Goal: Task Accomplishment & Management: Manage account settings

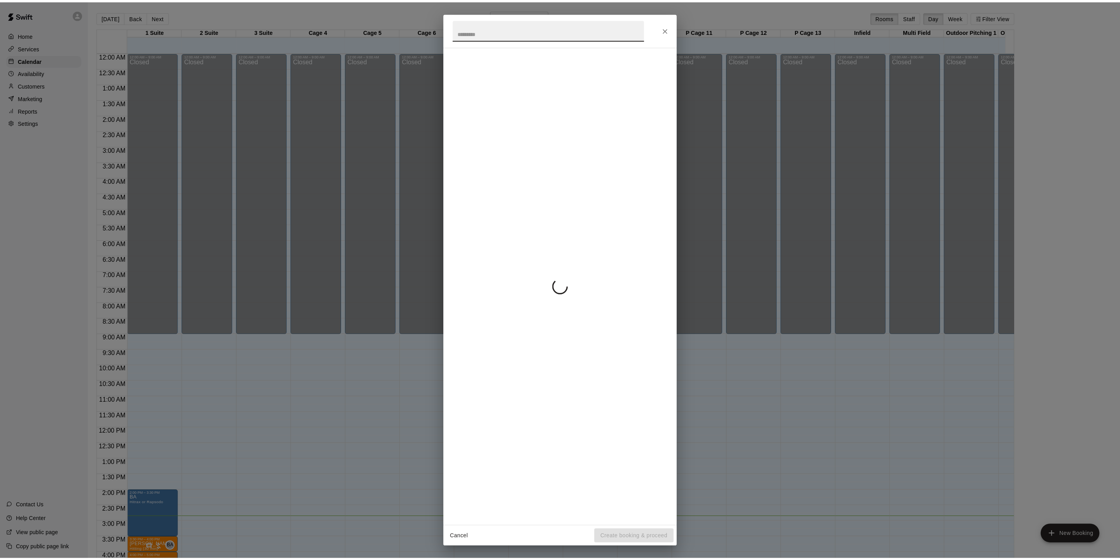
scroll to position [212, 0]
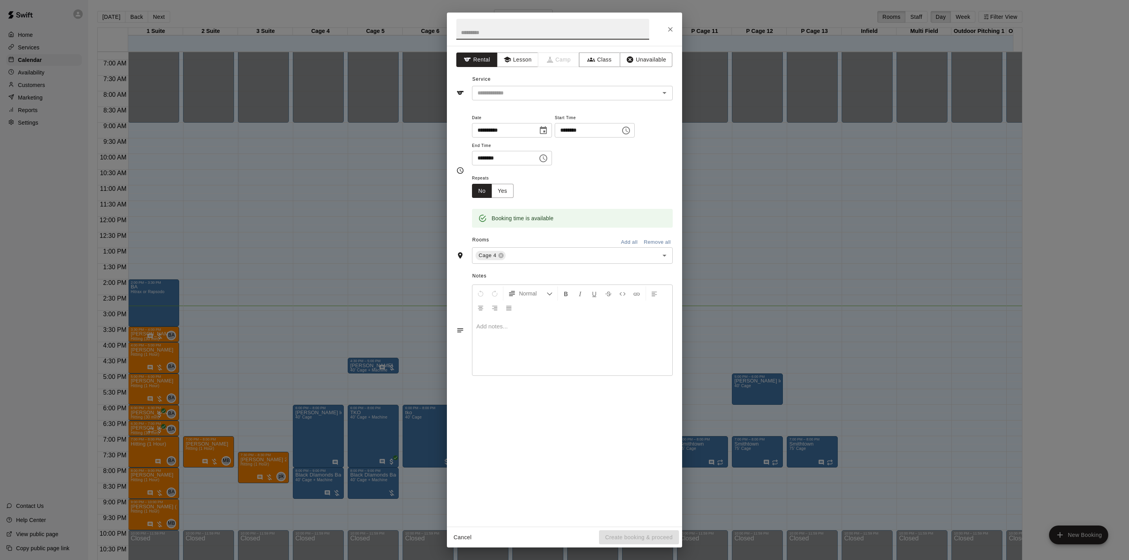
click at [380, 243] on div "**********" at bounding box center [564, 280] width 1129 height 560
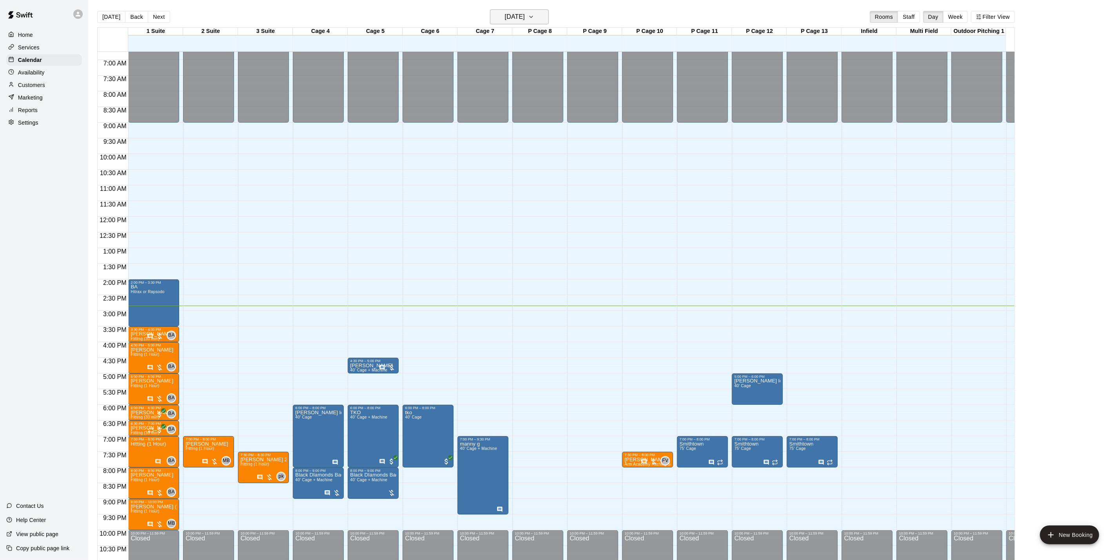
click at [505, 16] on h6 "[DATE]" at bounding box center [515, 16] width 20 height 11
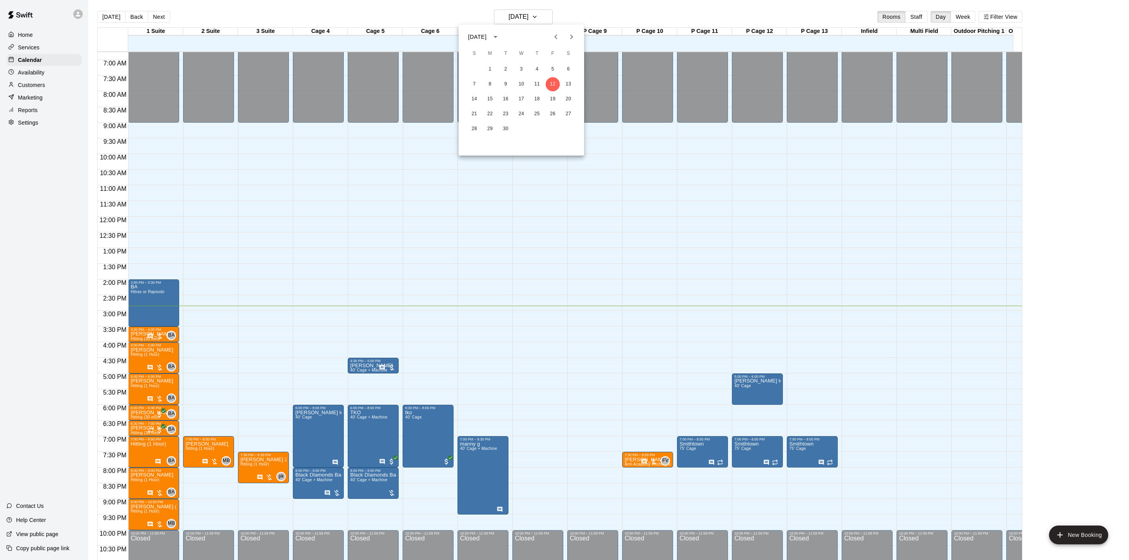
click at [993, 19] on div at bounding box center [564, 280] width 1129 height 560
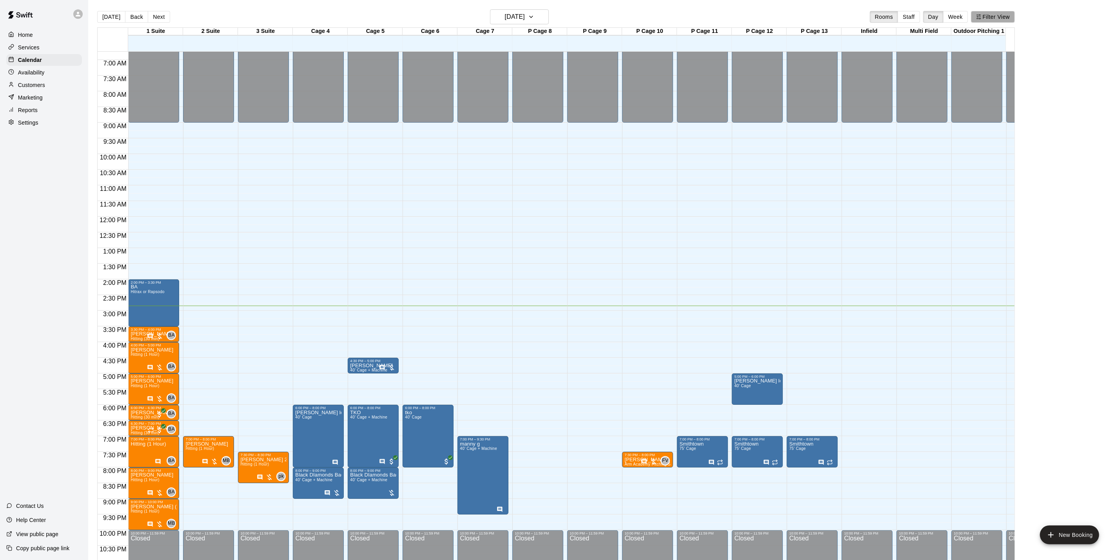
click at [993, 15] on button "Filter View" at bounding box center [993, 17] width 44 height 12
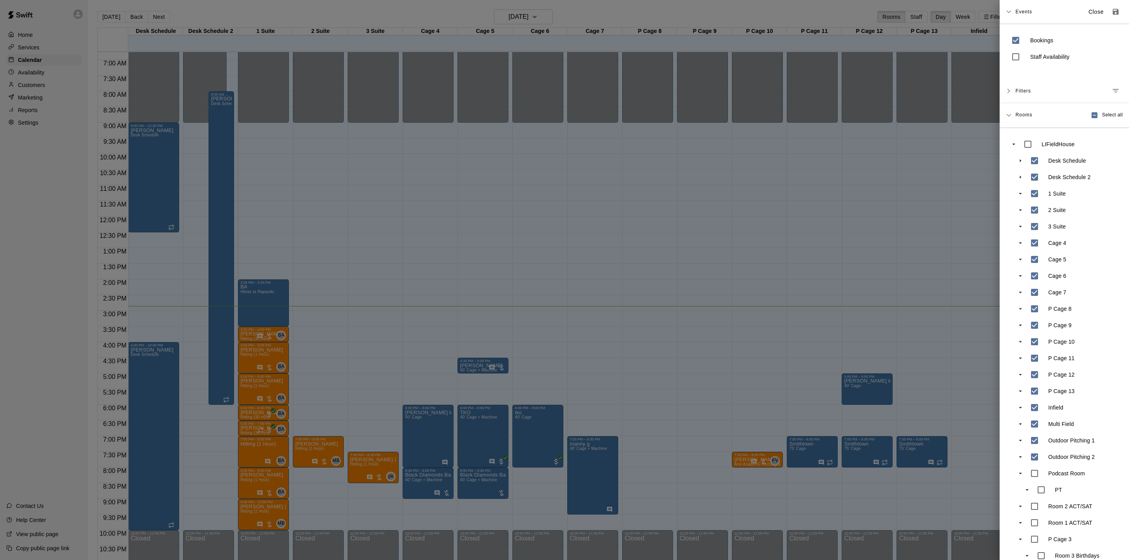
click at [236, 248] on div at bounding box center [564, 280] width 1129 height 560
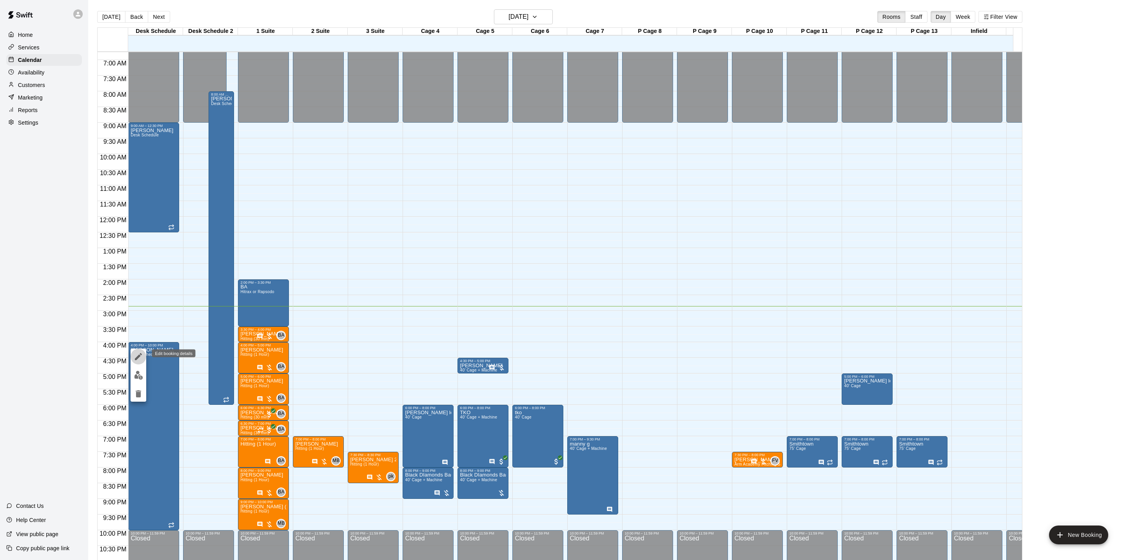
click at [140, 354] on icon "edit" at bounding box center [138, 356] width 7 height 7
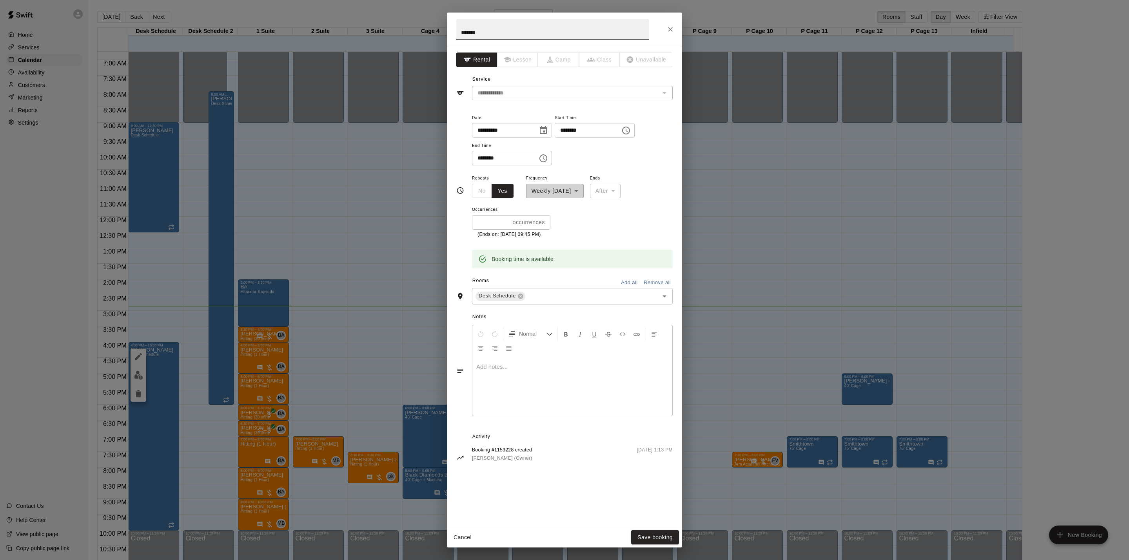
click at [288, 337] on div "**********" at bounding box center [564, 280] width 1129 height 560
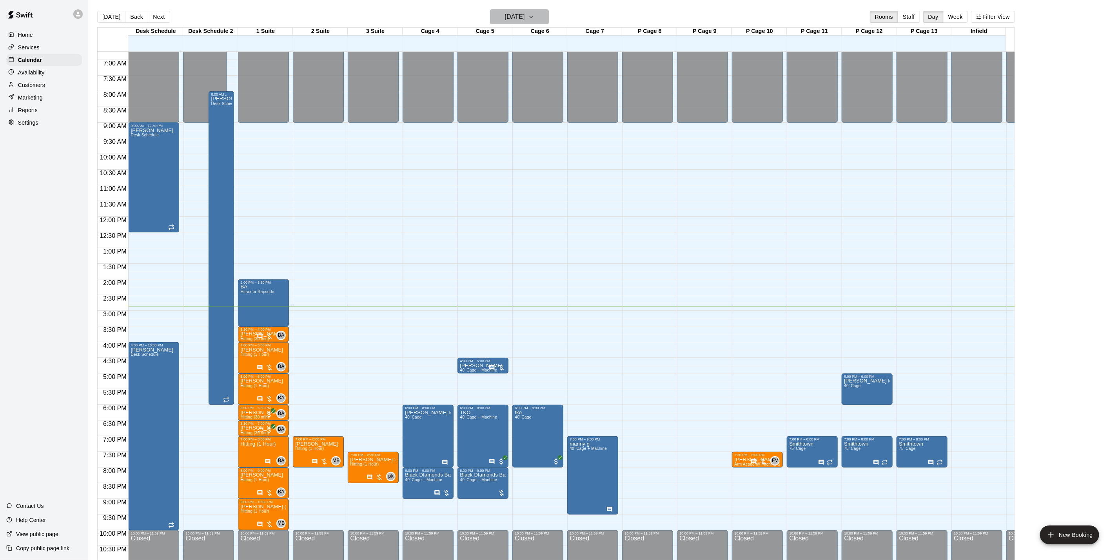
click at [513, 19] on h6 "[DATE]" at bounding box center [515, 16] width 20 height 11
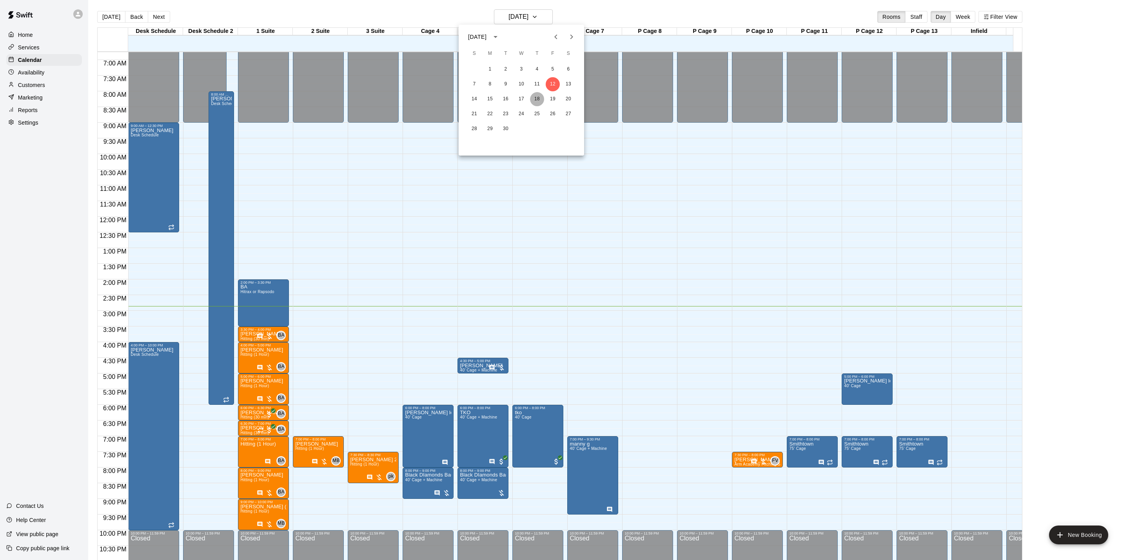
click at [535, 96] on button "18" at bounding box center [537, 99] width 14 height 14
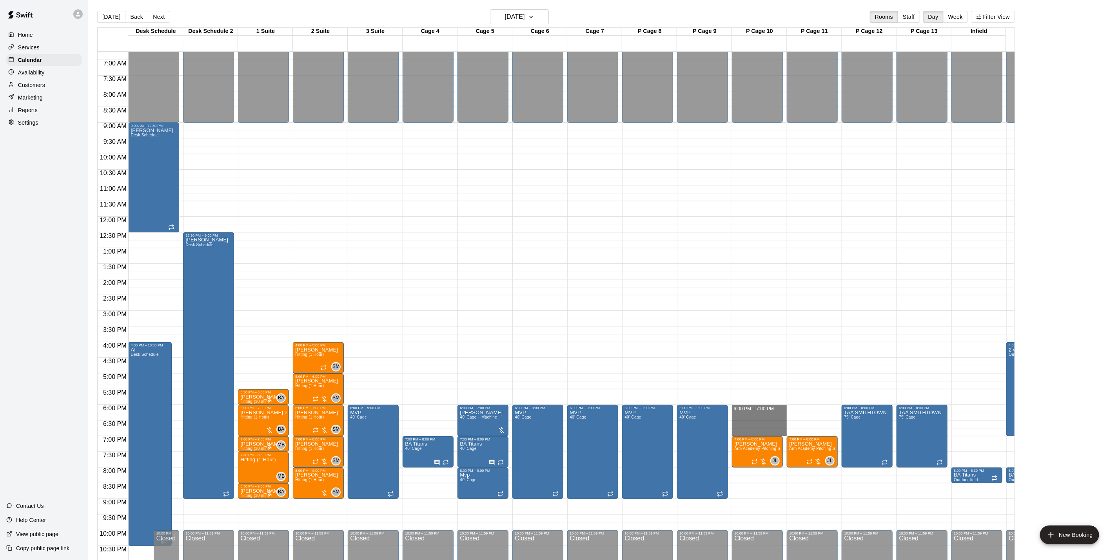
drag, startPoint x: 754, startPoint y: 409, endPoint x: 747, endPoint y: 433, distance: 24.2
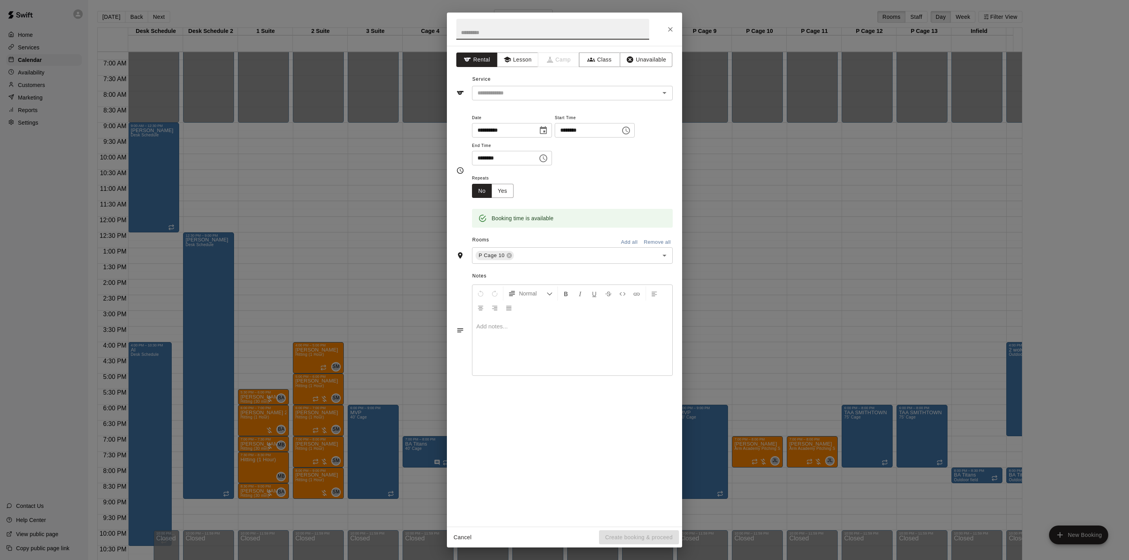
click at [264, 225] on div "**********" at bounding box center [564, 280] width 1129 height 560
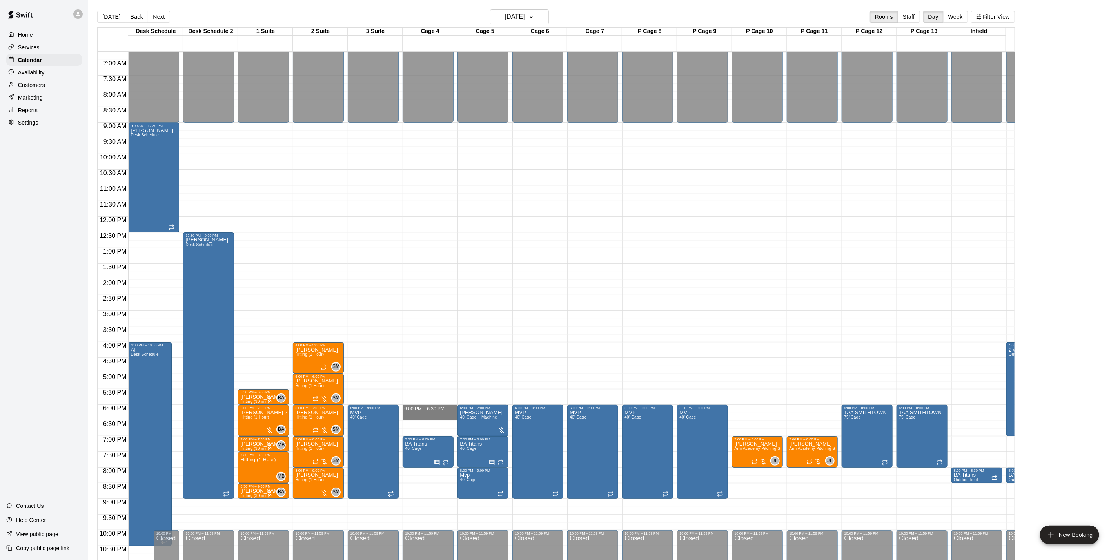
drag, startPoint x: 416, startPoint y: 408, endPoint x: 416, endPoint y: 420, distance: 11.4
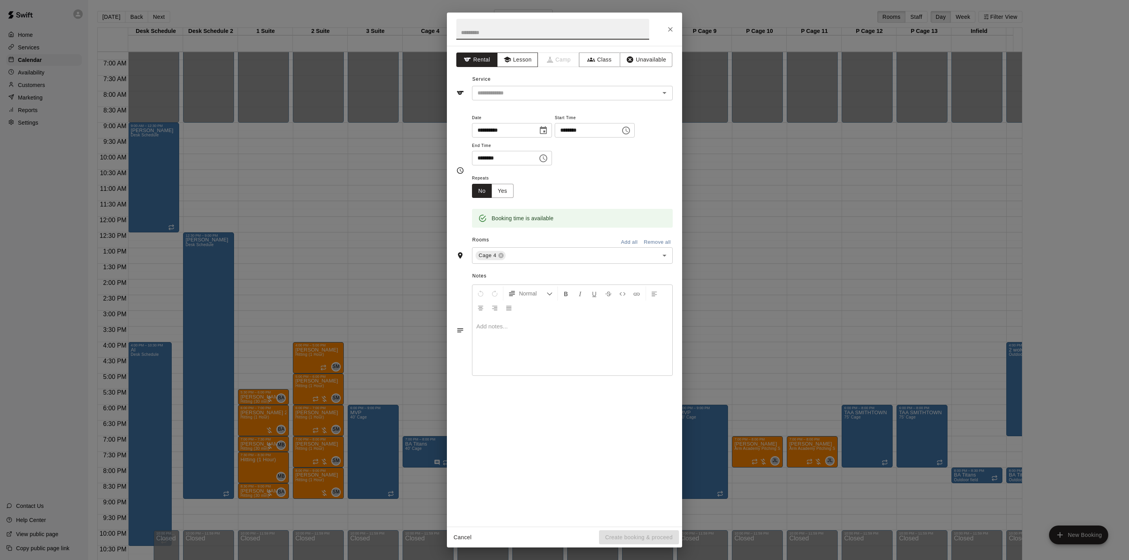
click at [503, 58] on icon "button" at bounding box center [507, 60] width 8 height 8
click at [498, 98] on input "text" at bounding box center [560, 93] width 173 height 10
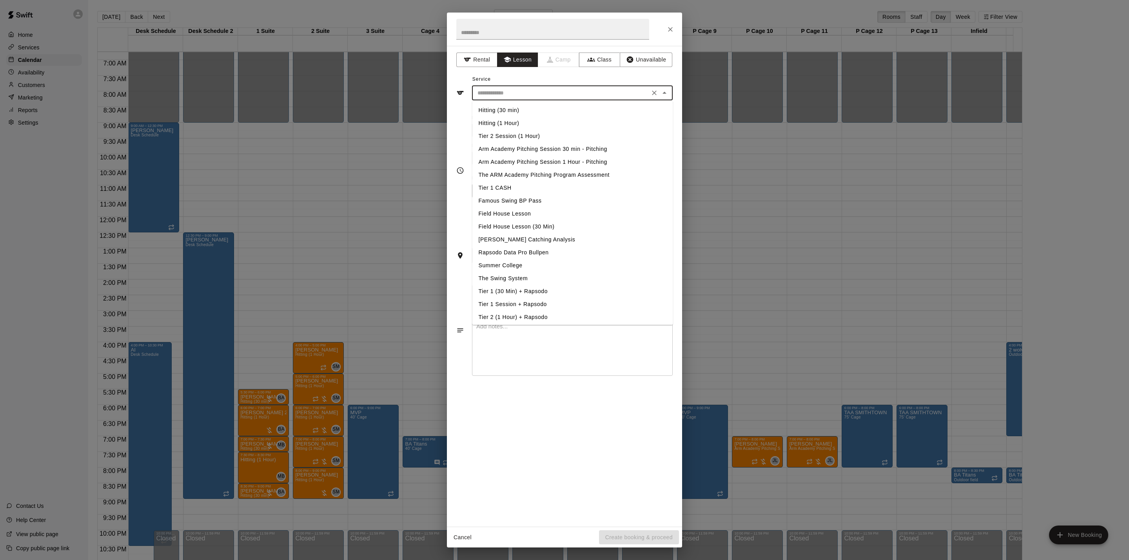
click at [501, 109] on li "Hitting (30 min)" at bounding box center [572, 110] width 201 height 13
type input "**********"
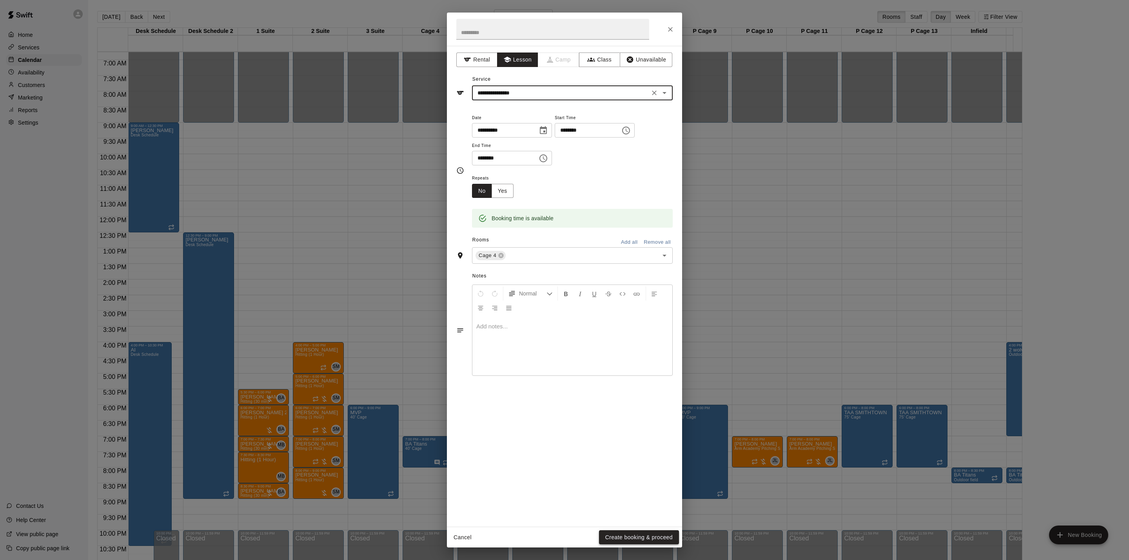
click at [612, 540] on button "Create booking & proceed" at bounding box center [639, 537] width 80 height 14
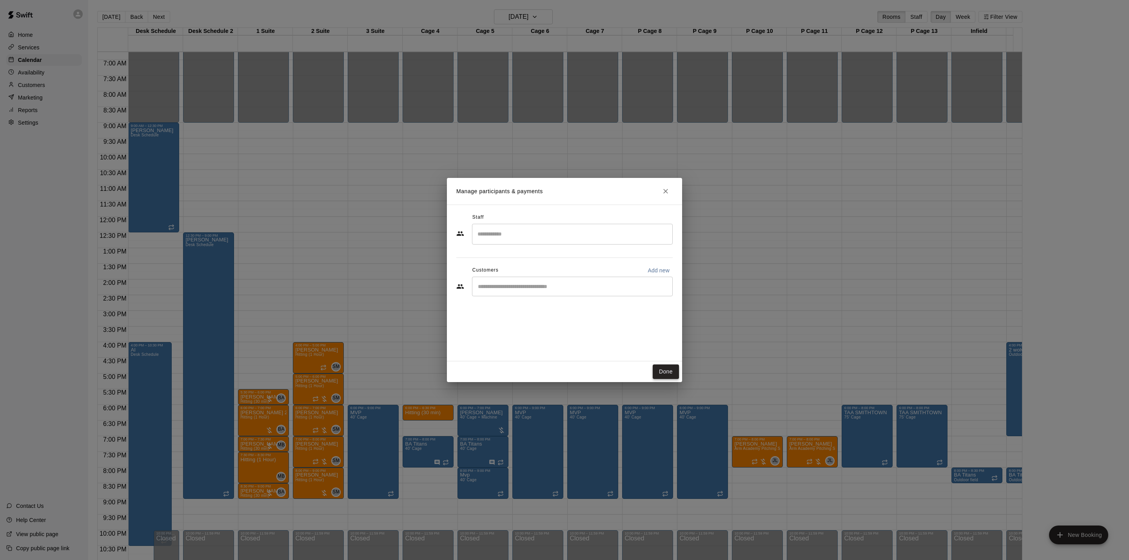
click at [668, 376] on button "Done" at bounding box center [665, 371] width 26 height 14
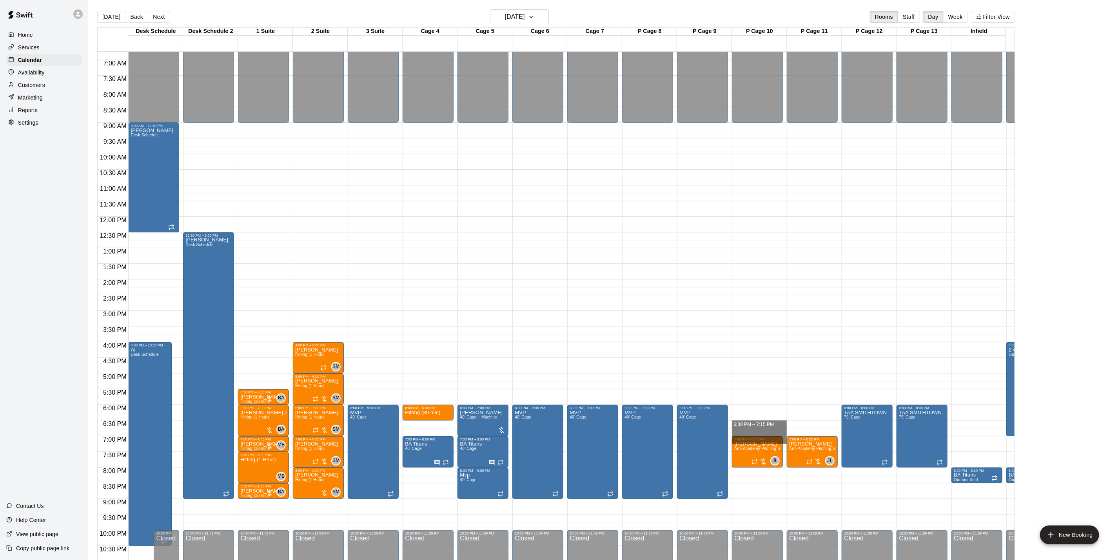
drag, startPoint x: 751, startPoint y: 428, endPoint x: 751, endPoint y: 437, distance: 9.4
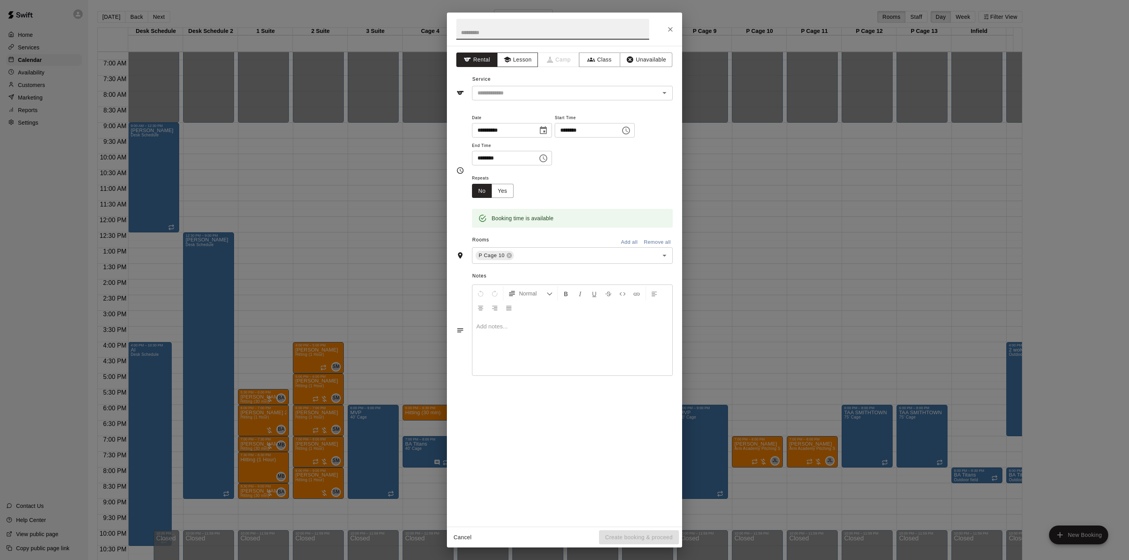
click at [518, 65] on button "Lesson" at bounding box center [517, 60] width 41 height 14
click at [504, 91] on input "text" at bounding box center [560, 93] width 173 height 10
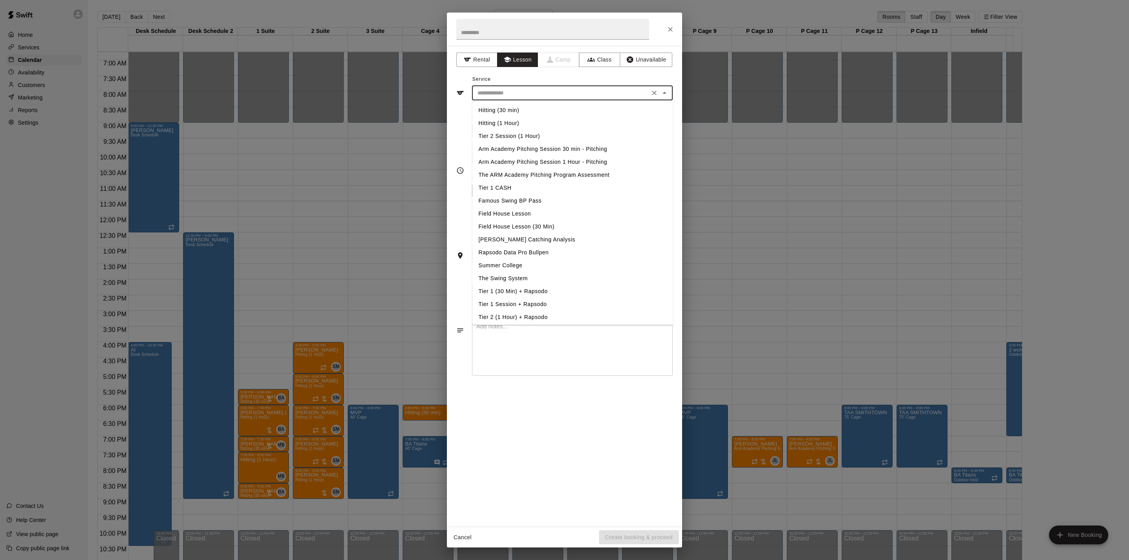
click at [501, 109] on li "Hitting (30 min)" at bounding box center [572, 110] width 201 height 13
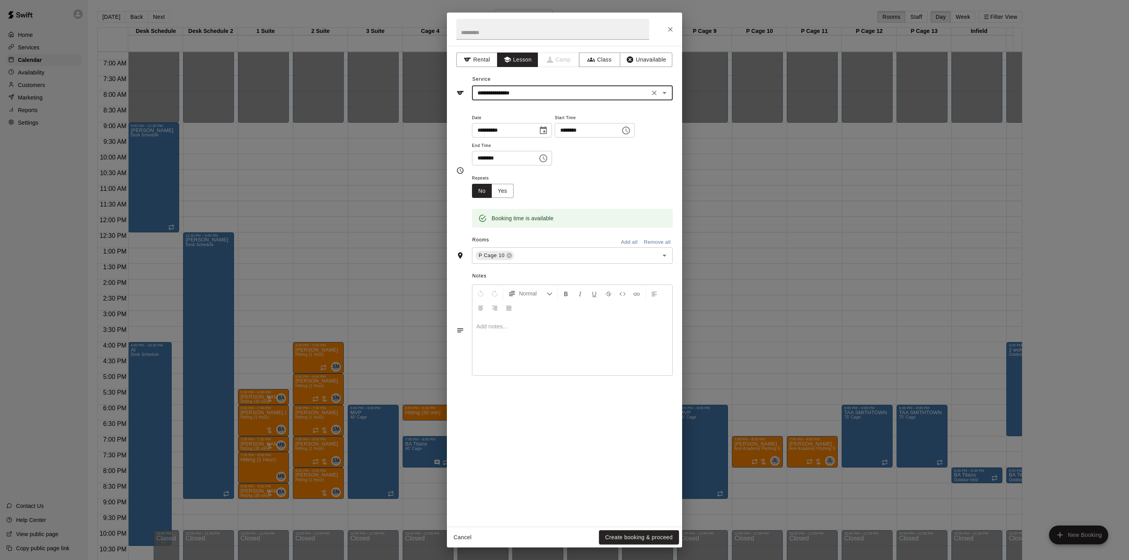
click at [498, 93] on input "**********" at bounding box center [560, 93] width 173 height 10
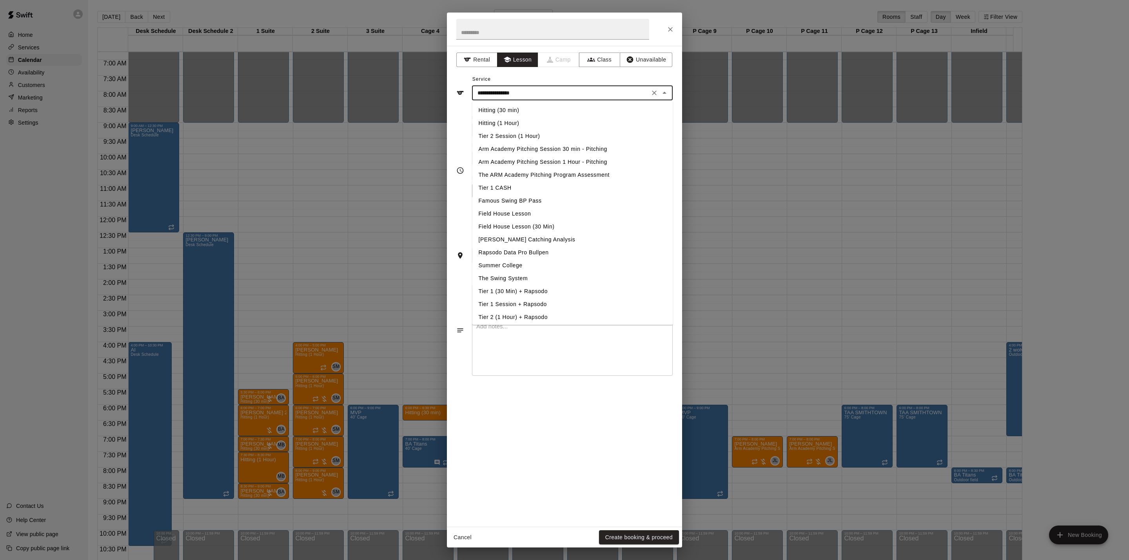
click at [512, 145] on li "Arm Academy Pitching Session 30 min - Pitching" at bounding box center [572, 149] width 201 height 13
type input "**********"
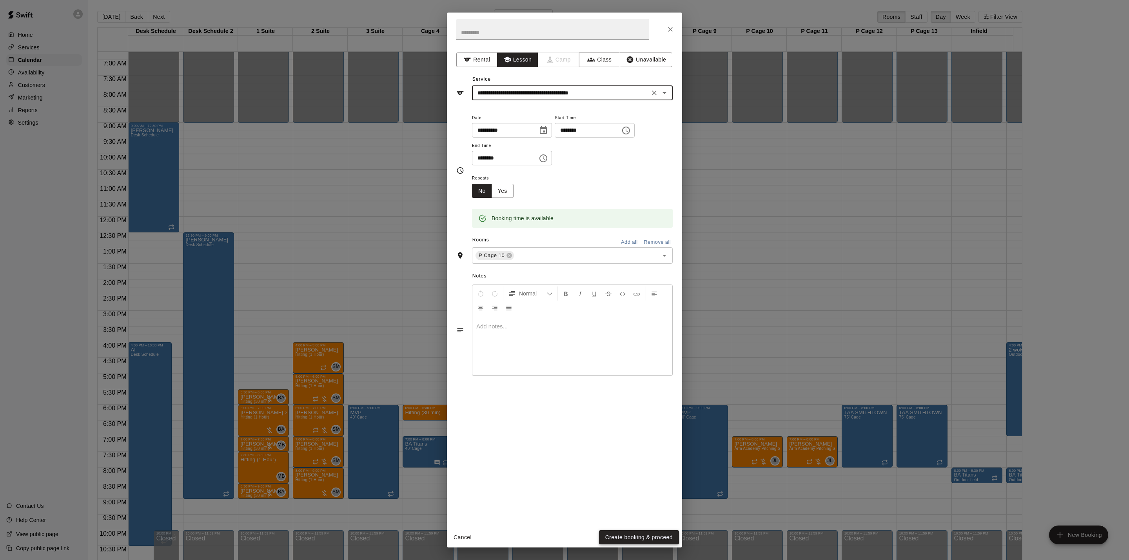
click at [626, 535] on button "Create booking & proceed" at bounding box center [639, 537] width 80 height 14
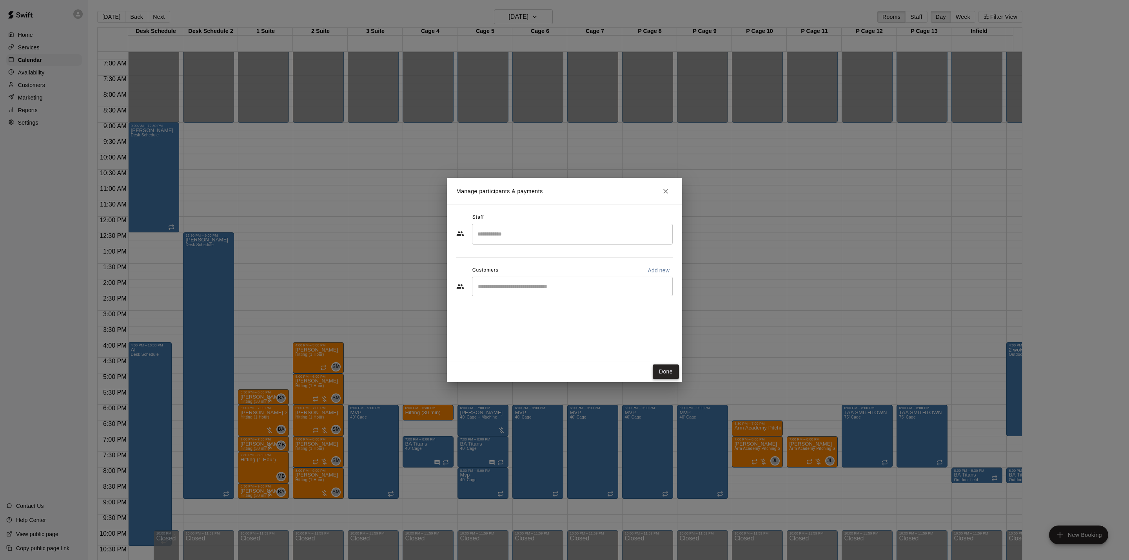
click at [659, 373] on button "Done" at bounding box center [665, 371] width 26 height 14
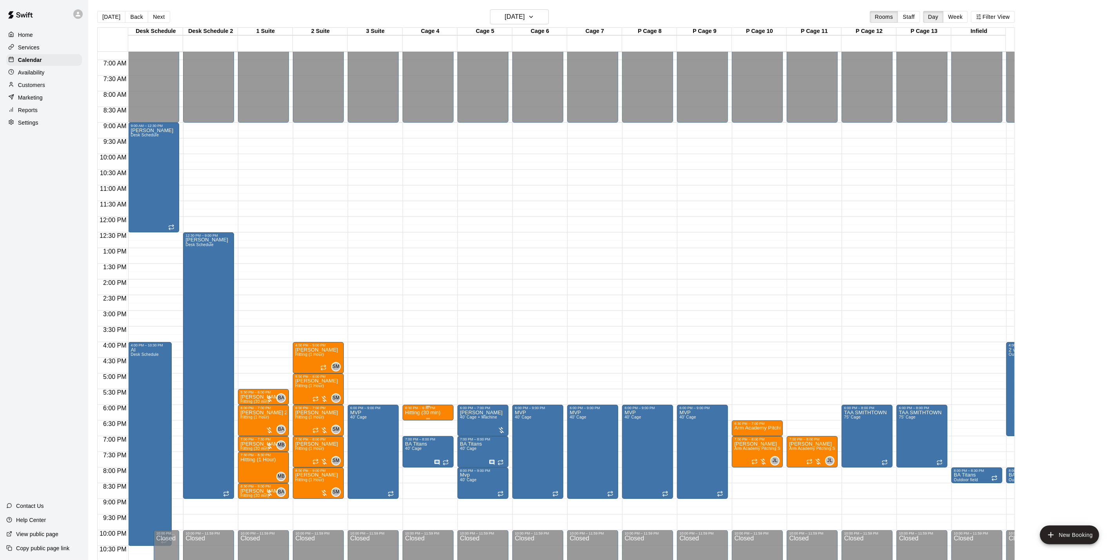
click at [431, 413] on p "Hitting (30 min)" at bounding box center [422, 413] width 35 height 0
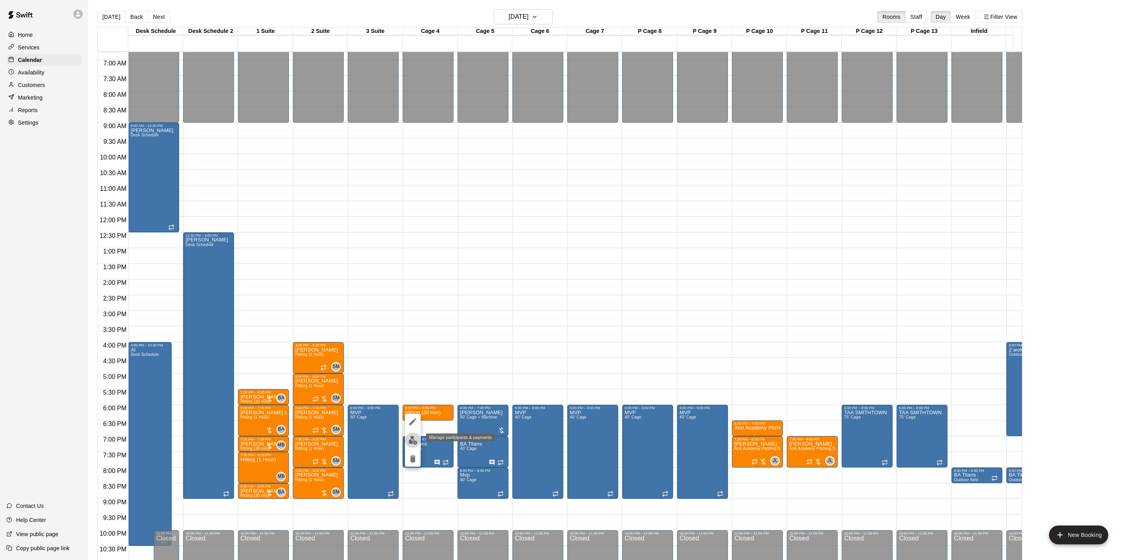
click at [416, 434] on button "edit" at bounding box center [413, 440] width 16 height 15
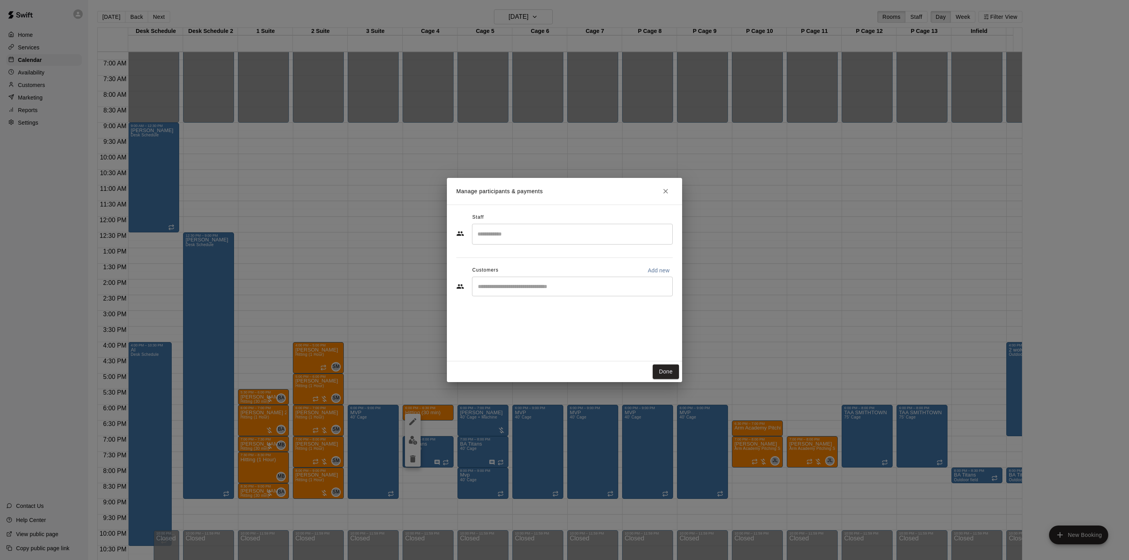
click at [504, 236] on input "Search staff" at bounding box center [572, 234] width 194 height 14
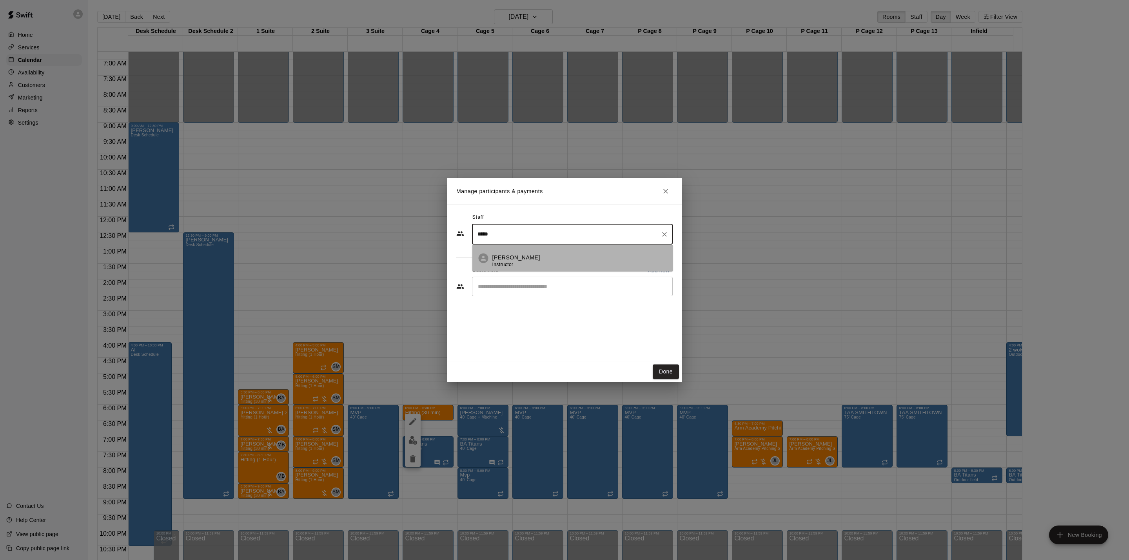
click at [502, 247] on li "[PERSON_NAME] Instructor" at bounding box center [572, 258] width 201 height 27
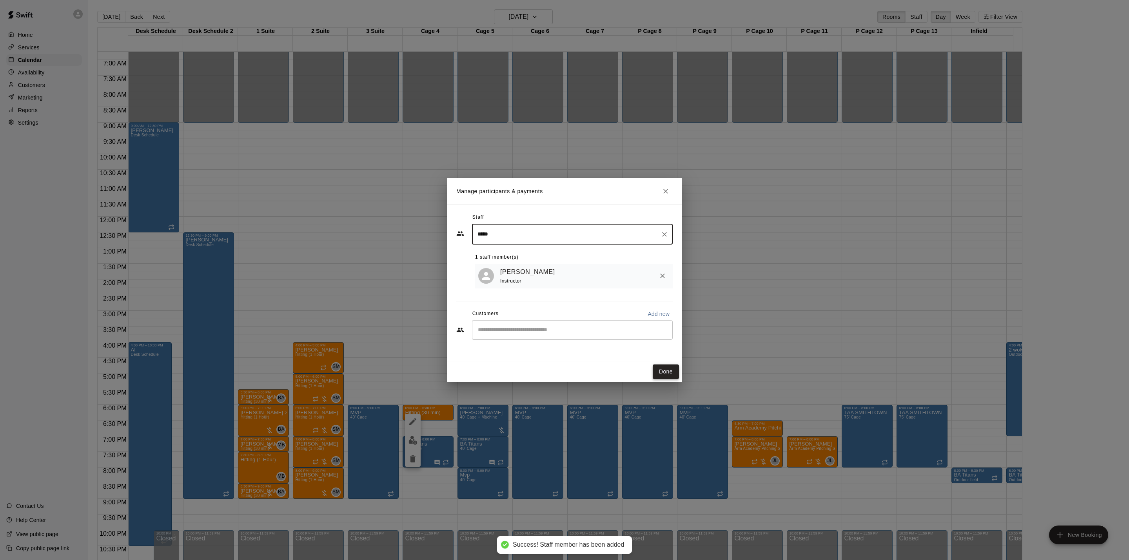
type input "*****"
click at [661, 370] on button "Done" at bounding box center [665, 371] width 26 height 14
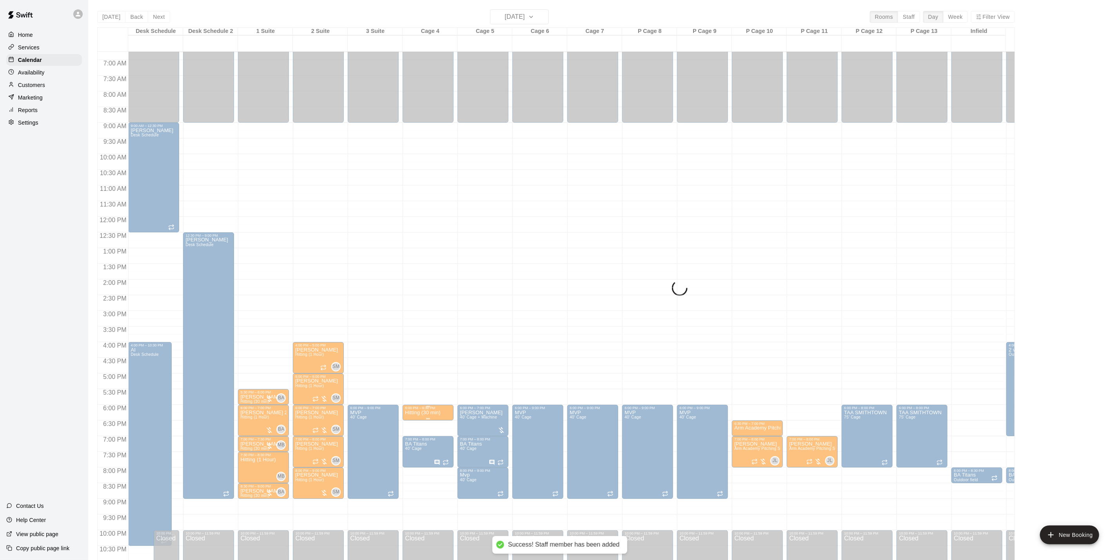
click at [422, 408] on div "6:00 PM – 6:30 PM" at bounding box center [428, 408] width 46 height 4
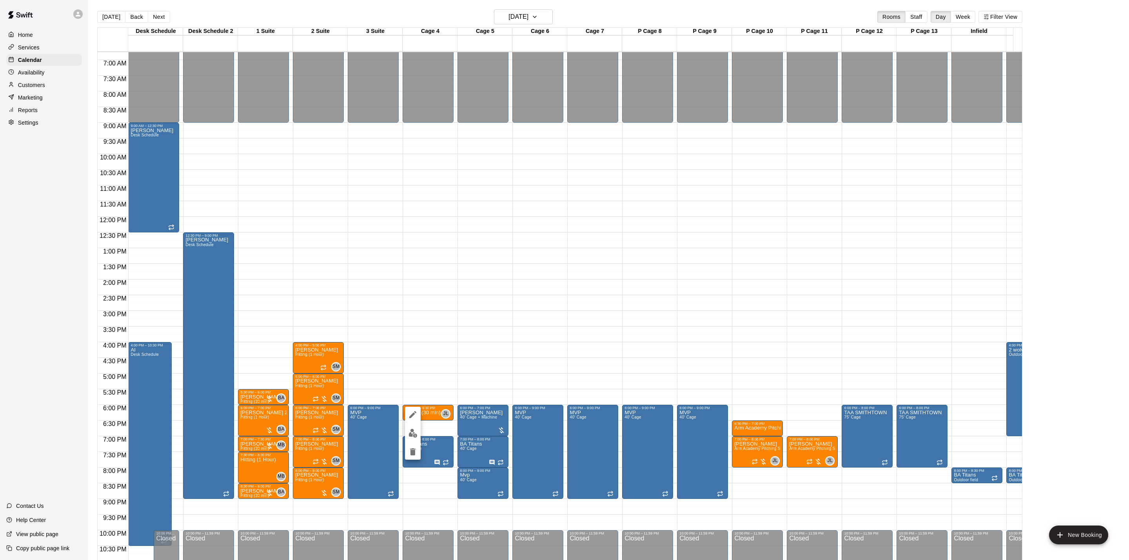
click at [416, 420] on button "edit" at bounding box center [413, 415] width 16 height 16
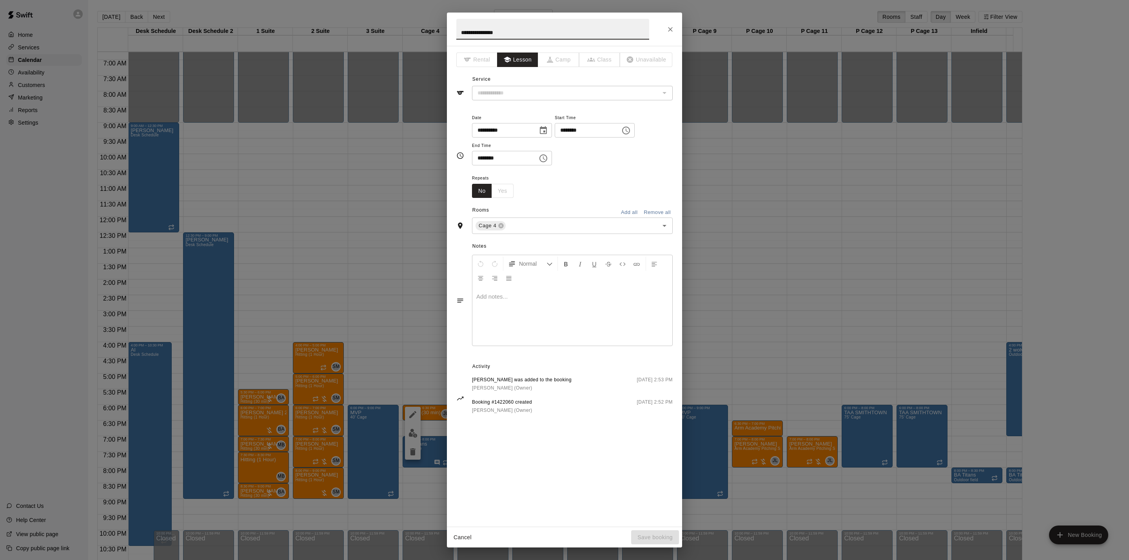
type input "**********"
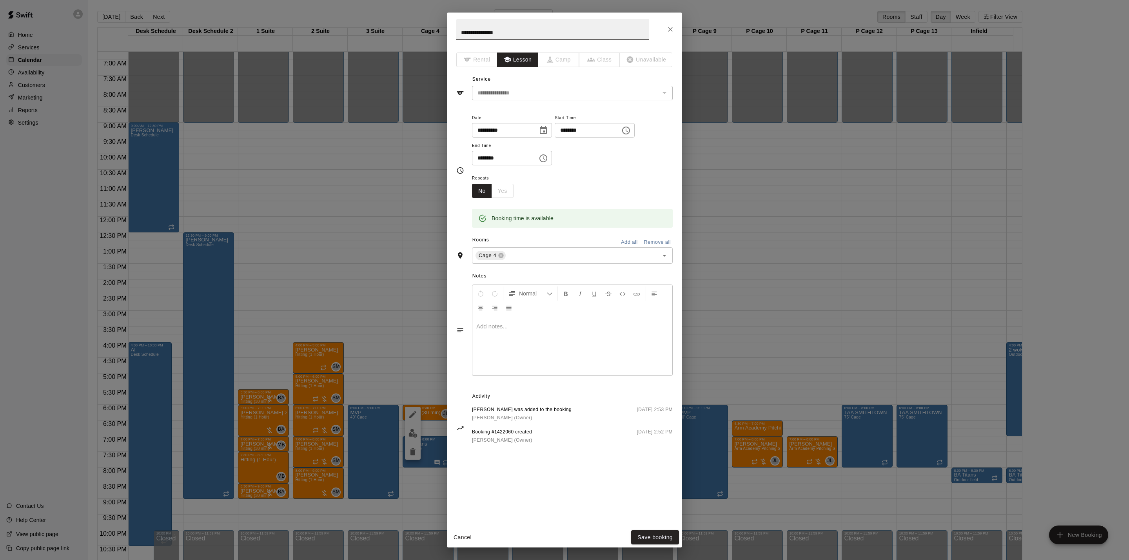
click at [521, 329] on p at bounding box center [572, 326] width 192 height 8
click at [493, 327] on span "**********" at bounding box center [493, 326] width 35 height 6
drag, startPoint x: 494, startPoint y: 329, endPoint x: 562, endPoint y: 327, distance: 67.8
click at [562, 327] on p "**********" at bounding box center [572, 326] width 192 height 8
copy span "*"
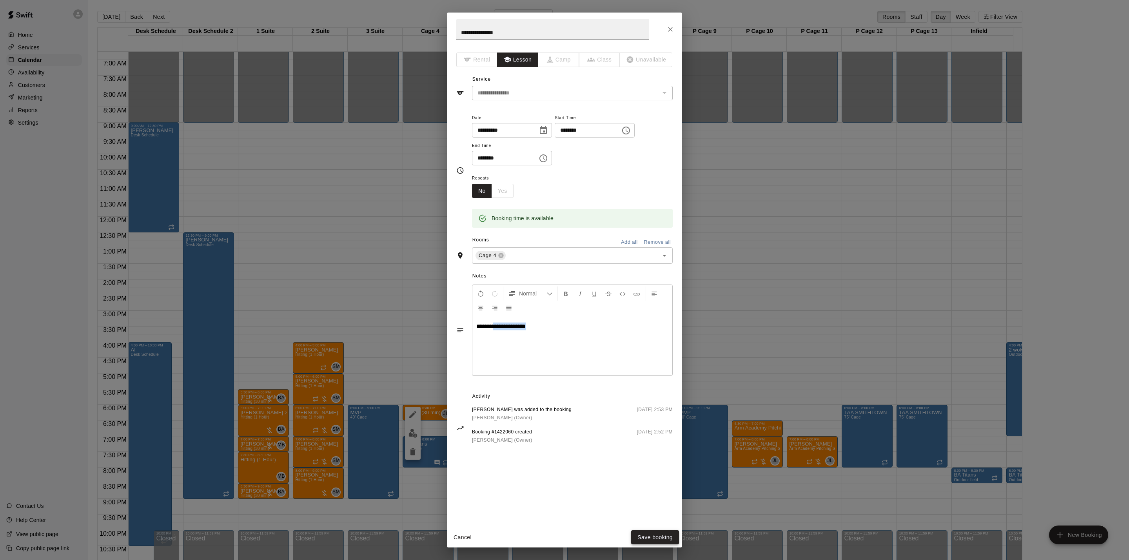
click at [647, 540] on button "Save booking" at bounding box center [655, 537] width 48 height 14
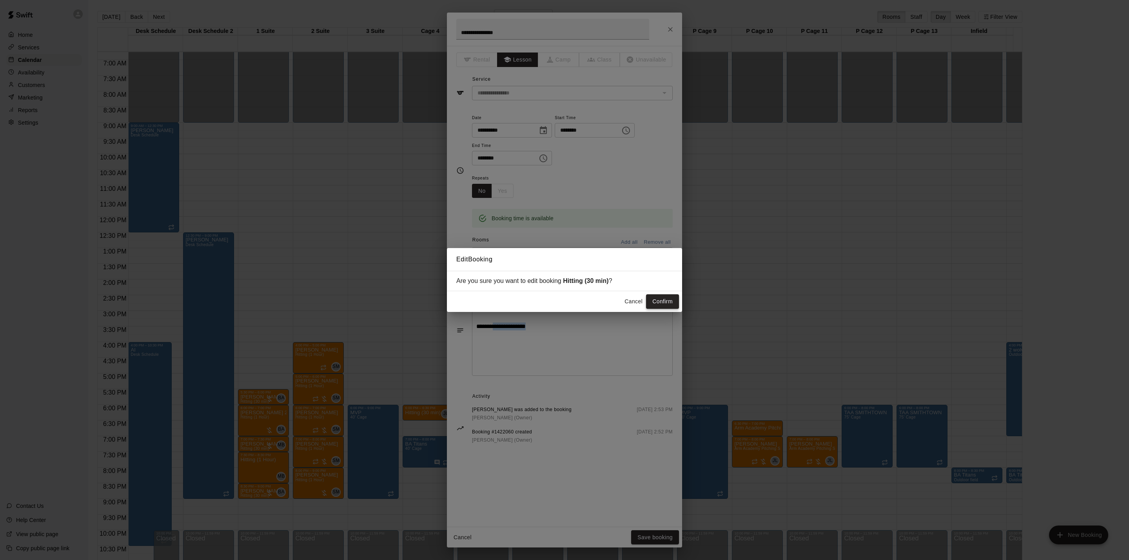
click at [661, 303] on button "Confirm" at bounding box center [662, 301] width 33 height 14
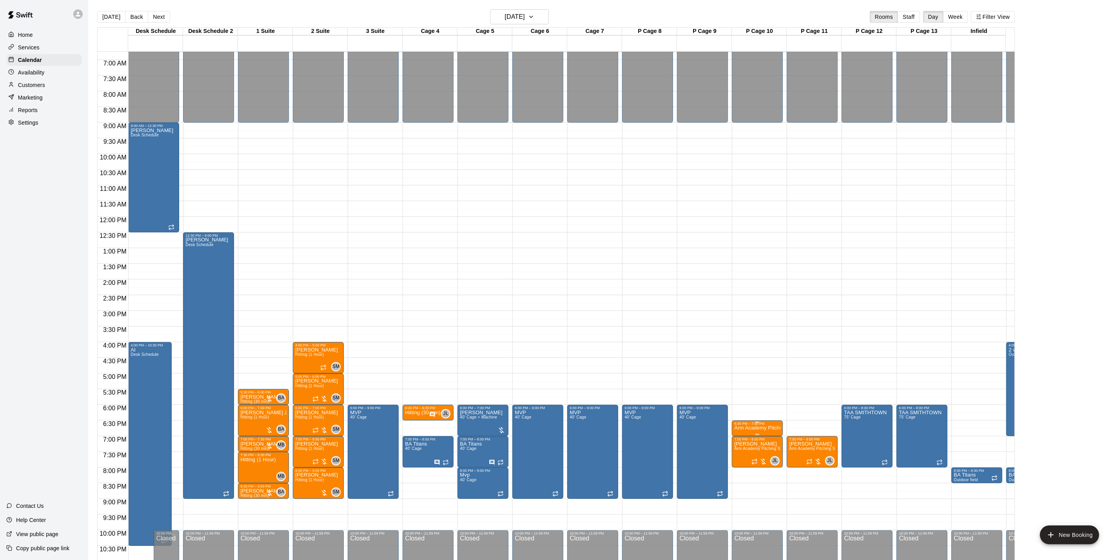
click at [746, 428] on p "Arm Academy Pitching Session 30 min - Pitching" at bounding box center [757, 428] width 46 height 0
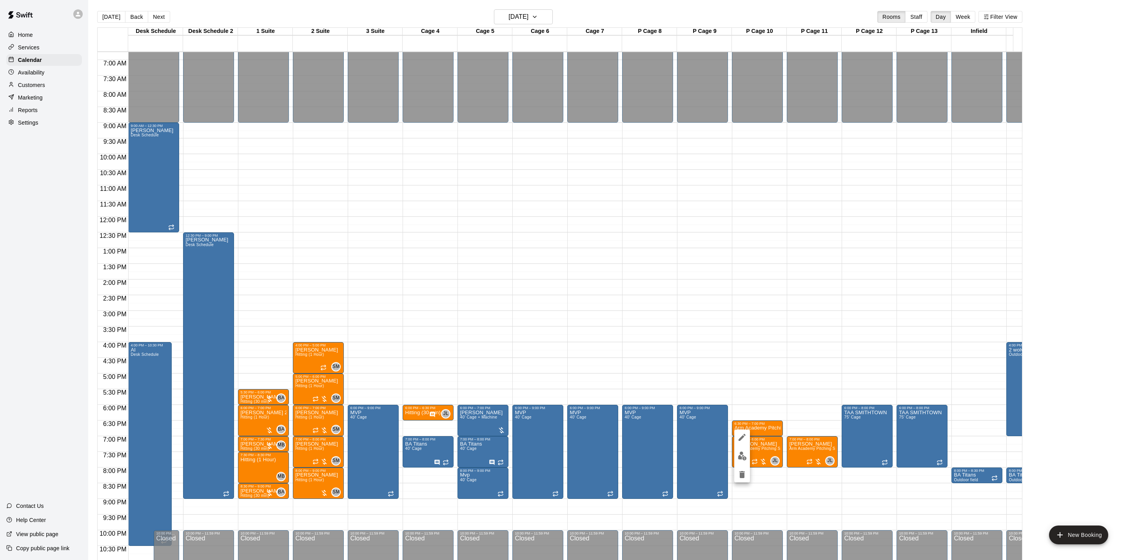
click at [741, 448] on button "edit" at bounding box center [742, 455] width 16 height 15
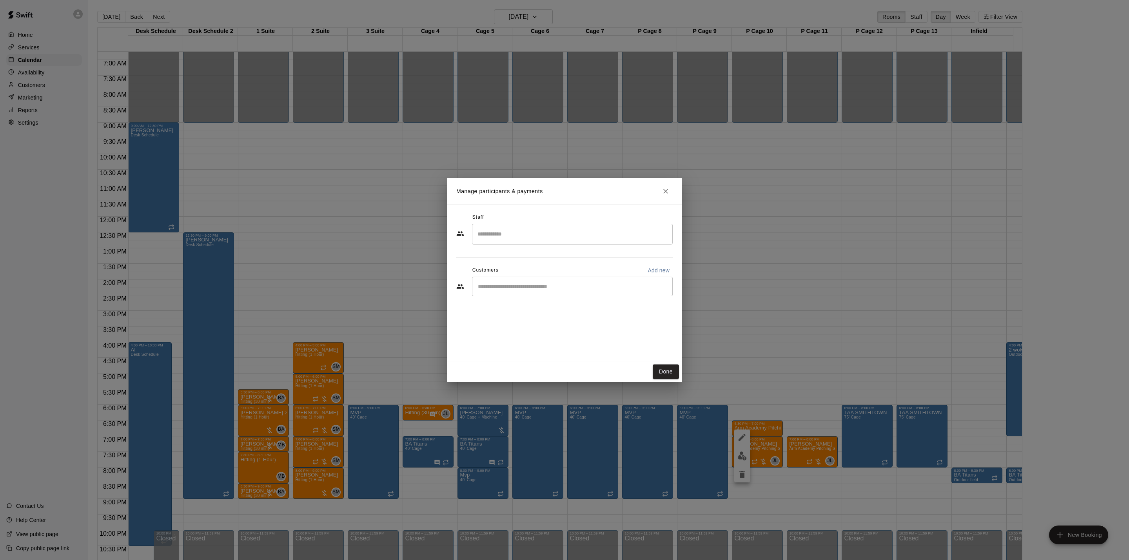
click at [547, 241] on input "Search staff" at bounding box center [572, 234] width 194 height 14
click at [551, 258] on div "[PERSON_NAME] Instructor" at bounding box center [579, 260] width 174 height 15
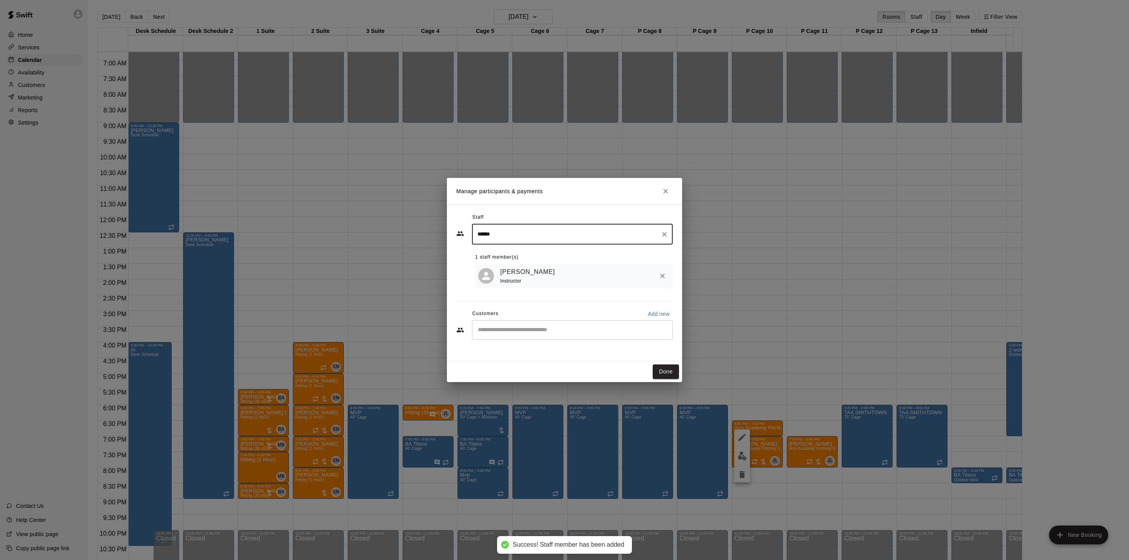
type input "******"
click at [659, 371] on button "Done" at bounding box center [665, 371] width 26 height 14
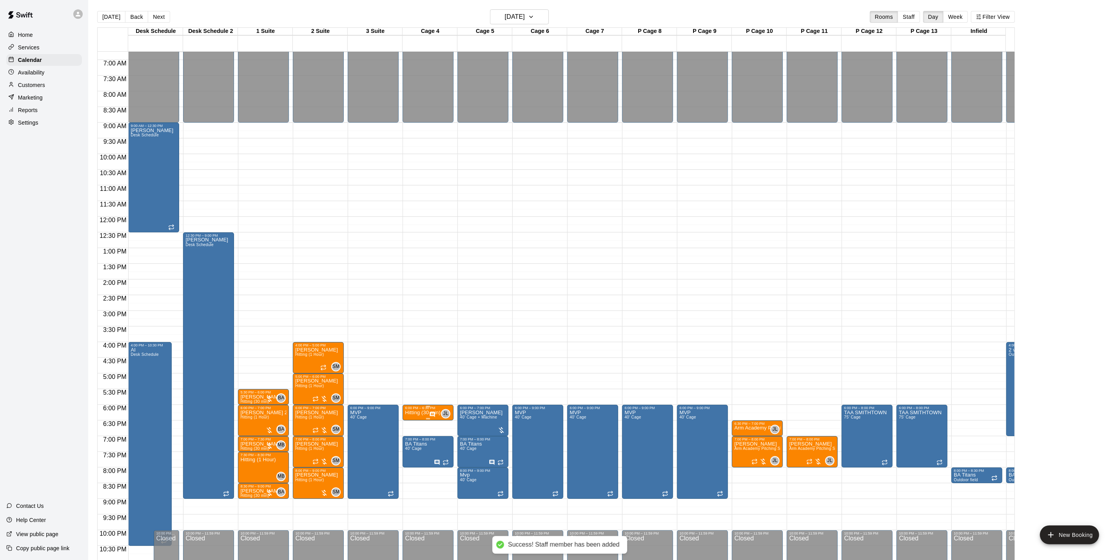
click at [420, 413] on p "Hitting (30 min)" at bounding box center [422, 413] width 35 height 0
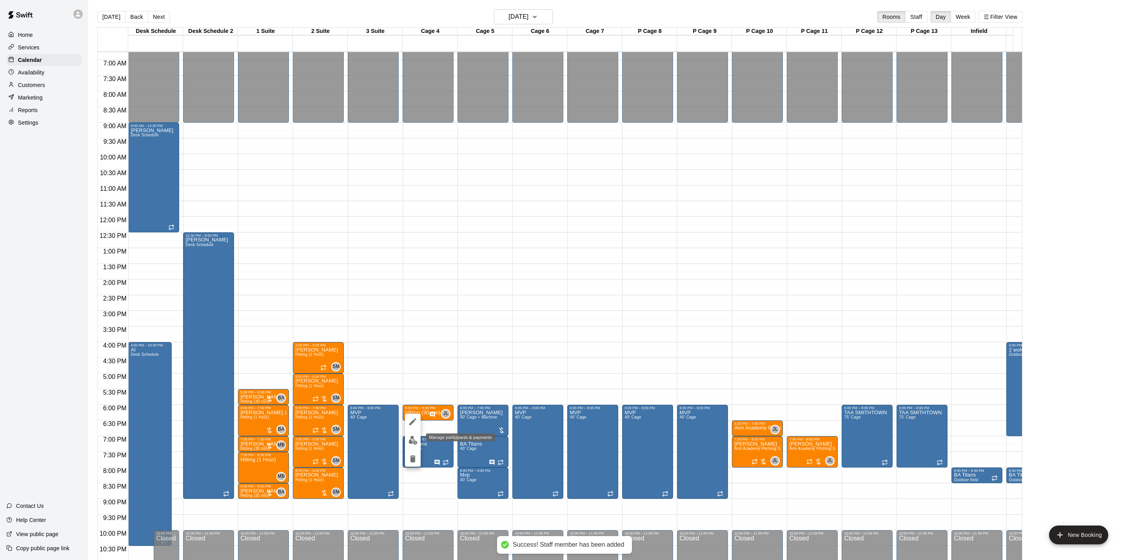
click at [412, 444] on img "edit" at bounding box center [412, 440] width 9 height 9
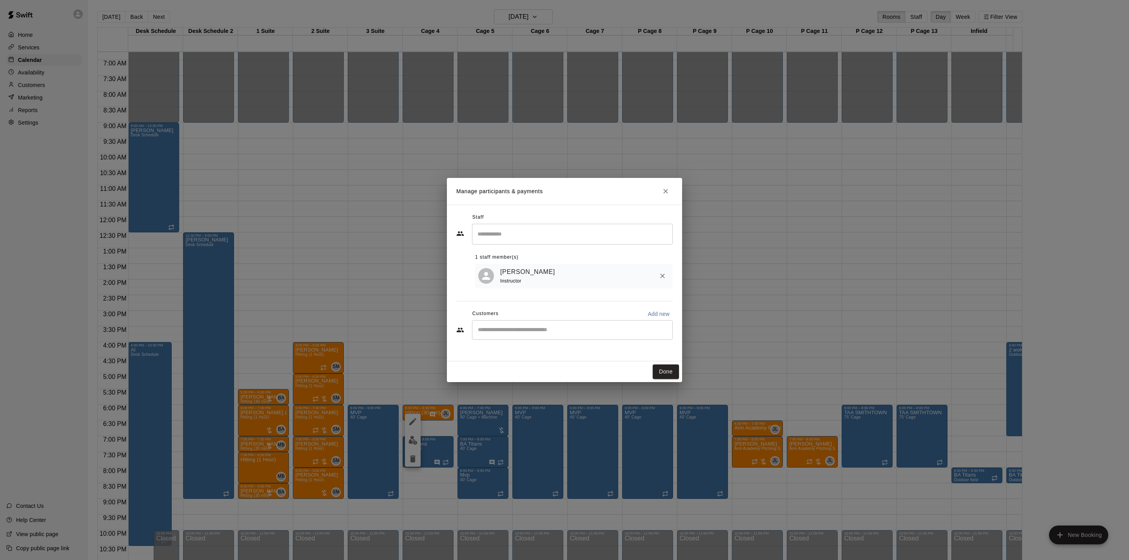
click at [729, 360] on div "Manage participants & payments Staff ​ 1 staff member(s) [PERSON_NAME] Instruct…" at bounding box center [564, 280] width 1129 height 560
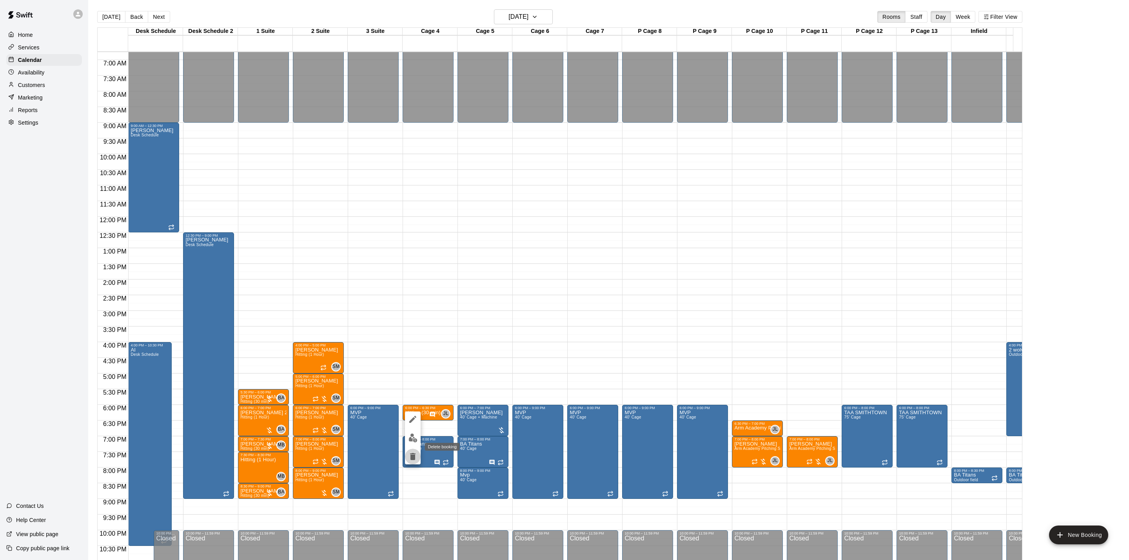
click at [414, 462] on button "delete" at bounding box center [413, 457] width 16 height 16
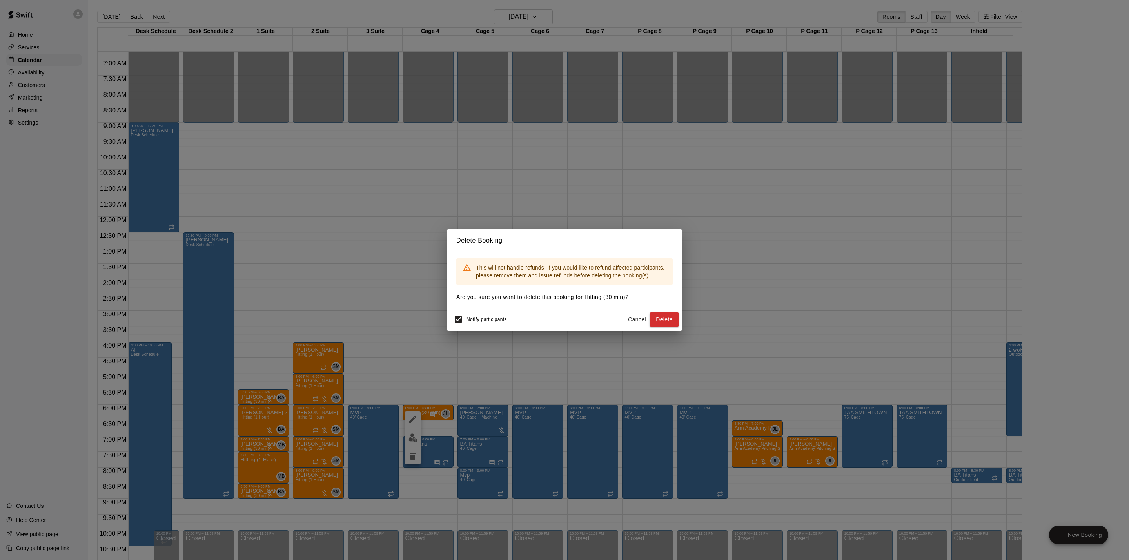
click at [656, 323] on button "Delete" at bounding box center [663, 319] width 29 height 14
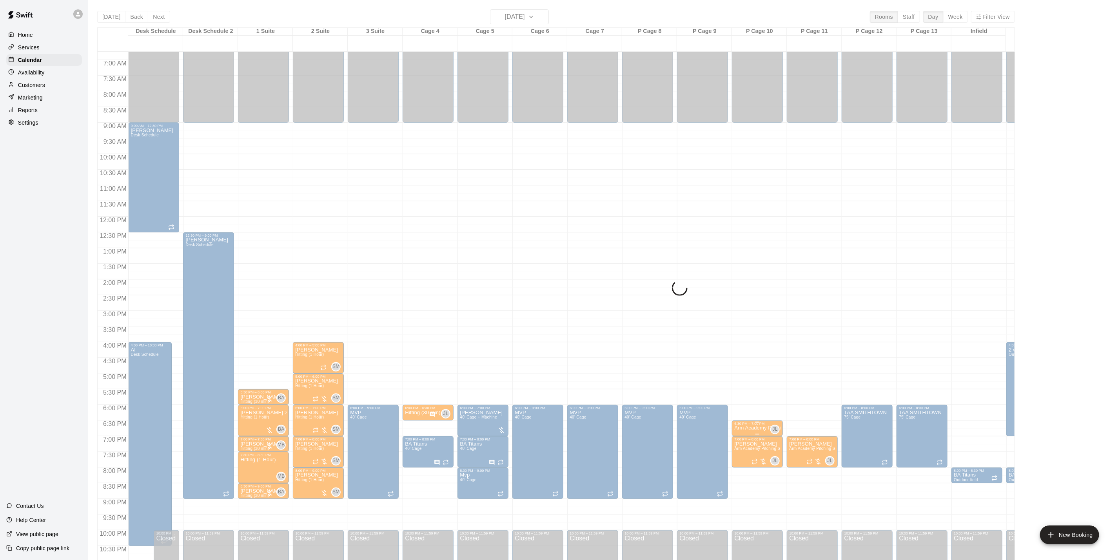
click at [748, 426] on div "6:30 PM – 7:00 PM" at bounding box center [757, 424] width 46 height 4
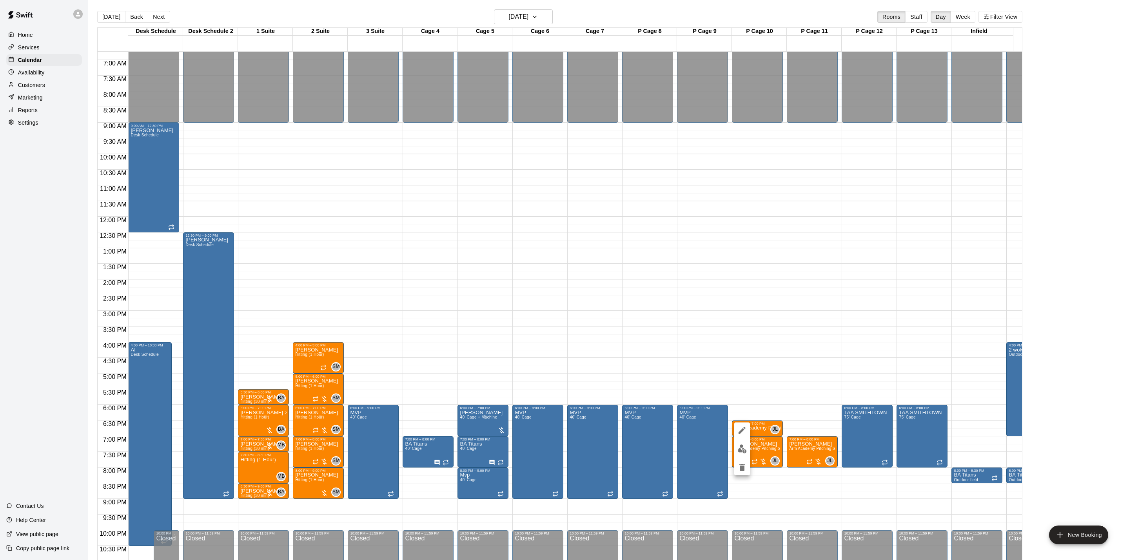
click at [742, 469] on icon "delete" at bounding box center [741, 467] width 5 height 7
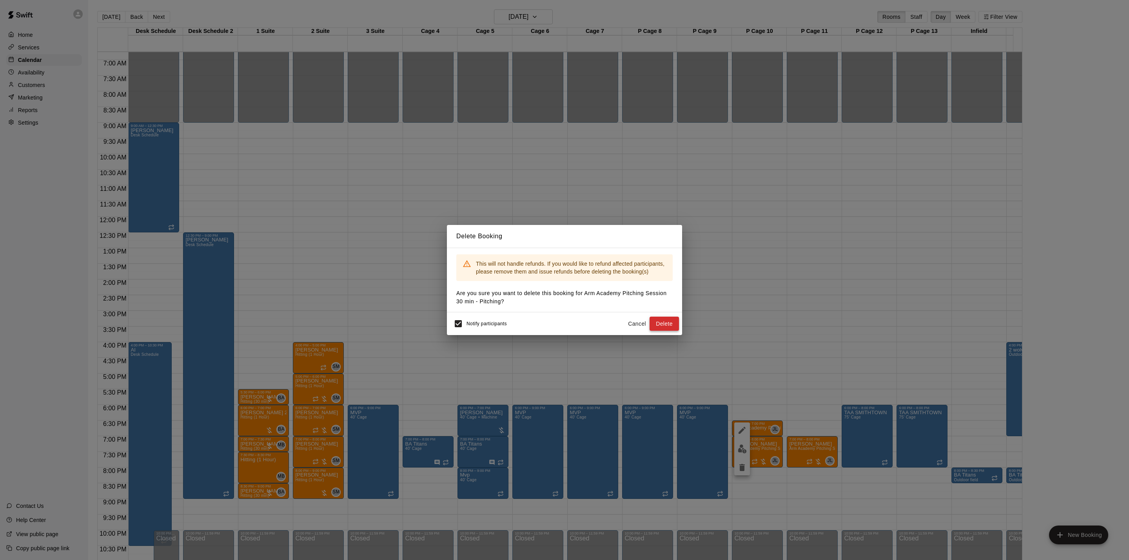
click at [663, 322] on button "Delete" at bounding box center [663, 324] width 29 height 14
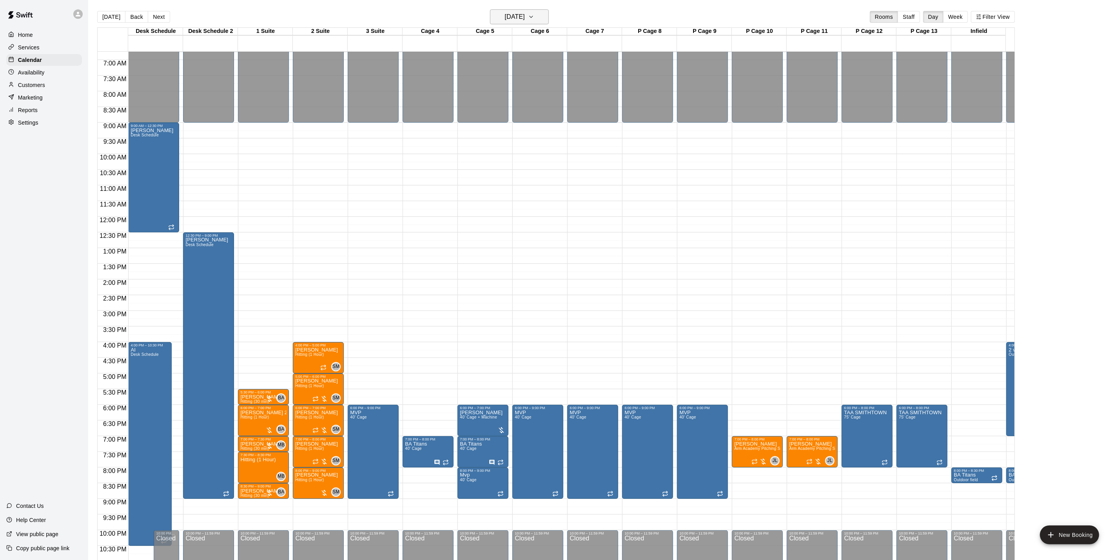
click at [505, 20] on h6 "[DATE]" at bounding box center [515, 16] width 20 height 11
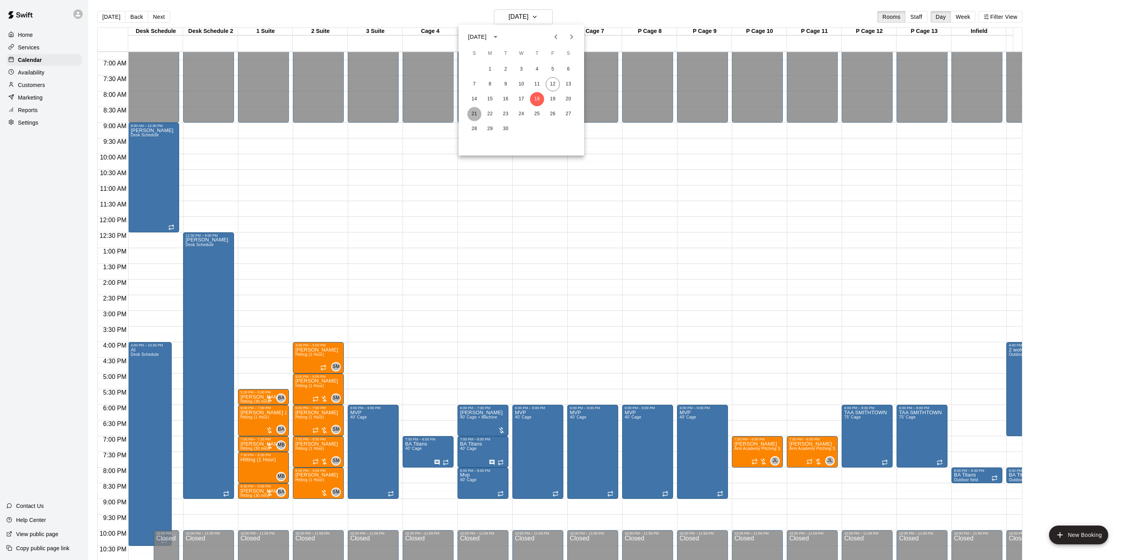
click at [472, 116] on button "21" at bounding box center [474, 114] width 14 height 14
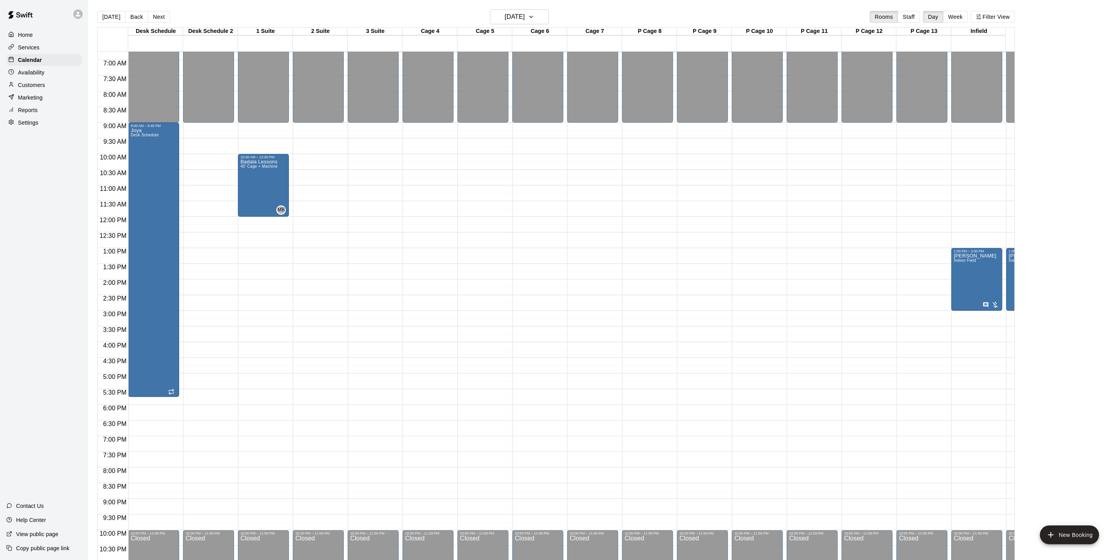
click at [520, 7] on main "[DATE] Back [DATE][DATE] Rooms Staff Day Week Filter View Desk Schedule 21 Sun …" at bounding box center [603, 286] width 1031 height 572
click at [520, 10] on button "[DATE]" at bounding box center [519, 16] width 59 height 15
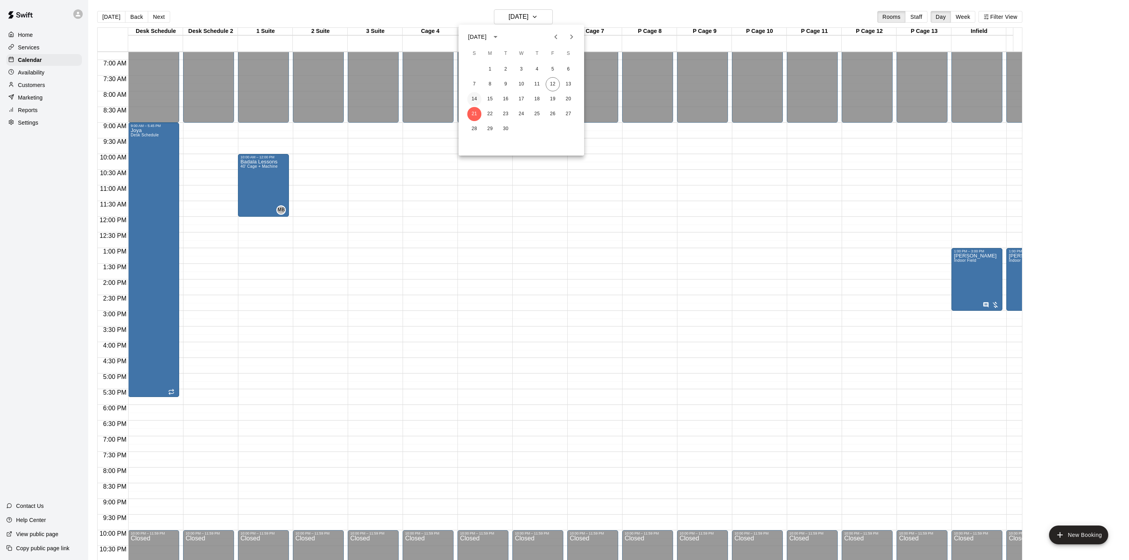
click at [474, 99] on button "14" at bounding box center [474, 99] width 14 height 14
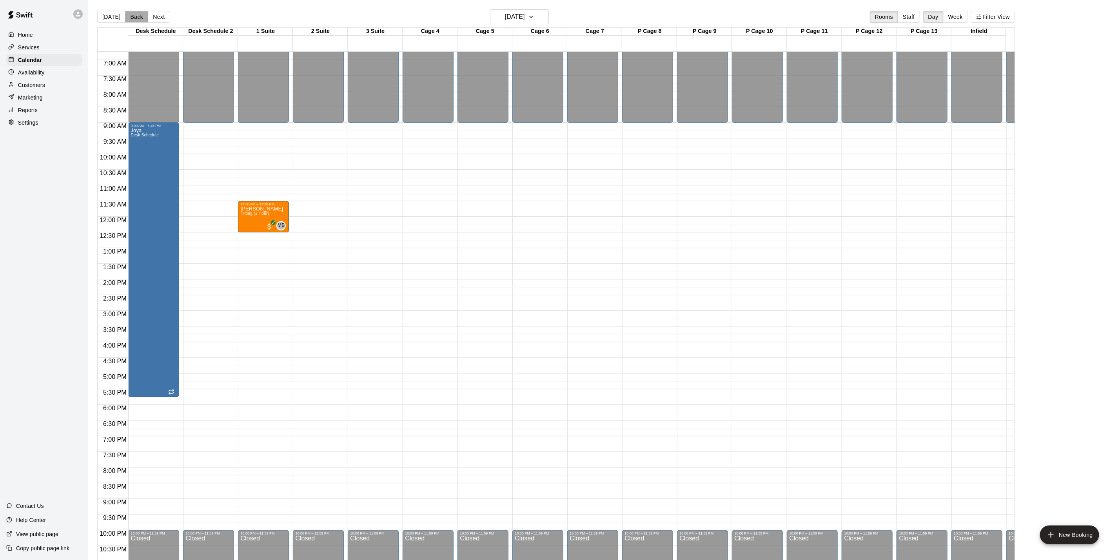
click at [136, 20] on button "Back" at bounding box center [136, 17] width 23 height 12
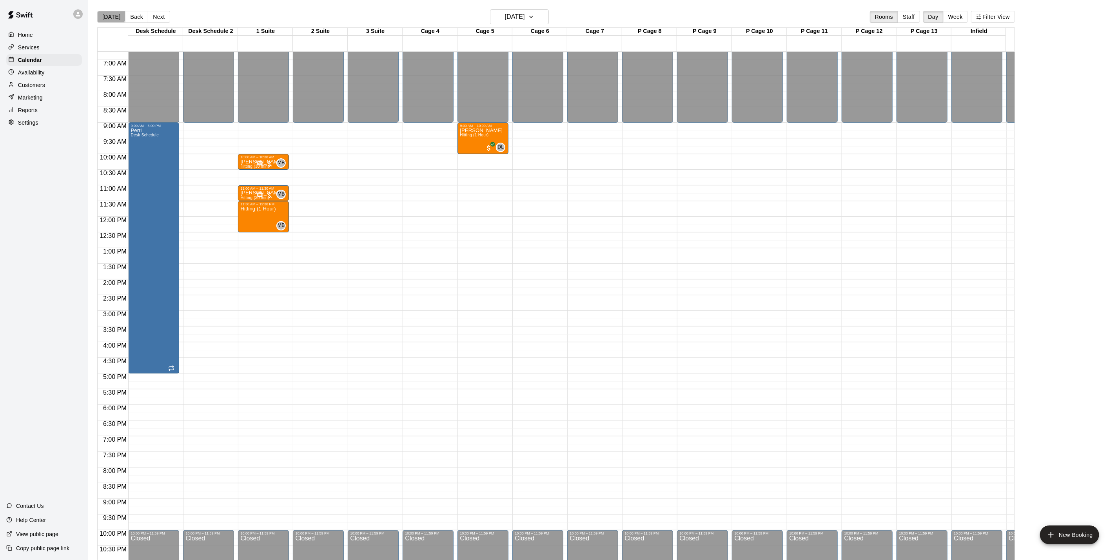
click at [111, 12] on button "[DATE]" at bounding box center [111, 17] width 28 height 12
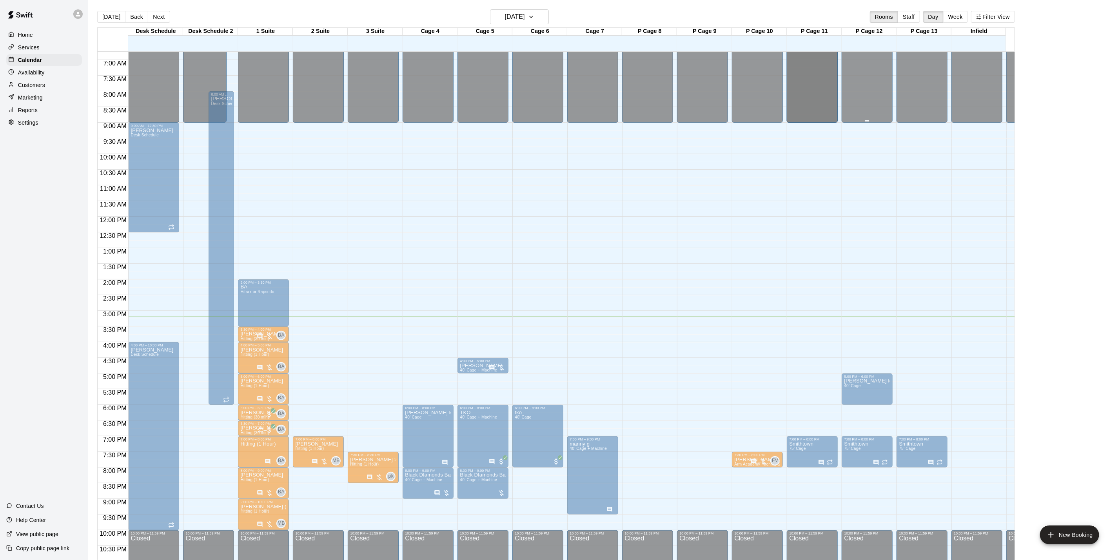
scroll to position [0, 0]
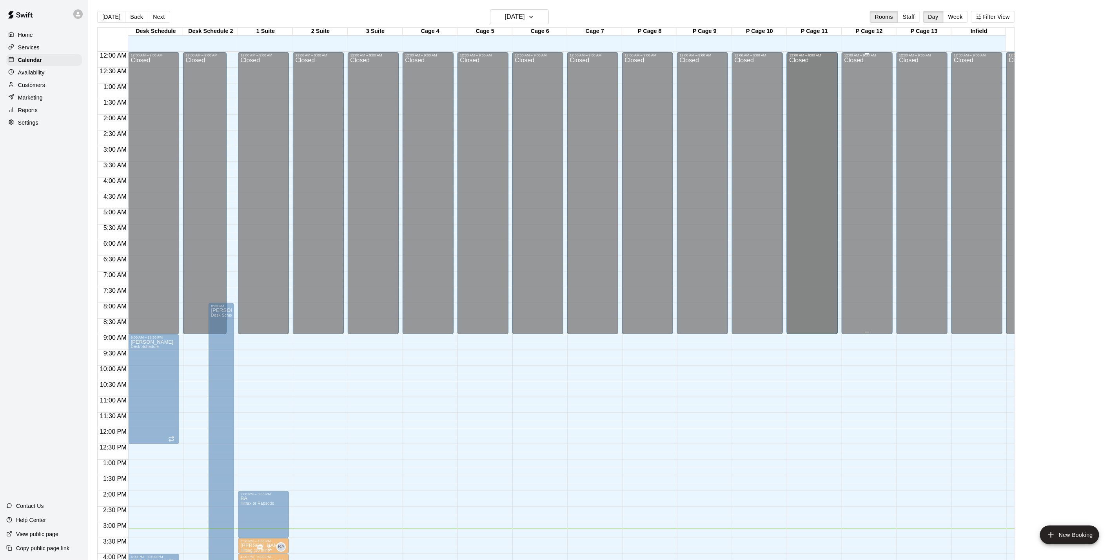
click at [846, 85] on div "Closed" at bounding box center [867, 197] width 46 height 280
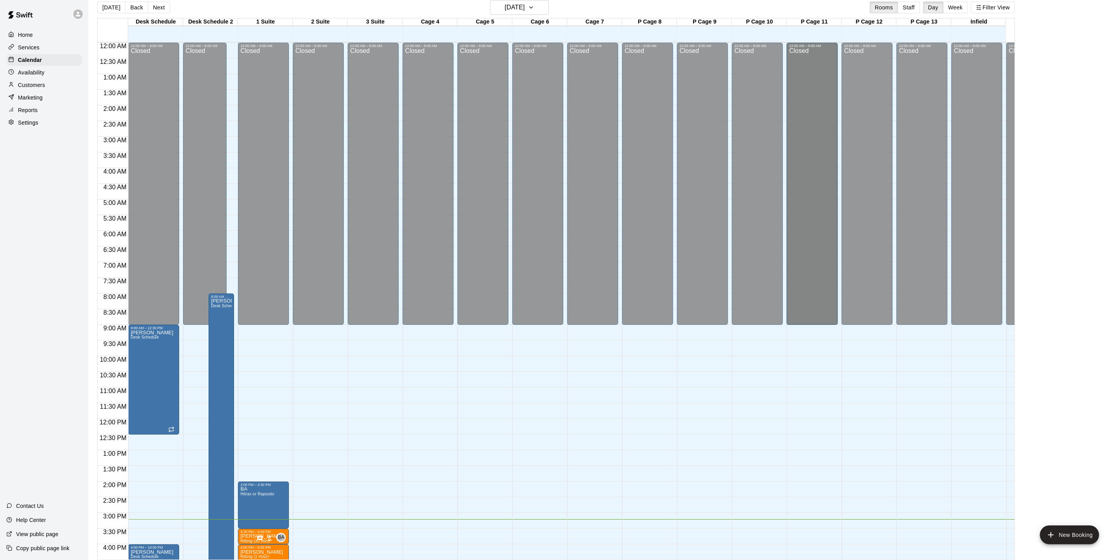
scroll to position [12, 0]
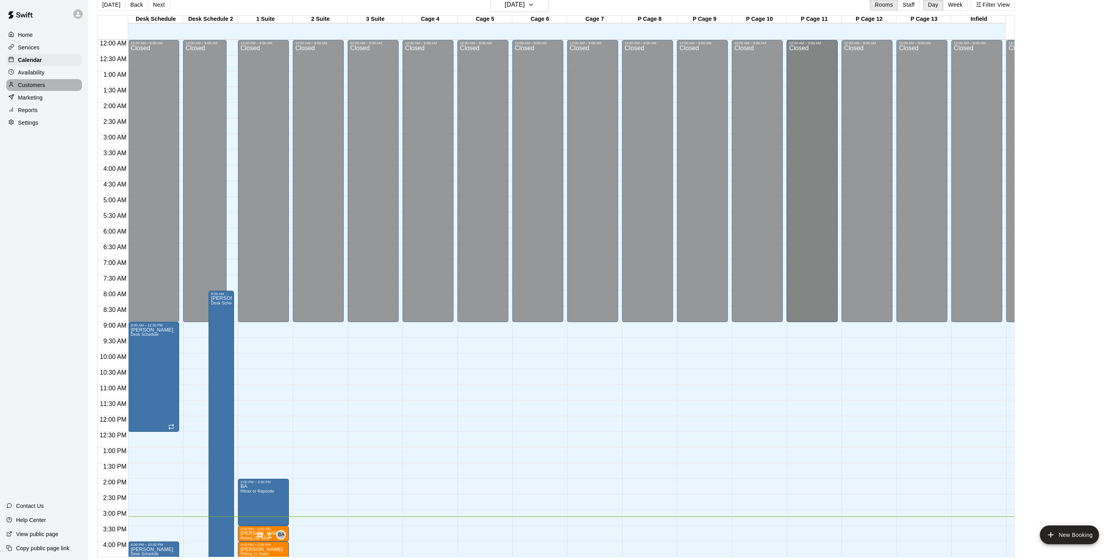
click at [30, 89] on p "Customers" at bounding box center [31, 85] width 27 height 8
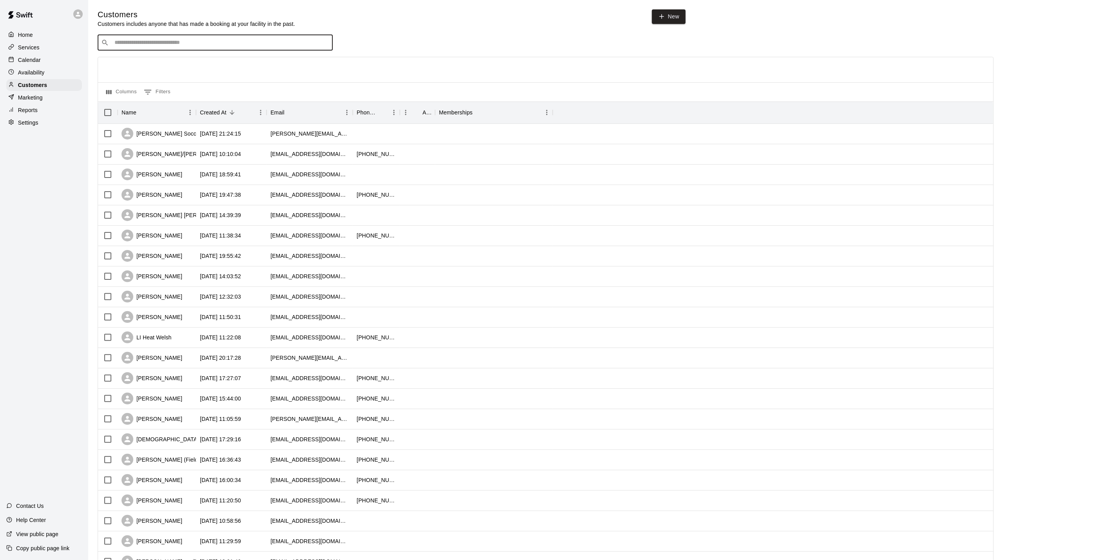
click at [113, 43] on input "Search customers by name or email" at bounding box center [220, 43] width 217 height 8
type input "*********"
click at [146, 51] on div "​ ********* ​" at bounding box center [215, 43] width 235 height 16
click at [145, 60] on p "[PERSON_NAME]" at bounding box center [144, 60] width 48 height 8
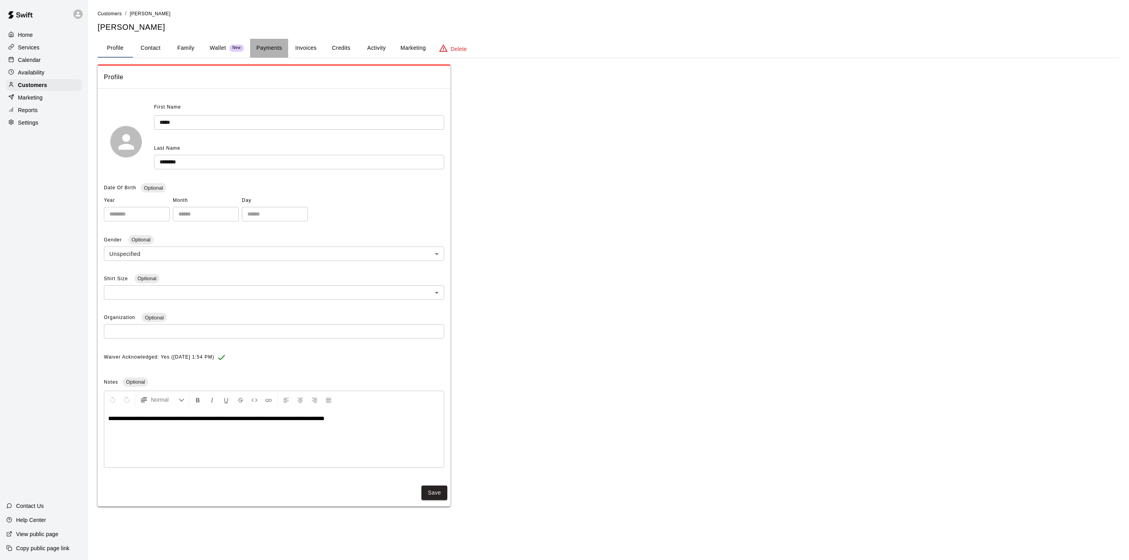
click at [270, 43] on button "Payments" at bounding box center [269, 48] width 38 height 19
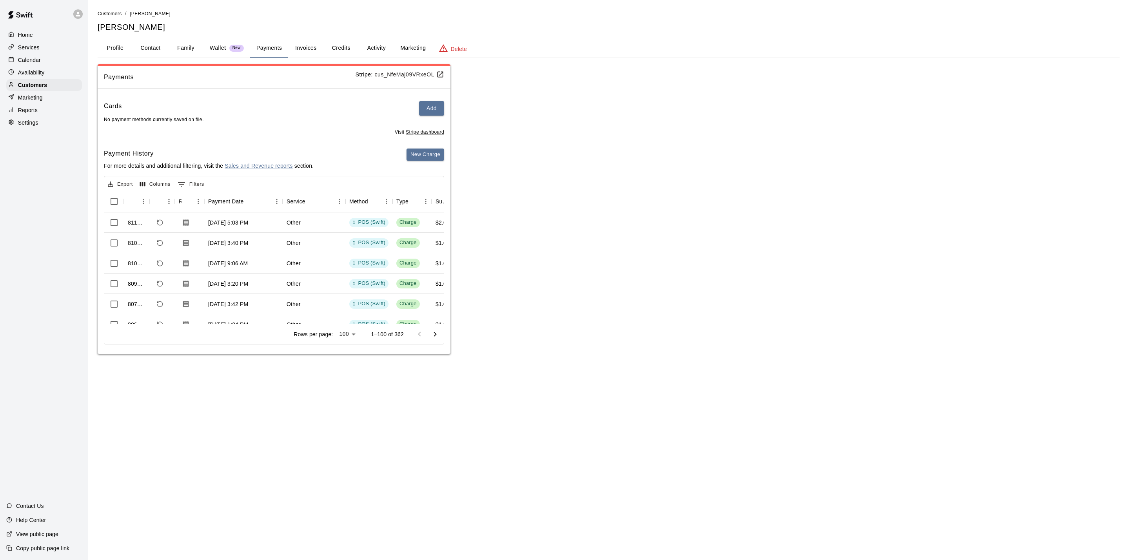
click at [435, 149] on div "Cards Add No payment methods currently saved on file. Visit Stripe dashboard Pa…" at bounding box center [274, 224] width 353 height 259
click at [431, 152] on button "New Charge" at bounding box center [425, 155] width 38 height 12
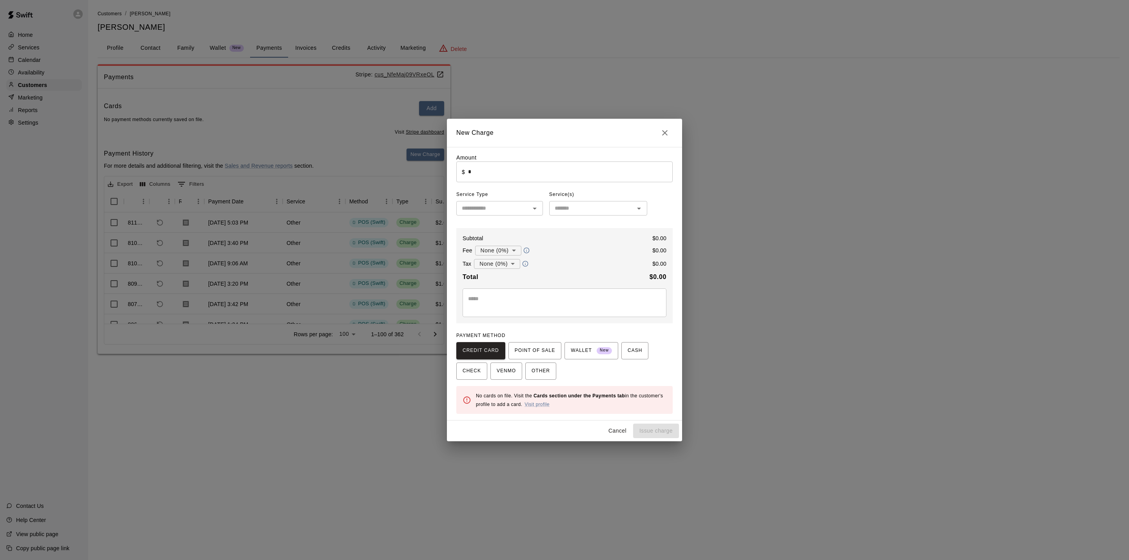
click at [481, 161] on div "Amount ​ $ * ​" at bounding box center [564, 168] width 216 height 29
click at [481, 163] on input "*" at bounding box center [570, 171] width 205 height 21
click at [917, 267] on div "New Charge Amount ​ $ **** ​ Service Type ​ Service(s) ​ Subtotal $ 1.00 Fee No…" at bounding box center [564, 280] width 1129 height 560
type input "*"
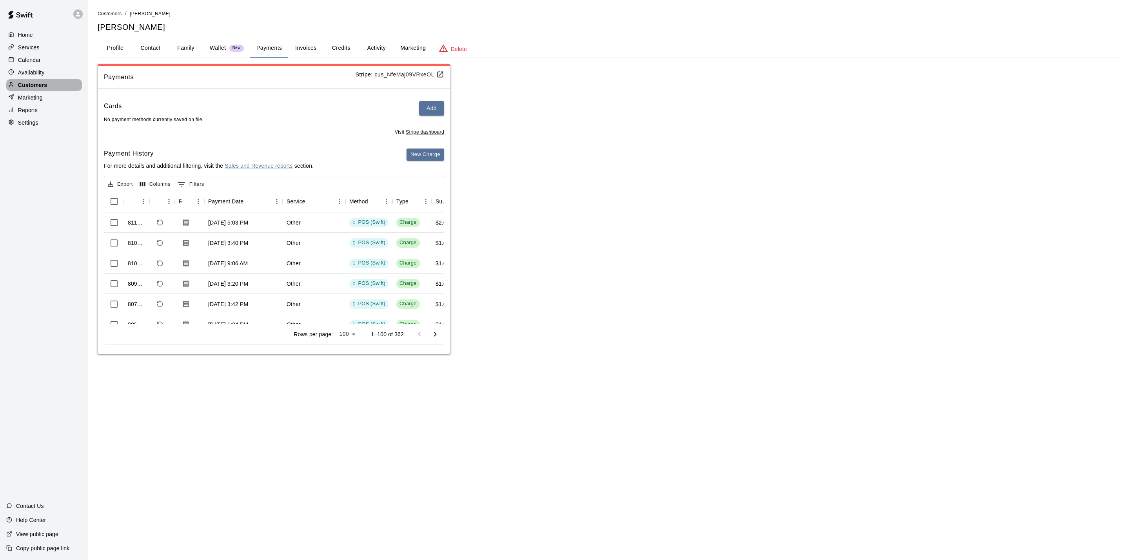
click at [43, 89] on p "Customers" at bounding box center [32, 85] width 29 height 8
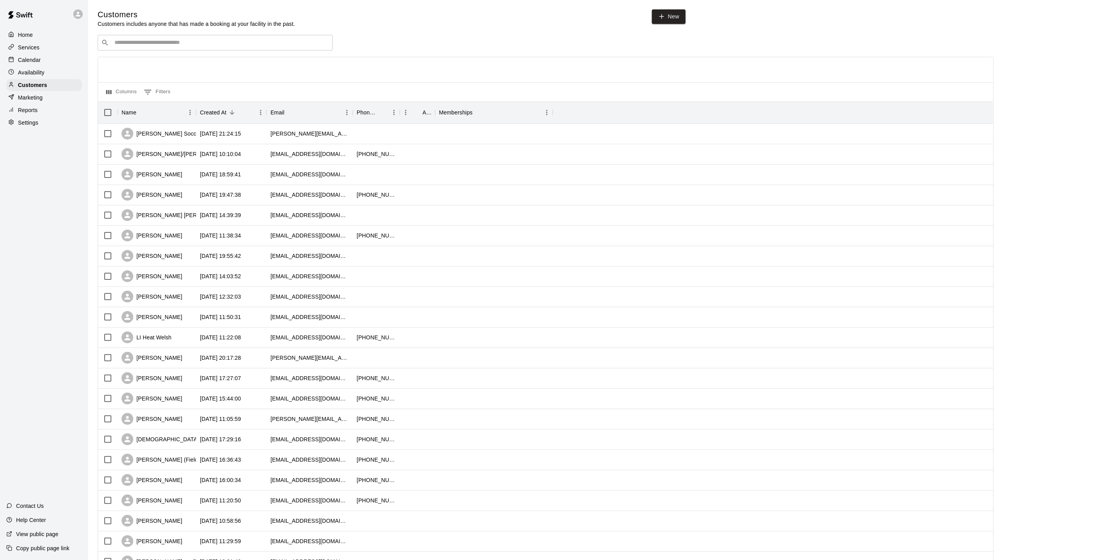
click at [211, 34] on div "Customers Customers includes anyone that has made a booking at your facility in…" at bounding box center [604, 331] width 1013 height 645
click at [192, 49] on div "​ ​" at bounding box center [215, 43] width 235 height 16
drag, startPoint x: 168, startPoint y: 51, endPoint x: 0, endPoint y: 47, distance: 168.5
click at [0, 47] on div "Home Services Calendar Availability Customers Marketing Reports Settings Contac…" at bounding box center [560, 338] width 1120 height 676
click at [136, 47] on input "****" at bounding box center [214, 43] width 205 height 8
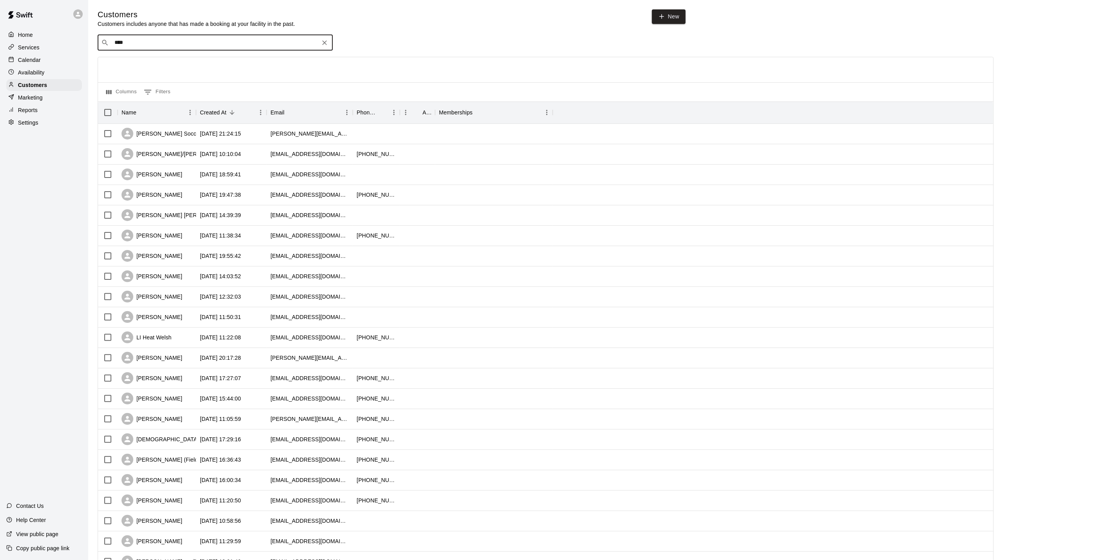
click at [136, 47] on input "****" at bounding box center [214, 43] width 205 height 8
type input "******"
click at [669, 24] on span "New" at bounding box center [669, 18] width 34 height 18
click at [668, 22] on link "New" at bounding box center [669, 16] width 34 height 14
select select "**"
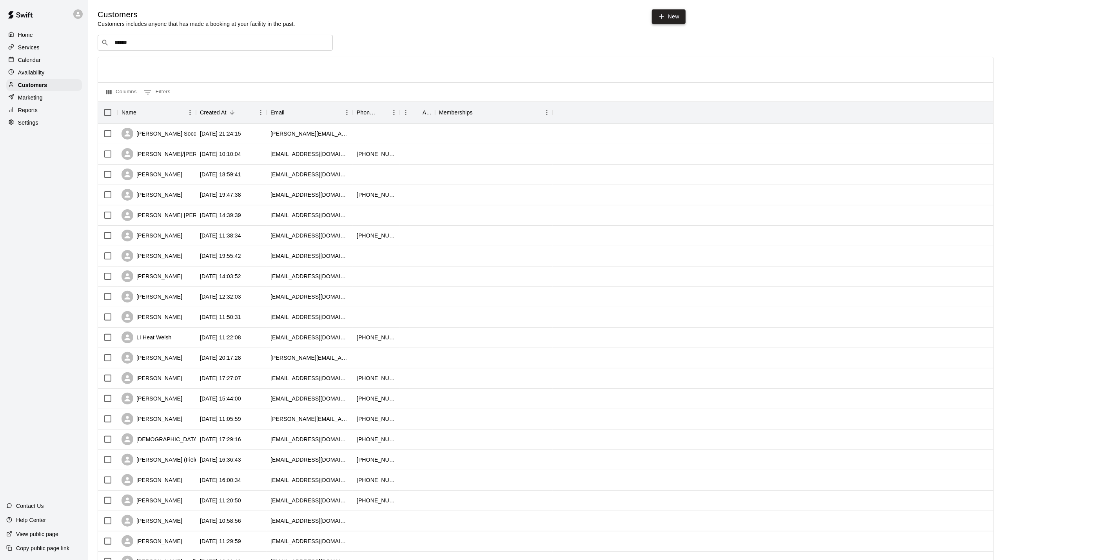
select select "**"
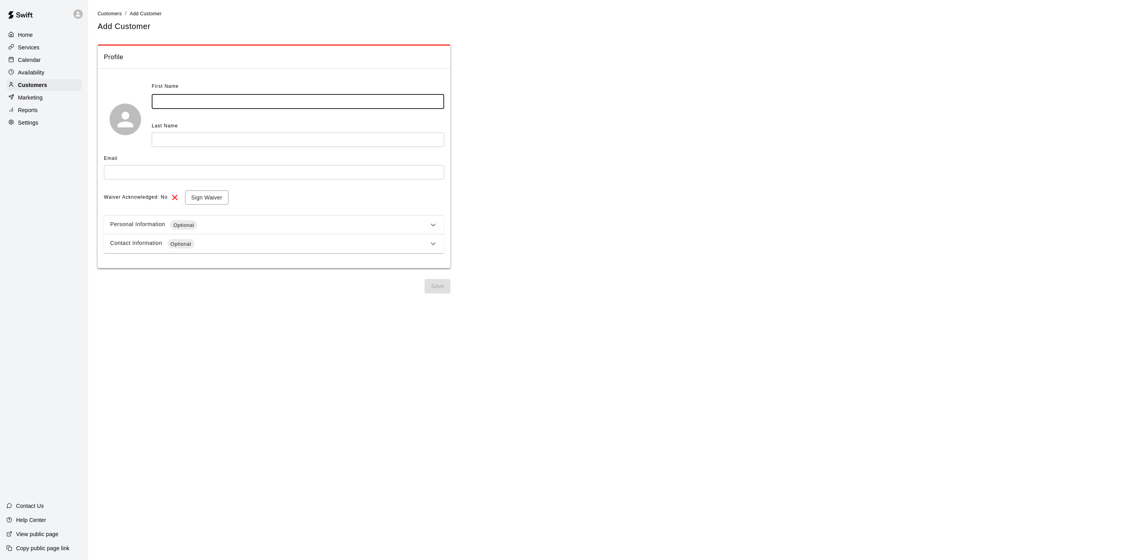
click at [199, 95] on input "text" at bounding box center [298, 101] width 292 height 14
type input "**********"
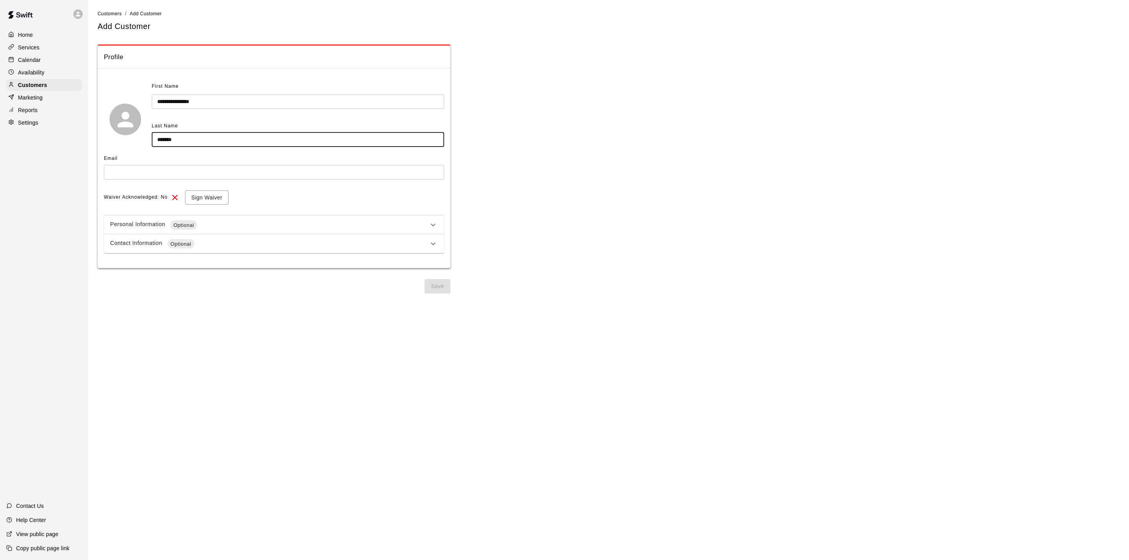
type input "*******"
drag, startPoint x: 111, startPoint y: 183, endPoint x: 115, endPoint y: 179, distance: 5.9
click at [113, 181] on div "Email ​" at bounding box center [274, 168] width 340 height 33
click at [120, 178] on input "text" at bounding box center [274, 172] width 340 height 14
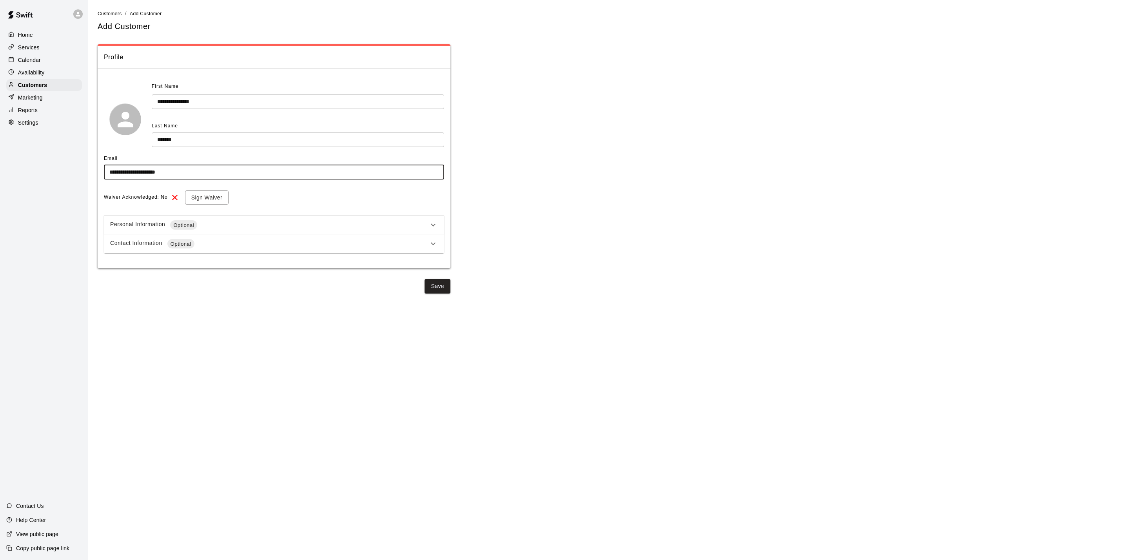
type input "**********"
click at [159, 249] on div "Contact Information Optional" at bounding box center [274, 243] width 340 height 19
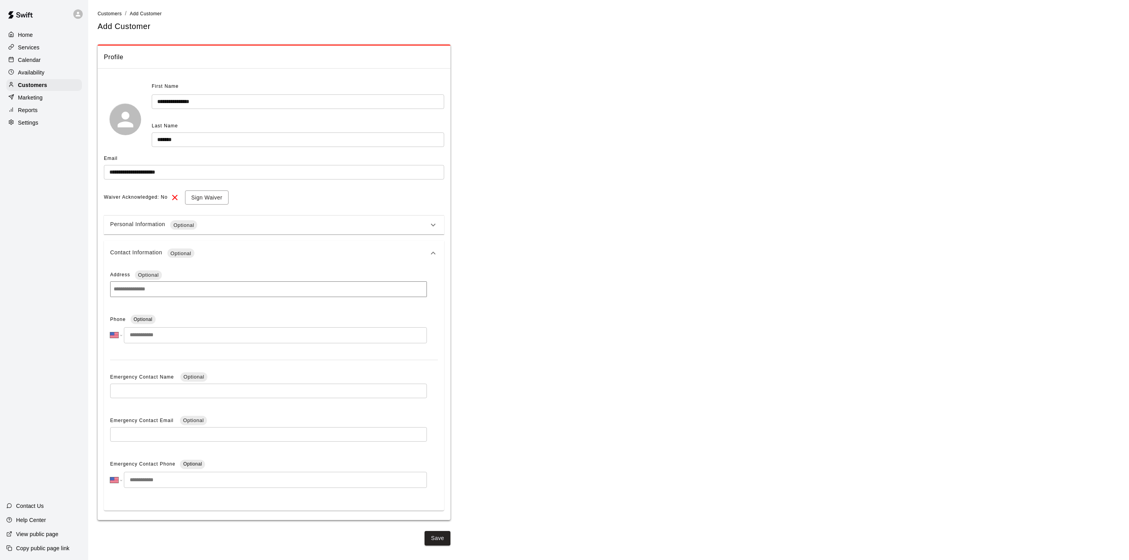
click at [151, 331] on input "tel" at bounding box center [275, 335] width 303 height 16
type input "**********"
click at [442, 533] on button "Save" at bounding box center [437, 538] width 26 height 14
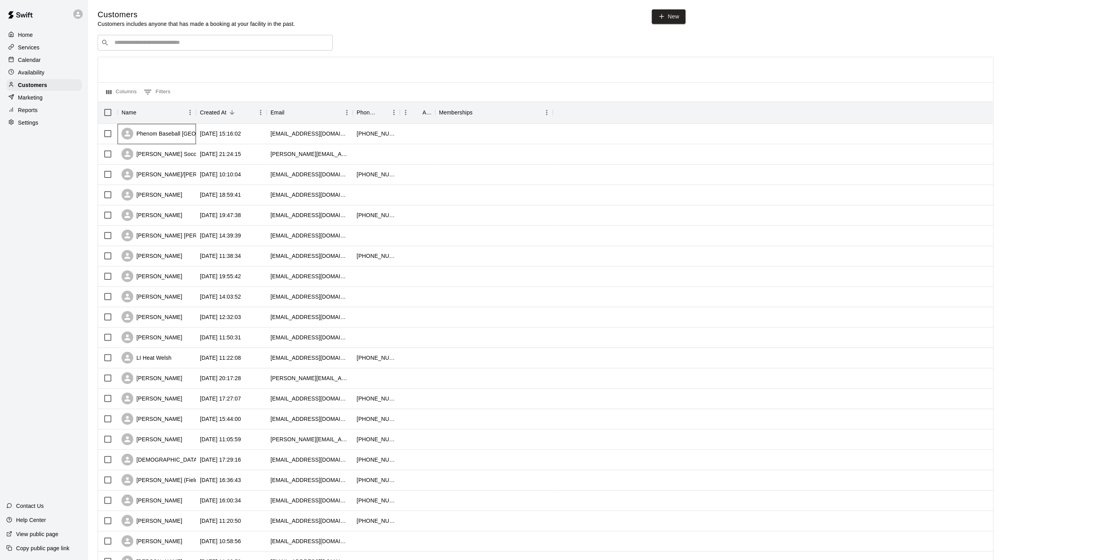
click at [172, 136] on div "Phenom Baseball [GEOGRAPHIC_DATA]" at bounding box center [180, 134] width 118 height 12
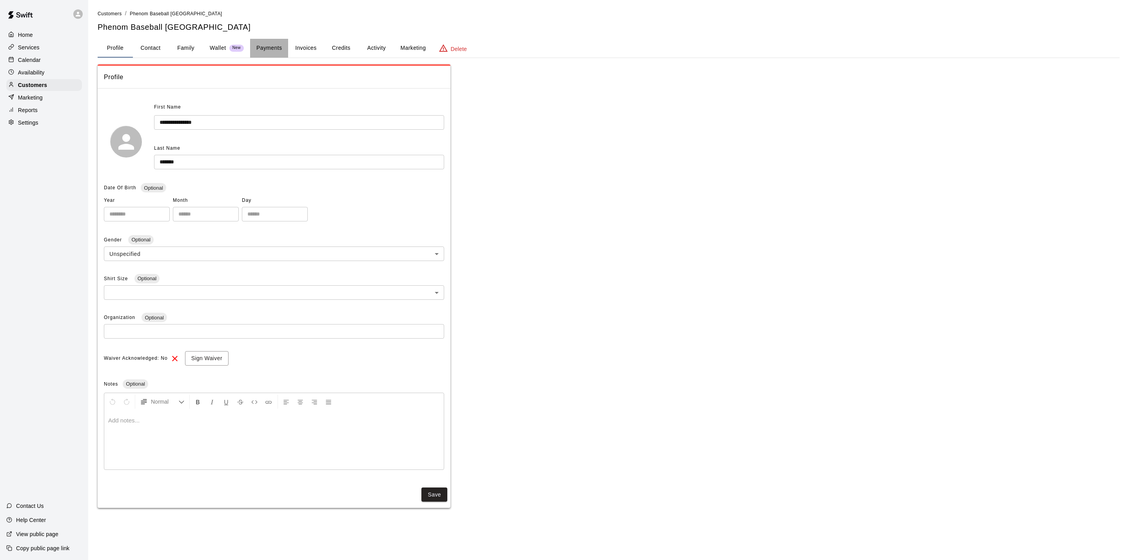
click at [259, 43] on button "Payments" at bounding box center [269, 48] width 38 height 19
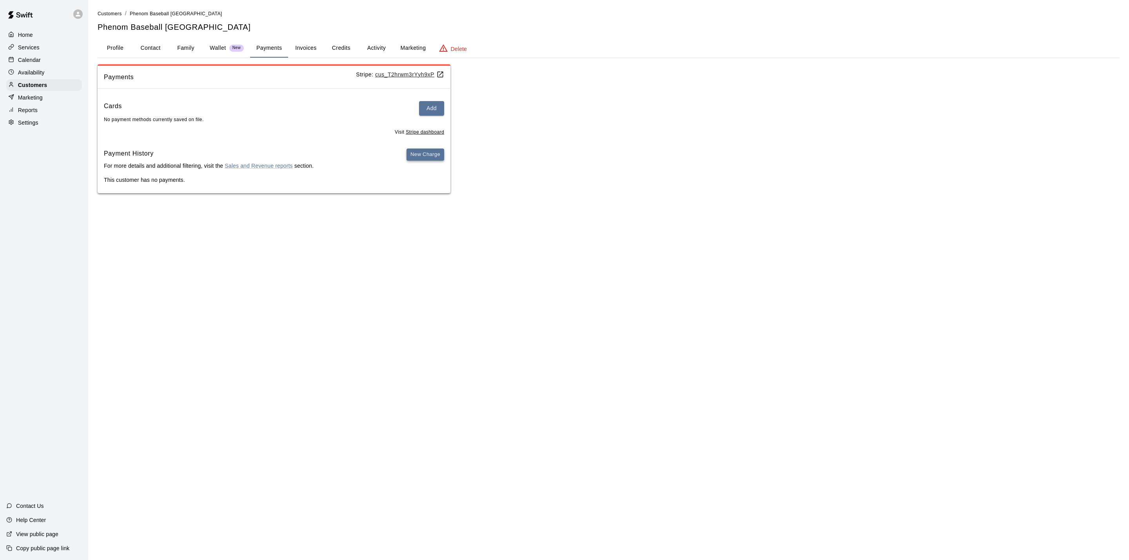
click at [427, 159] on button "New Charge" at bounding box center [425, 155] width 38 height 12
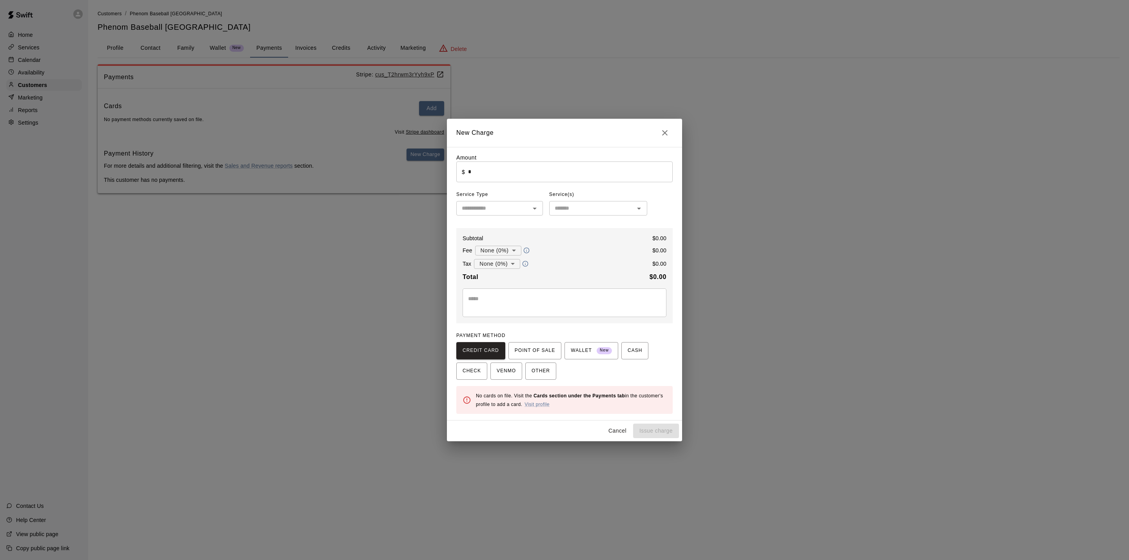
click at [484, 174] on input "*" at bounding box center [570, 171] width 205 height 21
type input "******"
click at [530, 307] on textarea at bounding box center [564, 303] width 193 height 16
type textarea "**********"
click at [540, 356] on span "POINT OF SALE" at bounding box center [534, 350] width 40 height 13
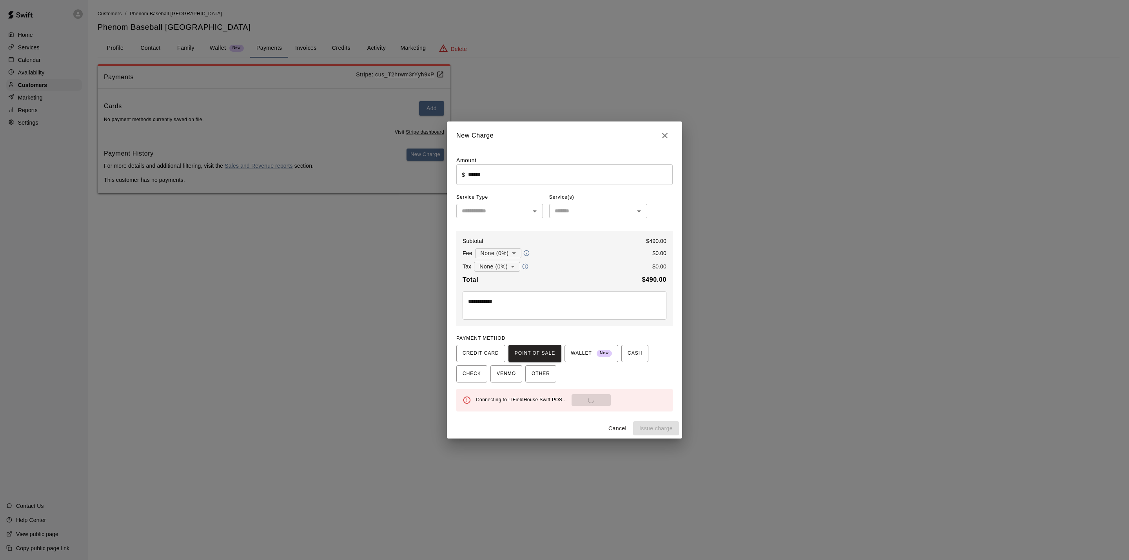
click at [585, 401] on div "Connecting to LIFieldHouse Swift POS... Send to POS" at bounding box center [571, 400] width 190 height 12
click at [595, 401] on button "Send to POS" at bounding box center [614, 400] width 39 height 12
type input "*"
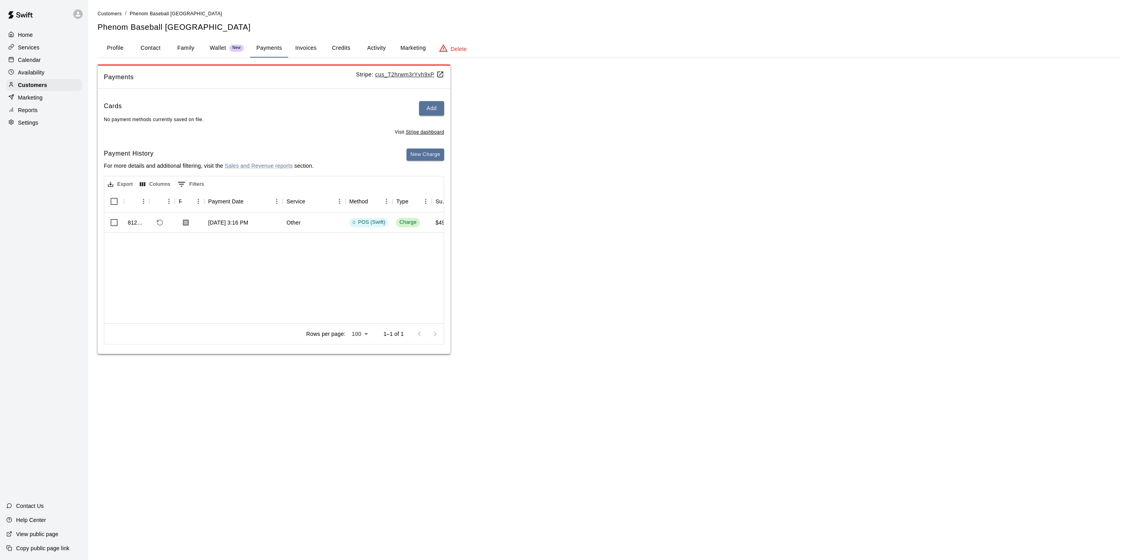
click at [27, 66] on div "Calendar" at bounding box center [44, 60] width 76 height 12
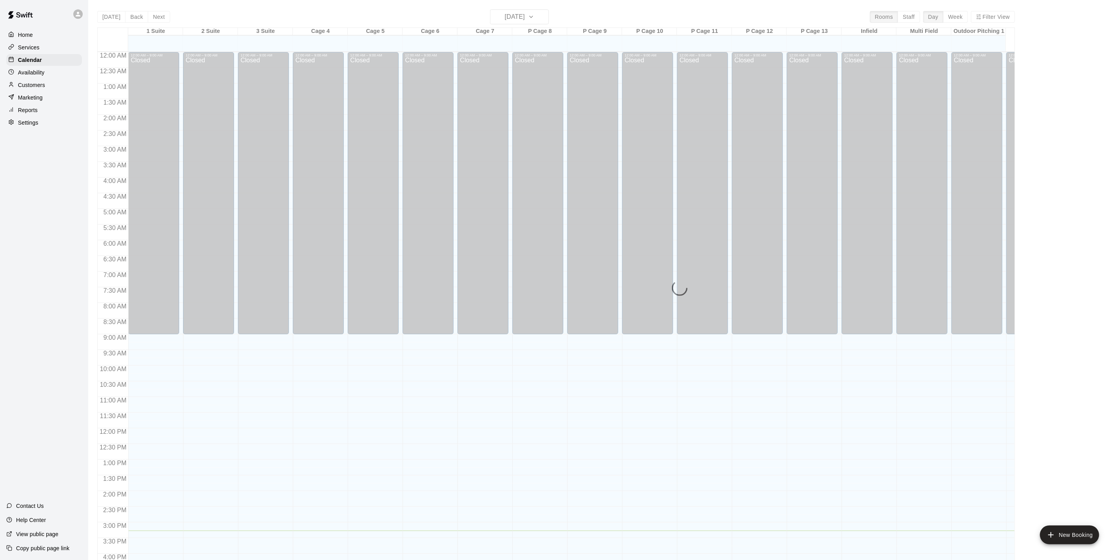
scroll to position [212, 0]
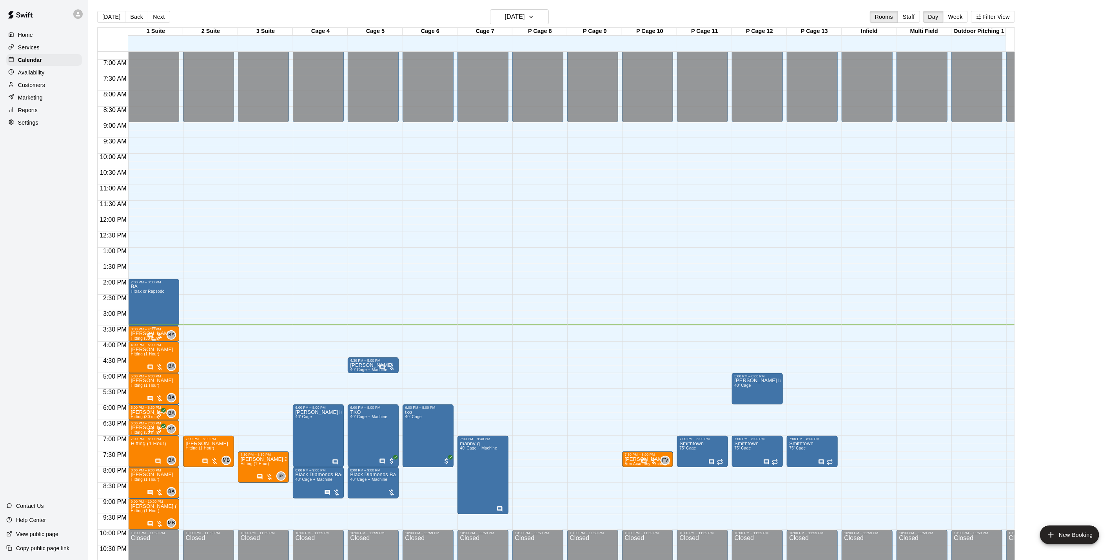
click at [142, 333] on p "[PERSON_NAME]" at bounding box center [151, 333] width 43 height 0
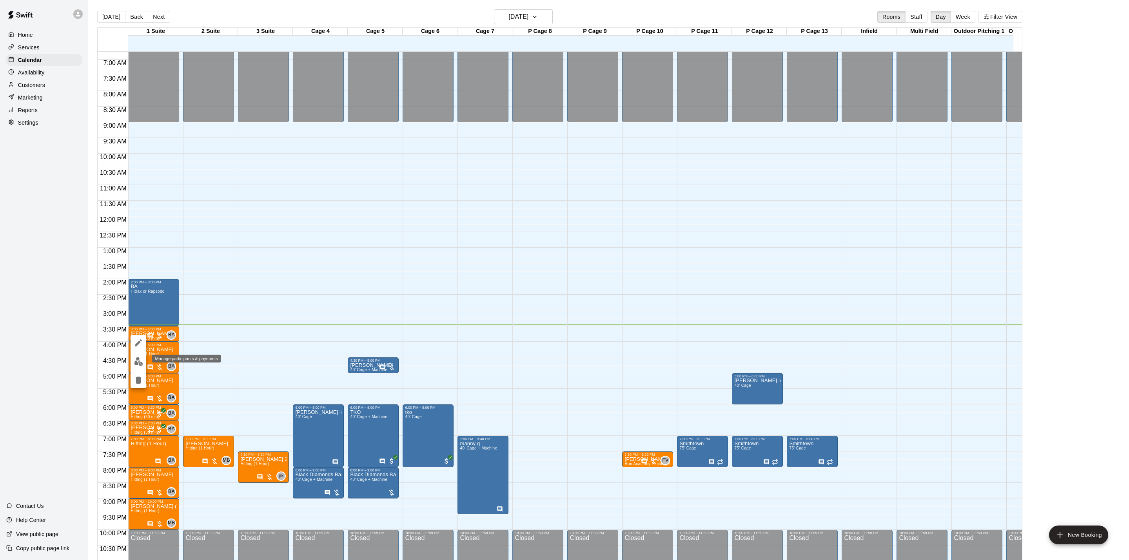
click at [136, 362] on img "edit" at bounding box center [138, 361] width 9 height 9
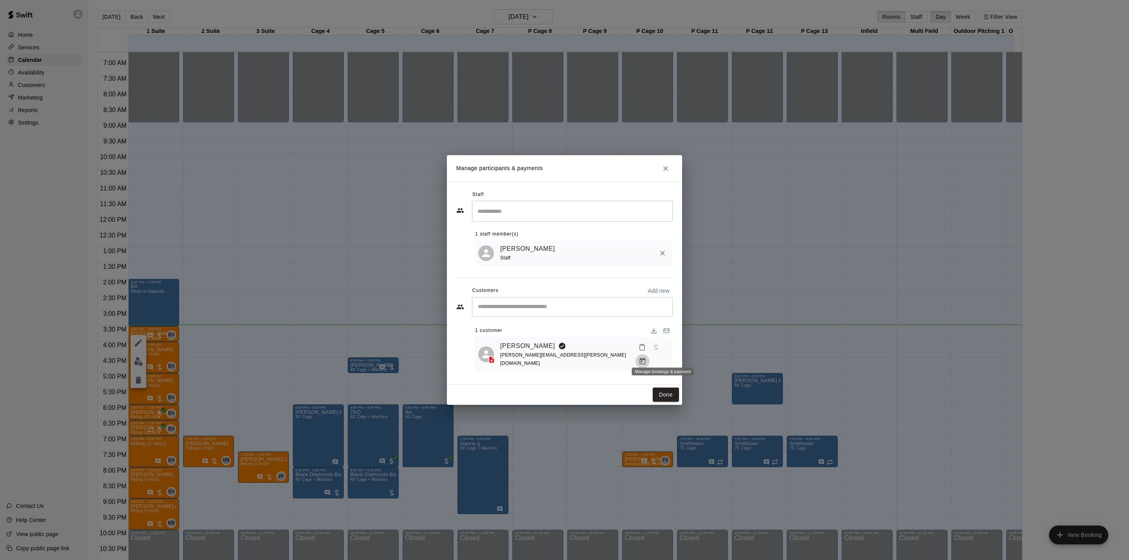
click at [645, 358] on icon "Manage bookings & payment" at bounding box center [642, 361] width 6 height 7
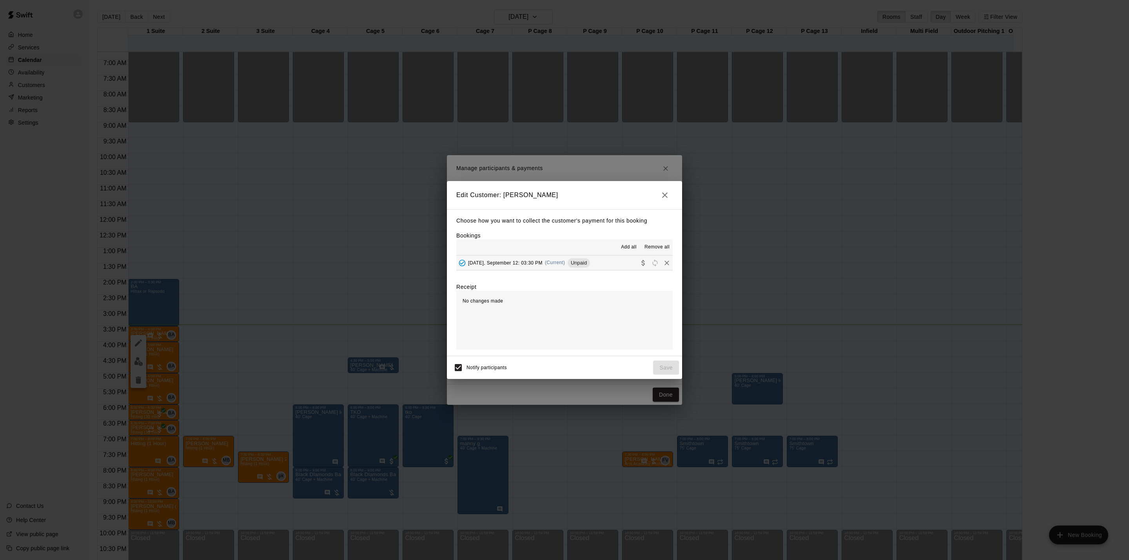
click at [545, 265] on span "(Current)" at bounding box center [555, 262] width 20 height 5
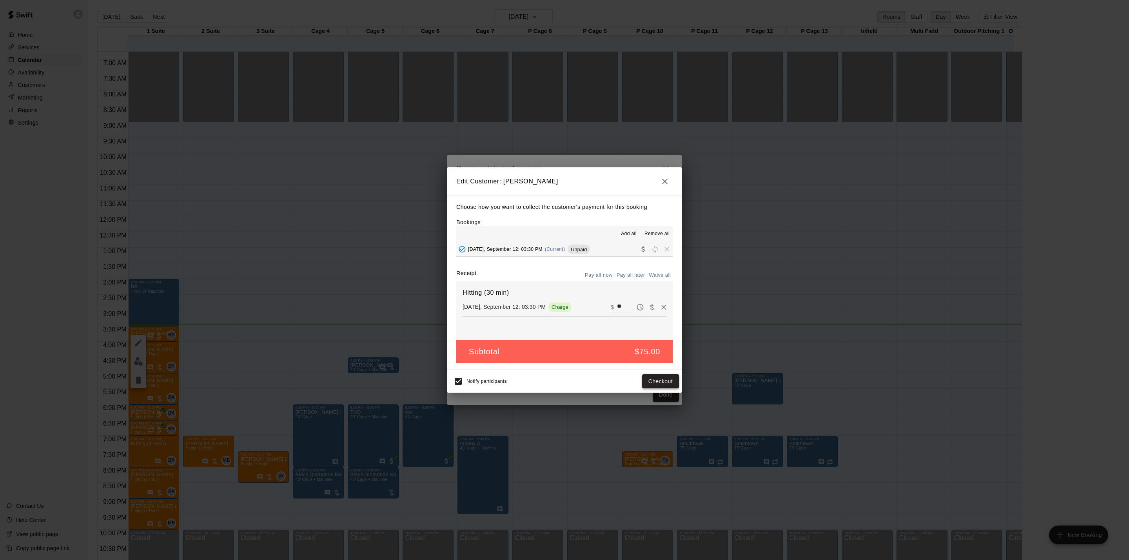
click at [657, 382] on button "Checkout" at bounding box center [660, 381] width 37 height 14
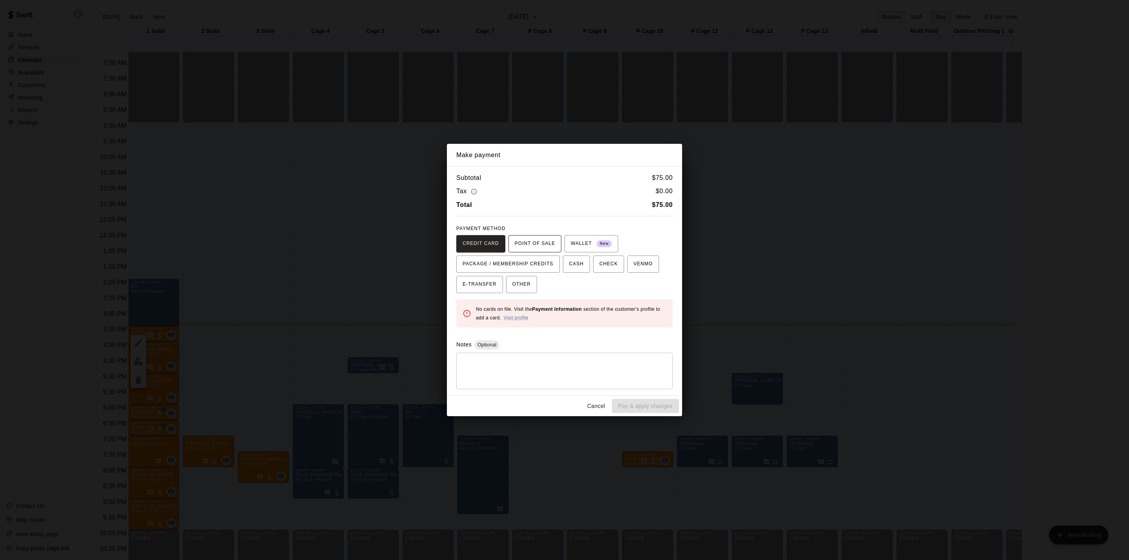
click at [533, 240] on span "POINT OF SALE" at bounding box center [534, 243] width 40 height 13
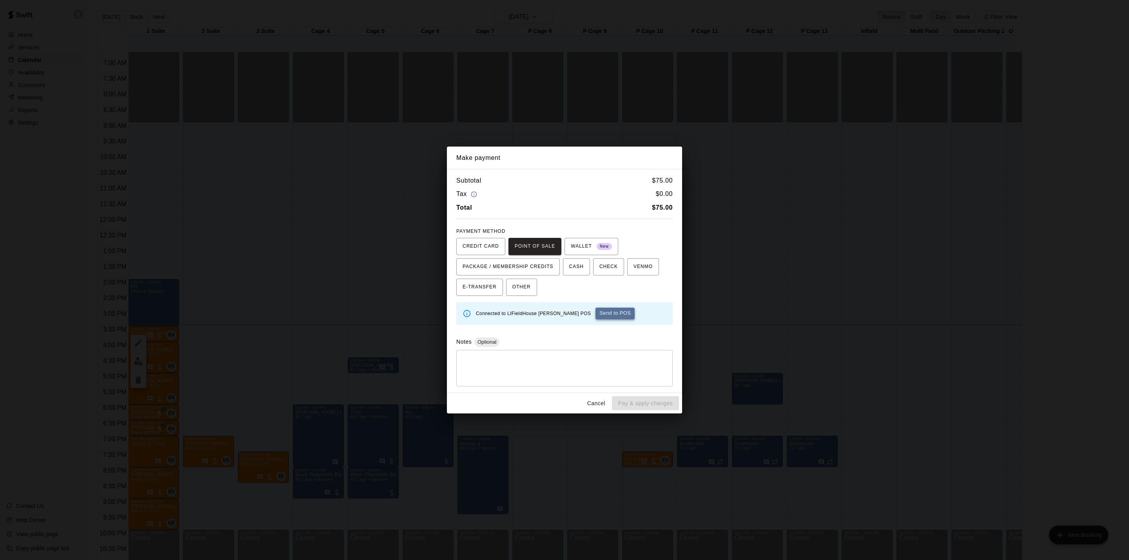
click at [595, 316] on button "Send to POS" at bounding box center [614, 314] width 39 height 12
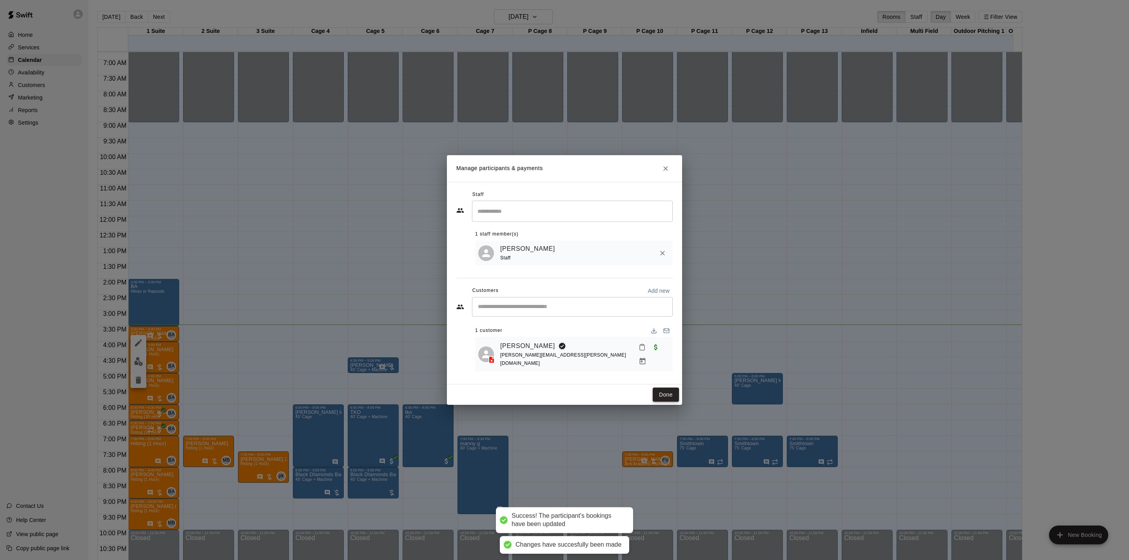
click at [663, 394] on button "Done" at bounding box center [665, 395] width 26 height 14
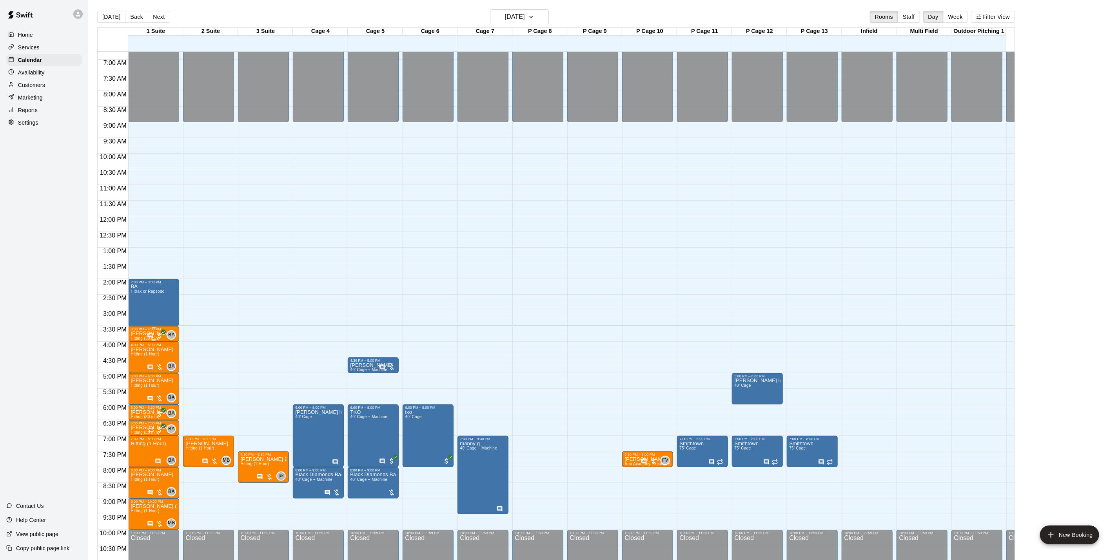
click at [143, 333] on p "[PERSON_NAME]" at bounding box center [151, 333] width 43 height 0
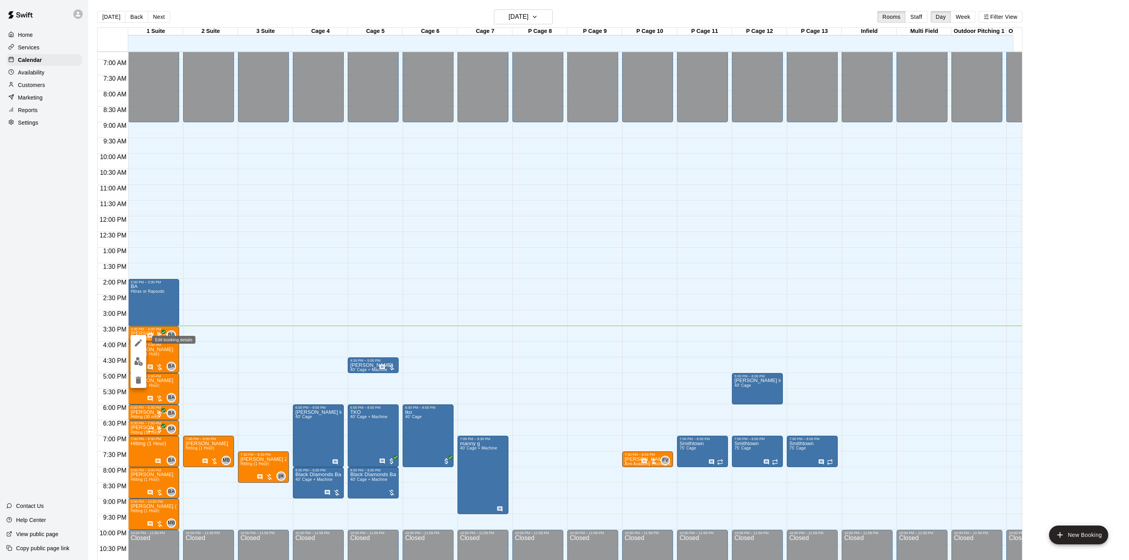
click at [137, 340] on icon "edit" at bounding box center [138, 342] width 9 height 9
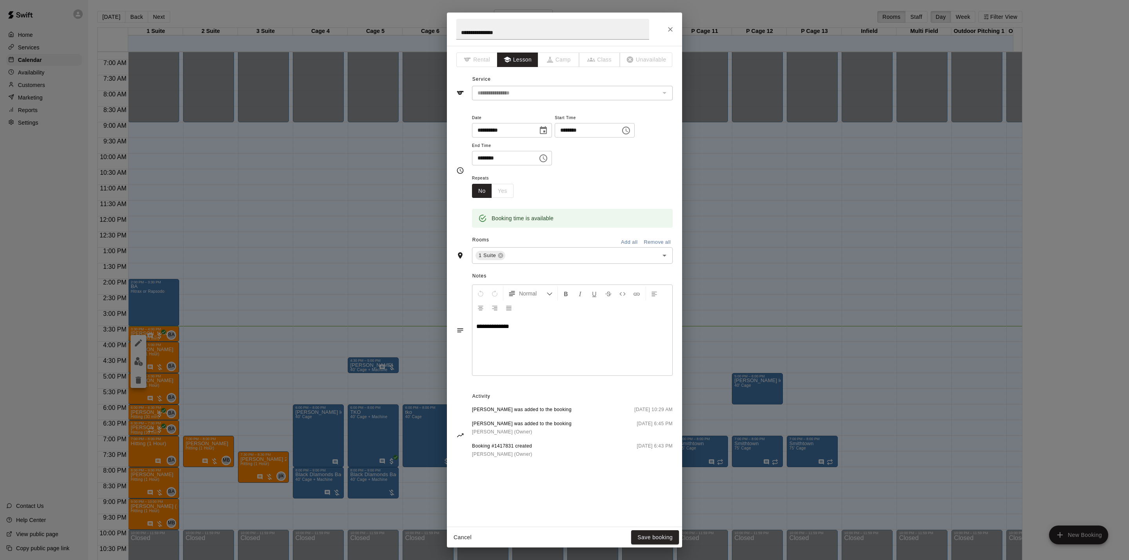
click at [201, 173] on div "**********" at bounding box center [564, 280] width 1129 height 560
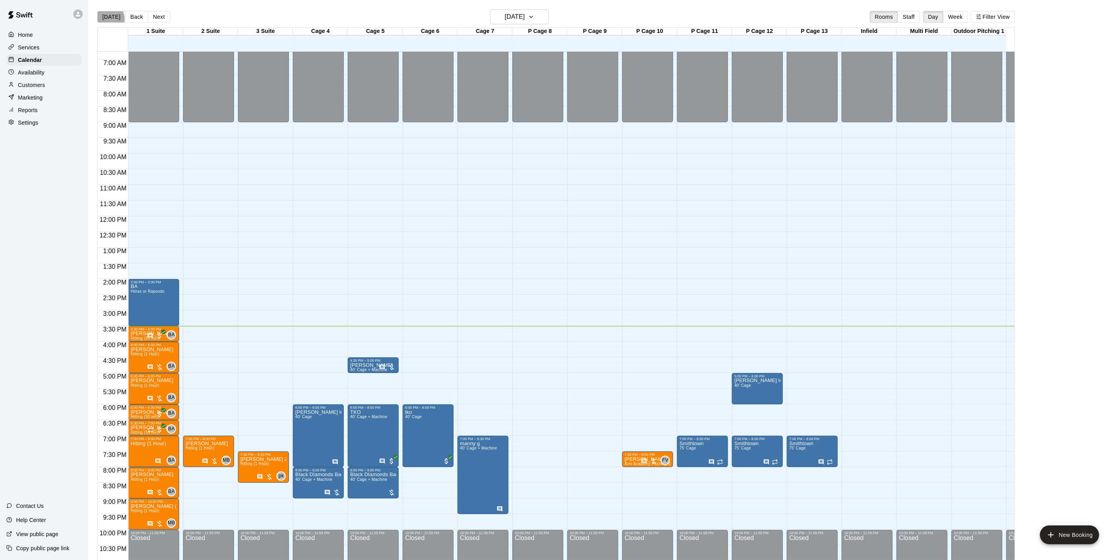
click at [108, 19] on button "[DATE]" at bounding box center [111, 17] width 28 height 12
click at [151, 19] on button "Next" at bounding box center [159, 17] width 22 height 12
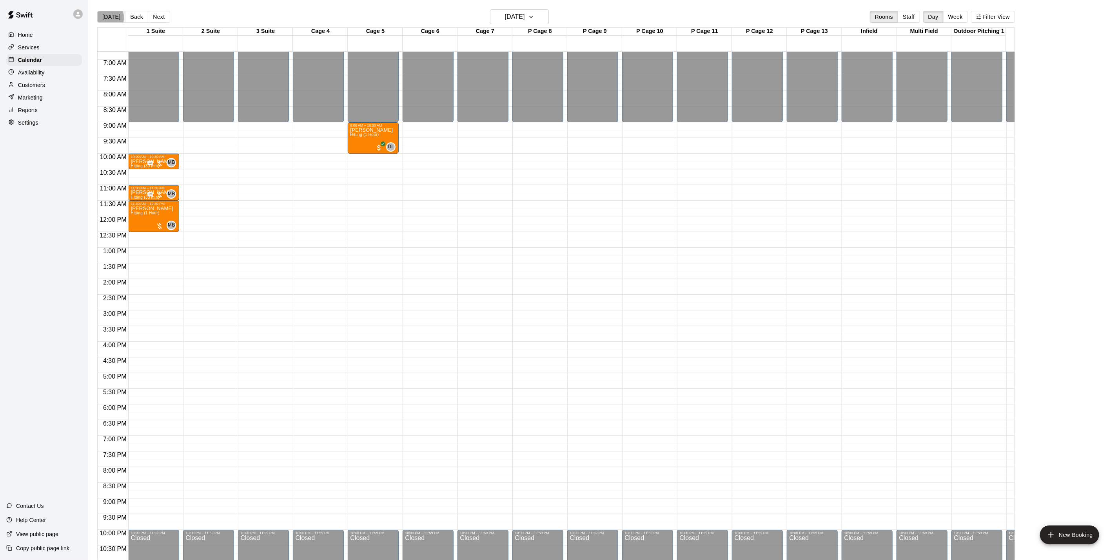
click at [101, 18] on button "[DATE]" at bounding box center [111, 17] width 28 height 12
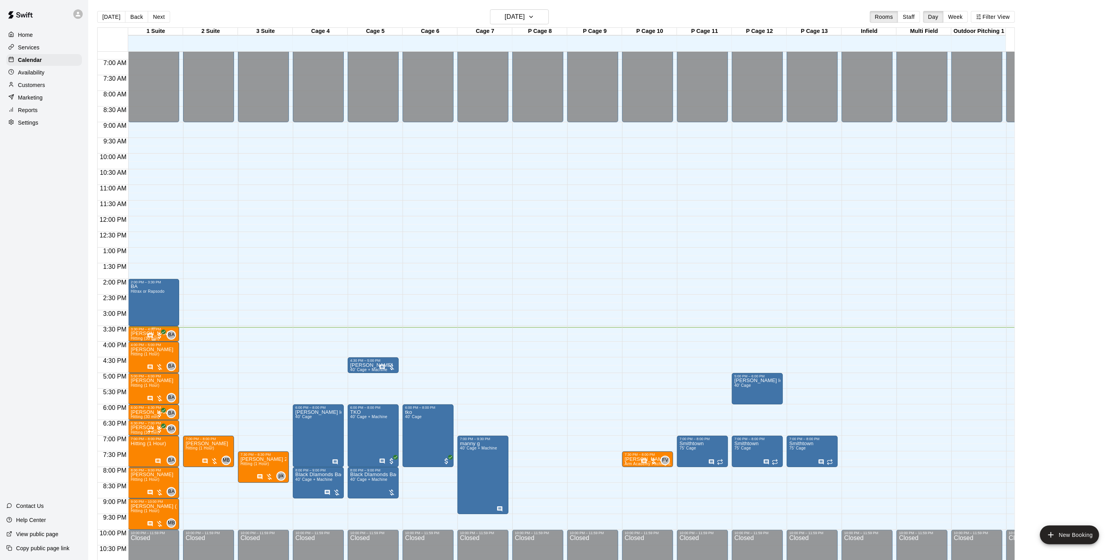
click at [145, 333] on p "[PERSON_NAME]" at bounding box center [151, 333] width 43 height 0
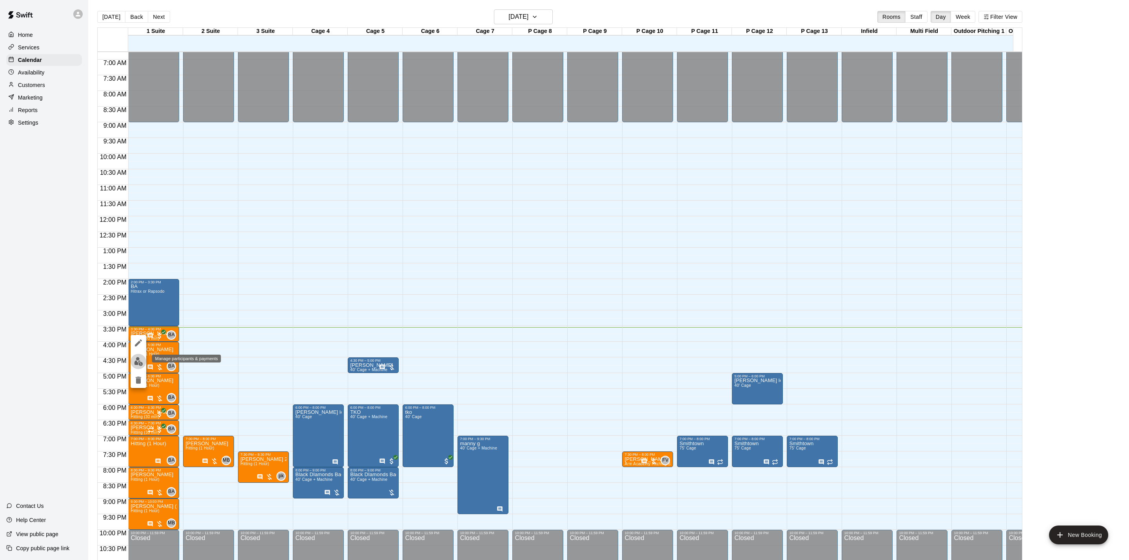
click at [132, 355] on button "edit" at bounding box center [138, 361] width 16 height 15
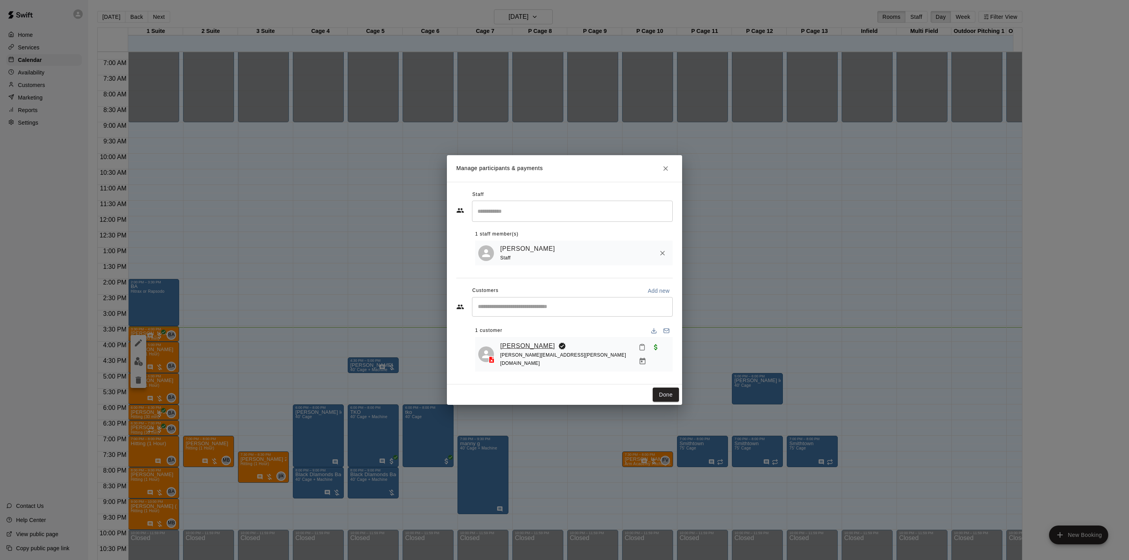
click at [516, 347] on link "[PERSON_NAME]" at bounding box center [527, 346] width 55 height 10
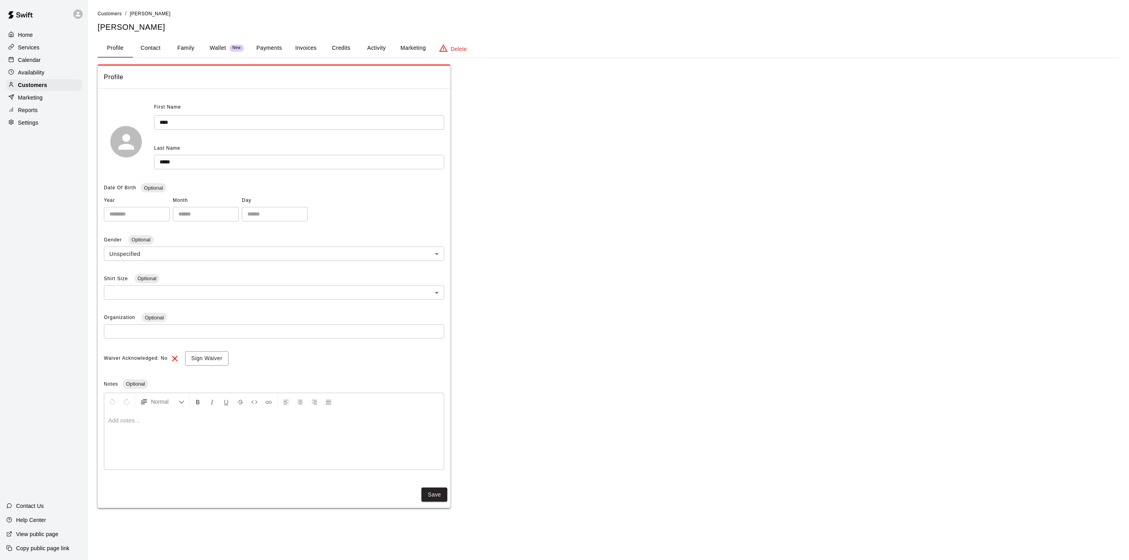
click at [361, 48] on button "Activity" at bounding box center [376, 48] width 35 height 19
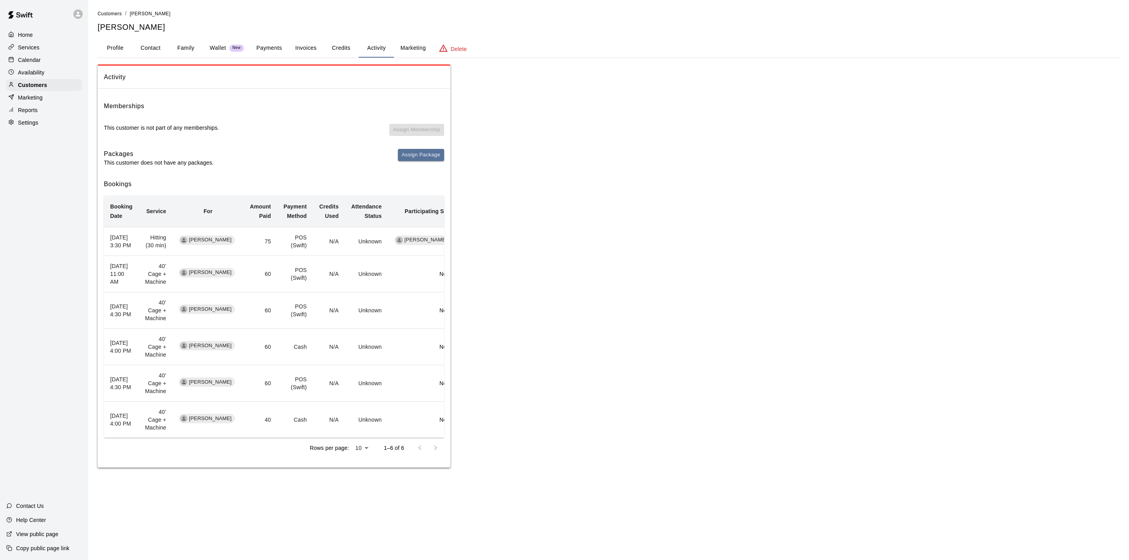
click at [43, 66] on div "Calendar" at bounding box center [44, 60] width 76 height 12
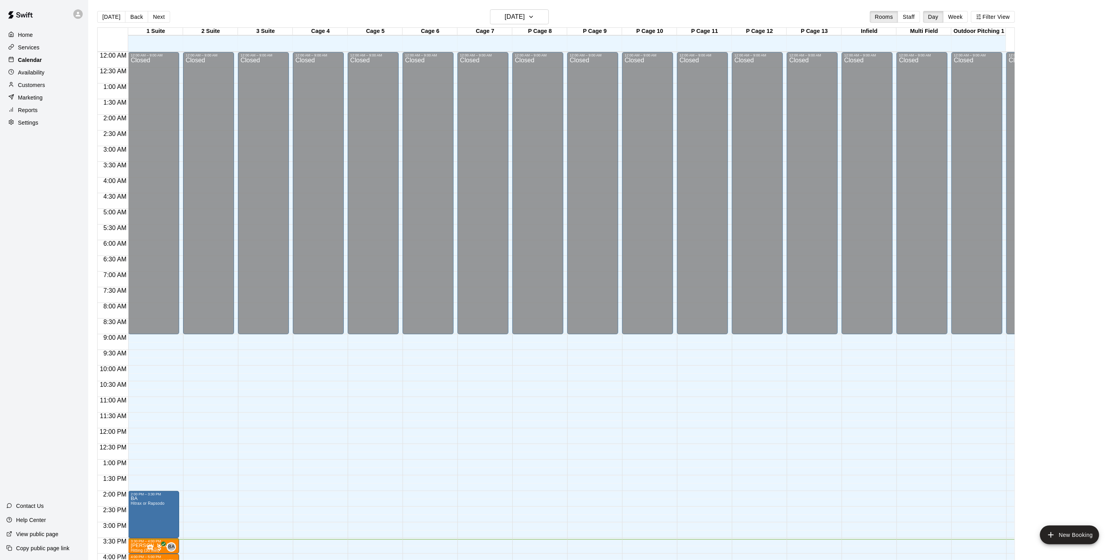
scroll to position [212, 0]
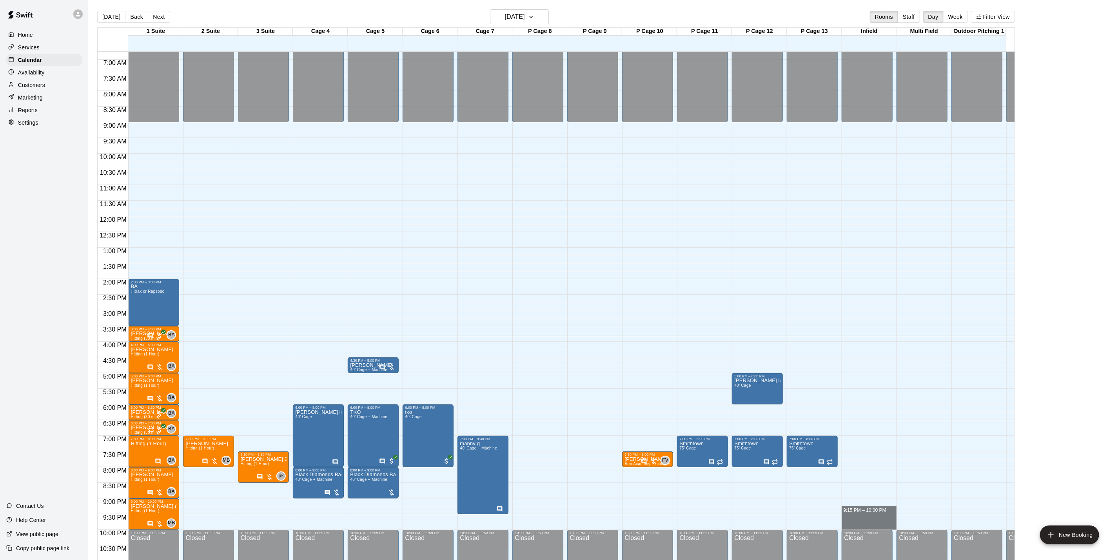
drag, startPoint x: 849, startPoint y: 509, endPoint x: 848, endPoint y: 524, distance: 14.5
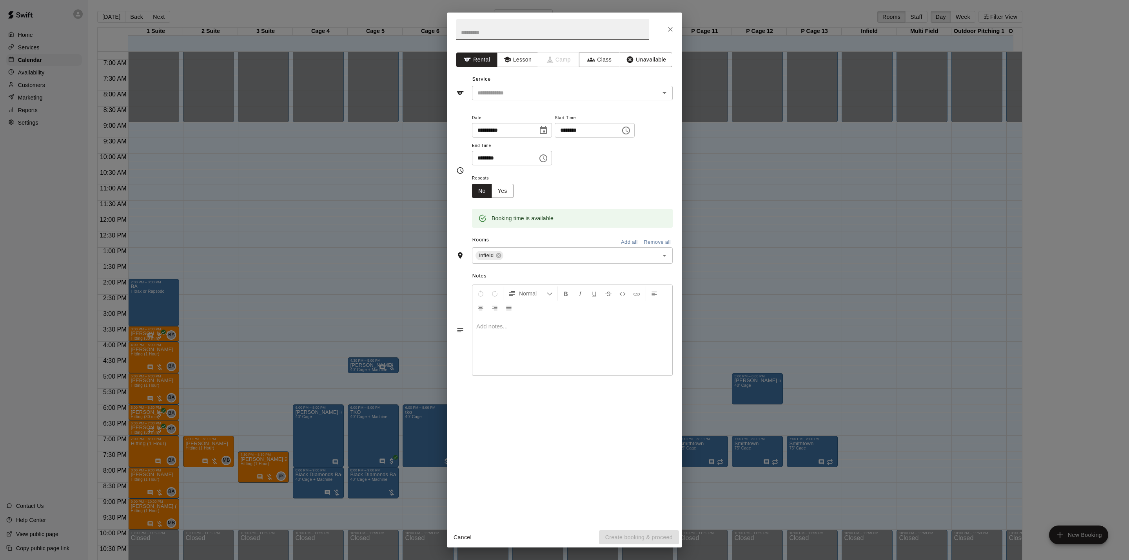
click at [585, 134] on input "********" at bounding box center [584, 130] width 60 height 14
type input "********"
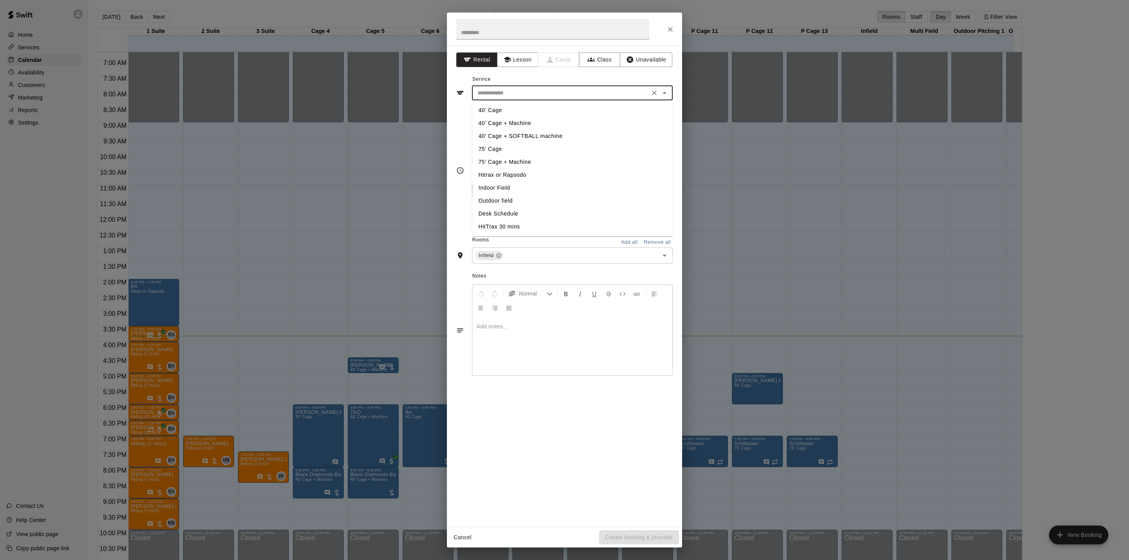
click at [500, 96] on input "text" at bounding box center [560, 93] width 173 height 10
click at [485, 188] on li "Indoor Field" at bounding box center [572, 187] width 201 height 13
type input "**********"
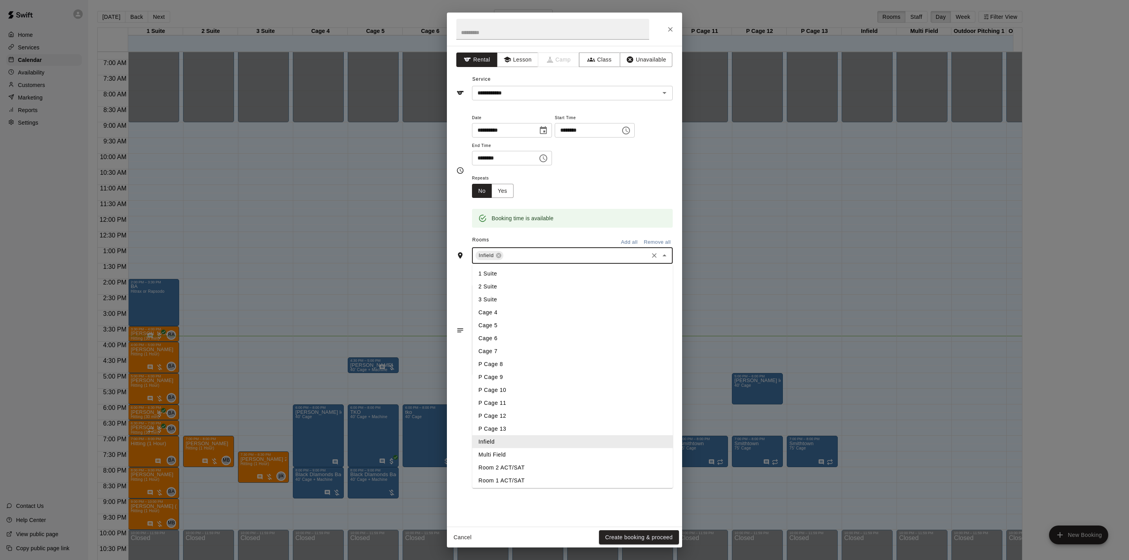
click at [510, 255] on input "text" at bounding box center [575, 256] width 143 height 10
click at [502, 447] on li "Infield" at bounding box center [572, 441] width 201 height 13
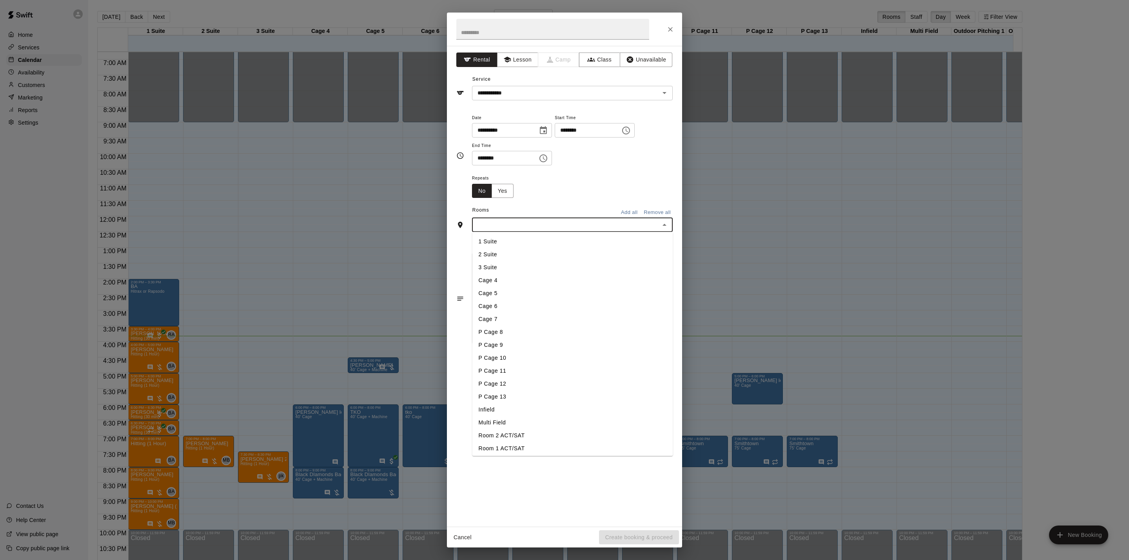
click at [504, 221] on input "text" at bounding box center [565, 225] width 183 height 10
drag, startPoint x: 494, startPoint y: 408, endPoint x: 492, endPoint y: 398, distance: 10.4
click at [494, 408] on li "Infield" at bounding box center [572, 409] width 201 height 13
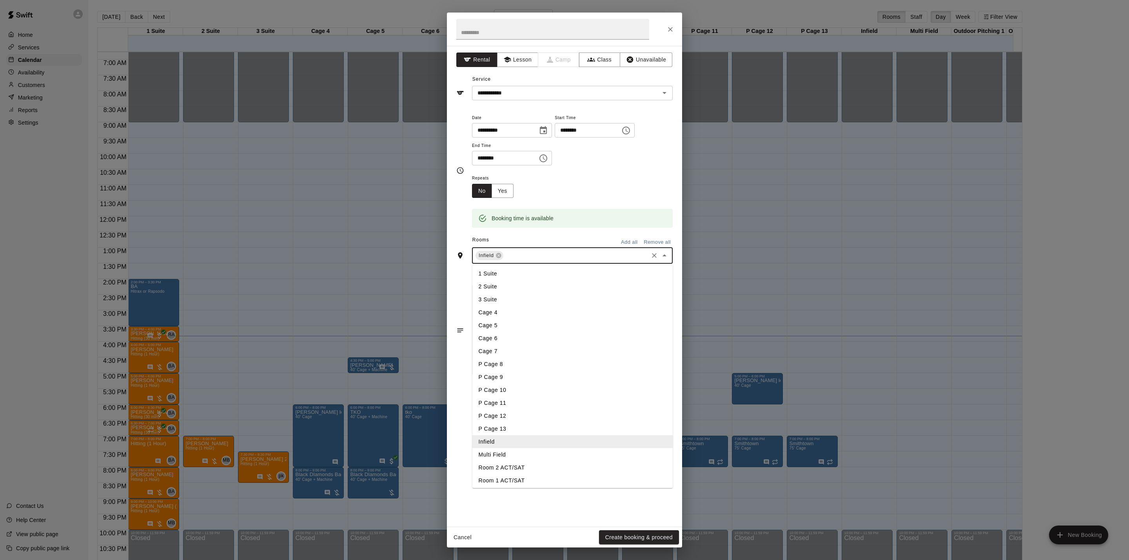
click at [529, 259] on input "text" at bounding box center [575, 256] width 143 height 10
click at [510, 457] on li "Multi Field" at bounding box center [572, 454] width 201 height 13
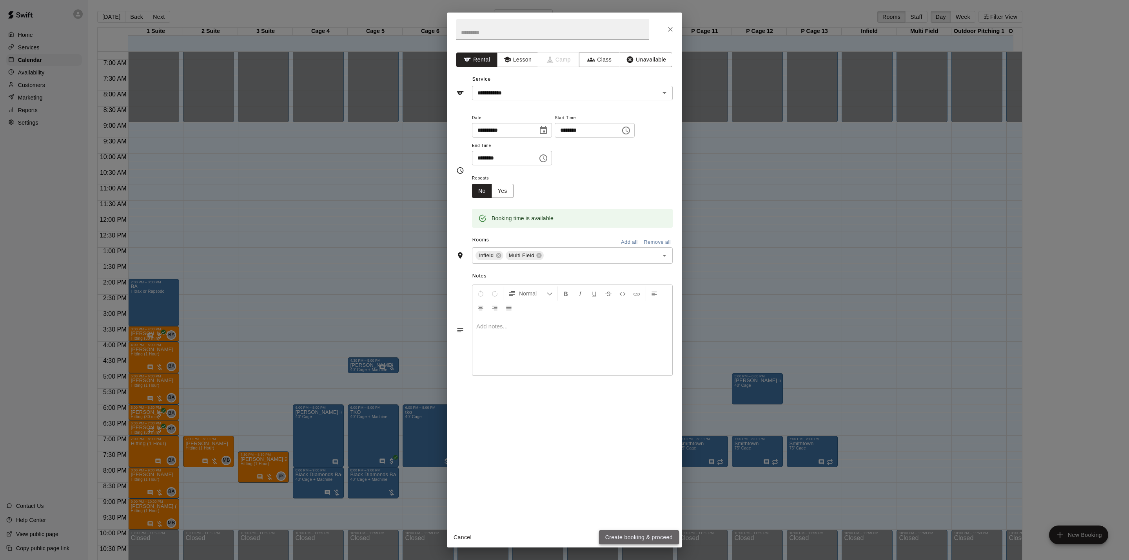
click at [643, 538] on button "Create booking & proceed" at bounding box center [639, 537] width 80 height 14
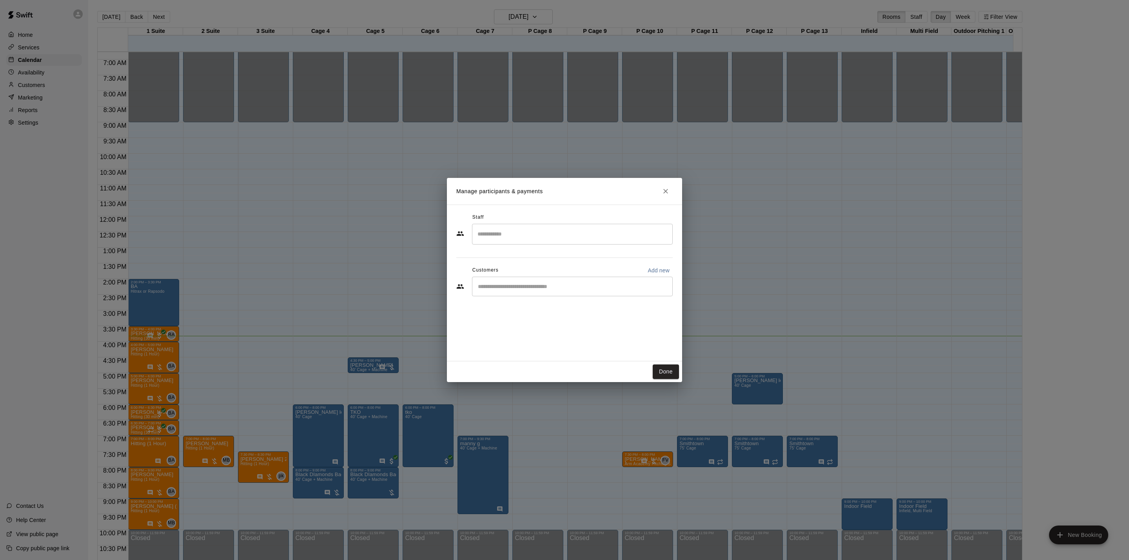
click at [539, 288] on input "Start typing to search customers..." at bounding box center [572, 287] width 194 height 8
type input "****"
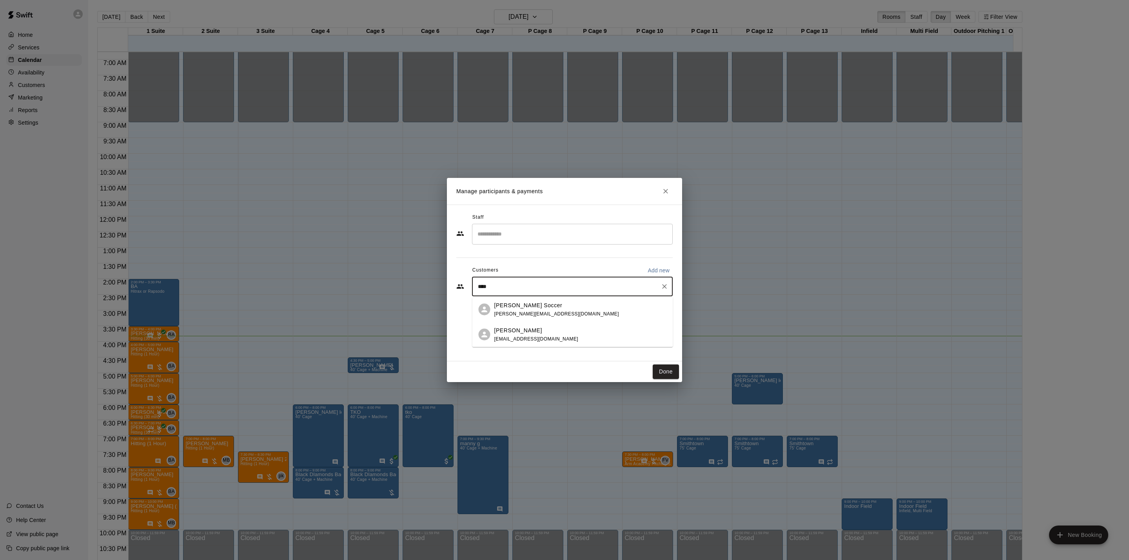
click at [525, 313] on span "[PERSON_NAME][EMAIL_ADDRESS][DOMAIN_NAME]" at bounding box center [556, 313] width 125 height 5
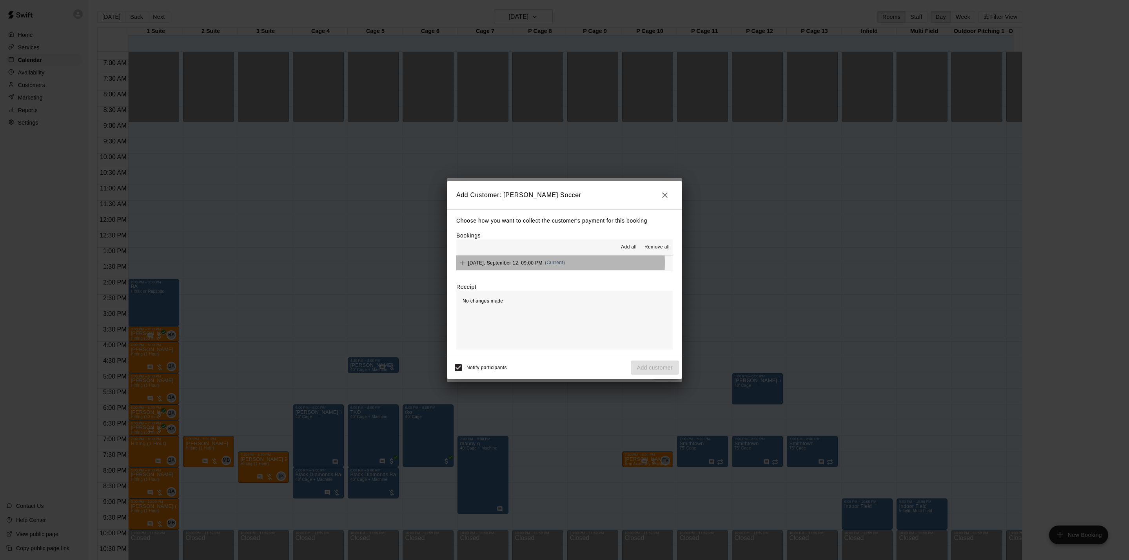
click at [526, 264] on span "[DATE], September 12: 09:00 PM" at bounding box center [505, 262] width 74 height 5
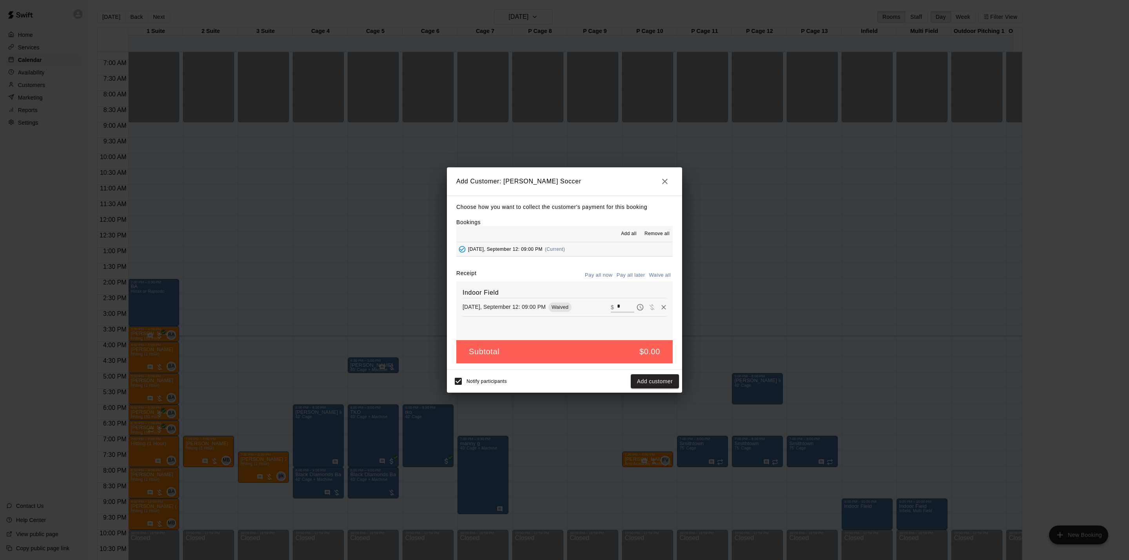
click at [634, 279] on button "Pay all later" at bounding box center [630, 275] width 33 height 12
click at [654, 376] on button "Add customer" at bounding box center [654, 381] width 48 height 14
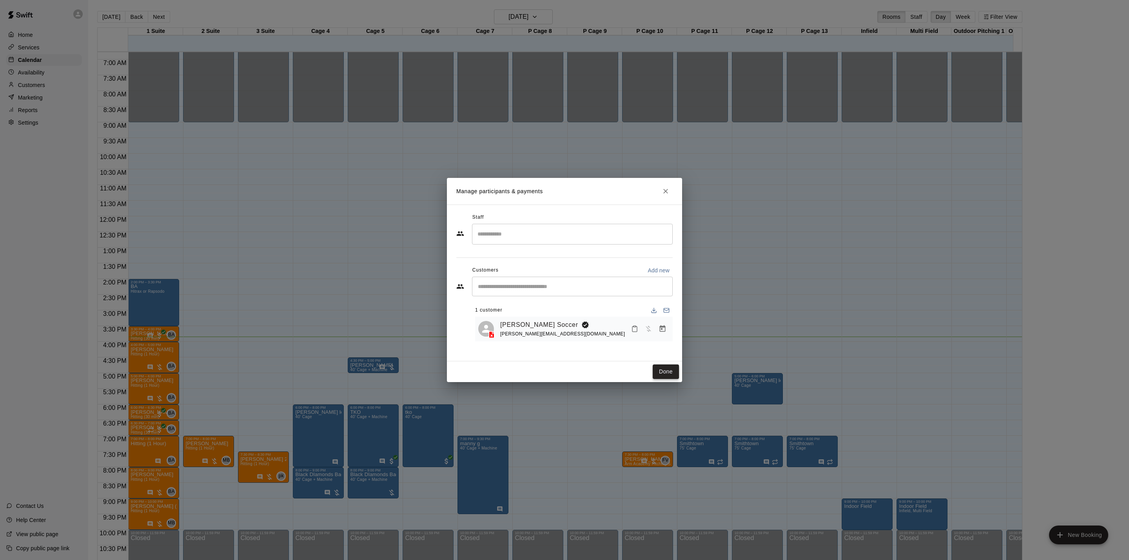
click at [659, 376] on button "Done" at bounding box center [665, 371] width 26 height 14
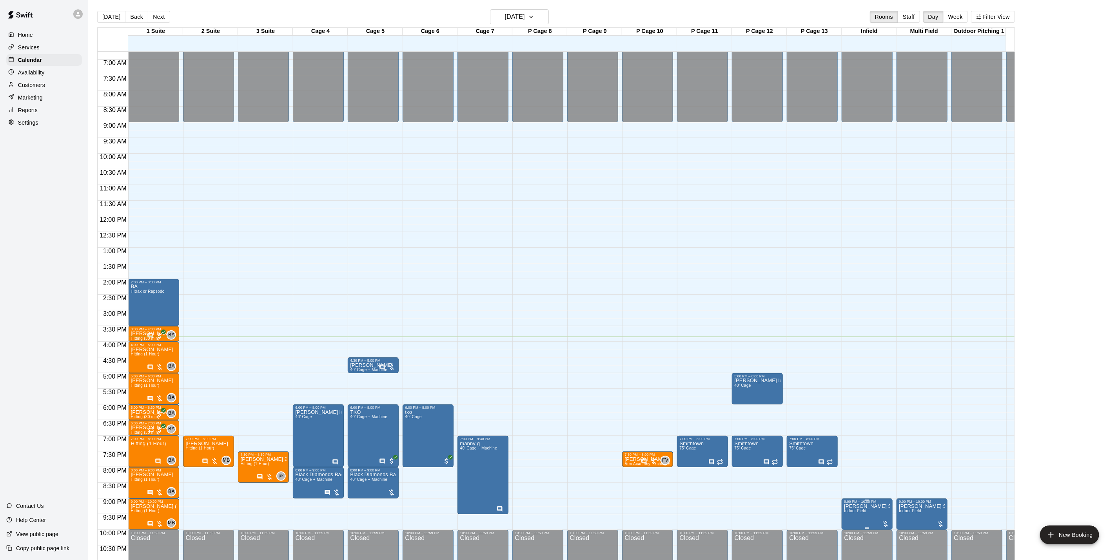
click at [855, 506] on p "[PERSON_NAME] Soccer" at bounding box center [867, 506] width 46 height 0
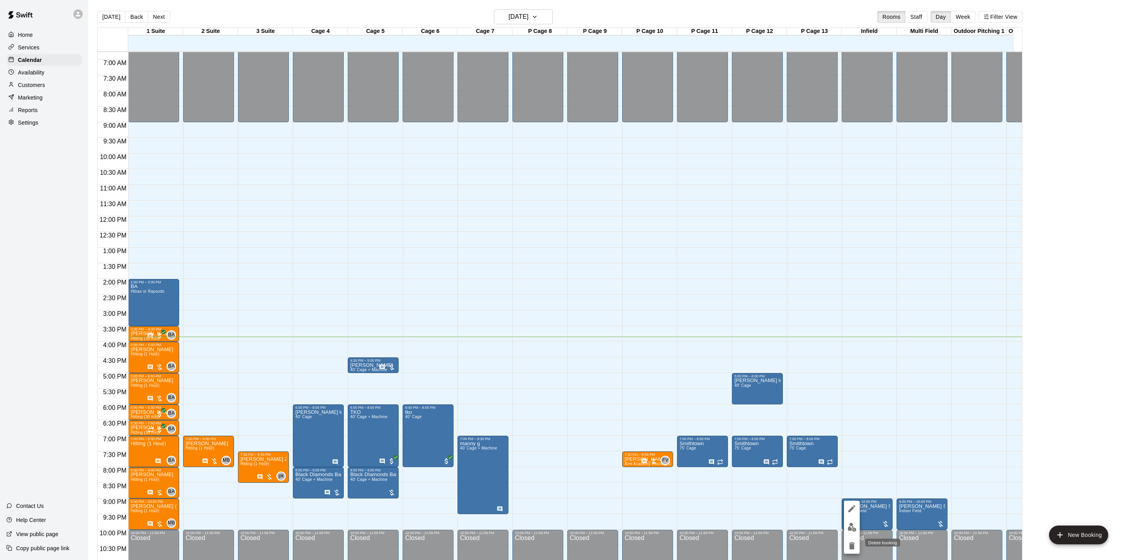
click at [853, 540] on button "delete" at bounding box center [852, 546] width 16 height 16
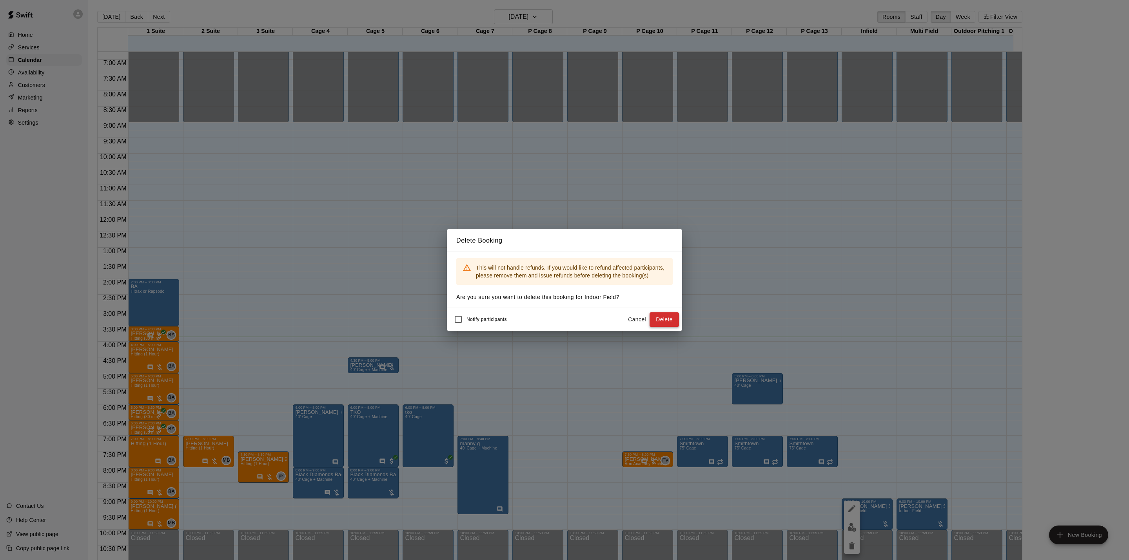
click at [672, 321] on button "Delete" at bounding box center [663, 319] width 29 height 14
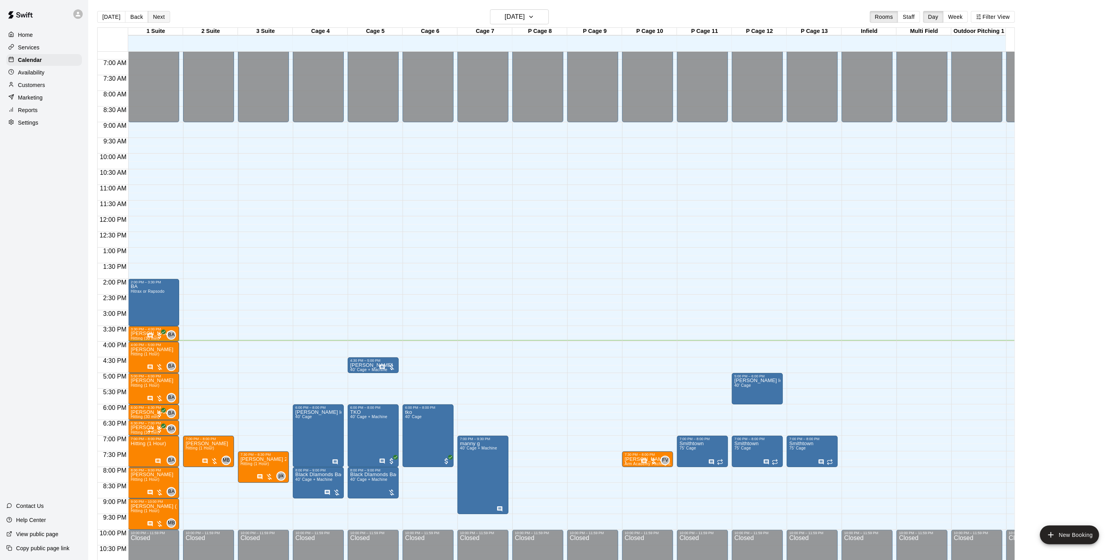
click at [162, 12] on button "Next" at bounding box center [159, 17] width 22 height 12
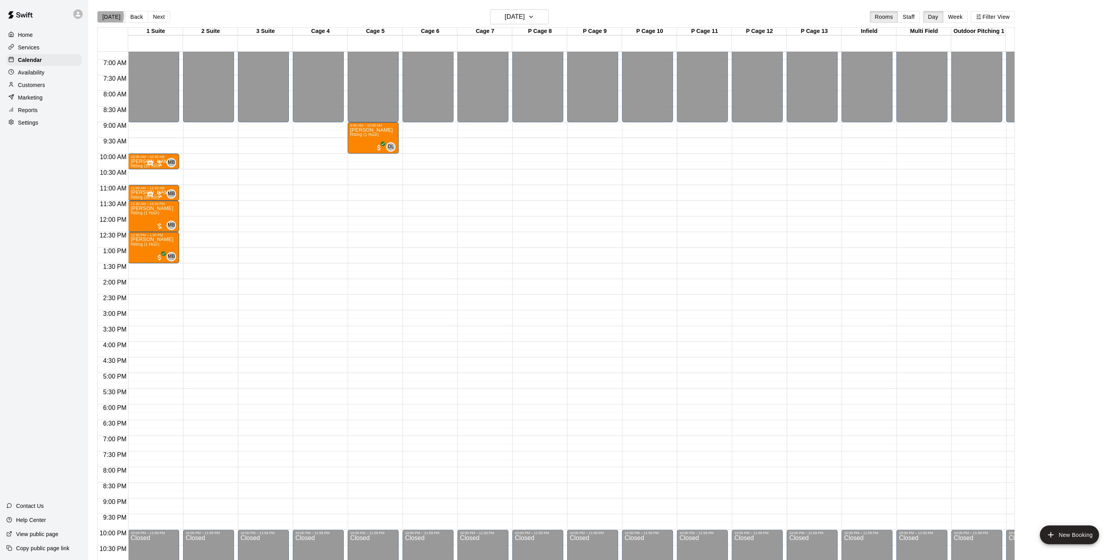
click at [106, 16] on button "[DATE]" at bounding box center [111, 17] width 28 height 12
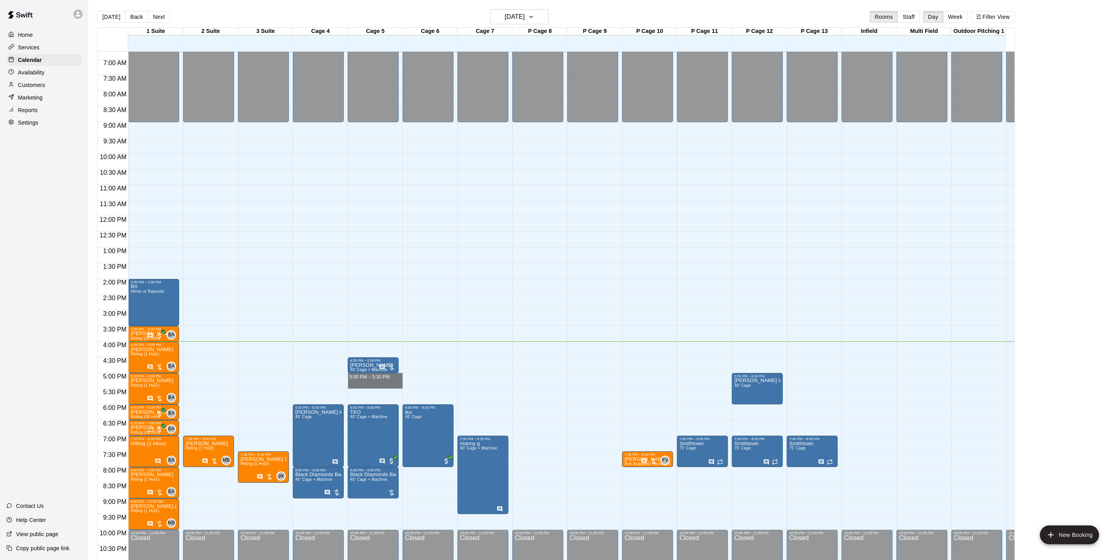
drag, startPoint x: 373, startPoint y: 374, endPoint x: 373, endPoint y: 384, distance: 9.4
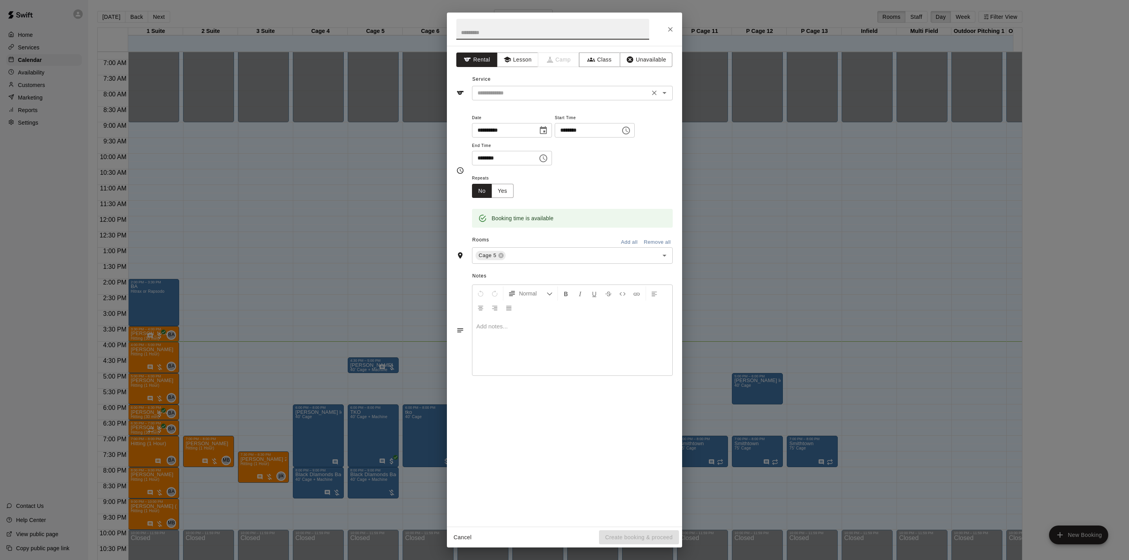
click at [499, 93] on input "text" at bounding box center [560, 93] width 173 height 10
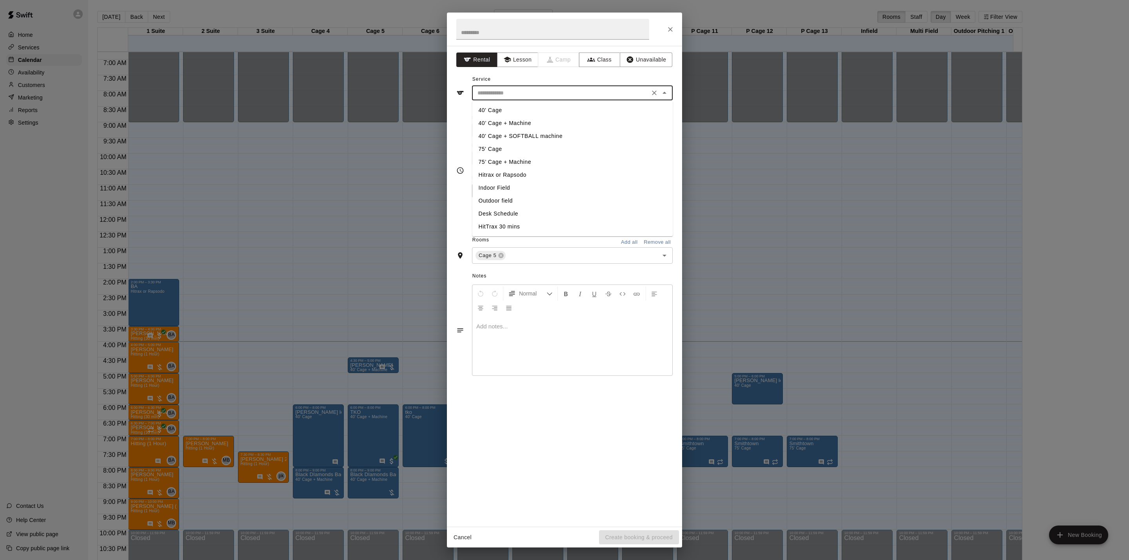
click at [508, 124] on li "40’ Cage + Machine" at bounding box center [572, 123] width 201 height 13
type input "**********"
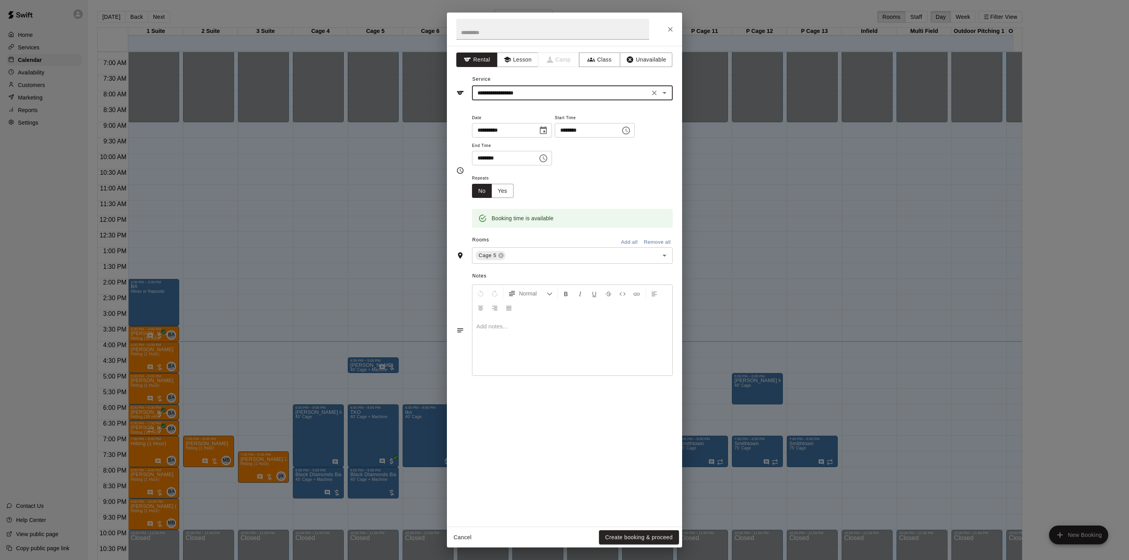
click at [529, 342] on div at bounding box center [572, 346] width 200 height 59
click at [609, 538] on button "Create booking & proceed" at bounding box center [639, 537] width 80 height 14
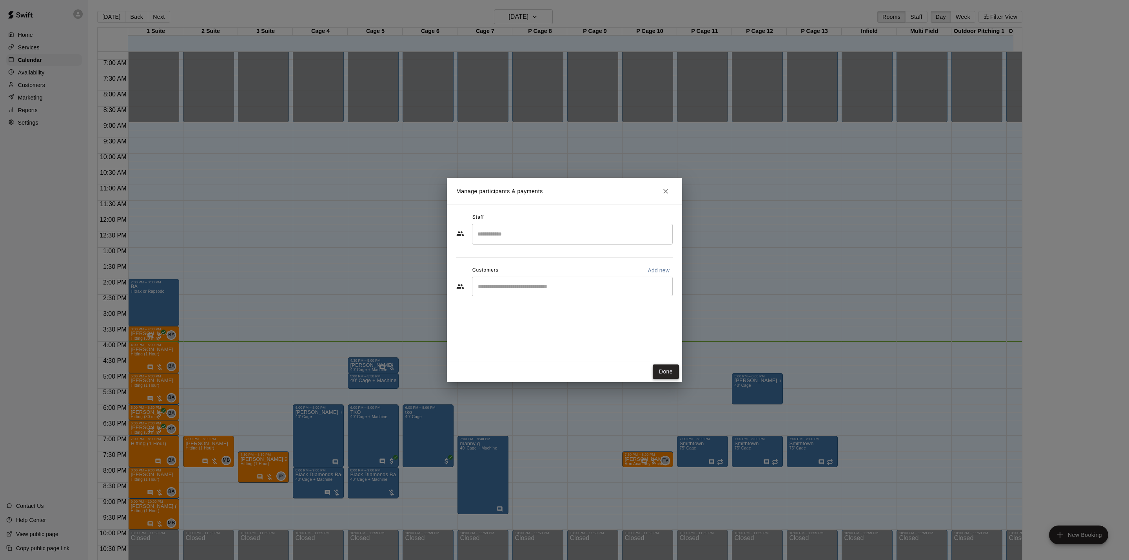
click at [658, 369] on button "Done" at bounding box center [665, 371] width 26 height 14
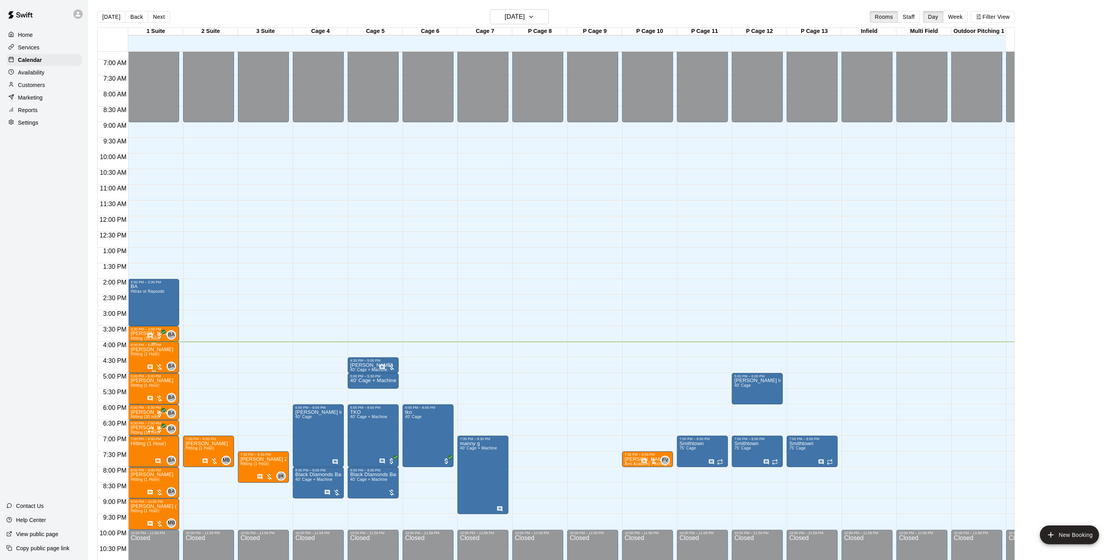
click at [152, 355] on span "Hitting (1 Hour)" at bounding box center [144, 354] width 29 height 4
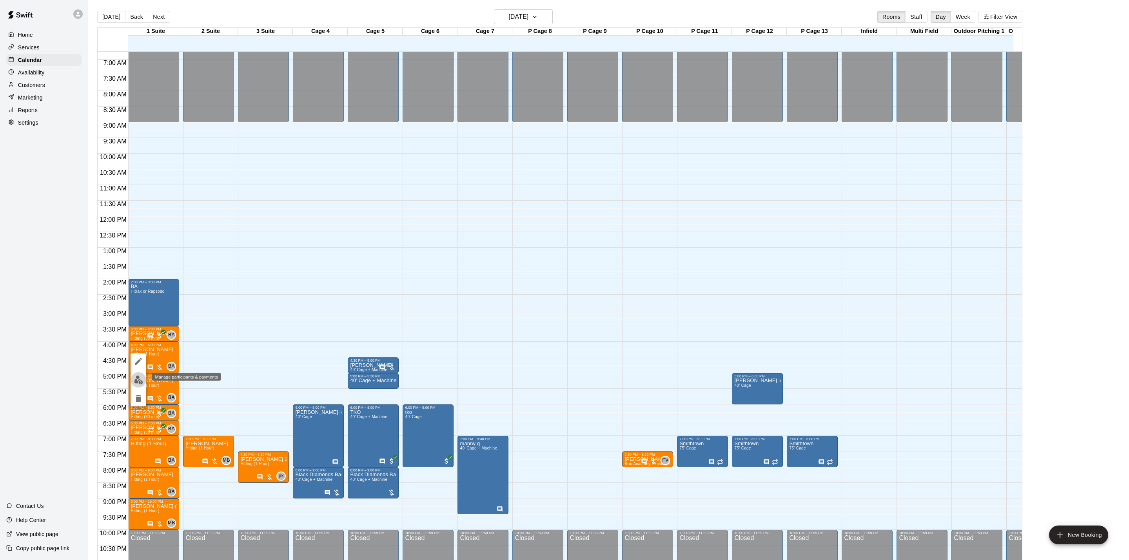
click at [140, 379] on img "edit" at bounding box center [138, 379] width 9 height 9
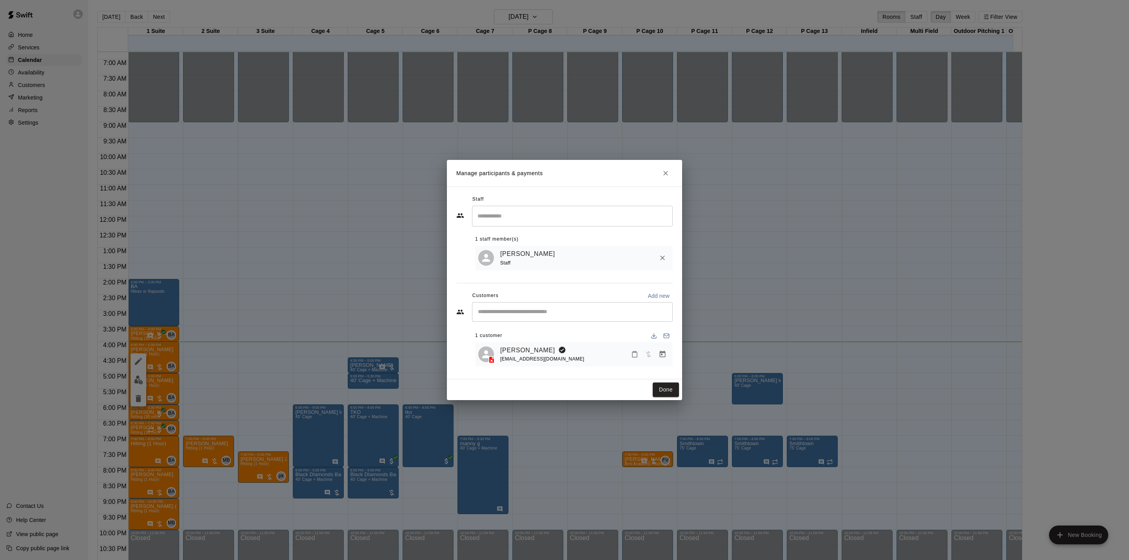
click at [511, 347] on link "[PERSON_NAME]" at bounding box center [527, 350] width 55 height 10
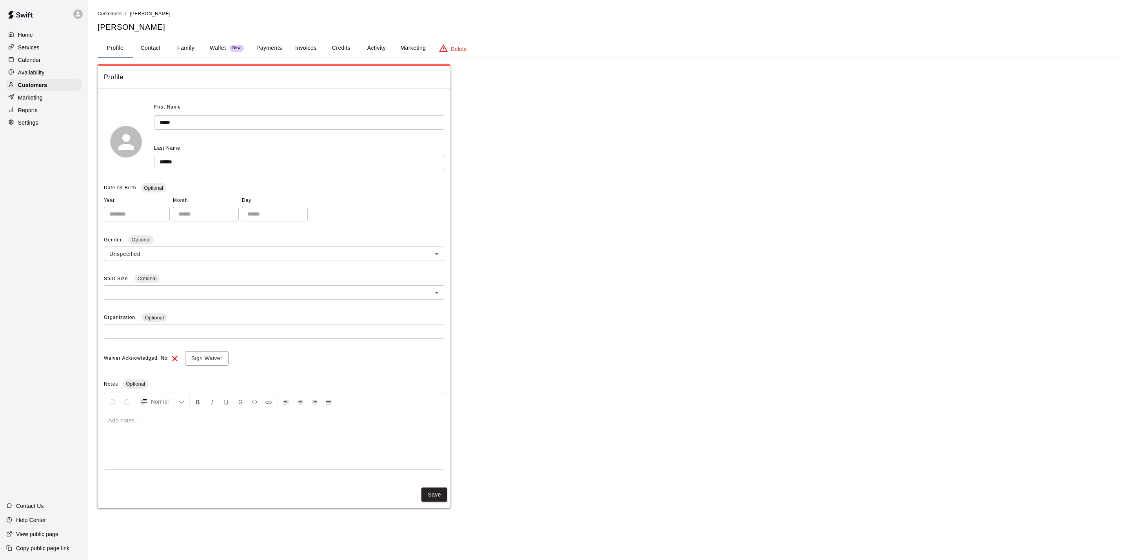
drag, startPoint x: 371, startPoint y: 53, endPoint x: 365, endPoint y: 38, distance: 16.4
click at [371, 61] on div "**********" at bounding box center [609, 258] width 1022 height 498
click at [373, 42] on button "Activity" at bounding box center [376, 48] width 35 height 19
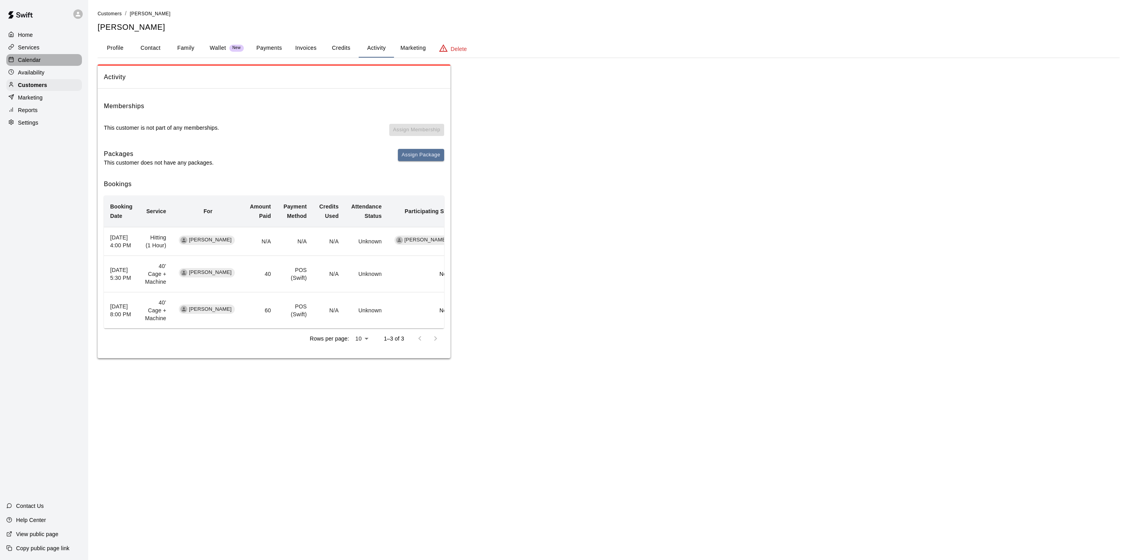
click at [27, 62] on p "Calendar" at bounding box center [29, 60] width 23 height 8
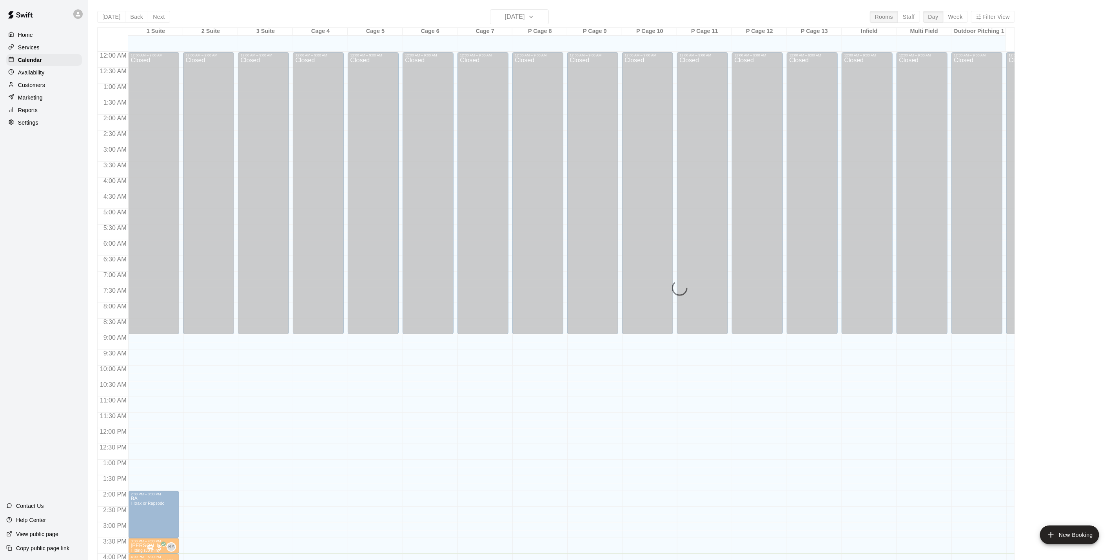
scroll to position [212, 0]
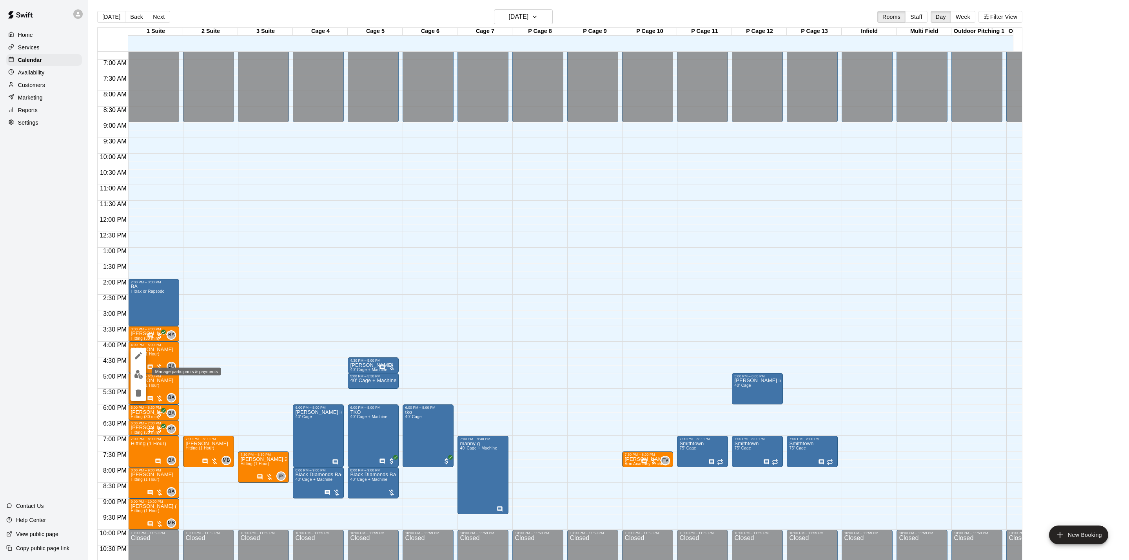
click at [144, 376] on button "edit" at bounding box center [138, 374] width 16 height 15
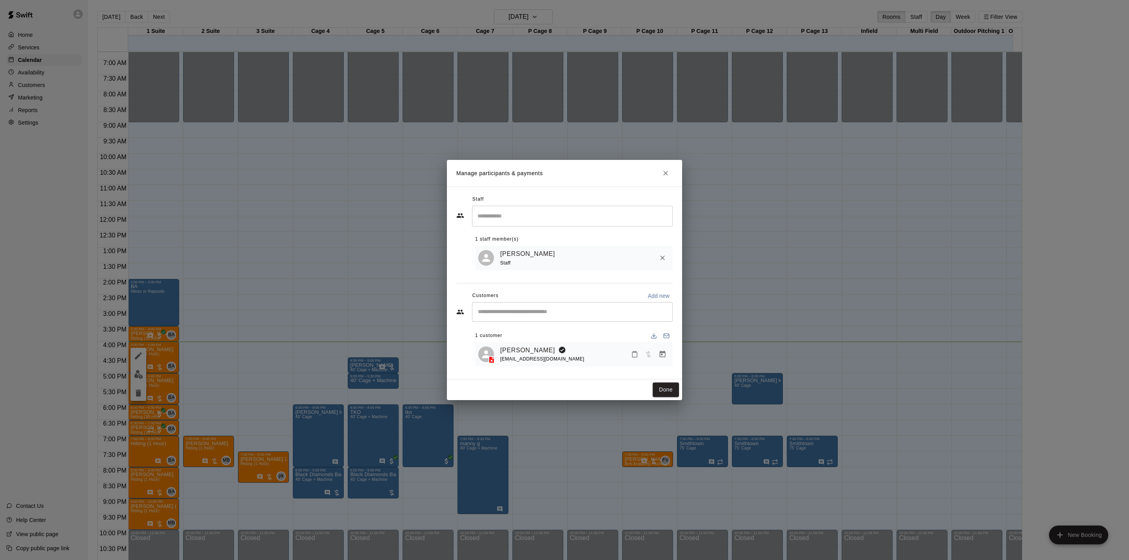
click at [662, 352] on icon "Manage bookings & payment" at bounding box center [662, 354] width 8 height 8
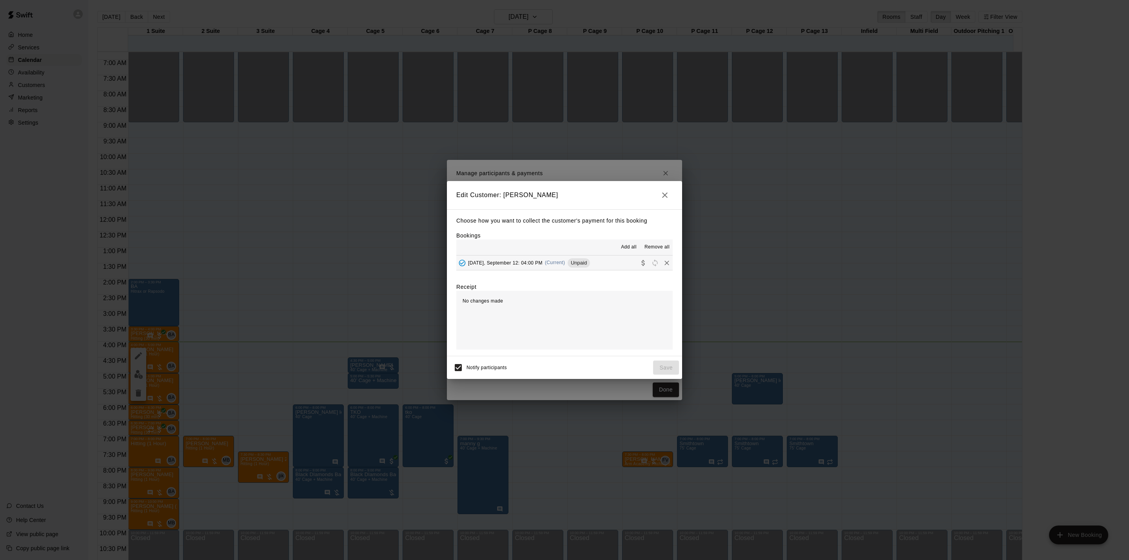
click at [538, 253] on div "Add all Remove all" at bounding box center [564, 247] width 216 height 16
click at [542, 272] on div "Choose how you want to collect the customer's payment for this booking Bookings…" at bounding box center [564, 282] width 235 height 147
click at [542, 270] on button "[DATE], September 12: 04:00 PM (Current) Unpaid" at bounding box center [564, 262] width 216 height 14
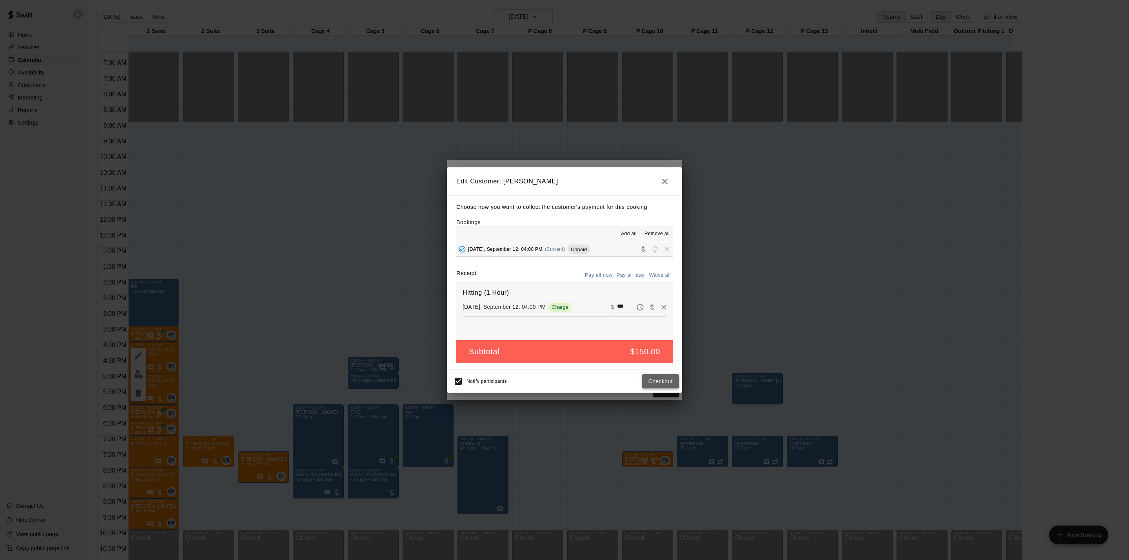
click at [666, 381] on button "Checkout" at bounding box center [660, 381] width 37 height 14
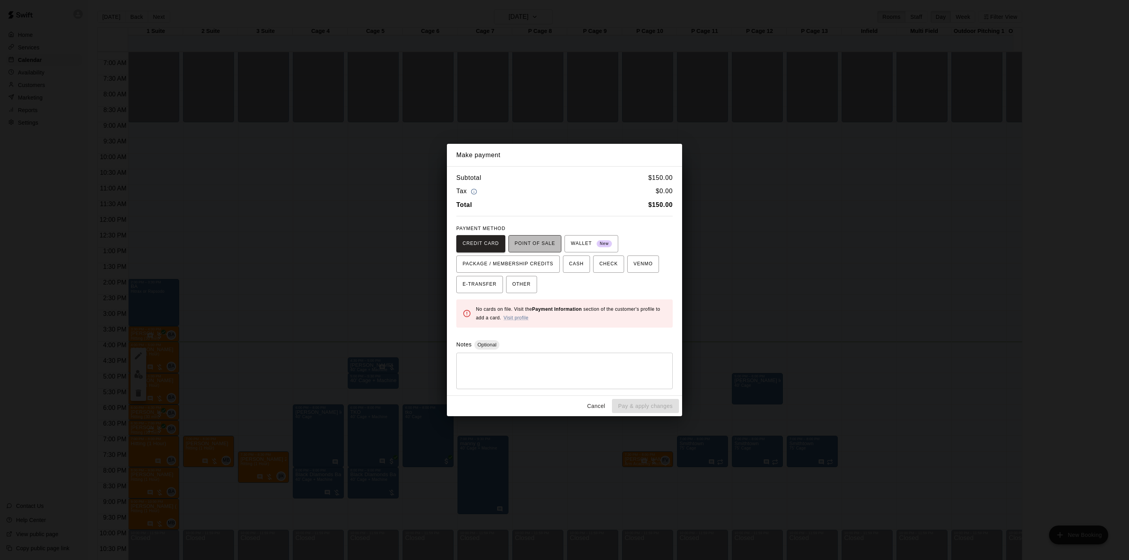
click at [548, 239] on span "POINT OF SALE" at bounding box center [534, 243] width 40 height 13
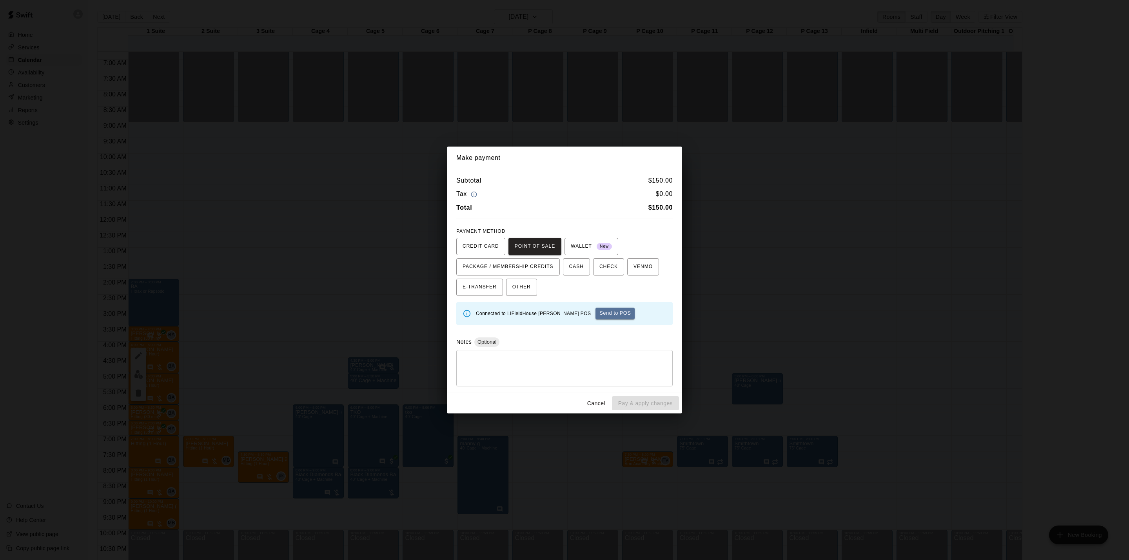
click at [596, 332] on div "Subtotal $ 150.00 Tax $ 0.00 Total $ 150.00 PAYMENT METHOD CREDIT CARD POINT OF…" at bounding box center [564, 281] width 235 height 224
click at [587, 320] on div "Connected to LIFieldHouse [PERSON_NAME] POS Send to POS" at bounding box center [571, 313] width 190 height 18
drag, startPoint x: 587, startPoint y: 330, endPoint x: 590, endPoint y: 341, distance: 11.9
click at [590, 347] on div "Subtotal $ 150.00 Tax $ 0.00 Total $ 150.00 PAYMENT METHOD CREDIT CARD POINT OF…" at bounding box center [564, 281] width 235 height 224
click at [595, 312] on button "Send to POS" at bounding box center [614, 314] width 39 height 12
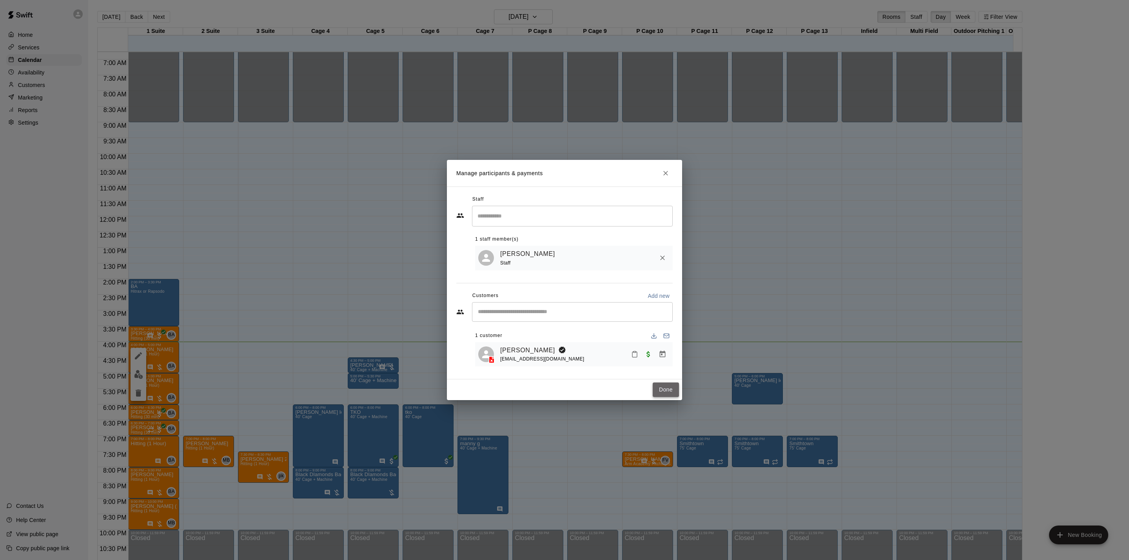
click at [672, 394] on button "Done" at bounding box center [665, 389] width 26 height 14
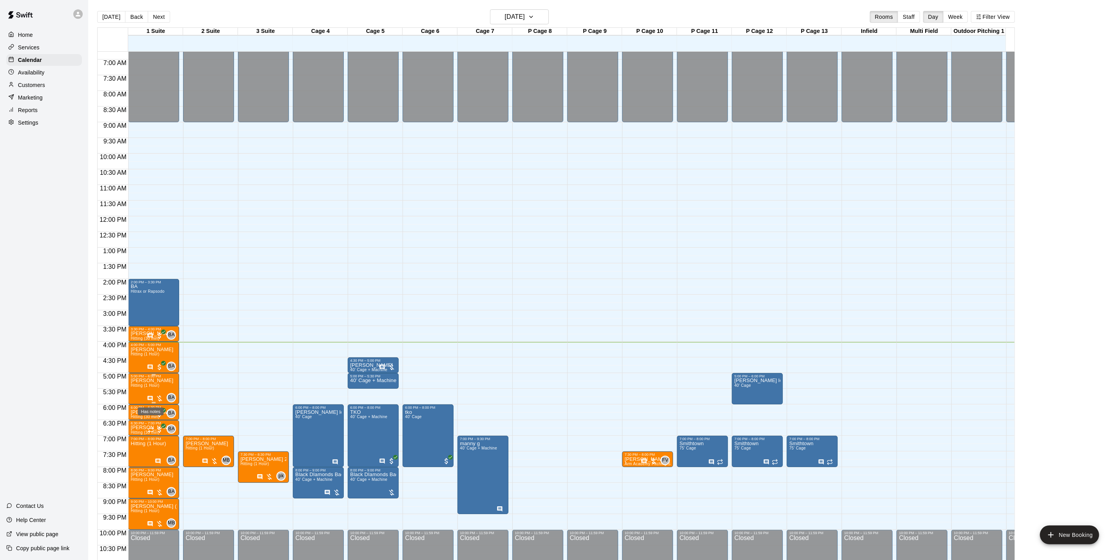
click at [149, 399] on icon "Has notes" at bounding box center [150, 398] width 5 height 5
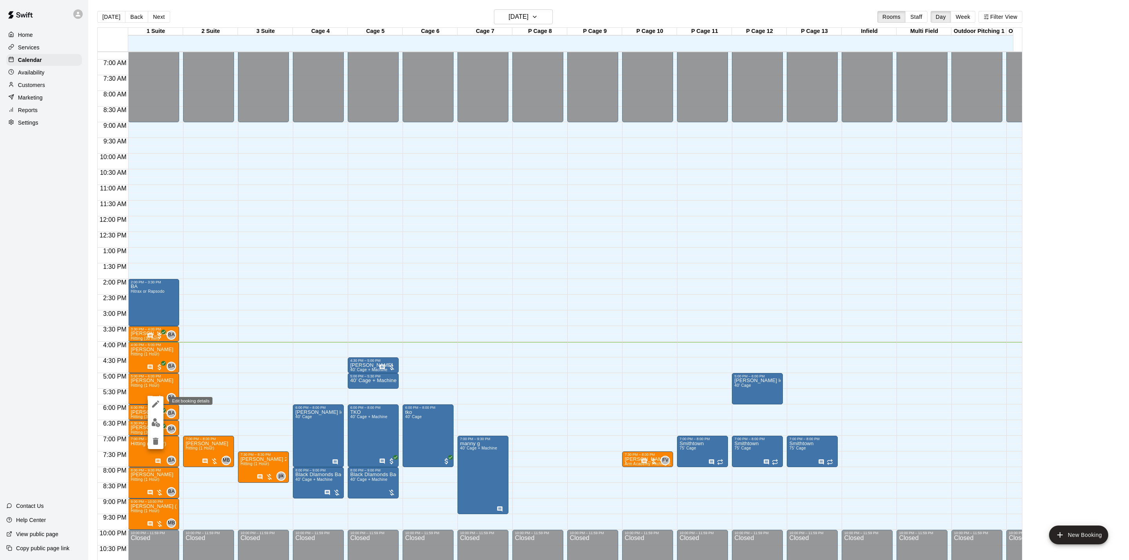
click at [154, 406] on icon "edit" at bounding box center [155, 403] width 7 height 7
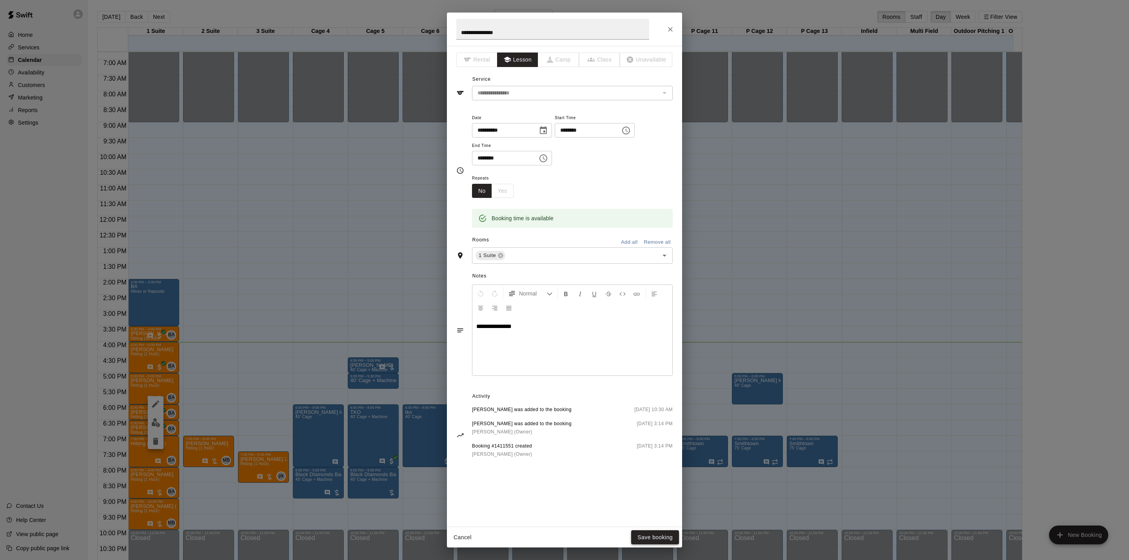
click at [647, 538] on button "Save booking" at bounding box center [655, 537] width 48 height 14
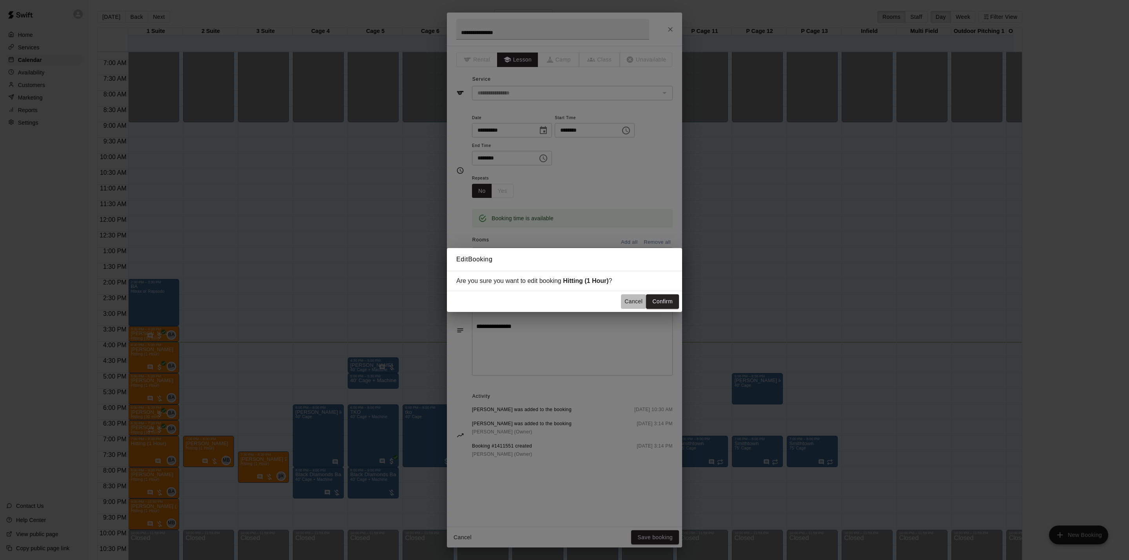
click at [627, 306] on button "Cancel" at bounding box center [633, 301] width 25 height 14
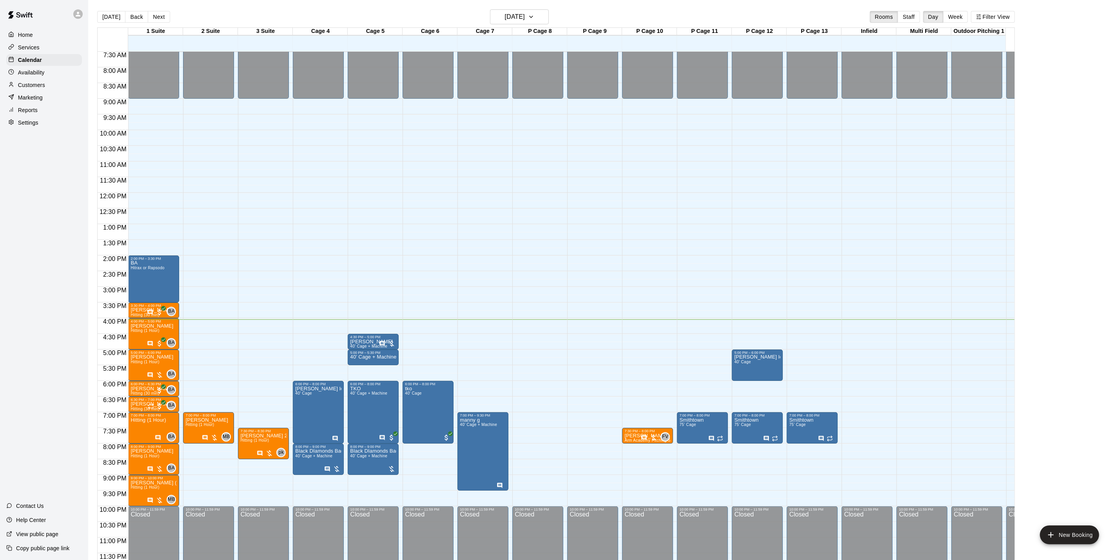
scroll to position [12, 0]
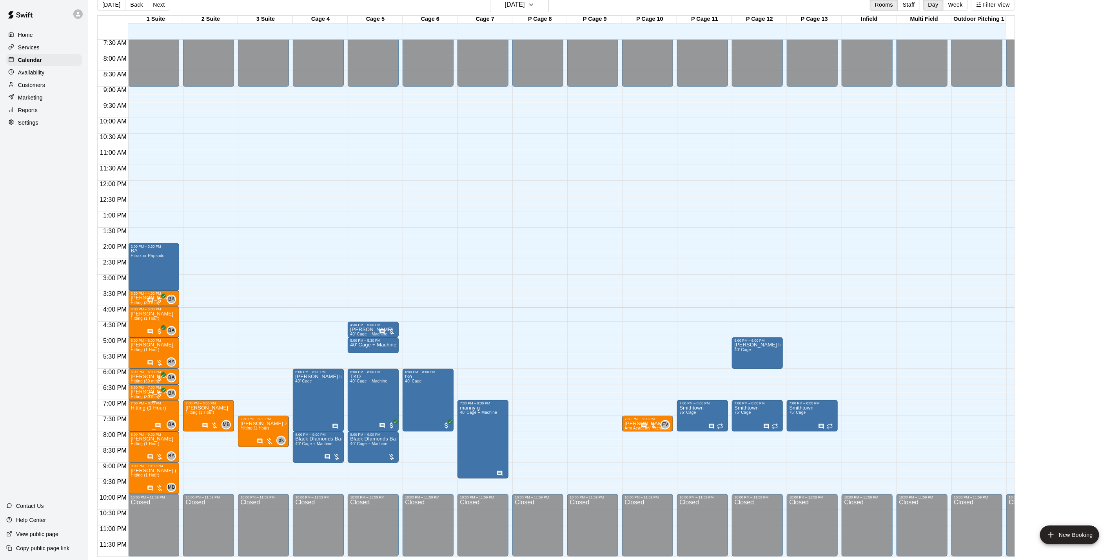
click at [160, 423] on icon "Has notes" at bounding box center [158, 425] width 5 height 5
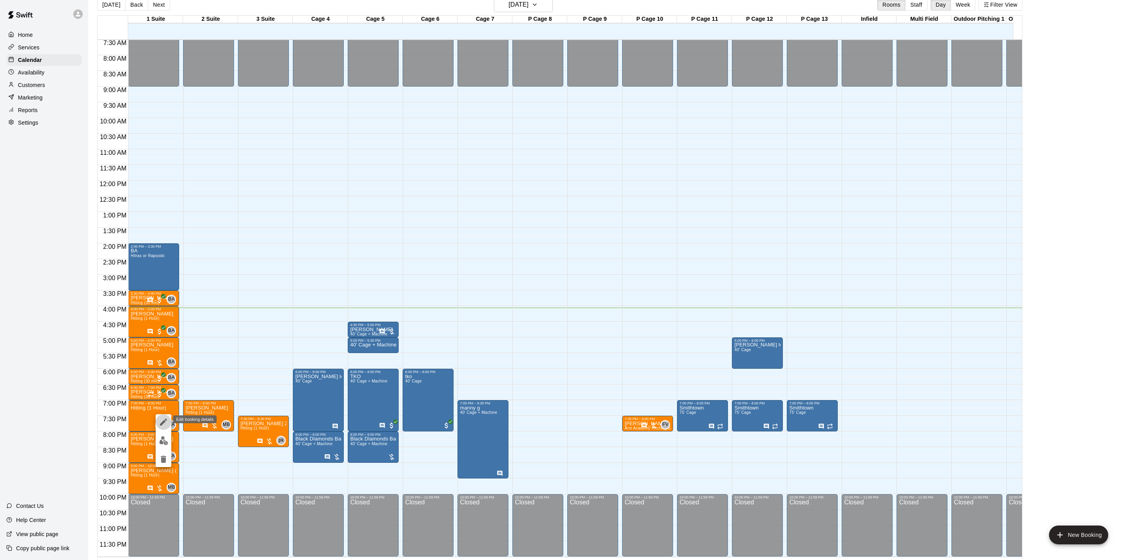
click at [165, 427] on button "edit" at bounding box center [164, 422] width 16 height 16
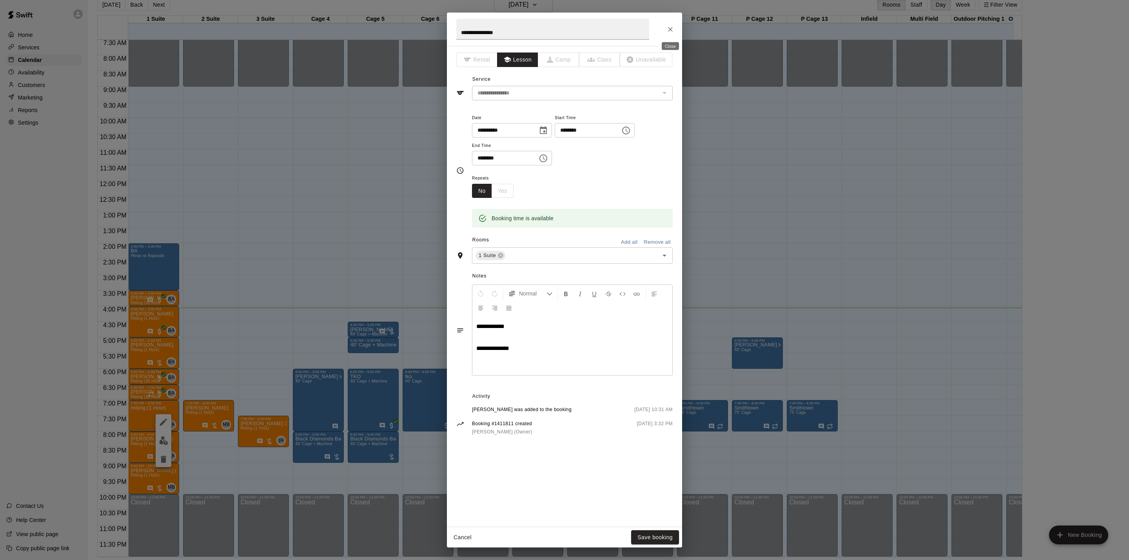
click at [668, 31] on icon "Close" at bounding box center [670, 29] width 8 height 8
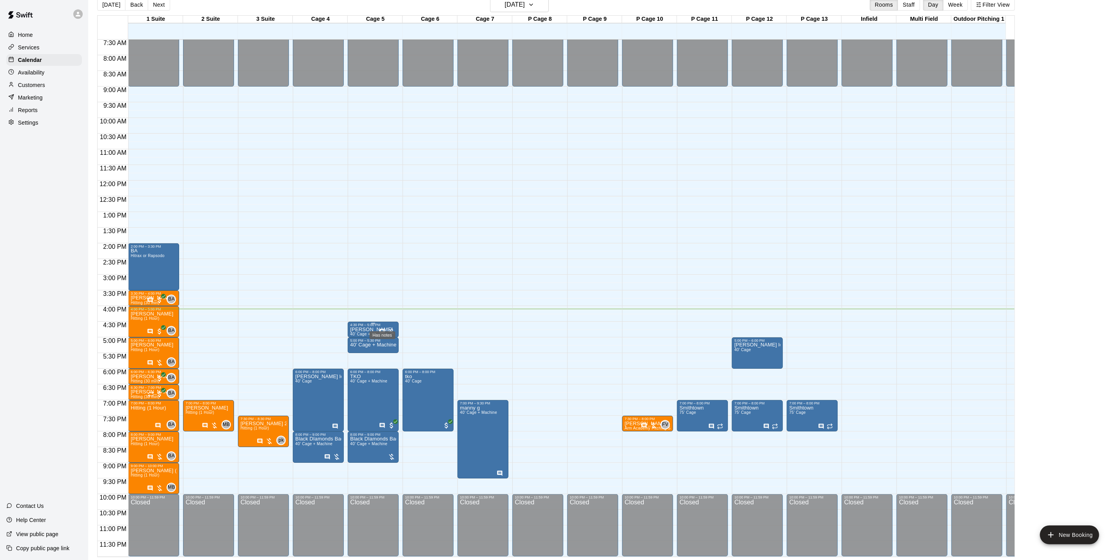
click at [380, 329] on icon "Has notes" at bounding box center [382, 331] width 5 height 5
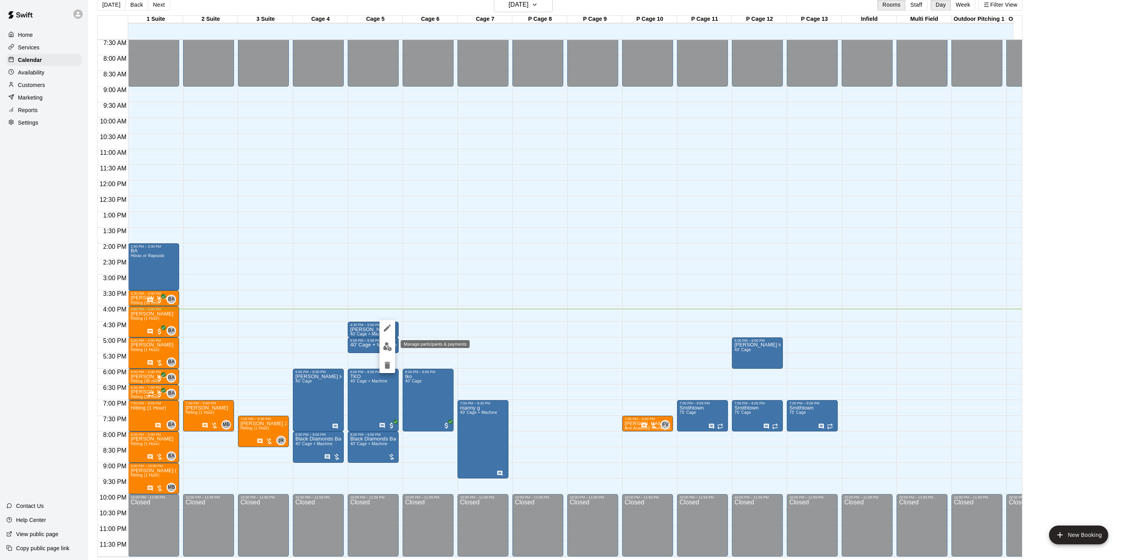
click at [388, 345] on img "edit" at bounding box center [387, 346] width 9 height 9
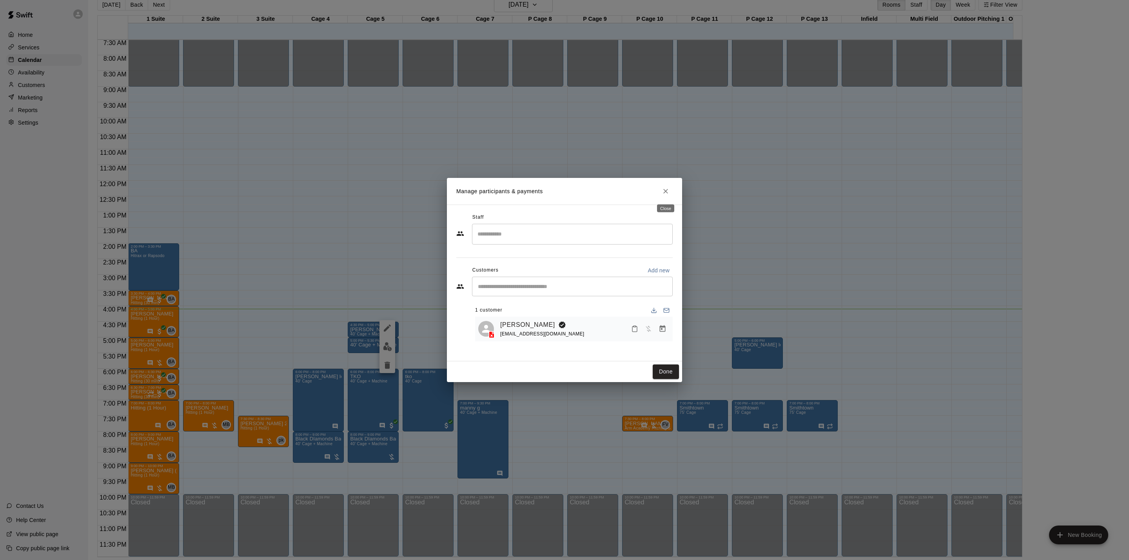
click at [661, 193] on icon "Close" at bounding box center [665, 191] width 8 height 8
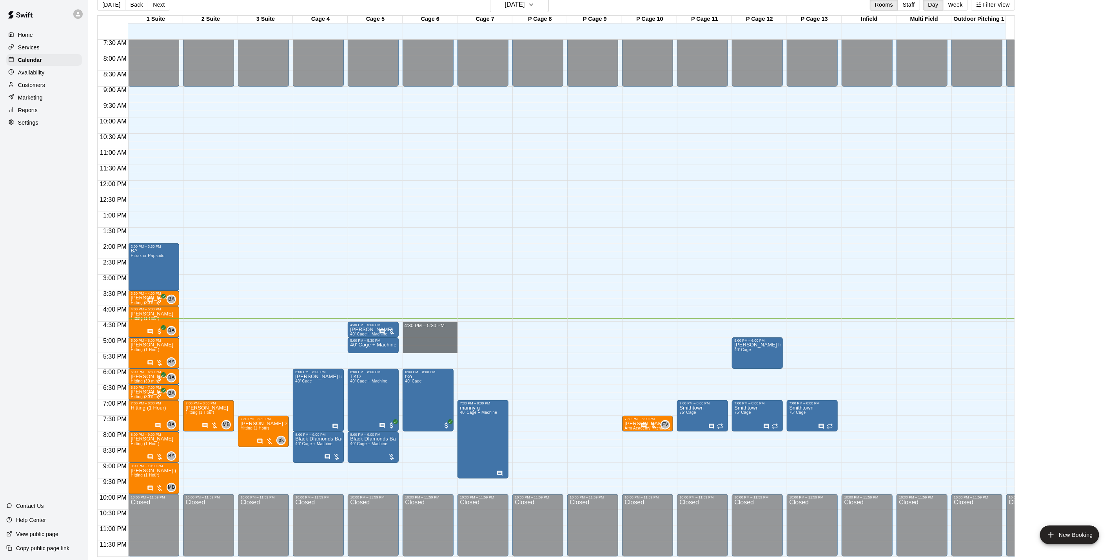
drag, startPoint x: 427, startPoint y: 315, endPoint x: 429, endPoint y: 341, distance: 25.6
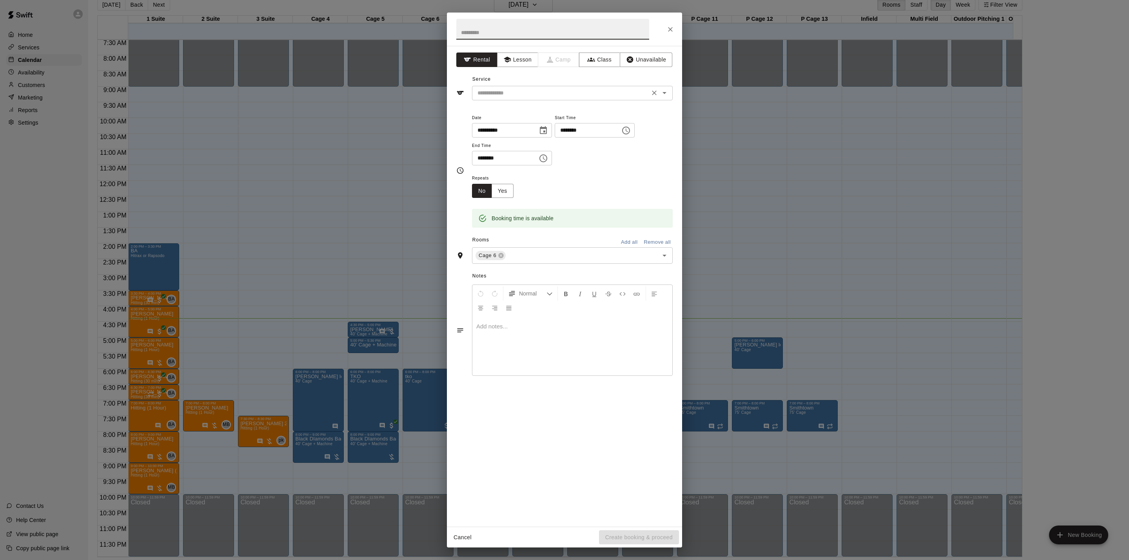
click at [507, 98] on input "text" at bounding box center [560, 93] width 173 height 10
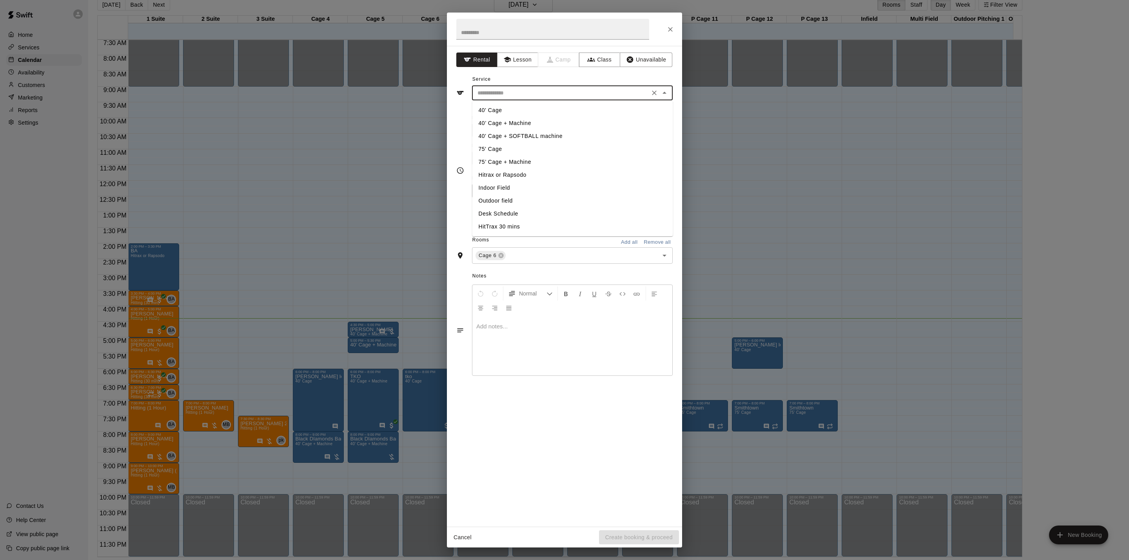
click at [538, 123] on li "40’ Cage + Machine" at bounding box center [572, 123] width 201 height 13
type input "**********"
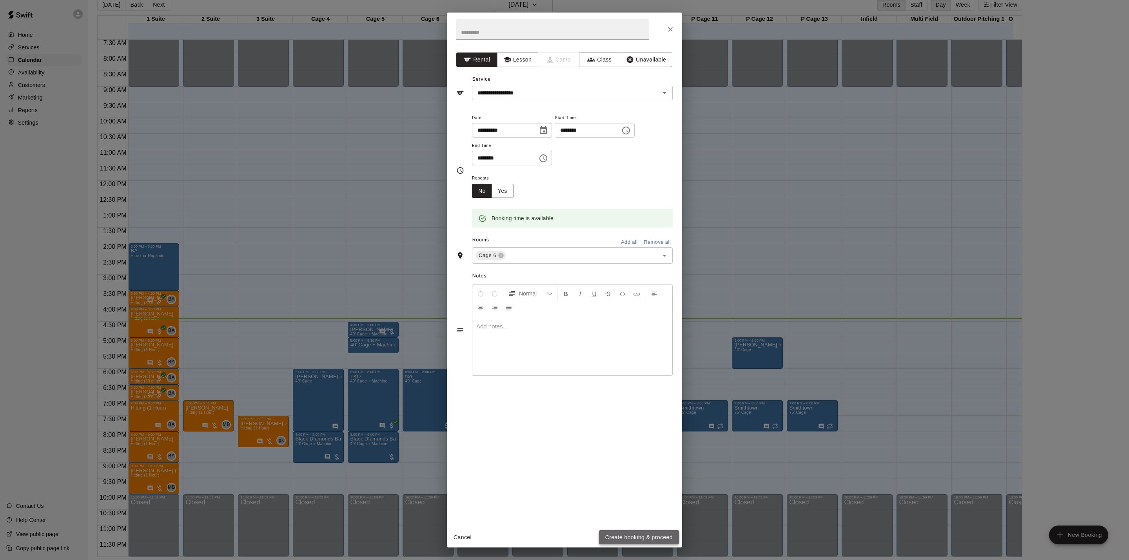
click at [628, 535] on button "Create booking & proceed" at bounding box center [639, 537] width 80 height 14
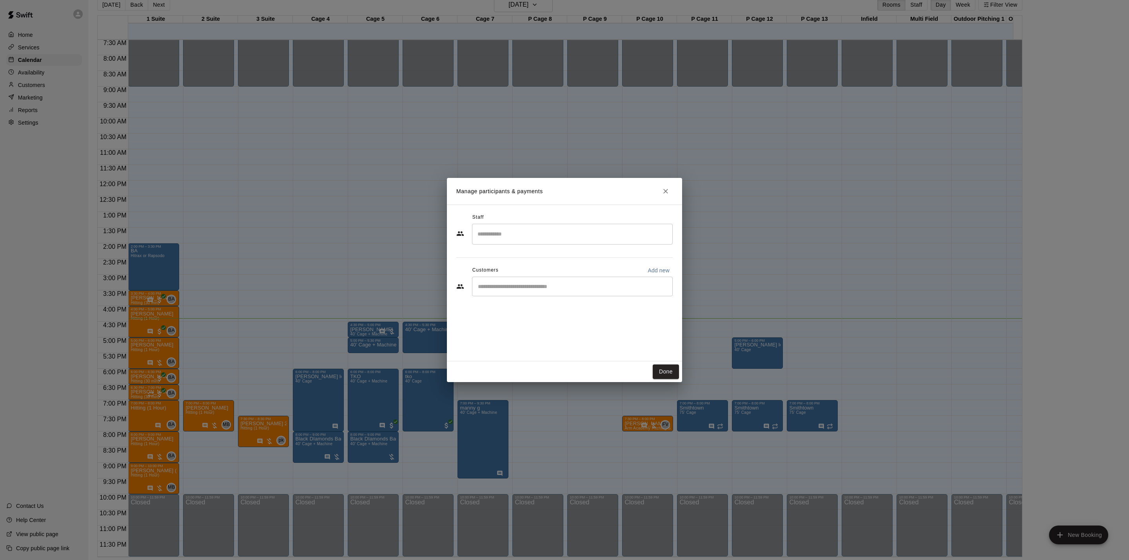
click at [520, 291] on div "​" at bounding box center [572, 287] width 201 height 20
type input "********"
click at [562, 299] on div "[PERSON_NAME] [EMAIL_ADDRESS][DOMAIN_NAME]" at bounding box center [572, 309] width 201 height 25
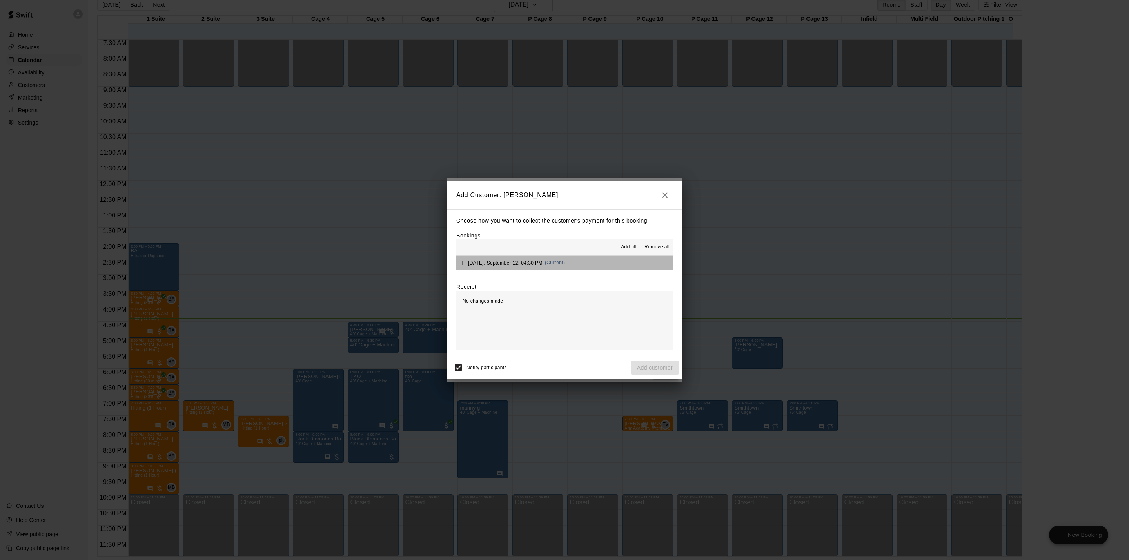
click at [590, 266] on button "[DATE], September 12: 04:30 PM (Current)" at bounding box center [564, 262] width 216 height 14
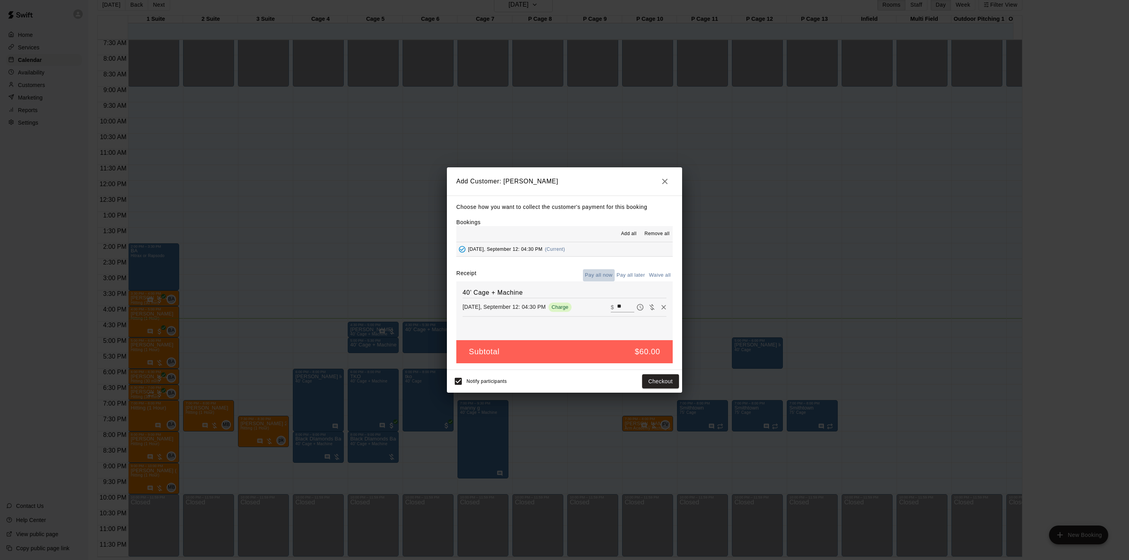
click at [602, 277] on button "Pay all now" at bounding box center [599, 275] width 32 height 12
click at [656, 385] on button "Checkout" at bounding box center [660, 381] width 37 height 14
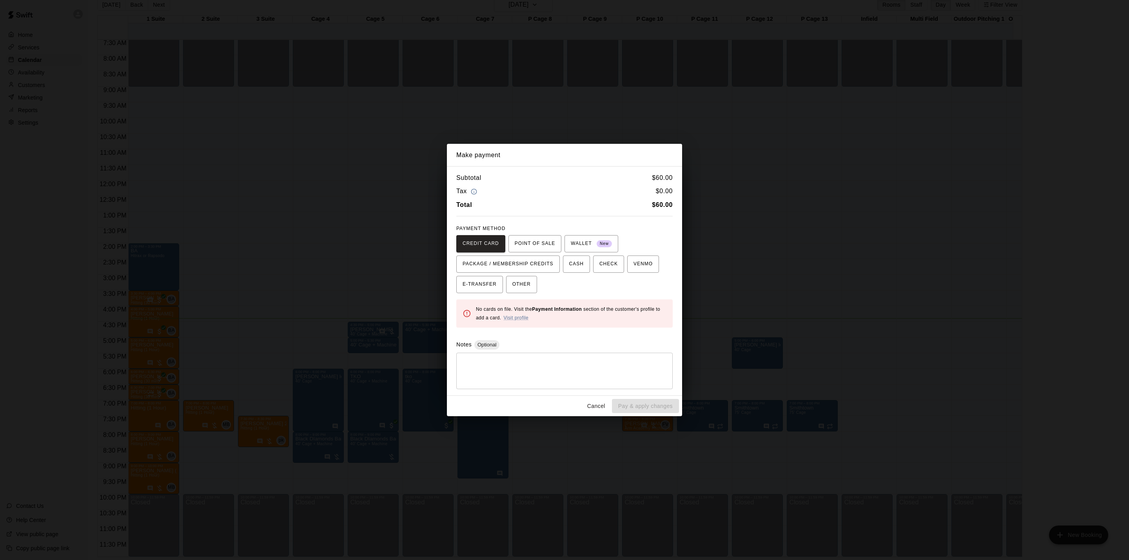
click at [590, 407] on button "Cancel" at bounding box center [595, 406] width 25 height 14
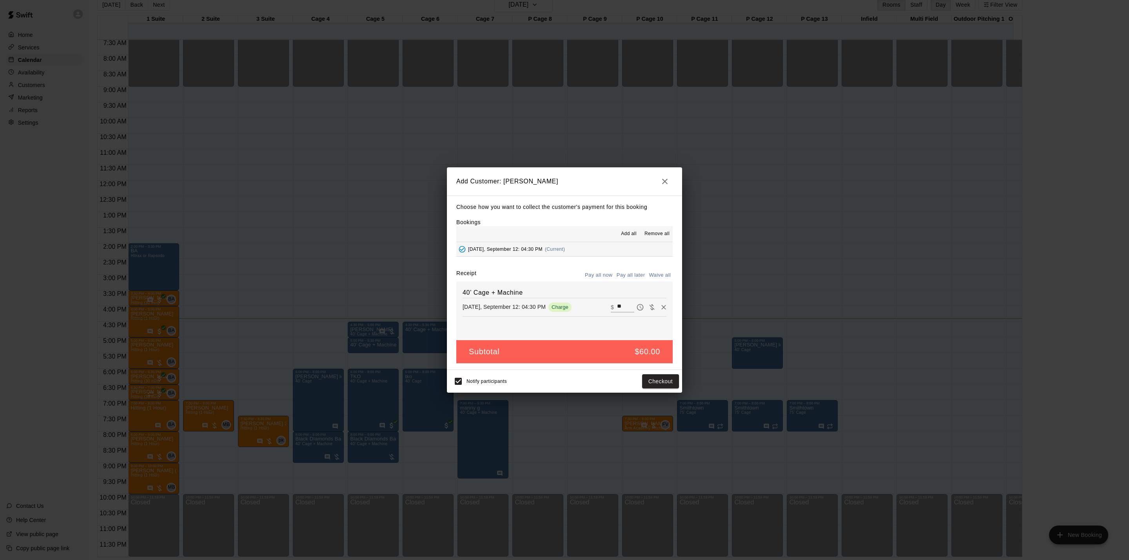
click at [617, 305] on input "**" at bounding box center [625, 307] width 17 height 10
type input "**"
click at [651, 388] on button "Checkout" at bounding box center [660, 381] width 37 height 14
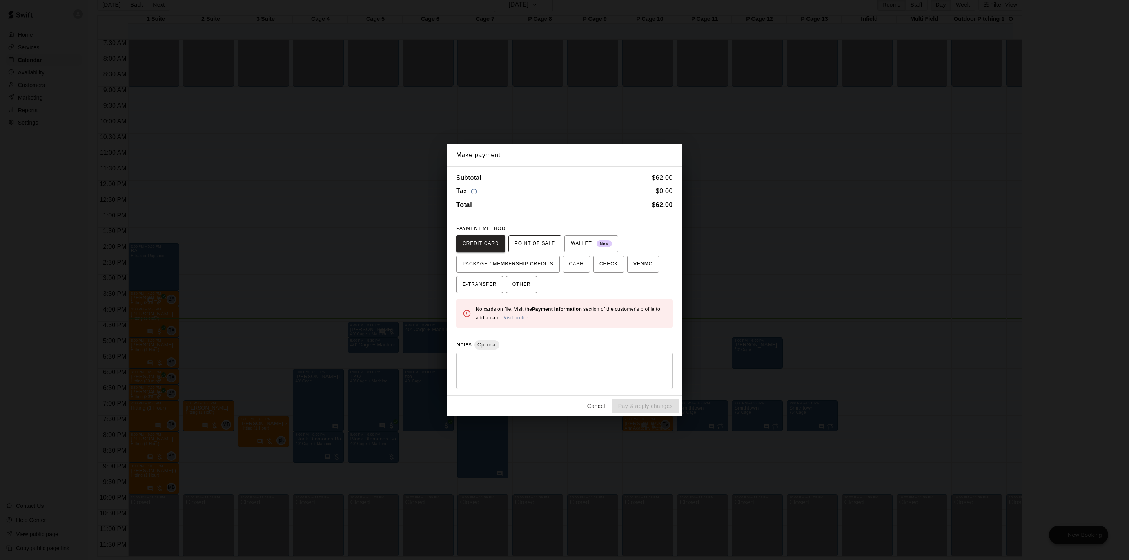
click at [538, 237] on button "POINT OF SALE" at bounding box center [534, 243] width 53 height 17
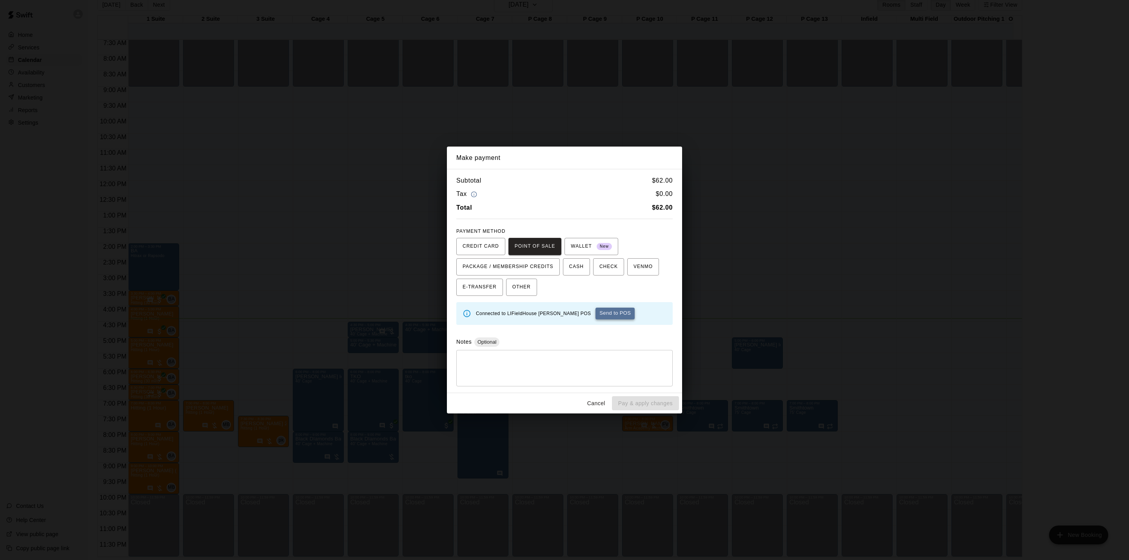
click at [595, 313] on button "Send to POS" at bounding box center [614, 314] width 39 height 12
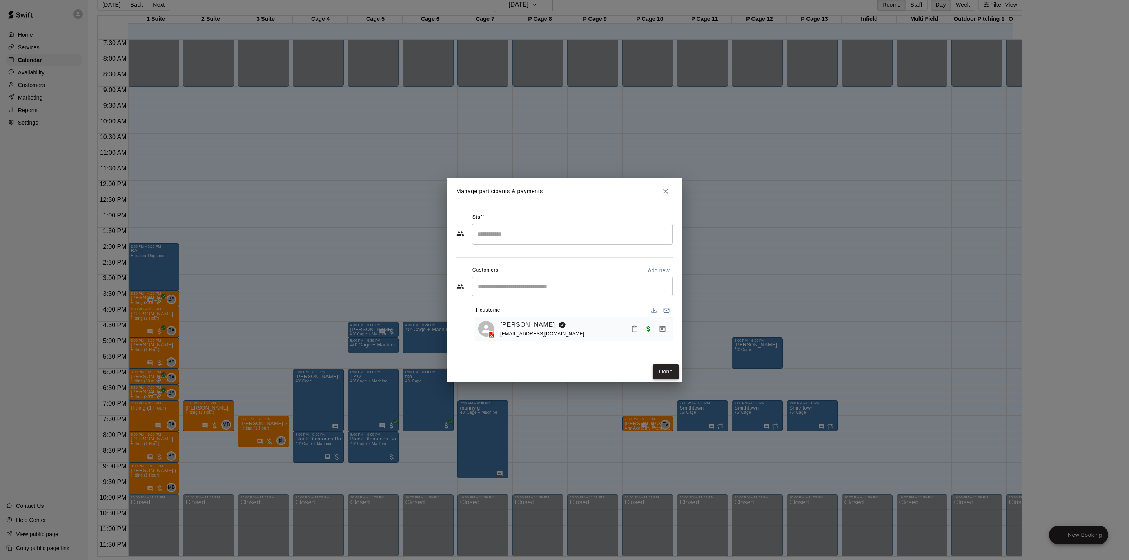
click at [668, 369] on button "Done" at bounding box center [665, 371] width 26 height 14
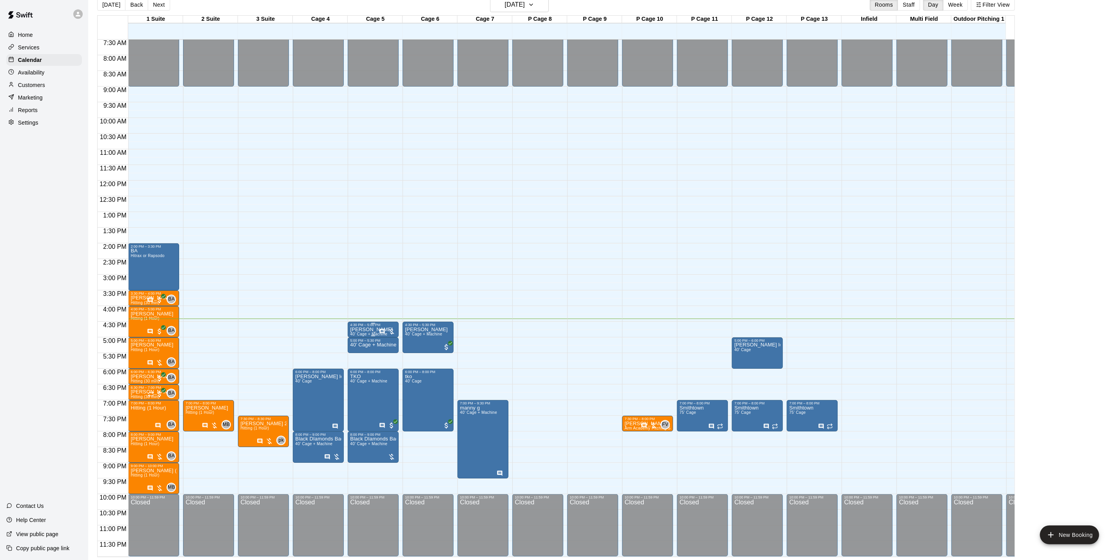
drag, startPoint x: 355, startPoint y: 319, endPoint x: 355, endPoint y: 326, distance: 7.1
click at [355, 335] on div at bounding box center [373, 335] width 46 height 1
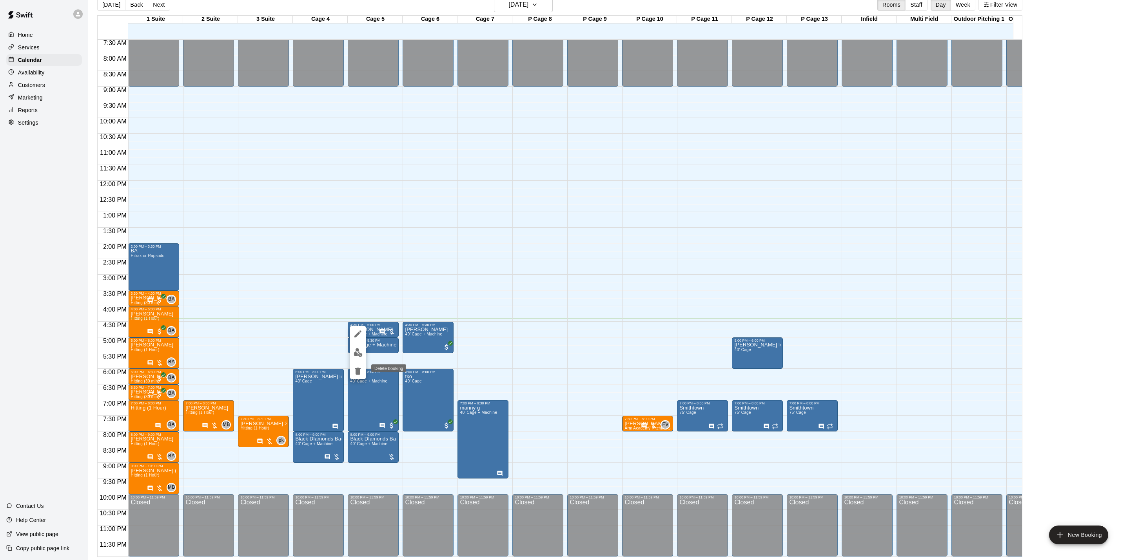
click at [360, 369] on icon "delete" at bounding box center [357, 370] width 9 height 9
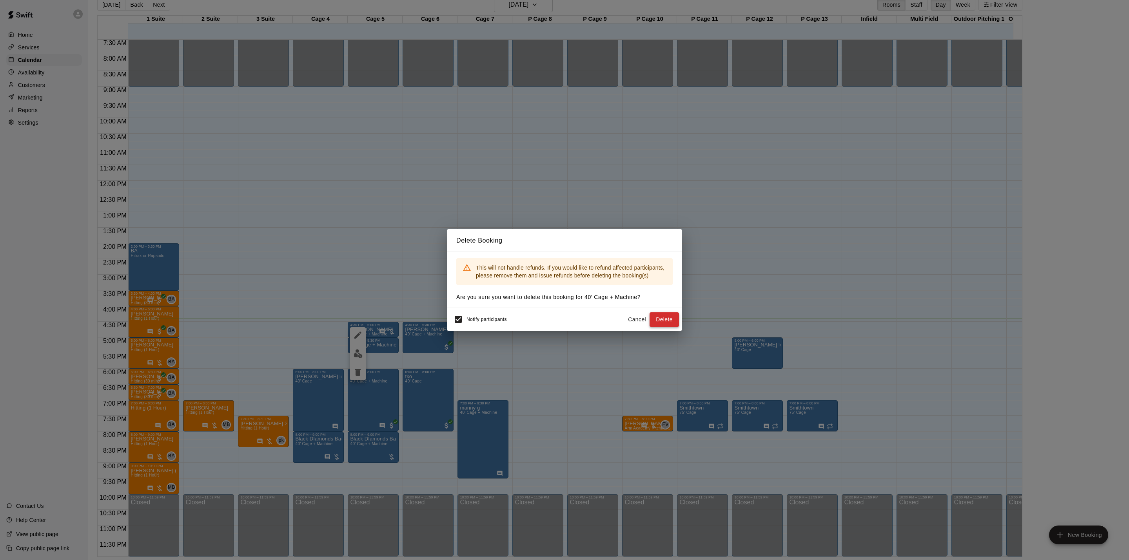
click at [663, 320] on button "Delete" at bounding box center [663, 319] width 29 height 14
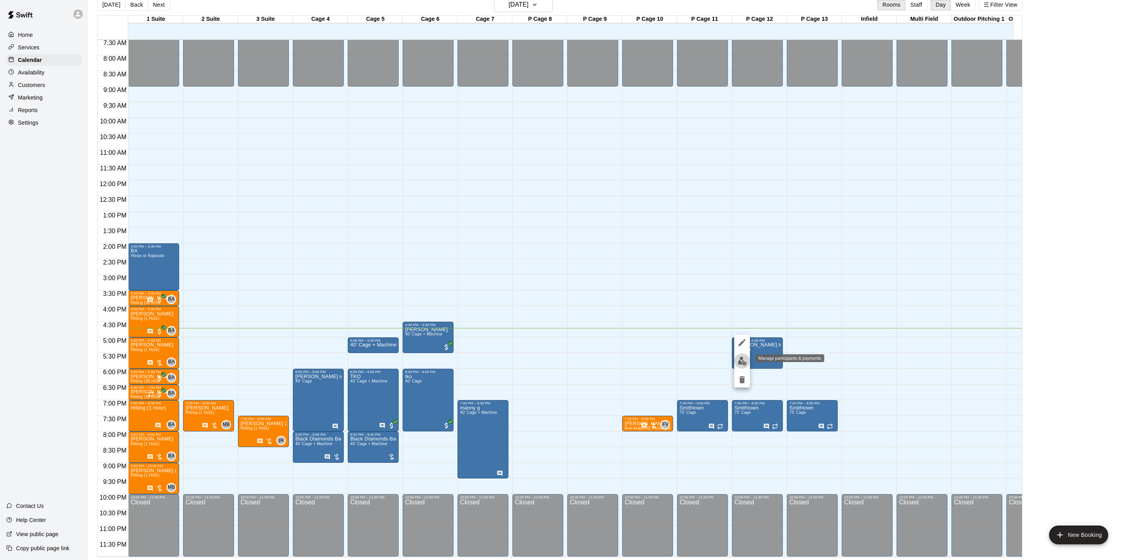
click at [739, 357] on img "edit" at bounding box center [741, 361] width 9 height 9
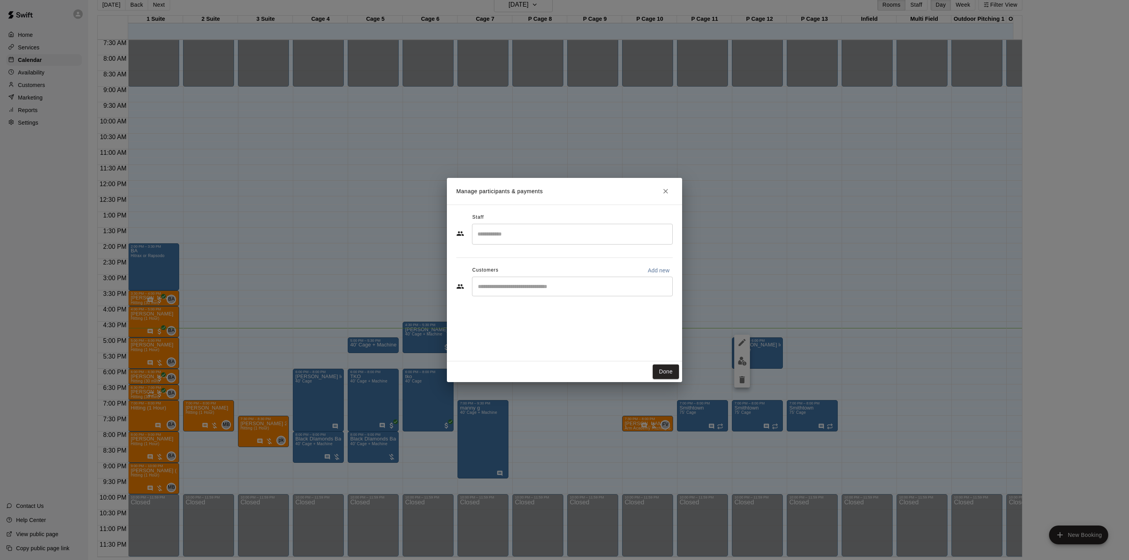
click at [663, 197] on button "Close" at bounding box center [665, 191] width 14 height 14
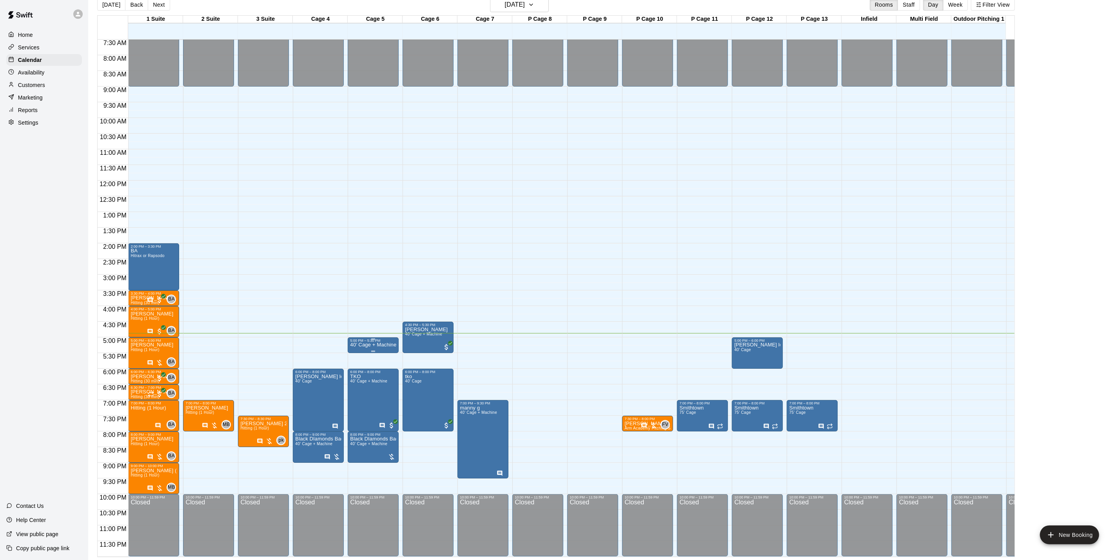
click at [368, 345] on p "40’ Cage + Machine" at bounding box center [373, 345] width 46 height 0
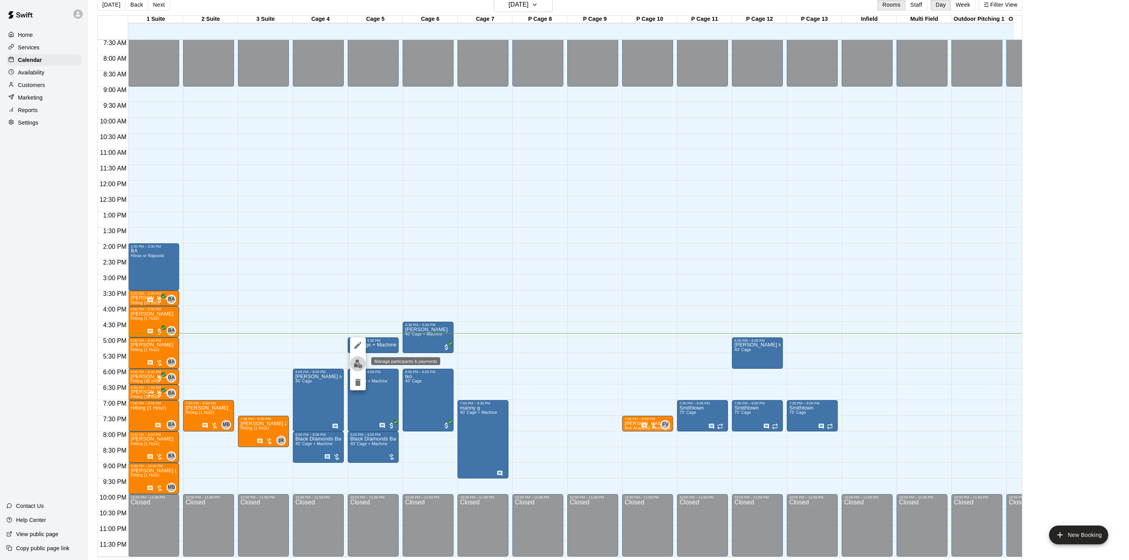
click at [361, 362] on img "edit" at bounding box center [357, 363] width 9 height 9
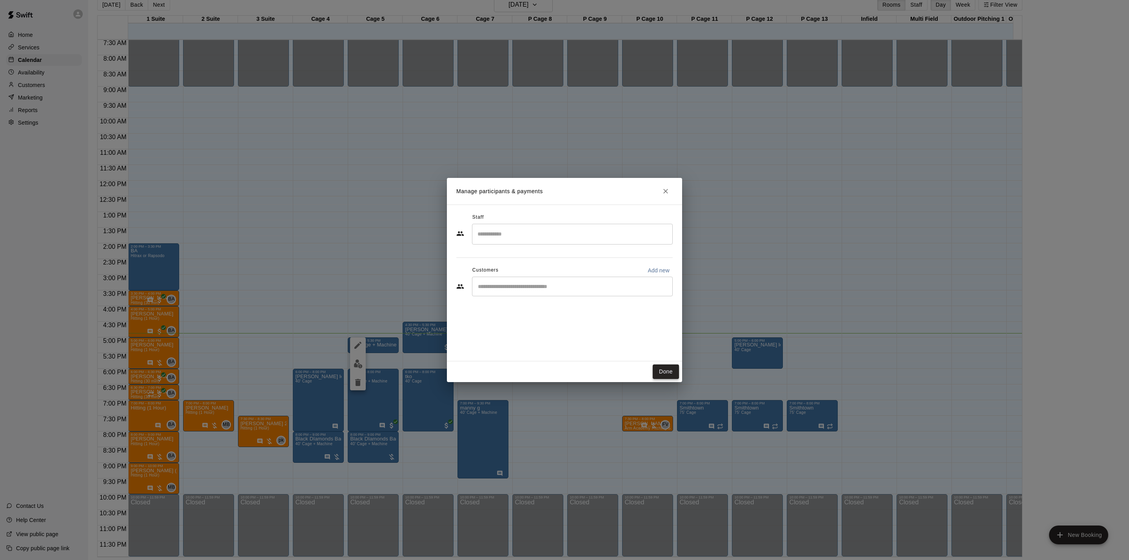
click at [665, 373] on button "Done" at bounding box center [665, 371] width 26 height 14
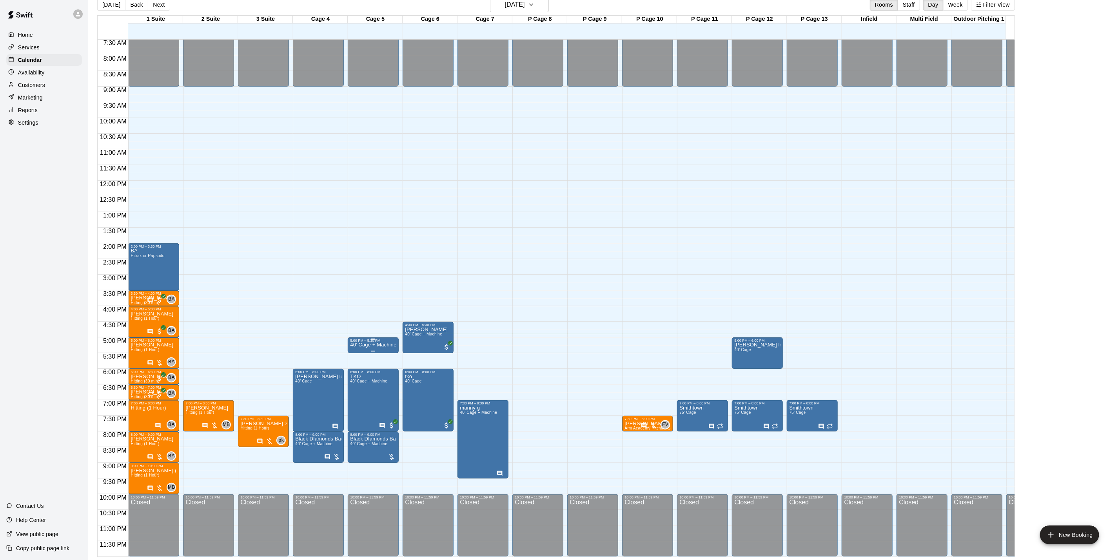
click at [380, 345] on p "40’ Cage + Machine" at bounding box center [373, 345] width 46 height 0
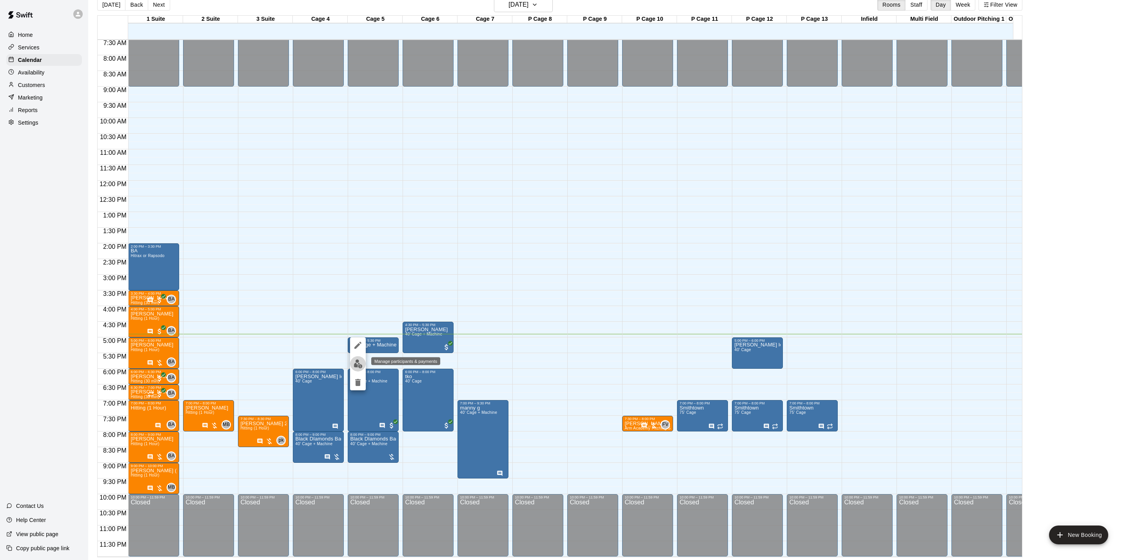
click at [361, 364] on img "edit" at bounding box center [357, 363] width 9 height 9
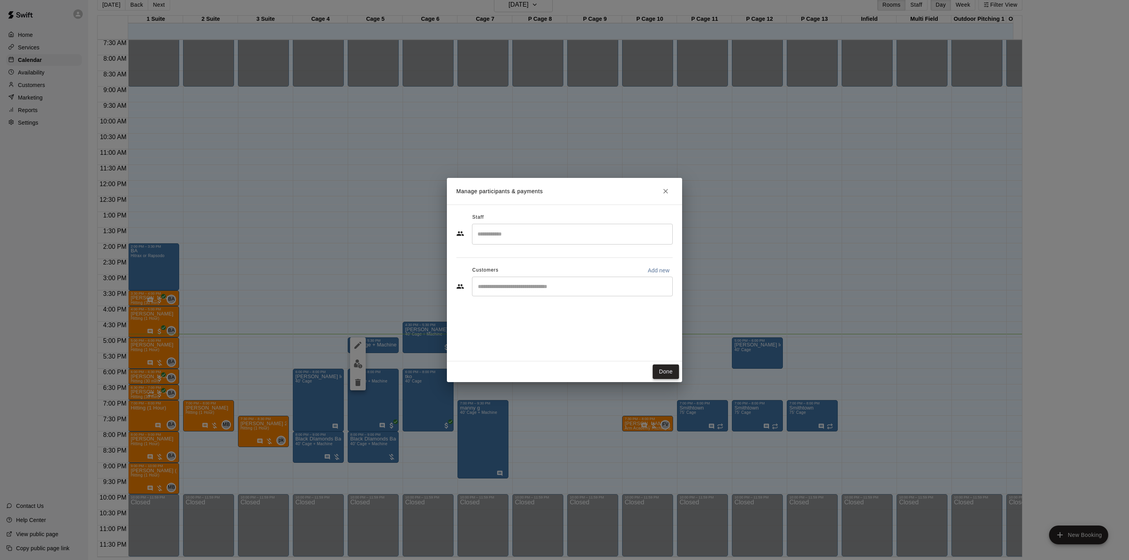
click at [654, 367] on button "Done" at bounding box center [665, 371] width 26 height 14
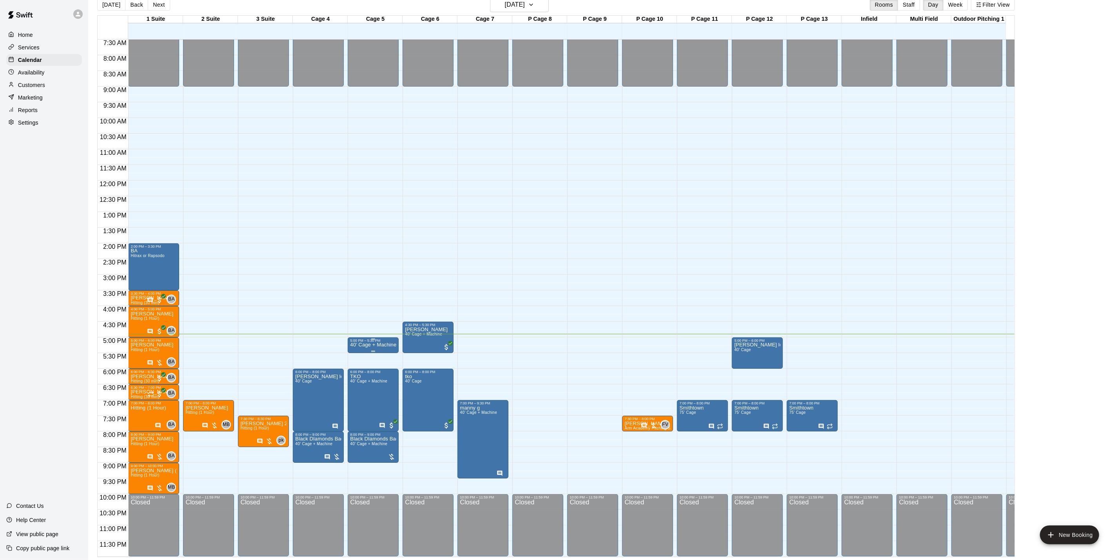
click at [376, 345] on p "40’ Cage + Machine" at bounding box center [373, 345] width 46 height 0
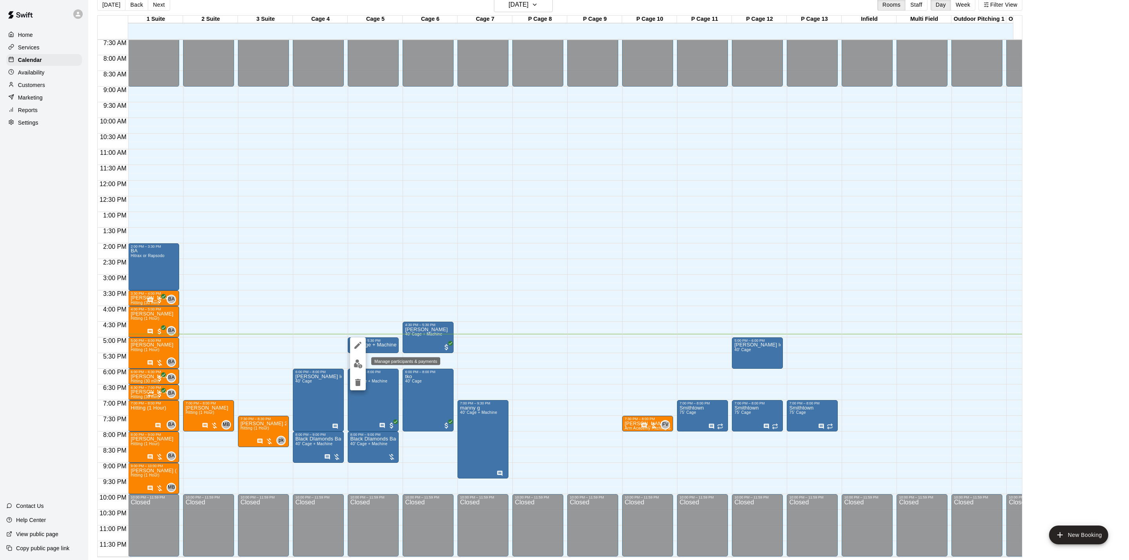
click at [357, 364] on img "edit" at bounding box center [357, 363] width 9 height 9
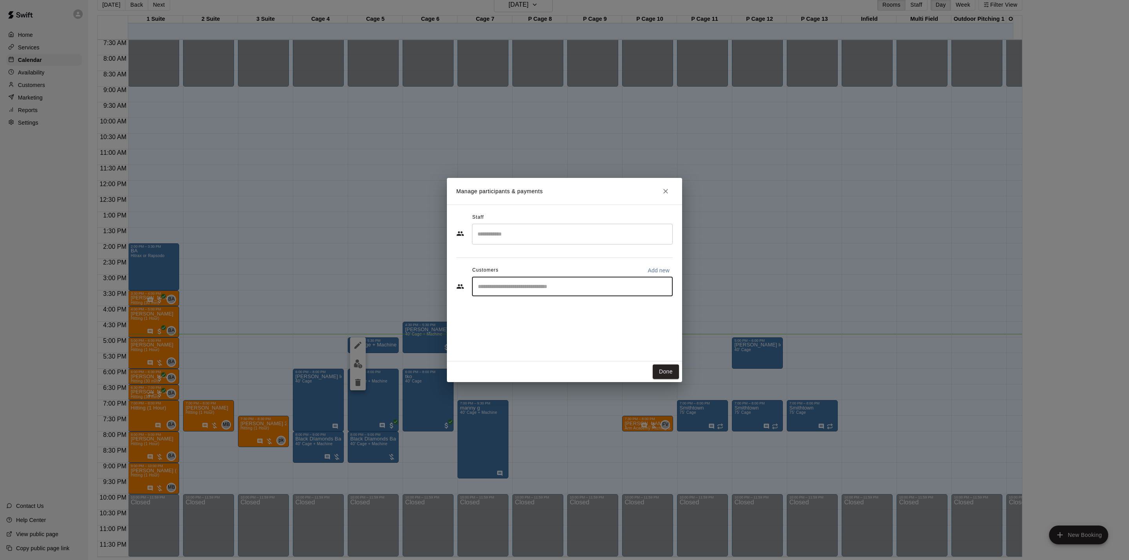
click at [513, 284] on input "Start typing to search customers..." at bounding box center [572, 287] width 194 height 8
click at [667, 195] on icon "Close" at bounding box center [665, 191] width 8 height 8
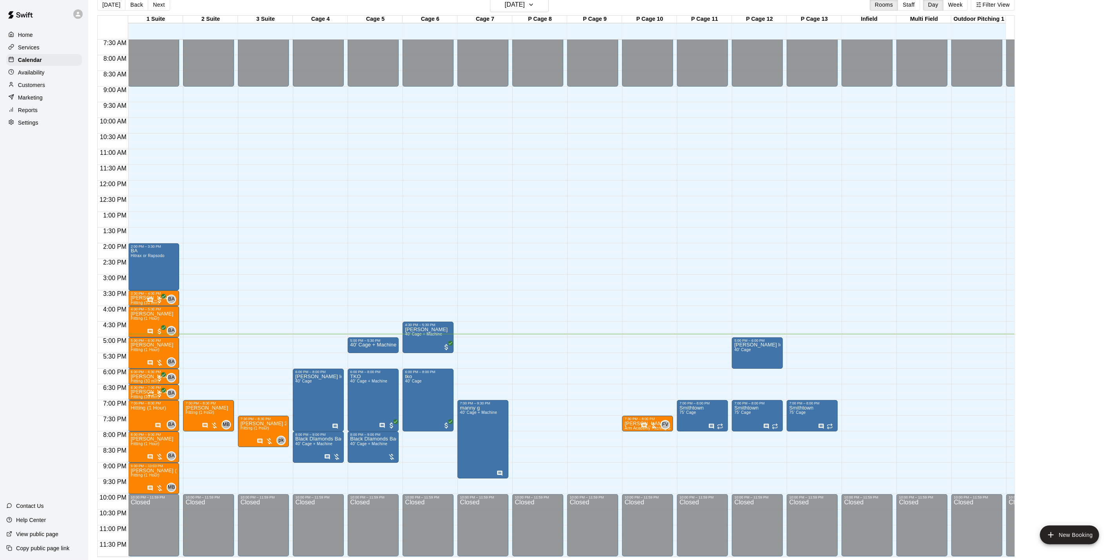
click at [47, 90] on div "Customers" at bounding box center [44, 85] width 76 height 12
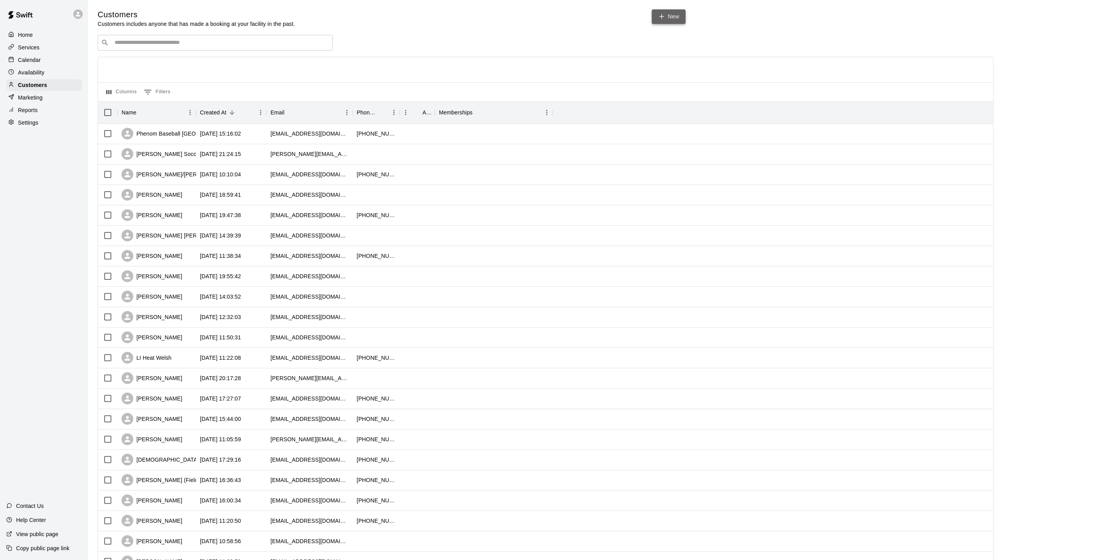
click at [672, 22] on link "New" at bounding box center [669, 16] width 34 height 14
select select "**"
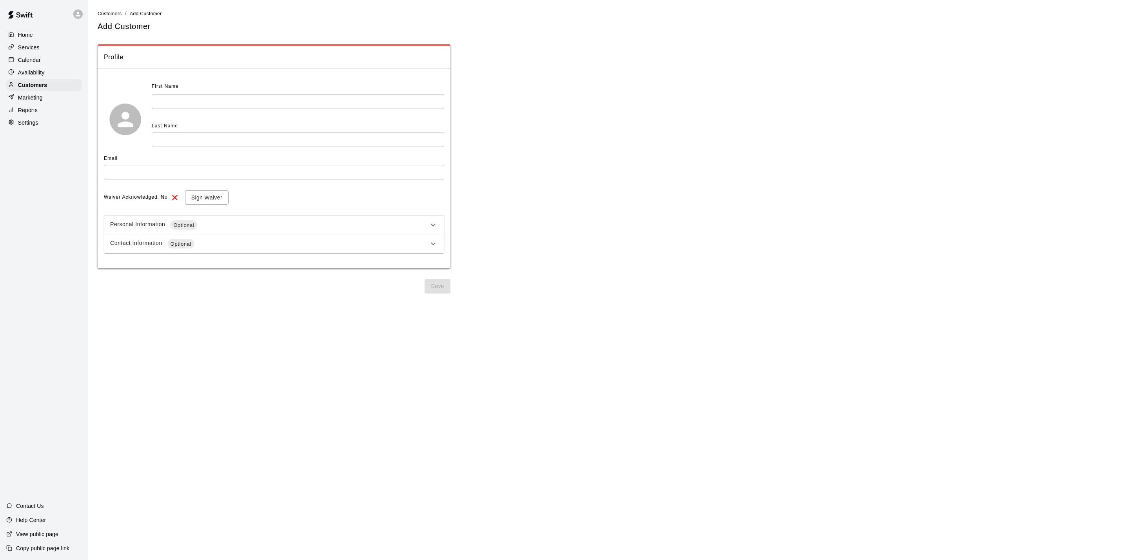
click at [265, 89] on div "First Name" at bounding box center [269, 86] width 234 height 13
click at [265, 94] on input "text" at bounding box center [298, 101] width 292 height 14
type input "***"
click at [288, 138] on input "text" at bounding box center [298, 139] width 292 height 14
type input "******"
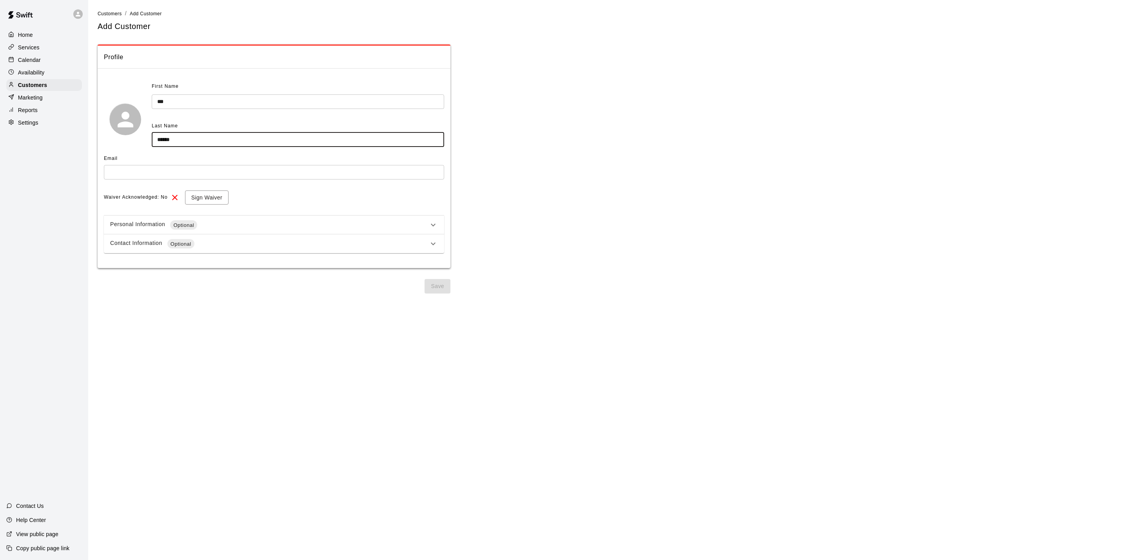
click at [179, 98] on input "***" at bounding box center [298, 101] width 292 height 14
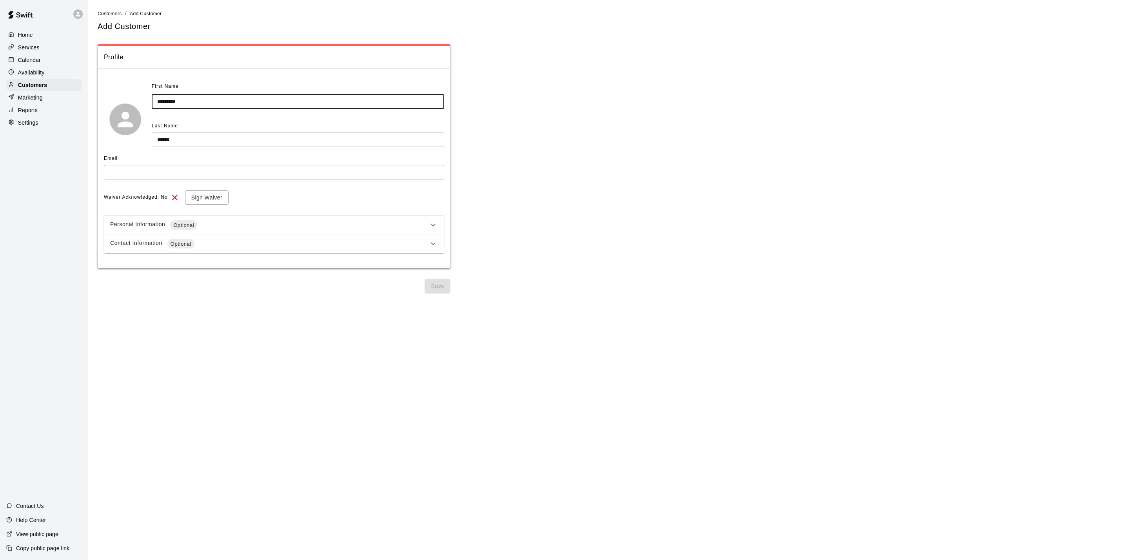
type input "*********"
click at [232, 170] on input "text" at bounding box center [274, 172] width 340 height 14
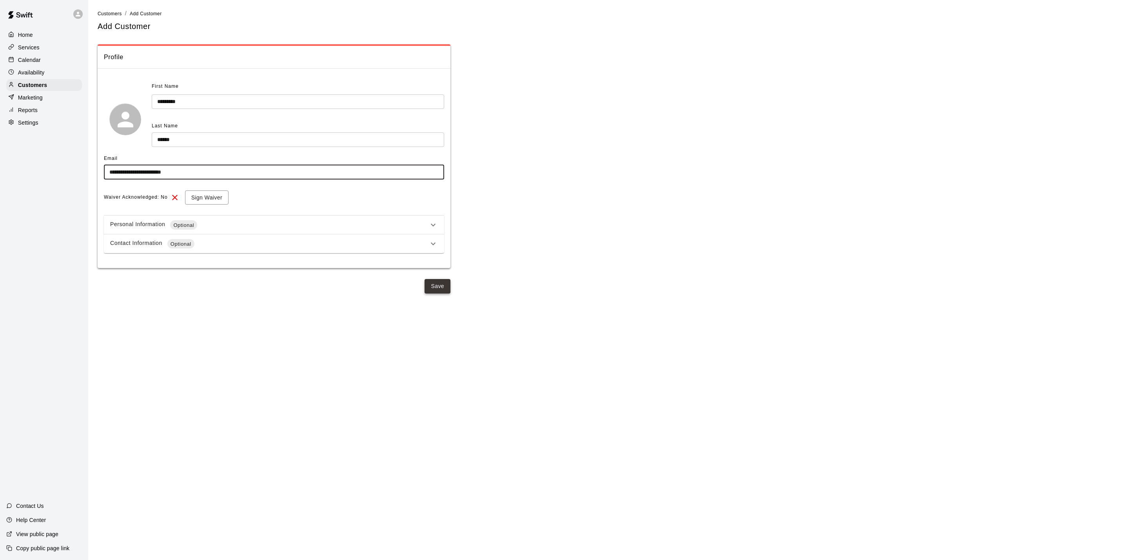
type input "**********"
click at [446, 288] on button "Save" at bounding box center [437, 286] width 26 height 14
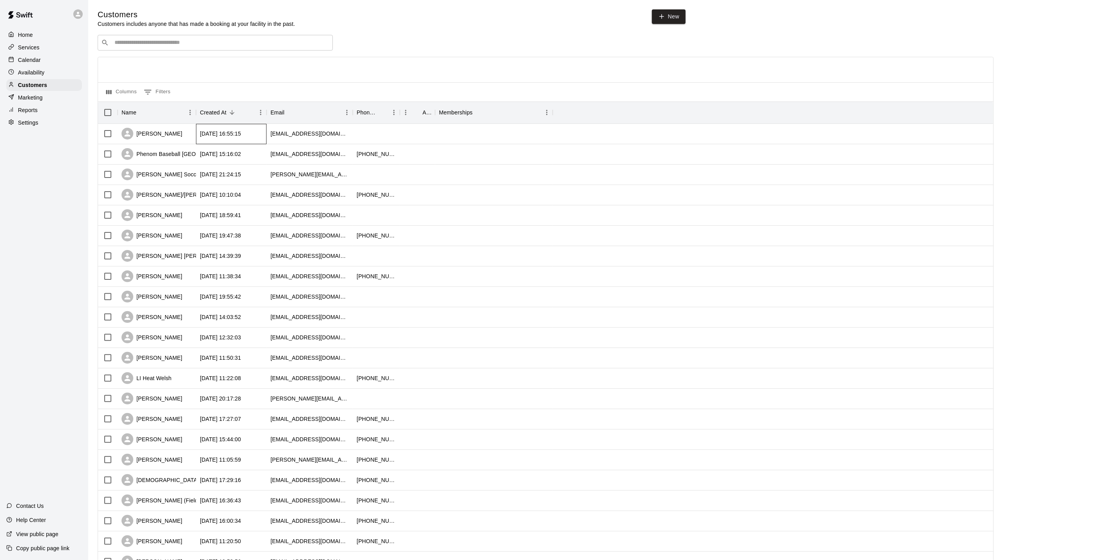
click at [201, 132] on div "[DATE] 16:55:15" at bounding box center [220, 134] width 41 height 8
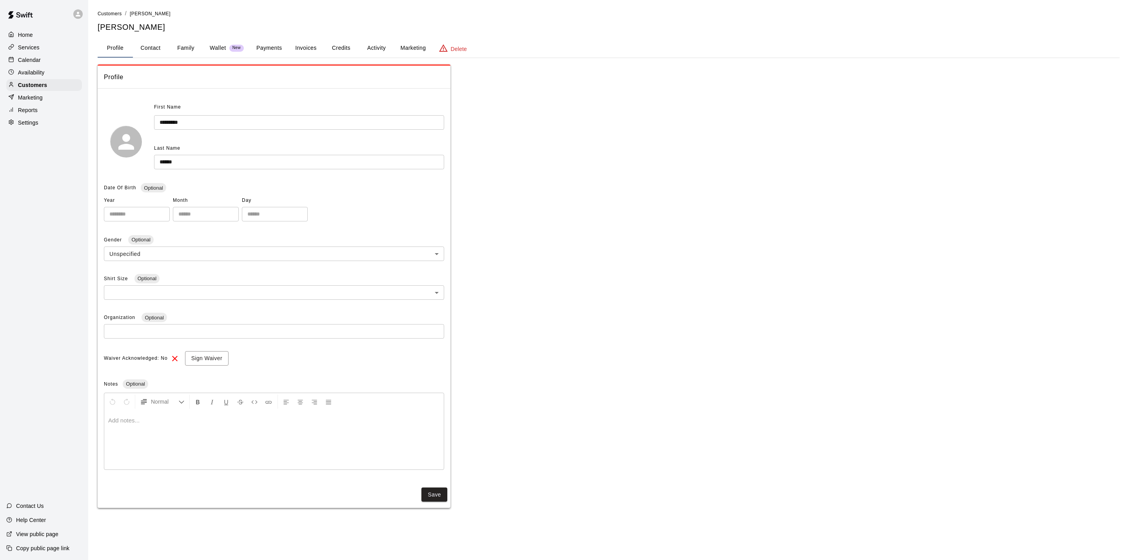
click at [156, 49] on button "Contact" at bounding box center [150, 48] width 35 height 19
select select "**"
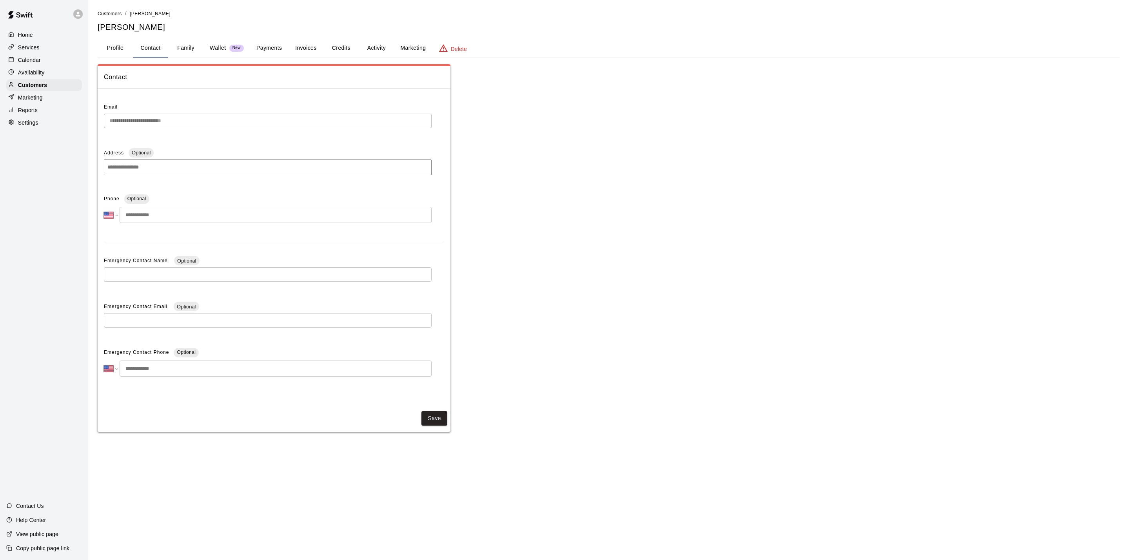
click at [164, 211] on input "tel" at bounding box center [276, 215] width 312 height 16
type input "**********"
click at [429, 417] on button "Save" at bounding box center [434, 420] width 26 height 14
click at [437, 414] on button "Save" at bounding box center [434, 418] width 26 height 14
click at [431, 418] on button "Save" at bounding box center [434, 418] width 26 height 14
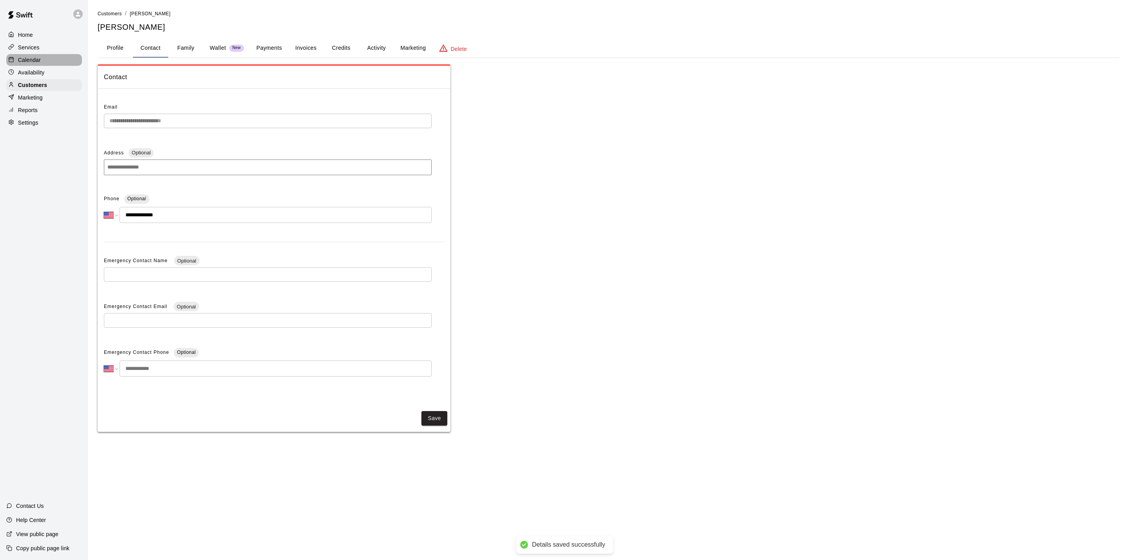
click at [51, 60] on div "Calendar" at bounding box center [44, 60] width 76 height 12
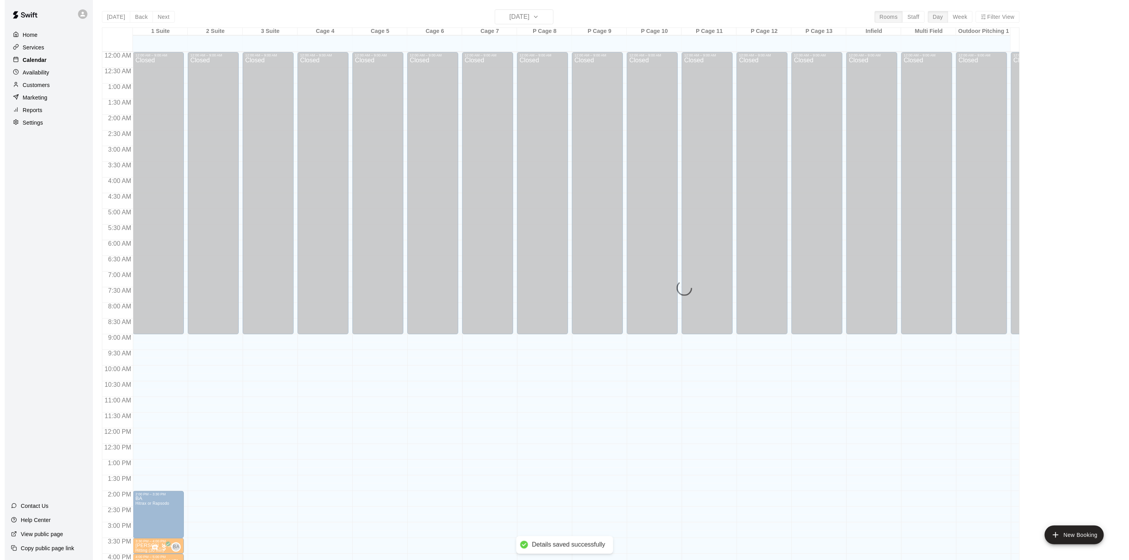
scroll to position [212, 0]
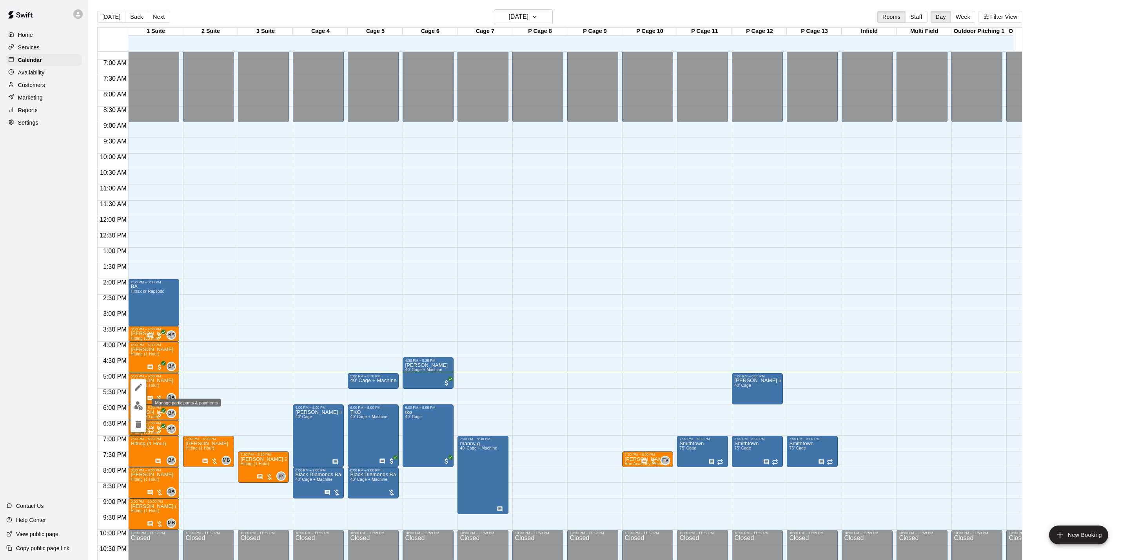
click at [138, 403] on img "edit" at bounding box center [138, 405] width 9 height 9
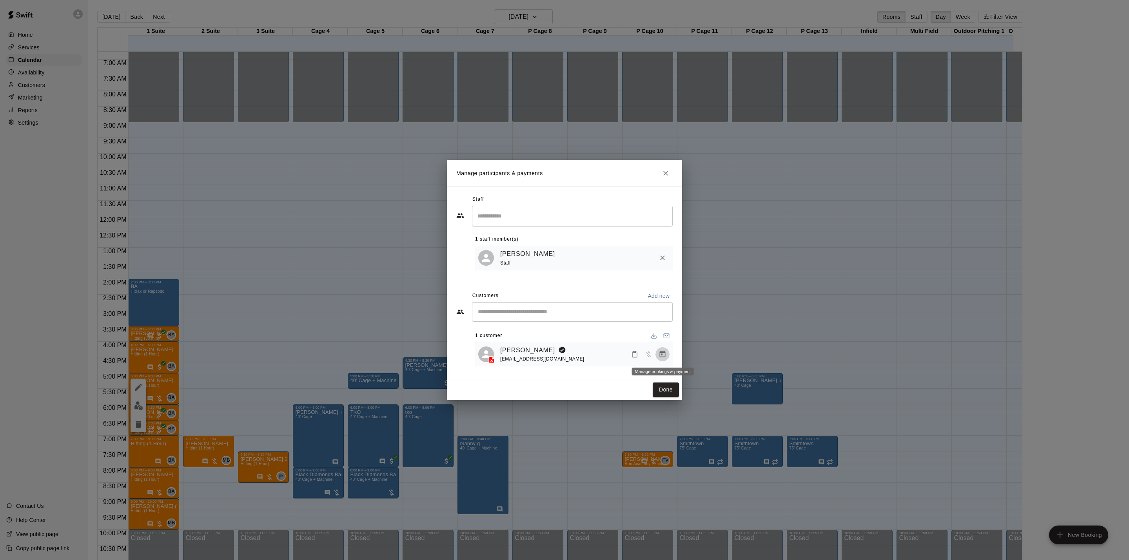
click at [662, 354] on icon "Manage bookings & payment" at bounding box center [662, 354] width 8 height 8
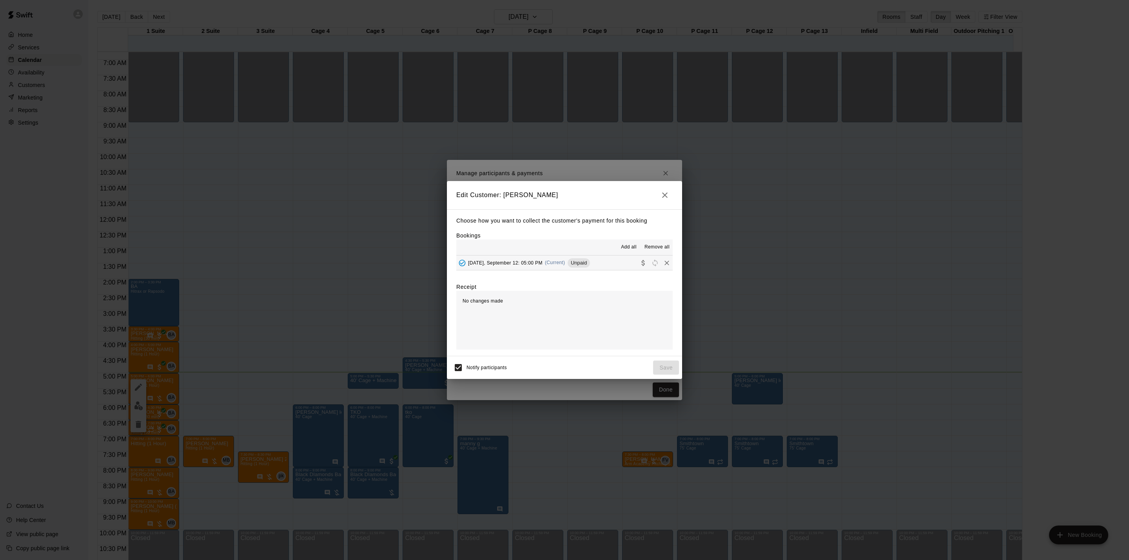
drag, startPoint x: 542, startPoint y: 263, endPoint x: 553, endPoint y: 266, distance: 11.5
click at [542, 264] on div "[DATE], September 12: 05:00 PM (Current) Unpaid" at bounding box center [523, 263] width 134 height 12
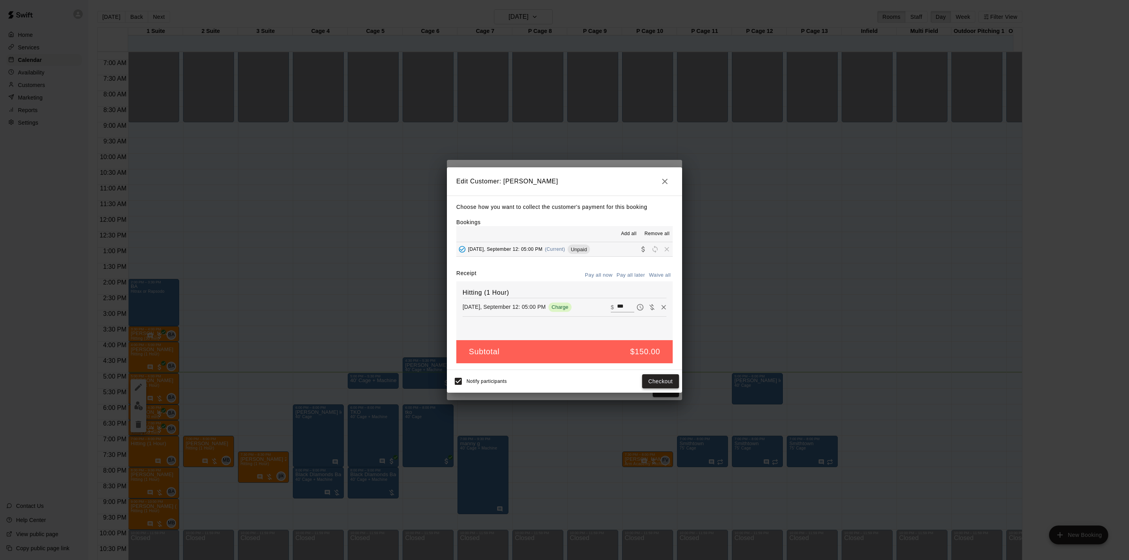
click at [678, 382] on button "Checkout" at bounding box center [660, 381] width 37 height 14
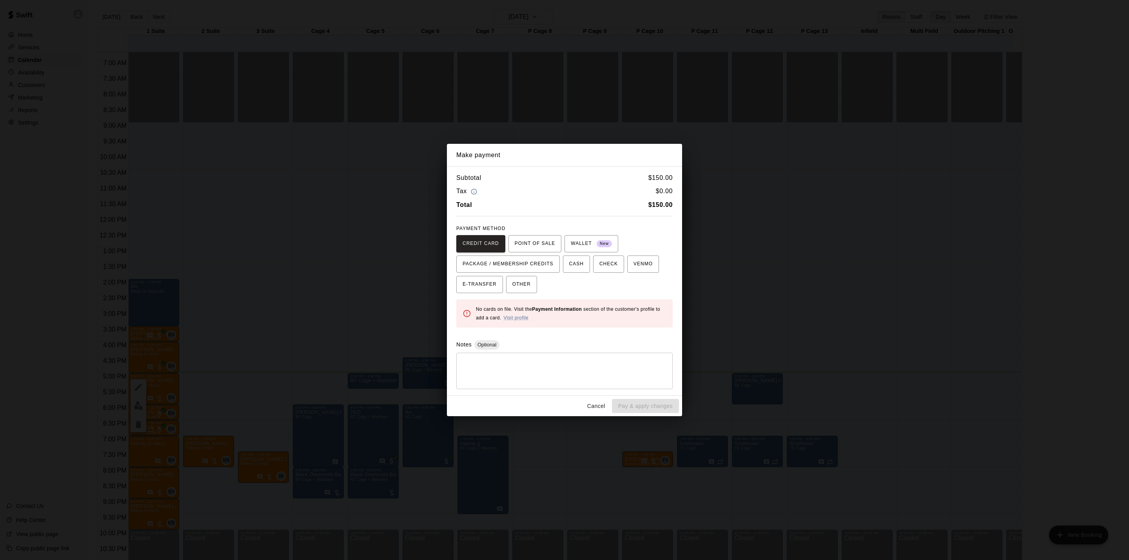
click at [752, 329] on div "Make payment Subtotal $ 150.00 Tax $ 0.00 Total $ 150.00 PAYMENT METHOD CREDIT …" at bounding box center [564, 280] width 1129 height 560
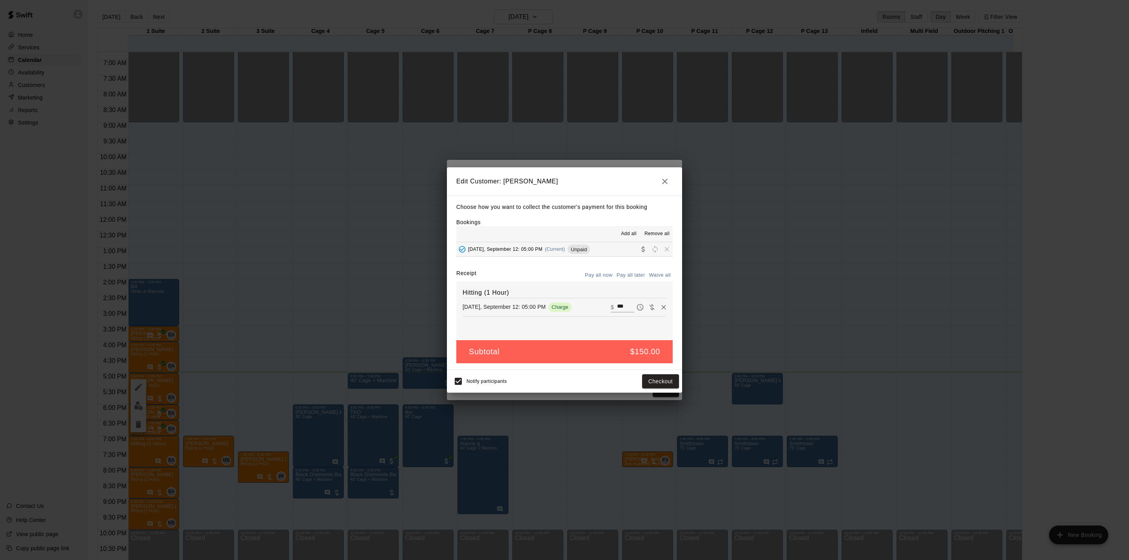
click at [752, 329] on div "Edit Customer: [PERSON_NAME] Choose how you want to collect the customer's paym…" at bounding box center [564, 280] width 1129 height 560
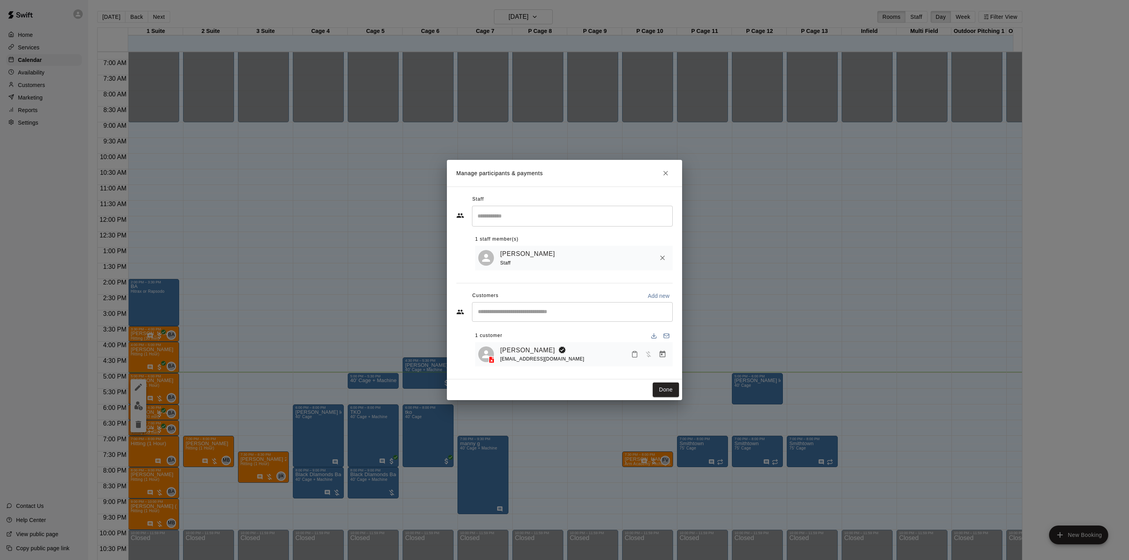
click at [752, 329] on div "Manage participants & payments Staff ​ 1 staff member(s) [PERSON_NAME] Staff Cu…" at bounding box center [564, 280] width 1129 height 560
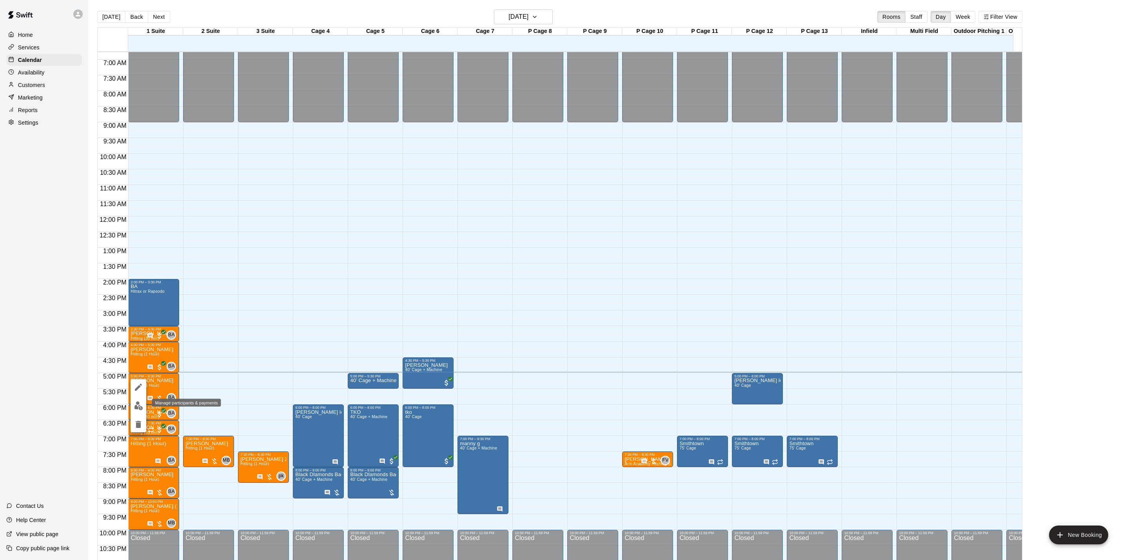
click at [139, 400] on button "edit" at bounding box center [138, 405] width 16 height 15
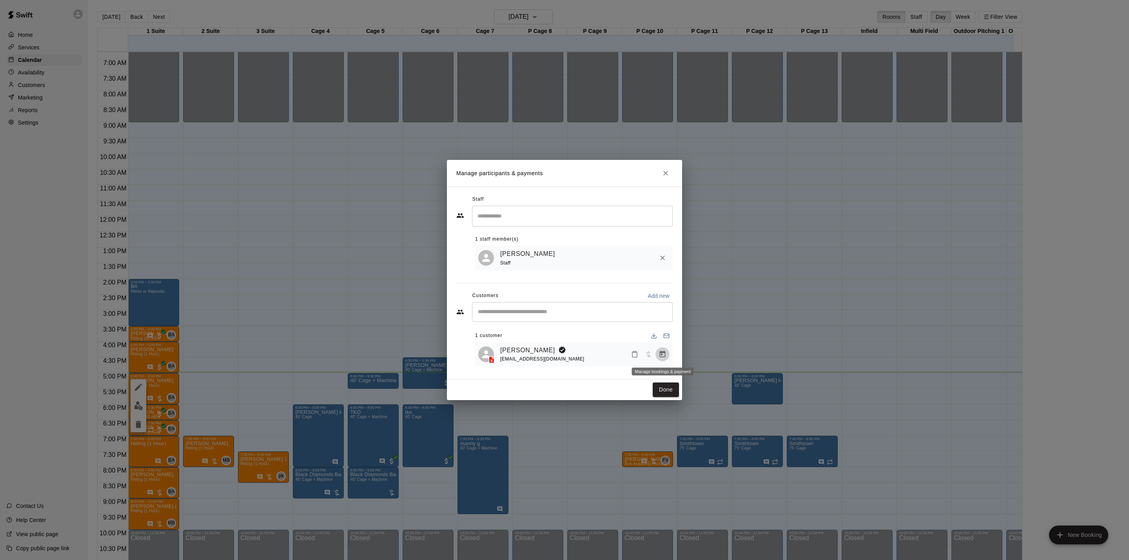
click at [661, 357] on icon "Manage bookings & payment" at bounding box center [662, 354] width 8 height 8
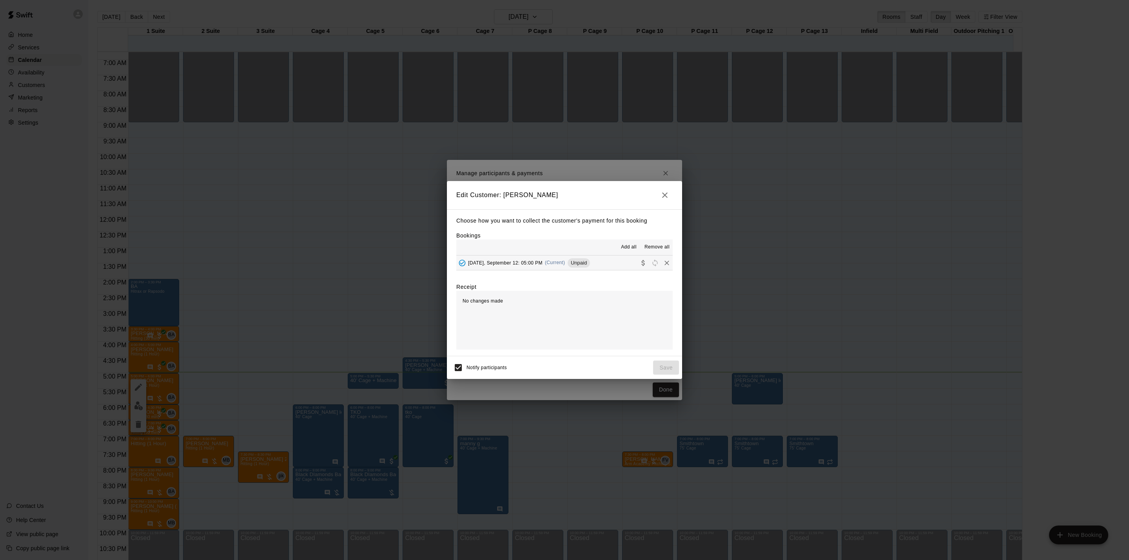
click at [545, 263] on span "(Current)" at bounding box center [555, 262] width 20 height 5
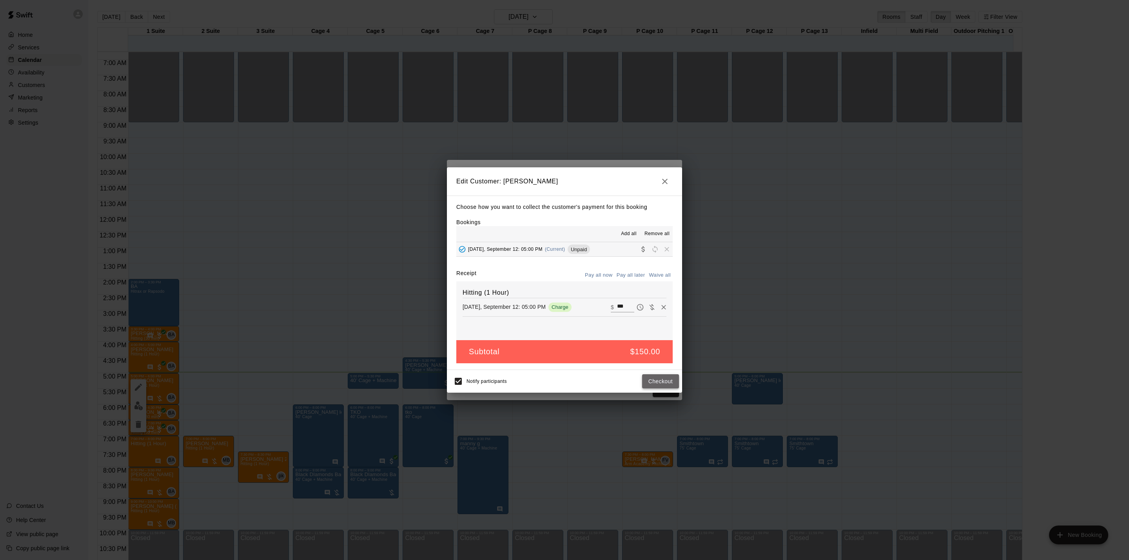
click at [662, 377] on button "Checkout" at bounding box center [660, 381] width 37 height 14
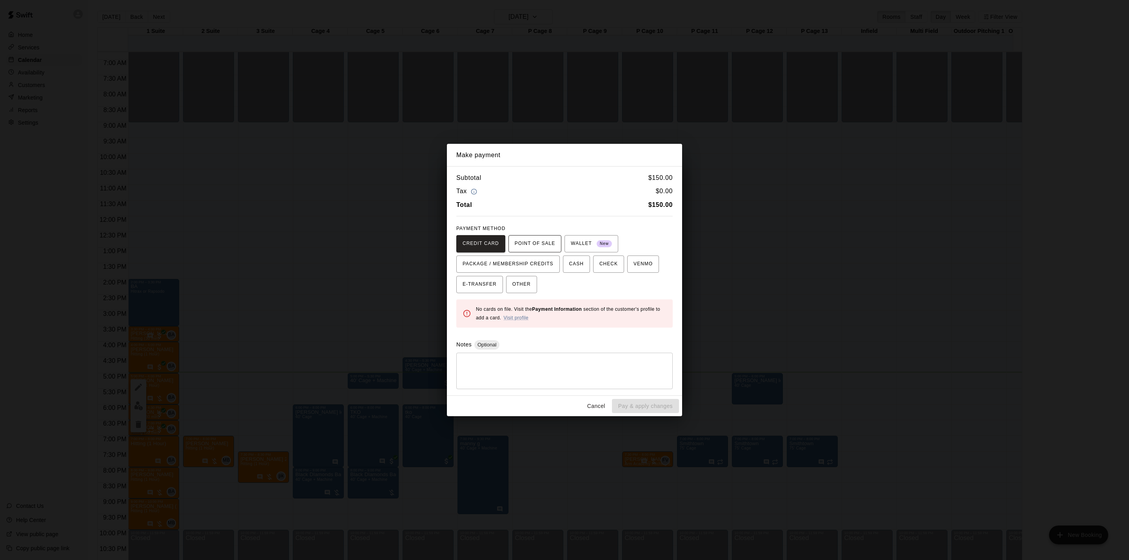
click at [535, 243] on span "POINT OF SALE" at bounding box center [534, 243] width 40 height 13
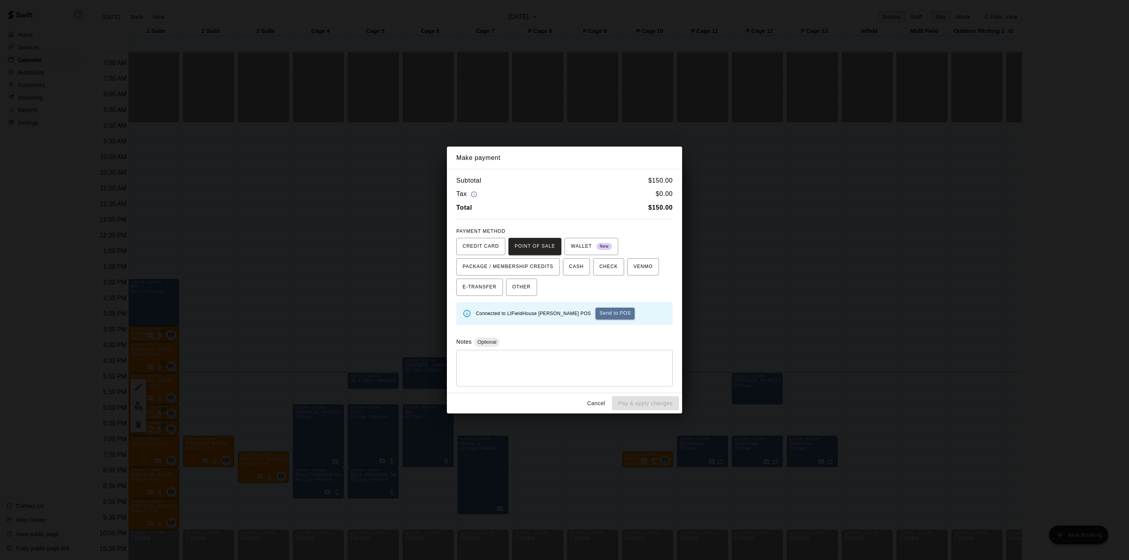
click at [595, 314] on button "Send to POS" at bounding box center [614, 314] width 39 height 12
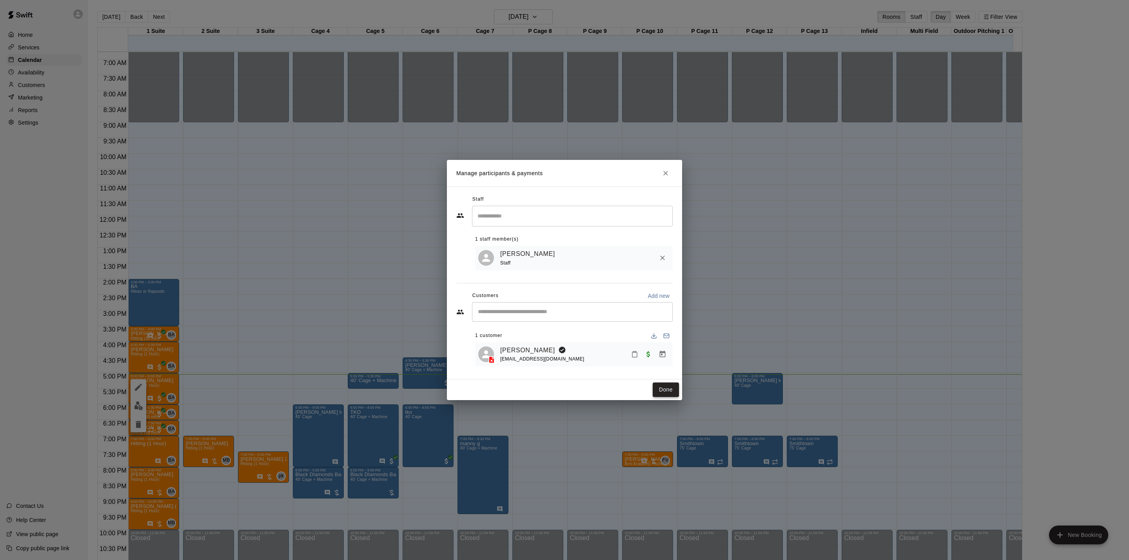
drag, startPoint x: 659, startPoint y: 381, endPoint x: 658, endPoint y: 391, distance: 9.4
click at [658, 390] on div "Done" at bounding box center [564, 389] width 235 height 21
click at [658, 391] on button "Done" at bounding box center [665, 389] width 26 height 14
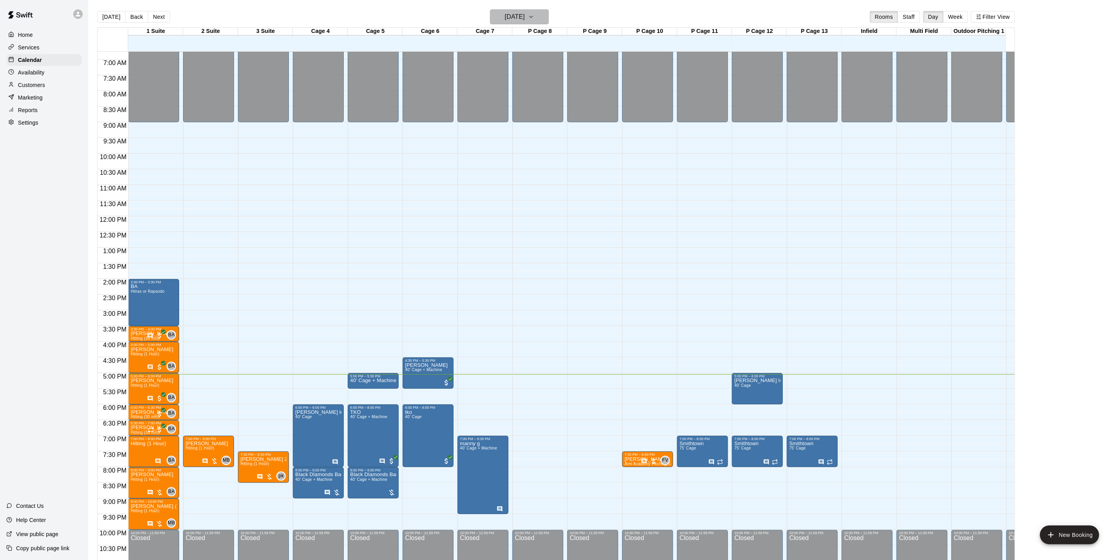
click at [521, 20] on h6 "[DATE]" at bounding box center [515, 16] width 20 height 11
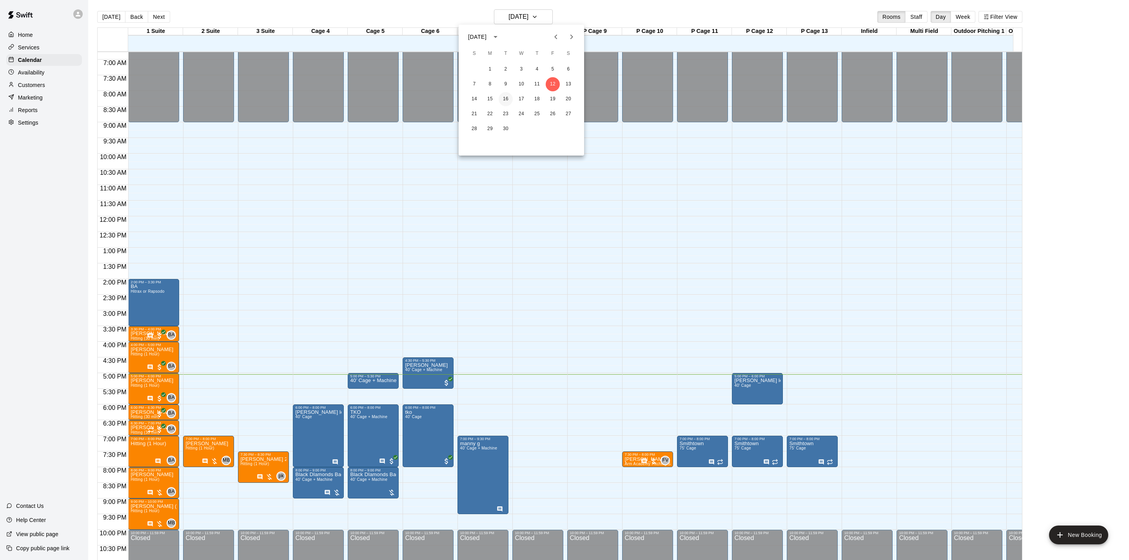
click at [508, 99] on button "16" at bounding box center [505, 99] width 14 height 14
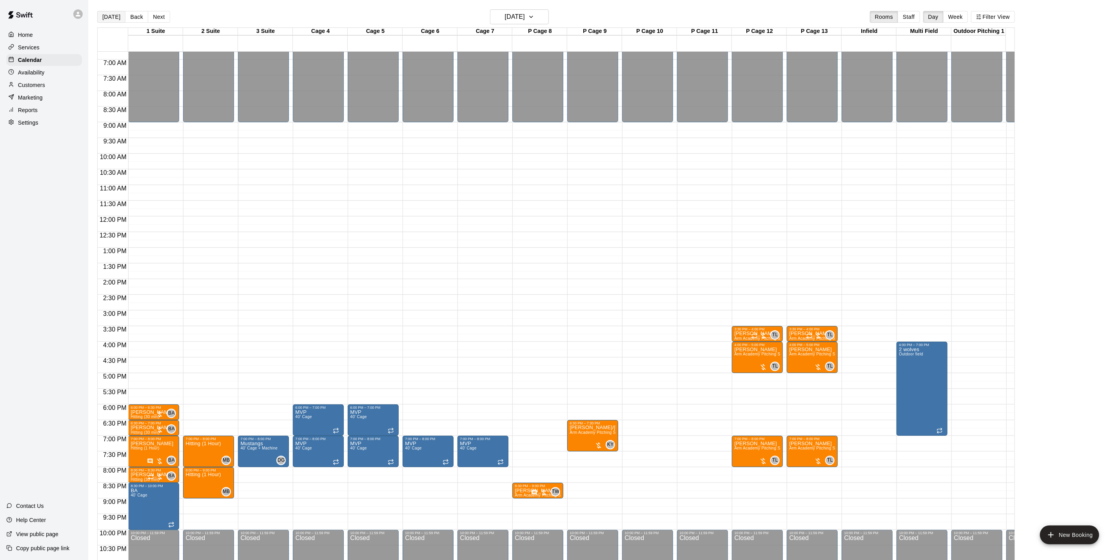
click at [103, 12] on button "[DATE]" at bounding box center [111, 17] width 28 height 12
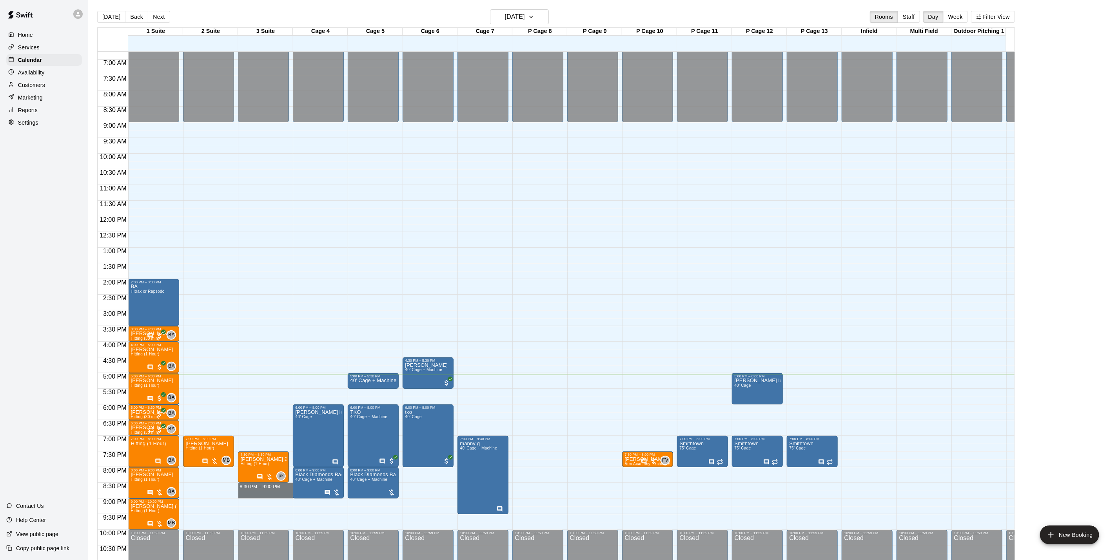
drag, startPoint x: 261, startPoint y: 487, endPoint x: 263, endPoint y: 492, distance: 4.8
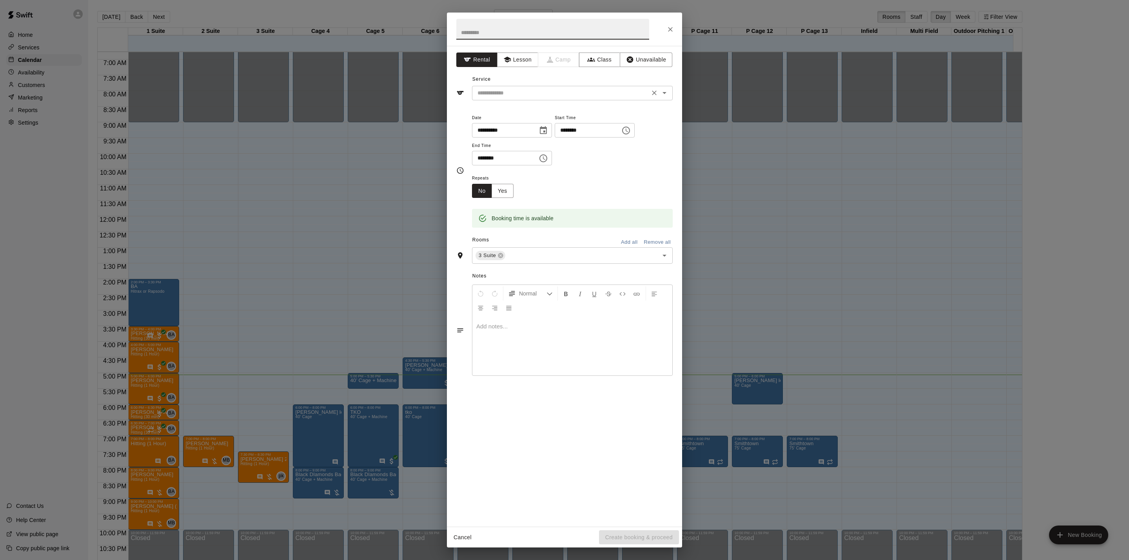
click at [482, 90] on input "text" at bounding box center [560, 93] width 173 height 10
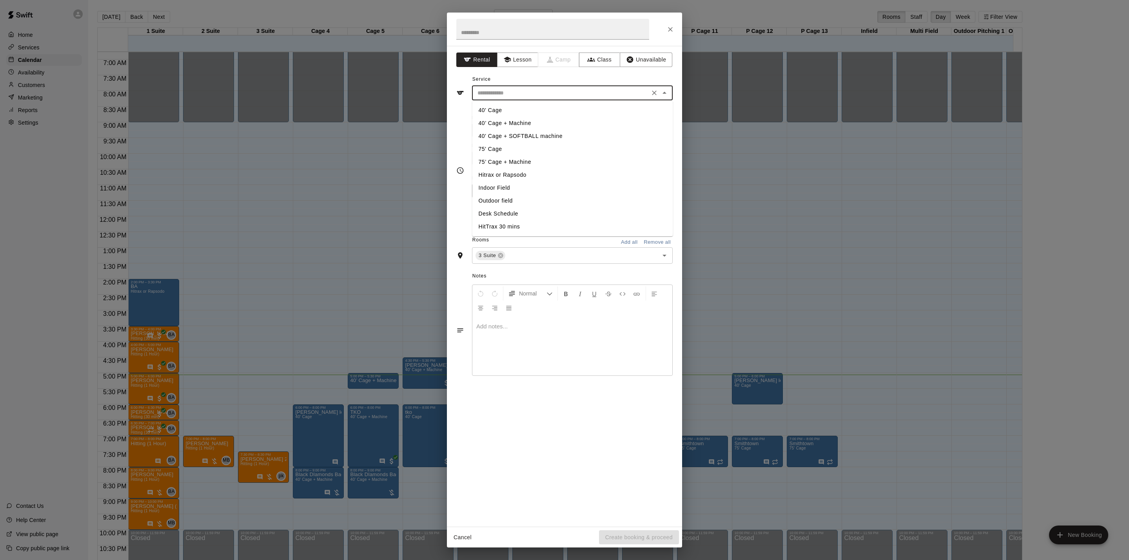
click at [496, 125] on li "40’ Cage + Machine" at bounding box center [572, 123] width 201 height 13
type input "**********"
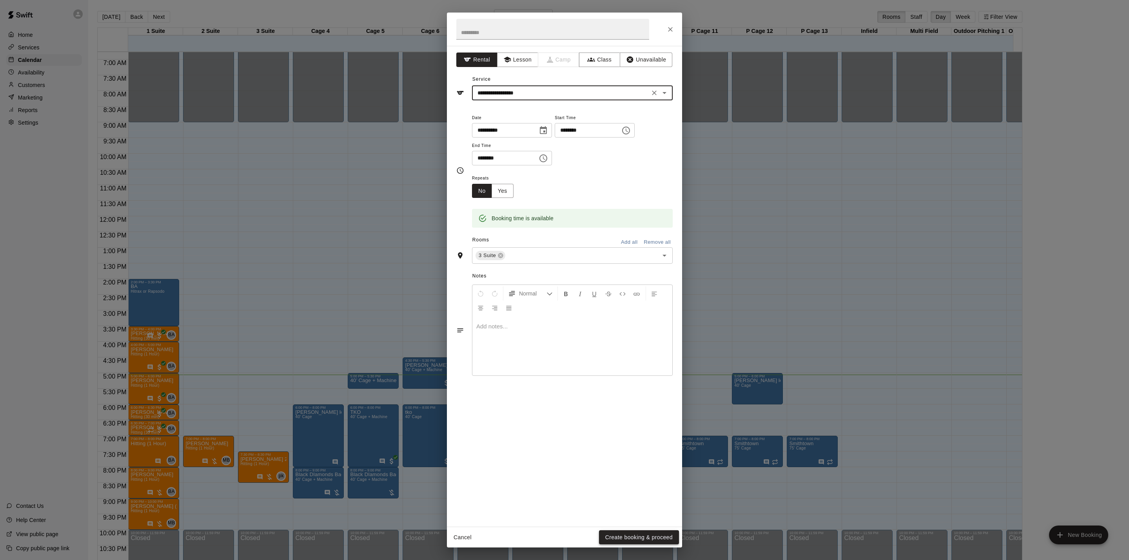
click at [619, 535] on button "Create booking & proceed" at bounding box center [639, 537] width 80 height 14
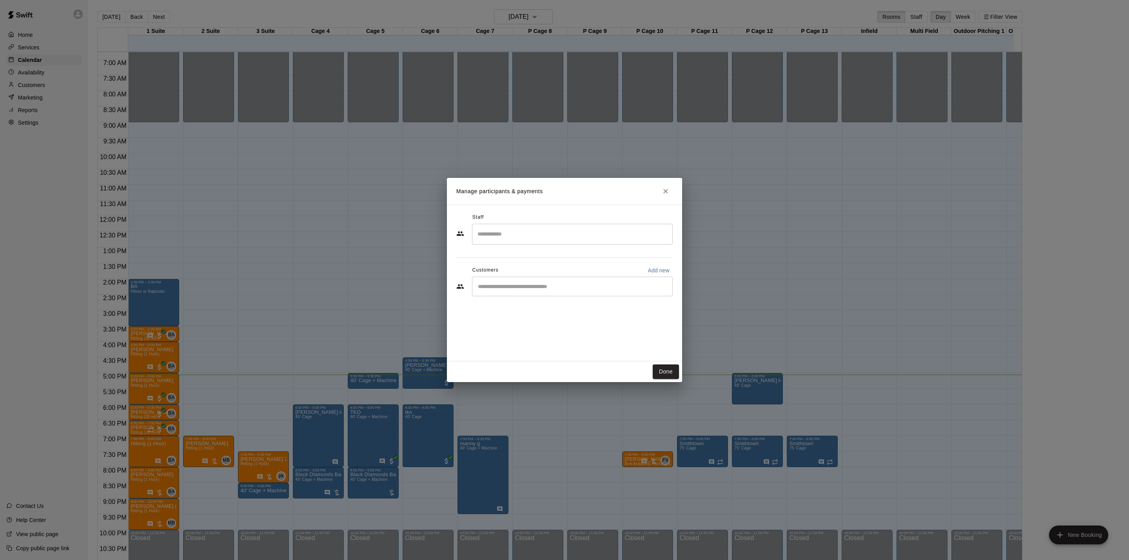
click at [494, 295] on div "​" at bounding box center [572, 287] width 201 height 20
type input "******"
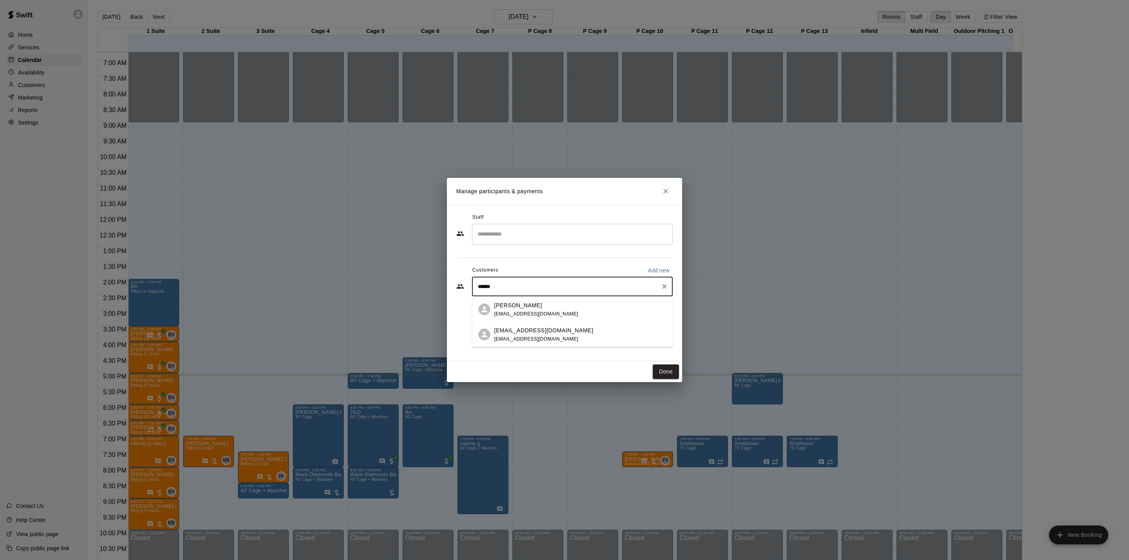
click at [526, 308] on div "[PERSON_NAME]" at bounding box center [536, 305] width 84 height 8
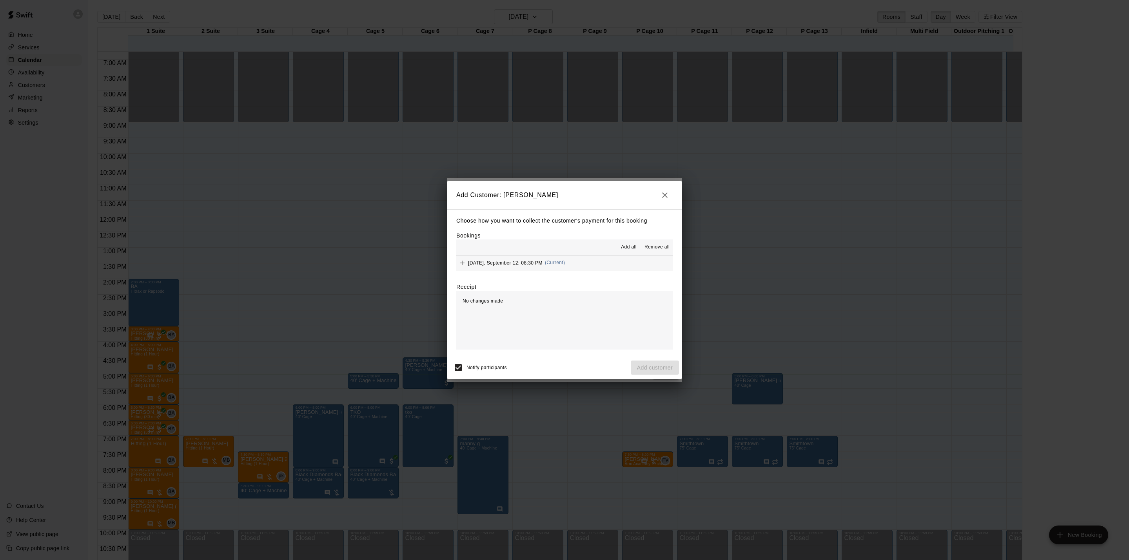
click at [552, 263] on span "(Current)" at bounding box center [555, 262] width 20 height 5
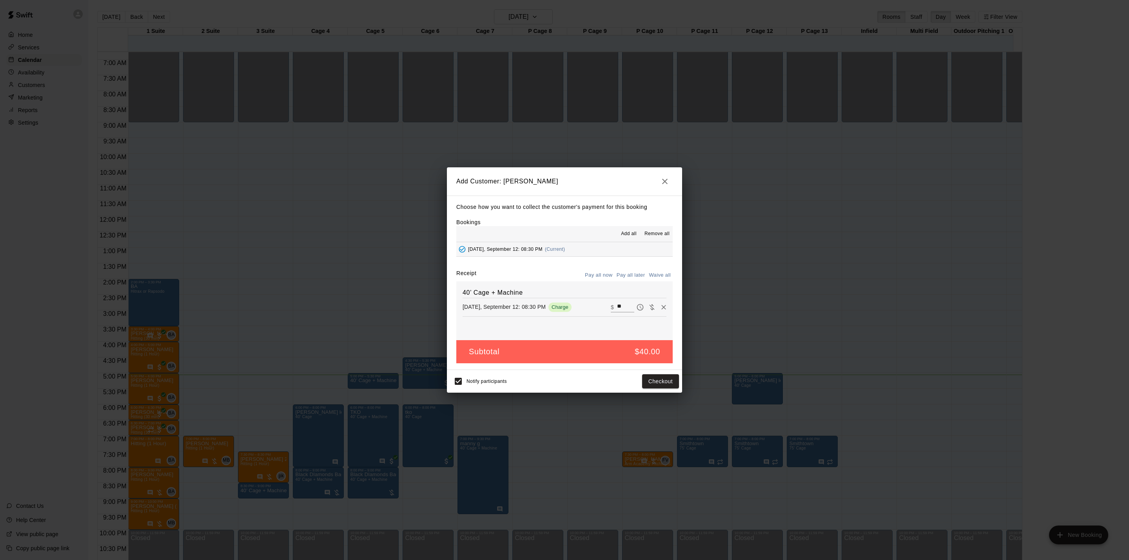
click at [620, 270] on div "Choose how you want to collect the customer's payment for this booking Bookings…" at bounding box center [564, 283] width 235 height 174
click at [627, 274] on button "Pay all later" at bounding box center [630, 275] width 33 height 12
click at [658, 382] on button "Add customer" at bounding box center [654, 381] width 48 height 14
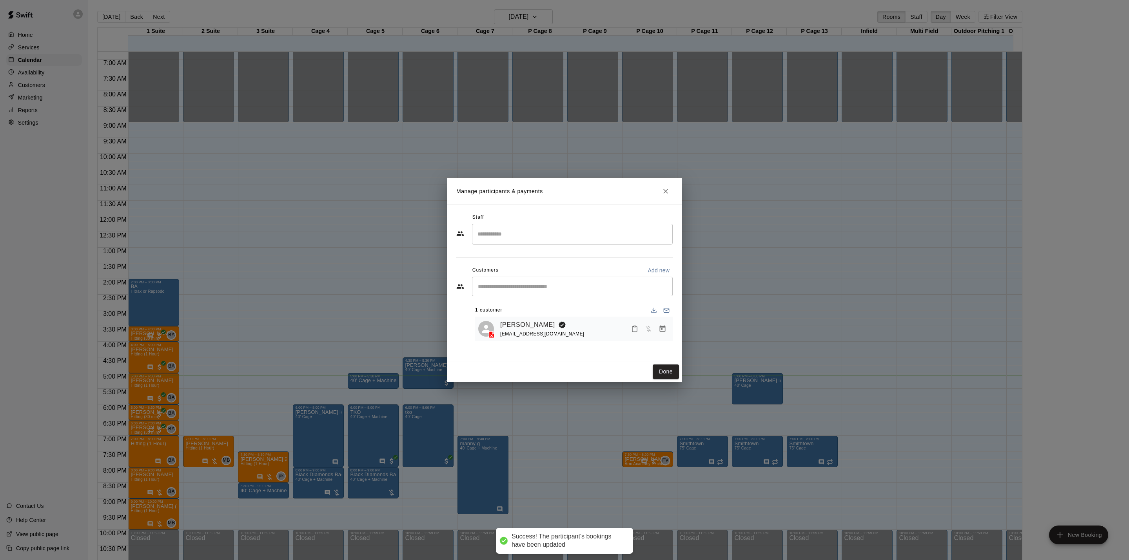
click at [663, 371] on button "Done" at bounding box center [665, 371] width 26 height 14
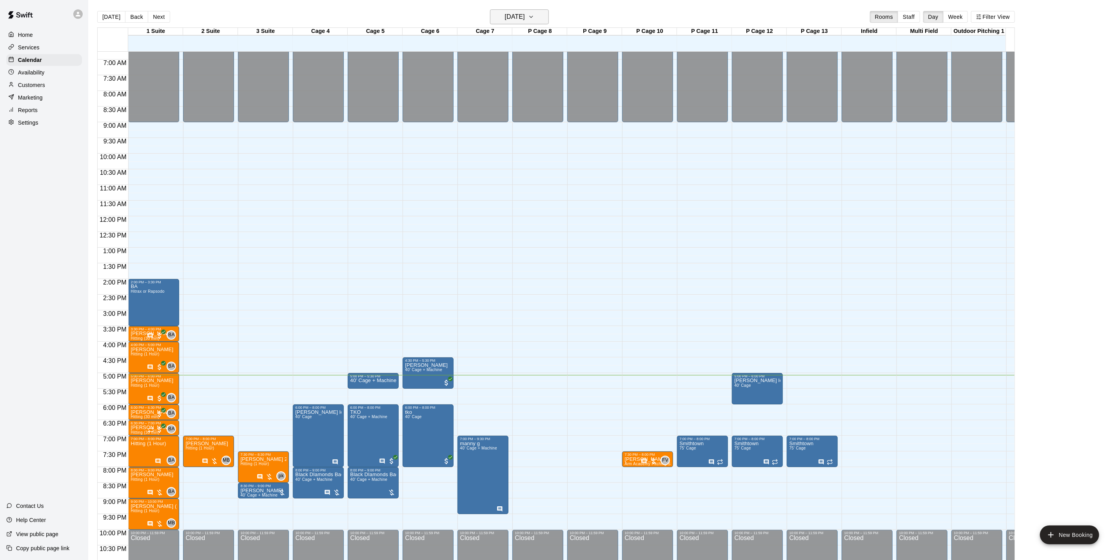
click at [525, 11] on h6 "[DATE]" at bounding box center [515, 16] width 20 height 11
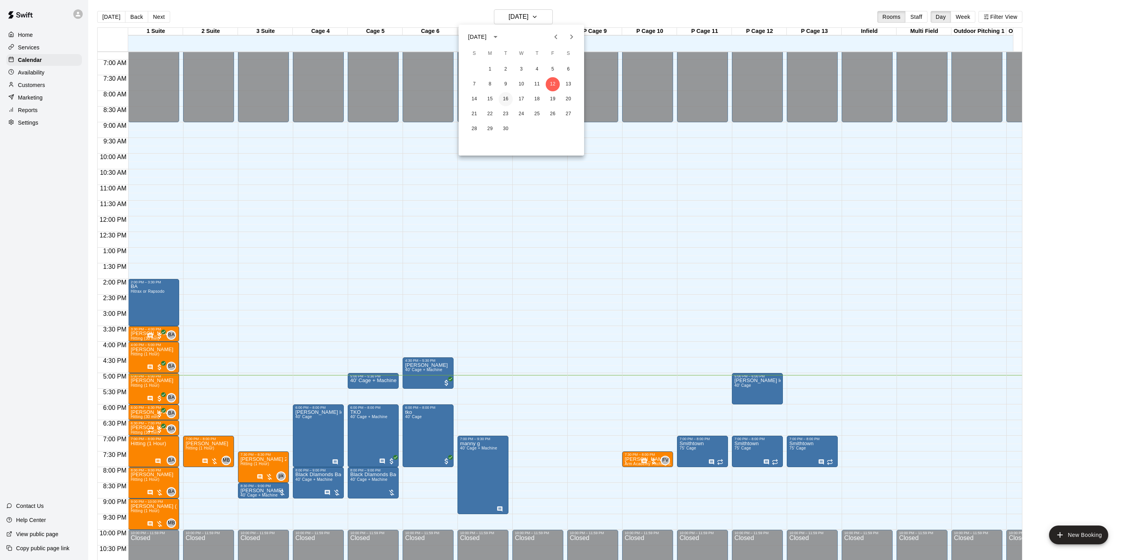
click at [502, 100] on button "16" at bounding box center [505, 99] width 14 height 14
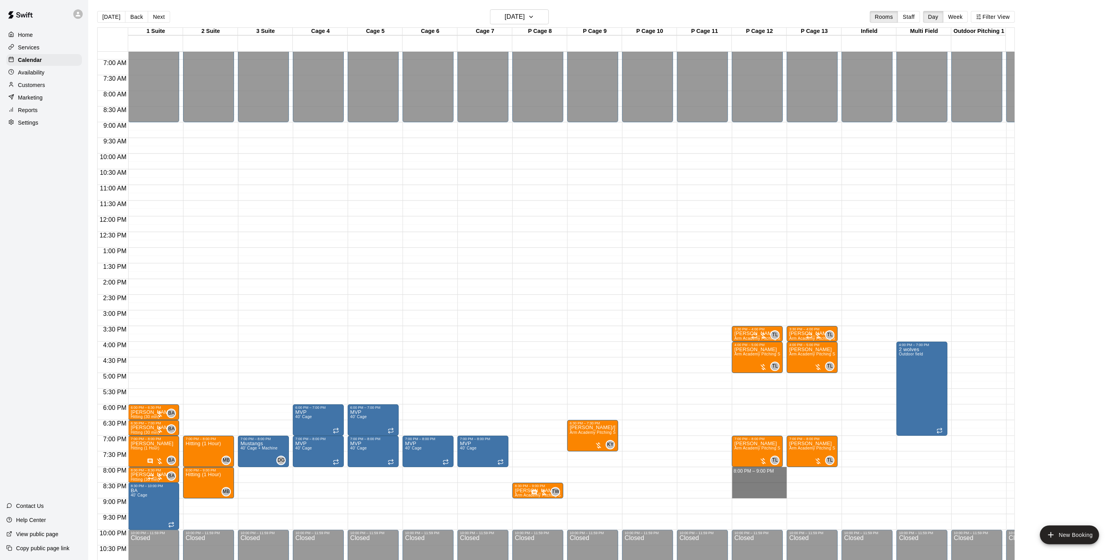
drag, startPoint x: 764, startPoint y: 472, endPoint x: 755, endPoint y: 491, distance: 21.6
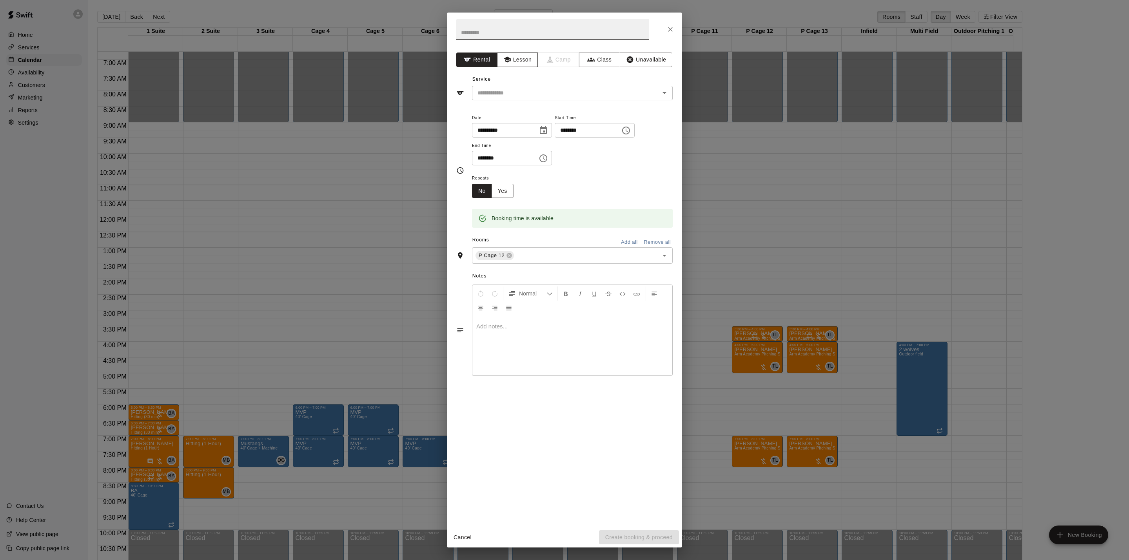
click at [501, 57] on button "Lesson" at bounding box center [517, 60] width 41 height 14
click at [501, 94] on input "text" at bounding box center [560, 93] width 173 height 10
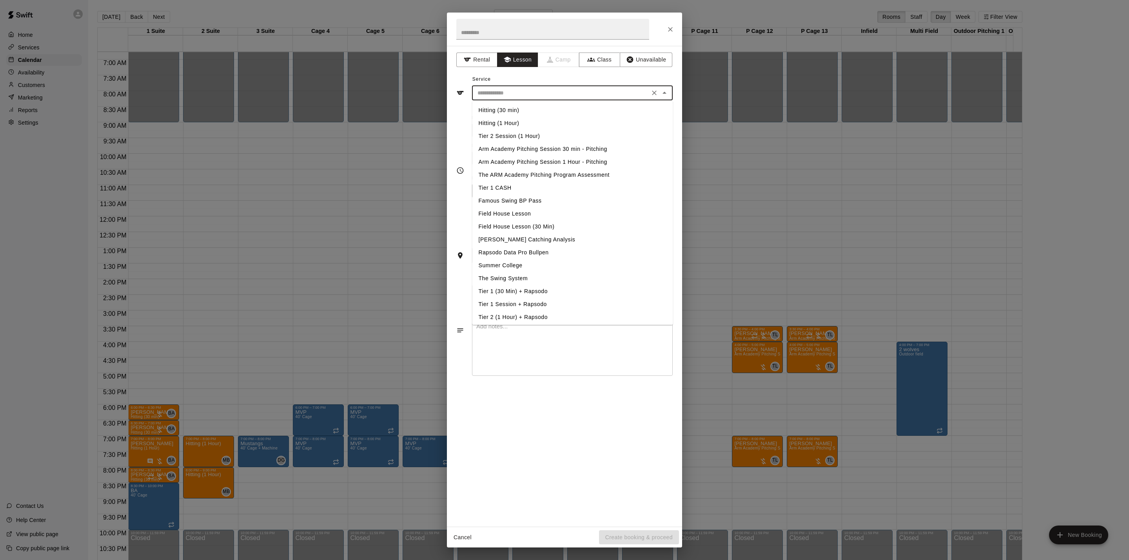
click at [509, 161] on li "Arm Academy Pitching Session 1 Hour - Pitching" at bounding box center [572, 162] width 201 height 13
type input "**********"
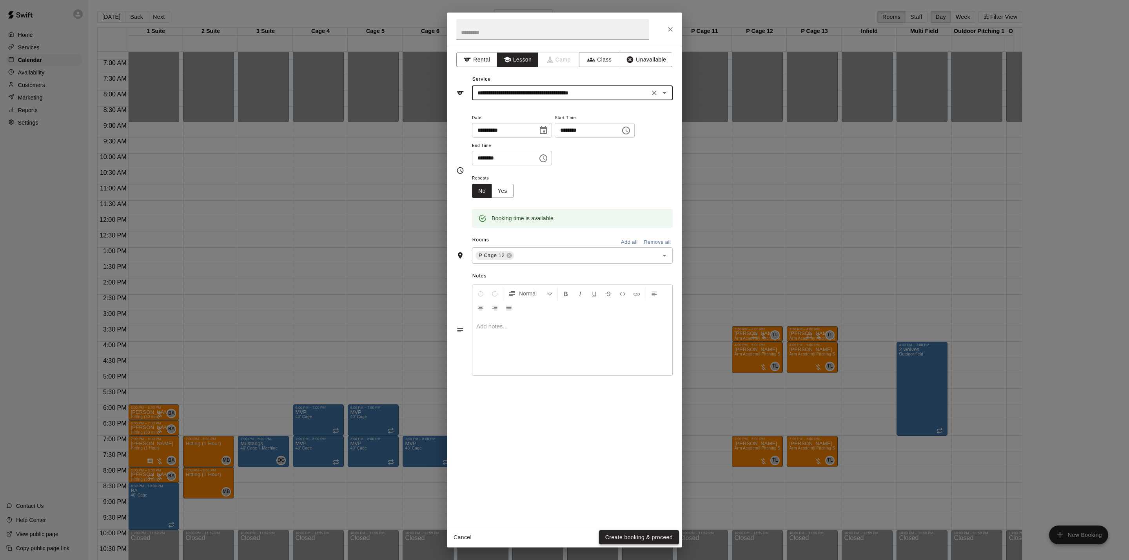
click at [612, 534] on button "Create booking & proceed" at bounding box center [639, 537] width 80 height 14
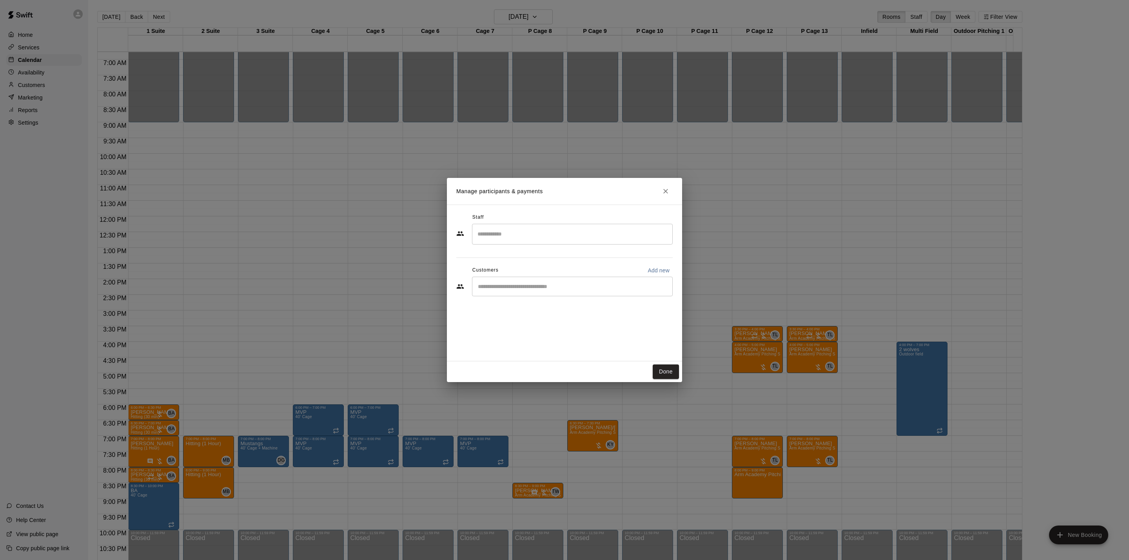
click at [542, 233] on input "Search staff" at bounding box center [572, 234] width 194 height 14
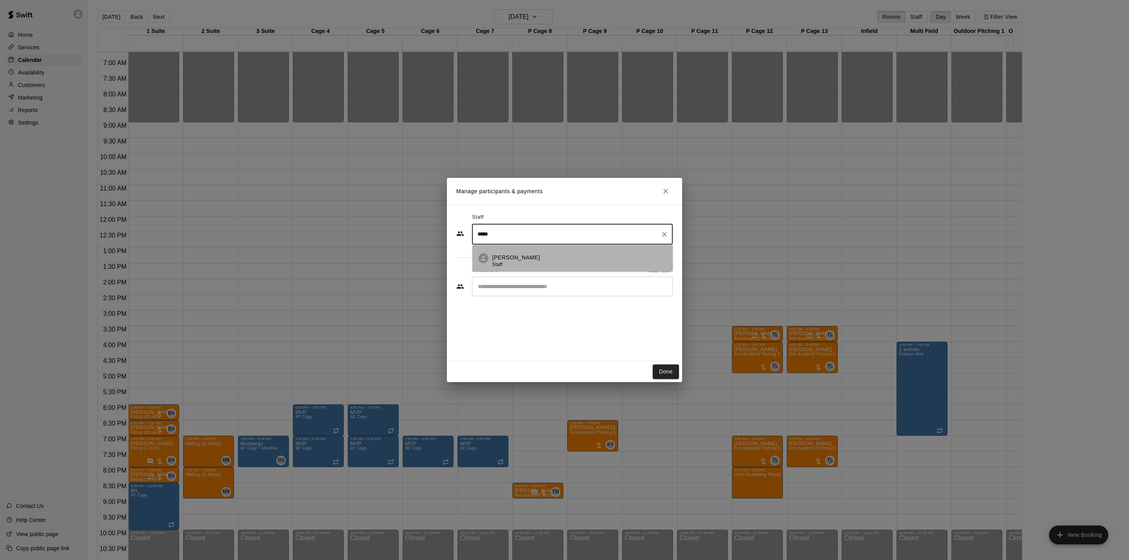
click at [541, 260] on div "[PERSON_NAME] Staff" at bounding box center [579, 260] width 174 height 15
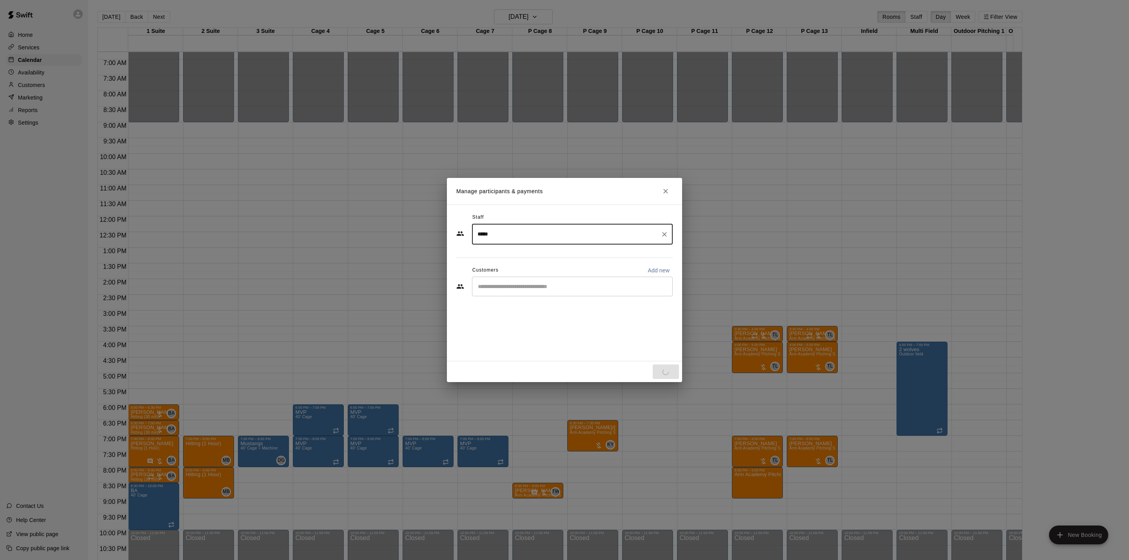
click at [522, 294] on div "​" at bounding box center [572, 287] width 201 height 20
type input "*****"
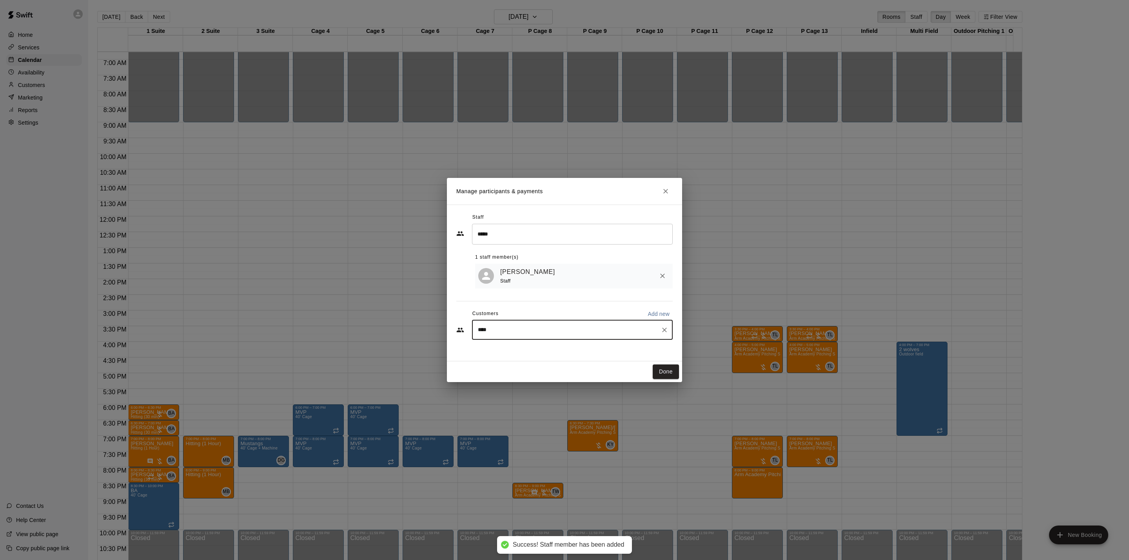
drag, startPoint x: 501, startPoint y: 330, endPoint x: 453, endPoint y: 333, distance: 48.3
click at [453, 333] on div "Staff ***** ​ 1 staff member(s) [PERSON_NAME] Staff Customers Add new **** ​" at bounding box center [564, 283] width 235 height 157
type input "*"
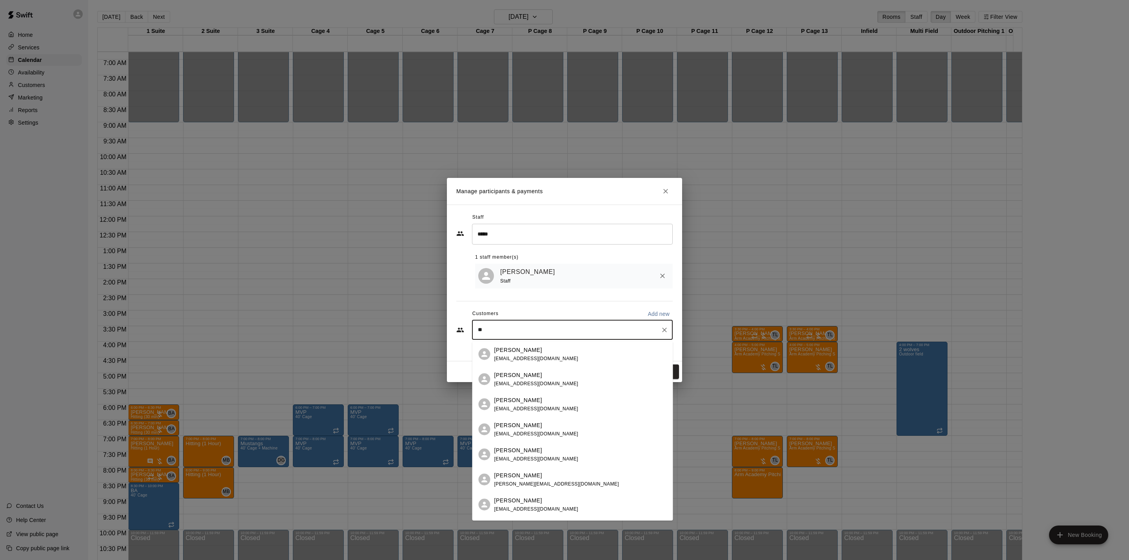
type input "*"
type input "***"
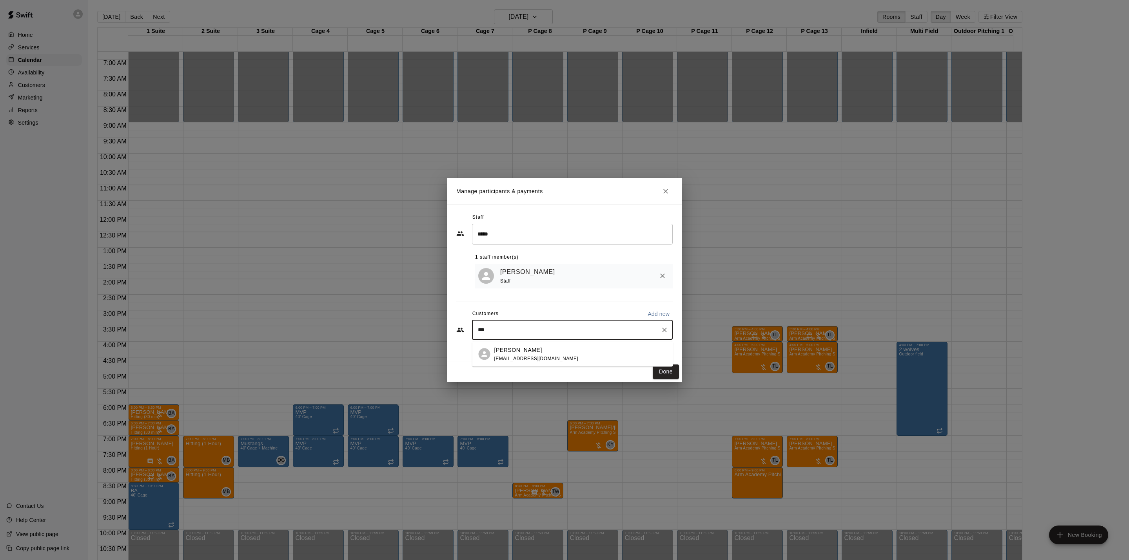
click at [497, 350] on p "[PERSON_NAME]" at bounding box center [518, 350] width 48 height 8
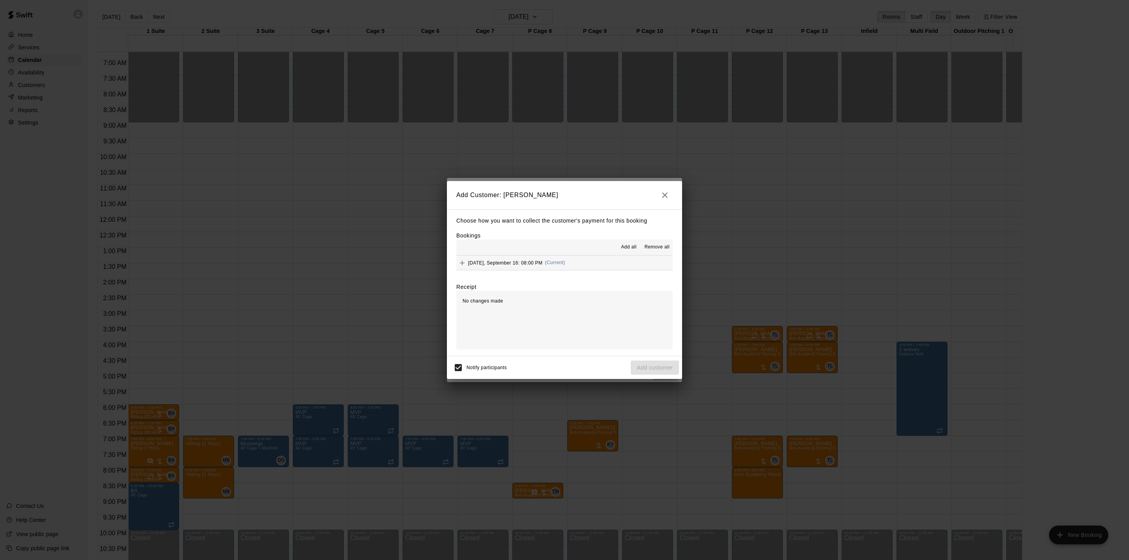
click at [555, 263] on span "(Current)" at bounding box center [555, 262] width 20 height 5
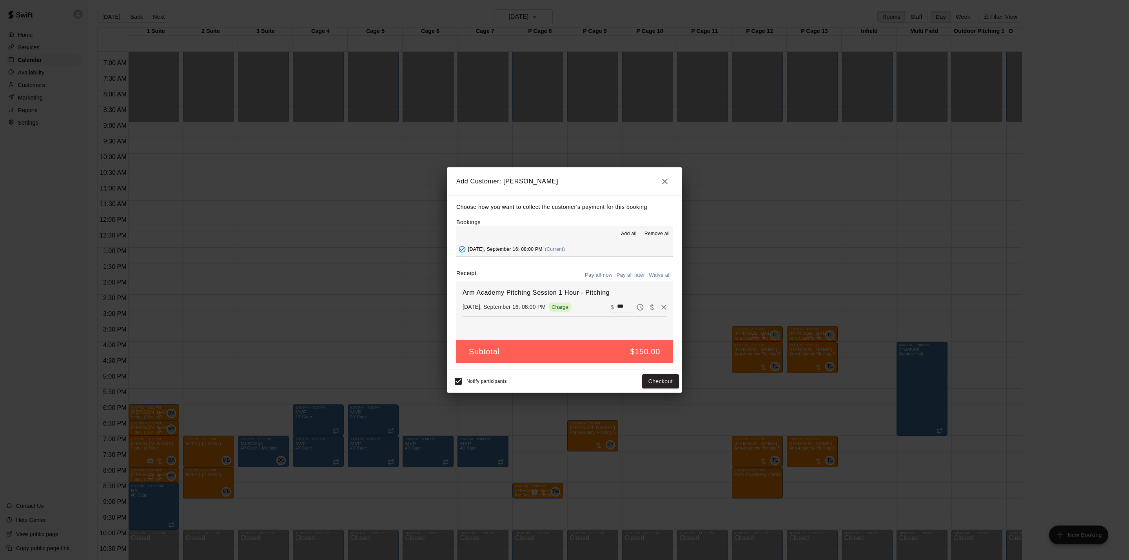
click at [624, 279] on button "Pay all later" at bounding box center [630, 275] width 33 height 12
click at [638, 382] on button "Add customer" at bounding box center [654, 381] width 48 height 14
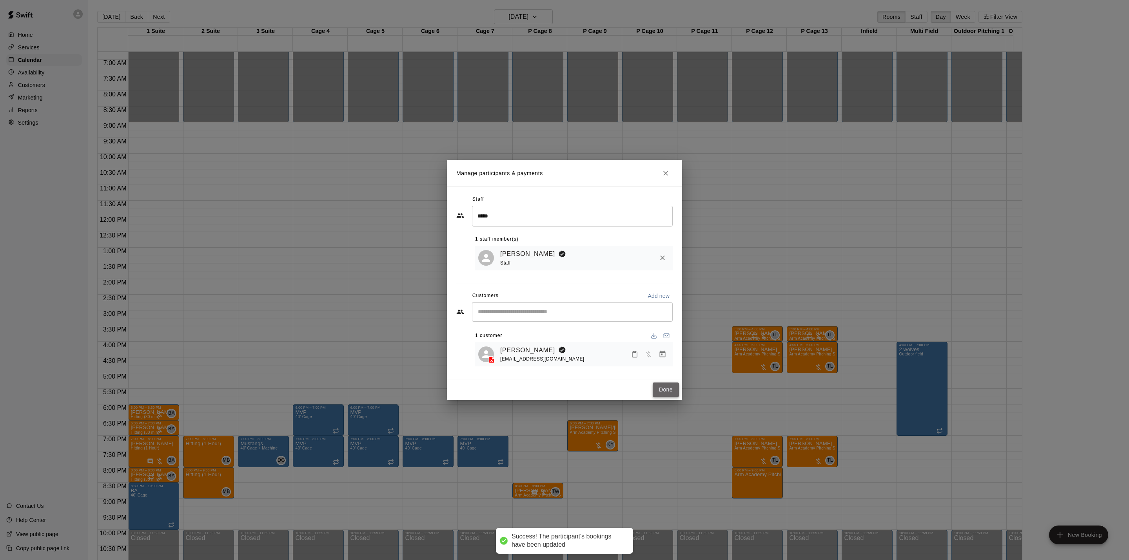
click at [669, 391] on button "Done" at bounding box center [665, 389] width 26 height 14
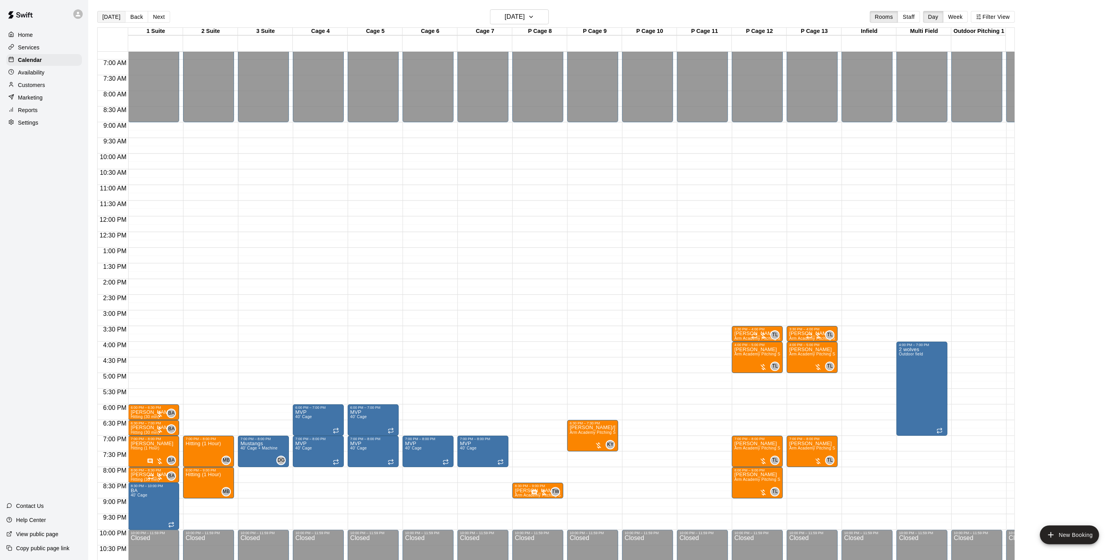
click at [115, 22] on button "[DATE]" at bounding box center [111, 17] width 28 height 12
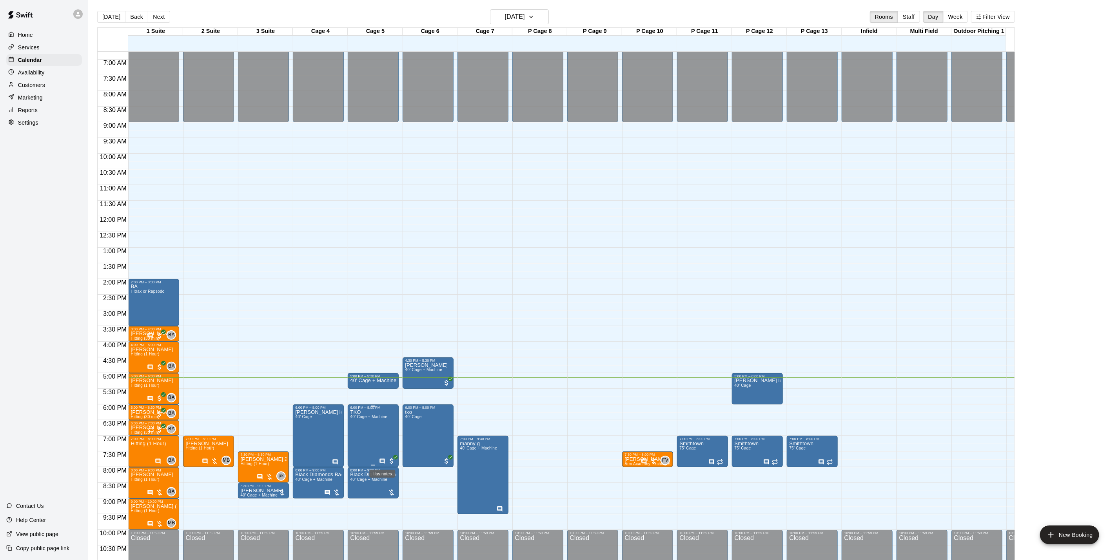
click at [384, 461] on icon "Has notes" at bounding box center [382, 460] width 5 height 5
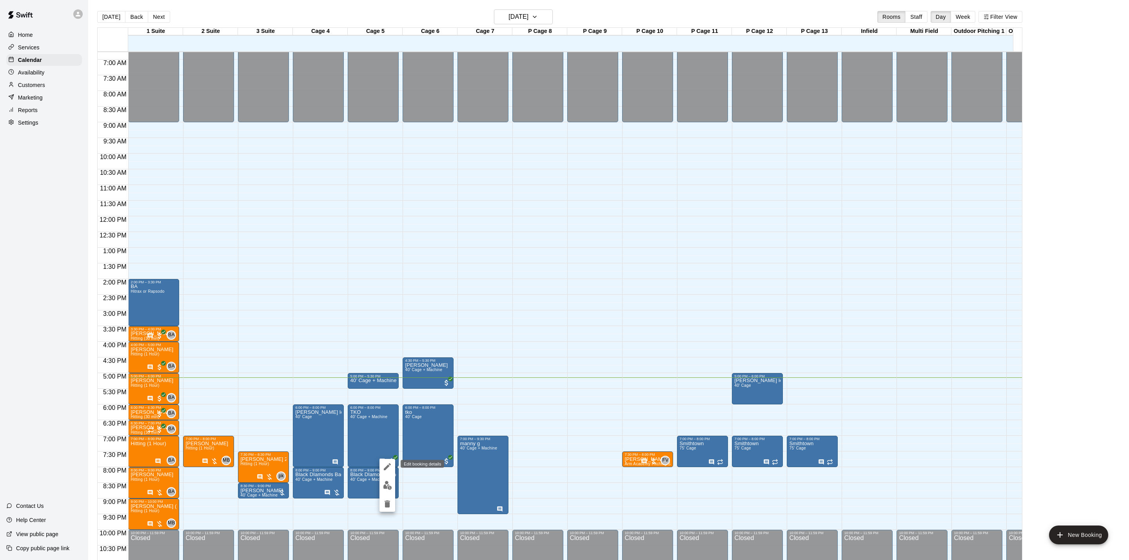
click at [388, 470] on icon "edit" at bounding box center [386, 466] width 9 height 9
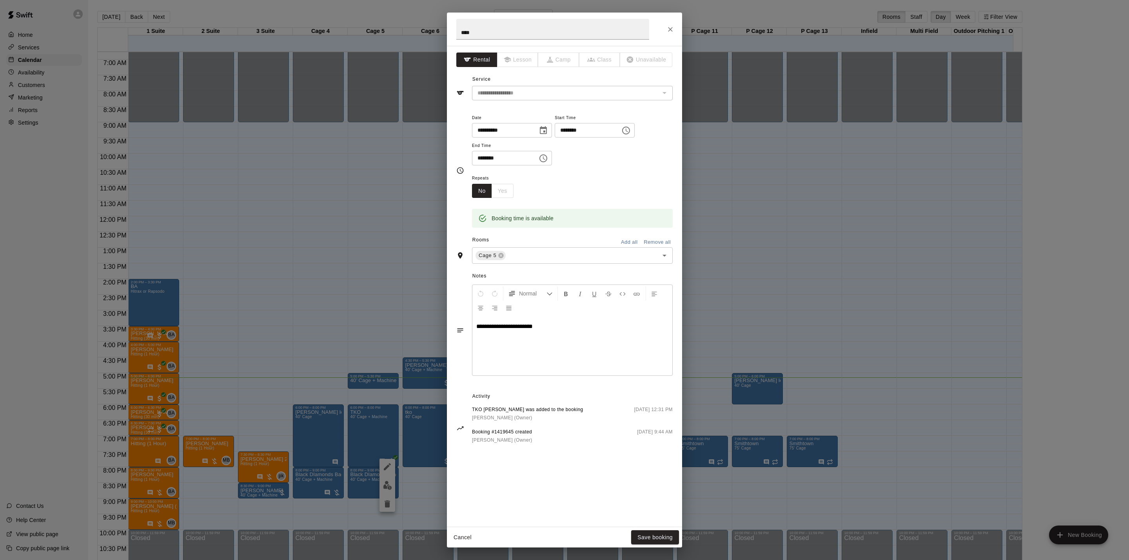
click at [675, 31] on button "Close" at bounding box center [670, 29] width 14 height 14
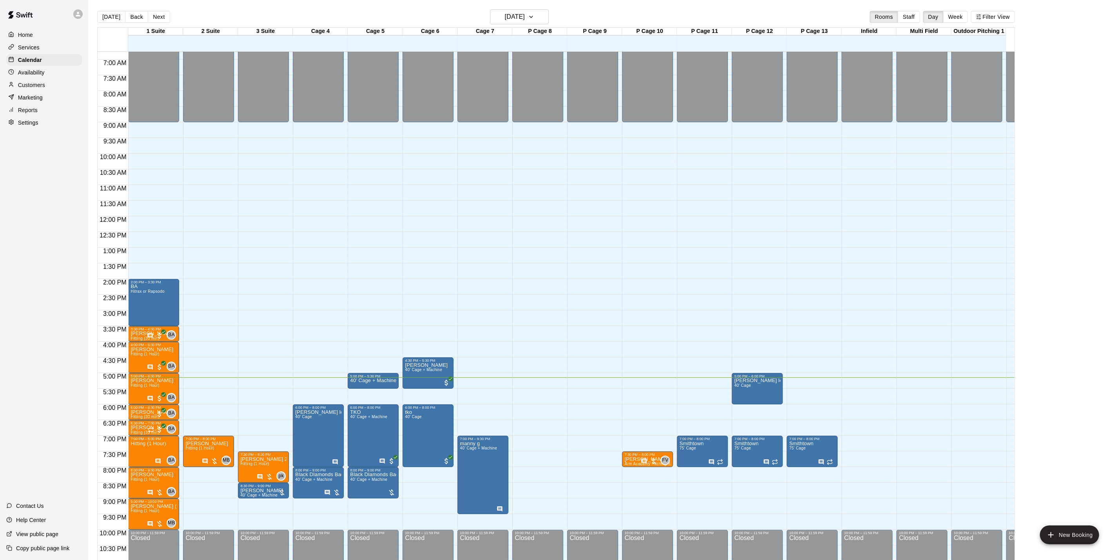
click at [53, 89] on div "Customers" at bounding box center [44, 85] width 76 height 12
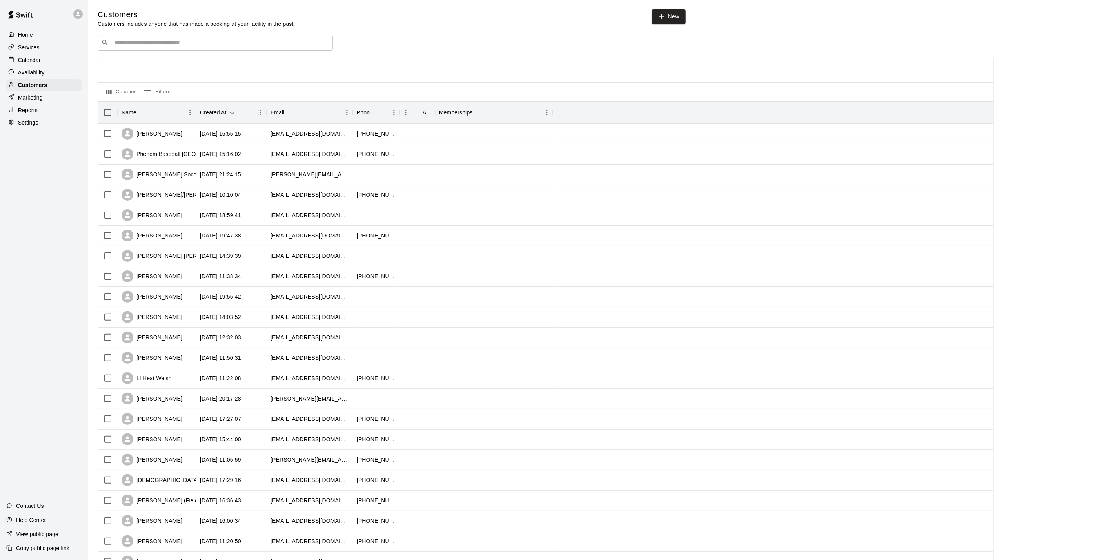
click at [281, 35] on div "Customers Customers includes anyone that has made a booking at your facility in…" at bounding box center [604, 331] width 1013 height 645
click at [277, 40] on input "Search customers by name or email" at bounding box center [220, 43] width 217 height 8
type input "***"
click at [225, 72] on div "TKO [PERSON_NAME] [EMAIL_ADDRESS][DOMAIN_NAME]" at bounding box center [223, 64] width 207 height 17
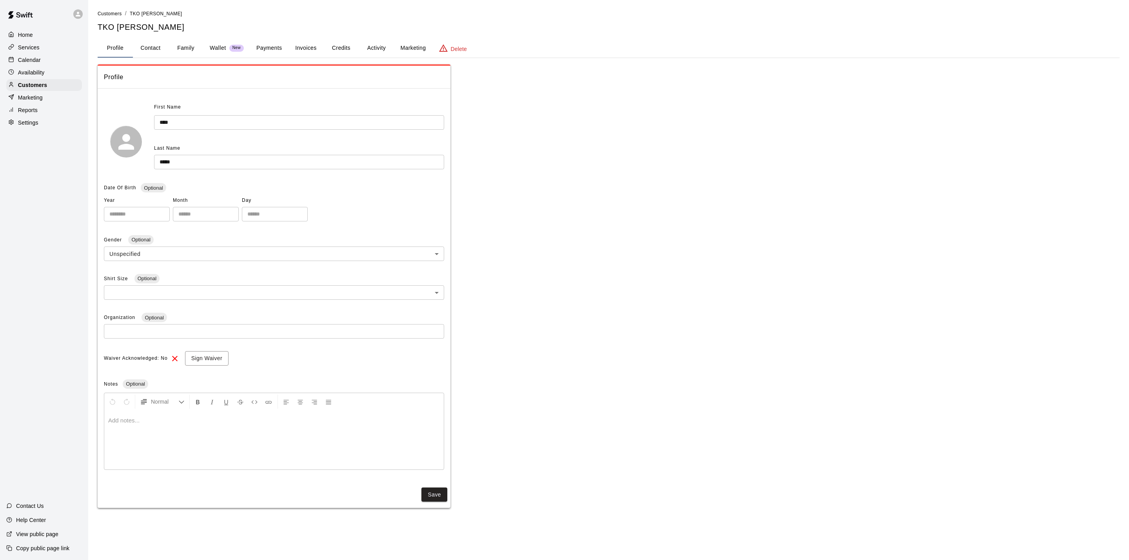
click at [214, 47] on p "Wallet" at bounding box center [218, 48] width 16 height 8
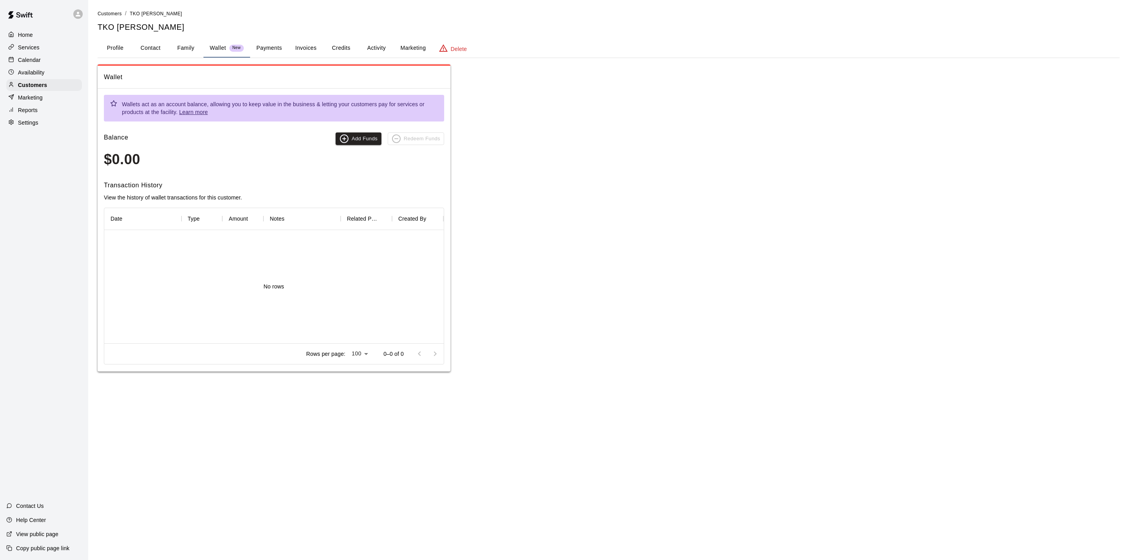
click at [255, 46] on button "Payments" at bounding box center [269, 48] width 38 height 19
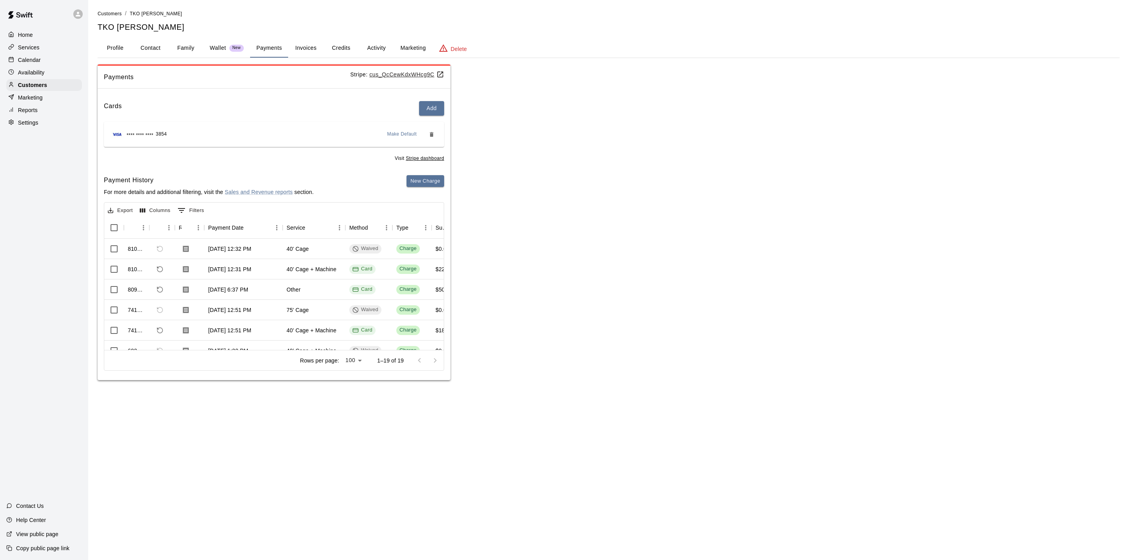
click at [38, 64] on p "Calendar" at bounding box center [29, 60] width 23 height 8
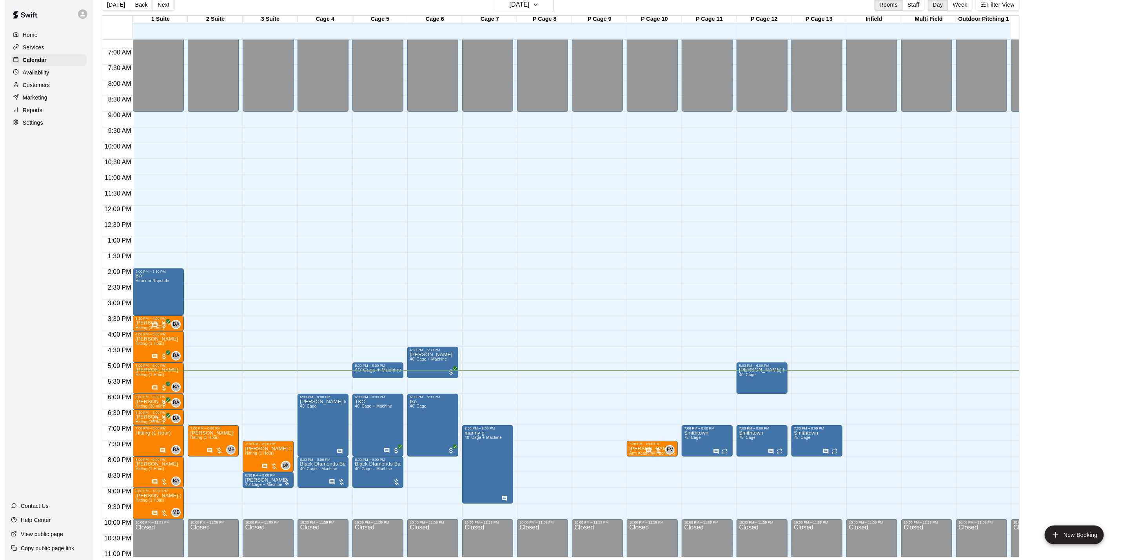
scroll to position [245, 0]
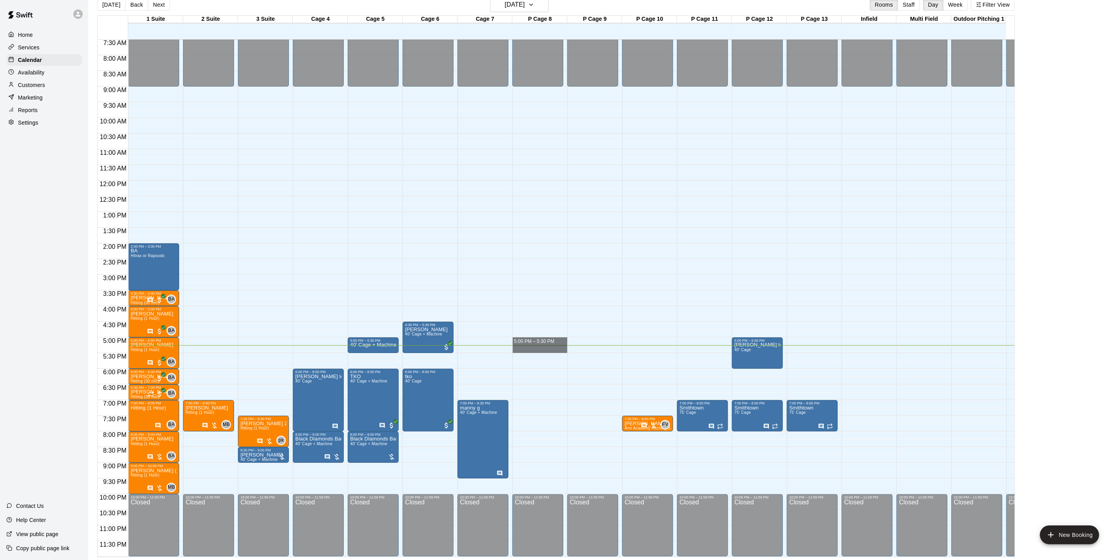
drag, startPoint x: 528, startPoint y: 334, endPoint x: 530, endPoint y: 342, distance: 8.9
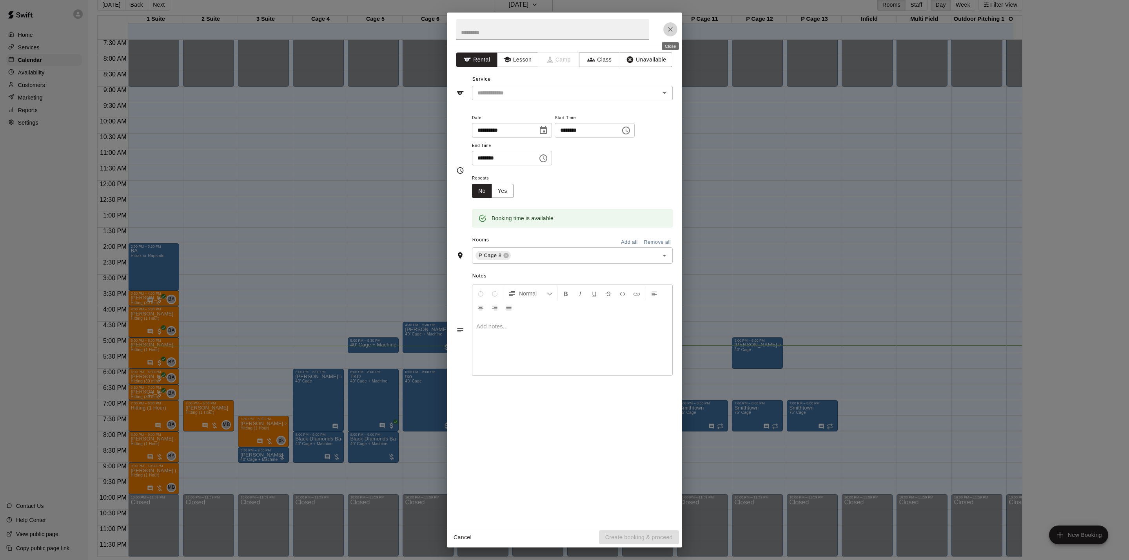
click at [665, 26] on button "Close" at bounding box center [670, 29] width 14 height 14
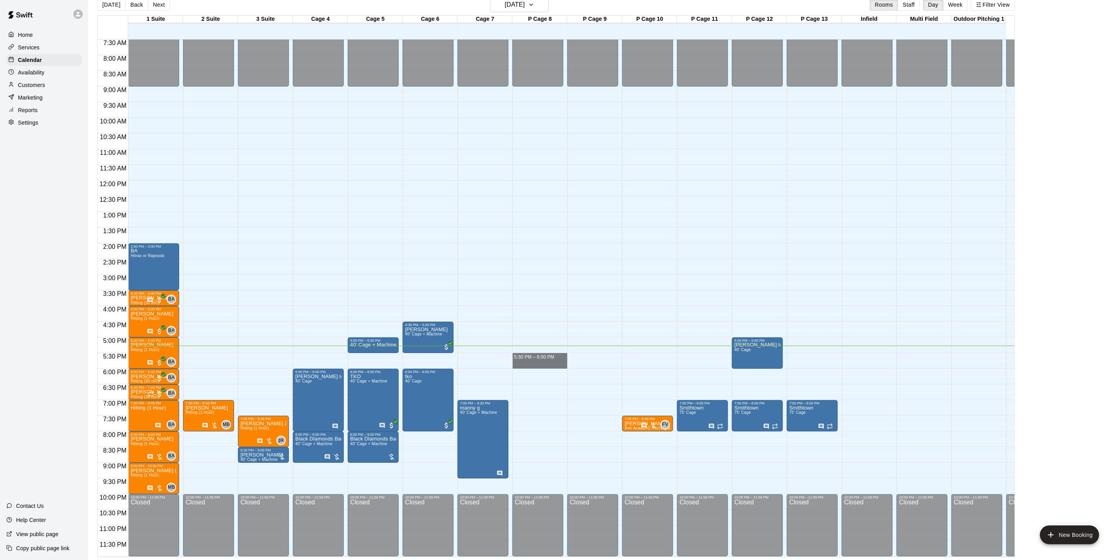
drag, startPoint x: 537, startPoint y: 348, endPoint x: 536, endPoint y: 357, distance: 8.3
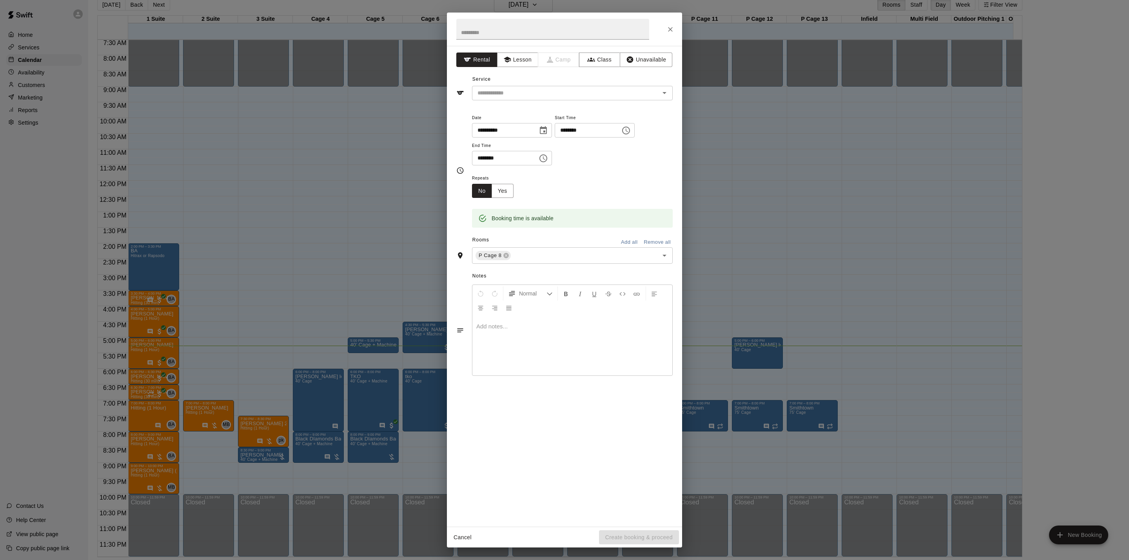
click at [507, 83] on div "Service ​" at bounding box center [564, 86] width 216 height 27
click at [508, 87] on div "​" at bounding box center [572, 93] width 201 height 14
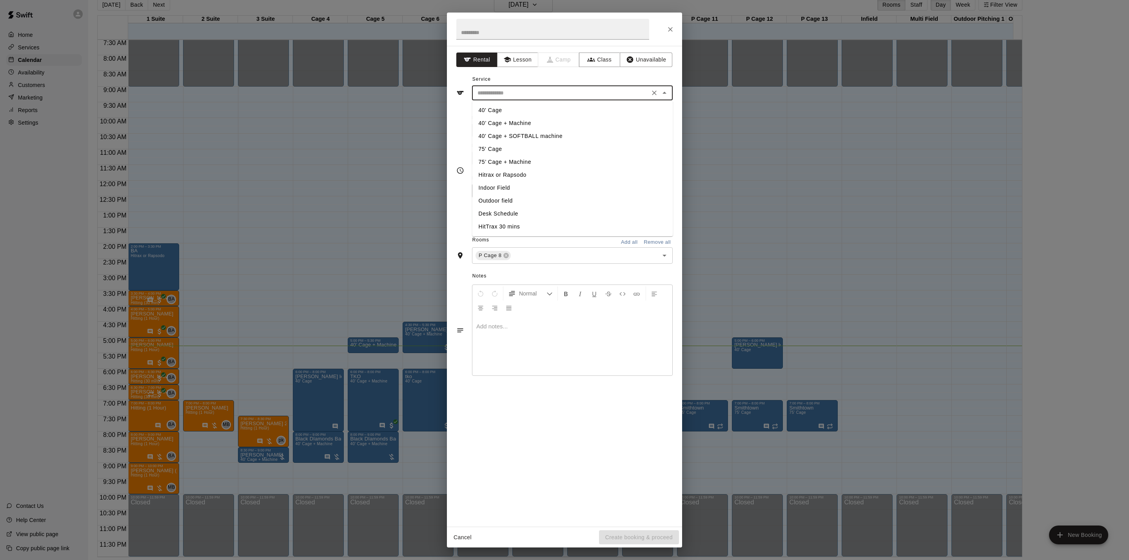
click at [516, 122] on li "40’ Cage + Machine" at bounding box center [572, 123] width 201 height 13
type input "**********"
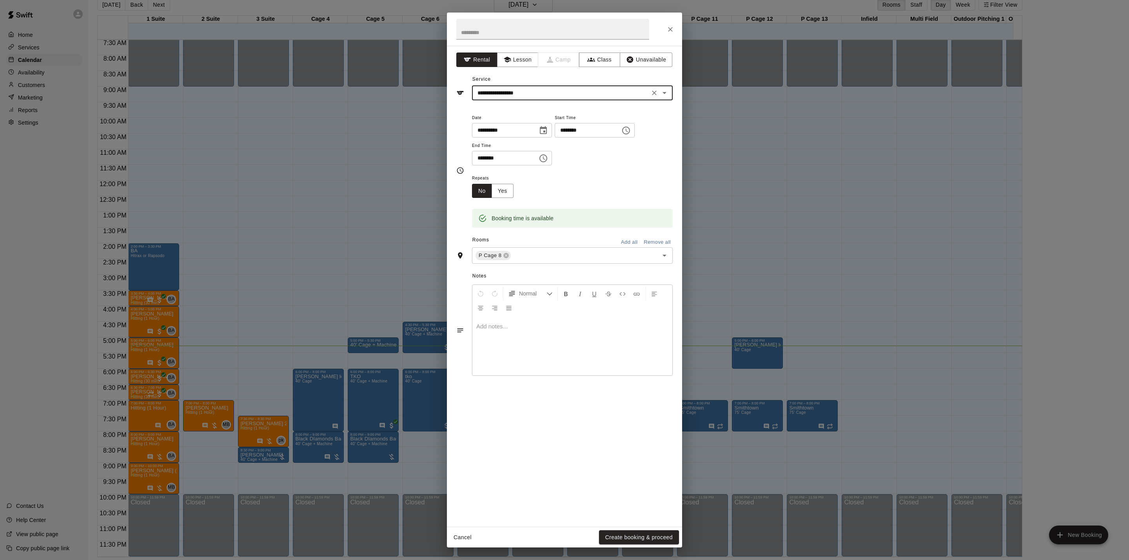
click at [620, 529] on div "Cancel Create booking & proceed" at bounding box center [564, 537] width 235 height 21
click at [620, 534] on button "Create booking & proceed" at bounding box center [639, 537] width 80 height 14
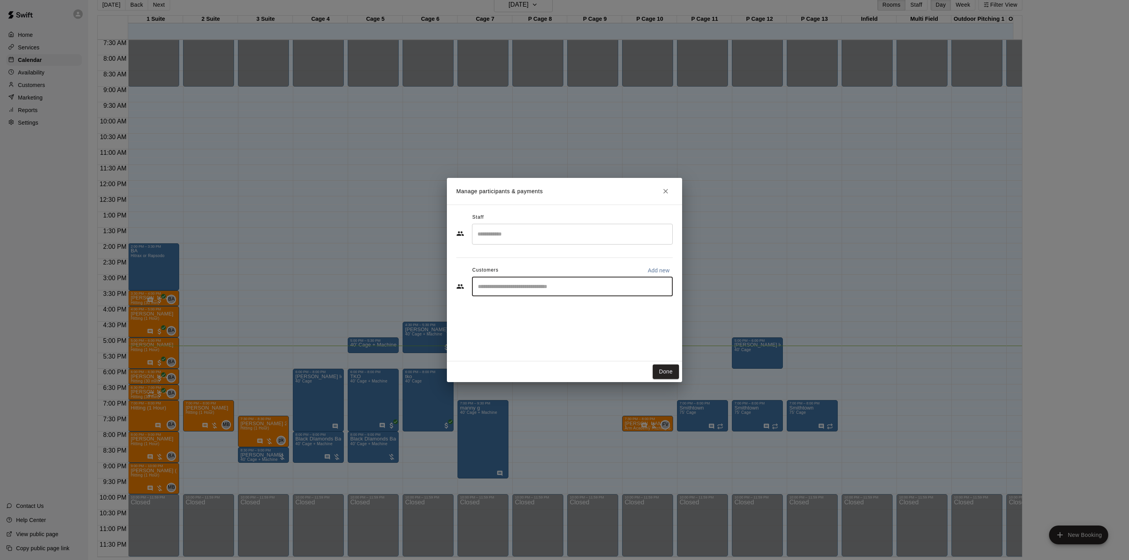
click at [538, 290] on input "Start typing to search customers..." at bounding box center [572, 287] width 194 height 8
type input "********"
click at [563, 306] on div "[PERSON_NAME] [EMAIL_ADDRESS][DOMAIN_NAME]" at bounding box center [580, 309] width 172 height 17
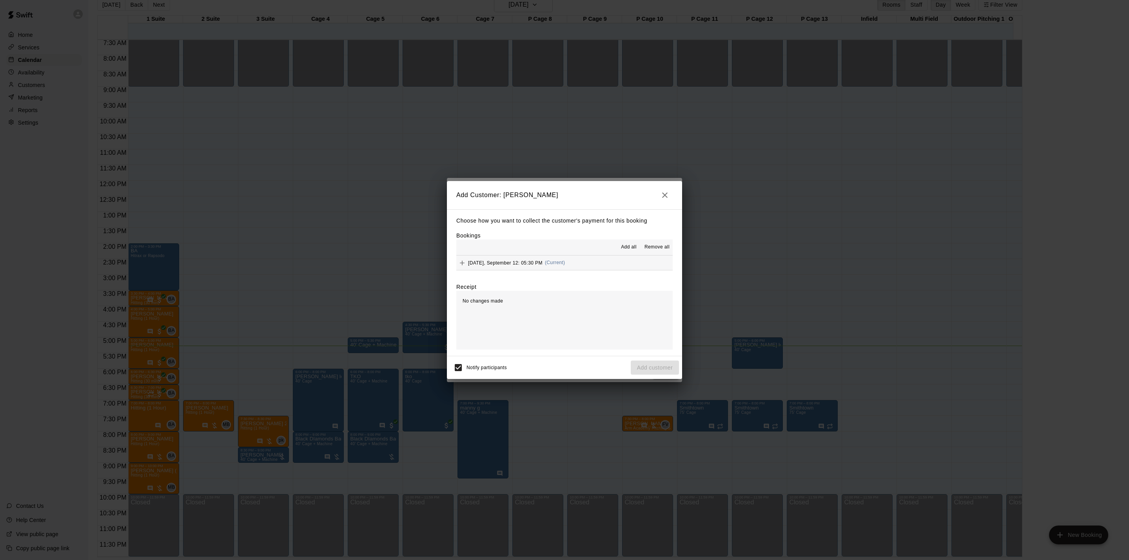
click at [580, 265] on button "[DATE], September 12: 05:30 PM (Current)" at bounding box center [564, 262] width 216 height 14
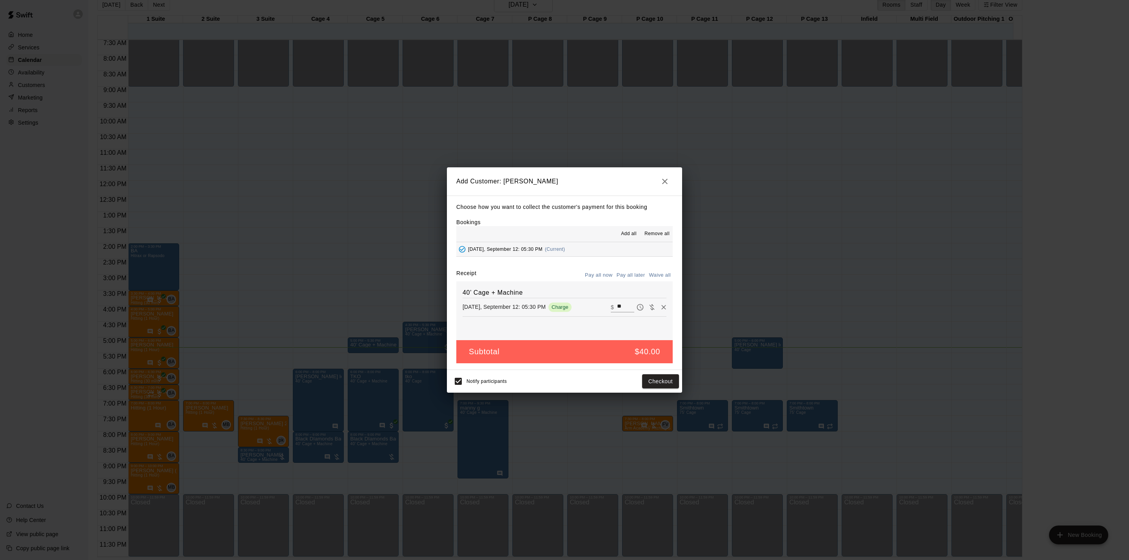
click at [667, 184] on icon "button" at bounding box center [664, 181] width 9 height 9
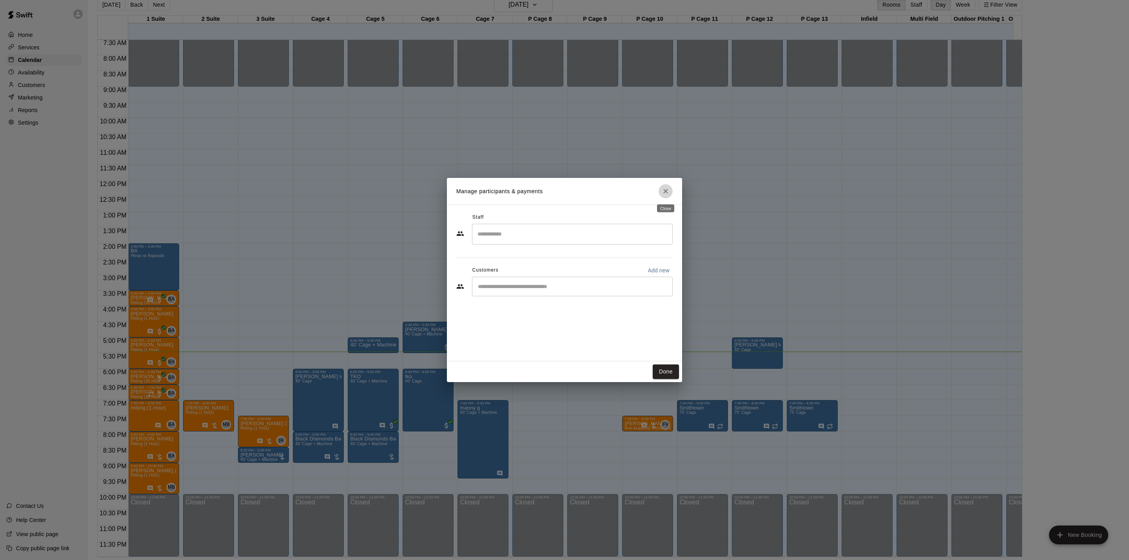
click at [670, 193] on button "Close" at bounding box center [665, 191] width 14 height 14
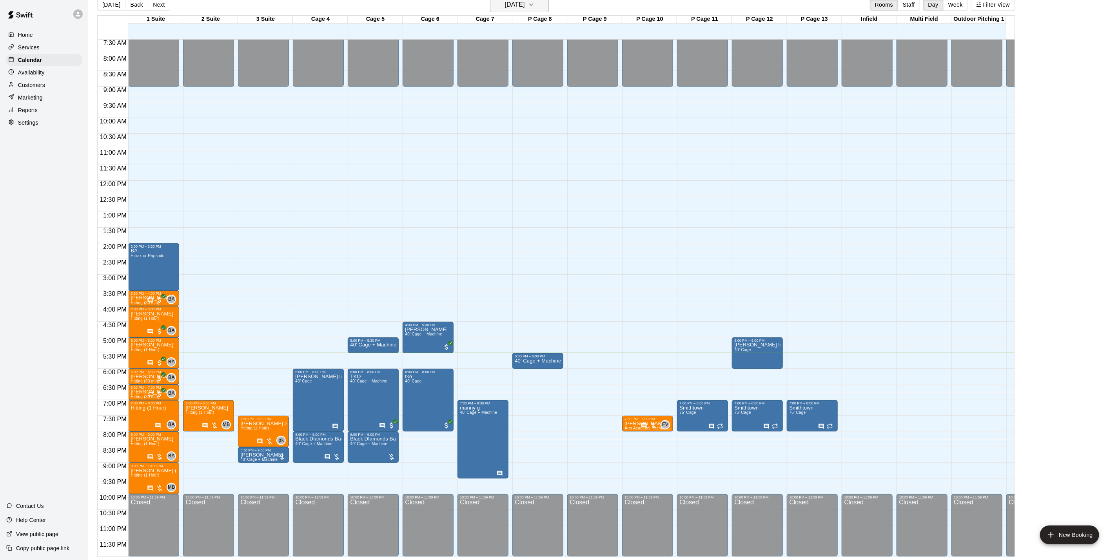
click at [505, 5] on h6 "[DATE]" at bounding box center [515, 4] width 20 height 11
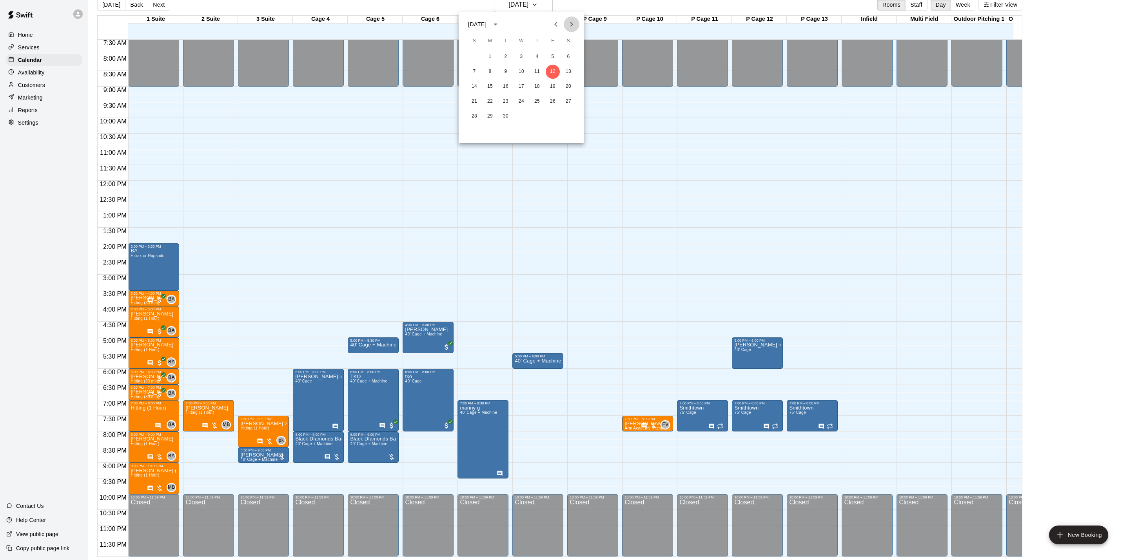
click at [570, 25] on icon "Next month" at bounding box center [571, 24] width 9 height 9
click at [556, 56] on button "3" at bounding box center [552, 57] width 14 height 14
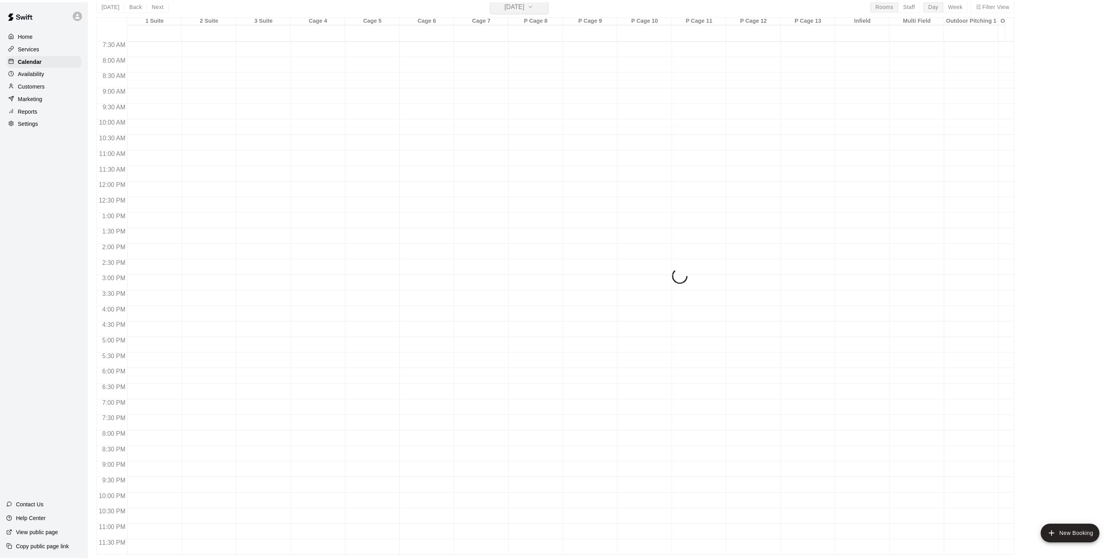
scroll to position [9, 0]
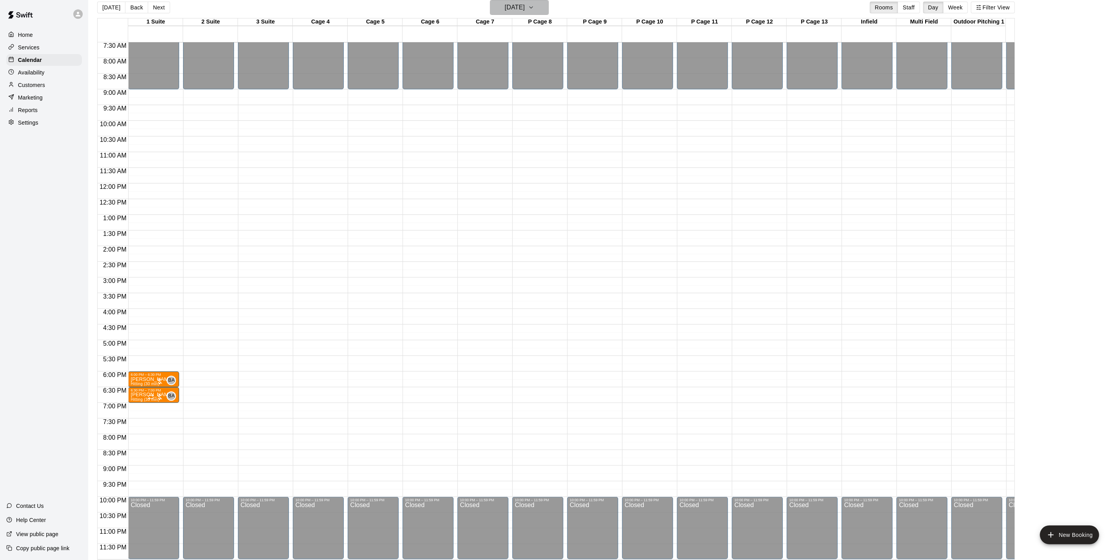
click at [510, 7] on h6 "[DATE]" at bounding box center [515, 7] width 20 height 11
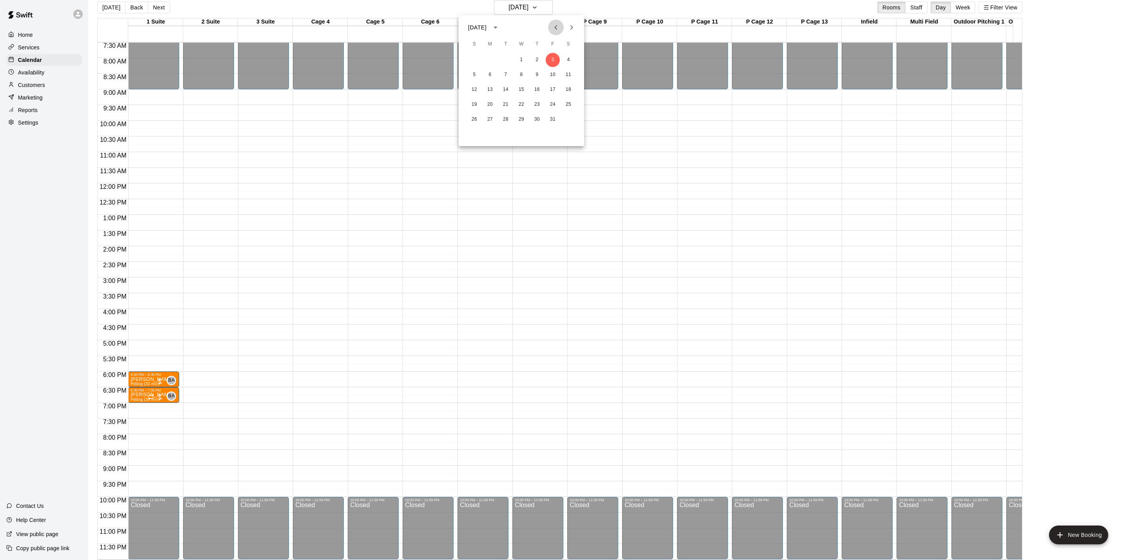
click at [556, 23] on icon "Previous month" at bounding box center [555, 27] width 9 height 9
click at [538, 72] on button "11" at bounding box center [537, 75] width 14 height 14
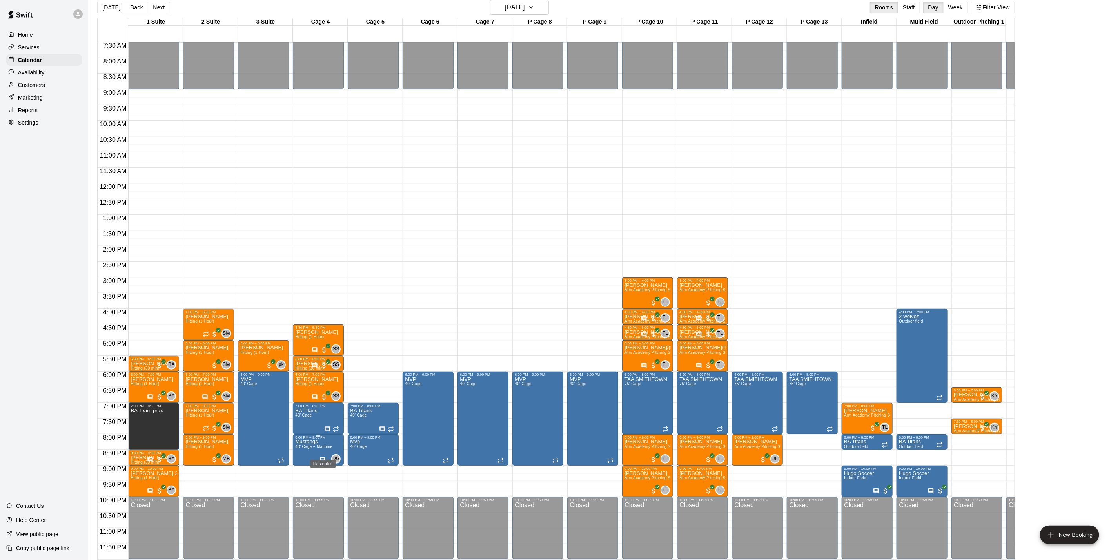
click at [320, 457] on icon "Has notes" at bounding box center [322, 459] width 5 height 5
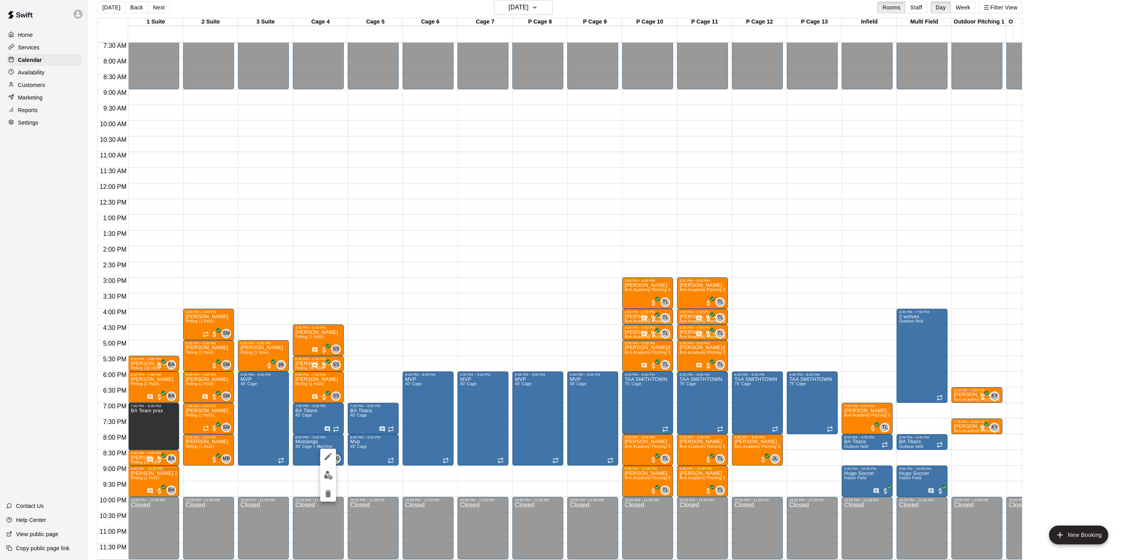
click at [520, 201] on div at bounding box center [564, 280] width 1129 height 560
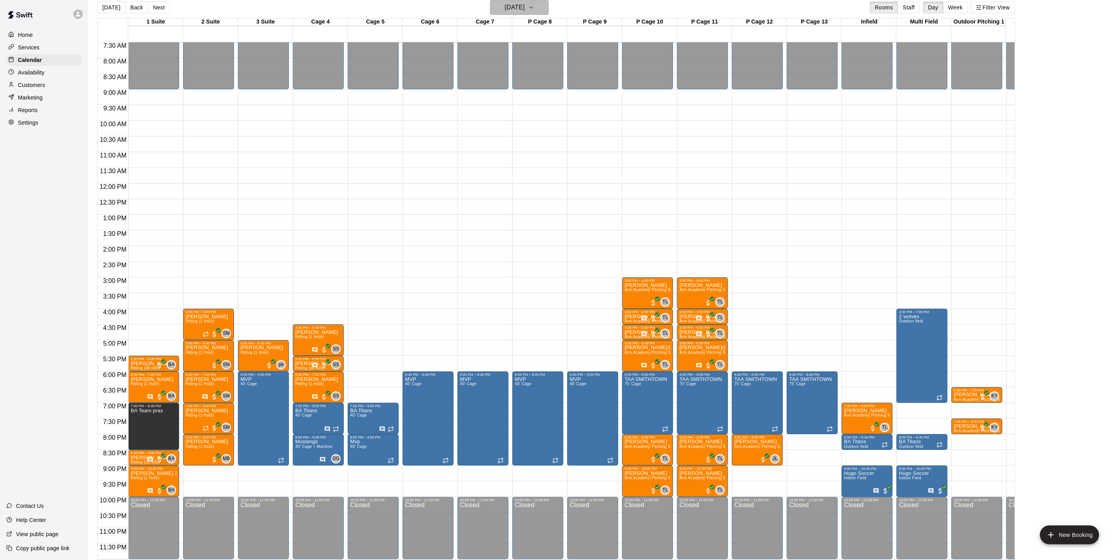
click at [513, 4] on h6 "[DATE]" at bounding box center [515, 7] width 20 height 11
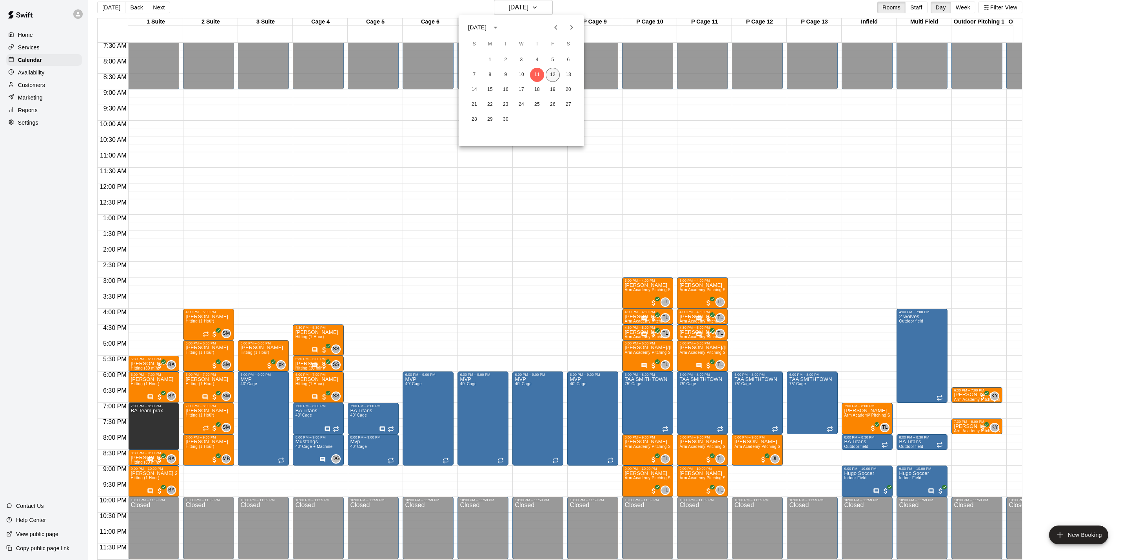
click at [557, 76] on button "12" at bounding box center [552, 75] width 14 height 14
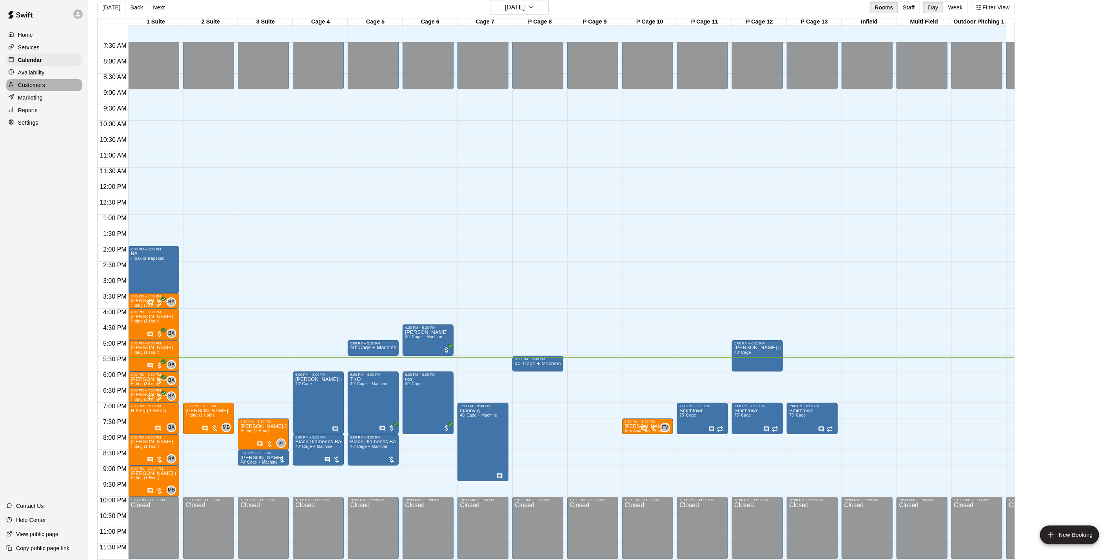
click at [40, 91] on div "Customers" at bounding box center [44, 85] width 76 height 12
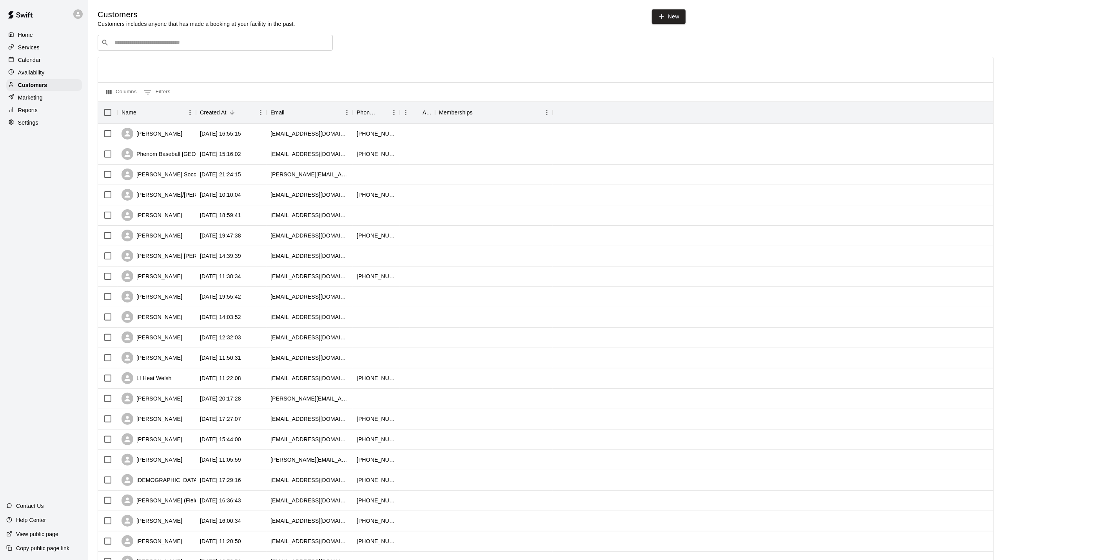
click at [194, 51] on div "​ ​" at bounding box center [215, 43] width 235 height 16
type input "*****"
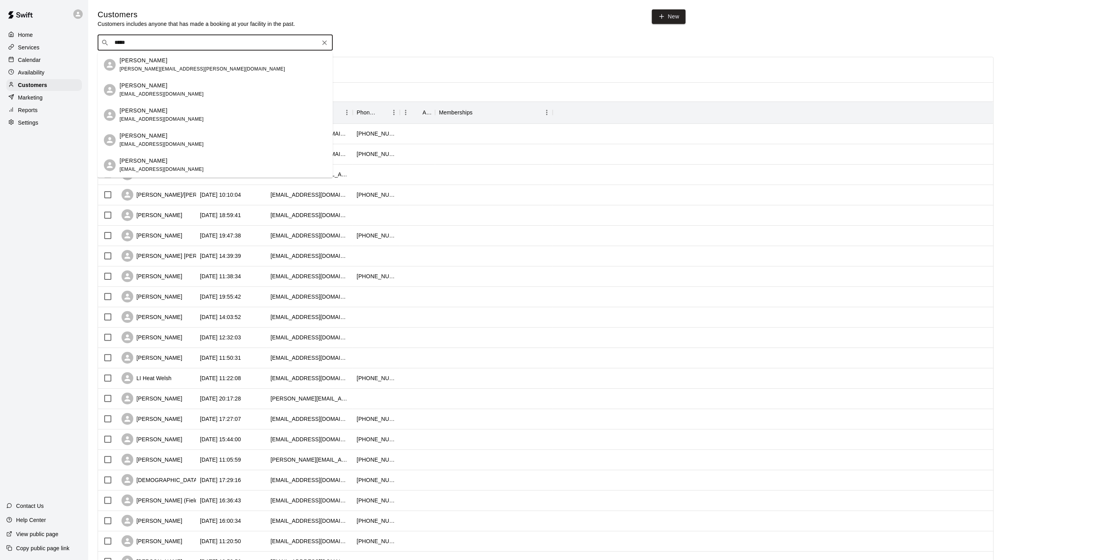
click at [191, 91] on div "[PERSON_NAME] [EMAIL_ADDRESS][DOMAIN_NAME]" at bounding box center [223, 90] width 207 height 17
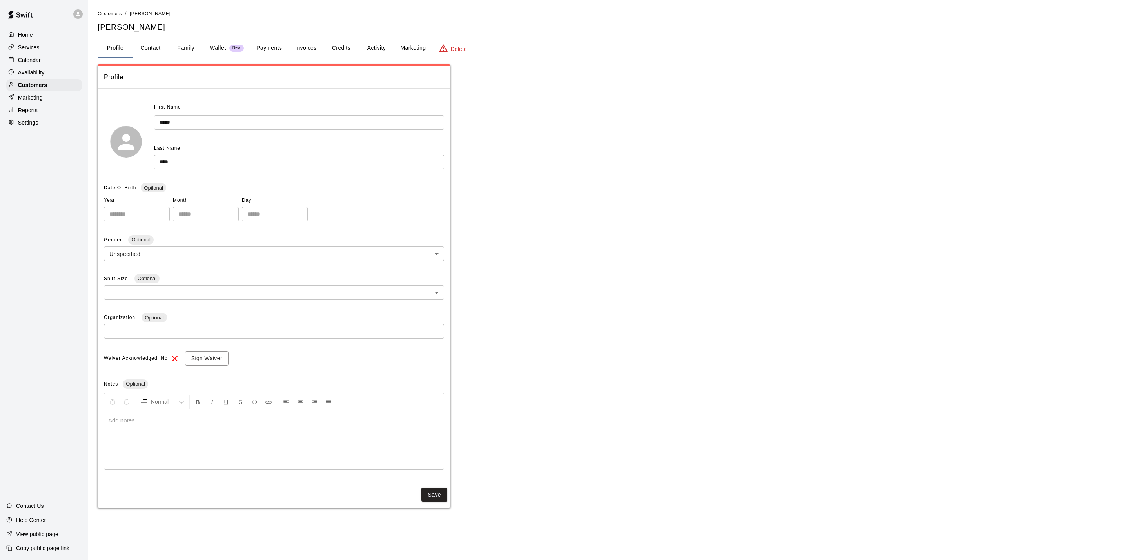
click at [272, 52] on button "Payments" at bounding box center [269, 48] width 38 height 19
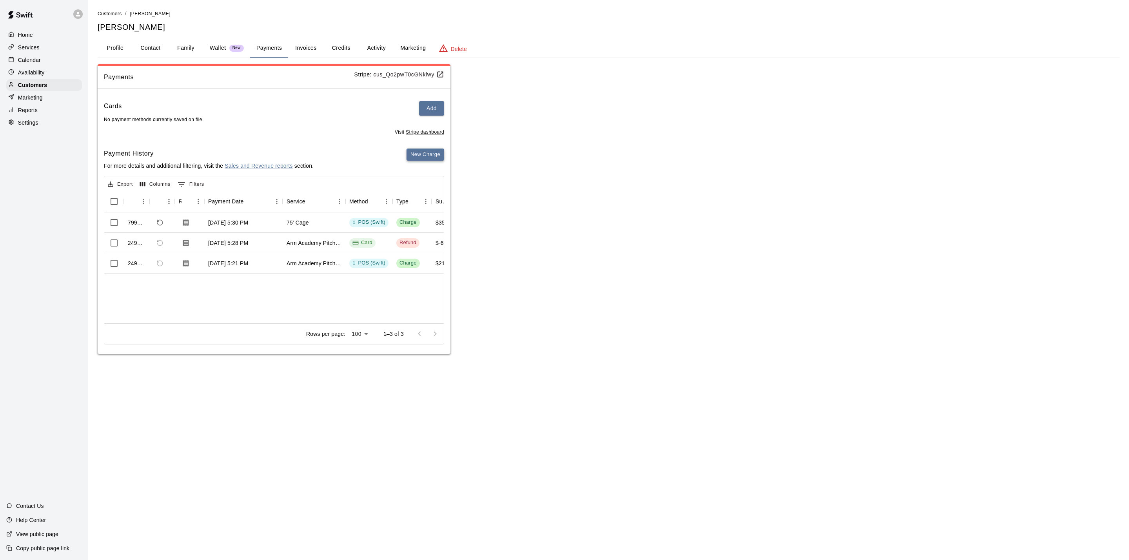
click at [429, 154] on button "New Charge" at bounding box center [425, 155] width 38 height 12
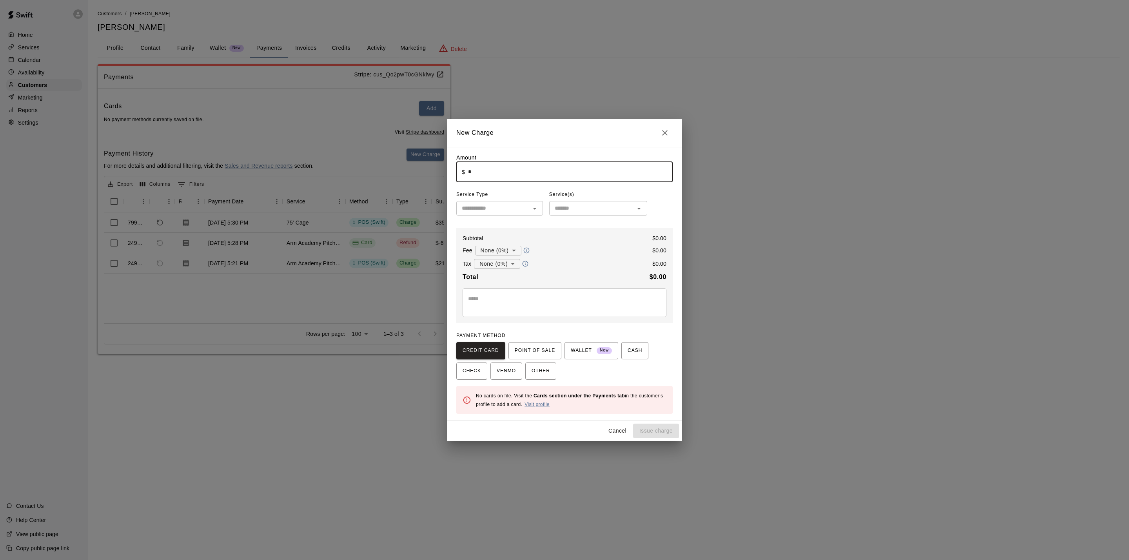
click at [521, 182] on input "*" at bounding box center [570, 171] width 205 height 21
click at [534, 357] on span "POINT OF SALE" at bounding box center [534, 350] width 40 height 13
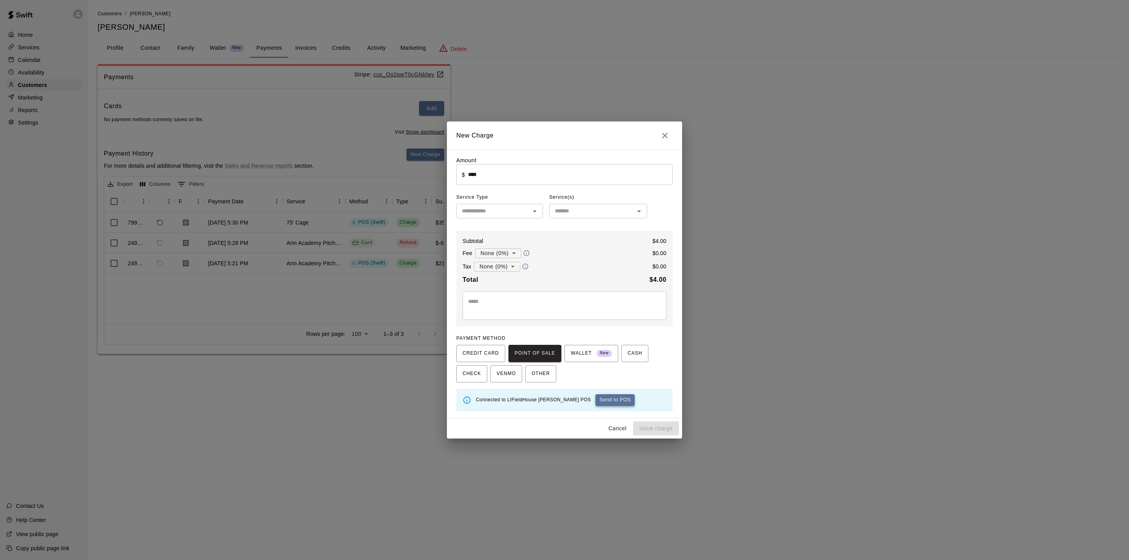
click at [595, 401] on button "Send to POS" at bounding box center [614, 400] width 39 height 12
type input "*"
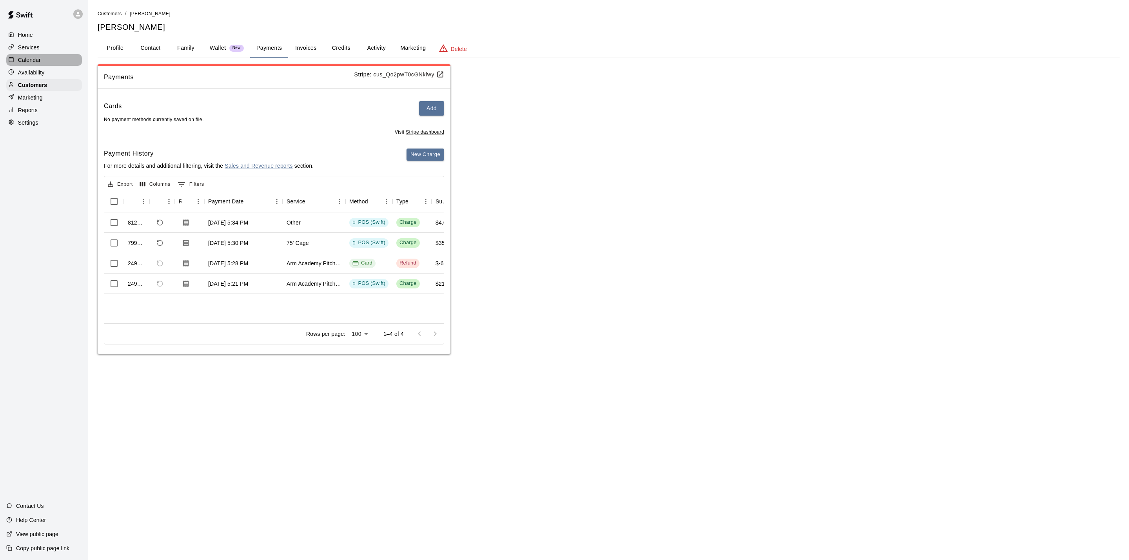
click at [40, 64] on p "Calendar" at bounding box center [29, 60] width 23 height 8
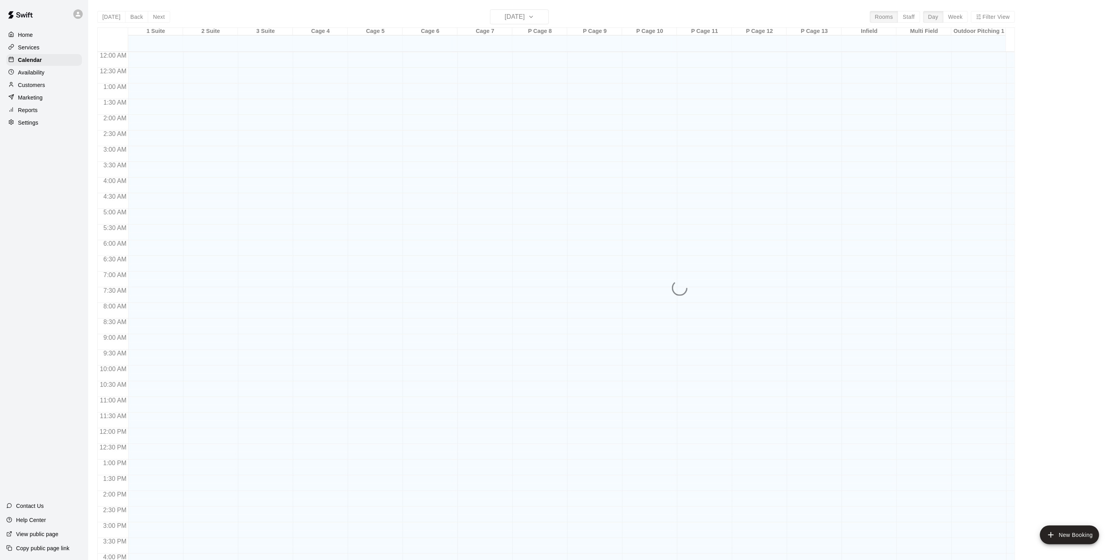
scroll to position [212, 0]
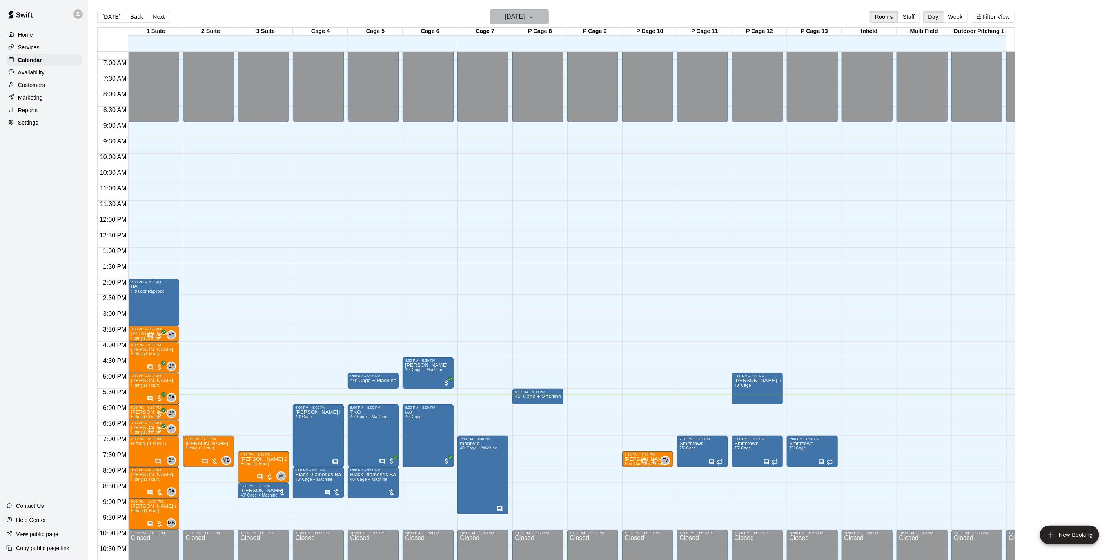
click at [547, 22] on button "[DATE]" at bounding box center [519, 16] width 59 height 15
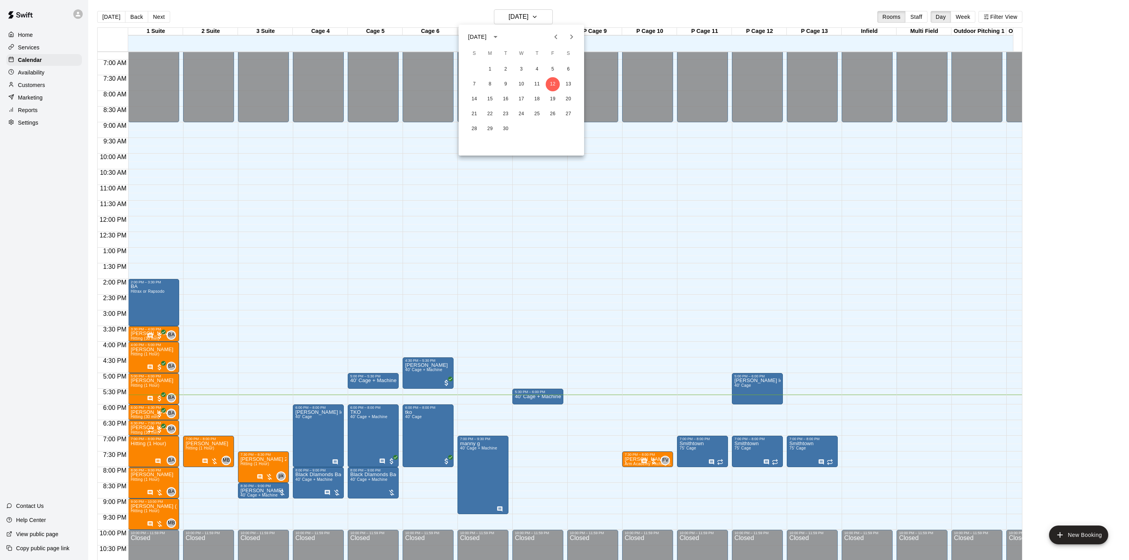
click at [144, 415] on div at bounding box center [564, 280] width 1129 height 560
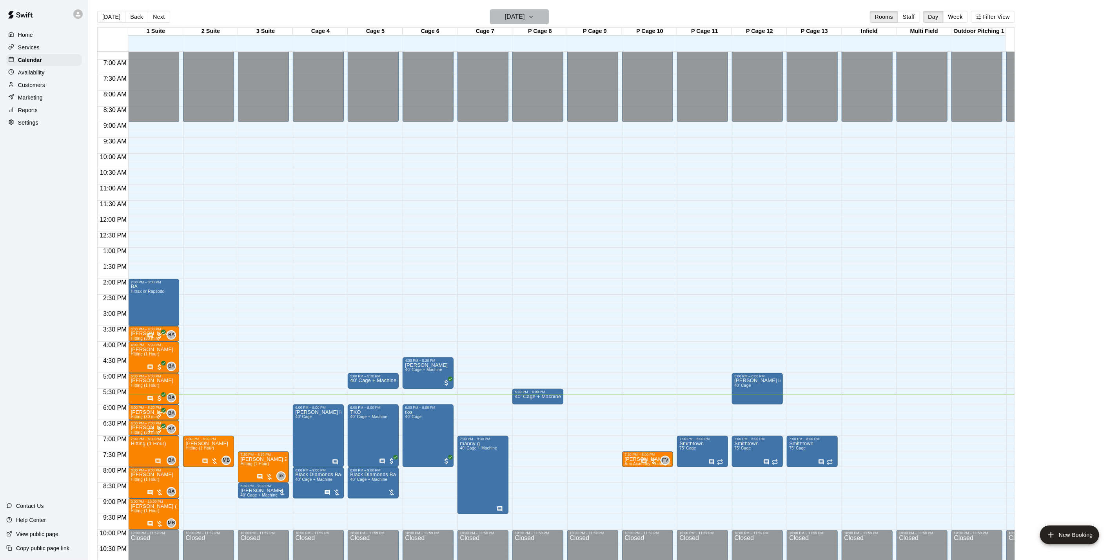
click at [507, 19] on h6 "[DATE]" at bounding box center [515, 16] width 20 height 11
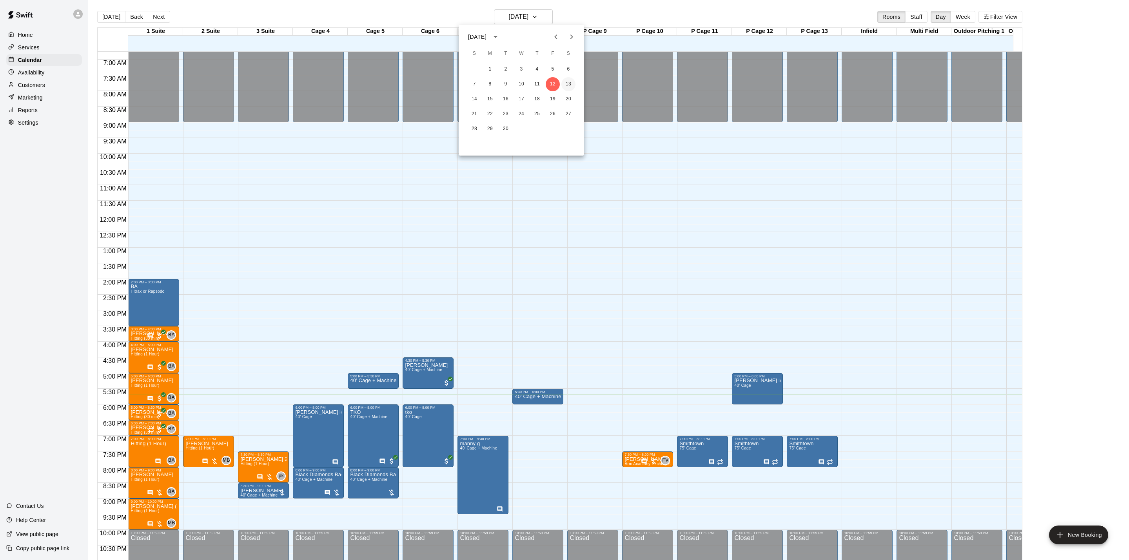
click at [570, 87] on button "13" at bounding box center [568, 84] width 14 height 14
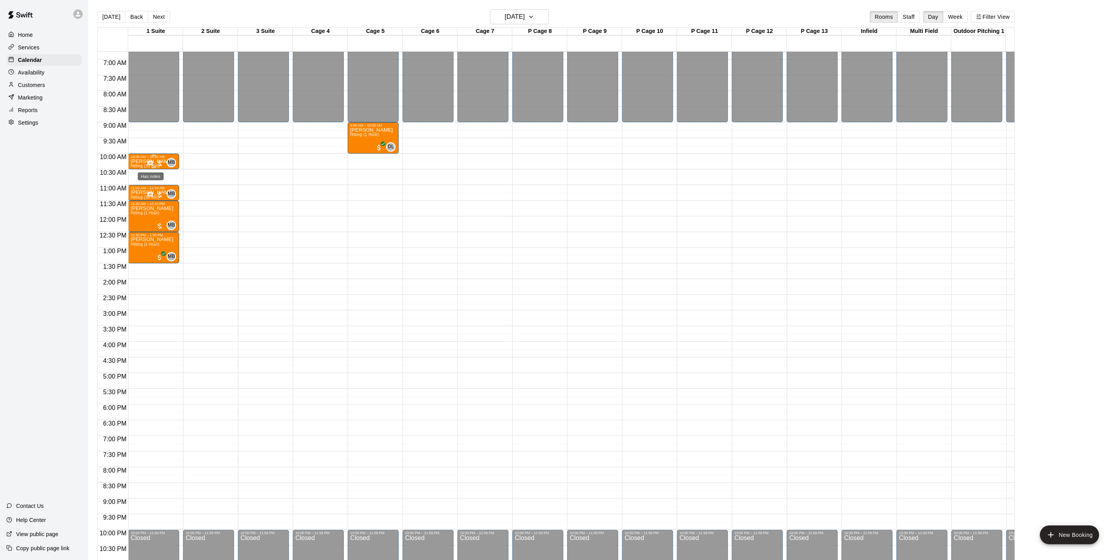
click at [150, 164] on icon "Has notes" at bounding box center [150, 163] width 6 height 6
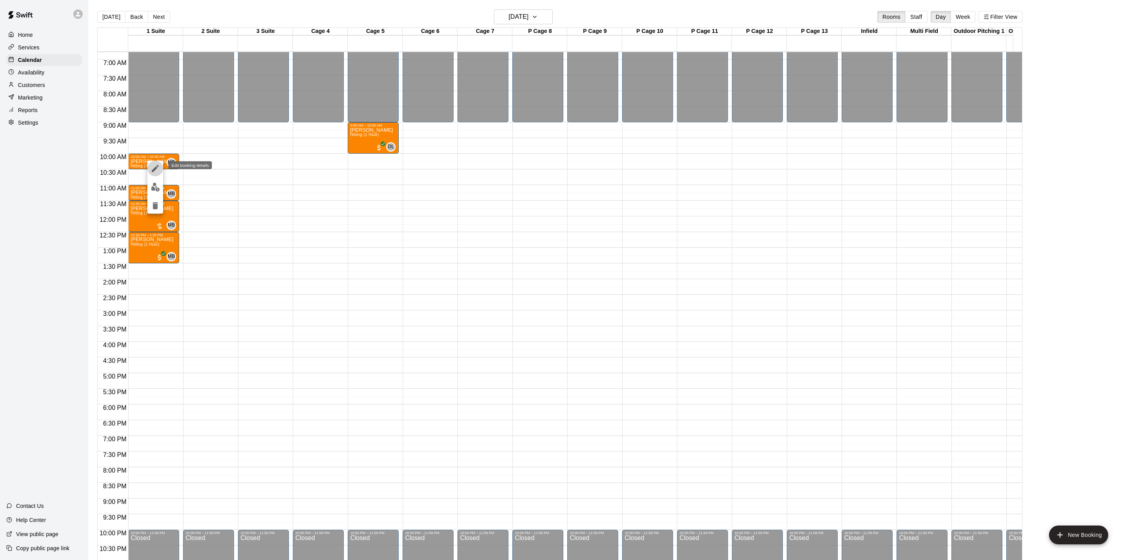
click at [158, 170] on icon "edit" at bounding box center [154, 168] width 9 height 9
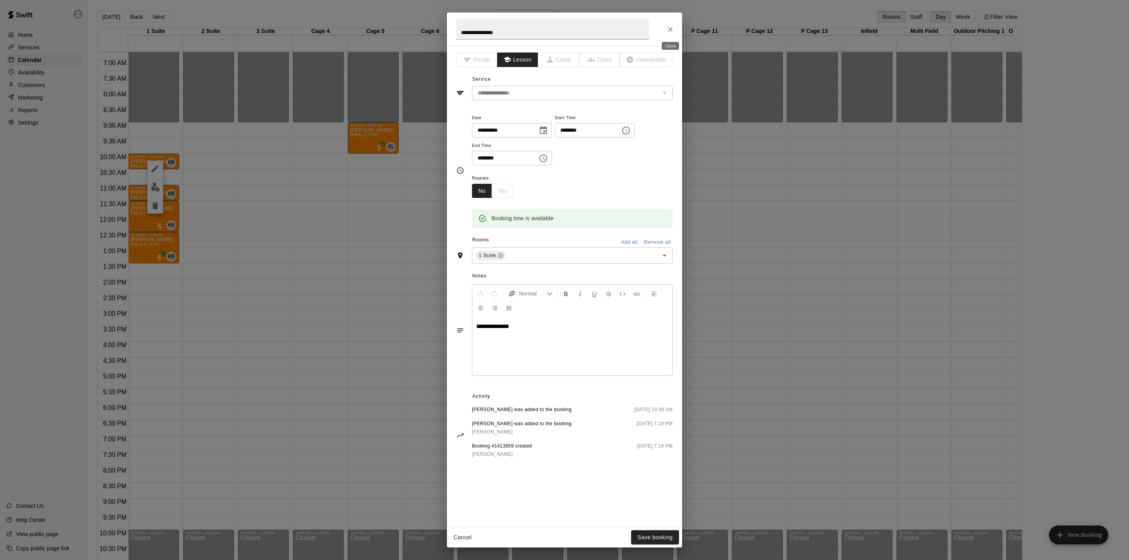
click at [665, 26] on button "Close" at bounding box center [670, 29] width 14 height 14
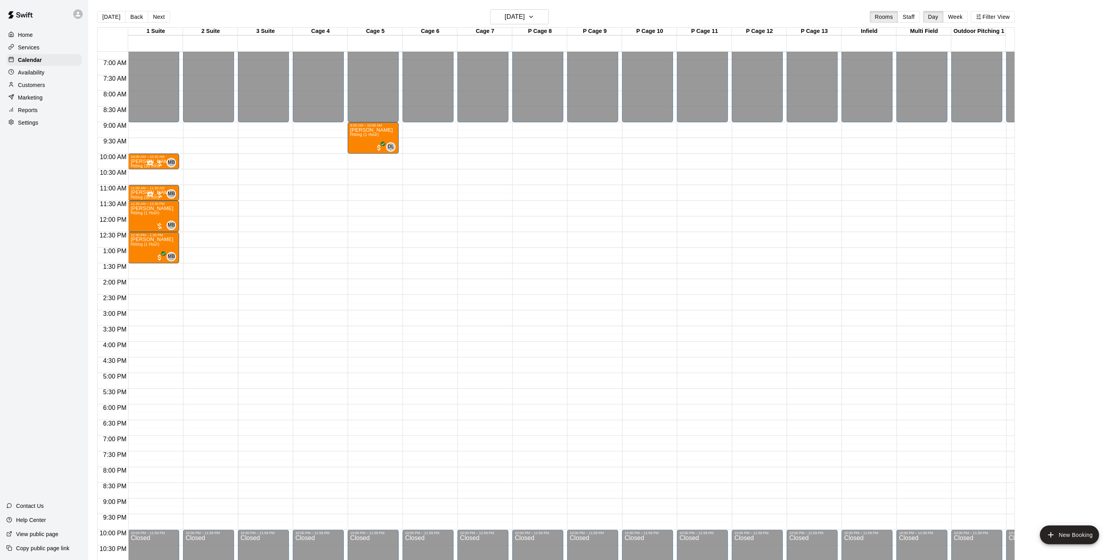
click at [512, 6] on main "[DATE] Back [DATE][DATE] Rooms Staff Day Week Filter View 1 Suite 13 Sat 2 Suit…" at bounding box center [603, 286] width 1031 height 572
click at [512, 14] on h6 "[DATE]" at bounding box center [515, 16] width 20 height 11
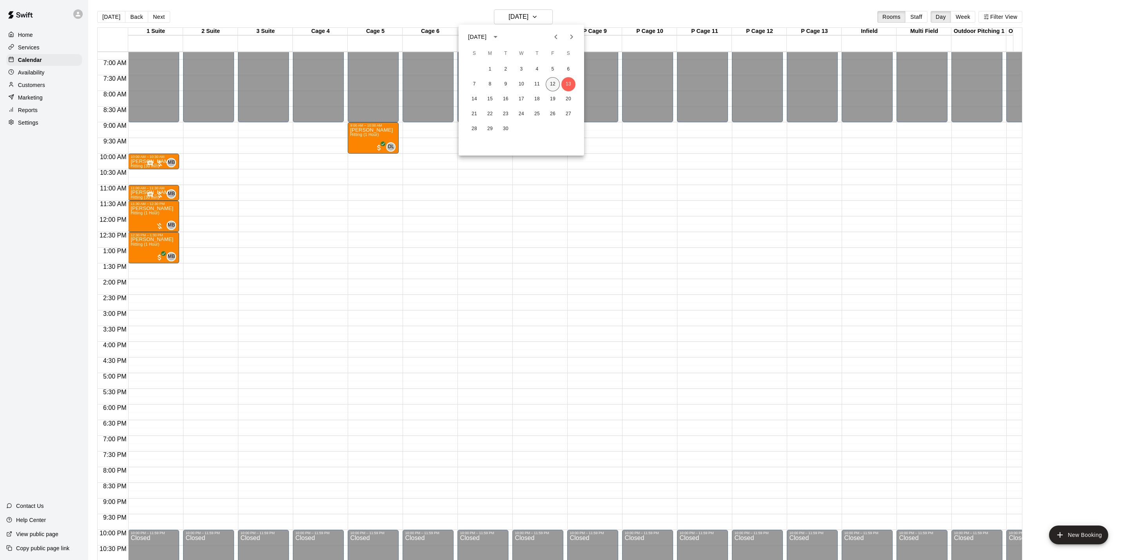
click at [547, 80] on button "12" at bounding box center [552, 84] width 14 height 14
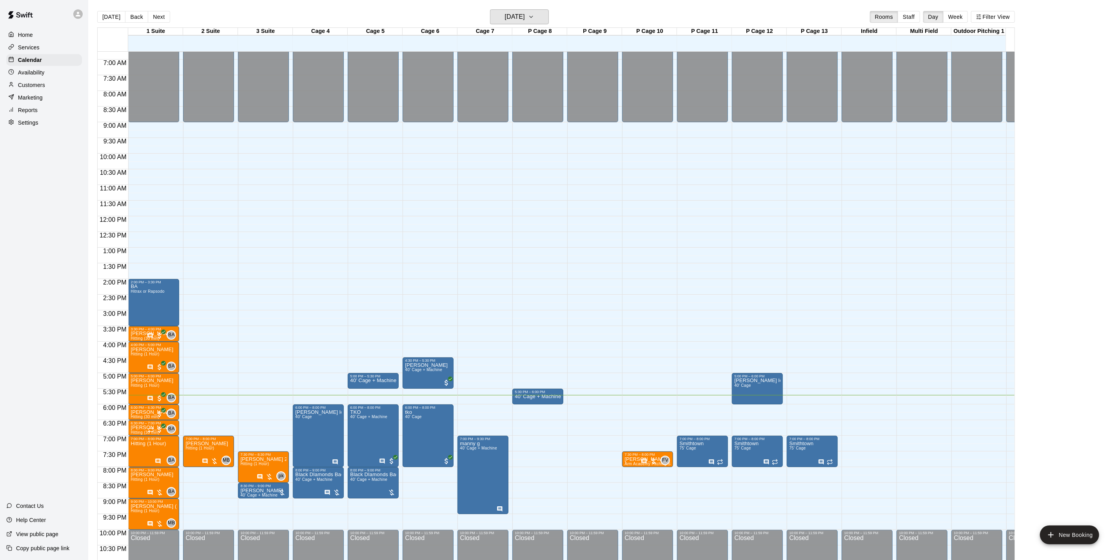
scroll to position [245, 0]
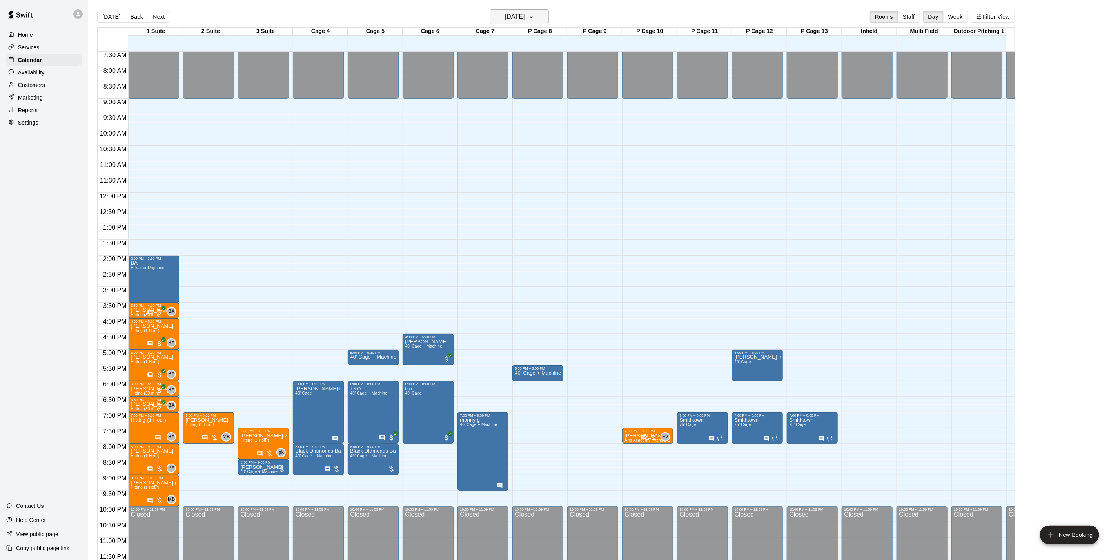
click at [511, 12] on h6 "[DATE]" at bounding box center [515, 16] width 20 height 11
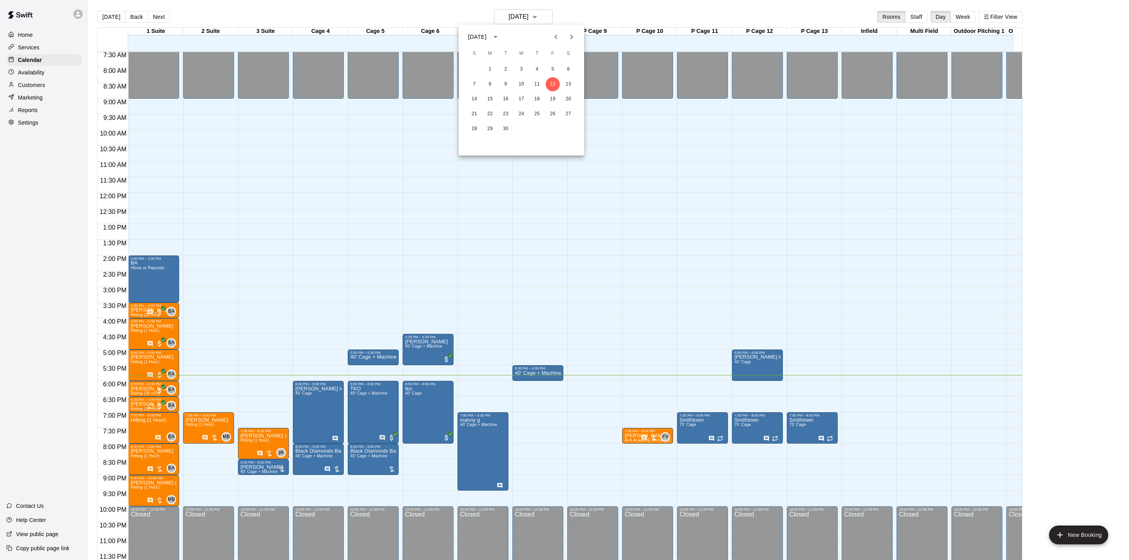
click at [527, 21] on div at bounding box center [564, 280] width 1129 height 560
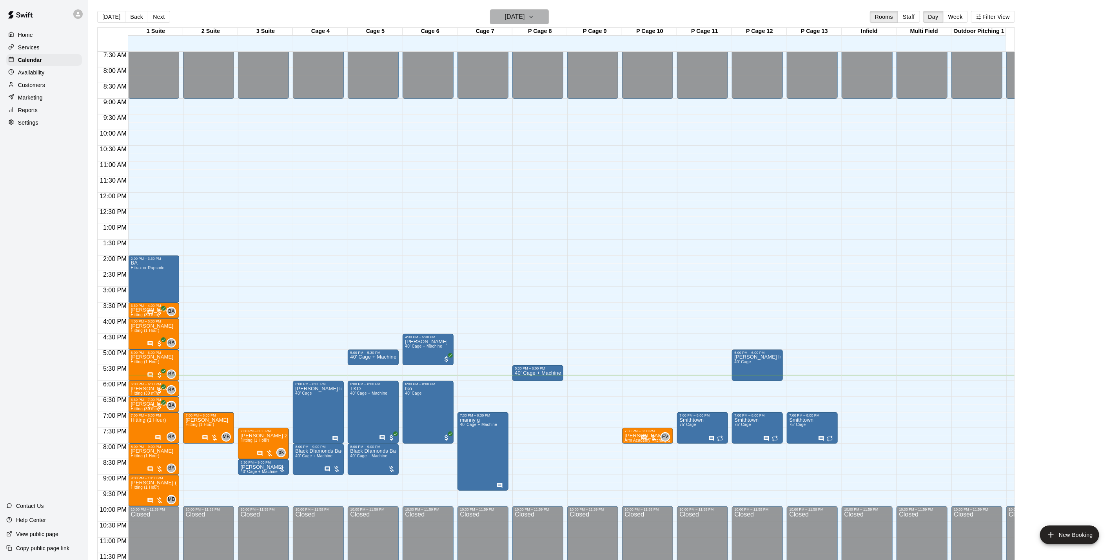
click at [525, 20] on h6 "[DATE]" at bounding box center [515, 16] width 20 height 11
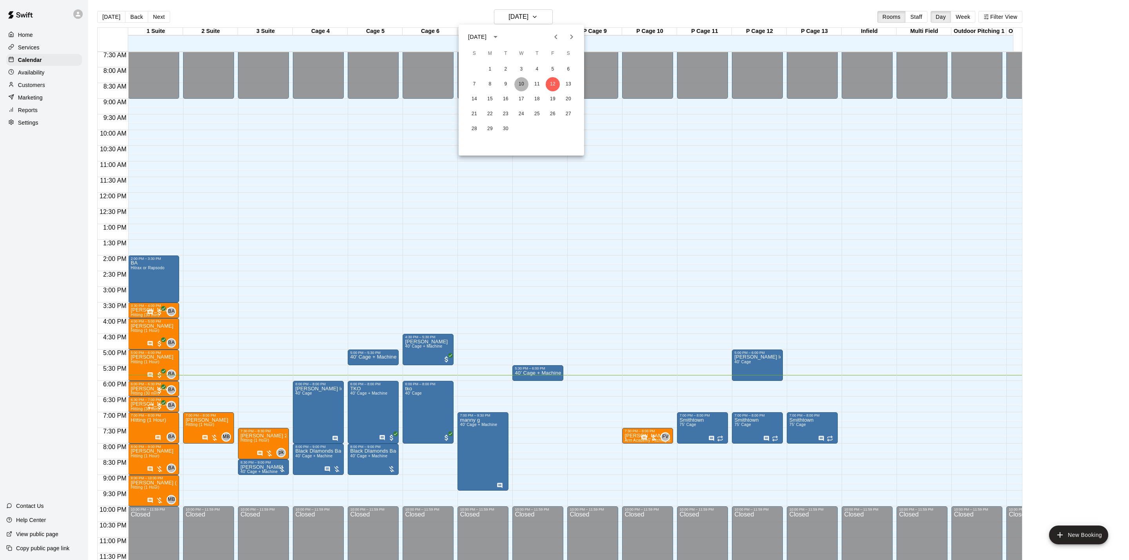
click at [521, 80] on button "10" at bounding box center [521, 84] width 14 height 14
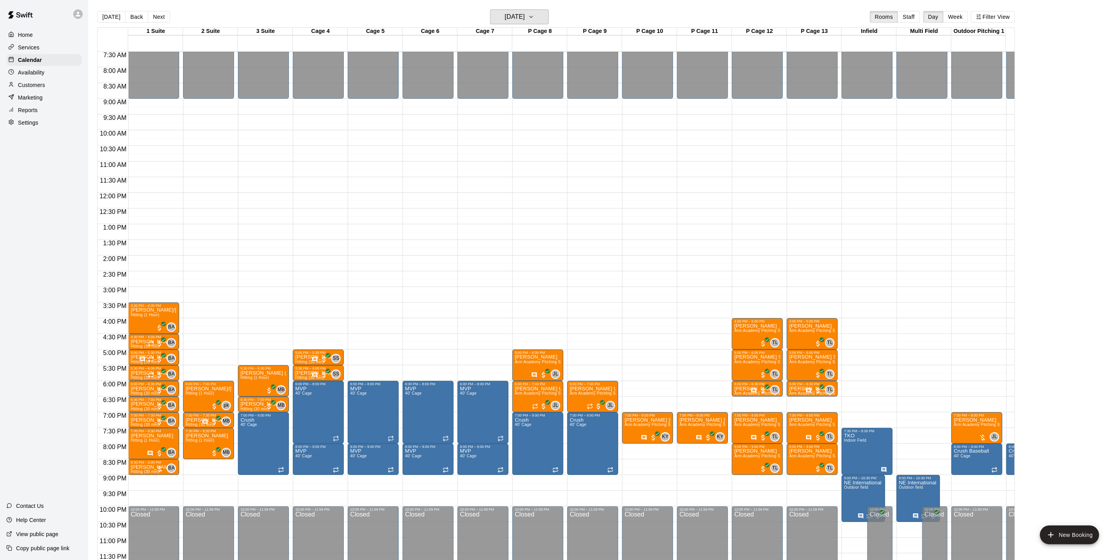
click at [525, 19] on h6 "[DATE]" at bounding box center [515, 16] width 20 height 11
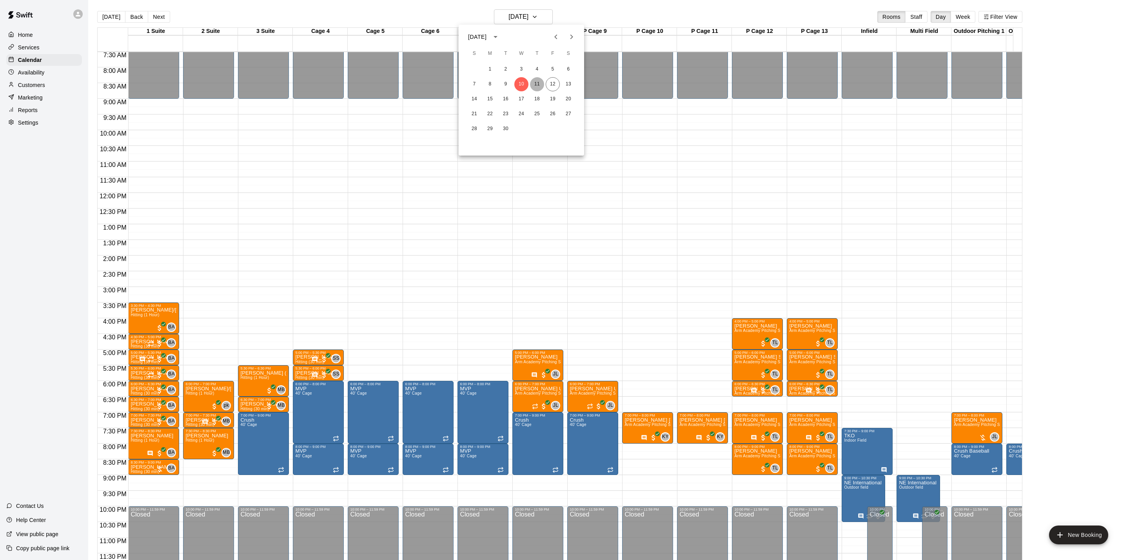
click at [540, 84] on button "11" at bounding box center [537, 84] width 14 height 14
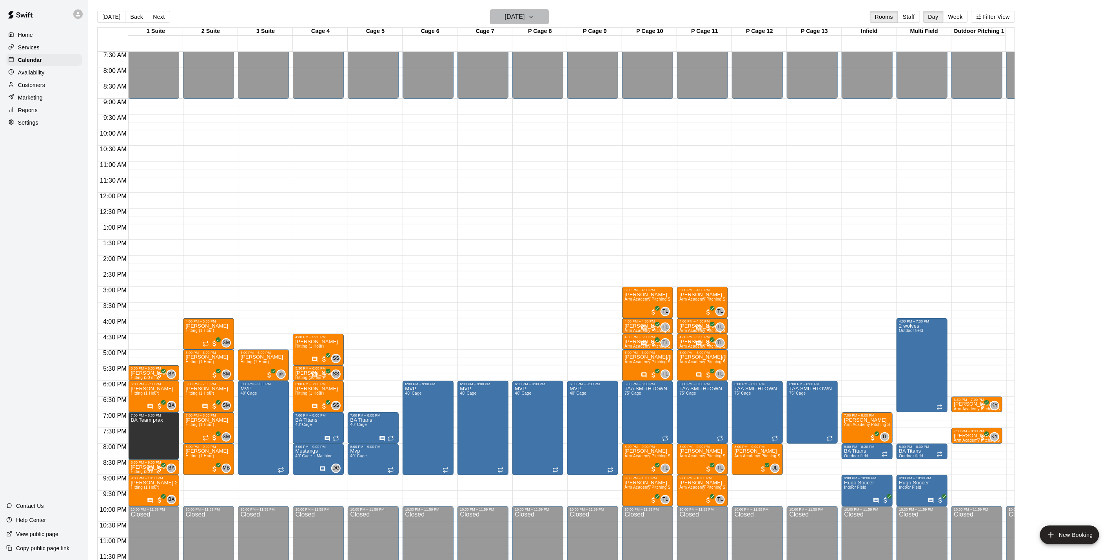
click at [541, 14] on button "[DATE]" at bounding box center [519, 16] width 59 height 15
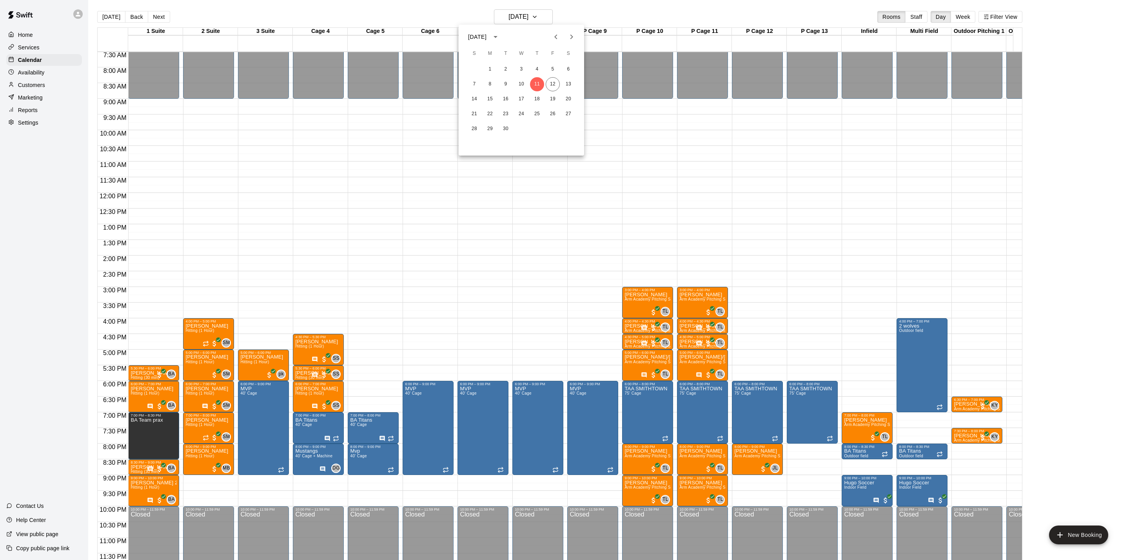
click at [551, 91] on div "7 8 9 10 11 12 13" at bounding box center [520, 84] width 125 height 14
click at [551, 89] on button "12" at bounding box center [552, 84] width 14 height 14
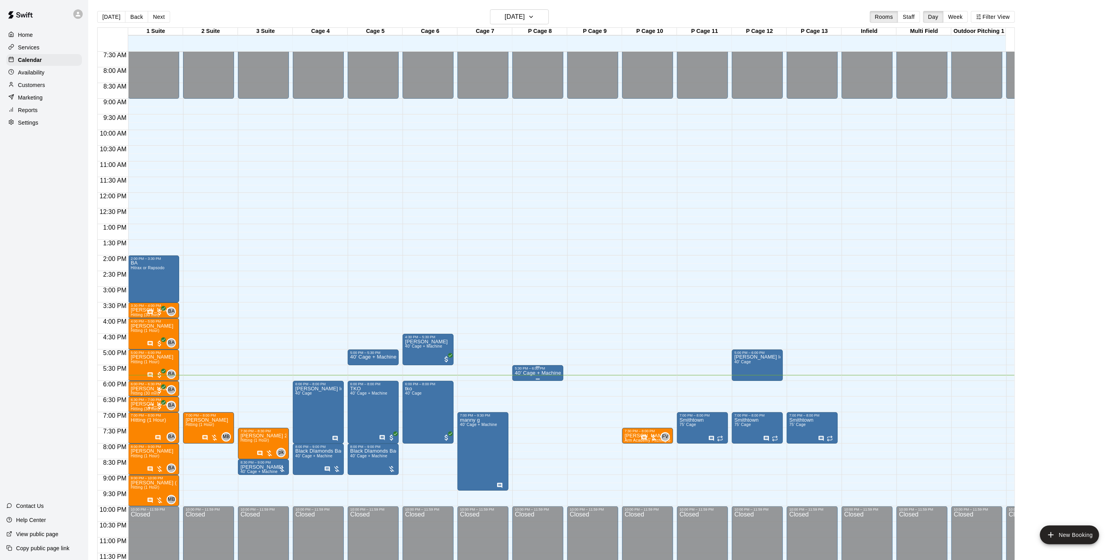
click at [528, 366] on div "5:30 PM – 6:00 PM" at bounding box center [537, 368] width 46 height 4
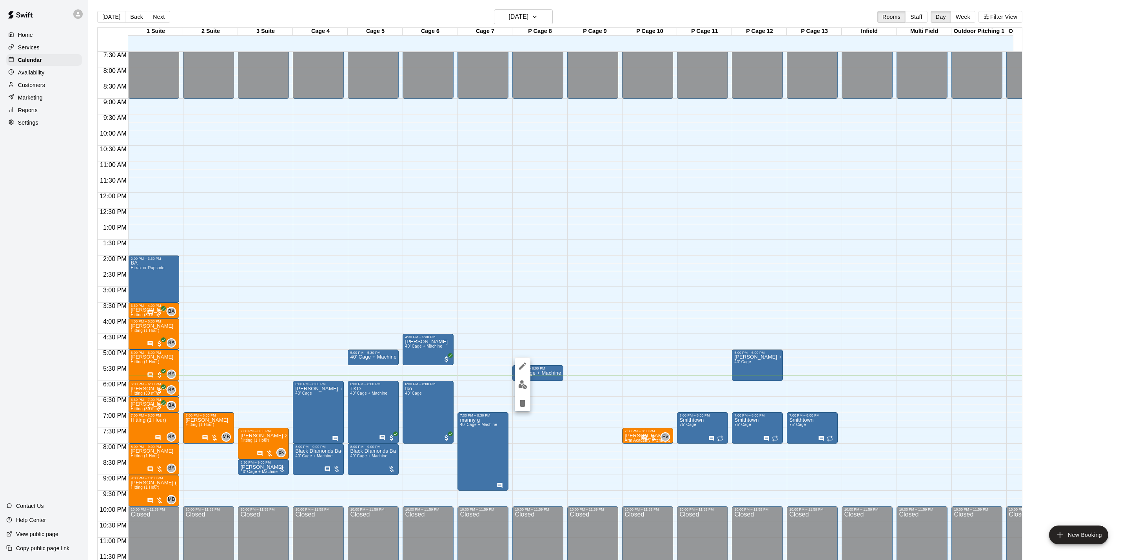
click at [506, 342] on div at bounding box center [564, 280] width 1129 height 560
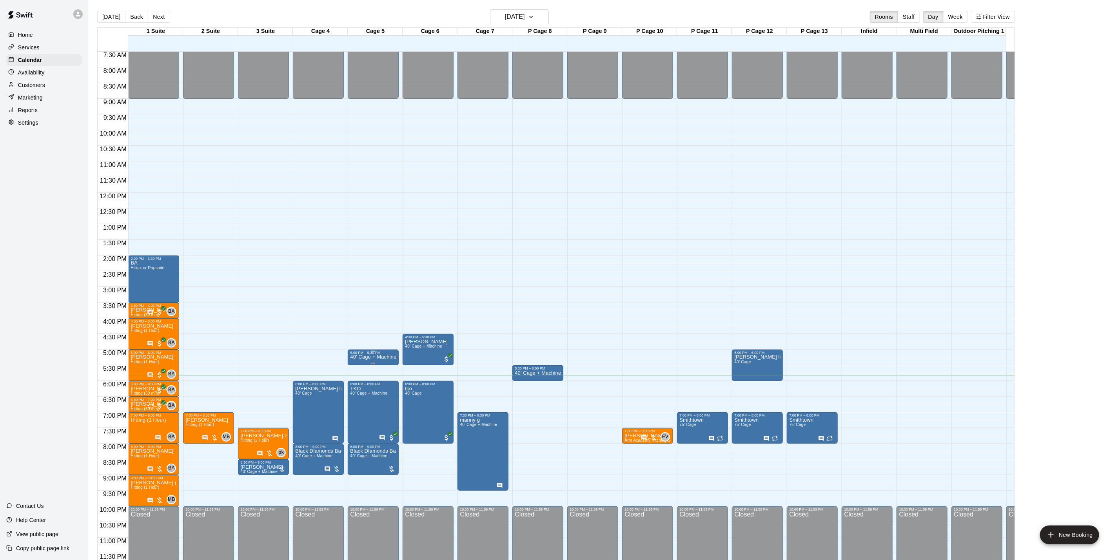
click at [361, 357] on p "40’ Cage + Machine" at bounding box center [373, 357] width 46 height 0
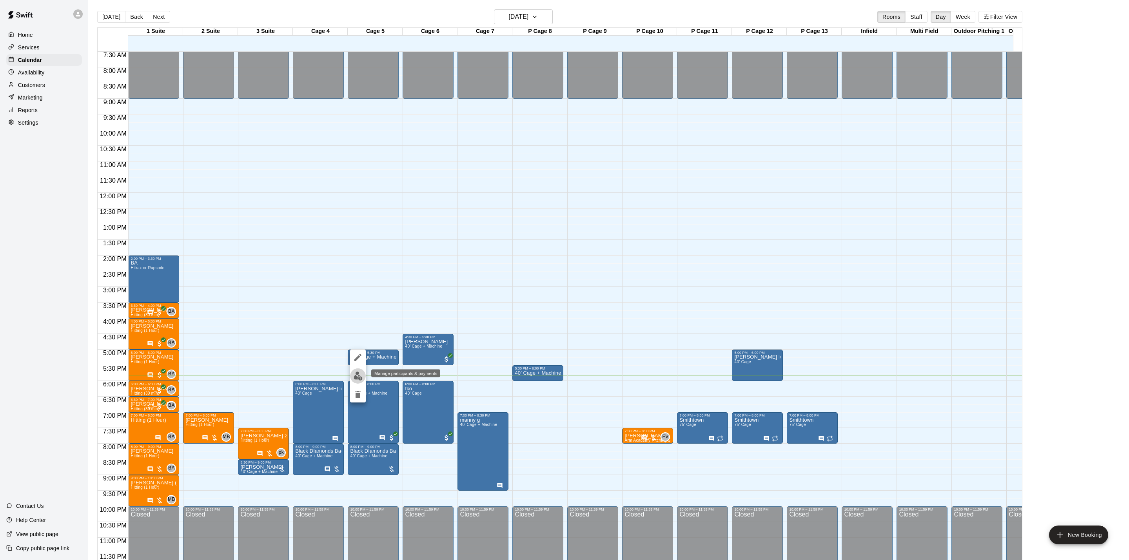
click at [356, 374] on img "edit" at bounding box center [357, 375] width 9 height 9
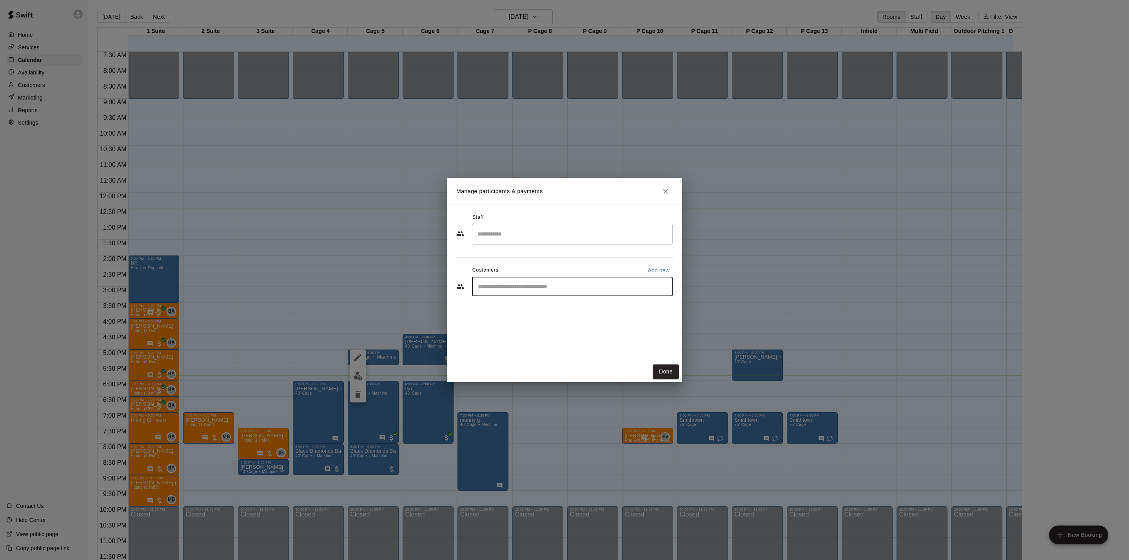
drag, startPoint x: 492, startPoint y: 285, endPoint x: 481, endPoint y: 285, distance: 10.6
click at [492, 284] on input "Start typing to search customers..." at bounding box center [572, 287] width 194 height 8
type input "***"
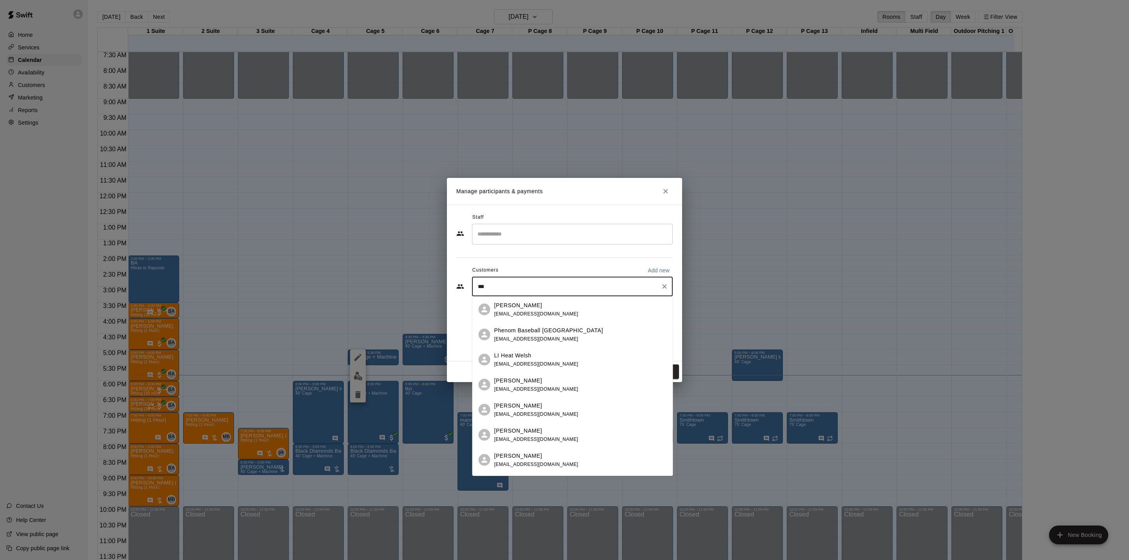
click at [482, 306] on icon at bounding box center [484, 309] width 9 height 9
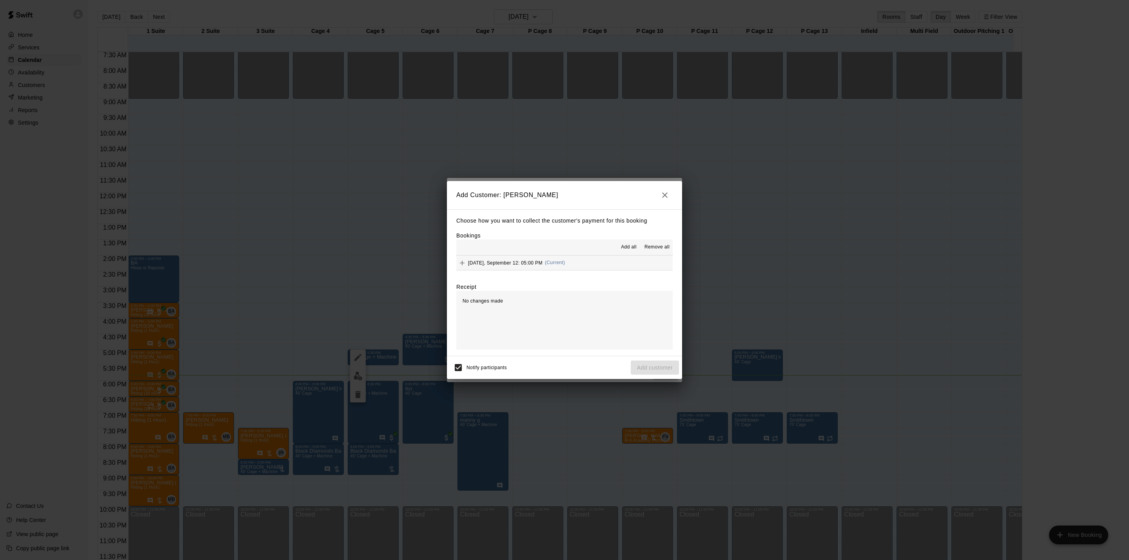
click at [590, 267] on button "[DATE], September 12: 05:00 PM (Current)" at bounding box center [564, 262] width 216 height 14
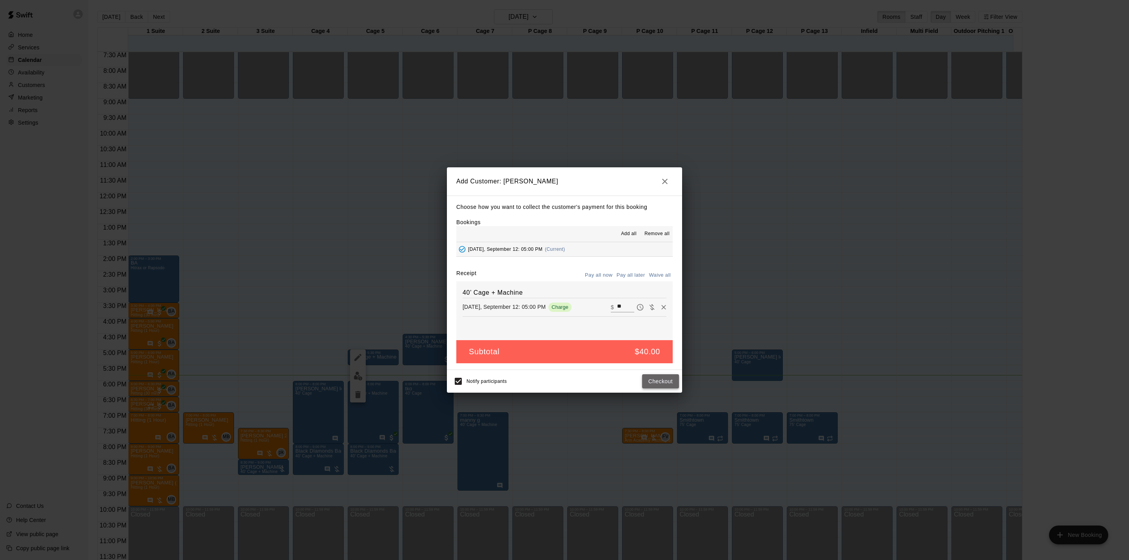
click at [658, 380] on button "Checkout" at bounding box center [660, 381] width 37 height 14
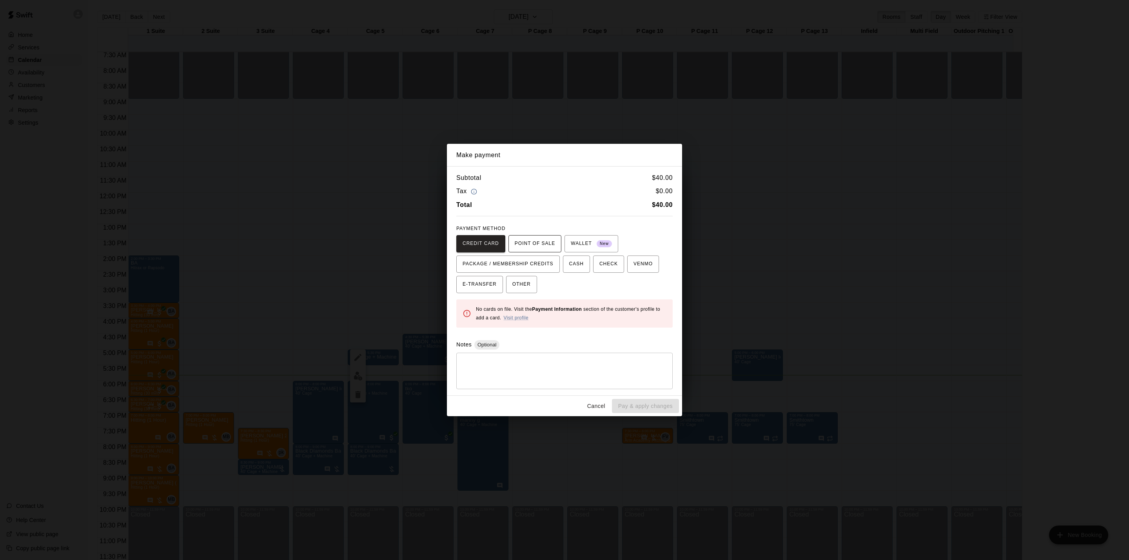
click at [532, 247] on span "POINT OF SALE" at bounding box center [534, 243] width 40 height 13
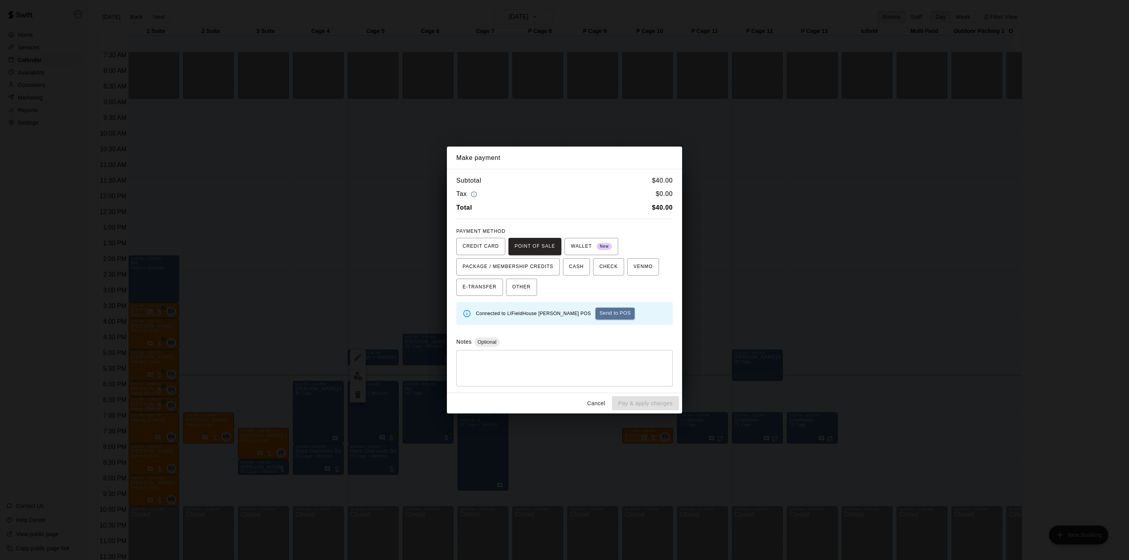
click at [595, 315] on button "Send to POS" at bounding box center [614, 314] width 39 height 12
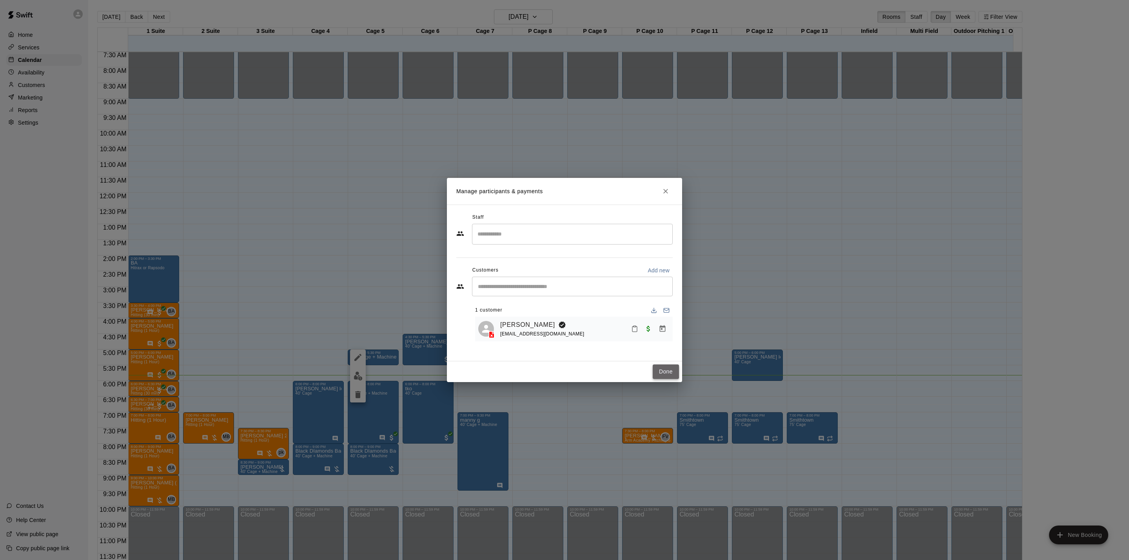
click at [667, 375] on button "Done" at bounding box center [665, 371] width 26 height 14
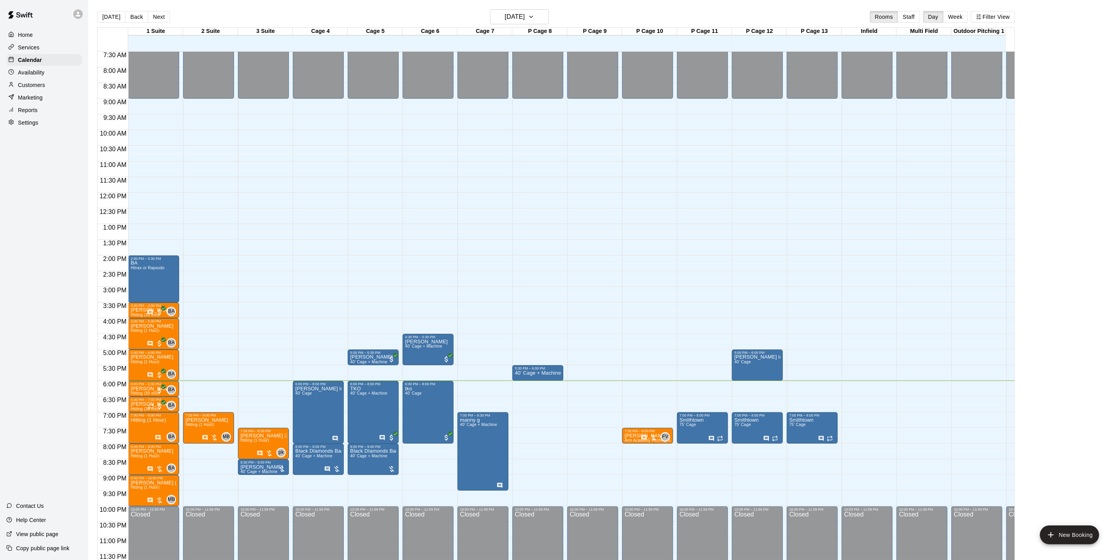
click at [45, 86] on p "Customers" at bounding box center [31, 85] width 27 height 8
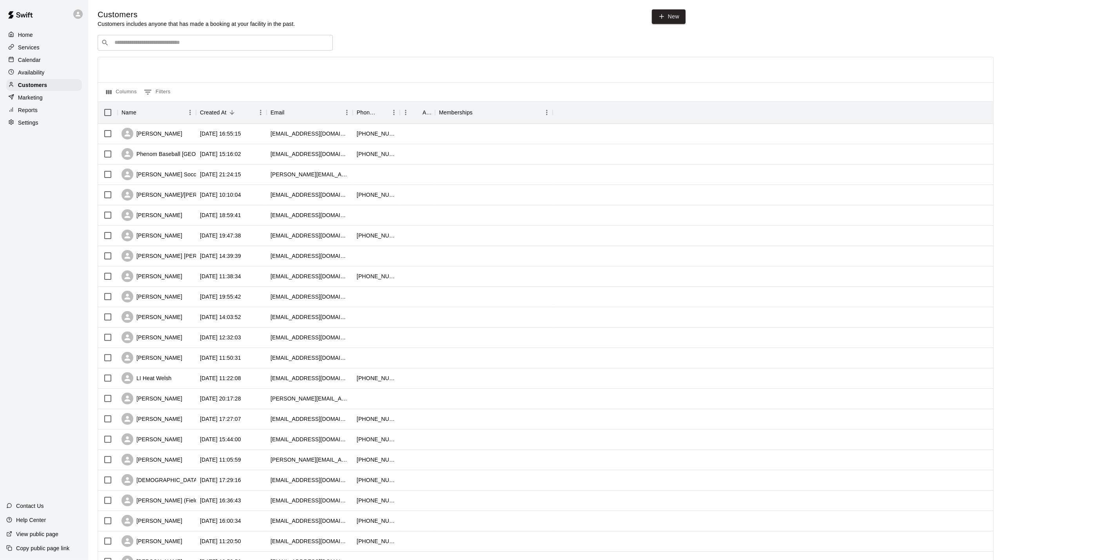
click at [113, 40] on input "Search customers by name or email" at bounding box center [220, 43] width 217 height 8
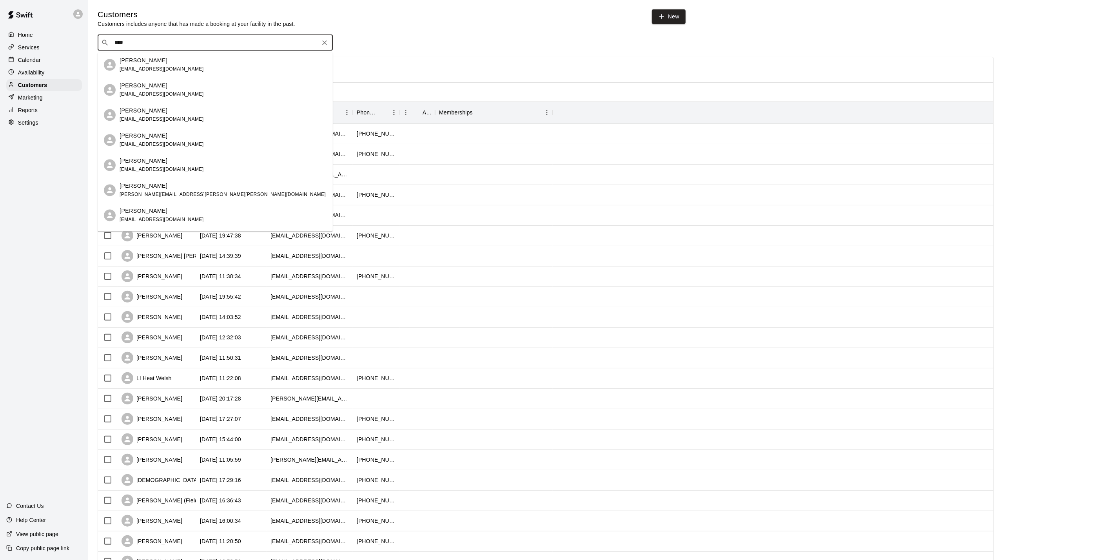
type input "****"
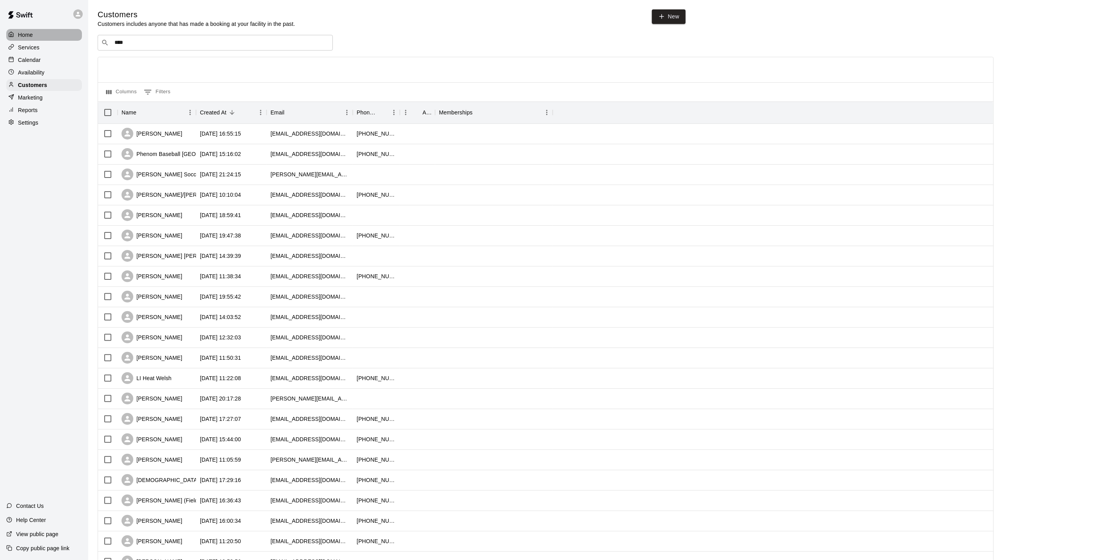
click at [25, 30] on div "Home" at bounding box center [44, 35] width 76 height 12
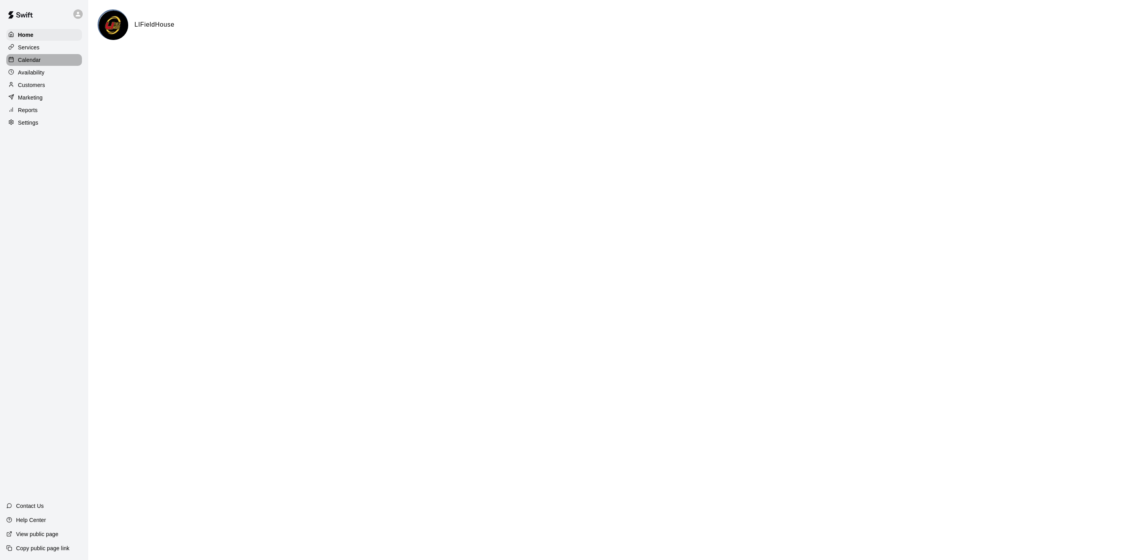
click at [25, 58] on p "Calendar" at bounding box center [29, 60] width 23 height 8
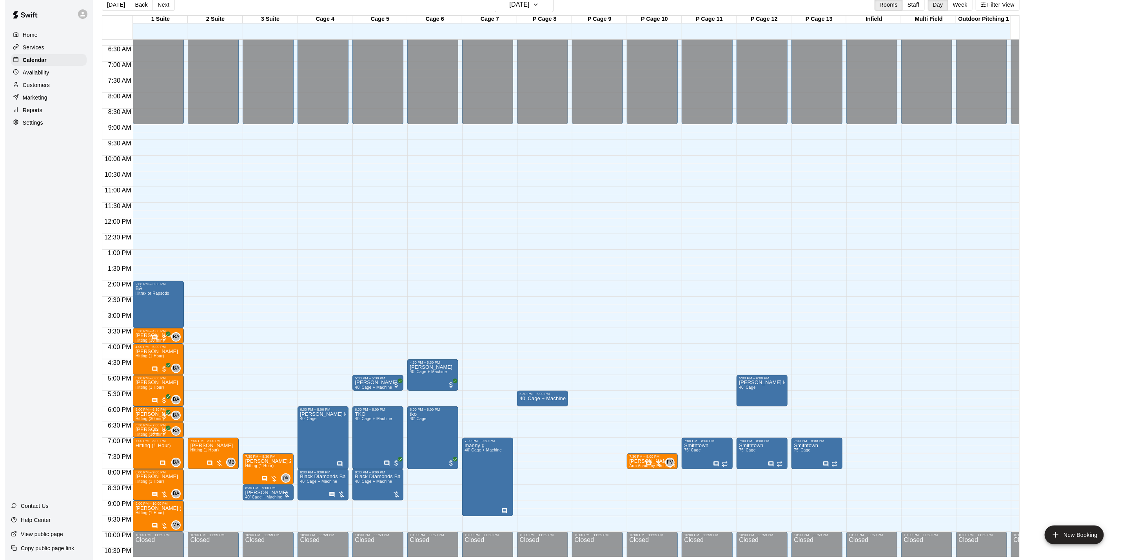
scroll to position [186, 0]
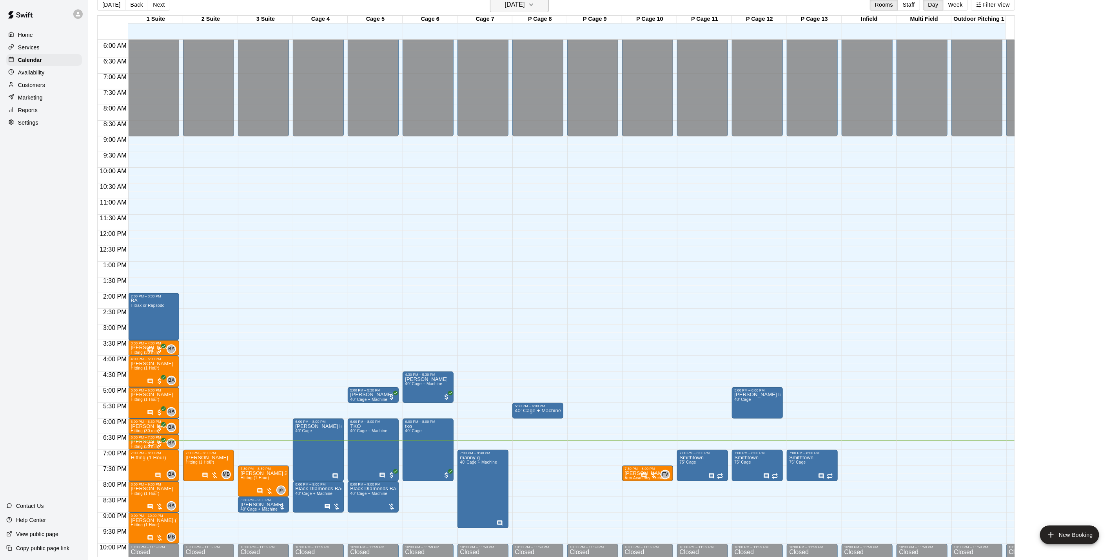
click at [524, 9] on h6 "[DATE]" at bounding box center [515, 4] width 20 height 11
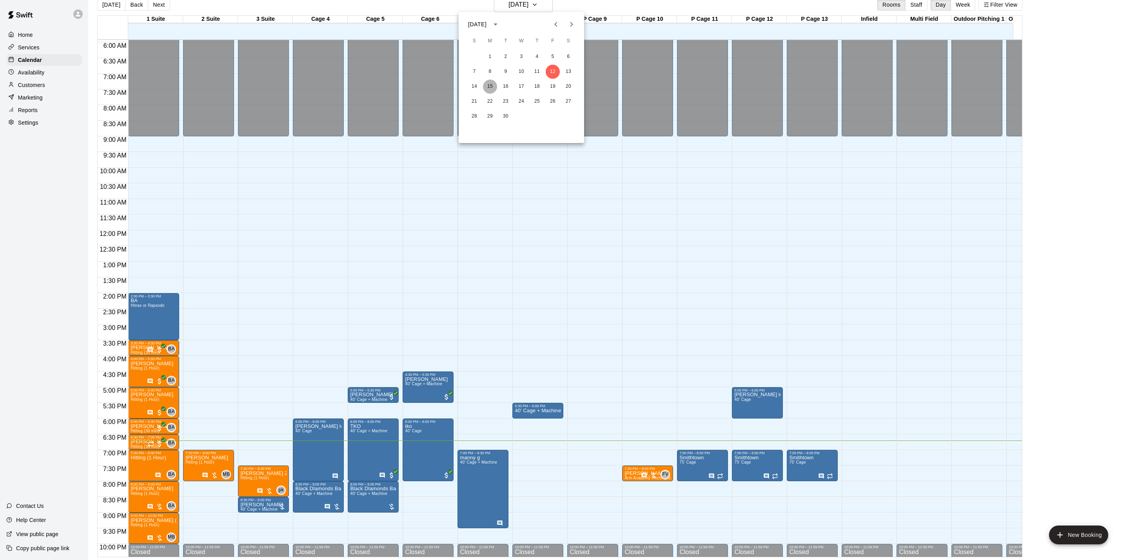
click at [493, 86] on button "15" at bounding box center [490, 87] width 14 height 14
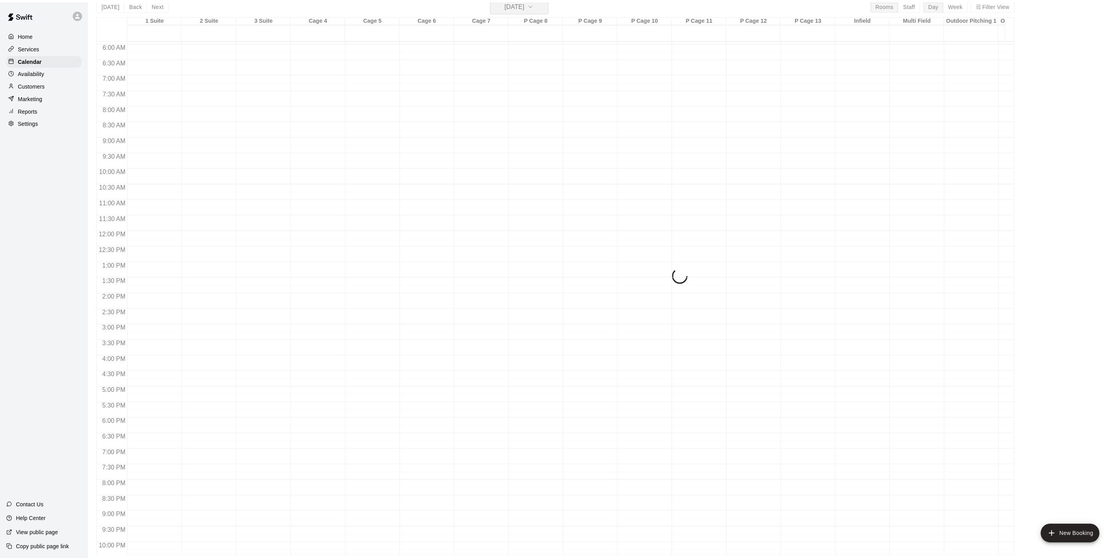
scroll to position [9, 0]
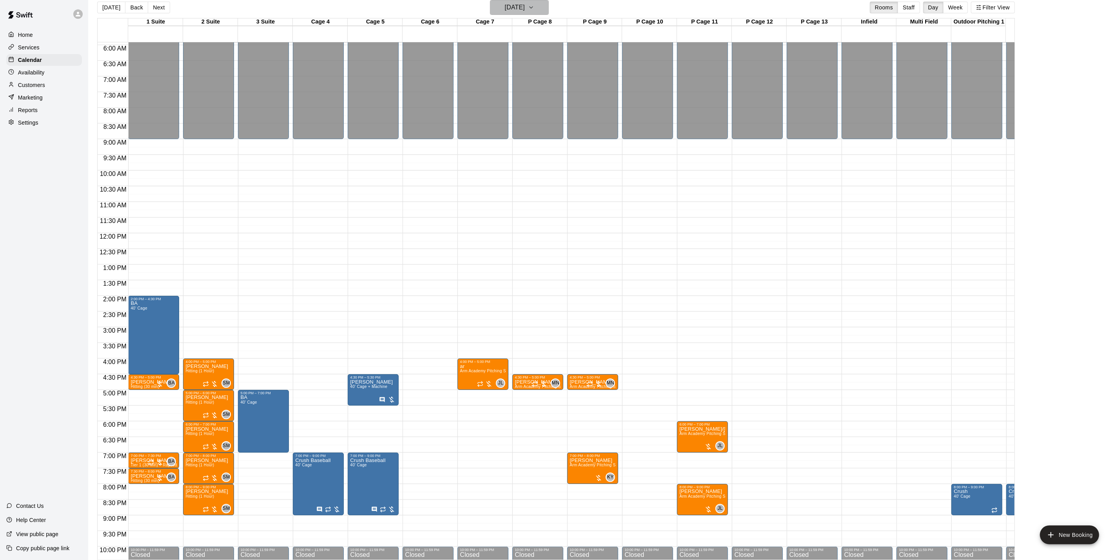
click at [505, 7] on h6 "[DATE]" at bounding box center [515, 7] width 20 height 11
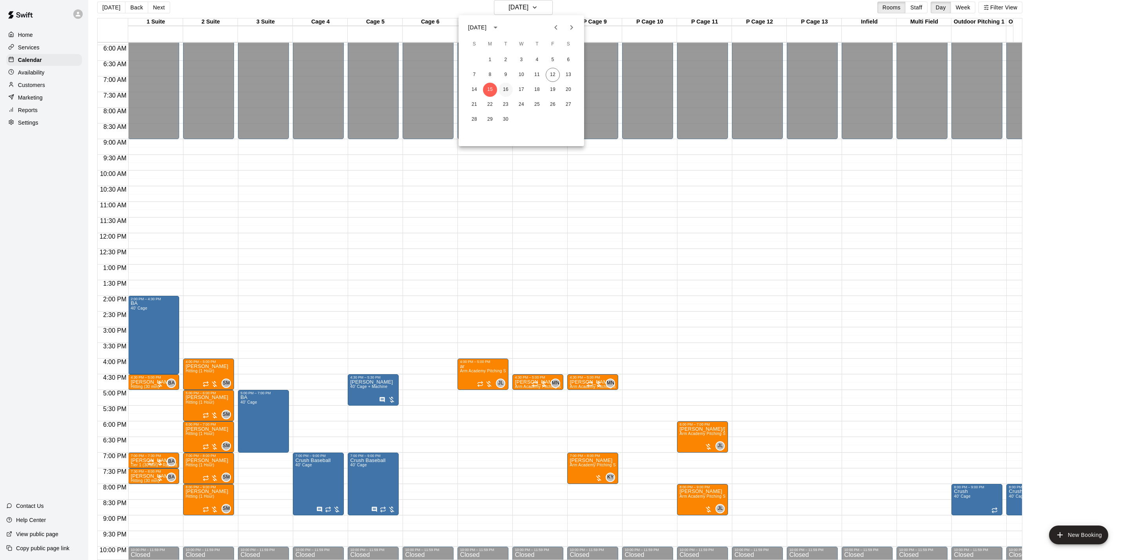
click at [509, 91] on button "16" at bounding box center [505, 90] width 14 height 14
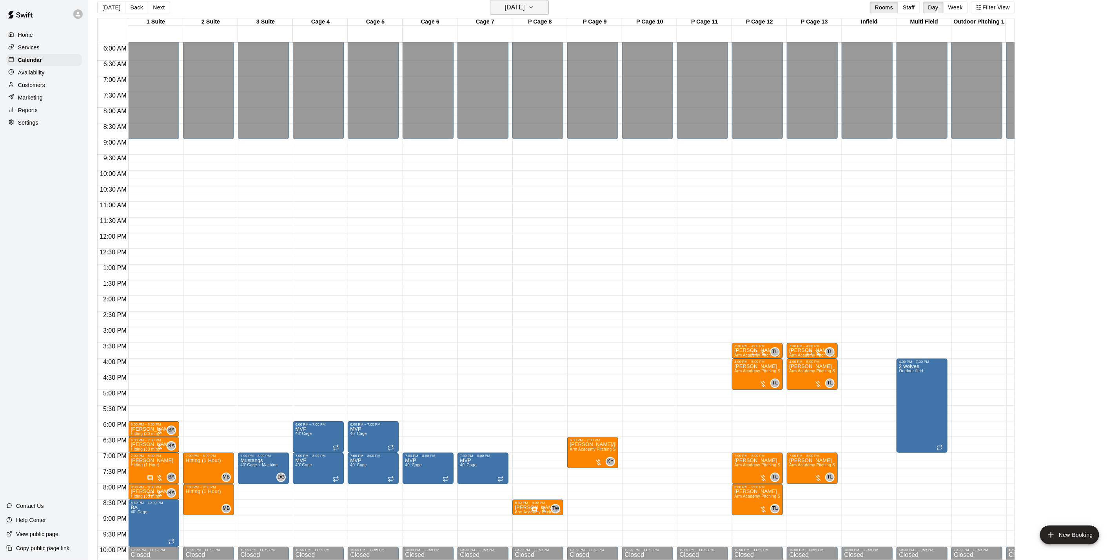
click at [525, 11] on h6 "[DATE]" at bounding box center [515, 7] width 20 height 11
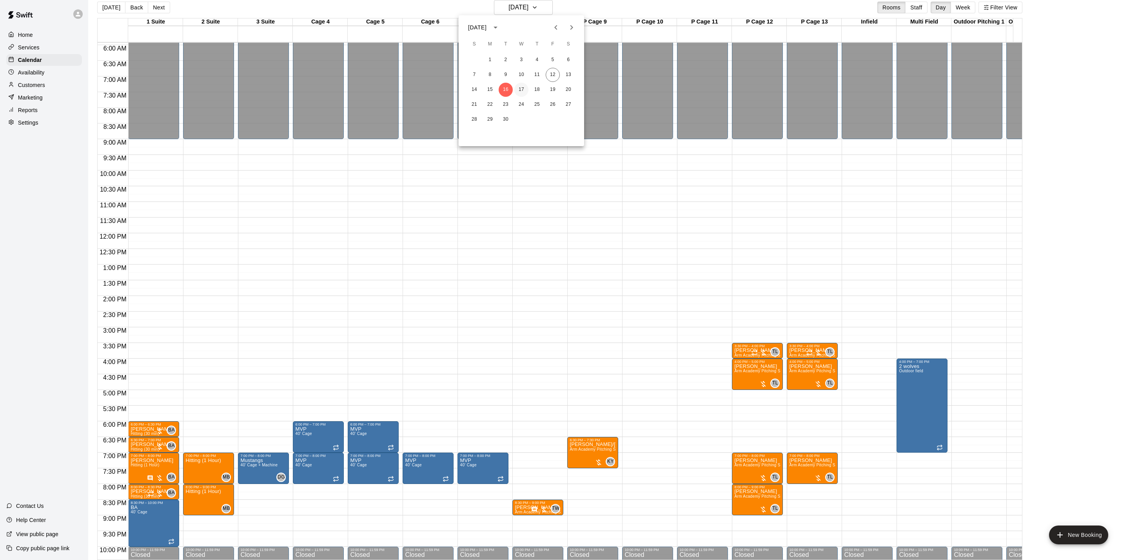
click at [522, 85] on button "17" at bounding box center [521, 90] width 14 height 14
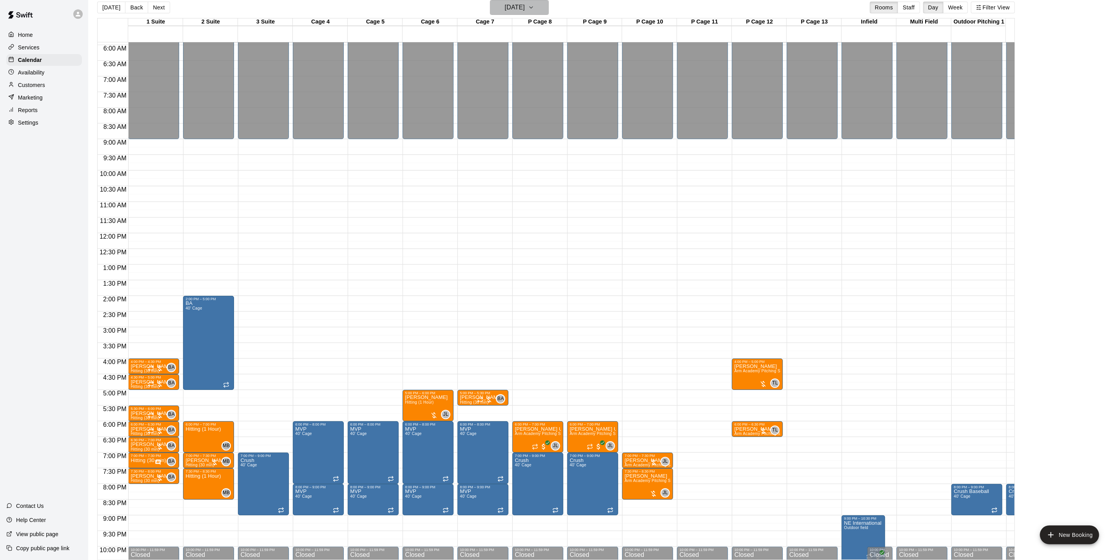
click at [513, 9] on h6 "[DATE]" at bounding box center [515, 7] width 20 height 11
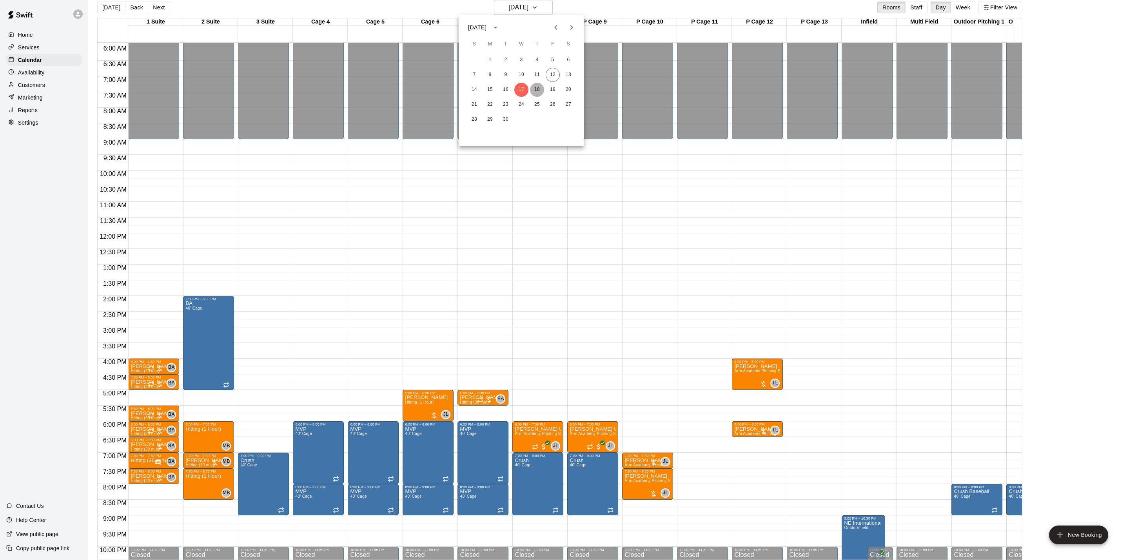
click at [536, 93] on button "18" at bounding box center [537, 90] width 14 height 14
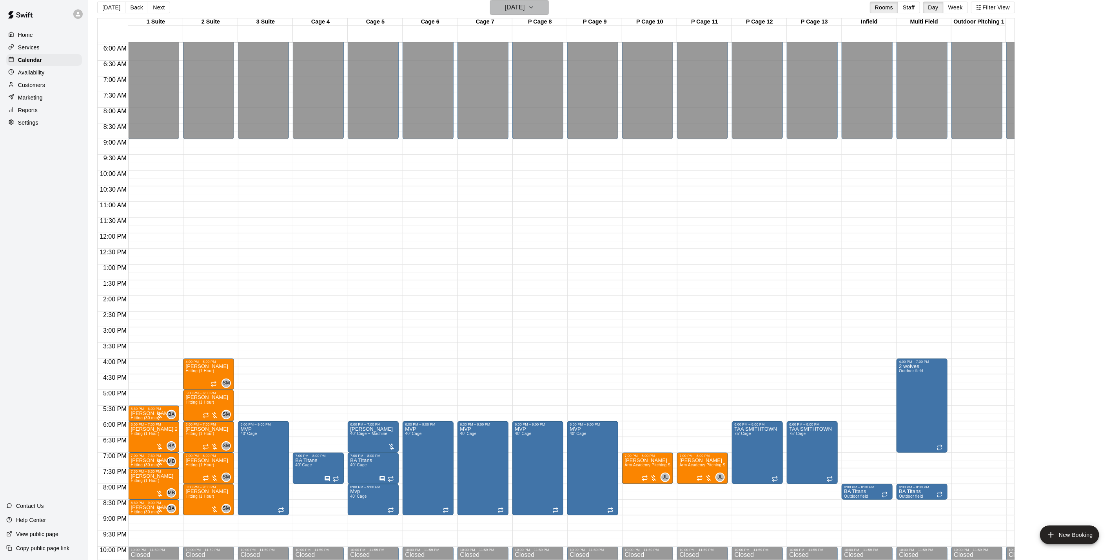
click at [521, 4] on h6 "[DATE]" at bounding box center [515, 7] width 20 height 11
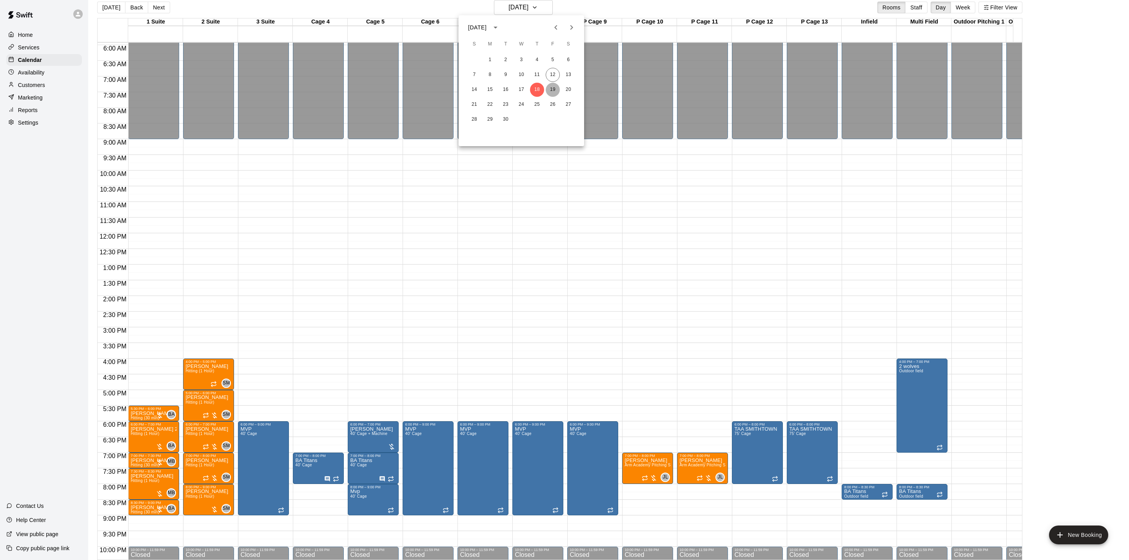
click at [554, 89] on button "19" at bounding box center [552, 90] width 14 height 14
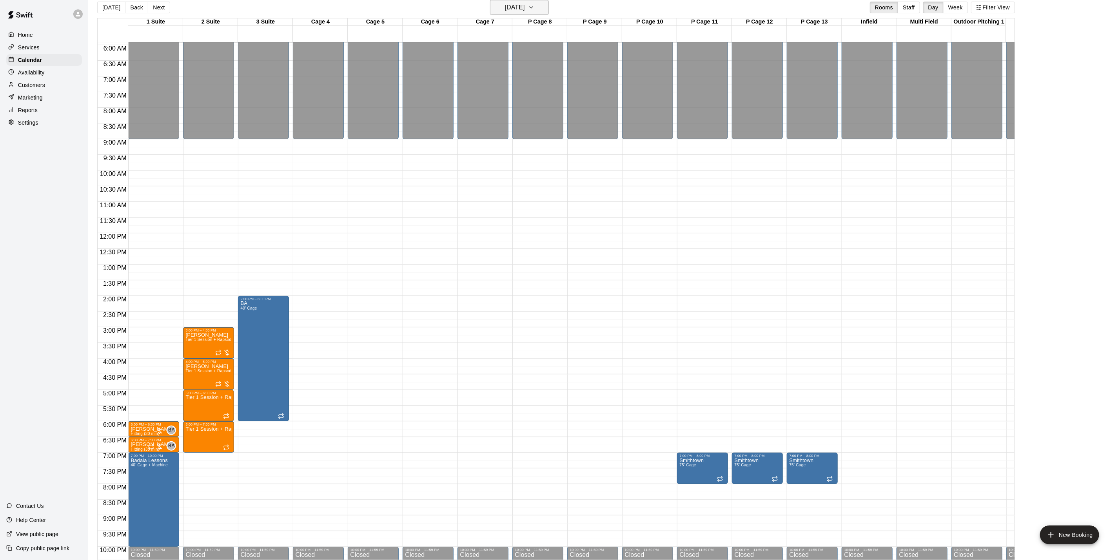
click at [525, 8] on h6 "[DATE]" at bounding box center [515, 7] width 20 height 11
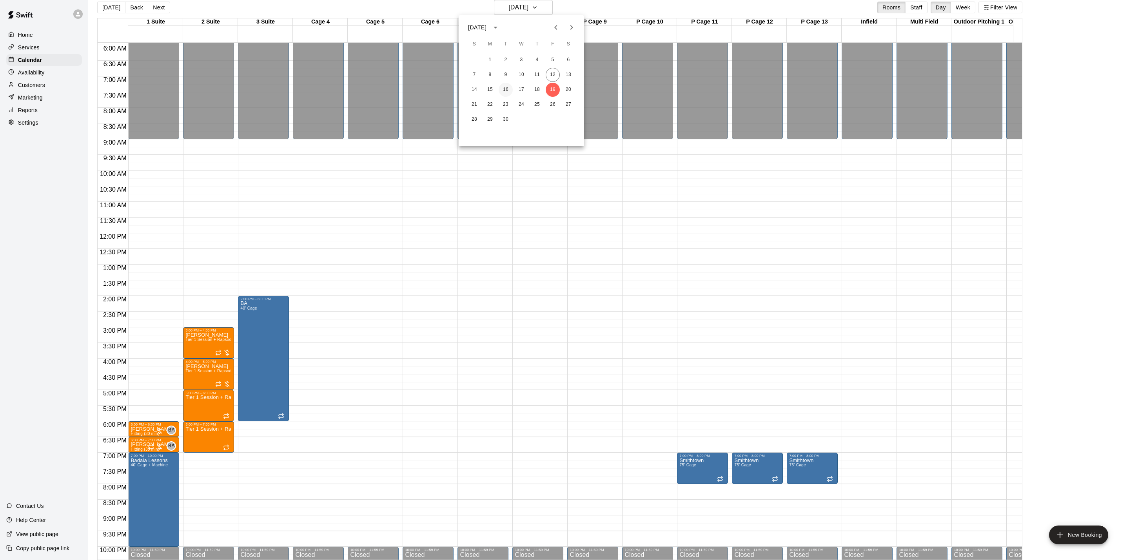
click at [501, 93] on button "16" at bounding box center [505, 90] width 14 height 14
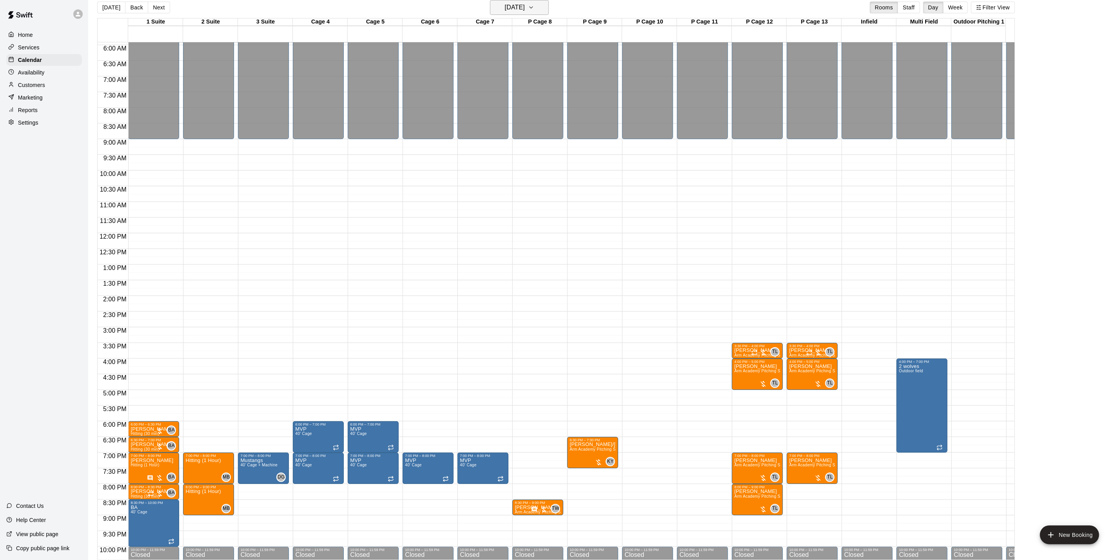
click at [525, 11] on h6 "[DATE]" at bounding box center [515, 7] width 20 height 11
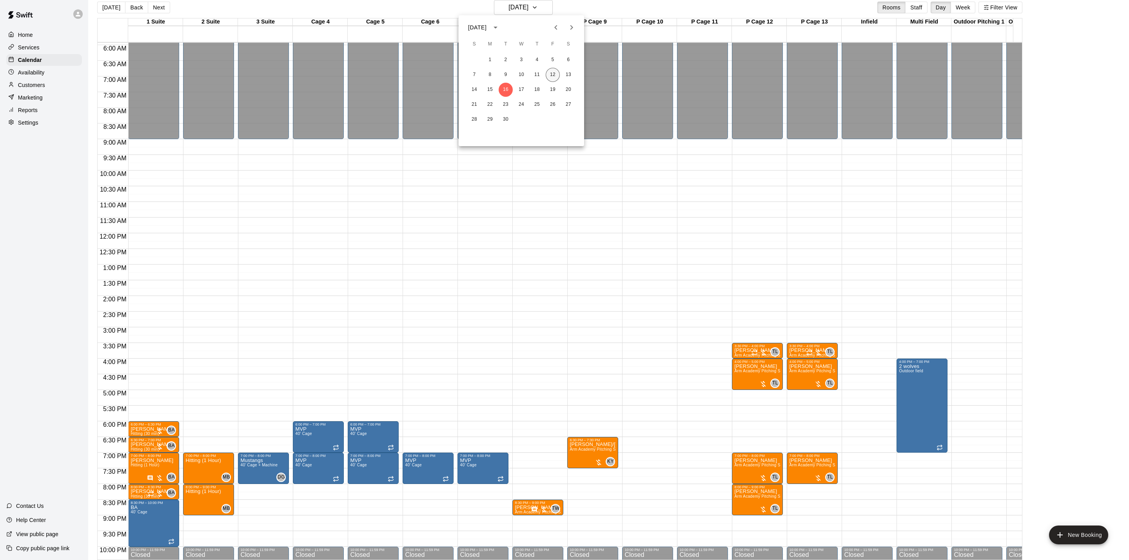
click at [555, 77] on button "12" at bounding box center [552, 75] width 14 height 14
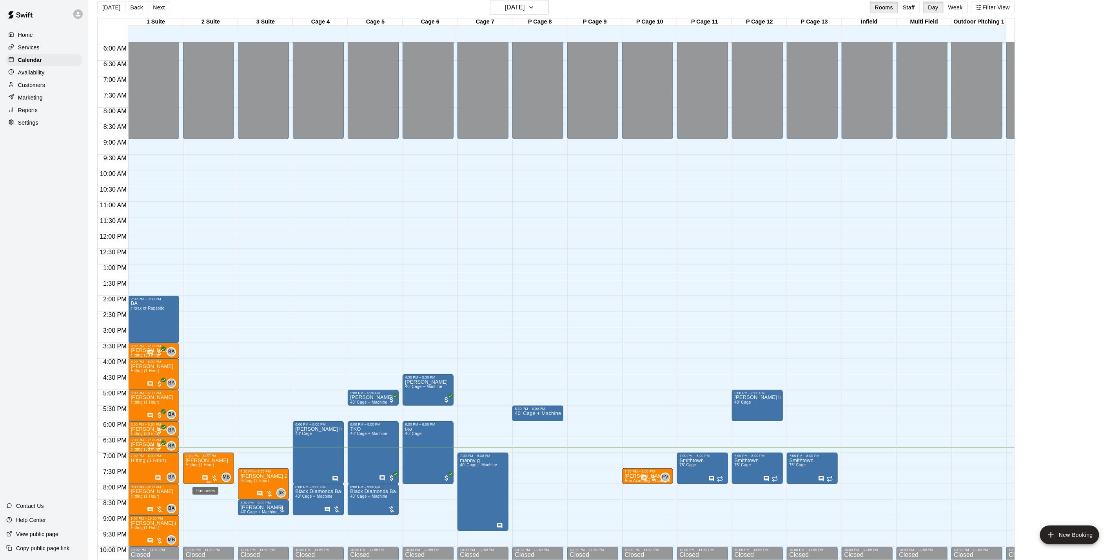
click at [203, 476] on icon "Has notes" at bounding box center [205, 477] width 5 height 5
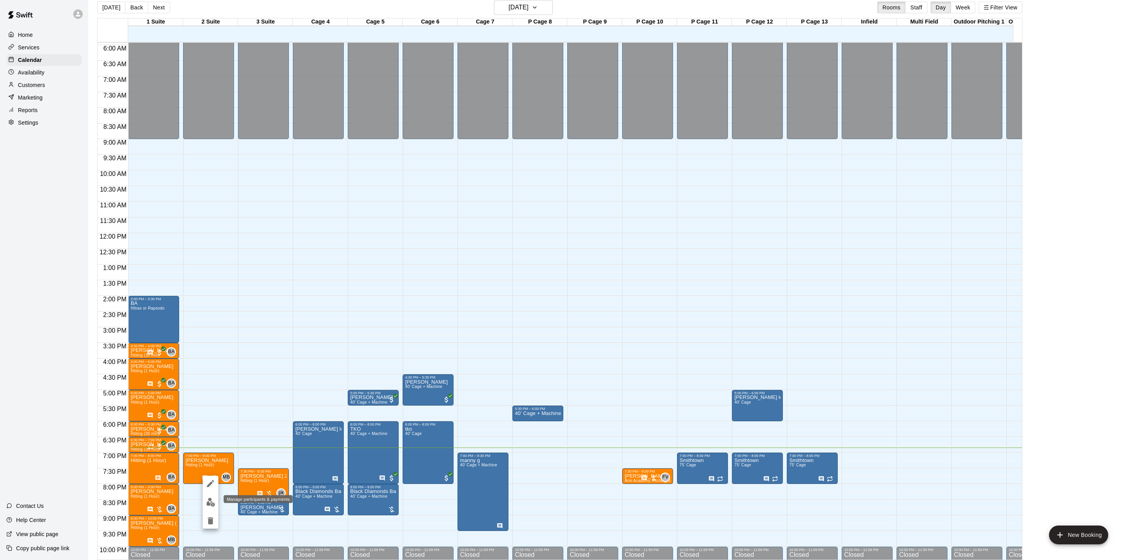
click at [211, 499] on img "edit" at bounding box center [210, 502] width 9 height 9
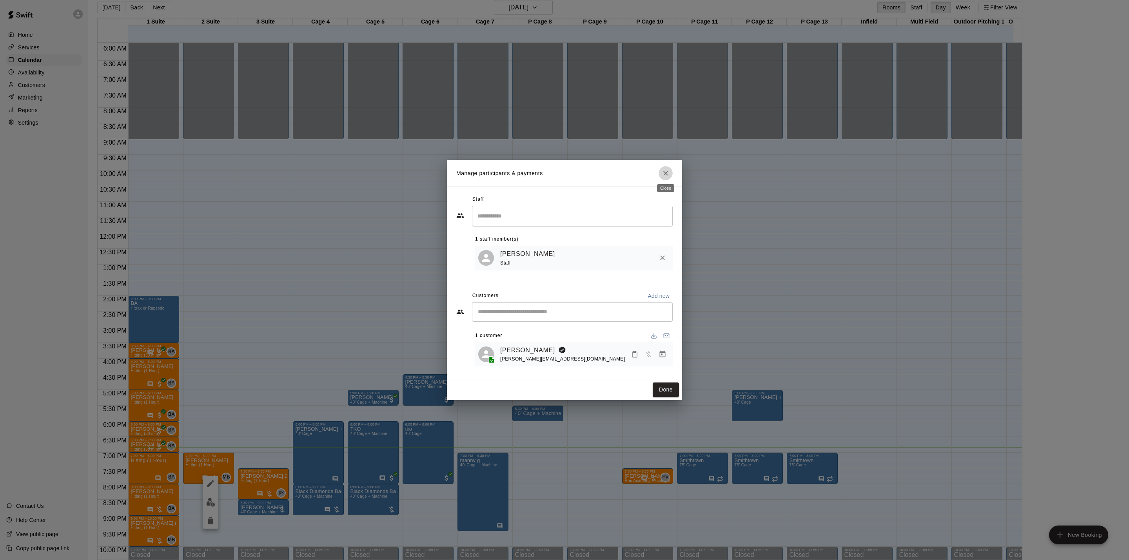
click at [671, 173] on button "Close" at bounding box center [665, 173] width 14 height 14
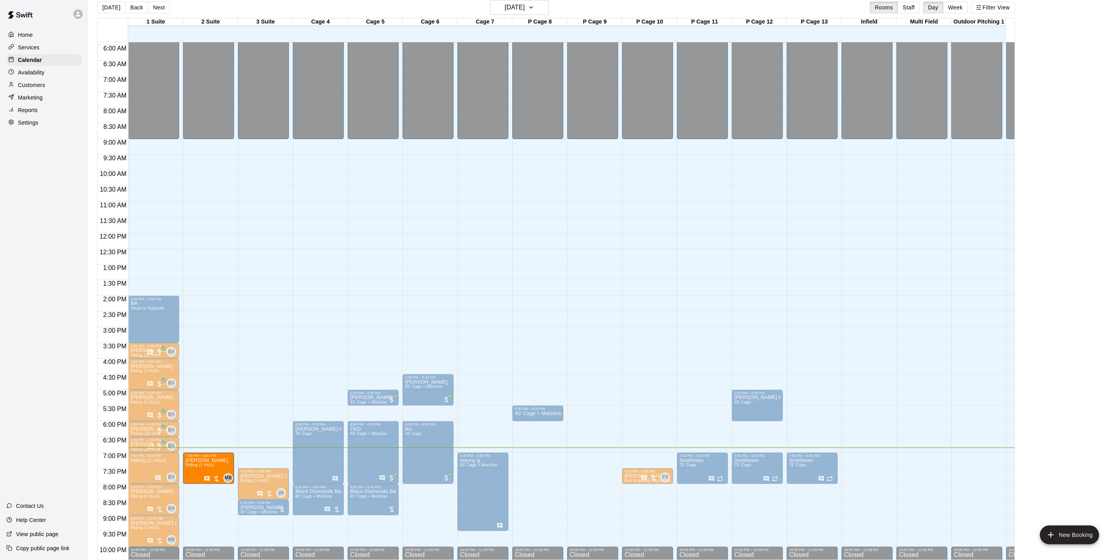
drag, startPoint x: 215, startPoint y: 480, endPoint x: 214, endPoint y: 487, distance: 7.2
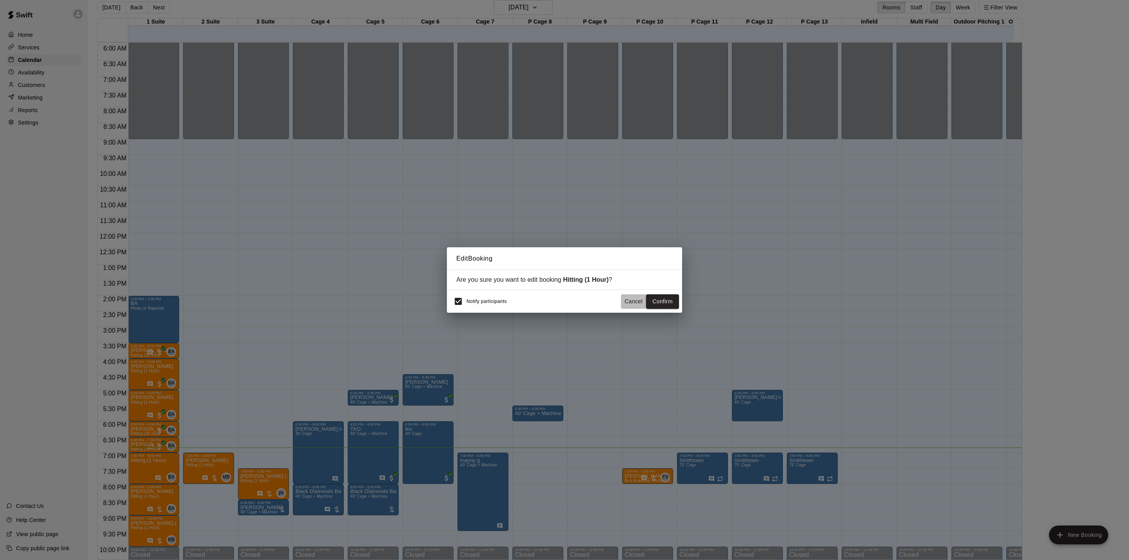
click at [631, 306] on button "Cancel" at bounding box center [633, 301] width 25 height 14
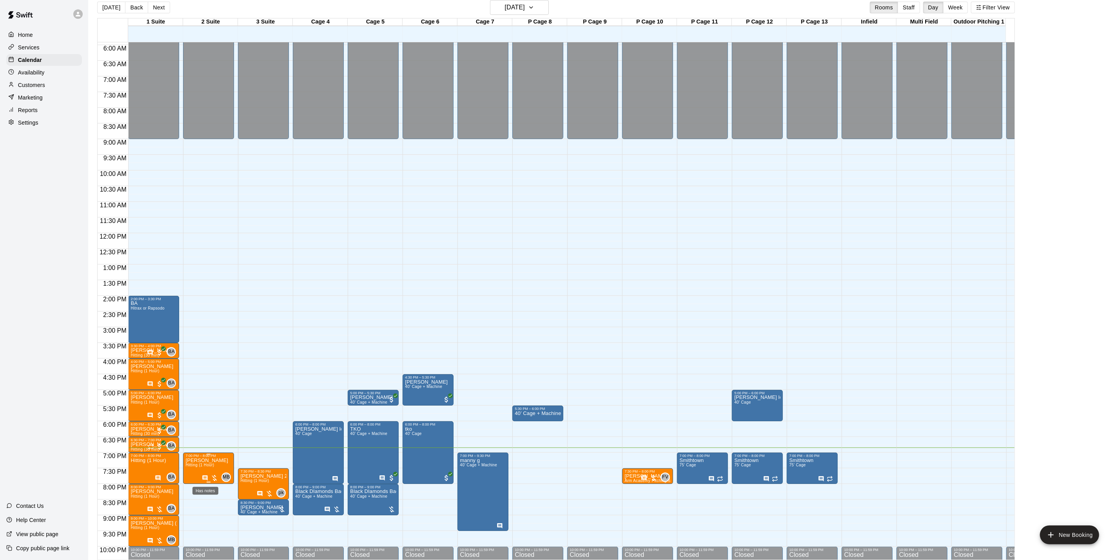
click at [206, 477] on icon "Has notes" at bounding box center [205, 478] width 6 height 6
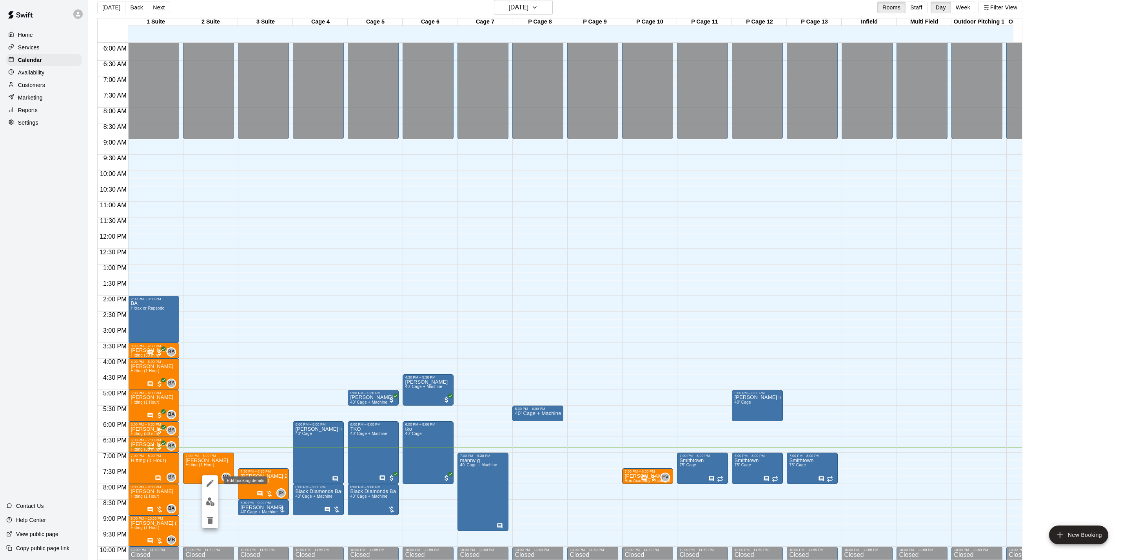
click at [210, 485] on icon "edit" at bounding box center [209, 482] width 9 height 9
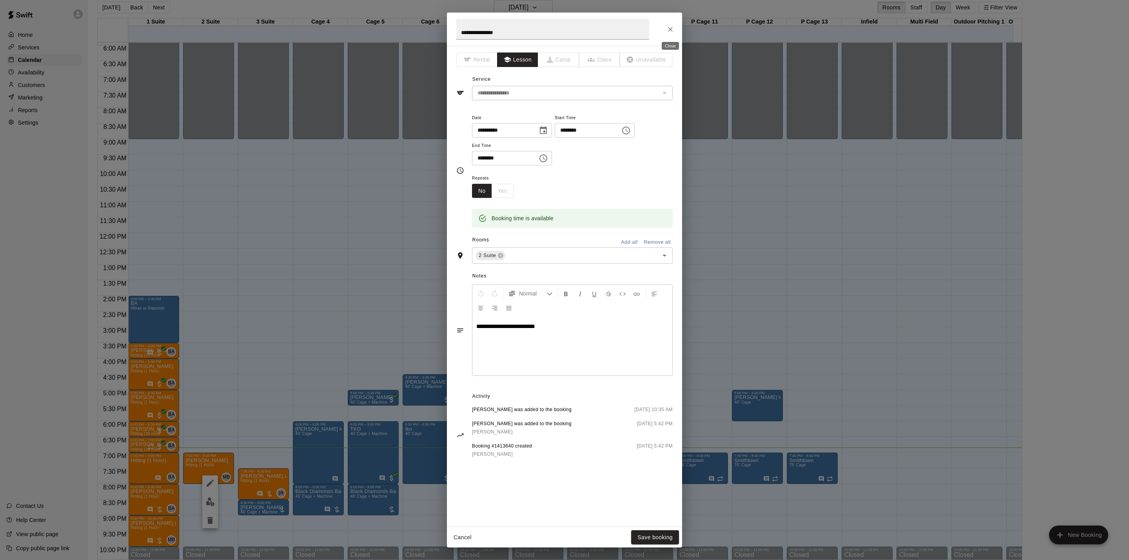
click at [667, 28] on icon "Close" at bounding box center [670, 29] width 8 height 8
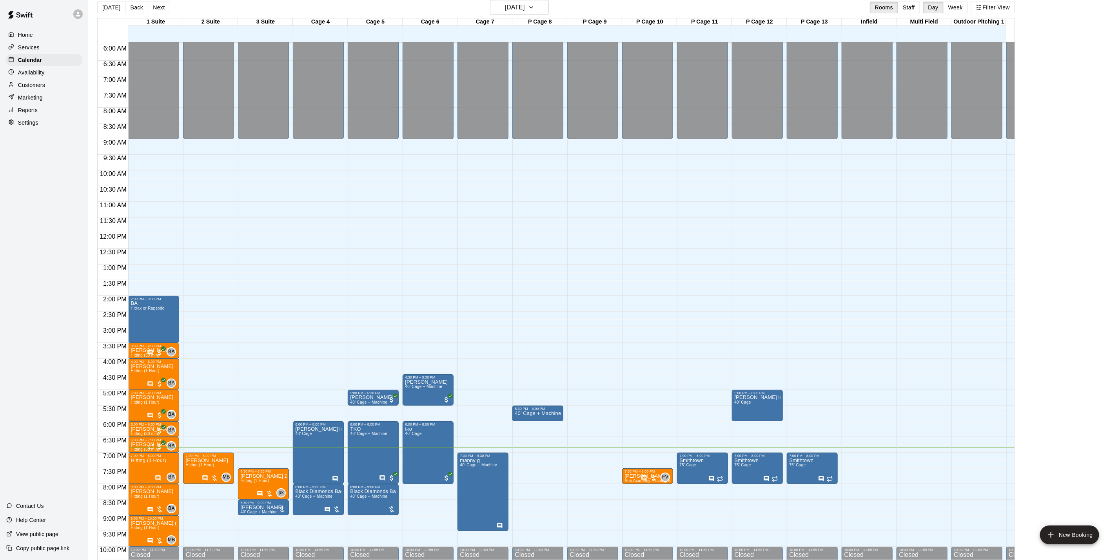
click at [49, 89] on div "Customers" at bounding box center [44, 85] width 76 height 12
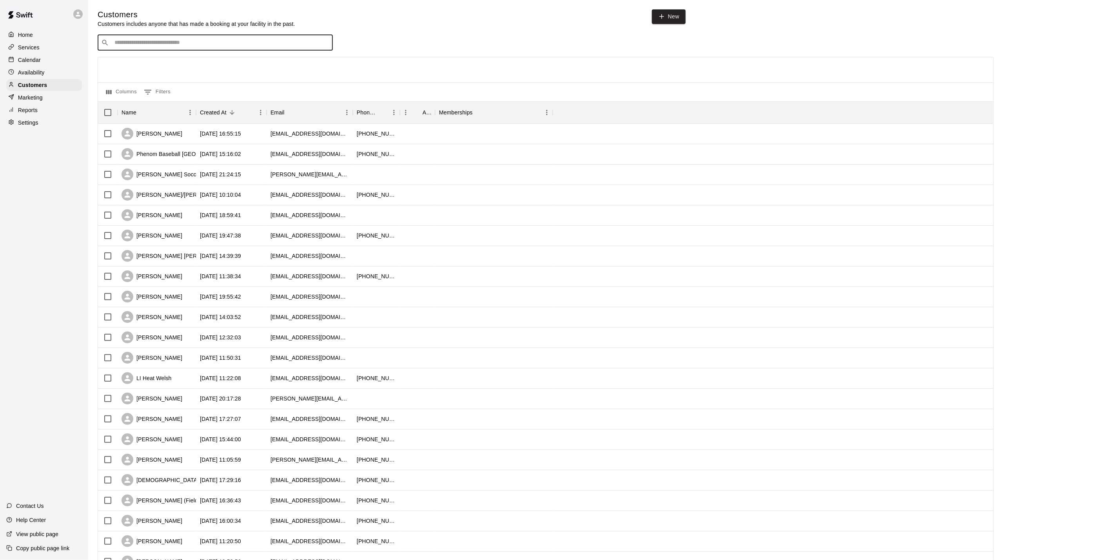
click at [293, 46] on input "Search customers by name or email" at bounding box center [220, 43] width 217 height 8
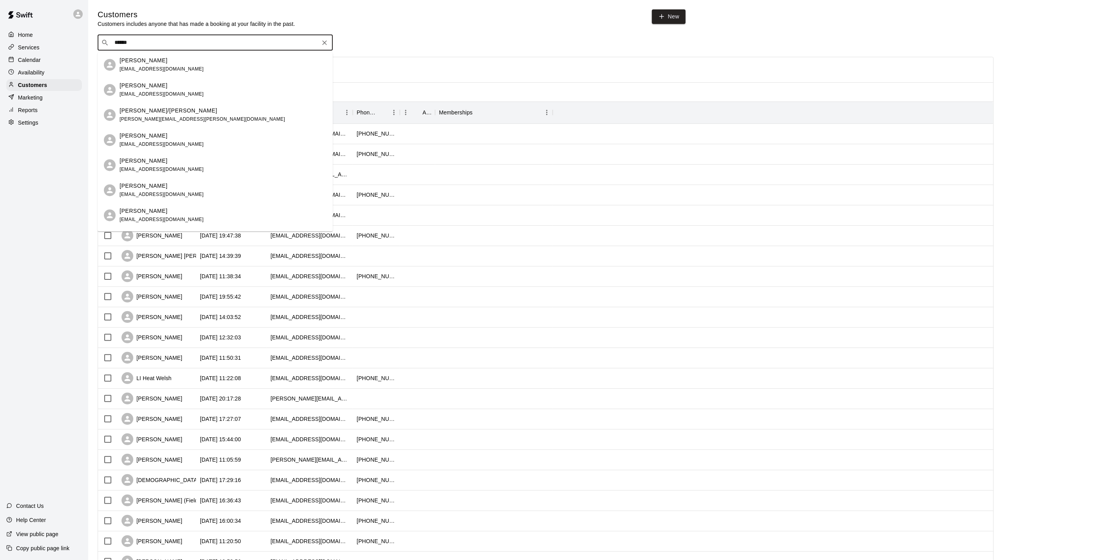
type input "******"
click at [41, 66] on div "Calendar" at bounding box center [44, 60] width 76 height 12
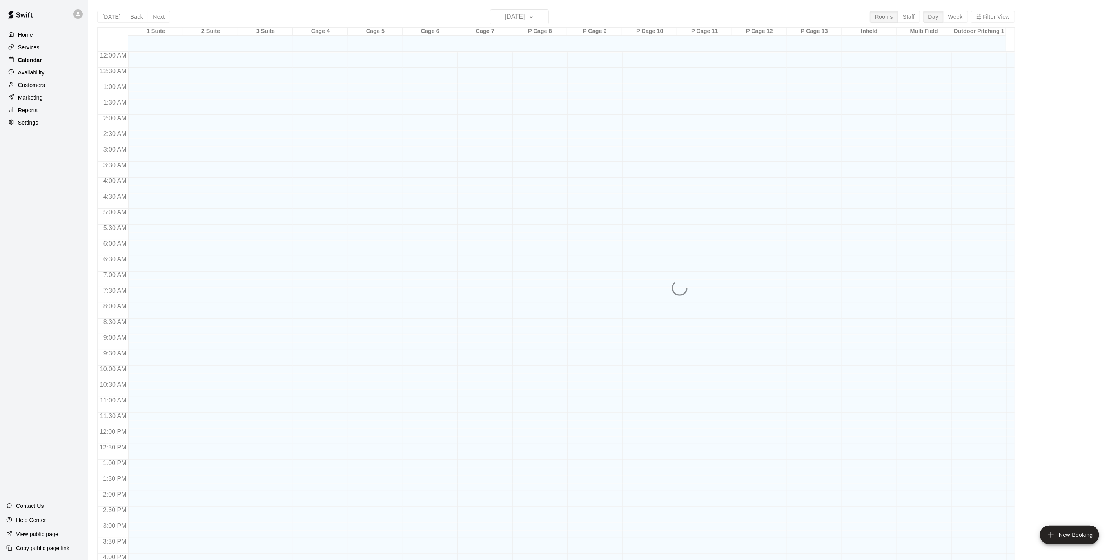
scroll to position [212, 0]
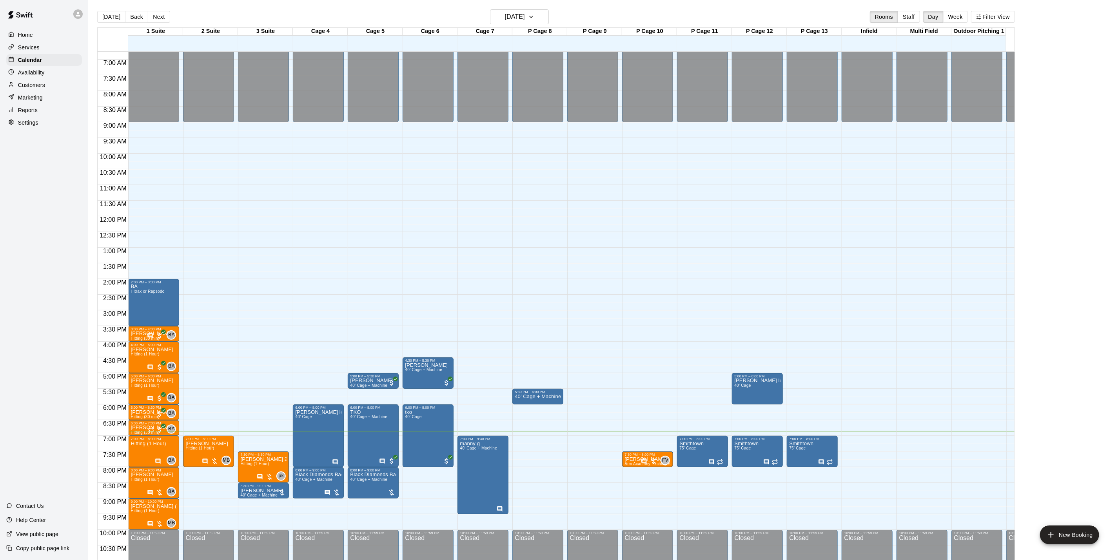
click at [38, 89] on p "Customers" at bounding box center [31, 85] width 27 height 8
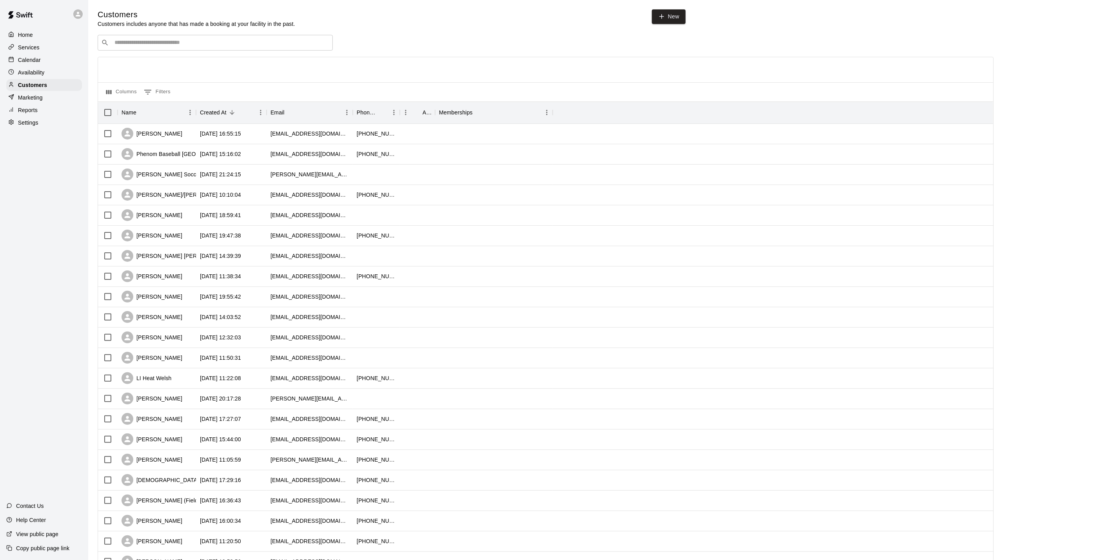
click at [135, 51] on div "​ ​" at bounding box center [215, 43] width 235 height 16
click at [50, 52] on div "Services" at bounding box center [44, 48] width 76 height 12
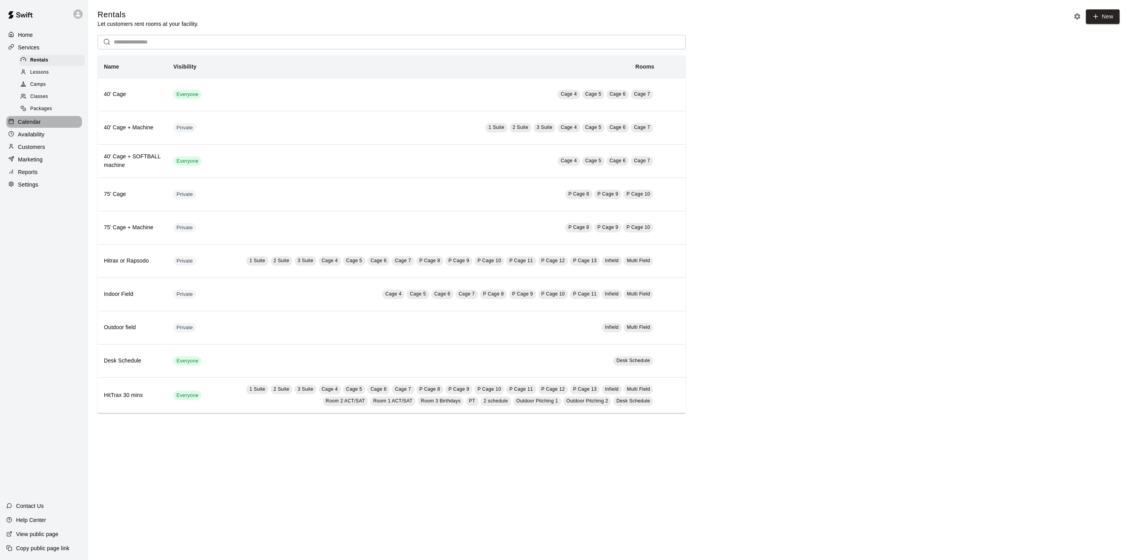
click at [27, 126] on p "Calendar" at bounding box center [29, 122] width 23 height 8
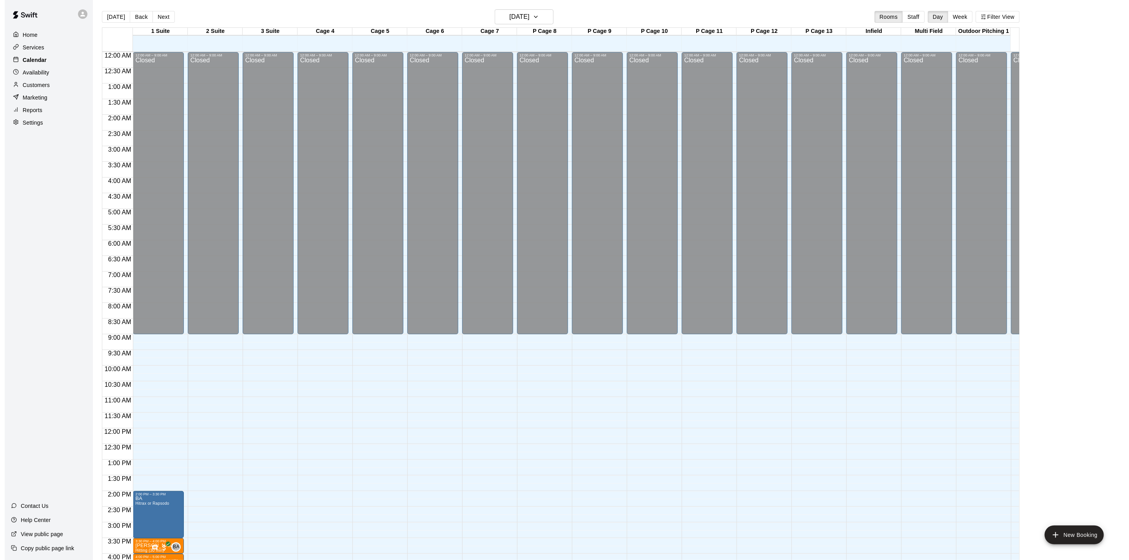
scroll to position [212, 0]
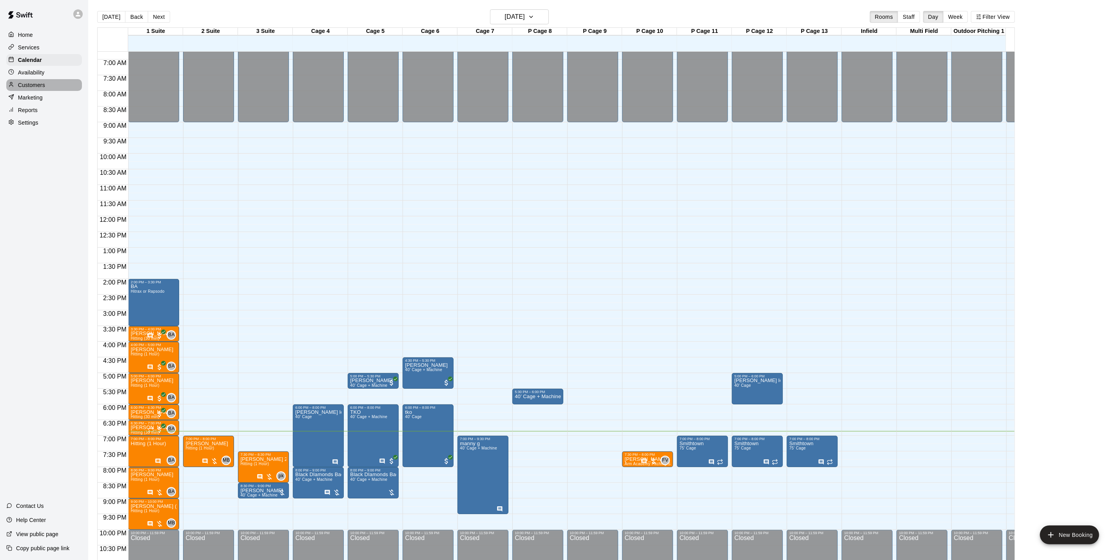
click at [41, 89] on p "Customers" at bounding box center [31, 85] width 27 height 8
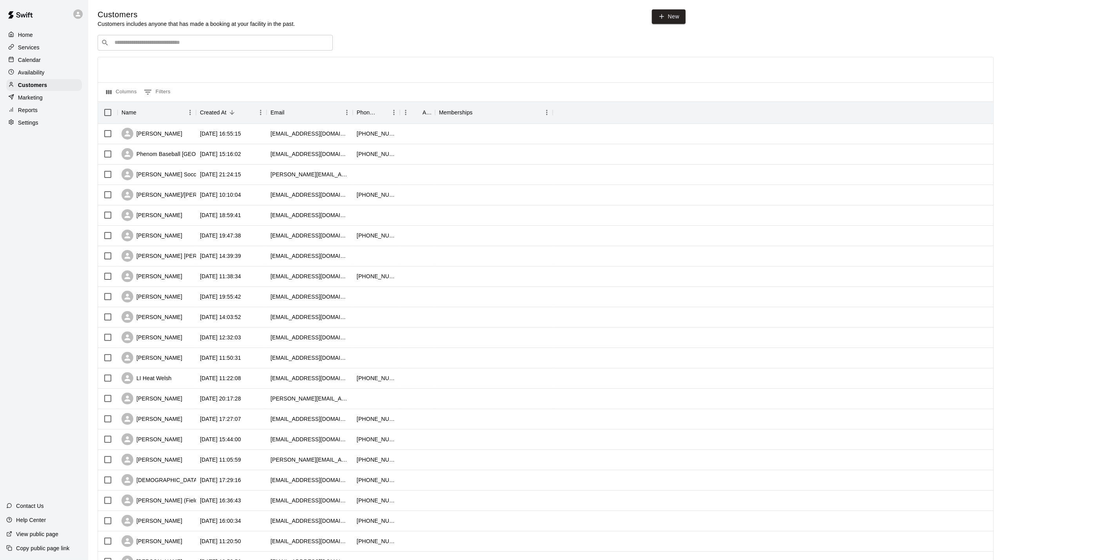
click at [168, 50] on div "​ ​" at bounding box center [215, 43] width 235 height 16
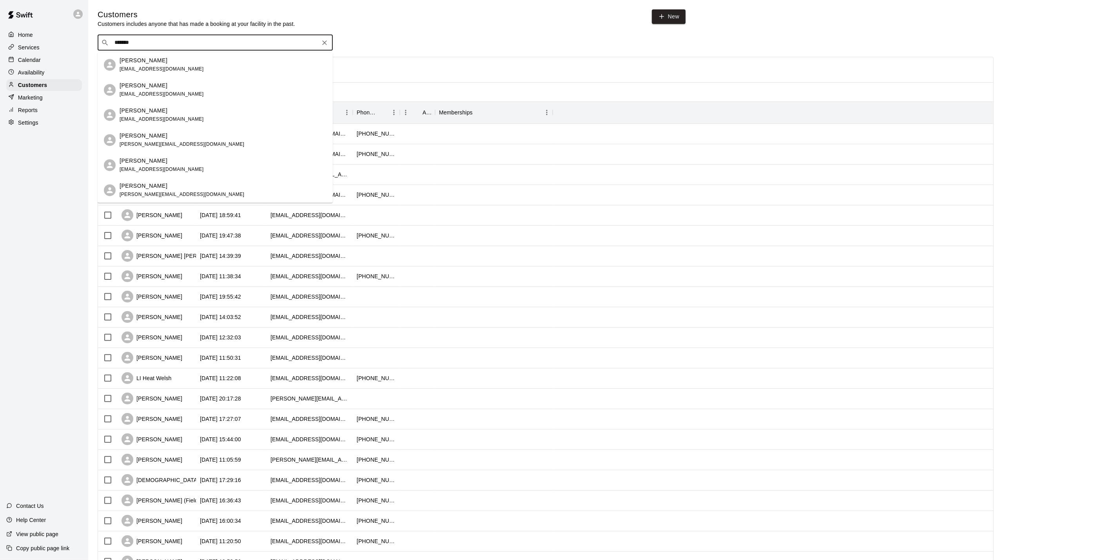
type input "********"
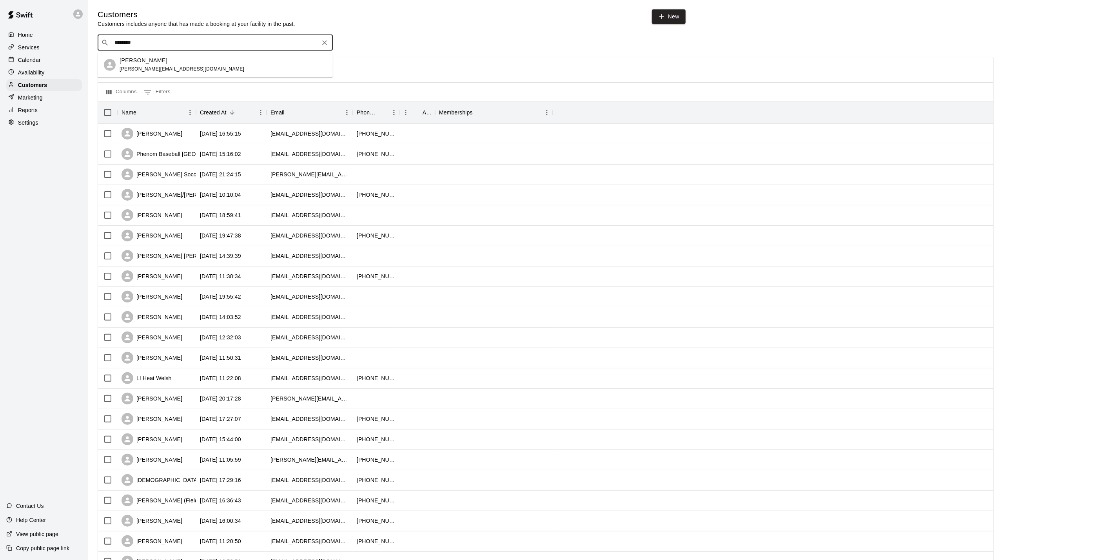
click at [184, 60] on div "[PERSON_NAME] [PERSON_NAME][EMAIL_ADDRESS][DOMAIN_NAME]" at bounding box center [223, 64] width 207 height 17
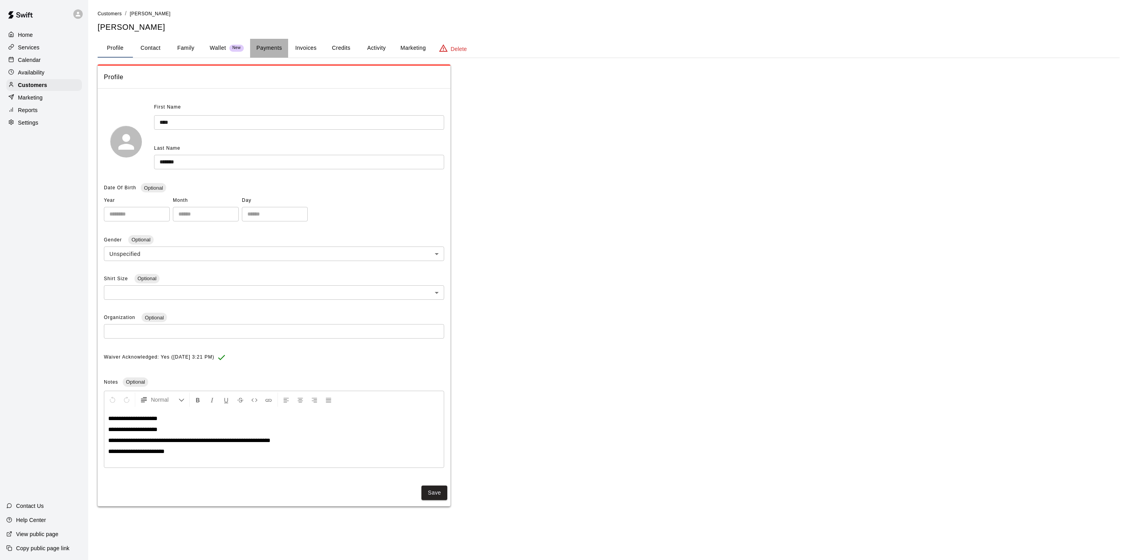
click at [271, 46] on button "Payments" at bounding box center [269, 48] width 38 height 19
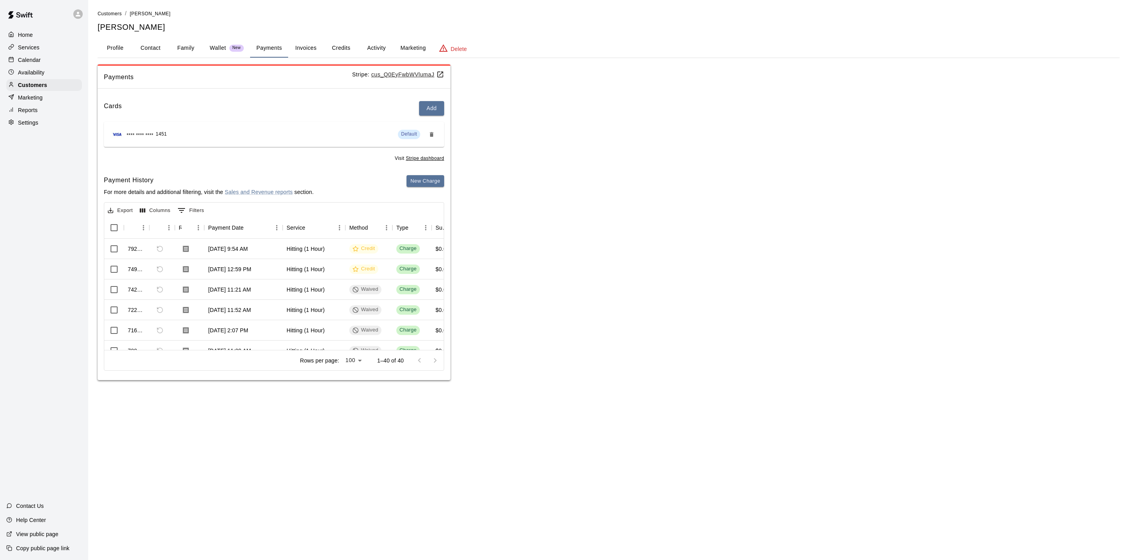
drag, startPoint x: 175, startPoint y: 343, endPoint x: 182, endPoint y: 343, distance: 7.1
click at [182, 350] on div "Rows per page: 100 *** 1–40 of 40" at bounding box center [273, 360] width 339 height 20
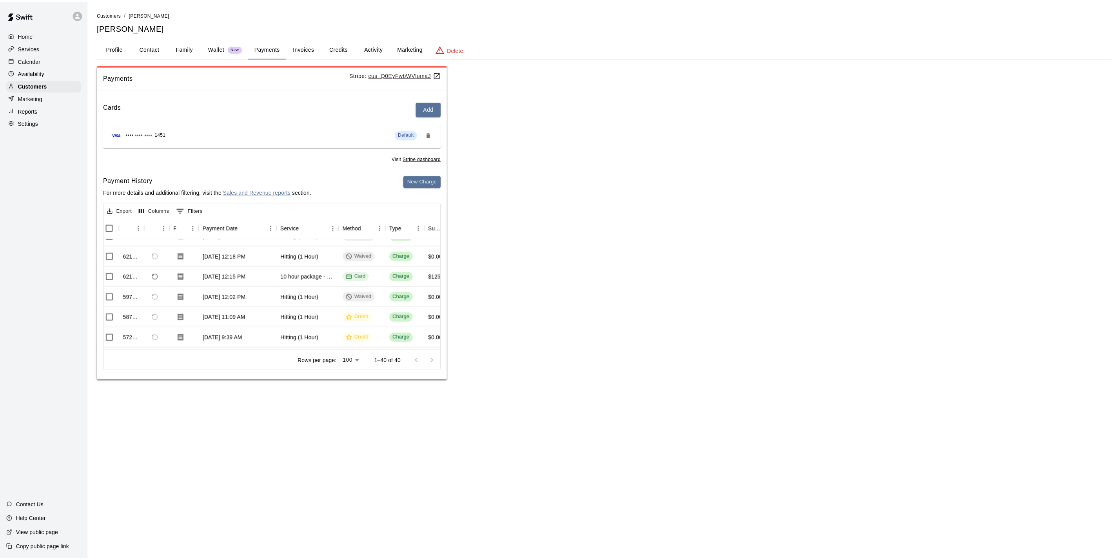
scroll to position [176, 0]
click at [307, 46] on button "Invoices" at bounding box center [305, 48] width 35 height 19
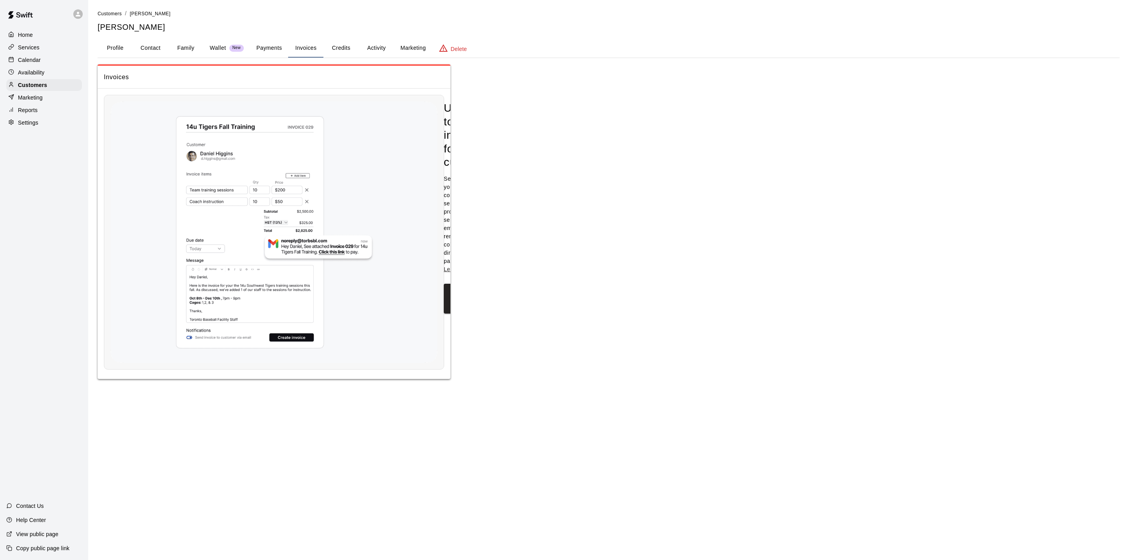
click at [331, 44] on button "Credits" at bounding box center [340, 48] width 35 height 19
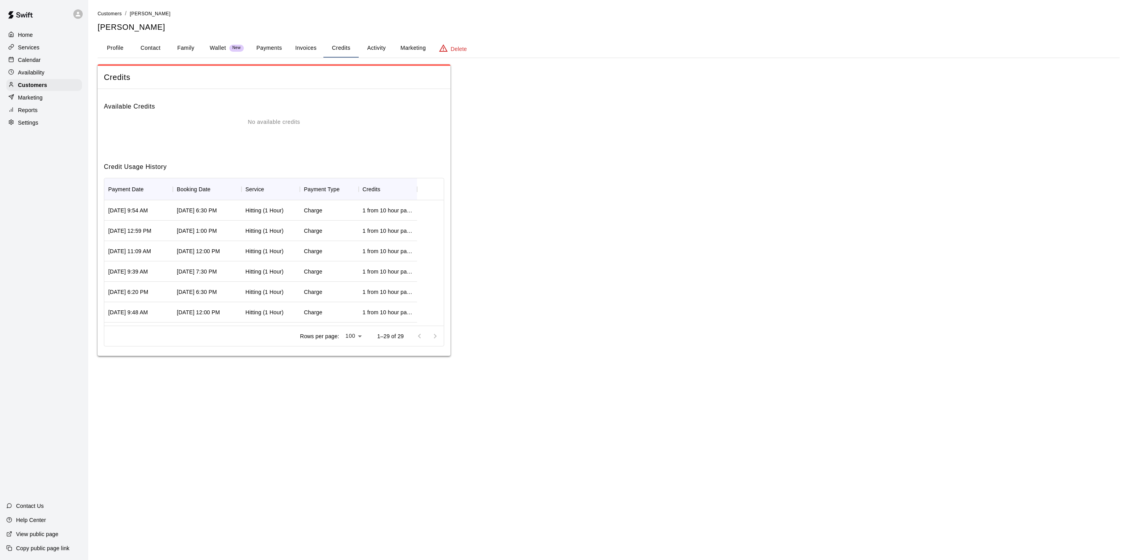
click at [138, 46] on button "Contact" at bounding box center [150, 48] width 35 height 19
select select "**"
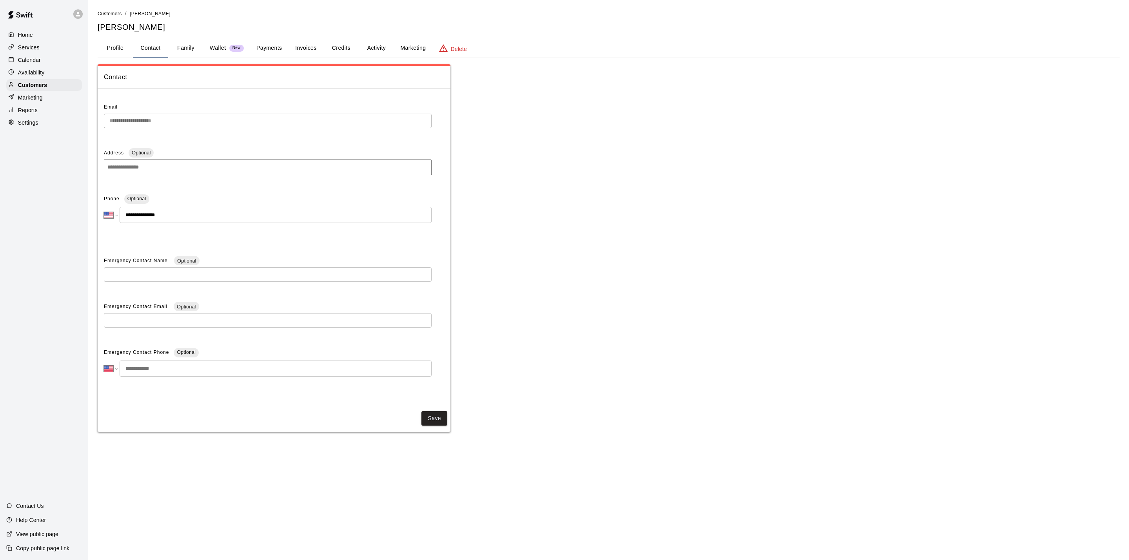
drag, startPoint x: 103, startPoint y: 51, endPoint x: 111, endPoint y: 50, distance: 7.1
click at [105, 51] on button "Profile" at bounding box center [115, 48] width 35 height 19
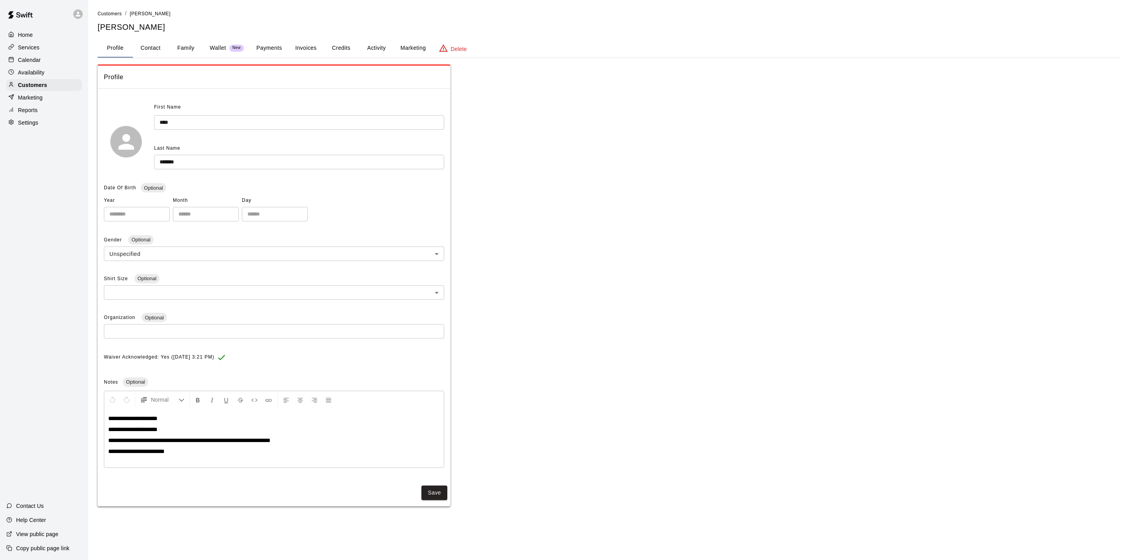
click at [391, 47] on button "Activity" at bounding box center [376, 48] width 35 height 19
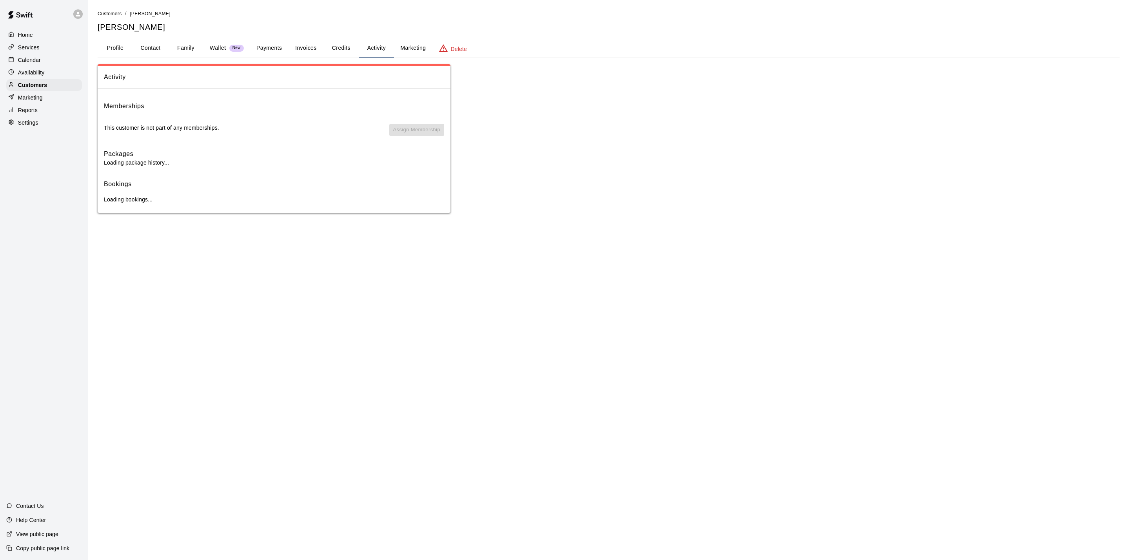
click at [377, 47] on button "Activity" at bounding box center [376, 48] width 35 height 19
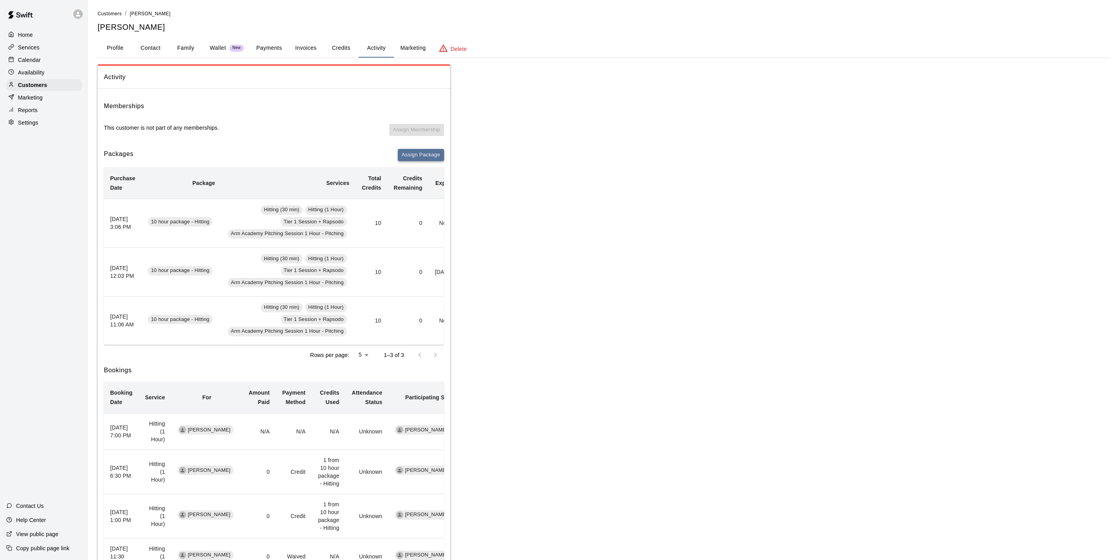
click at [411, 153] on button "Assign Package" at bounding box center [421, 155] width 46 height 12
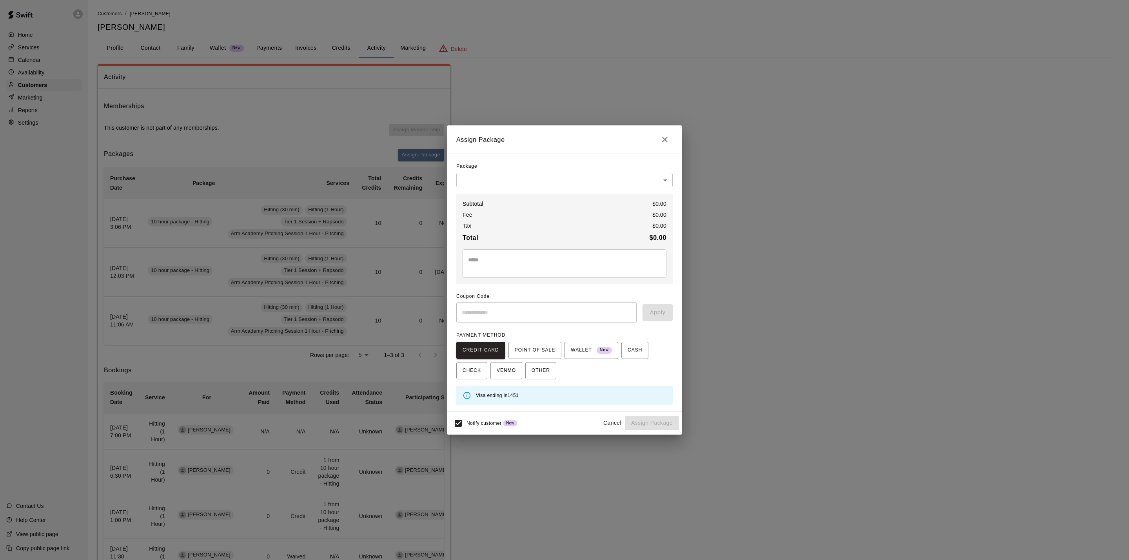
click at [566, 182] on body "Home Services Calendar Availability Customers Marketing Reports Settings Contac…" at bounding box center [564, 419] width 1129 height 839
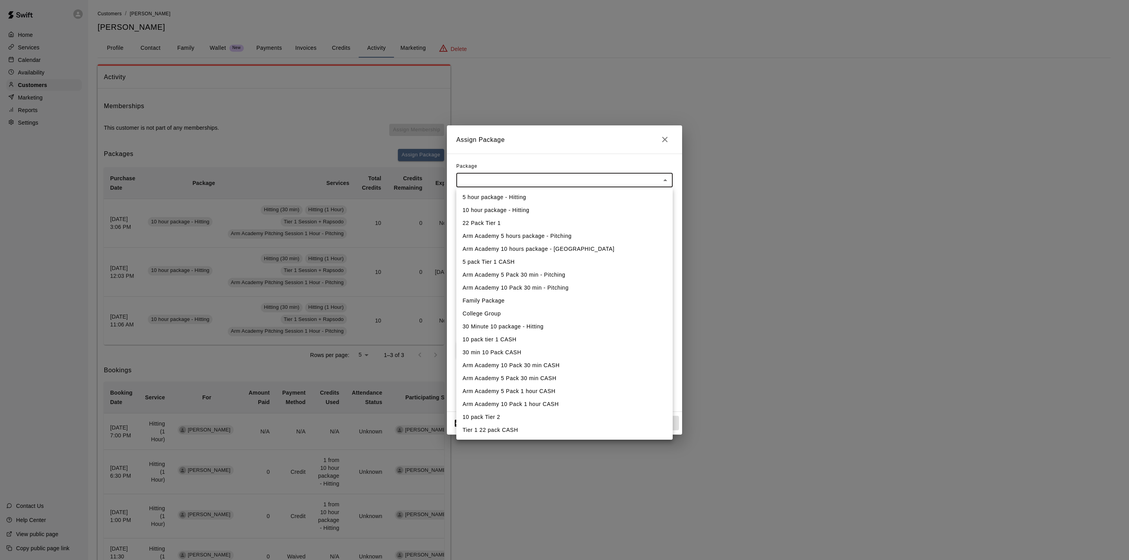
click at [516, 206] on li "10 hour package - Hitting" at bounding box center [564, 210] width 216 height 13
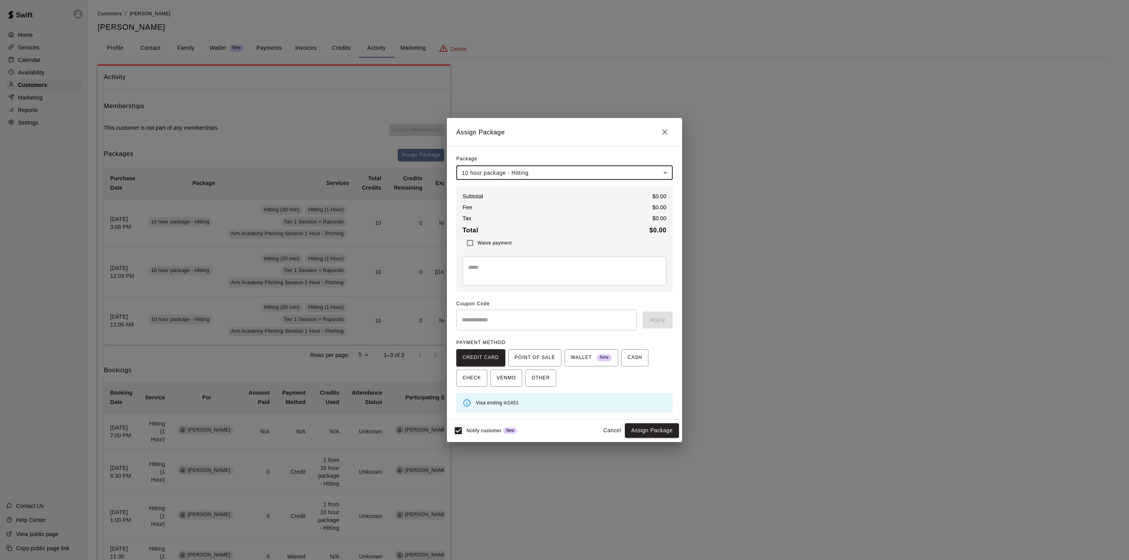
type input "**********"
click at [542, 357] on span "POINT OF SALE" at bounding box center [534, 357] width 40 height 13
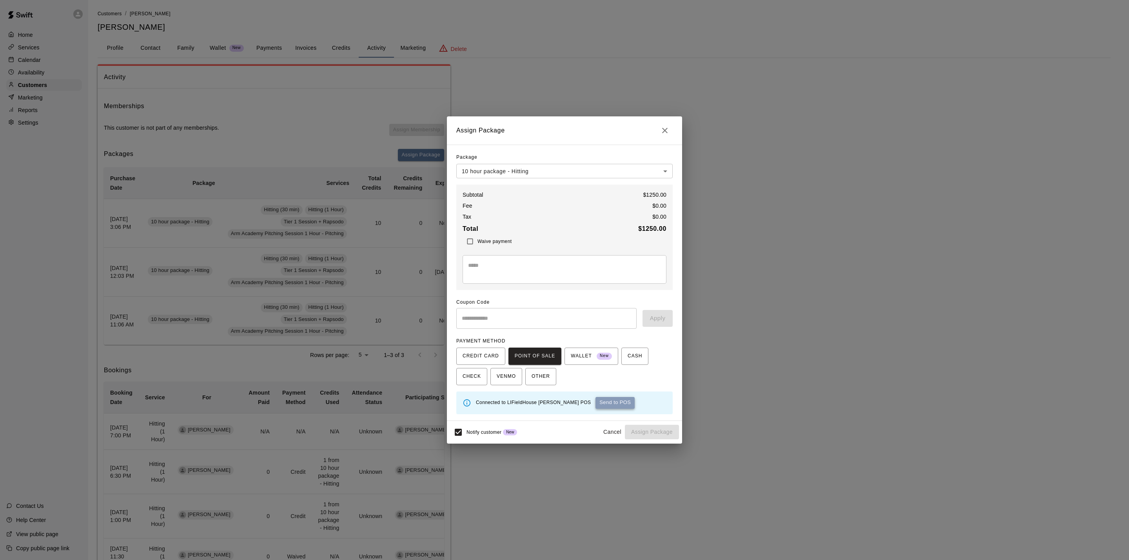
click at [595, 404] on button "Send to POS" at bounding box center [614, 403] width 39 height 12
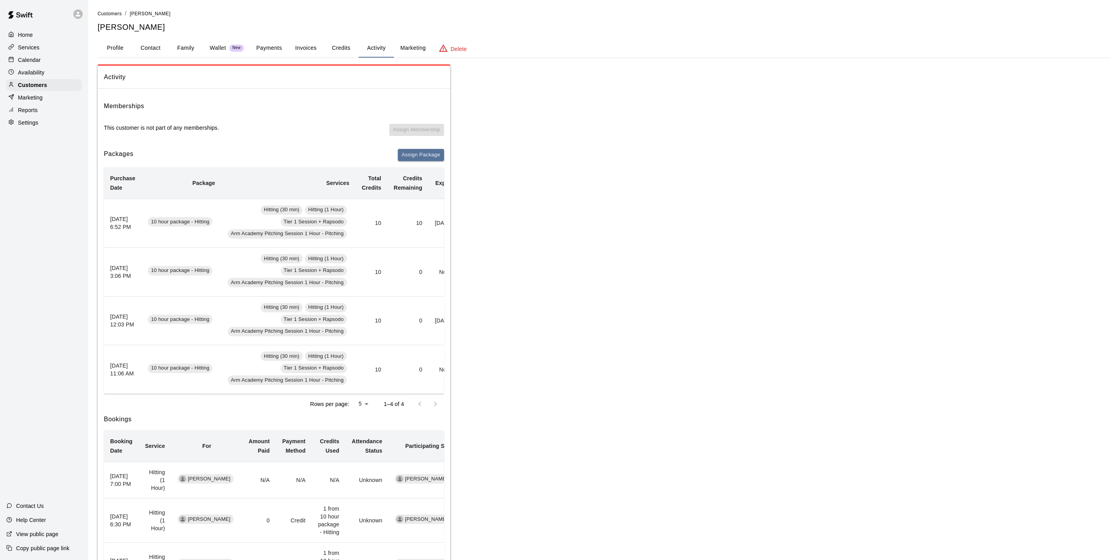
click at [26, 64] on p "Calendar" at bounding box center [29, 60] width 23 height 8
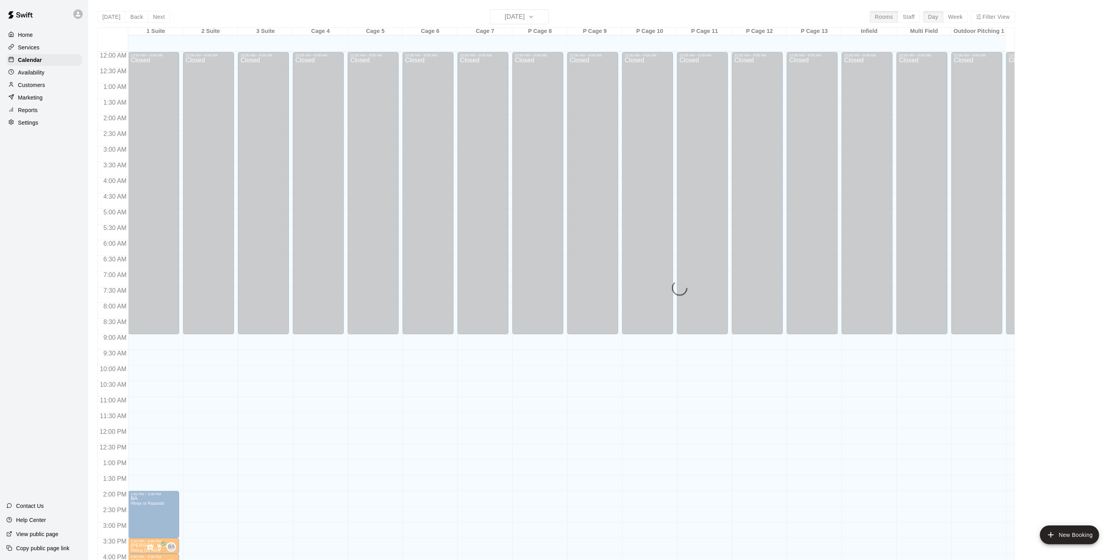
scroll to position [212, 0]
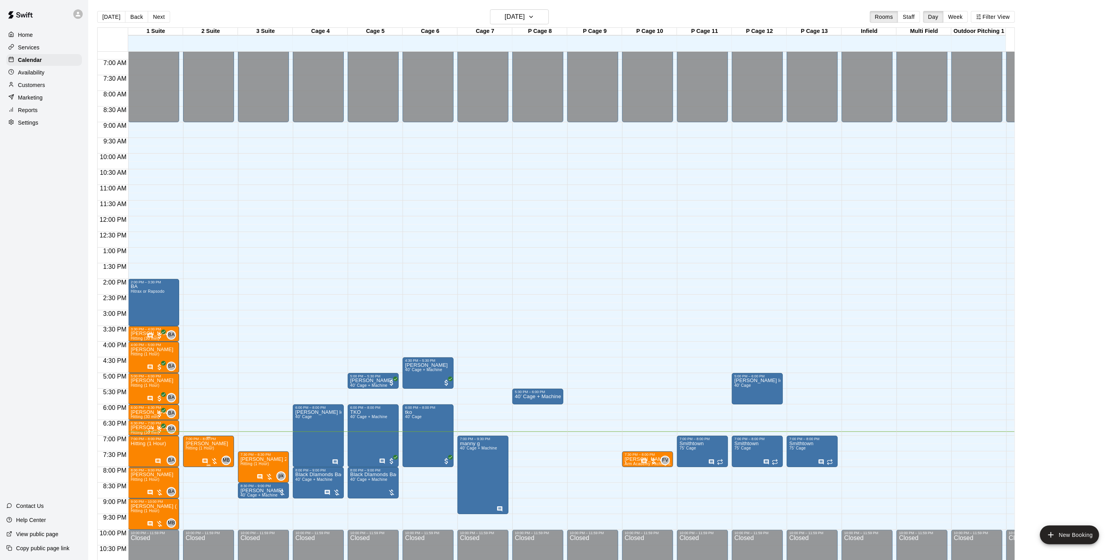
click at [197, 444] on p "[PERSON_NAME]" at bounding box center [206, 444] width 43 height 0
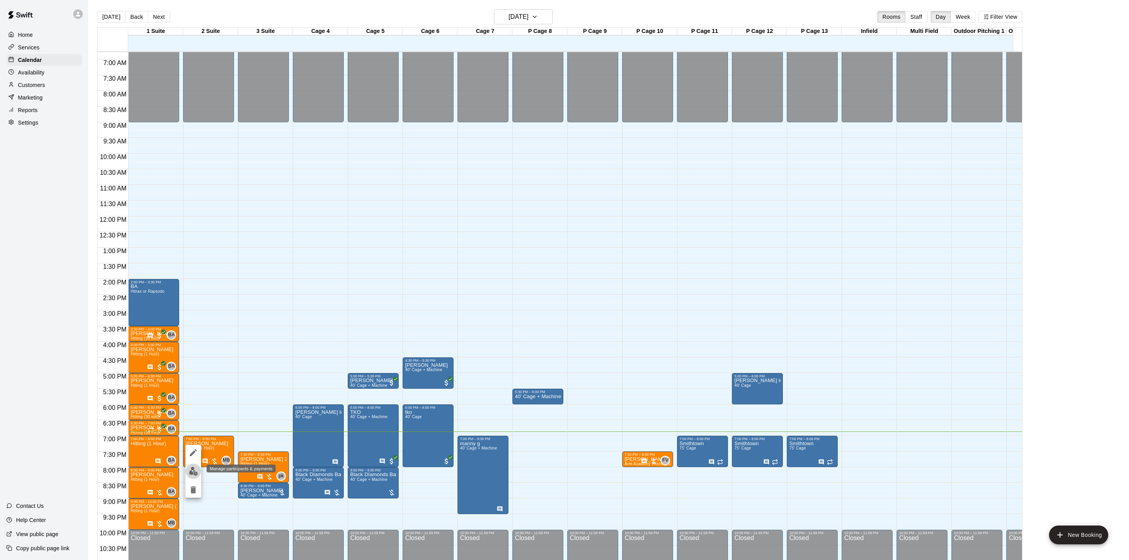
click at [196, 473] on img "edit" at bounding box center [193, 471] width 9 height 9
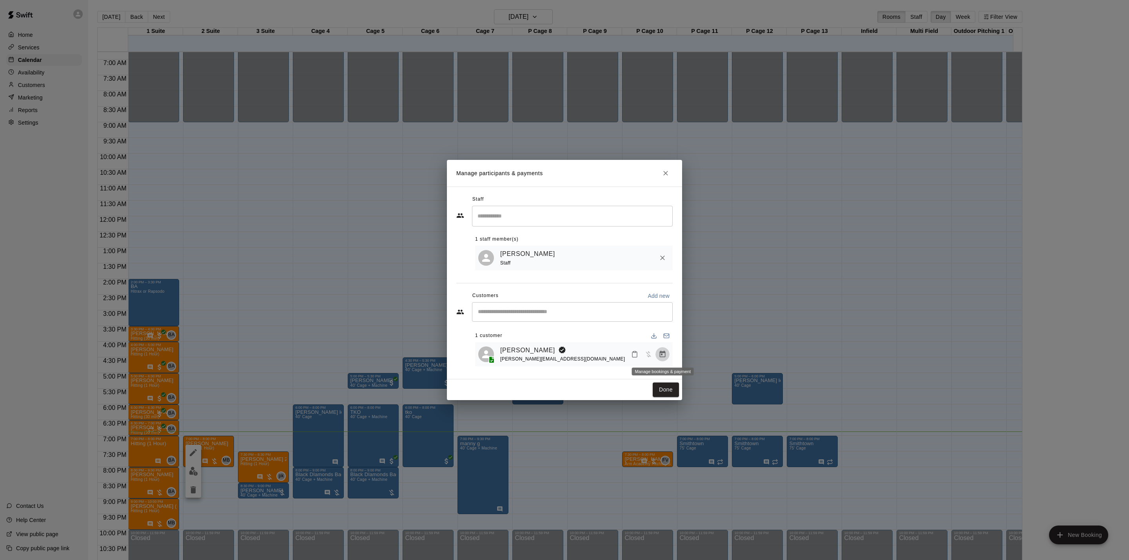
click at [659, 353] on icon "Manage bookings & payment" at bounding box center [662, 354] width 6 height 7
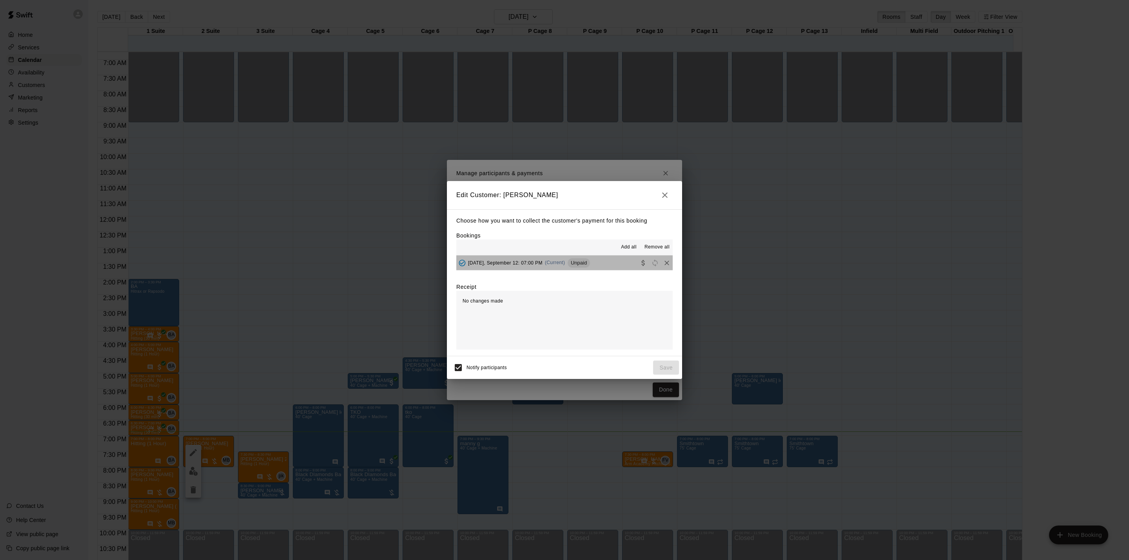
click at [609, 267] on button "[DATE], September 12: 07:00 PM (Current) Unpaid" at bounding box center [564, 262] width 216 height 14
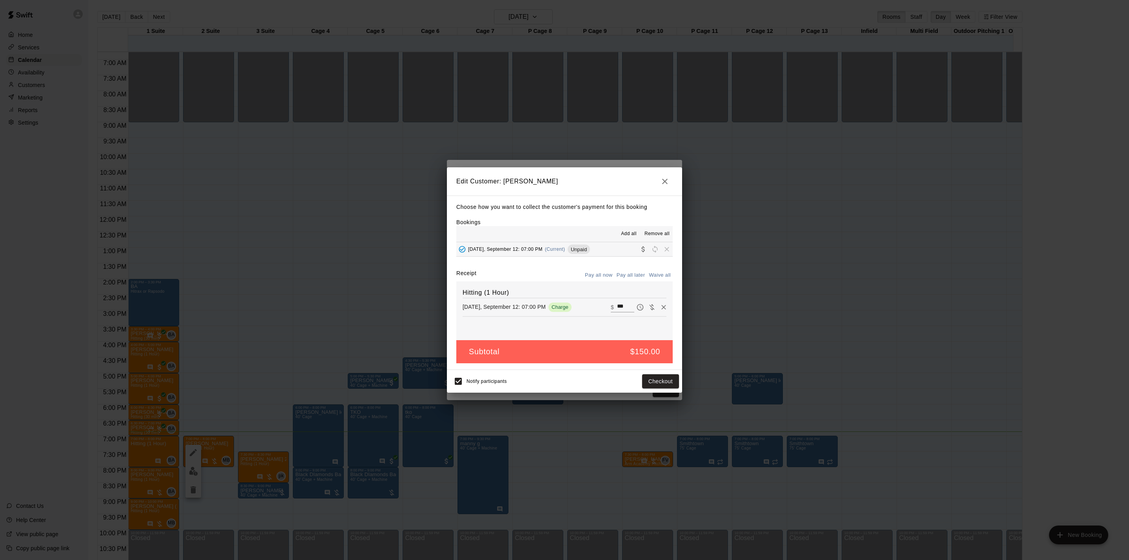
click at [606, 279] on button "Pay all now" at bounding box center [599, 275] width 32 height 12
click at [647, 376] on button "Checkout" at bounding box center [660, 381] width 37 height 14
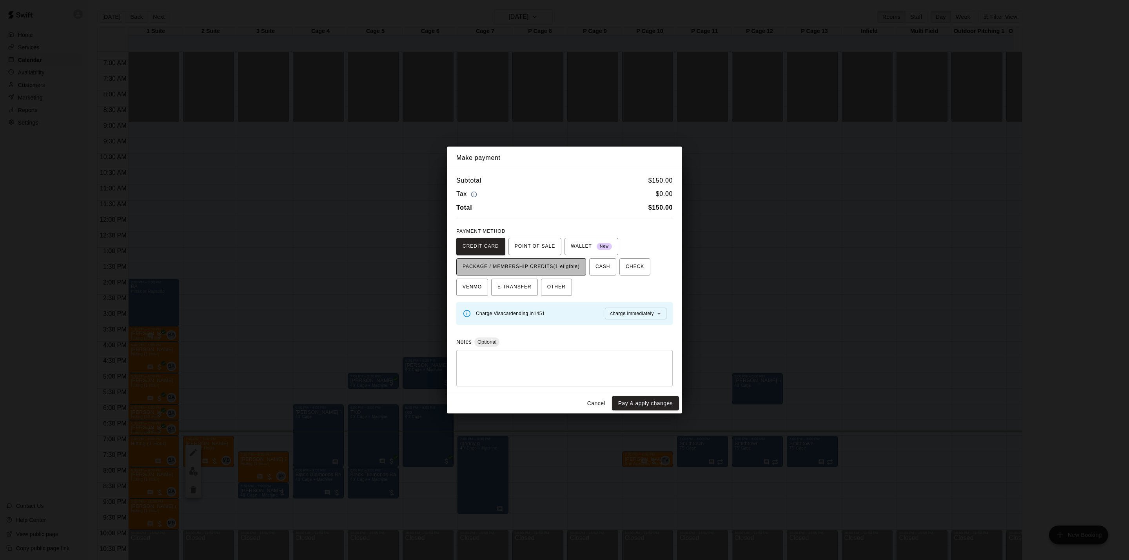
click at [530, 261] on span "PACKAGE / MEMBERSHIP CREDITS (1 eligible)" at bounding box center [520, 267] width 117 height 13
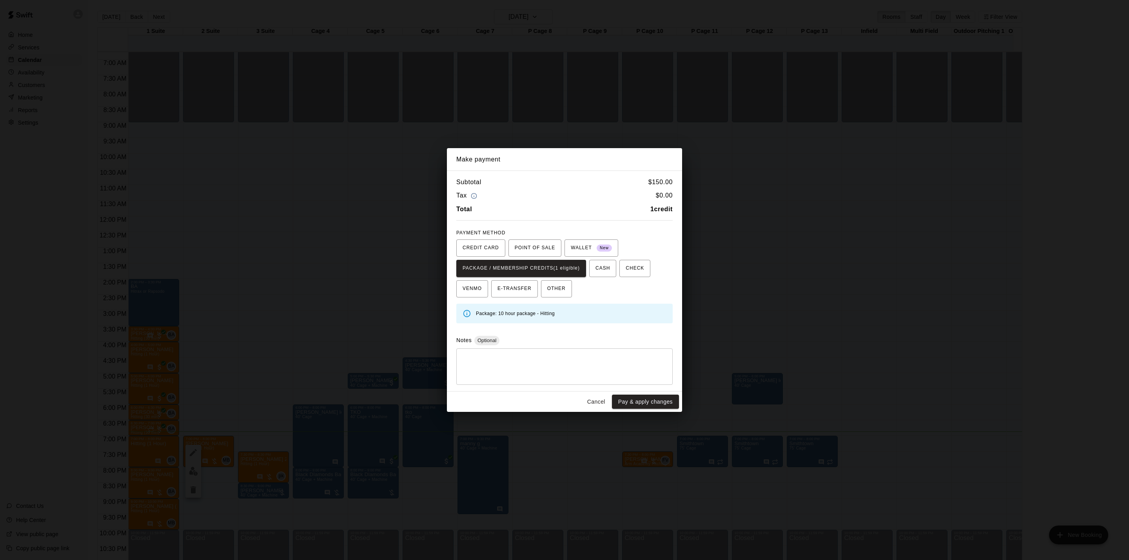
click at [632, 393] on div "Cancel Pay & apply changes" at bounding box center [564, 401] width 235 height 21
click at [633, 399] on button "Pay & apply changes" at bounding box center [645, 402] width 67 height 14
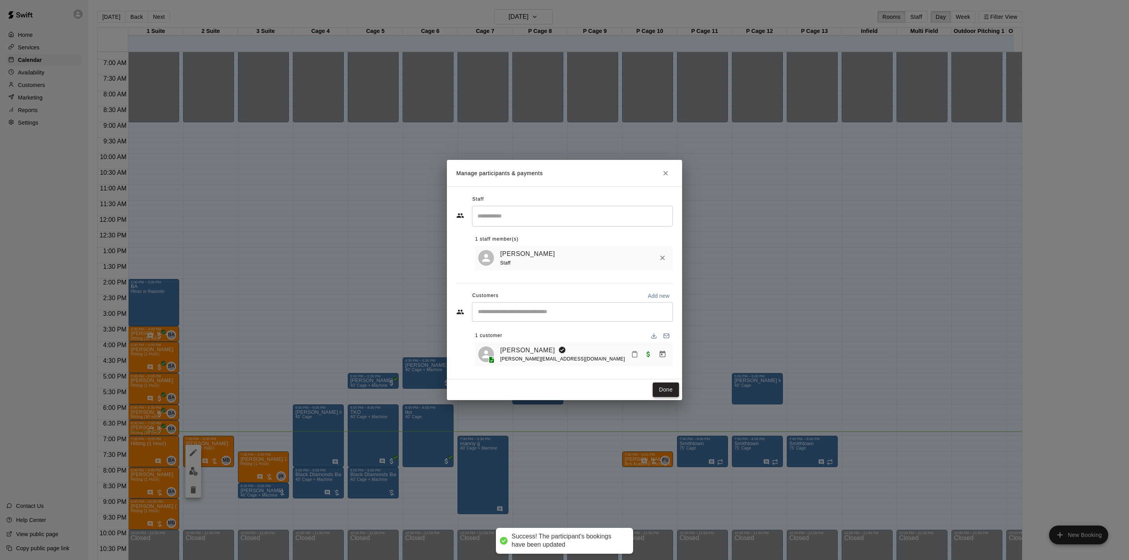
click at [663, 389] on button "Done" at bounding box center [665, 389] width 26 height 14
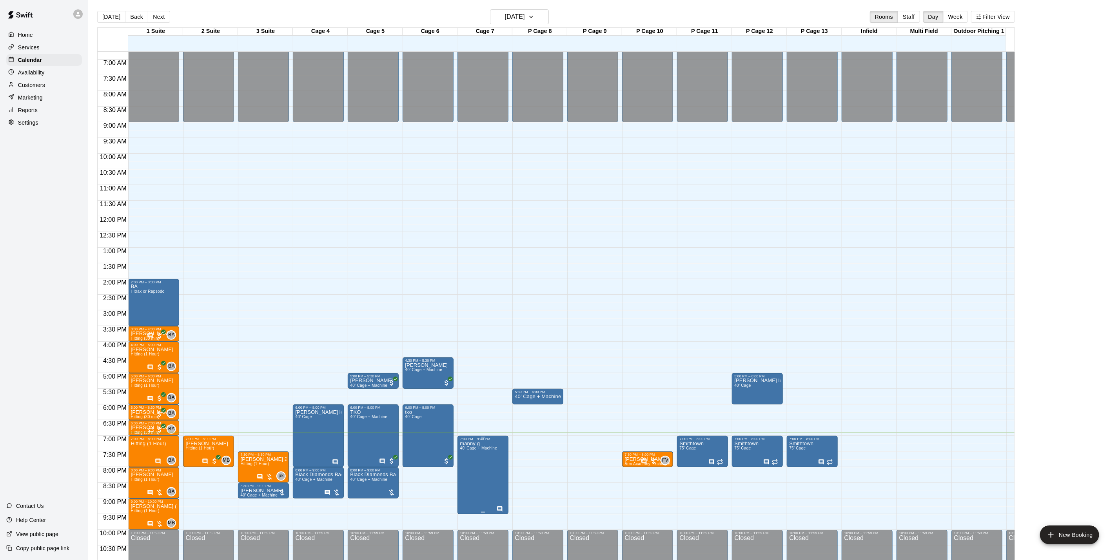
click at [500, 508] on icon "Has notes" at bounding box center [499, 509] width 6 height 6
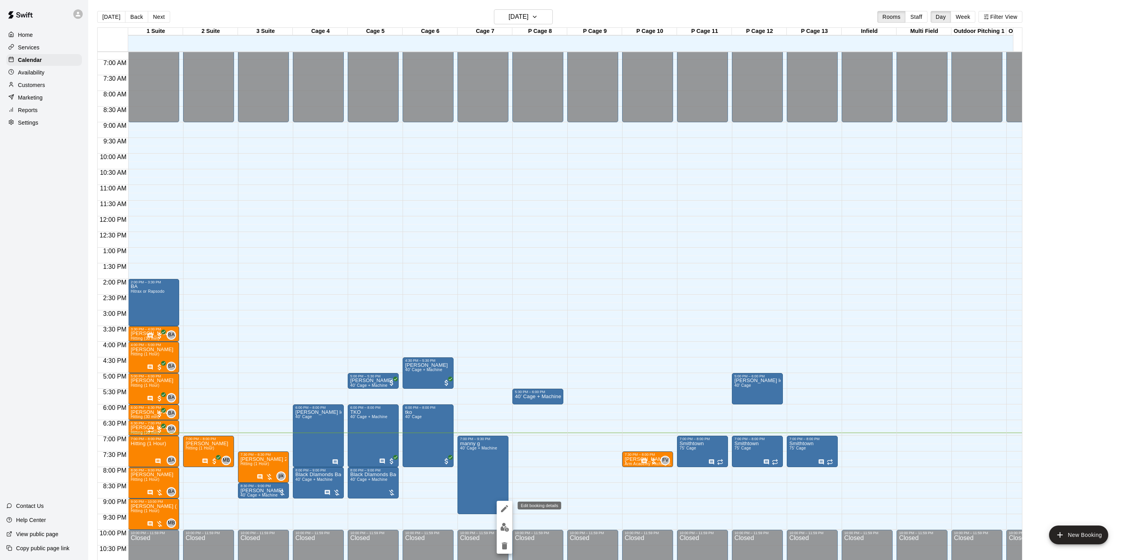
click at [503, 513] on icon "edit" at bounding box center [504, 508] width 9 height 9
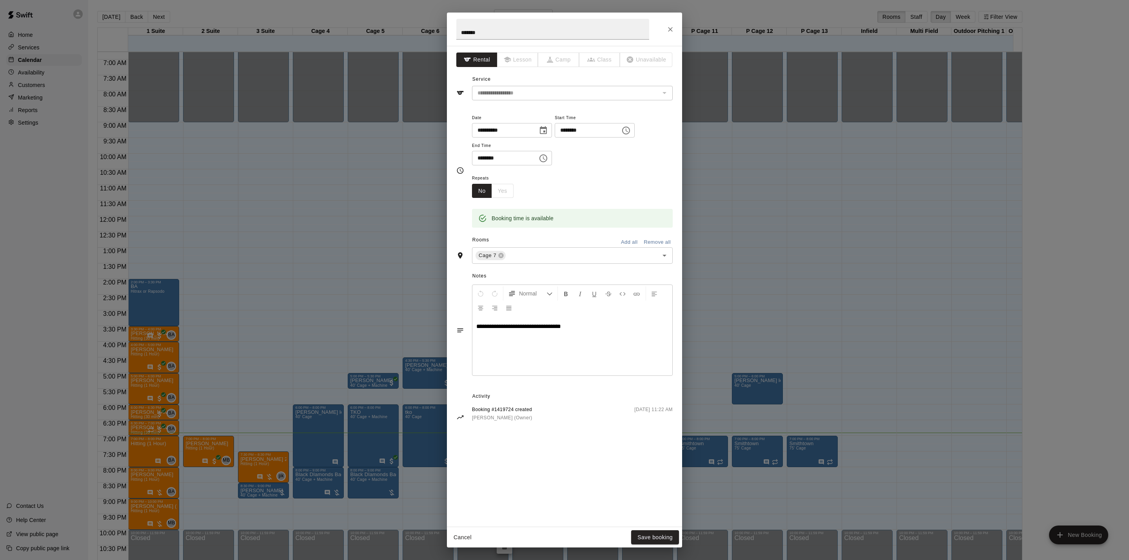
click at [667, 25] on button "Close" at bounding box center [670, 29] width 14 height 14
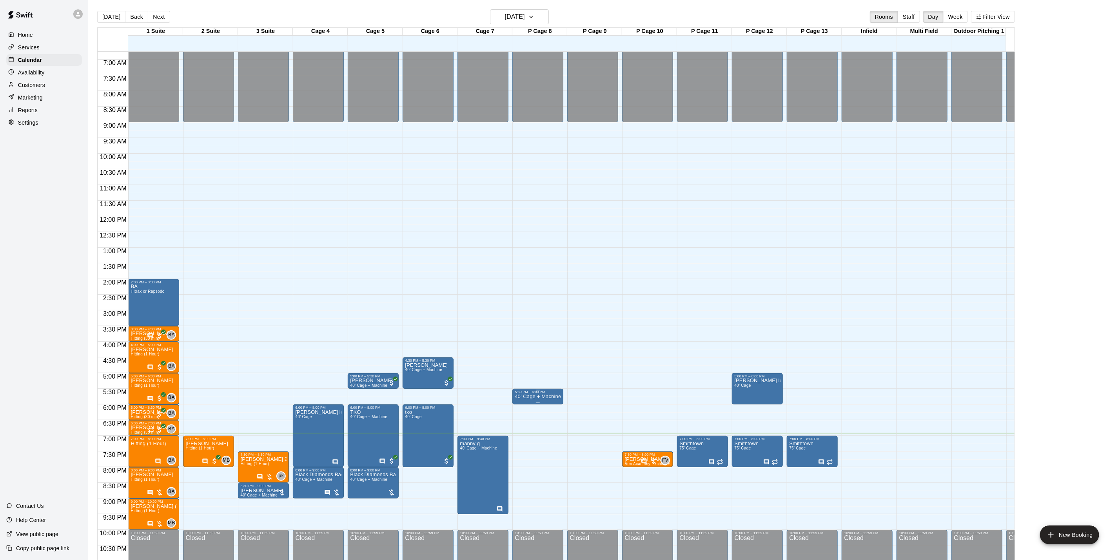
click at [518, 397] on p "40’ Cage + Machine" at bounding box center [537, 397] width 46 height 0
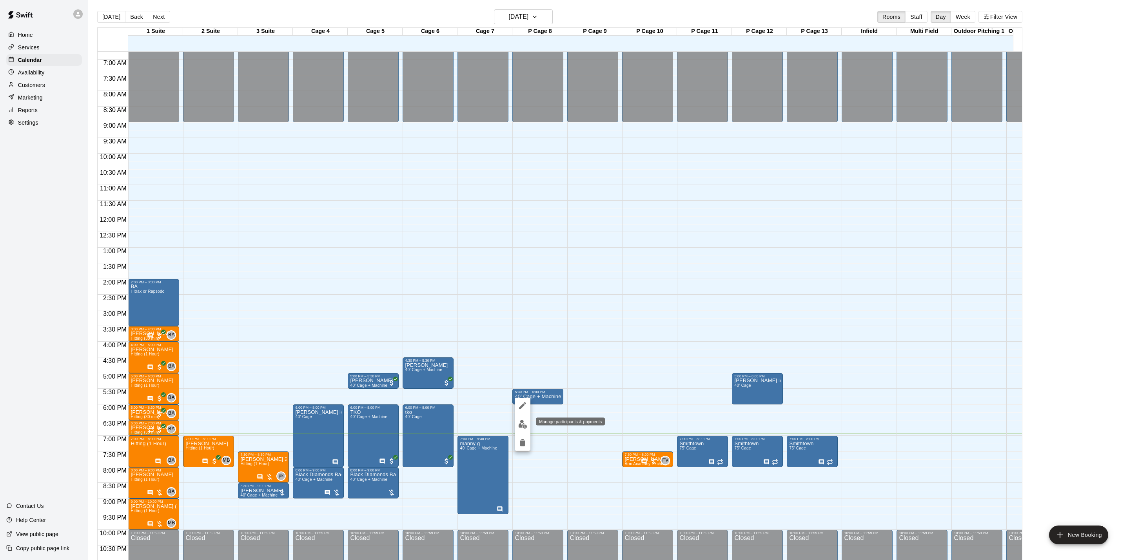
click at [515, 422] on button "edit" at bounding box center [522, 424] width 16 height 15
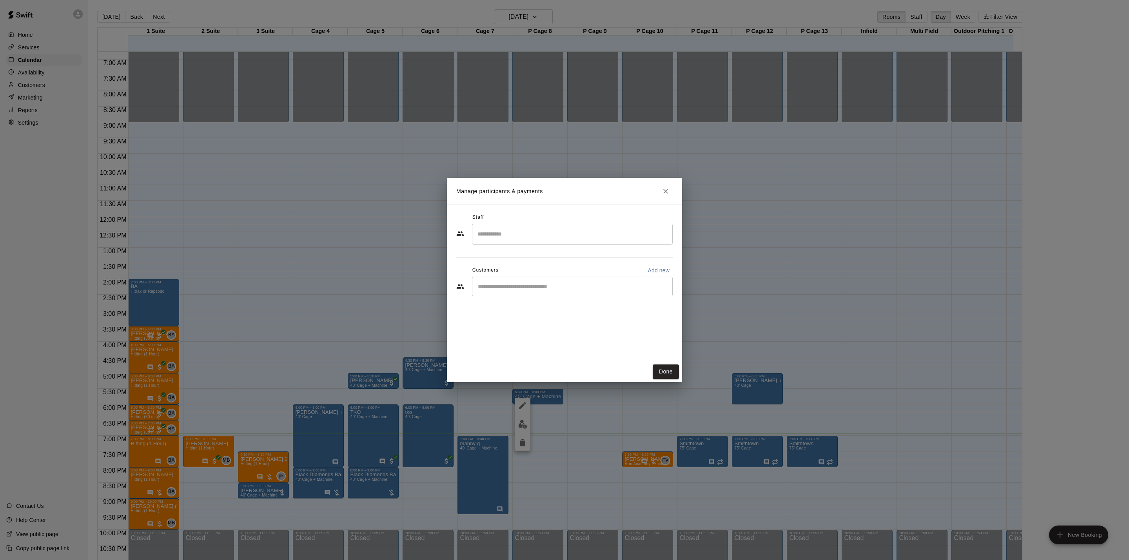
click at [511, 245] on div "​" at bounding box center [572, 234] width 201 height 21
click at [661, 190] on icon "Close" at bounding box center [665, 191] width 8 height 8
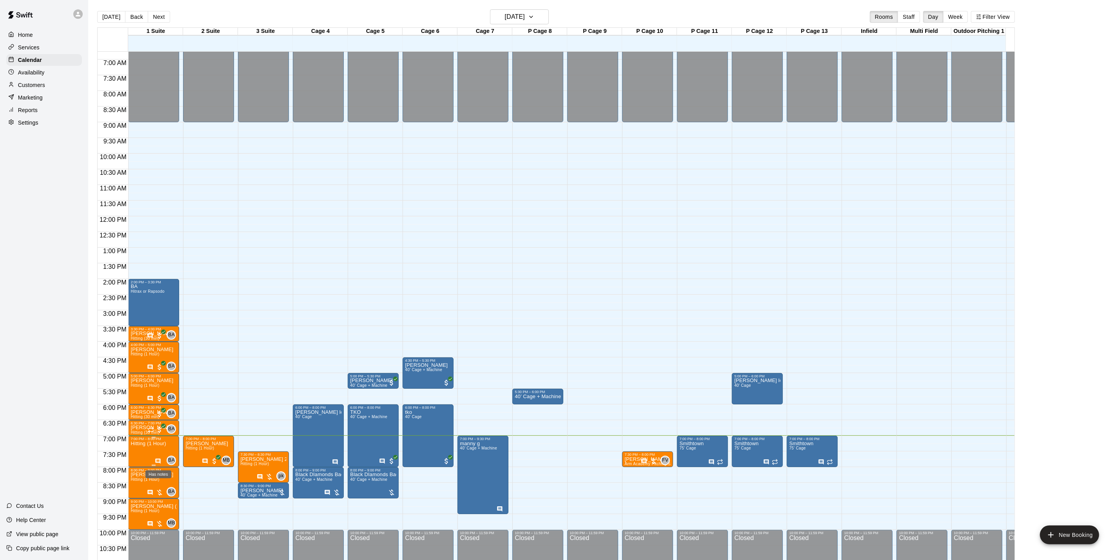
click at [160, 460] on icon "Has notes" at bounding box center [158, 460] width 5 height 5
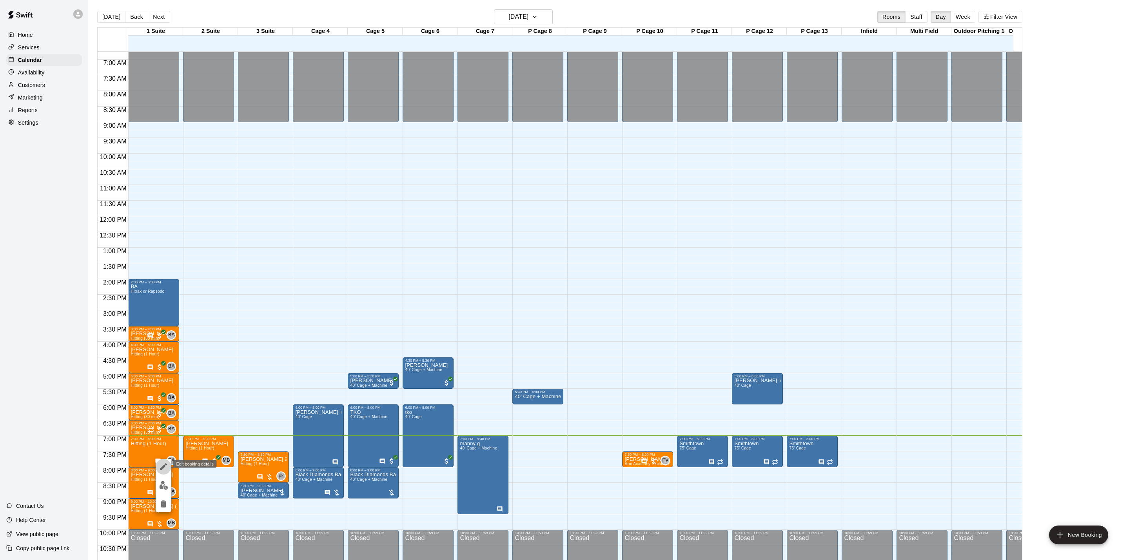
click at [161, 466] on icon "edit" at bounding box center [163, 466] width 9 height 9
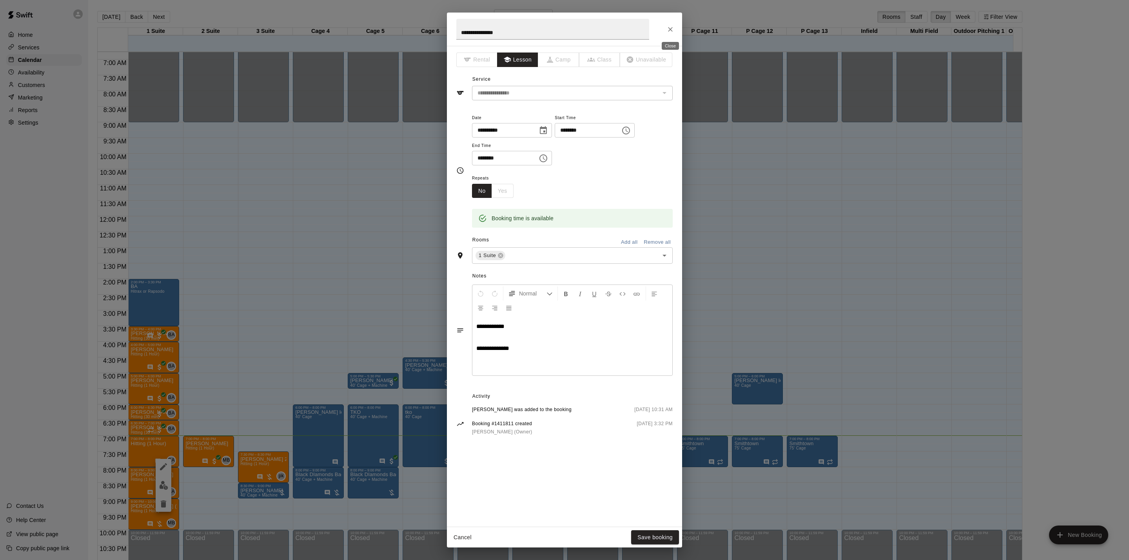
click at [666, 26] on icon "Close" at bounding box center [670, 29] width 8 height 8
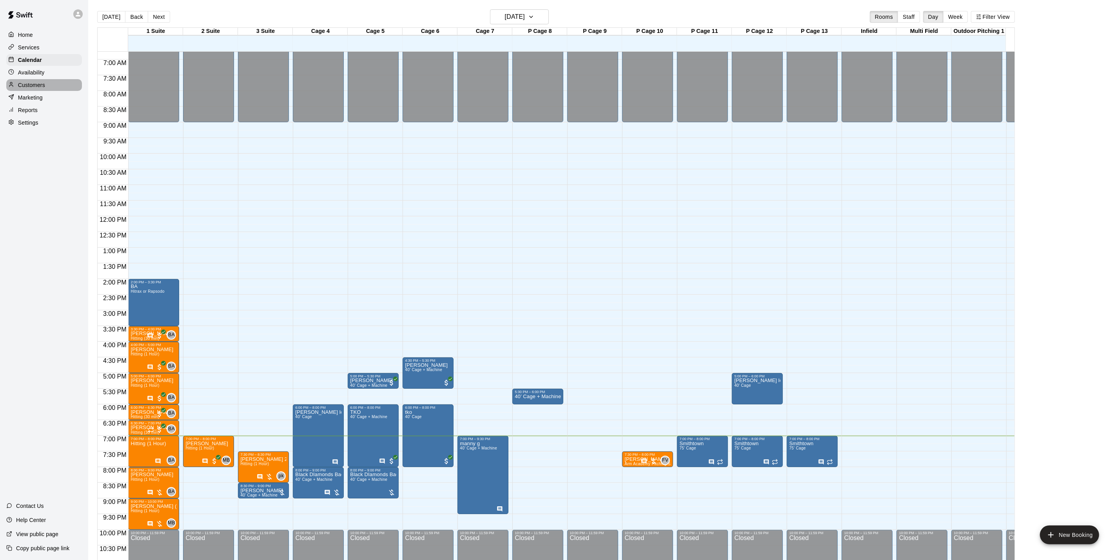
click at [20, 91] on div "Customers" at bounding box center [44, 85] width 76 height 12
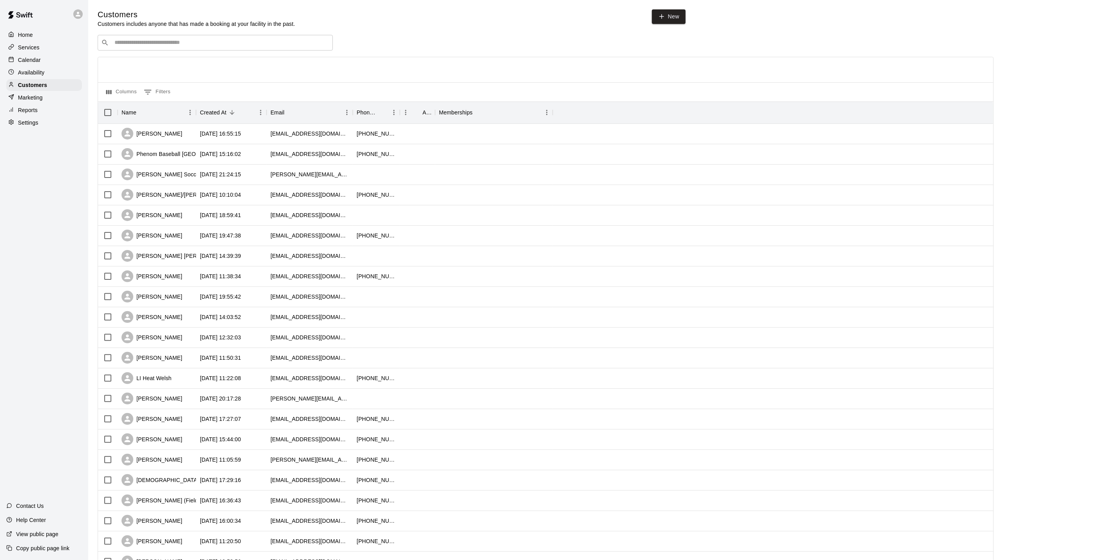
click at [685, 24] on div "Customers Customers includes anyone that has made a booking at your facility in…" at bounding box center [604, 331] width 1013 height 645
click at [682, 24] on link "New" at bounding box center [669, 16] width 34 height 14
select select "**"
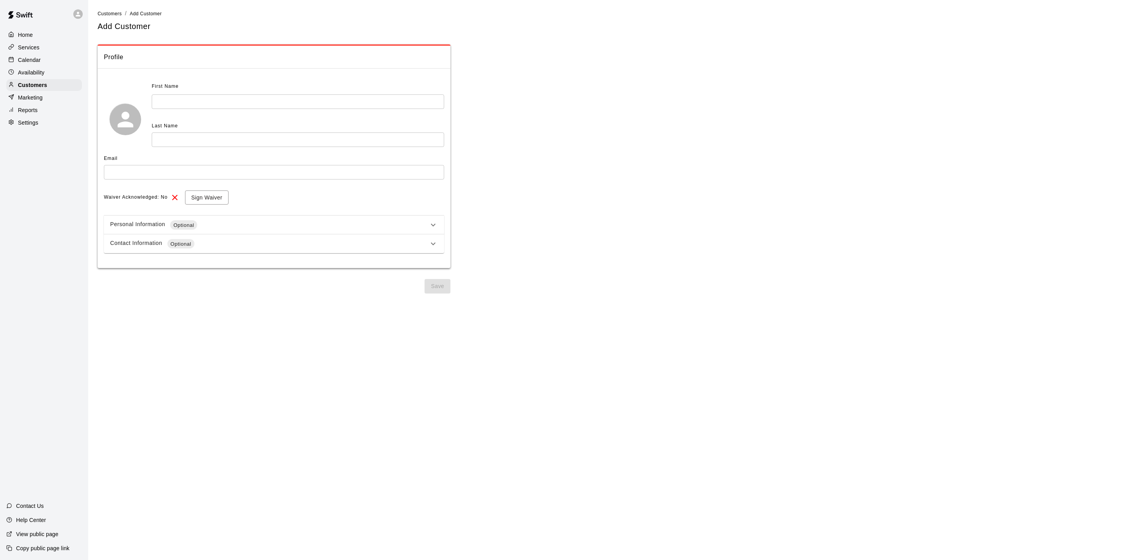
click at [210, 132] on input "text" at bounding box center [298, 139] width 292 height 14
type input "******"
click at [225, 104] on input "text" at bounding box center [298, 101] width 292 height 14
type input "****"
click at [272, 167] on input "text" at bounding box center [274, 172] width 340 height 14
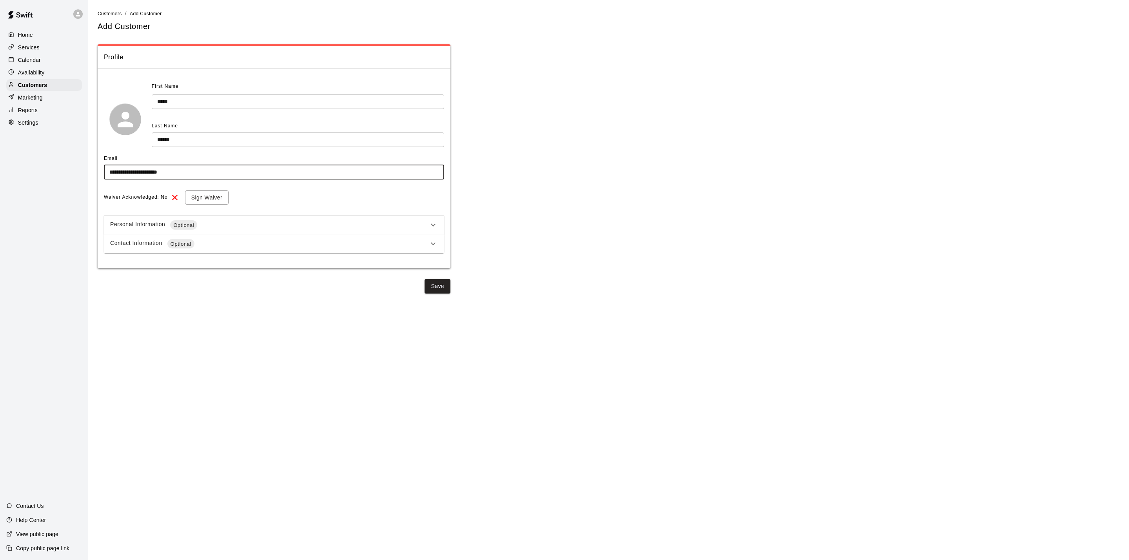
type input "**********"
click at [216, 220] on div "Personal Information Optional" at bounding box center [269, 224] width 318 height 9
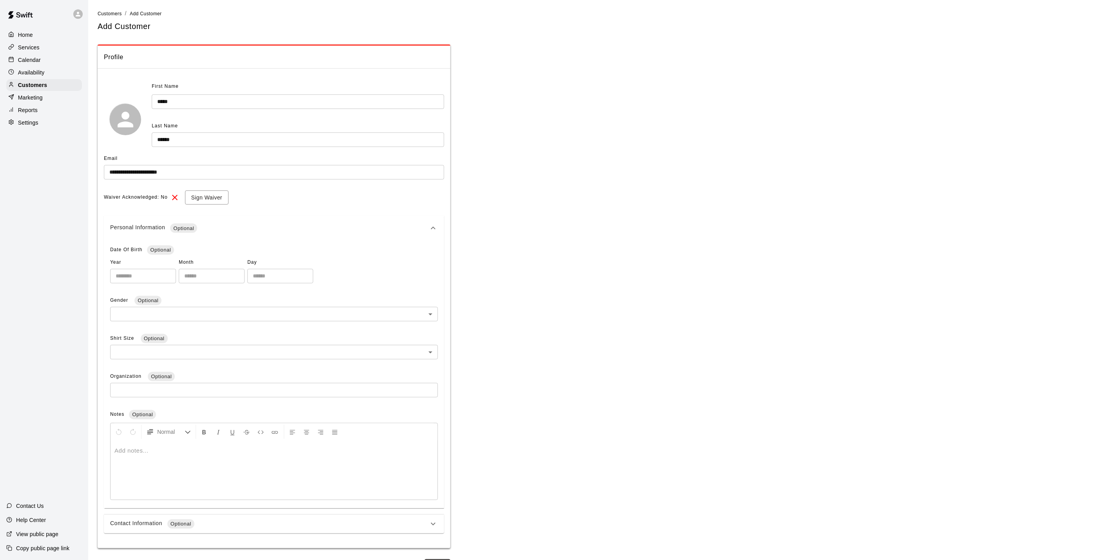
click at [185, 528] on div "Optional" at bounding box center [180, 523] width 27 height 9
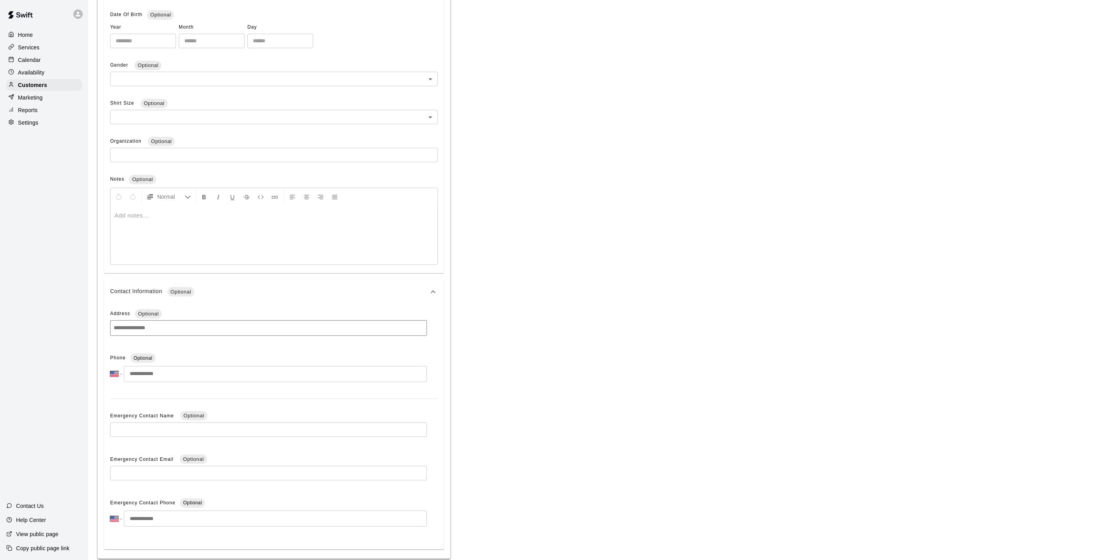
scroll to position [267, 0]
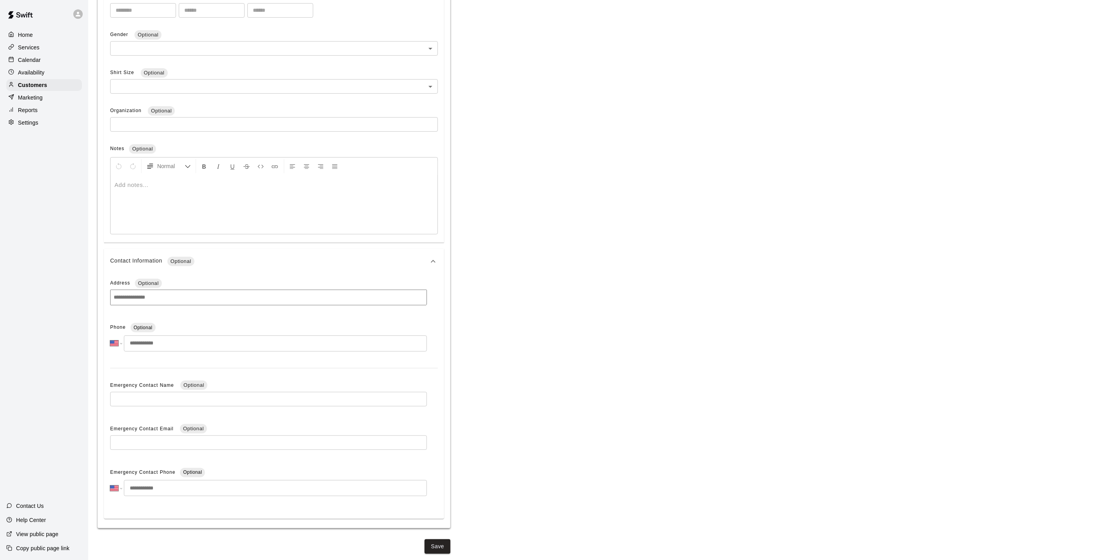
click at [174, 486] on input "tel" at bounding box center [275, 488] width 303 height 16
type input "**********"
click at [437, 539] on div "**********" at bounding box center [604, 149] width 1013 height 810
click at [437, 541] on button "Save" at bounding box center [437, 546] width 26 height 14
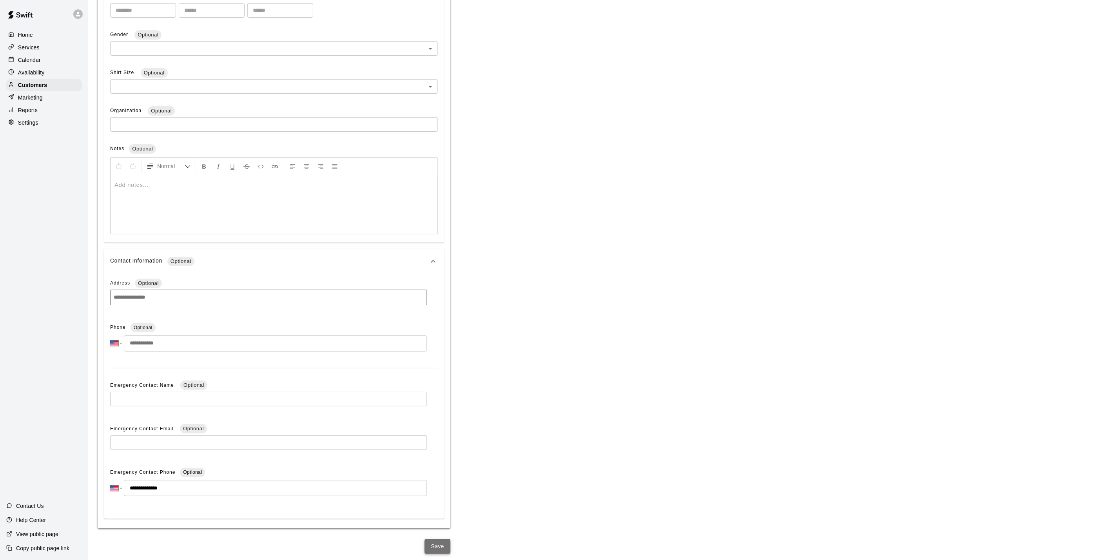
scroll to position [0, 0]
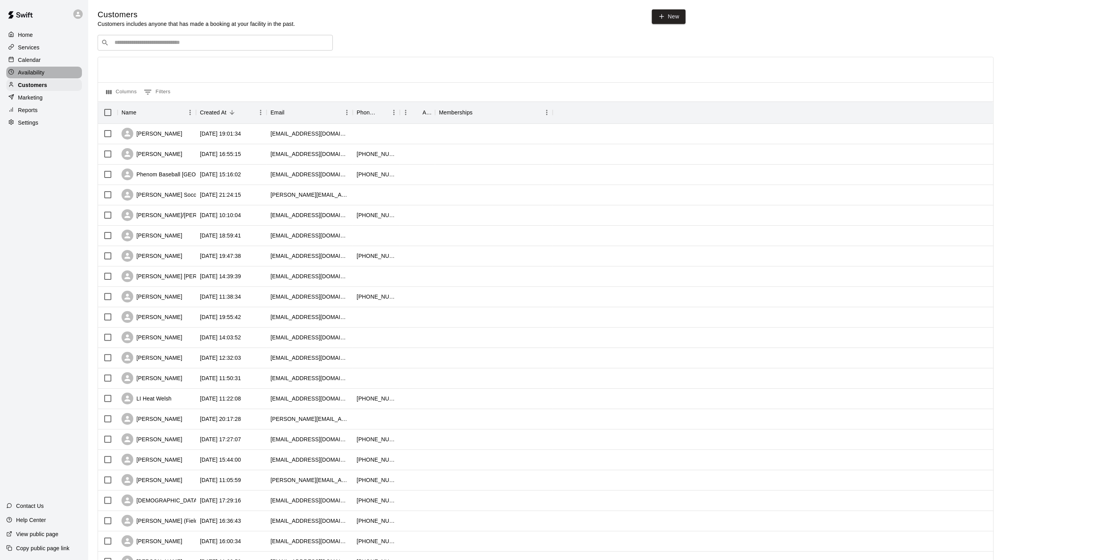
click at [18, 76] on p "Availability" at bounding box center [31, 73] width 27 height 8
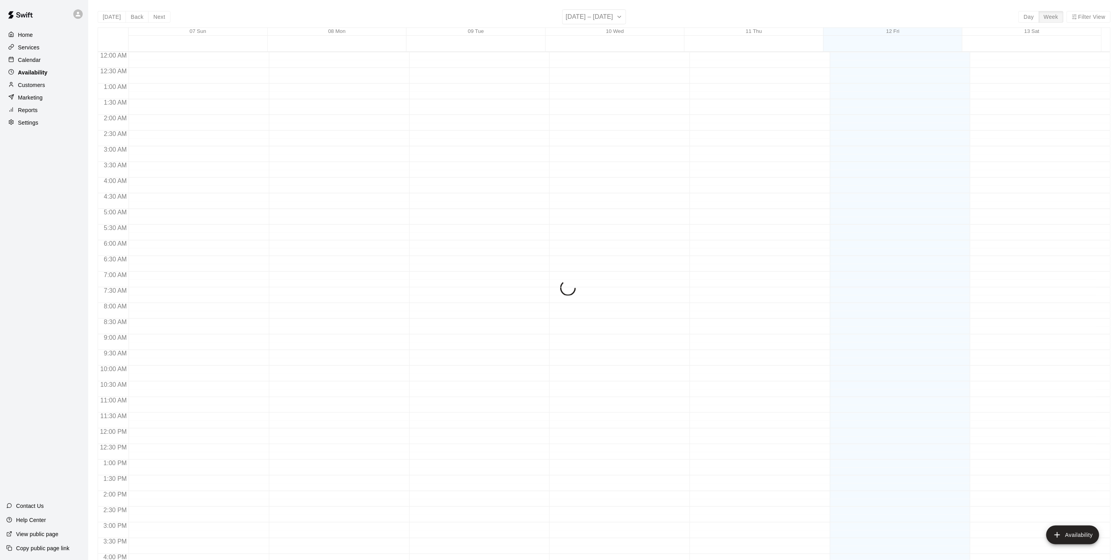
scroll to position [236, 0]
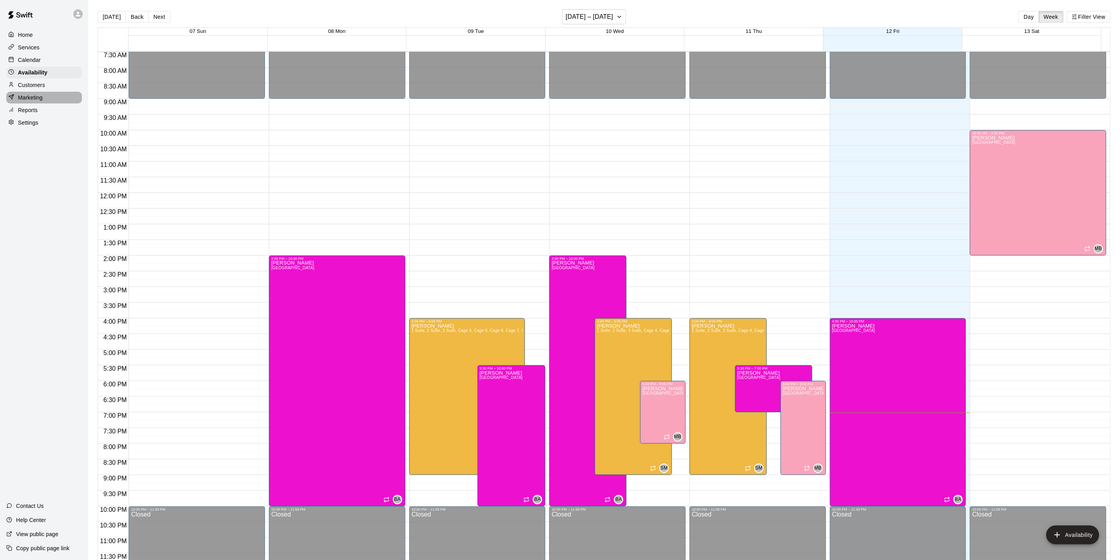
click at [15, 98] on div "Marketing" at bounding box center [44, 98] width 76 height 12
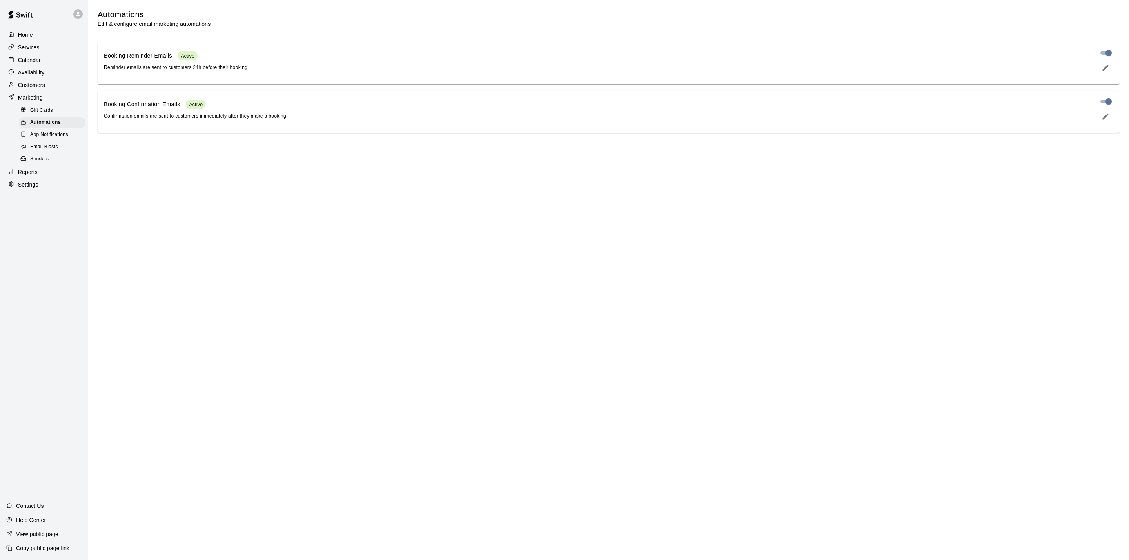
click at [20, 87] on p "Customers" at bounding box center [31, 85] width 27 height 8
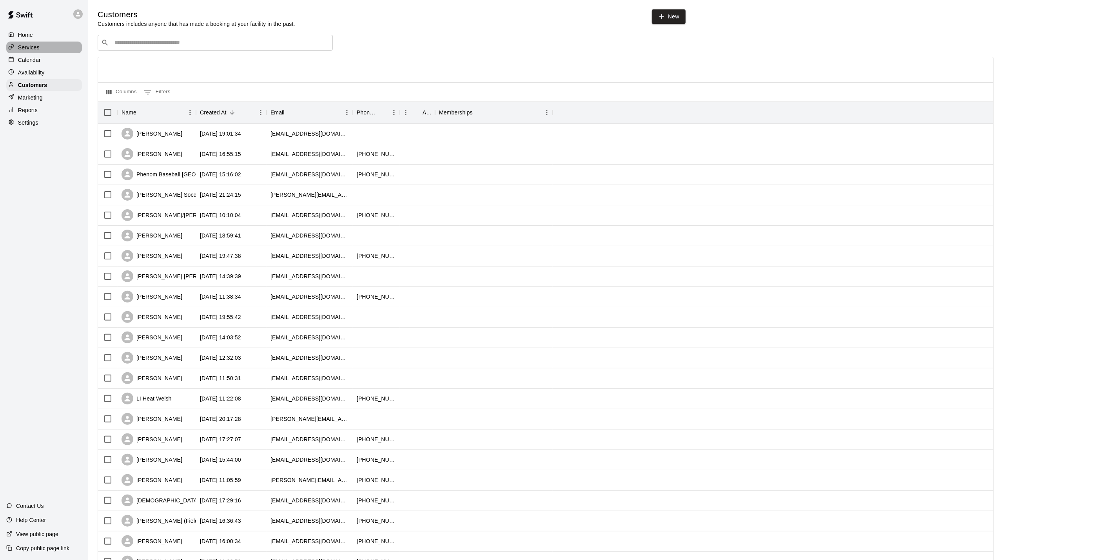
click at [34, 51] on p "Services" at bounding box center [29, 47] width 22 height 8
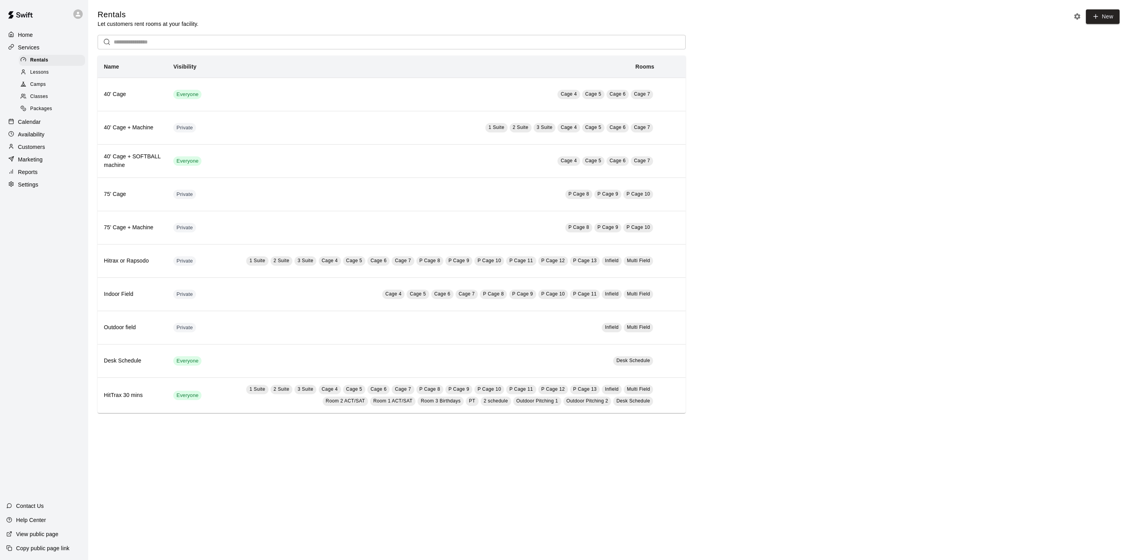
click at [29, 126] on p "Calendar" at bounding box center [29, 122] width 23 height 8
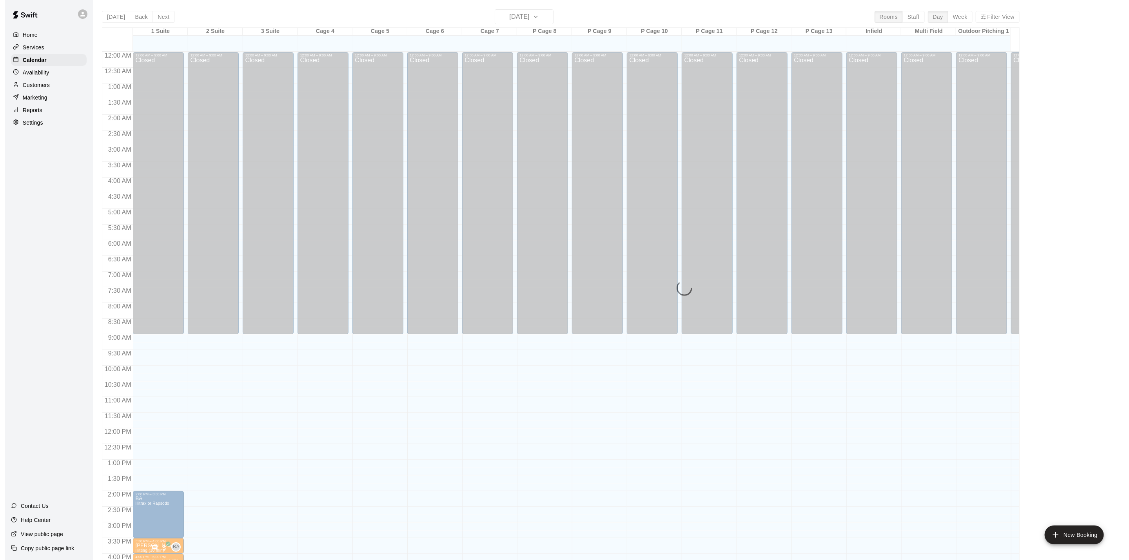
scroll to position [212, 0]
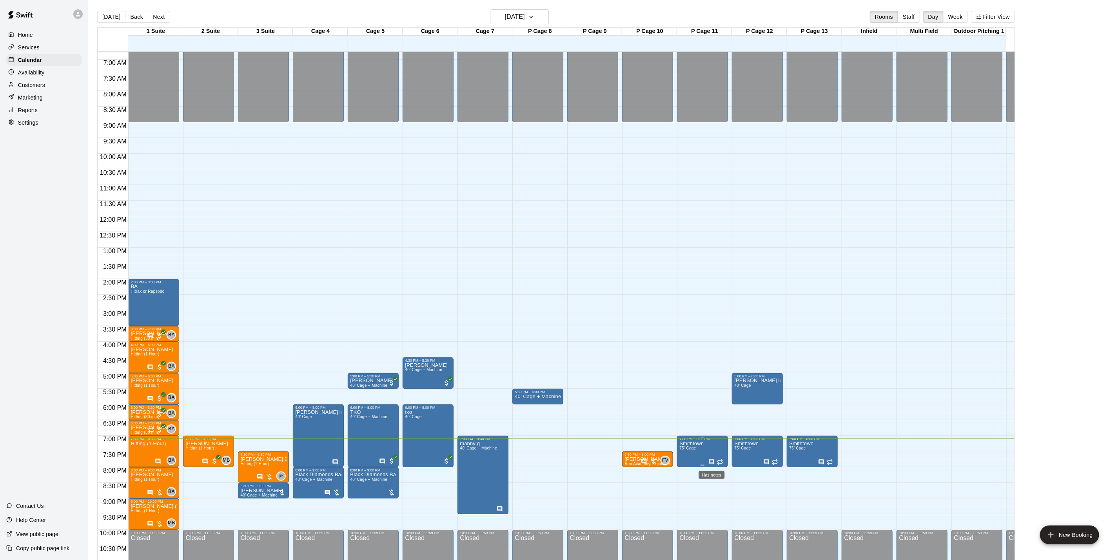
click at [708, 462] on icon "Has notes" at bounding box center [711, 462] width 6 height 6
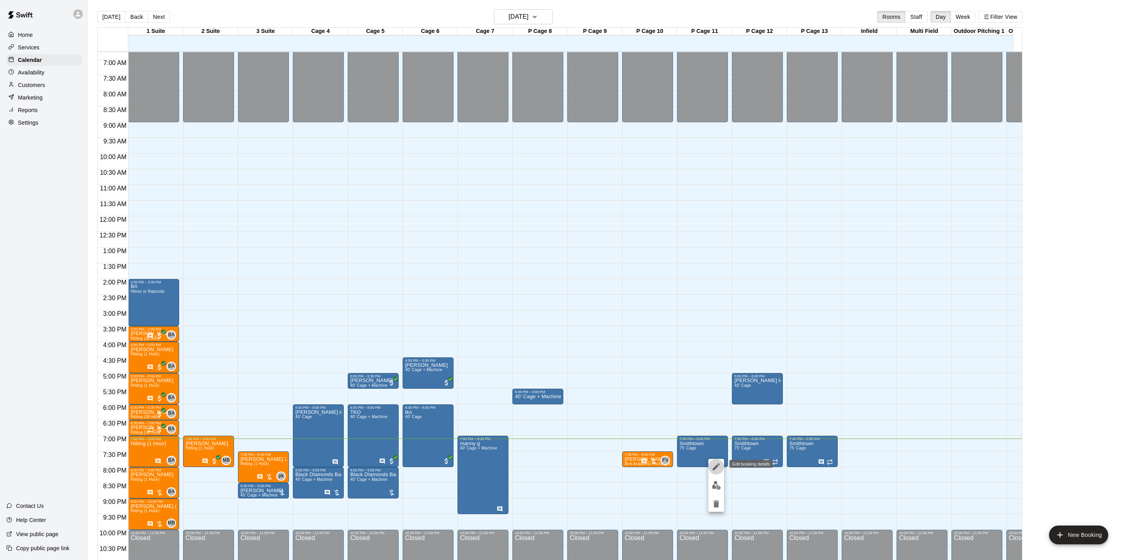
click at [715, 469] on icon "edit" at bounding box center [715, 466] width 9 height 9
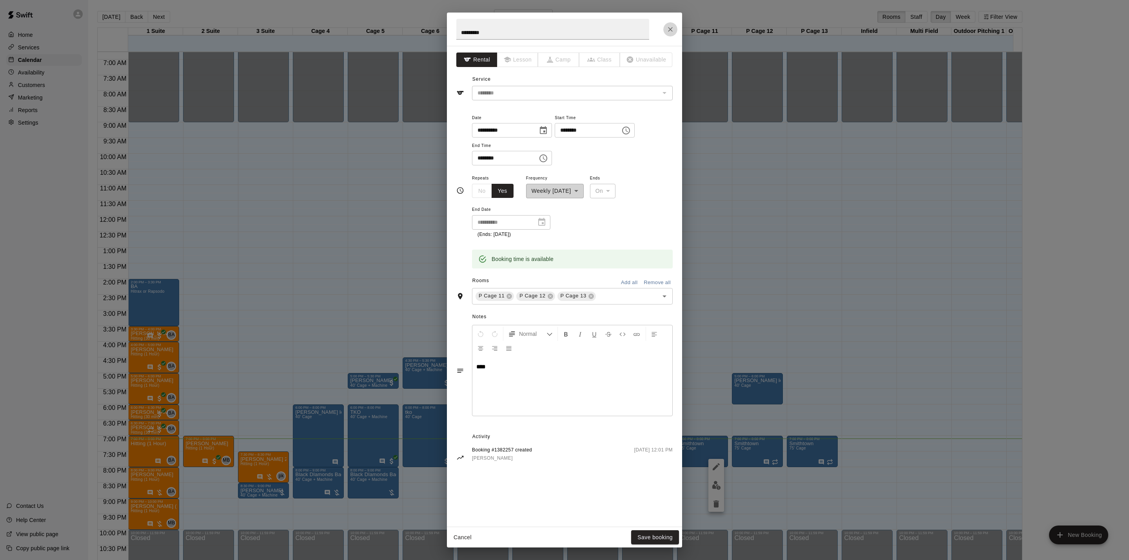
click at [676, 31] on button "Close" at bounding box center [670, 29] width 14 height 14
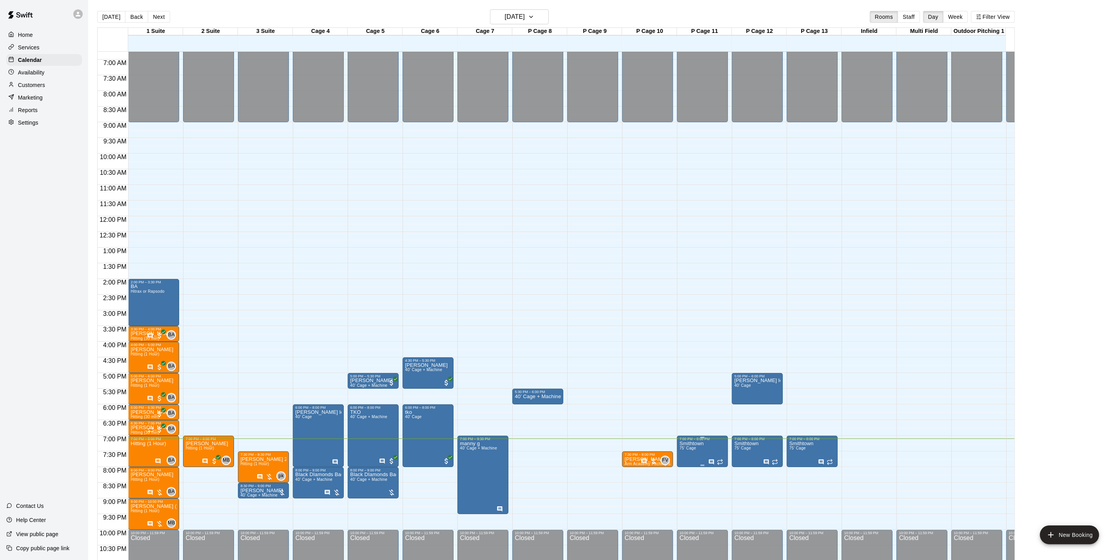
click at [681, 444] on p "Smithtown" at bounding box center [691, 444] width 24 height 0
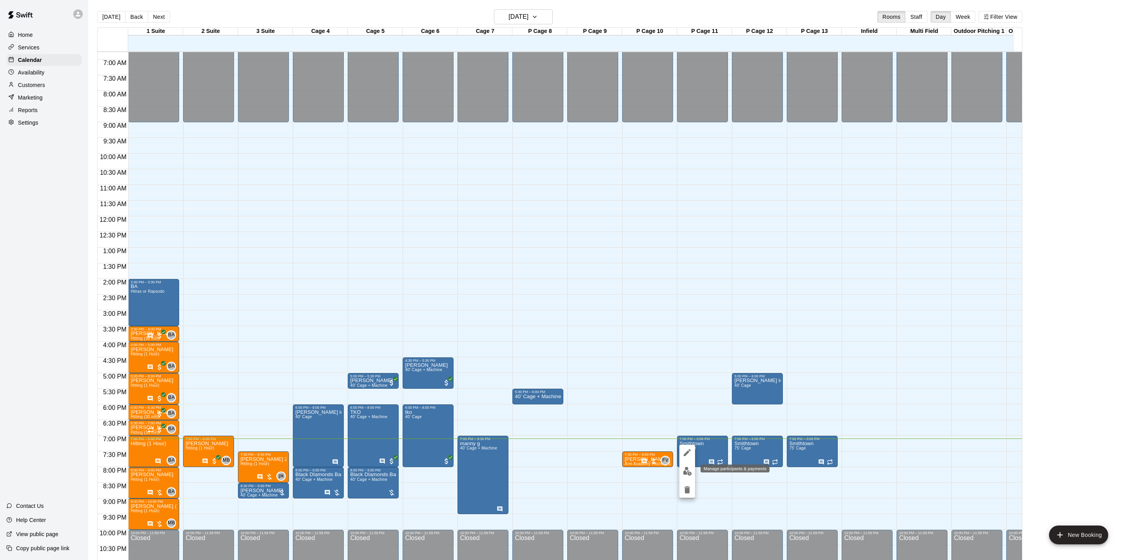
click at [684, 467] on img "edit" at bounding box center [687, 471] width 9 height 9
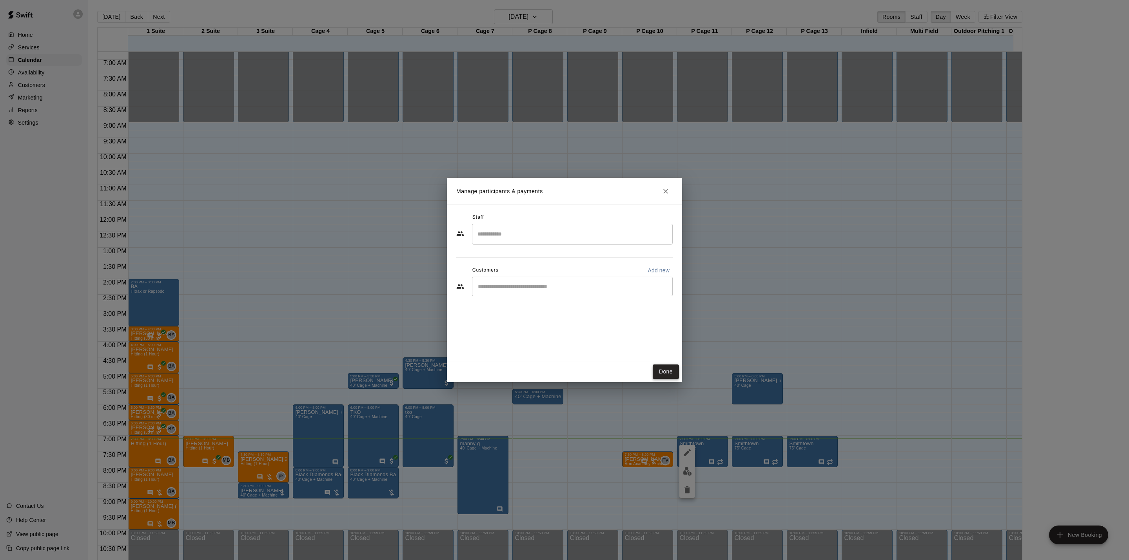
click at [666, 368] on button "Done" at bounding box center [665, 371] width 26 height 14
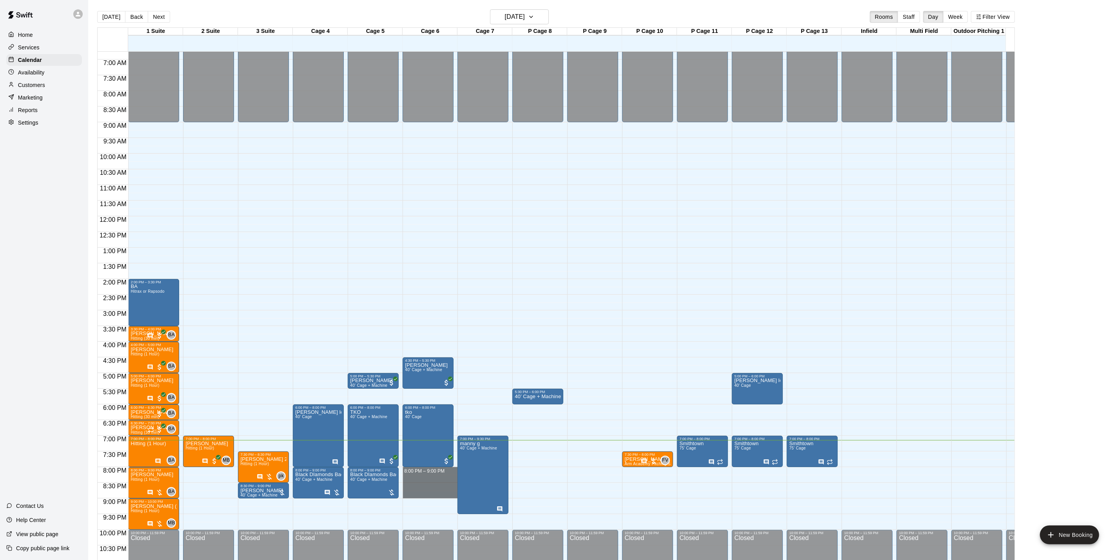
drag, startPoint x: 420, startPoint y: 475, endPoint x: 420, endPoint y: 495, distance: 20.0
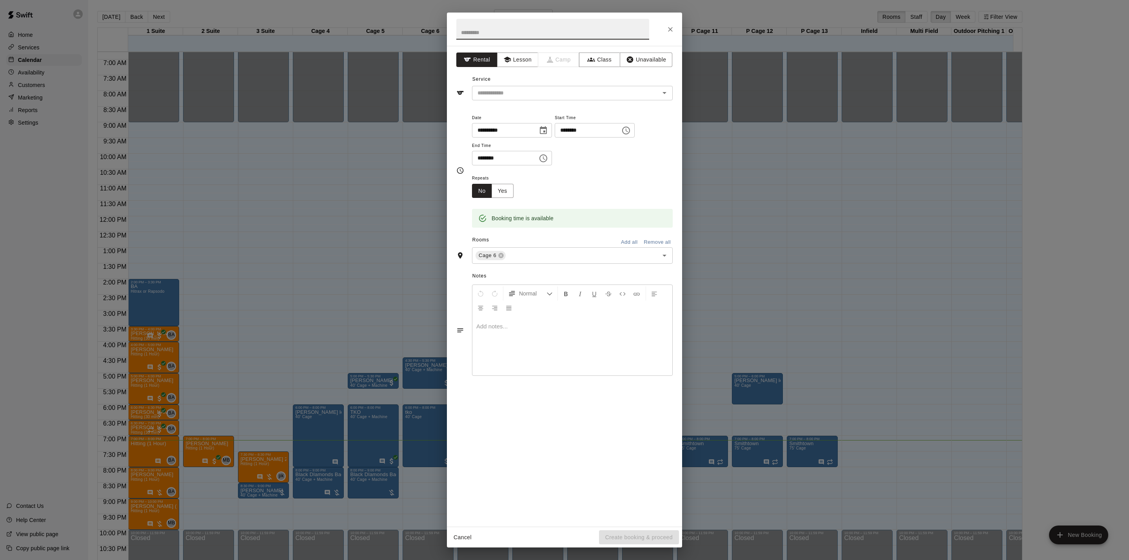
click at [420, 495] on body "Home Services Calendar Availability Customers Marketing Reports Settings Contac…" at bounding box center [564, 286] width 1129 height 572
click at [468, 534] on button "Cancel" at bounding box center [462, 537] width 25 height 14
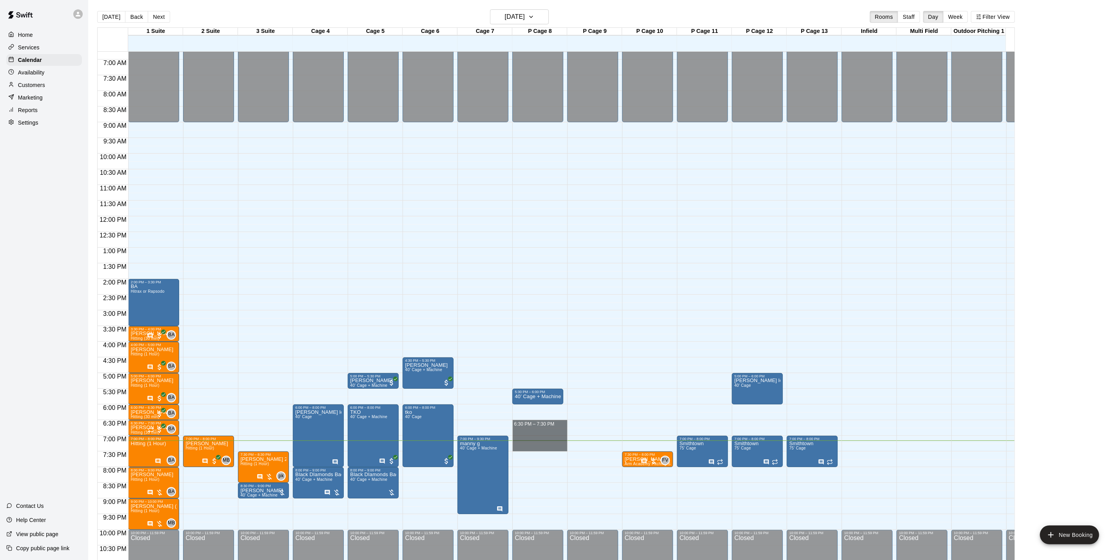
drag, startPoint x: 534, startPoint y: 426, endPoint x: 531, endPoint y: 451, distance: 26.1
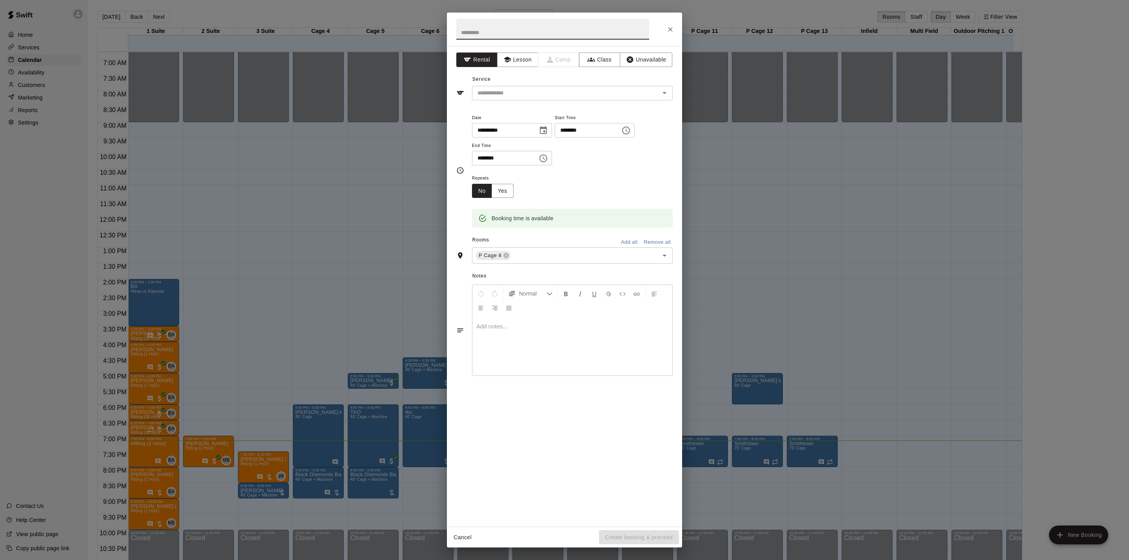
click at [503, 105] on div "**********" at bounding box center [564, 286] width 235 height 481
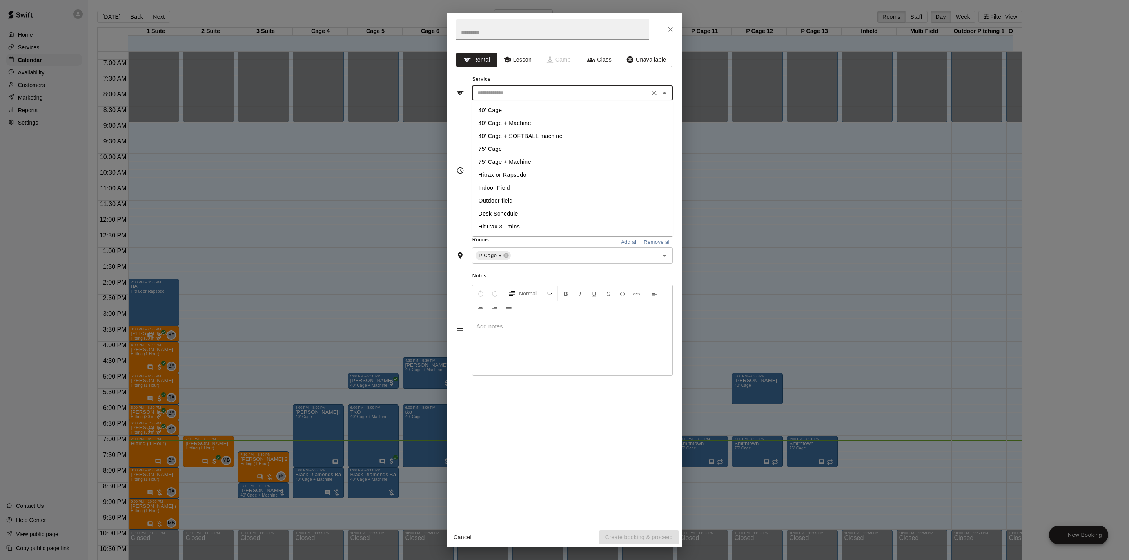
click at [511, 94] on input "text" at bounding box center [560, 93] width 173 height 10
click at [514, 111] on li "40' Cage" at bounding box center [572, 110] width 201 height 13
type input "********"
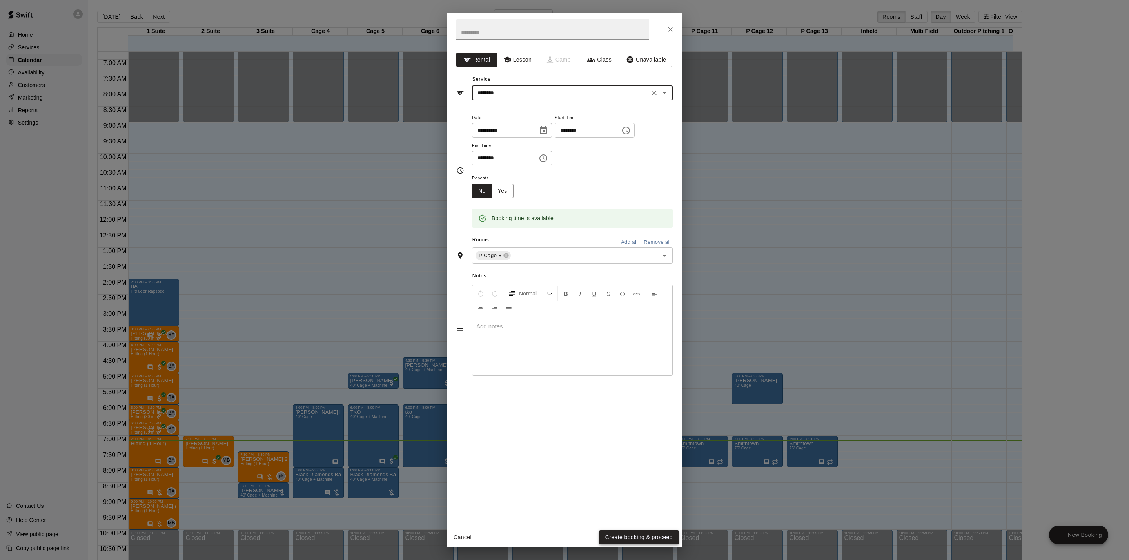
click at [626, 538] on button "Create booking & proceed" at bounding box center [639, 537] width 80 height 14
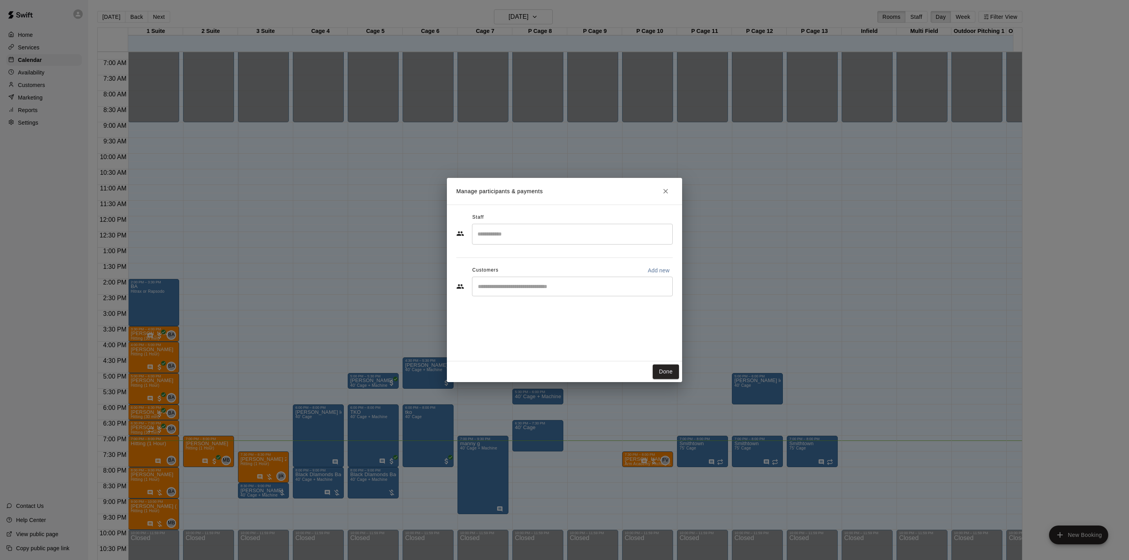
click at [618, 288] on input "Start typing to search customers..." at bounding box center [572, 287] width 194 height 8
type input "********"
click at [504, 303] on p "[PERSON_NAME]" at bounding box center [518, 305] width 48 height 8
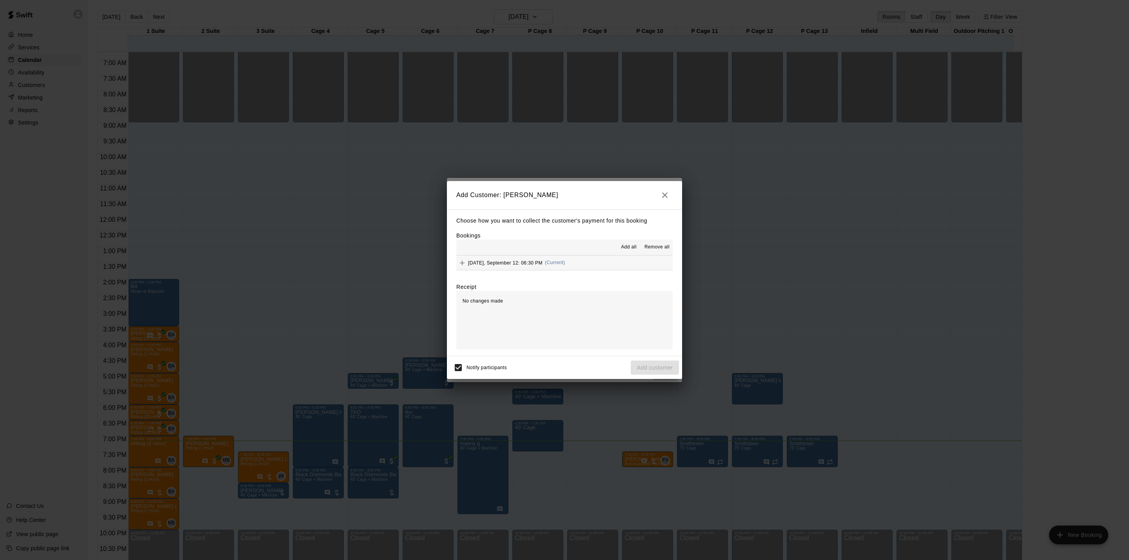
click at [594, 274] on div "Choose how you want to collect the customer's payment for this booking Bookings…" at bounding box center [564, 282] width 235 height 147
click at [594, 269] on button "[DATE], September 12: 06:30 PM (Current)" at bounding box center [564, 262] width 216 height 14
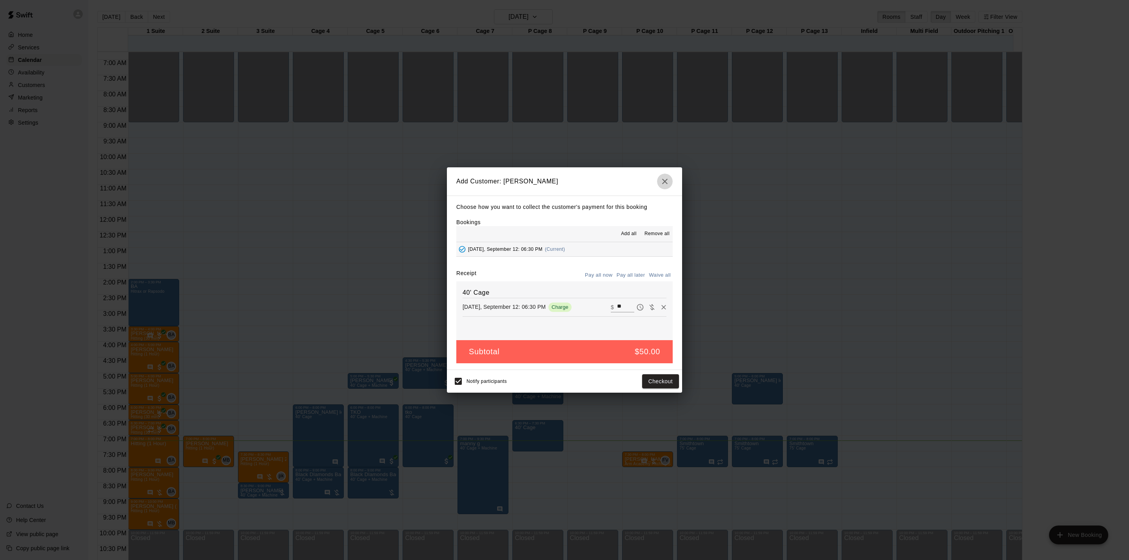
click at [669, 184] on icon "button" at bounding box center [664, 181] width 9 height 9
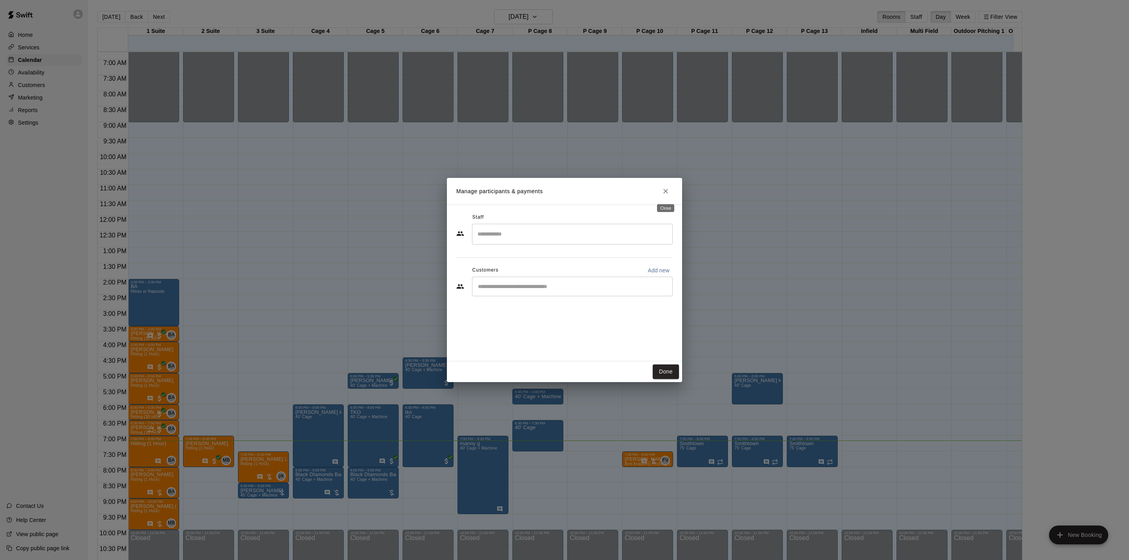
click at [663, 197] on button "Close" at bounding box center [665, 191] width 14 height 14
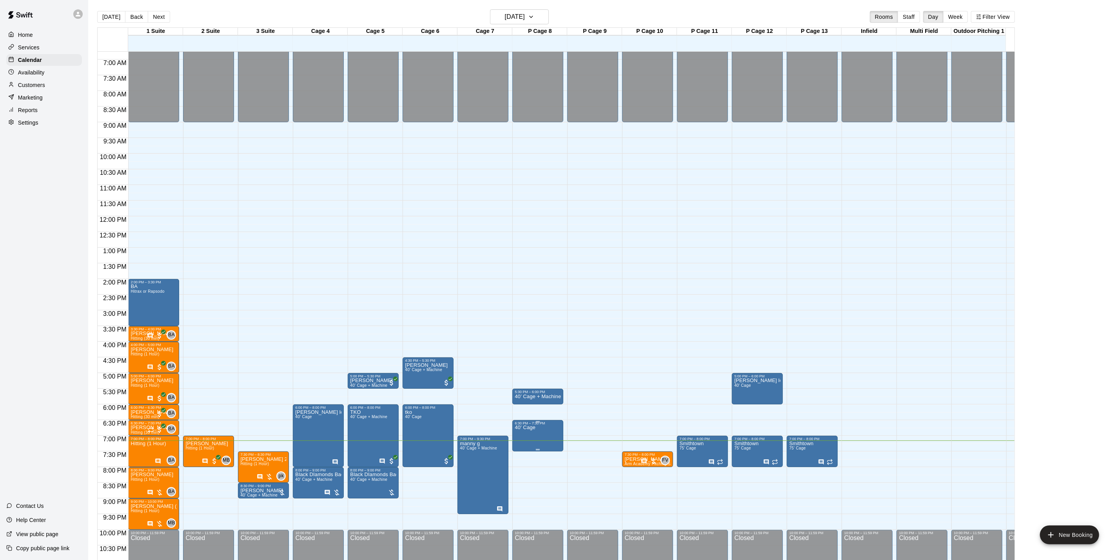
drag, startPoint x: 548, startPoint y: 446, endPoint x: 537, endPoint y: 430, distance: 18.8
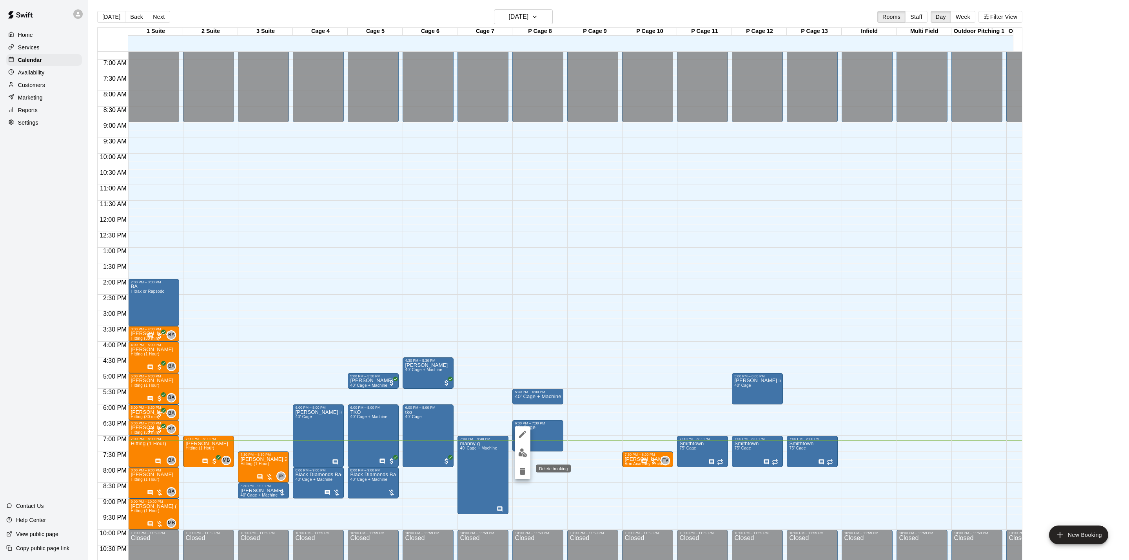
click at [520, 473] on icon "delete" at bounding box center [522, 471] width 9 height 9
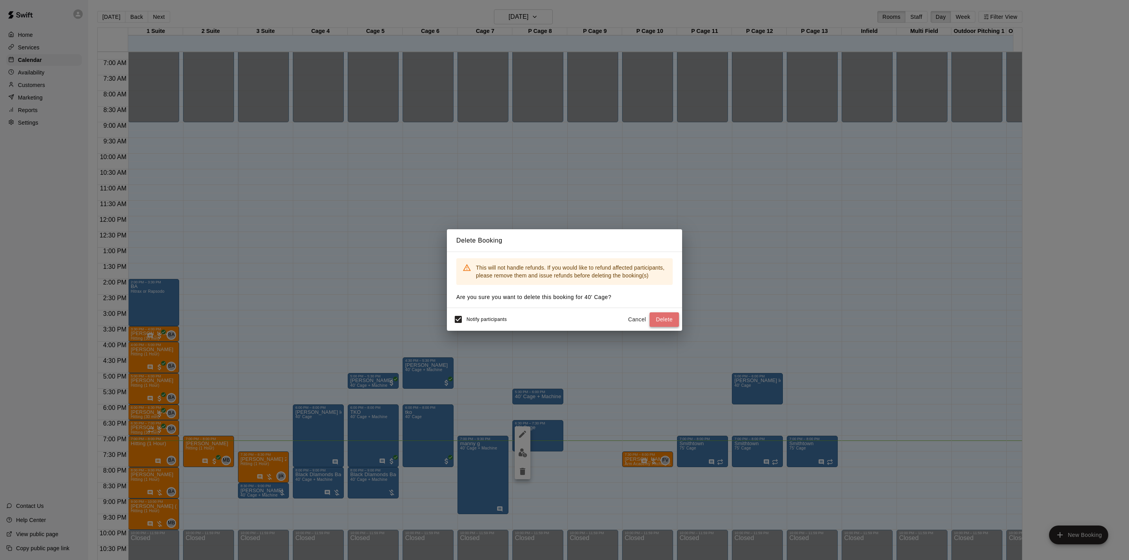
click at [659, 324] on button "Delete" at bounding box center [663, 319] width 29 height 14
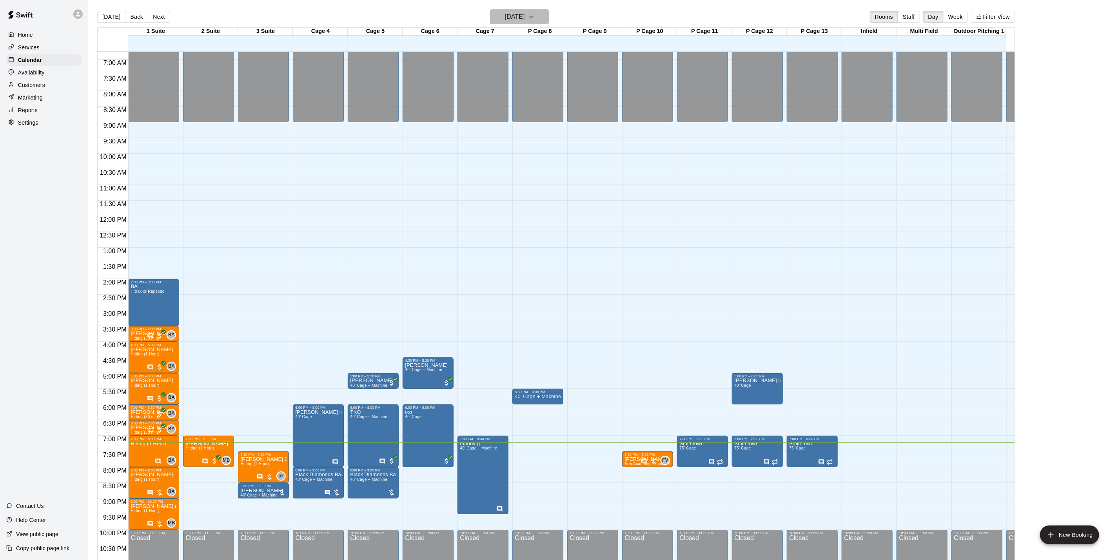
click at [534, 20] on icon "button" at bounding box center [531, 16] width 6 height 9
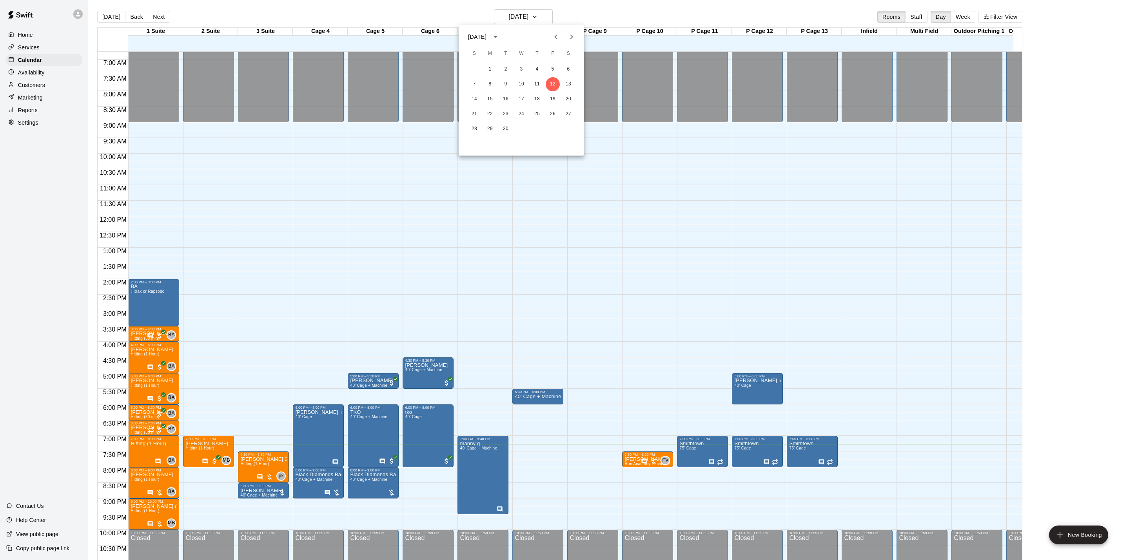
drag, startPoint x: 272, startPoint y: 420, endPoint x: 272, endPoint y: 428, distance: 8.2
click at [272, 428] on div at bounding box center [564, 280] width 1129 height 560
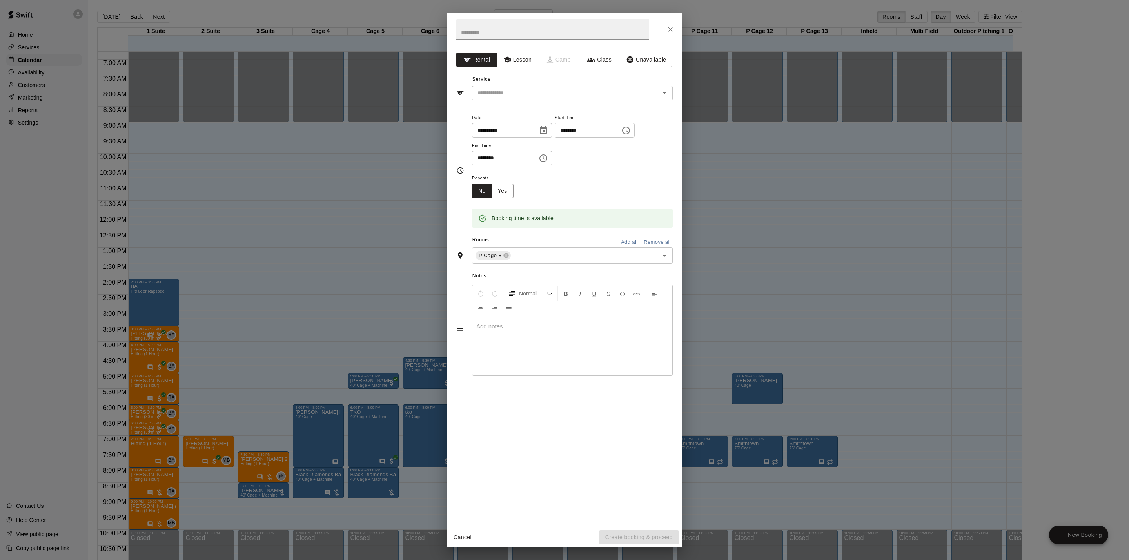
click at [660, 38] on div at bounding box center [564, 29] width 235 height 33
click at [666, 31] on icon "Close" at bounding box center [670, 29] width 8 height 8
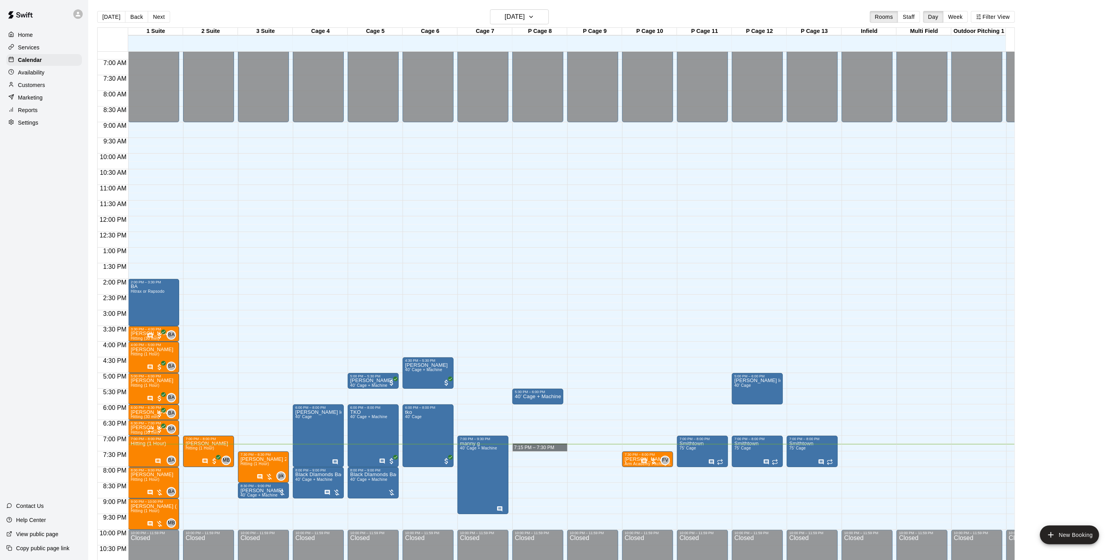
drag, startPoint x: 534, startPoint y: 449, endPoint x: 534, endPoint y: 458, distance: 8.6
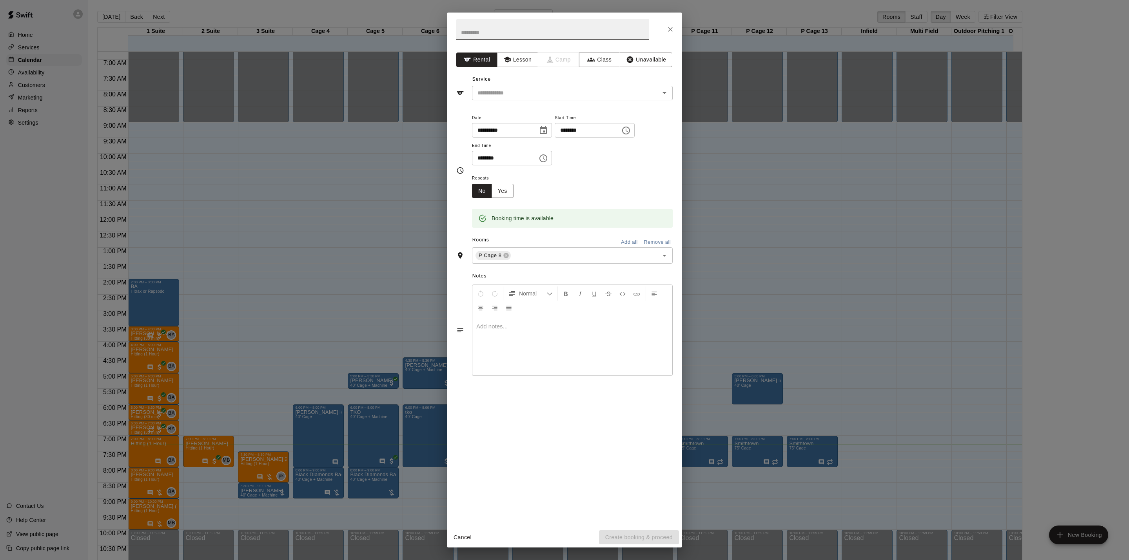
click at [672, 30] on icon "Close" at bounding box center [670, 29] width 8 height 8
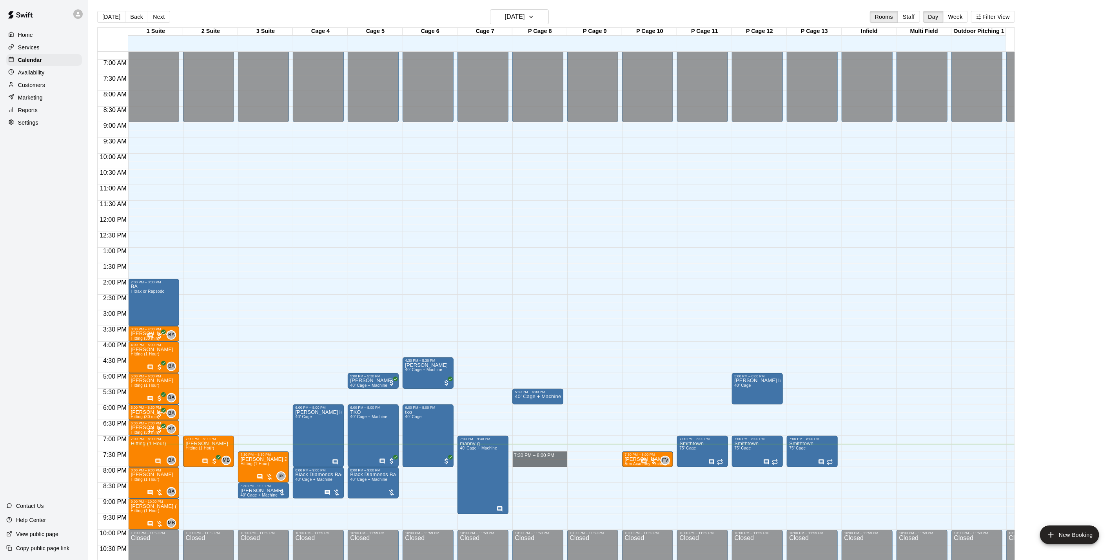
drag, startPoint x: 542, startPoint y: 453, endPoint x: 542, endPoint y: 462, distance: 9.4
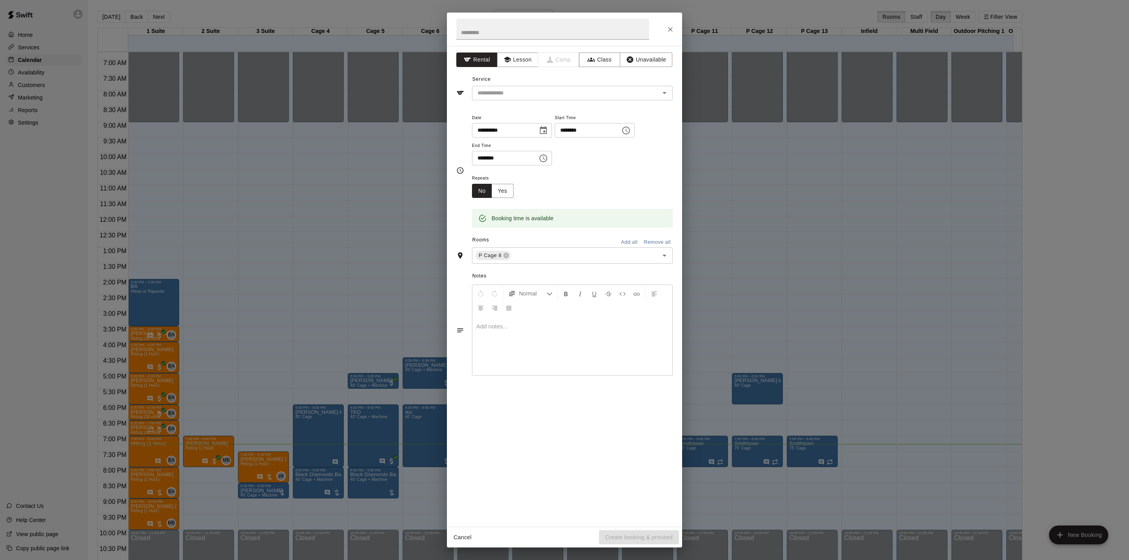
click at [492, 85] on div "Service ​" at bounding box center [564, 86] width 216 height 27
click at [491, 95] on input "text" at bounding box center [560, 93] width 173 height 10
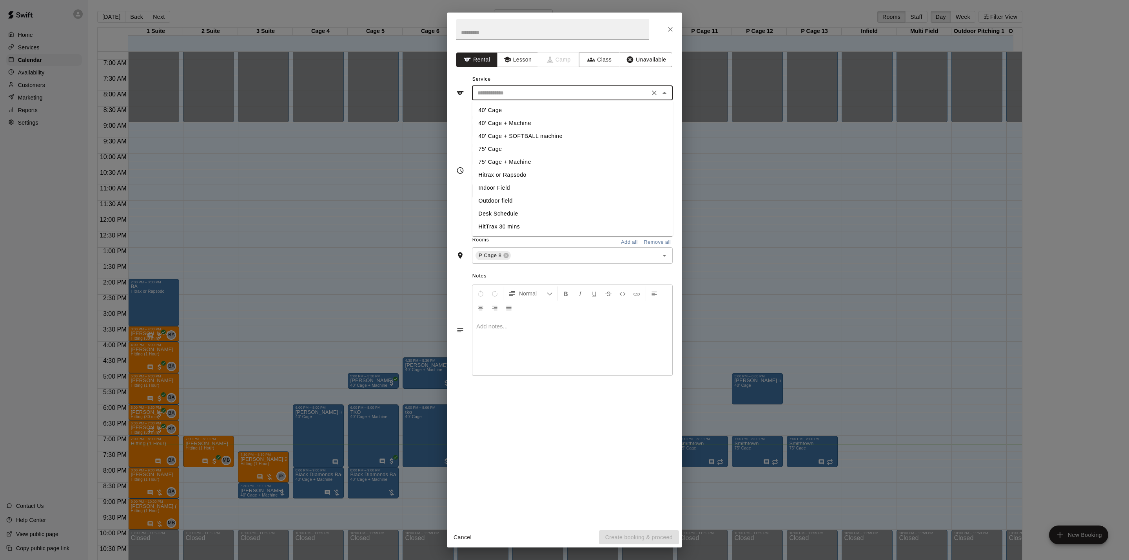
click at [505, 113] on li "40' Cage" at bounding box center [572, 110] width 201 height 13
type input "********"
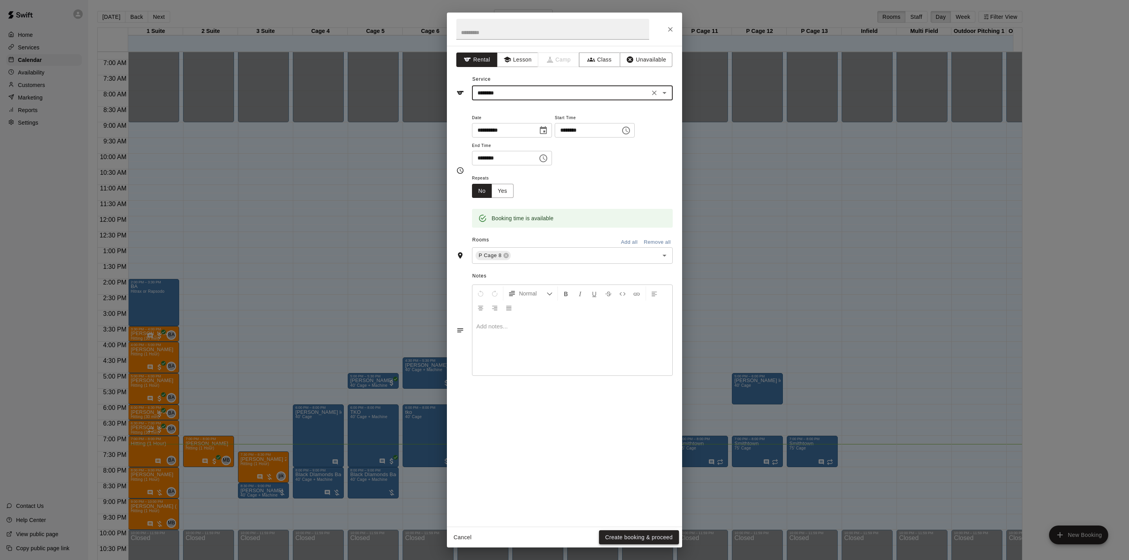
click at [626, 544] on button "Create booking & proceed" at bounding box center [639, 537] width 80 height 14
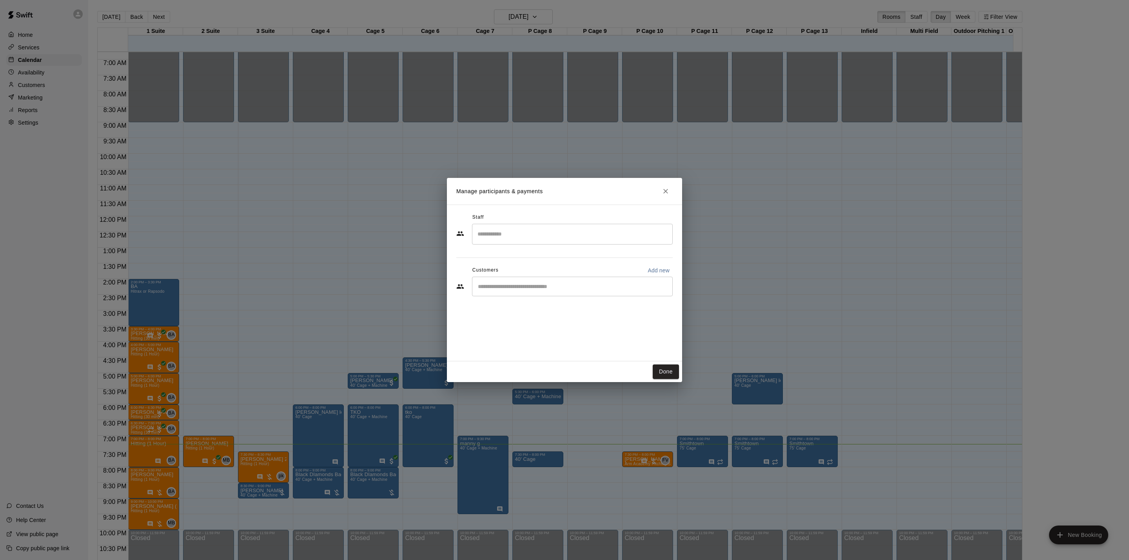
click at [510, 295] on div "​" at bounding box center [572, 287] width 201 height 20
click at [647, 270] on p "Add new" at bounding box center [658, 270] width 22 height 8
select select "**"
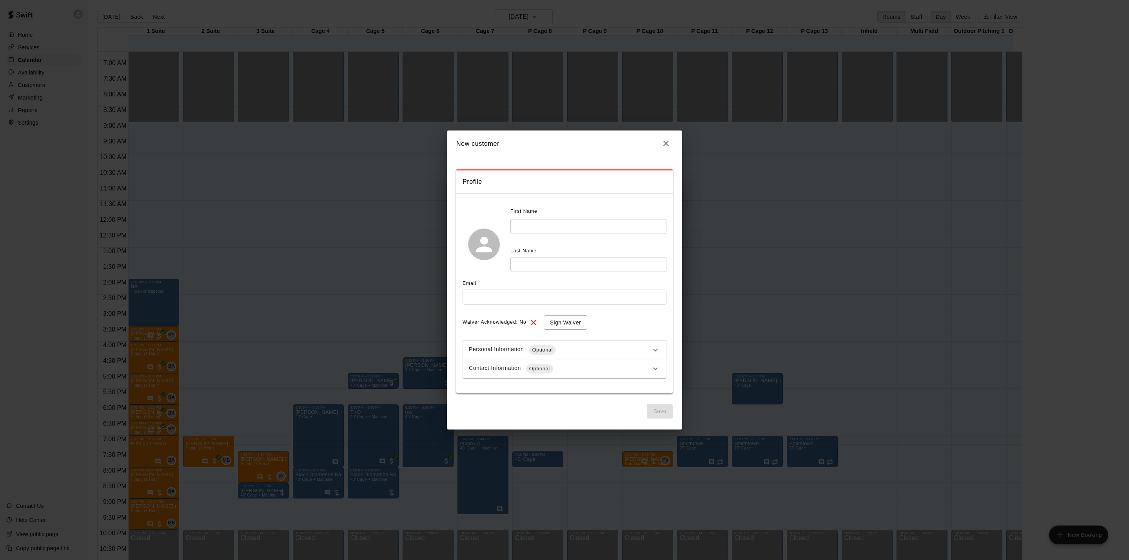
click at [568, 225] on input "text" at bounding box center [588, 226] width 156 height 14
type input "*******"
click at [563, 263] on input "text" at bounding box center [588, 264] width 156 height 14
type input "*******"
click at [497, 287] on div "Email" at bounding box center [564, 283] width 204 height 13
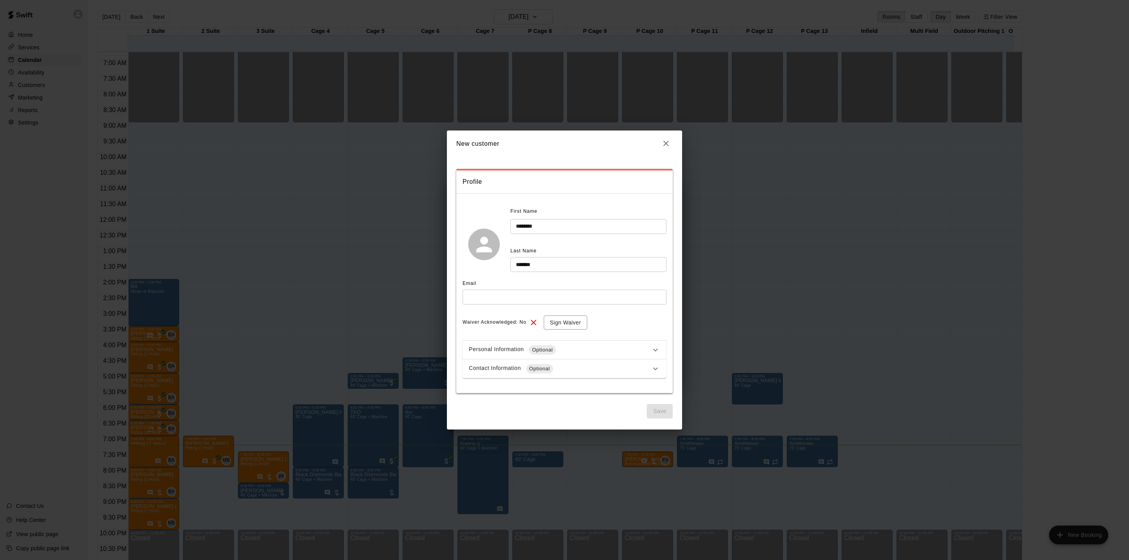
click at [495, 295] on input "text" at bounding box center [564, 297] width 204 height 14
click at [534, 291] on input "**********" at bounding box center [564, 297] width 204 height 14
click at [546, 287] on div "Email" at bounding box center [564, 283] width 204 height 13
click at [562, 284] on div "Email" at bounding box center [564, 283] width 204 height 13
click at [586, 319] on button "Sign Waiver" at bounding box center [564, 322] width 43 height 14
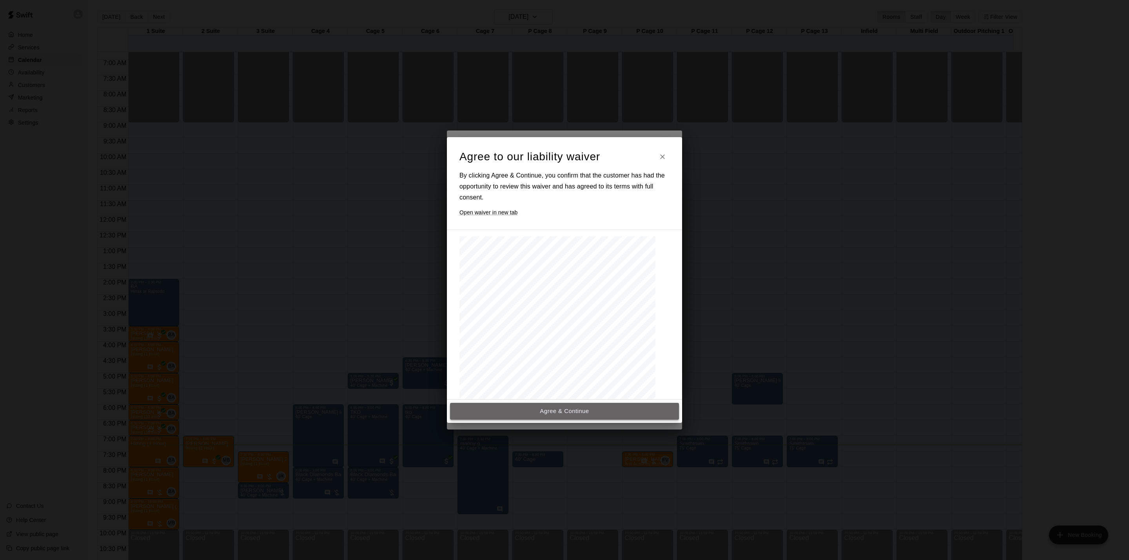
click at [591, 415] on button "Agree & Continue" at bounding box center [564, 411] width 229 height 16
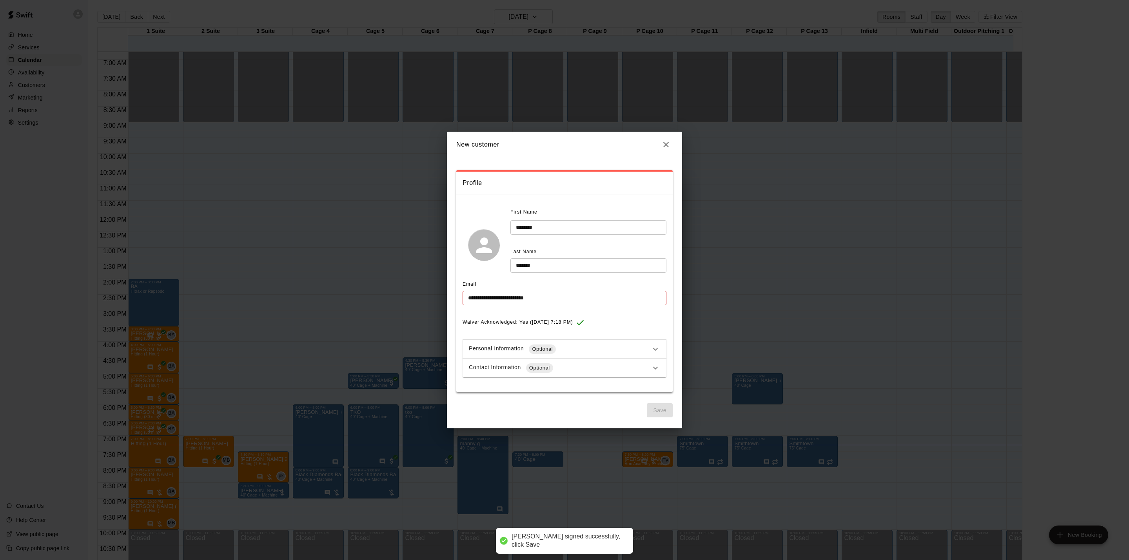
click at [588, 343] on div "Personal Information Optional" at bounding box center [564, 349] width 204 height 19
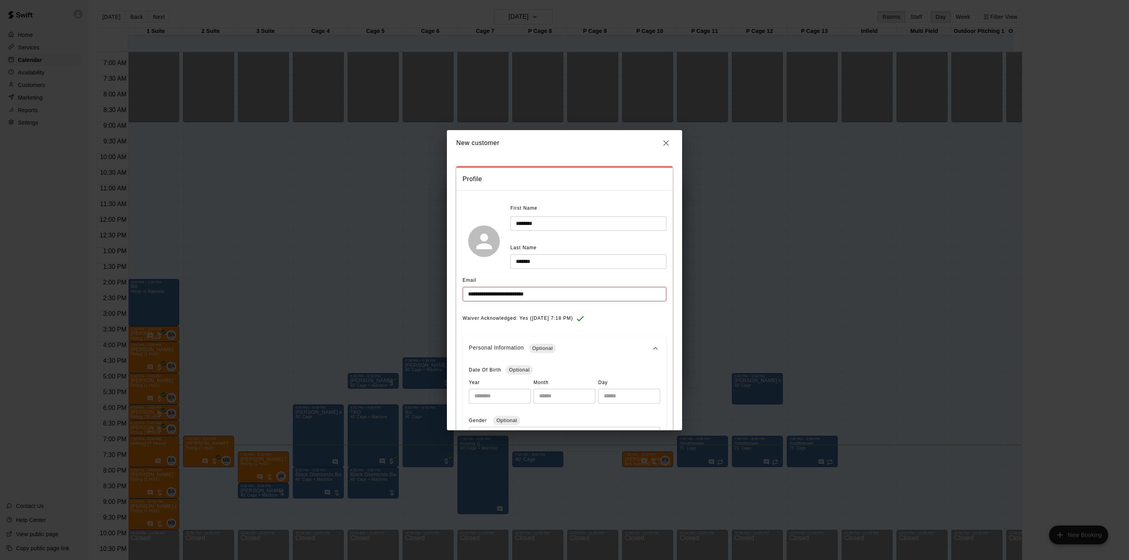
scroll to position [0, 0]
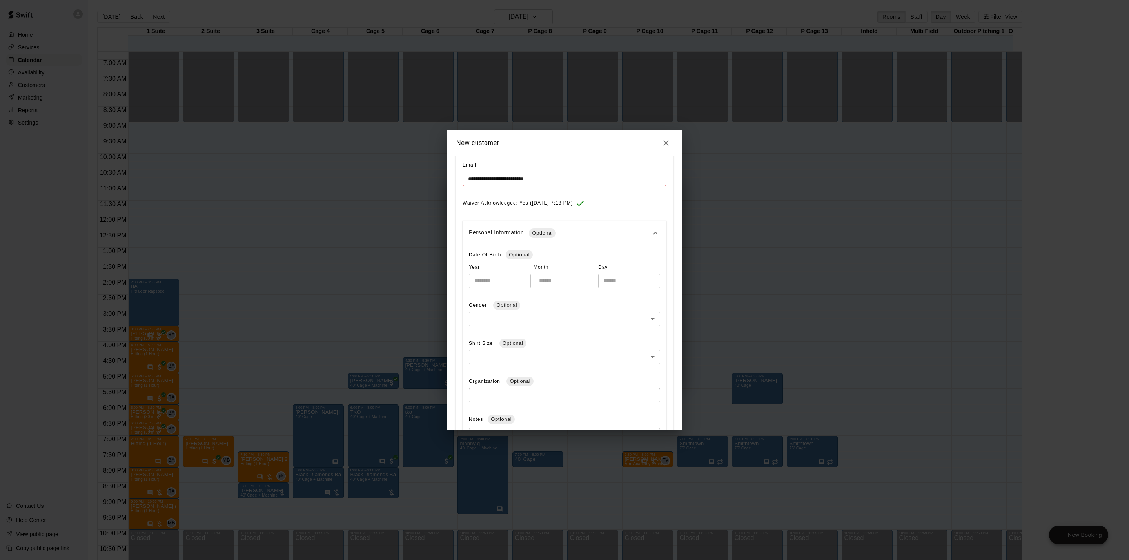
click at [602, 232] on div "Personal Information Optional" at bounding box center [560, 232] width 182 height 9
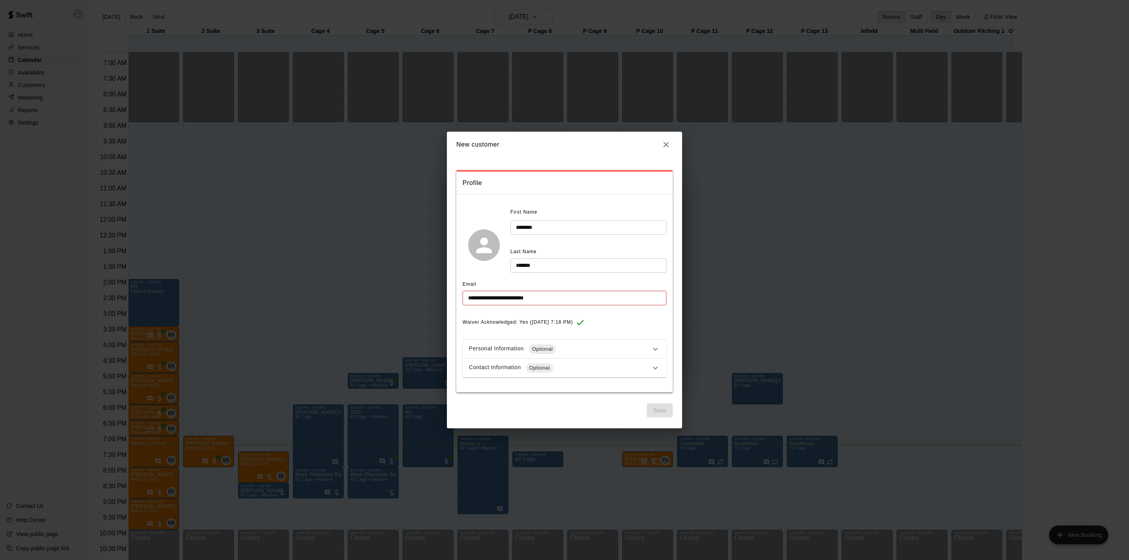
click at [607, 300] on input "**********" at bounding box center [564, 298] width 204 height 14
type input "**********"
drag, startPoint x: 646, startPoint y: 395, endPoint x: 661, endPoint y: 407, distance: 19.5
click at [650, 400] on div "**********" at bounding box center [564, 288] width 216 height 260
click at [662, 409] on button "Save" at bounding box center [660, 410] width 26 height 14
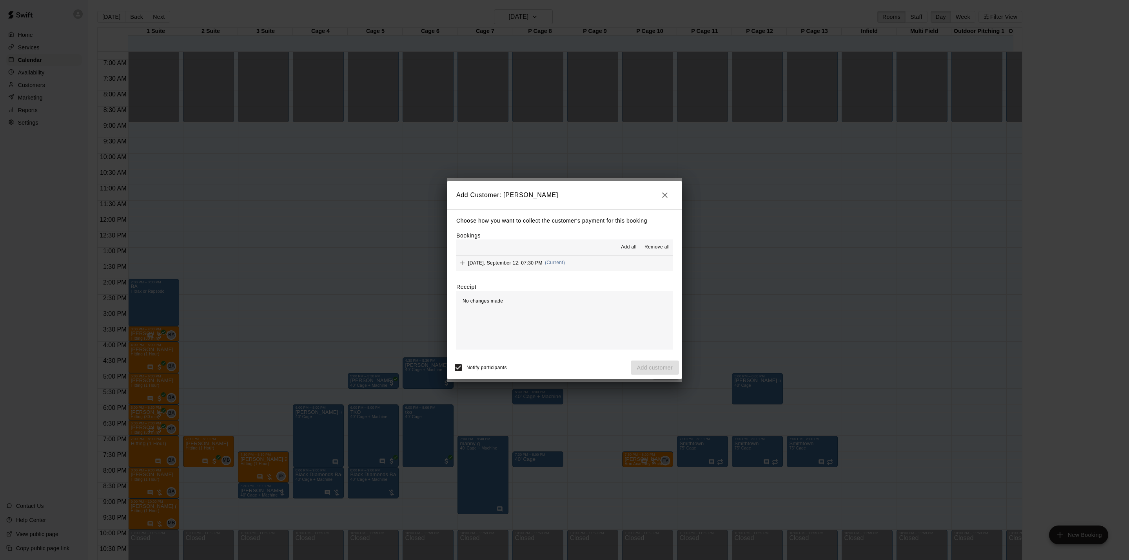
click at [611, 270] on button "[DATE], September 12: 07:30 PM (Current)" at bounding box center [564, 262] width 216 height 14
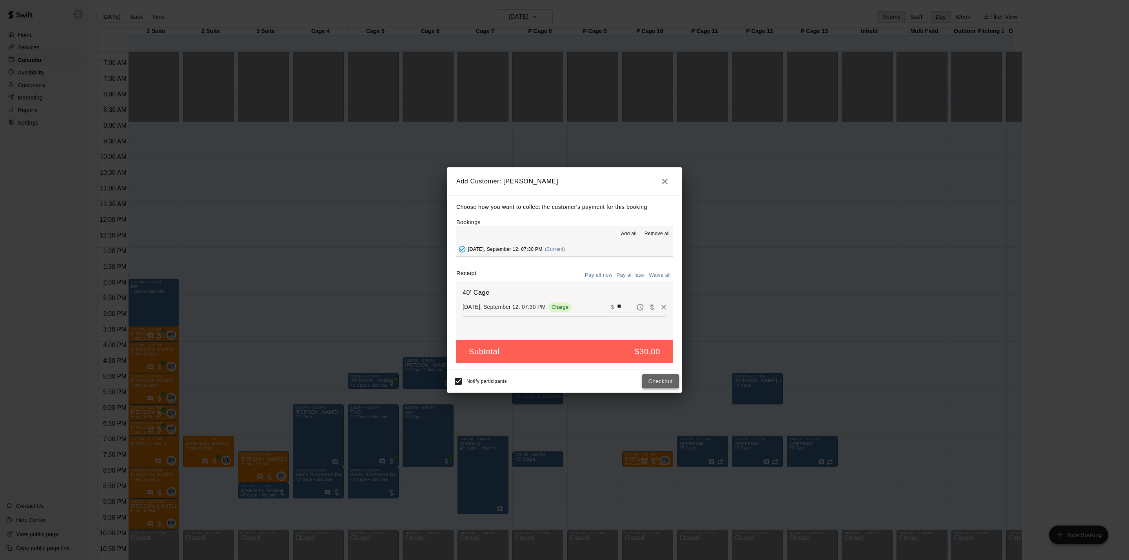
click at [651, 384] on button "Checkout" at bounding box center [660, 381] width 37 height 14
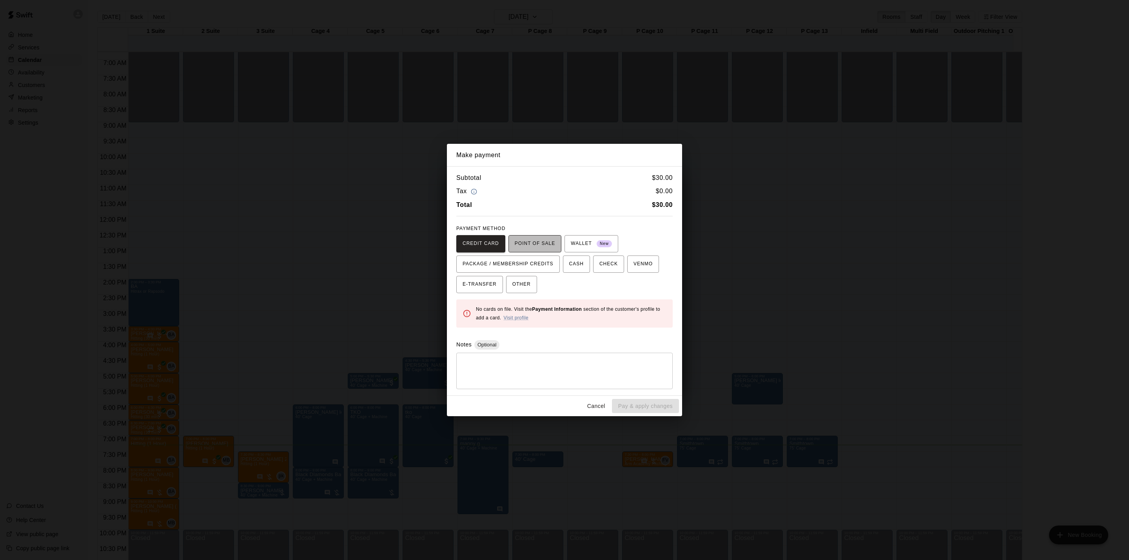
click at [535, 247] on span "POINT OF SALE" at bounding box center [534, 243] width 40 height 13
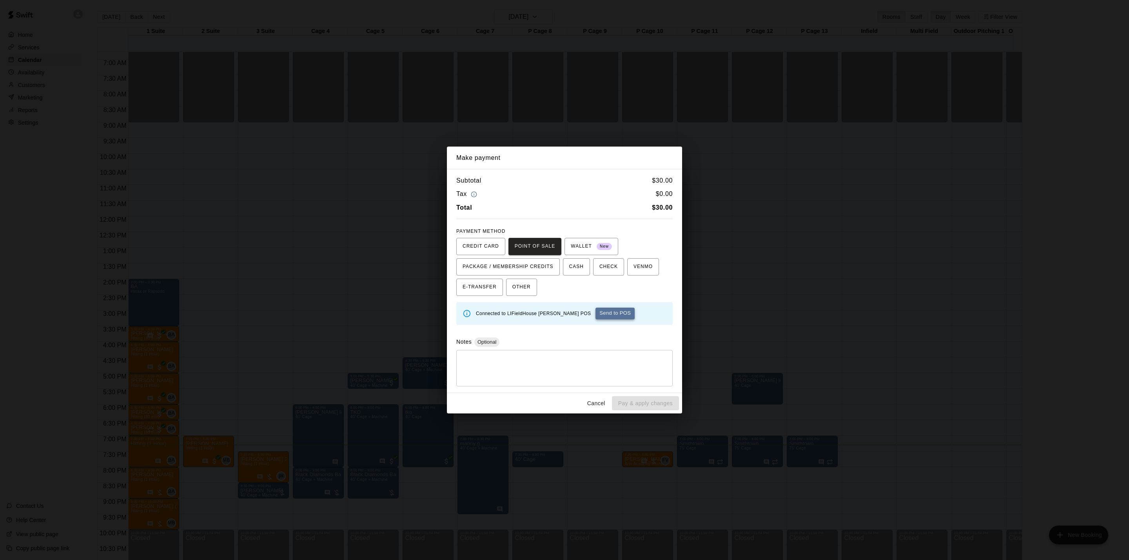
click at [595, 313] on button "Send to POS" at bounding box center [614, 314] width 39 height 12
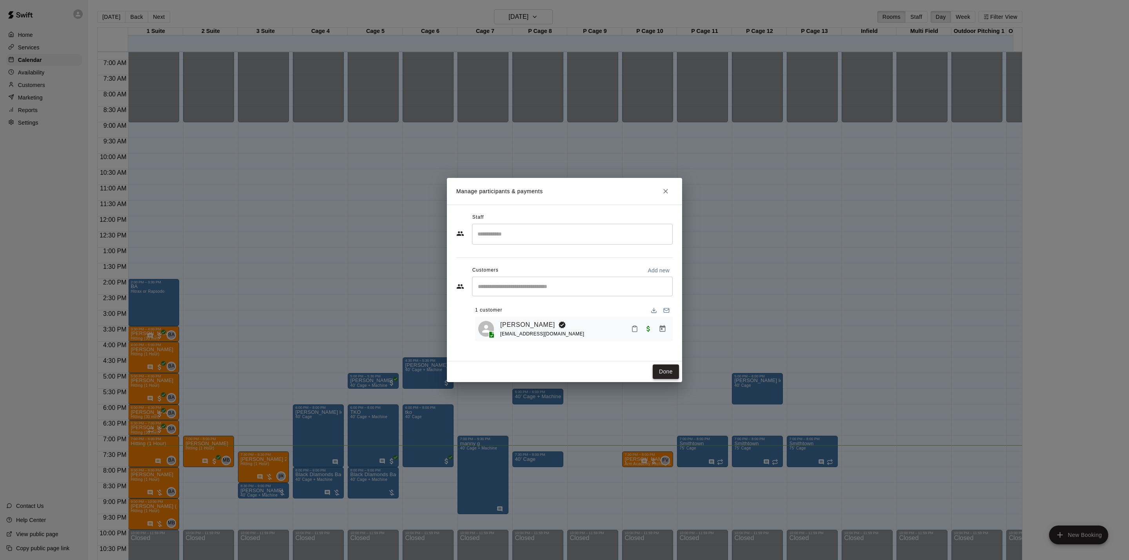
click at [658, 371] on button "Done" at bounding box center [665, 371] width 26 height 14
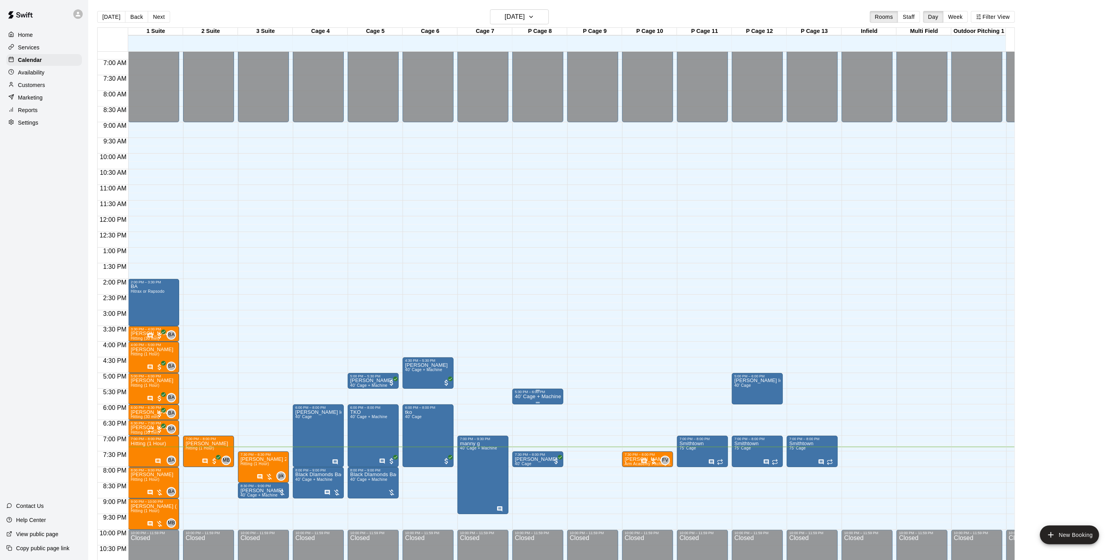
click at [530, 397] on p "40’ Cage + Machine" at bounding box center [537, 397] width 46 height 0
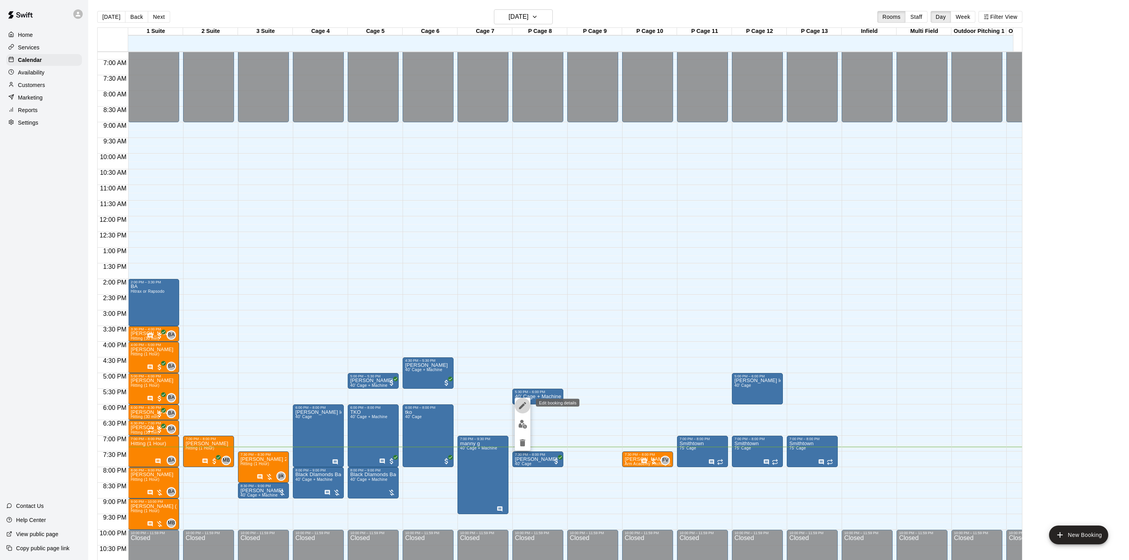
click at [525, 410] on button "edit" at bounding box center [522, 406] width 16 height 16
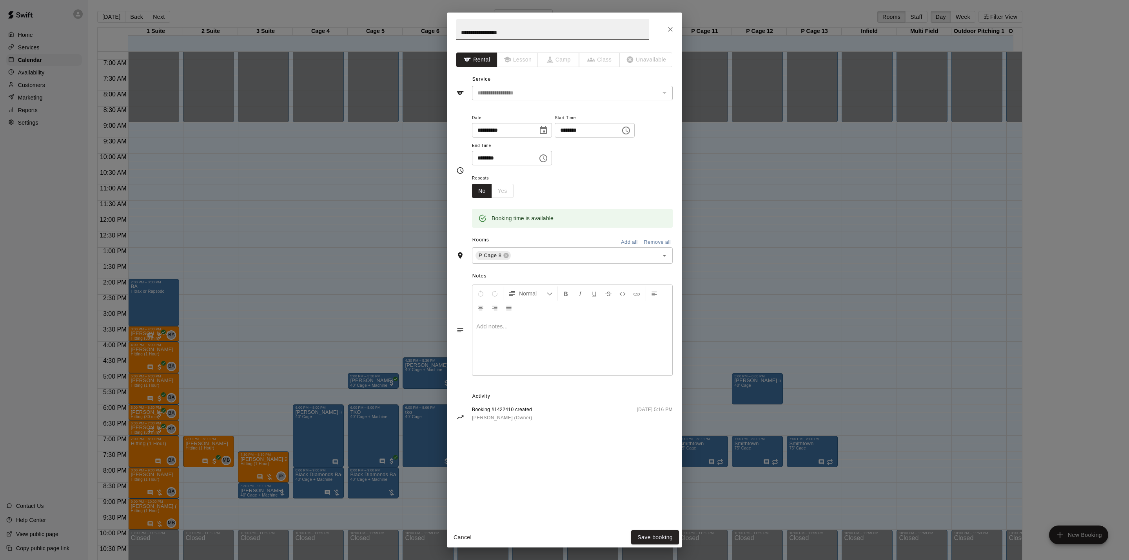
click at [562, 342] on div at bounding box center [572, 346] width 200 height 59
click at [665, 546] on div "Cancel Save booking" at bounding box center [564, 537] width 235 height 21
click at [665, 542] on button "Save booking" at bounding box center [655, 537] width 48 height 14
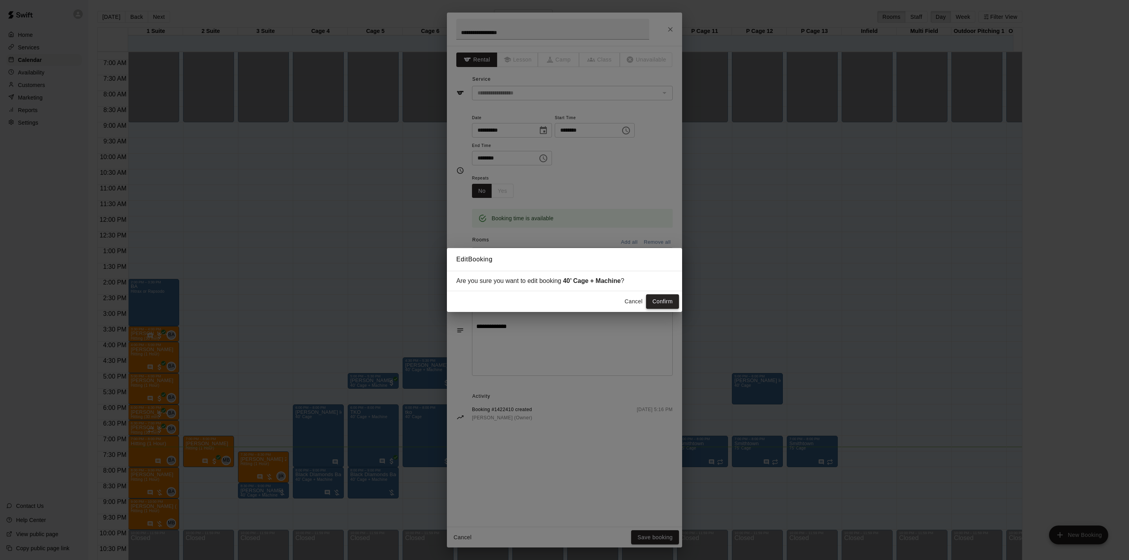
click at [673, 303] on button "Confirm" at bounding box center [662, 301] width 33 height 14
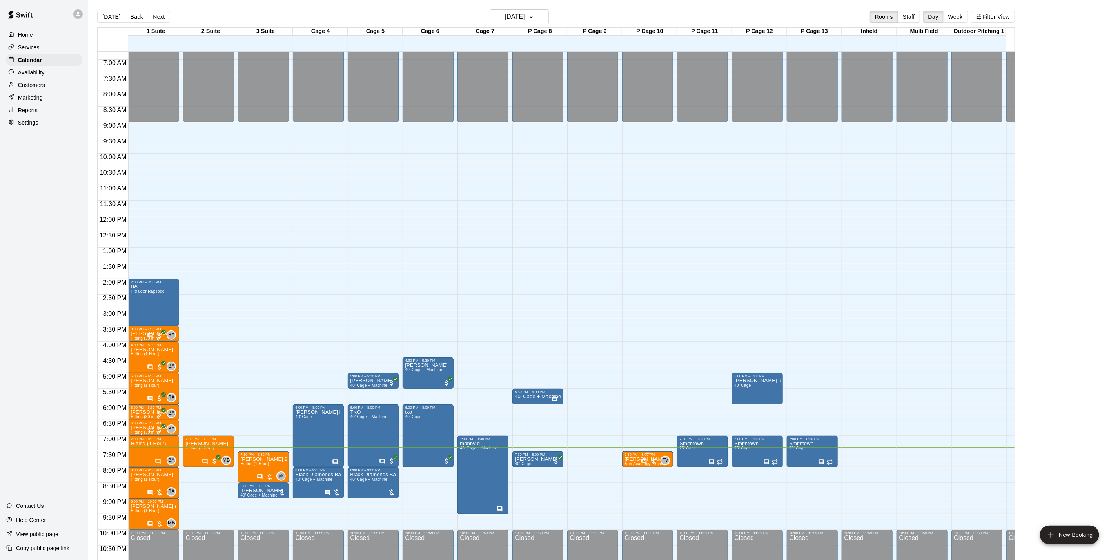
click at [642, 459] on icon "Has notes" at bounding box center [643, 460] width 5 height 5
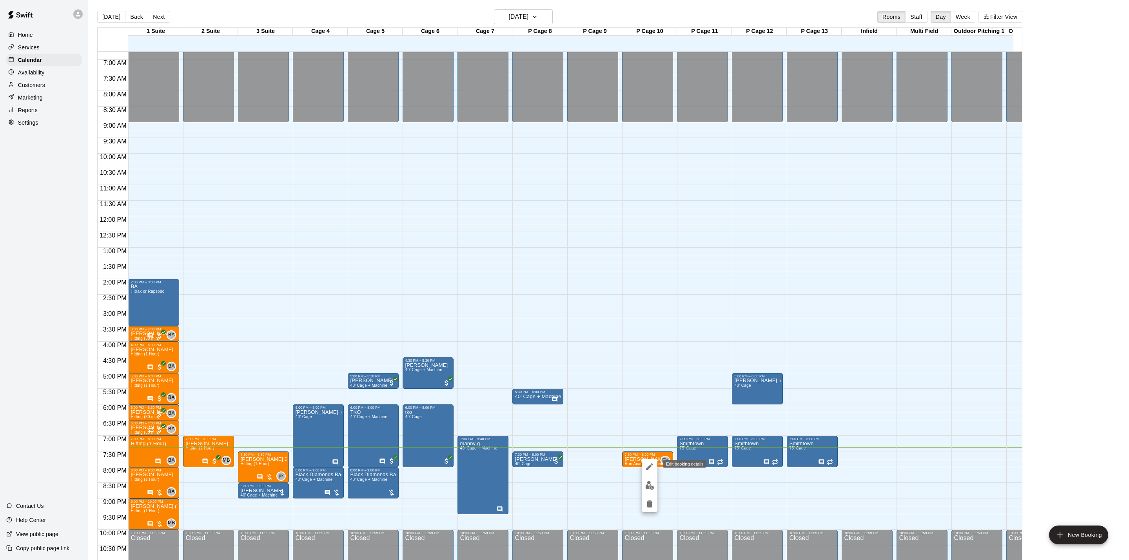
click at [653, 473] on button "edit" at bounding box center [649, 467] width 16 height 16
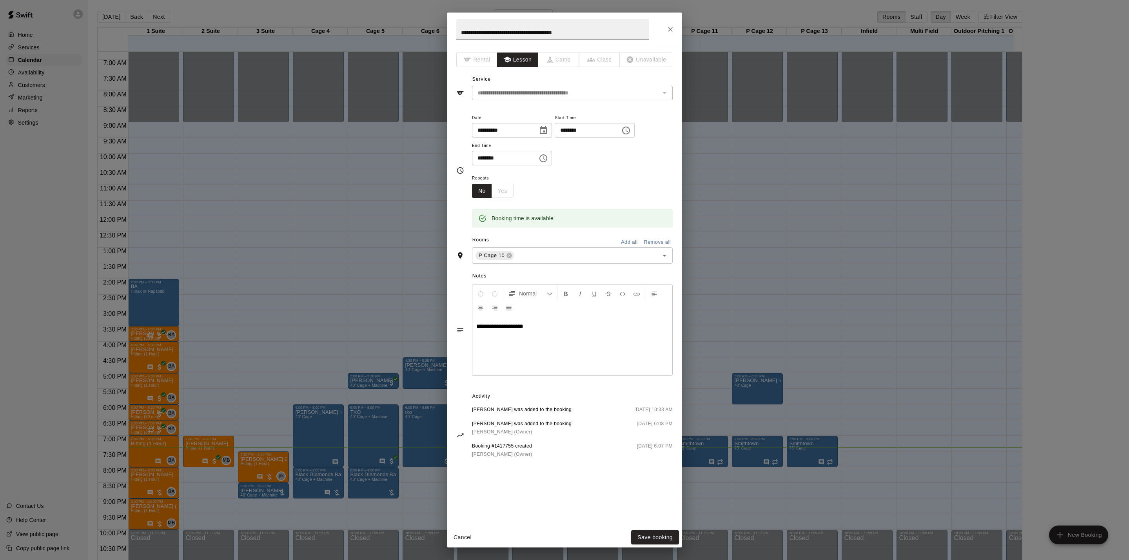
click at [677, 34] on div "**********" at bounding box center [564, 29] width 235 height 33
click at [677, 31] on div "**********" at bounding box center [564, 29] width 235 height 33
click at [664, 26] on button "Close" at bounding box center [670, 29] width 14 height 14
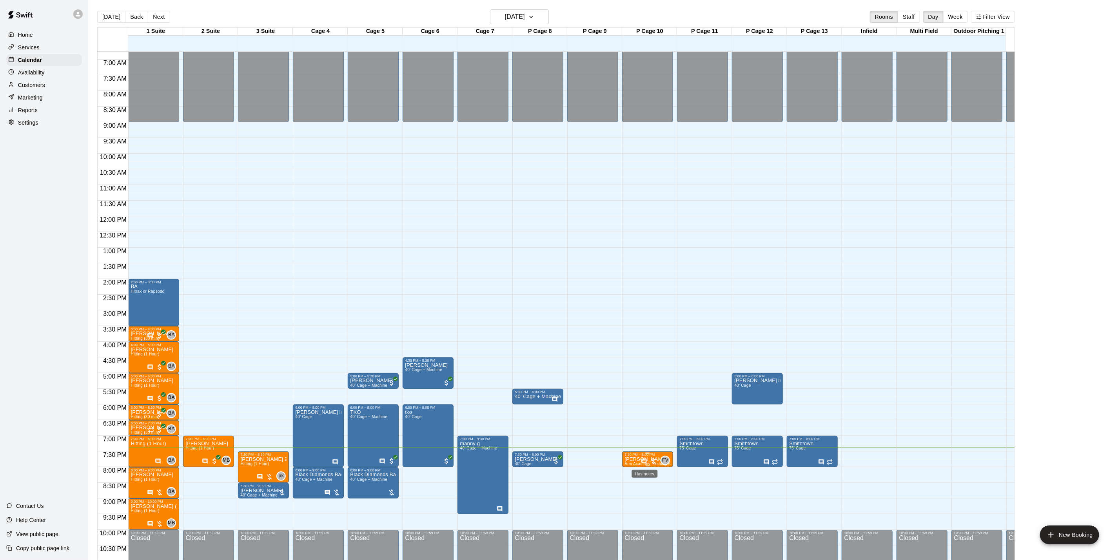
click at [645, 462] on icon "Has notes" at bounding box center [643, 460] width 5 height 5
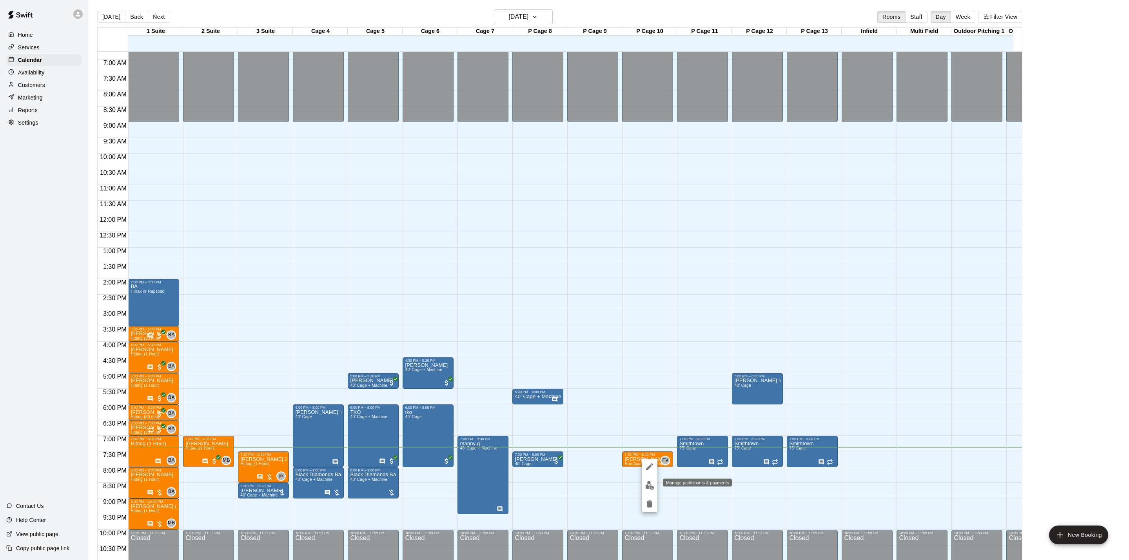
click at [645, 482] on img "edit" at bounding box center [649, 485] width 9 height 9
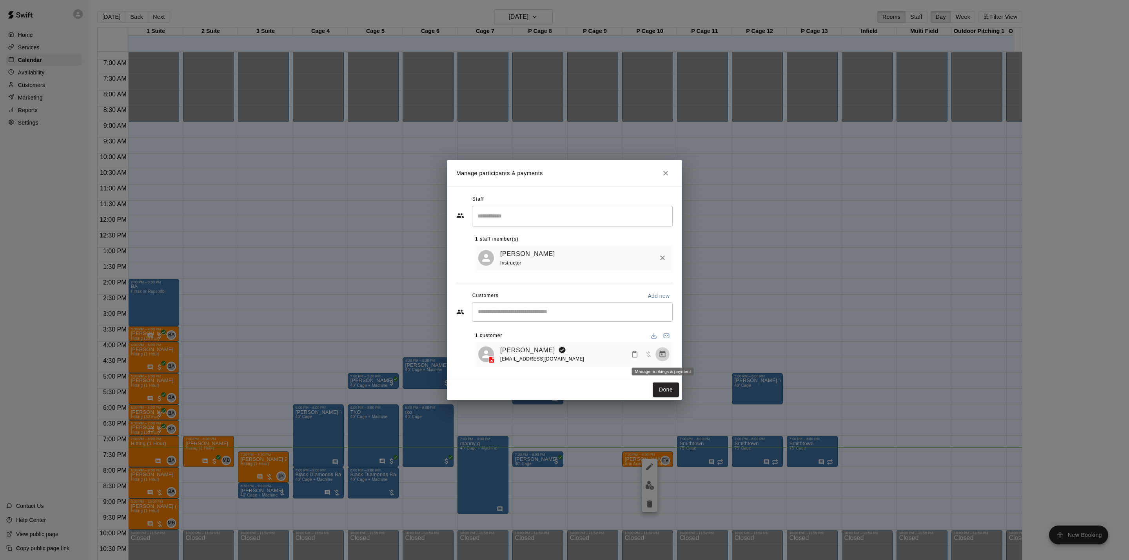
click at [660, 350] on button "Manage bookings & payment" at bounding box center [662, 354] width 14 height 14
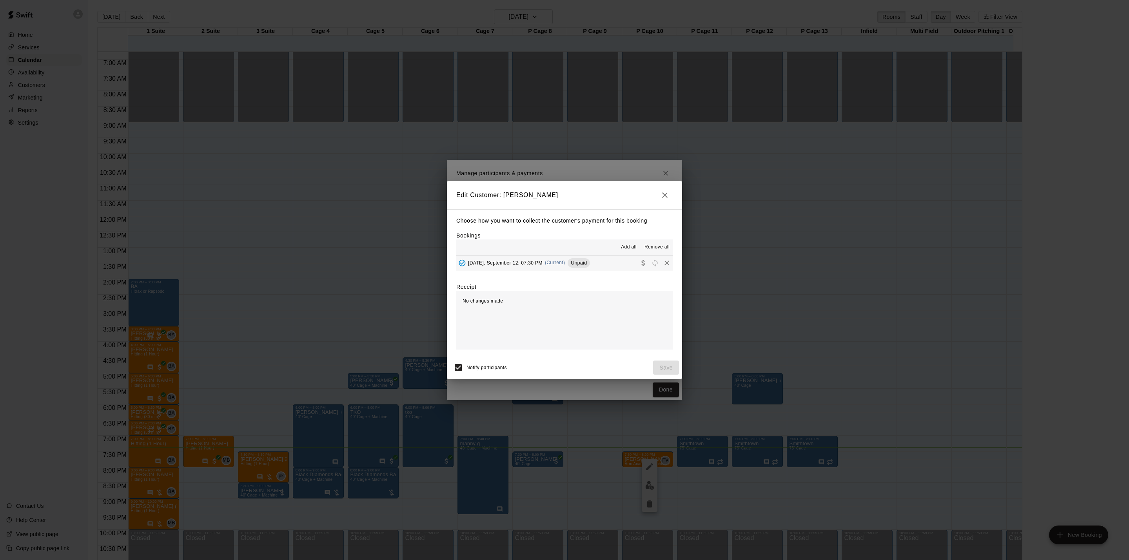
click at [592, 263] on button "[DATE], September 12: 07:30 PM (Current) Unpaid" at bounding box center [564, 262] width 216 height 14
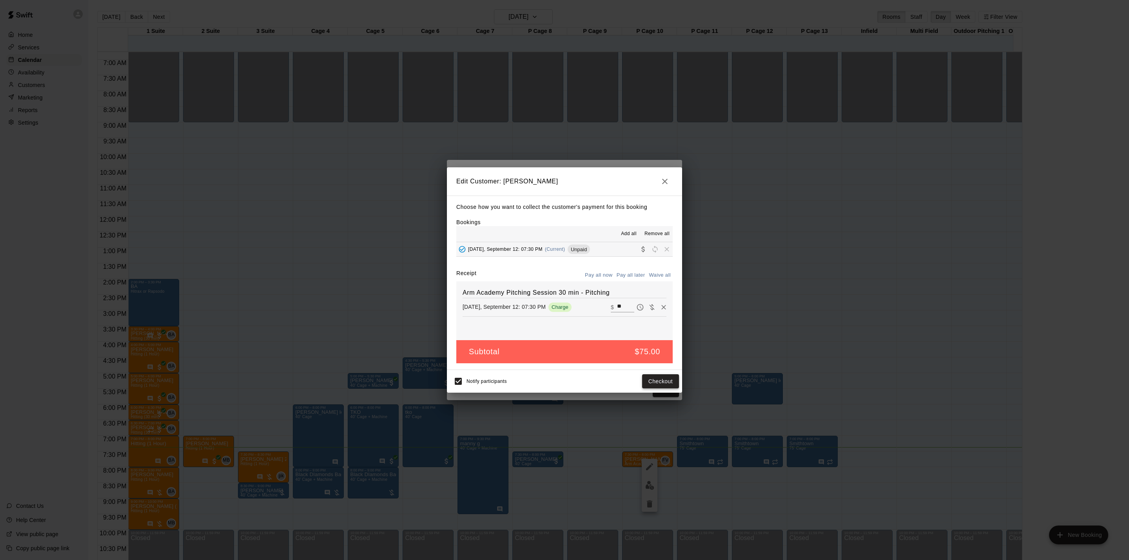
click at [659, 379] on button "Checkout" at bounding box center [660, 381] width 37 height 14
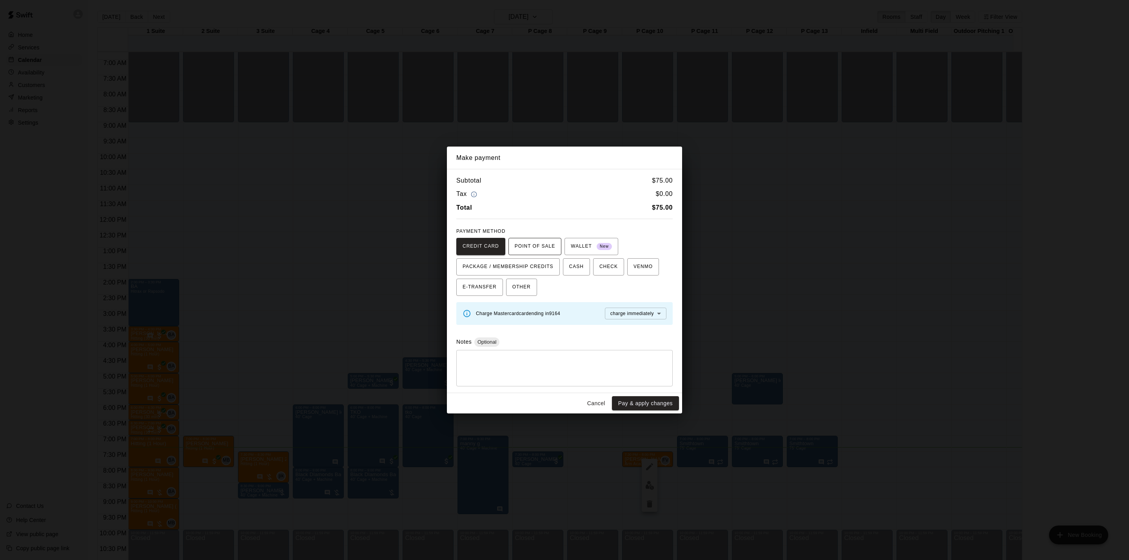
click at [527, 251] on span "POINT OF SALE" at bounding box center [534, 246] width 40 height 13
click at [595, 314] on button "Send to POS" at bounding box center [614, 314] width 39 height 12
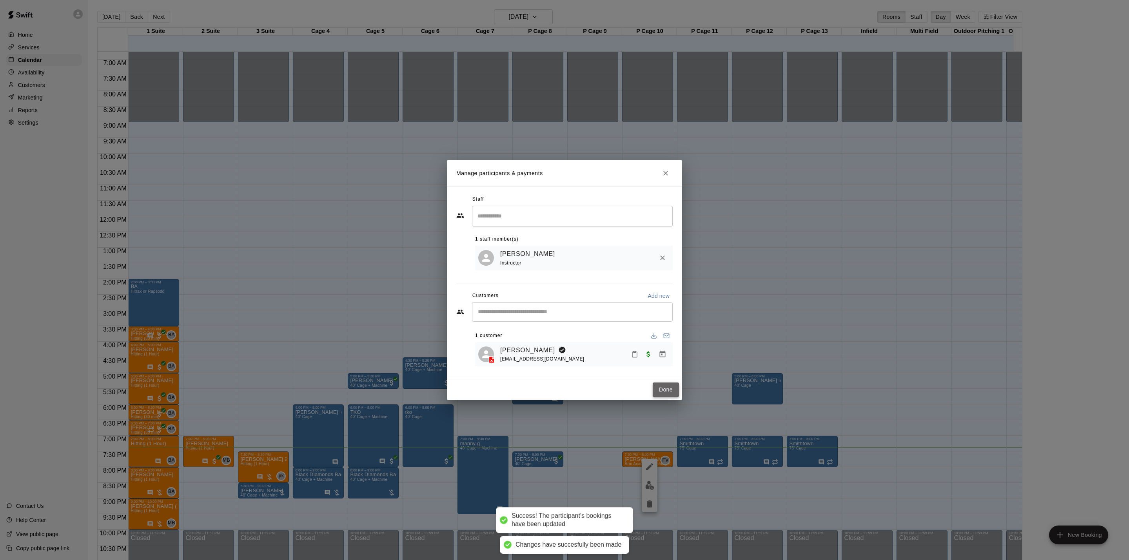
click at [674, 388] on button "Done" at bounding box center [665, 389] width 26 height 14
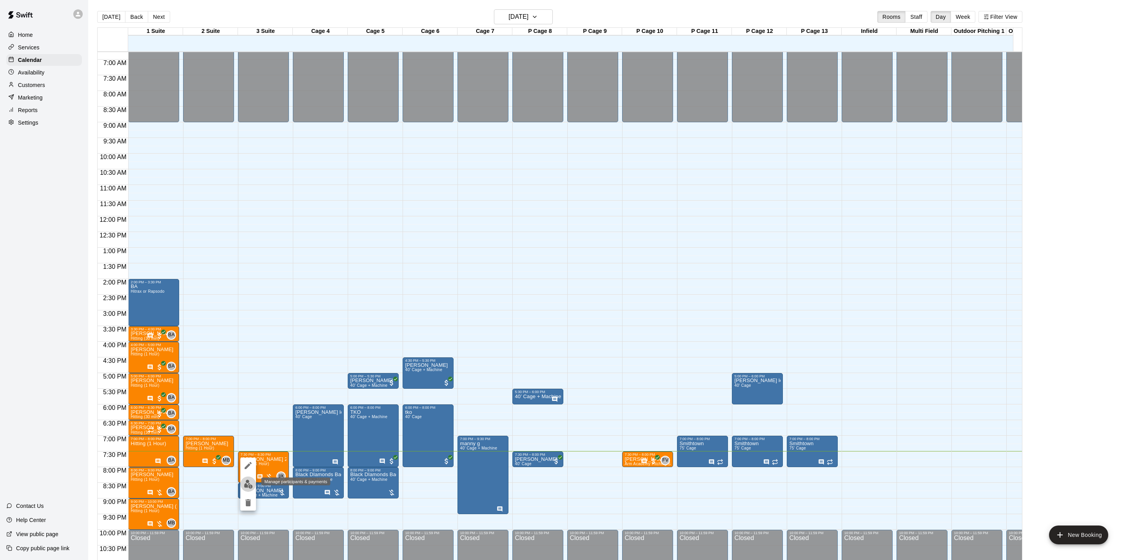
click at [250, 485] on img "edit" at bounding box center [248, 484] width 9 height 9
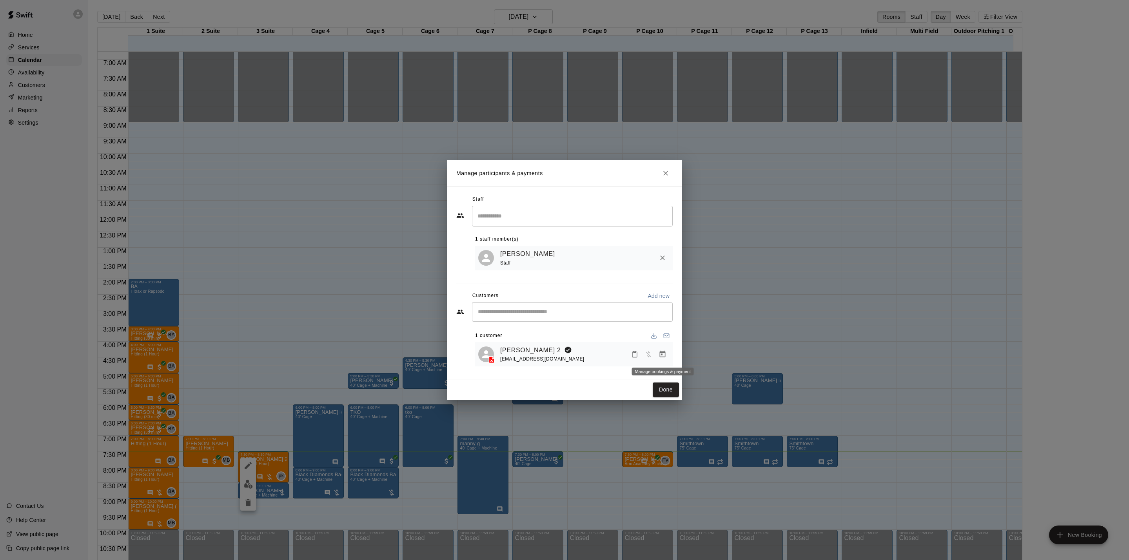
click at [665, 359] on button "Manage bookings & payment" at bounding box center [662, 354] width 14 height 14
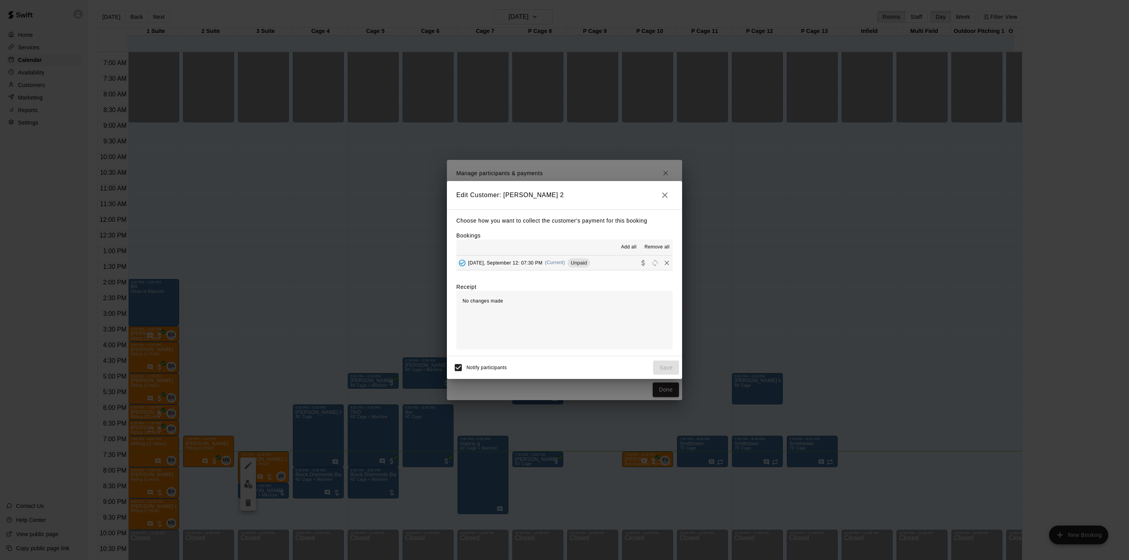
click at [612, 267] on button "[DATE], September 12: 07:30 PM (Current) Unpaid" at bounding box center [564, 262] width 216 height 14
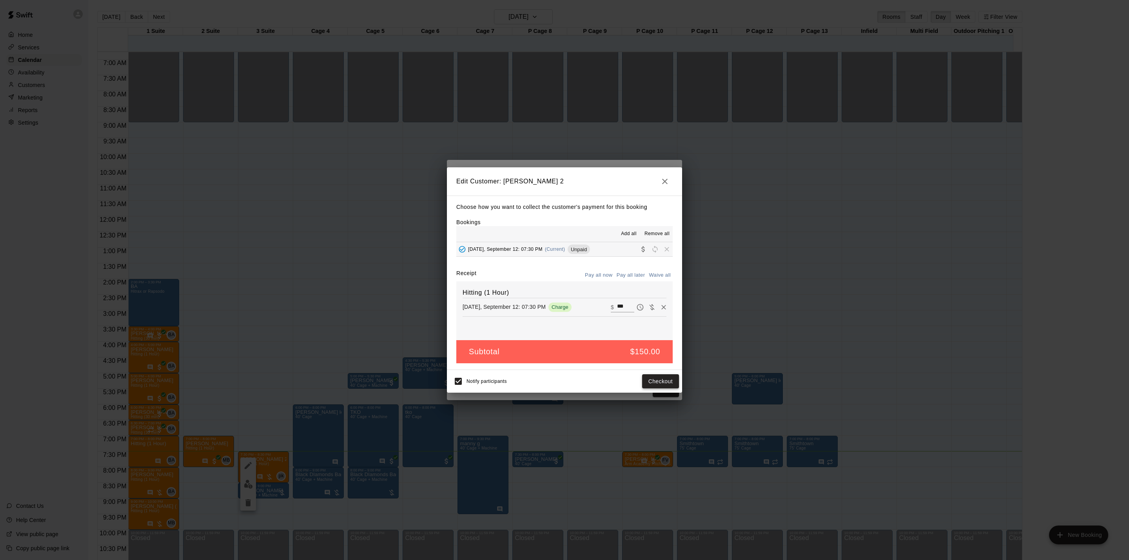
click at [659, 384] on button "Checkout" at bounding box center [660, 381] width 37 height 14
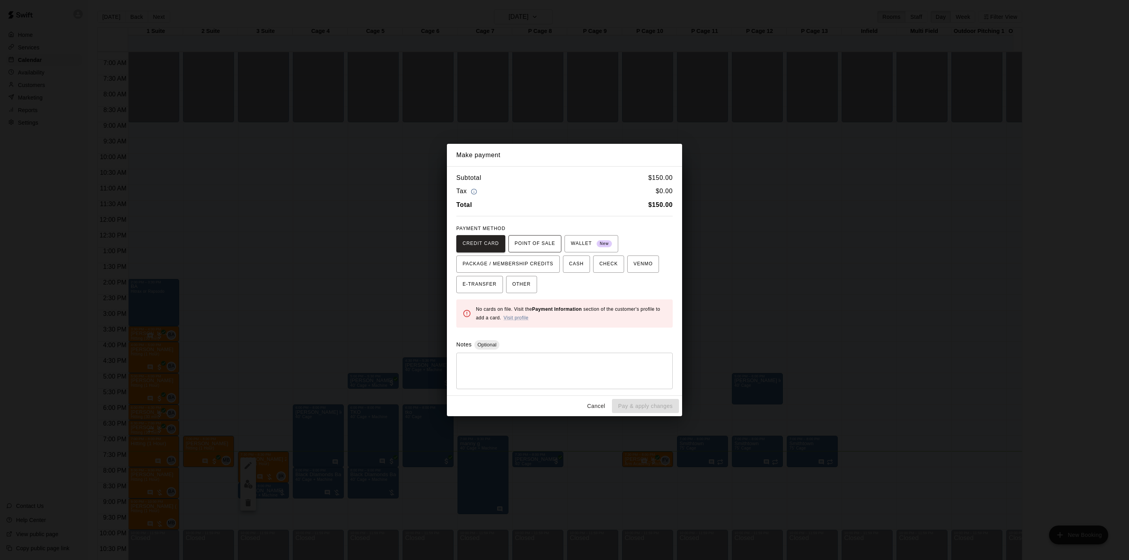
click at [537, 246] on span "POINT OF SALE" at bounding box center [534, 243] width 40 height 13
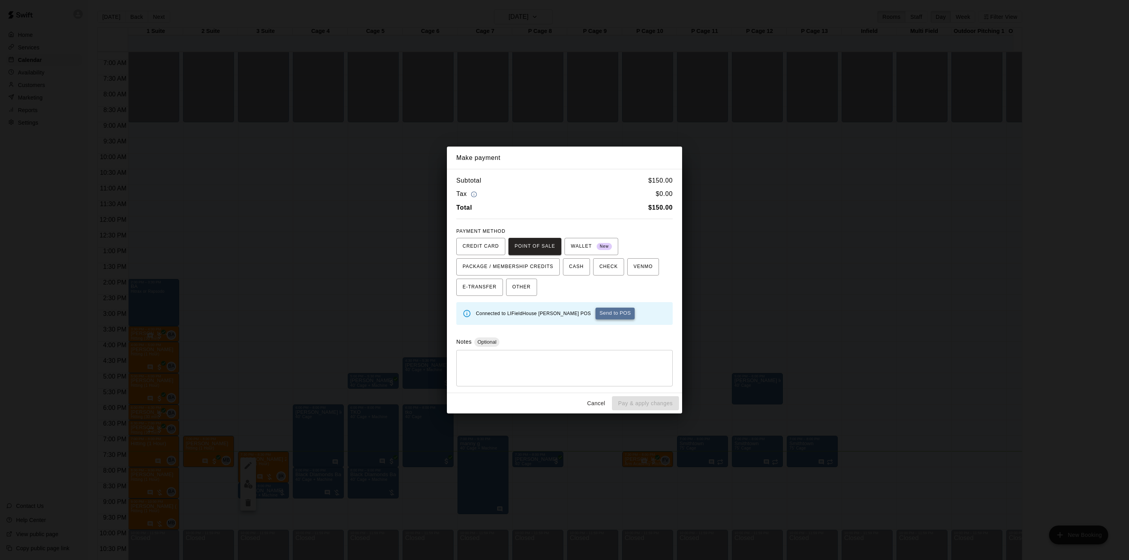
click at [595, 312] on button "Send to POS" at bounding box center [614, 314] width 39 height 12
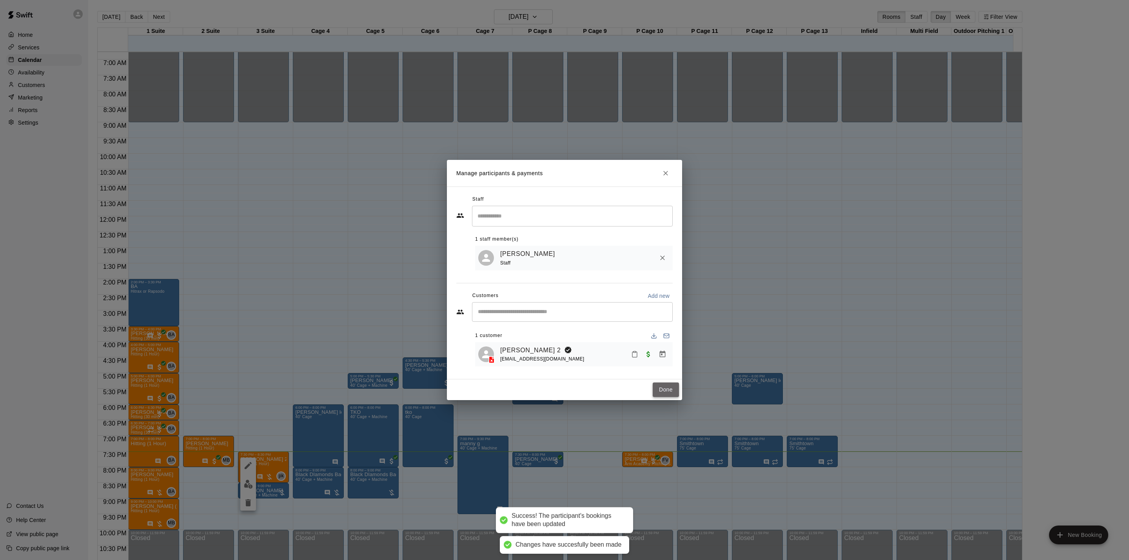
click at [671, 394] on button "Done" at bounding box center [665, 389] width 26 height 14
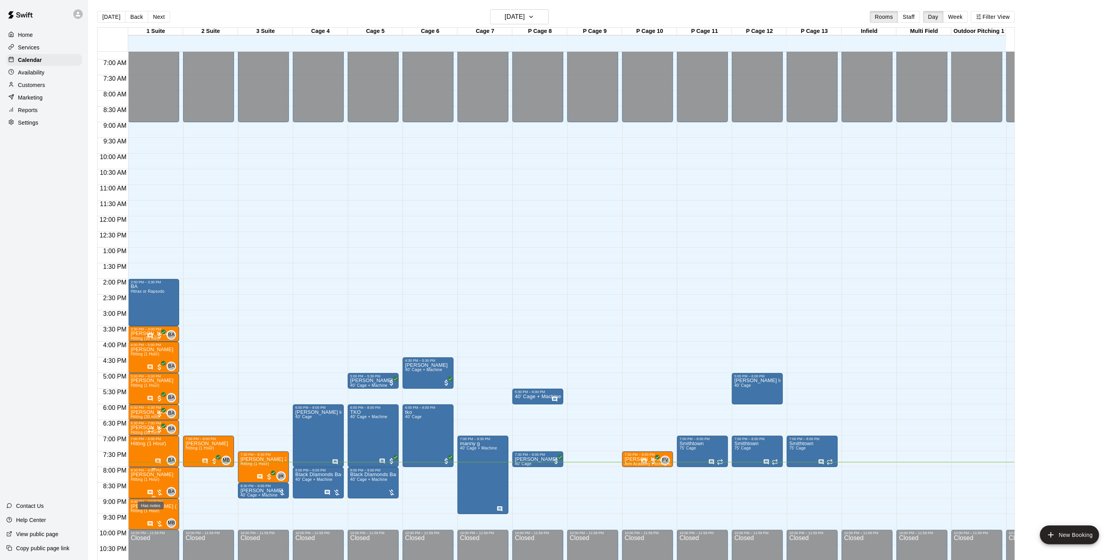
click at [150, 495] on icon "Has notes" at bounding box center [150, 492] width 6 height 6
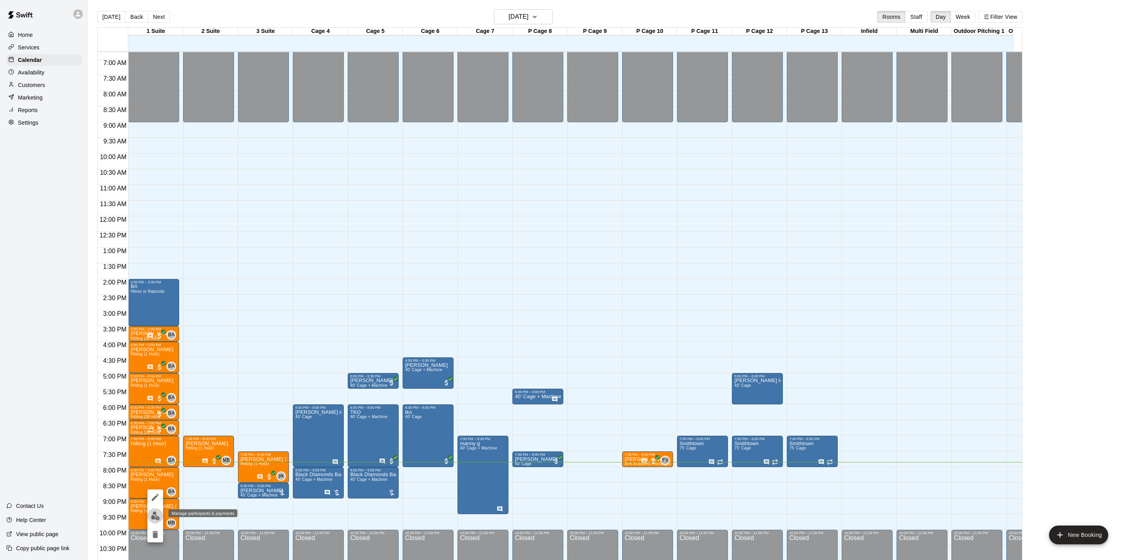
click at [152, 518] on img "edit" at bounding box center [155, 515] width 9 height 9
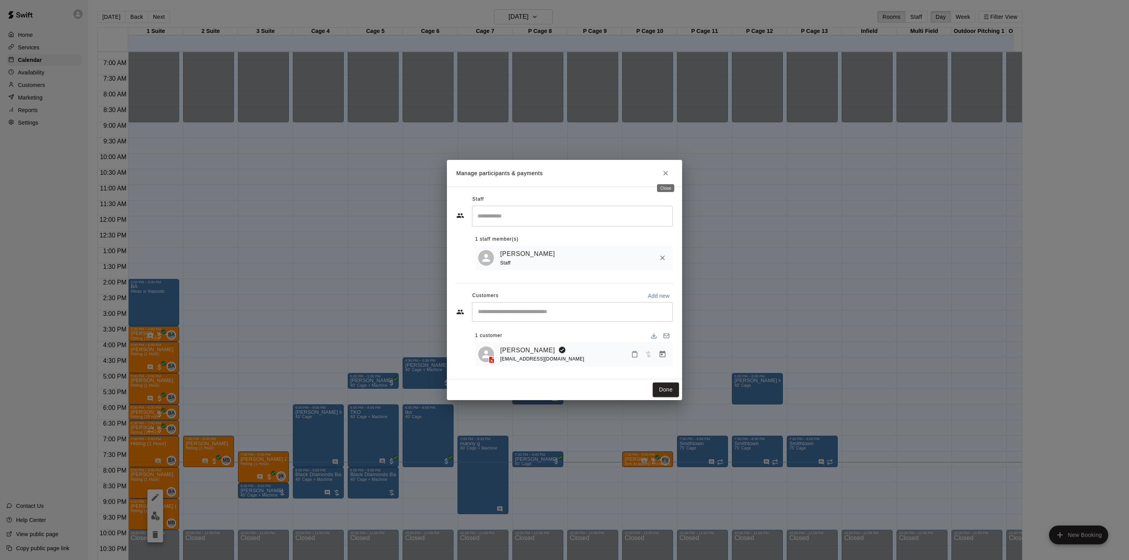
click at [655, 167] on h2 "Manage participants & payments" at bounding box center [564, 173] width 235 height 27
click at [667, 171] on icon "Close" at bounding box center [665, 173] width 5 height 5
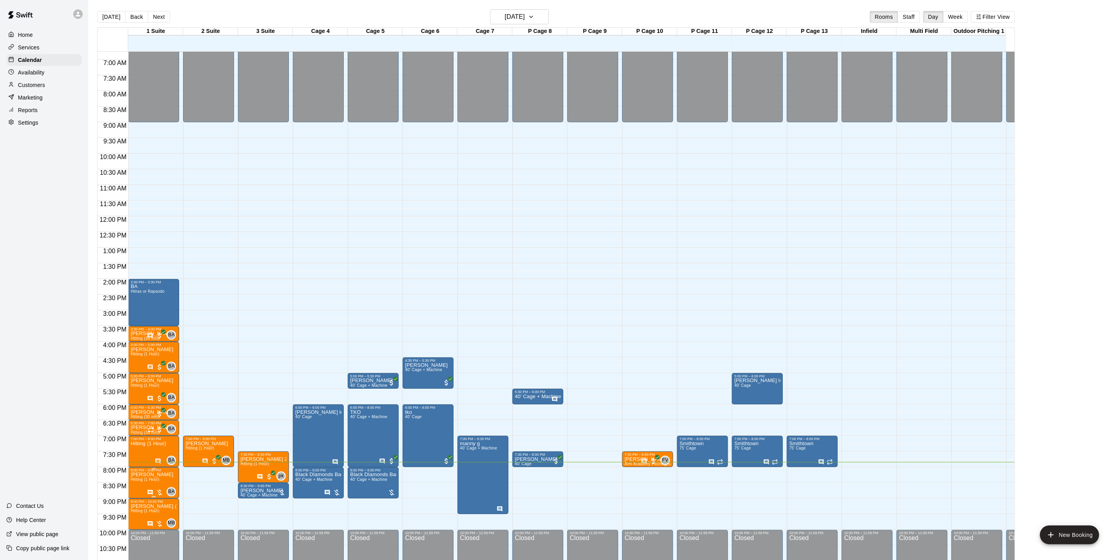
click at [149, 491] on icon "Has notes" at bounding box center [150, 492] width 5 height 5
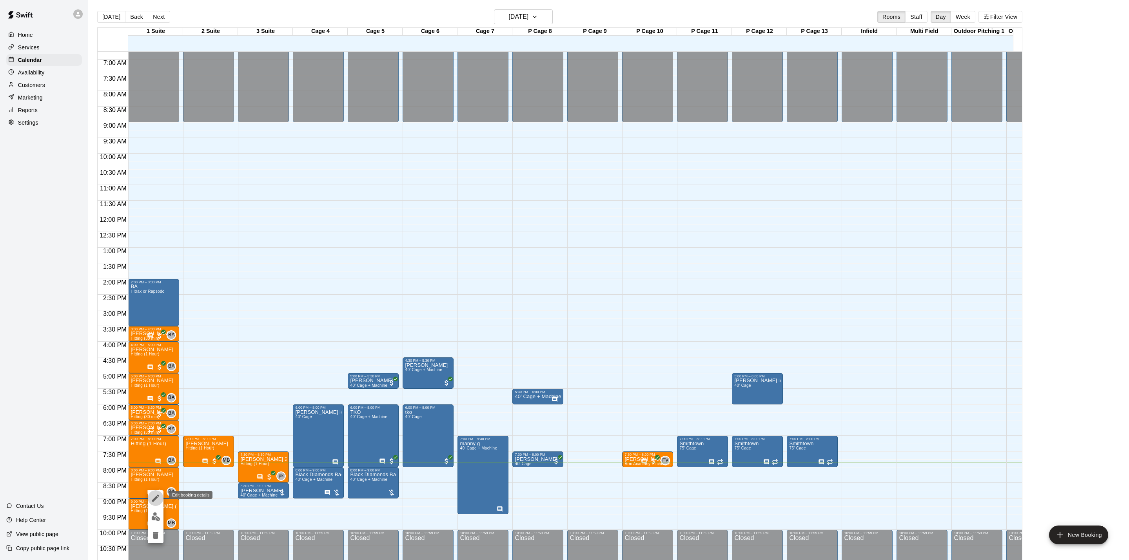
click at [152, 495] on icon "edit" at bounding box center [155, 497] width 9 height 9
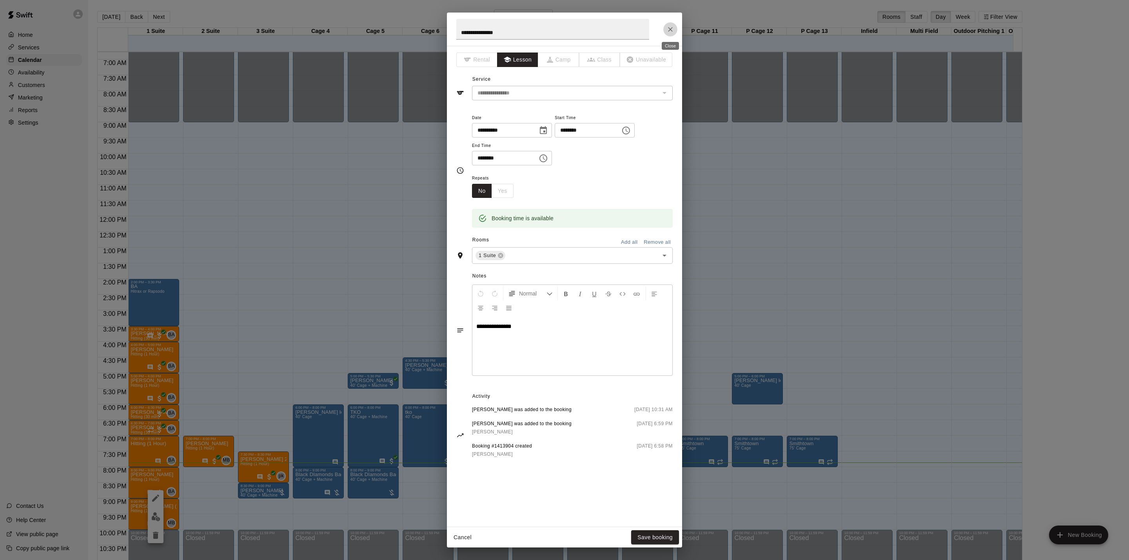
click at [667, 27] on icon "Close" at bounding box center [670, 29] width 8 height 8
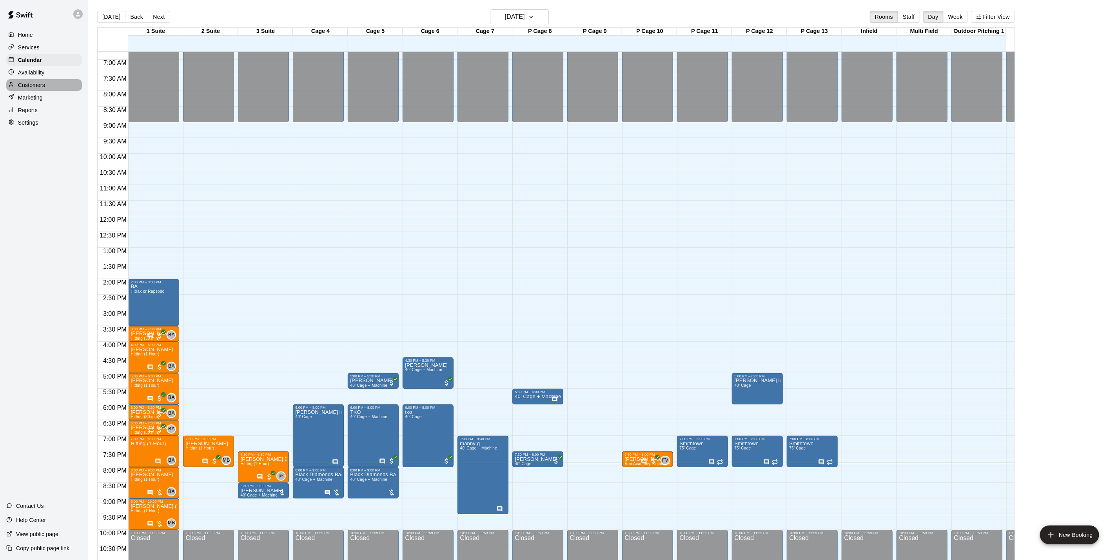
click at [51, 91] on div "Customers" at bounding box center [44, 85] width 76 height 12
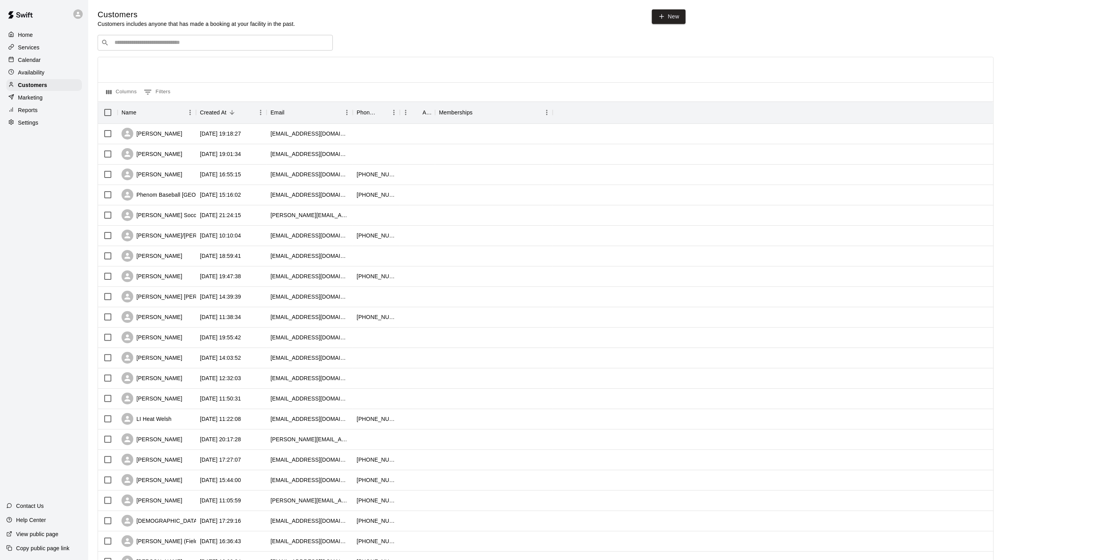
click at [273, 50] on div "​ ​" at bounding box center [215, 43] width 235 height 16
type input "*****"
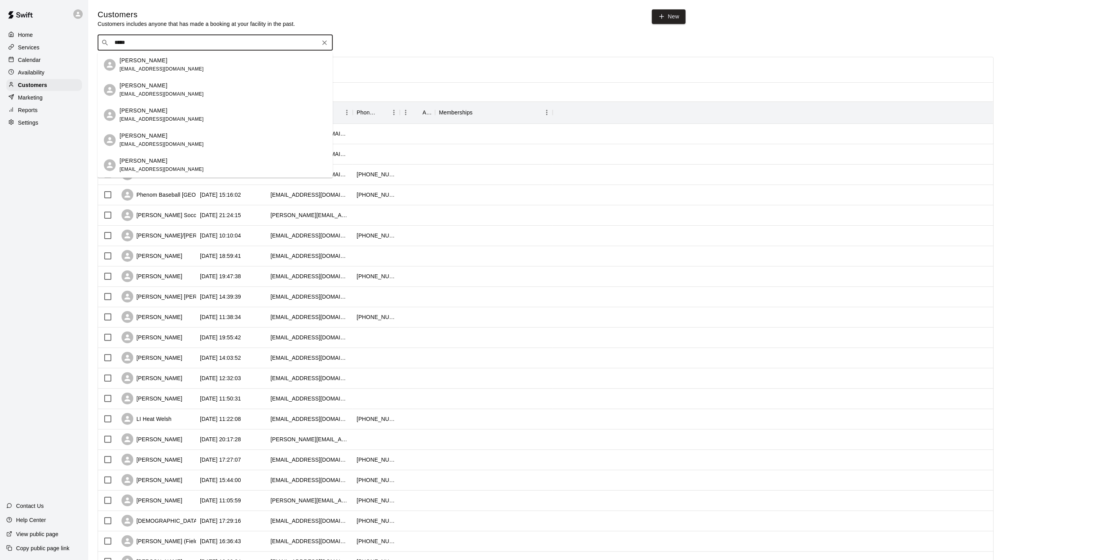
click at [259, 62] on div "[PERSON_NAME] [EMAIL_ADDRESS][DOMAIN_NAME]" at bounding box center [223, 64] width 207 height 17
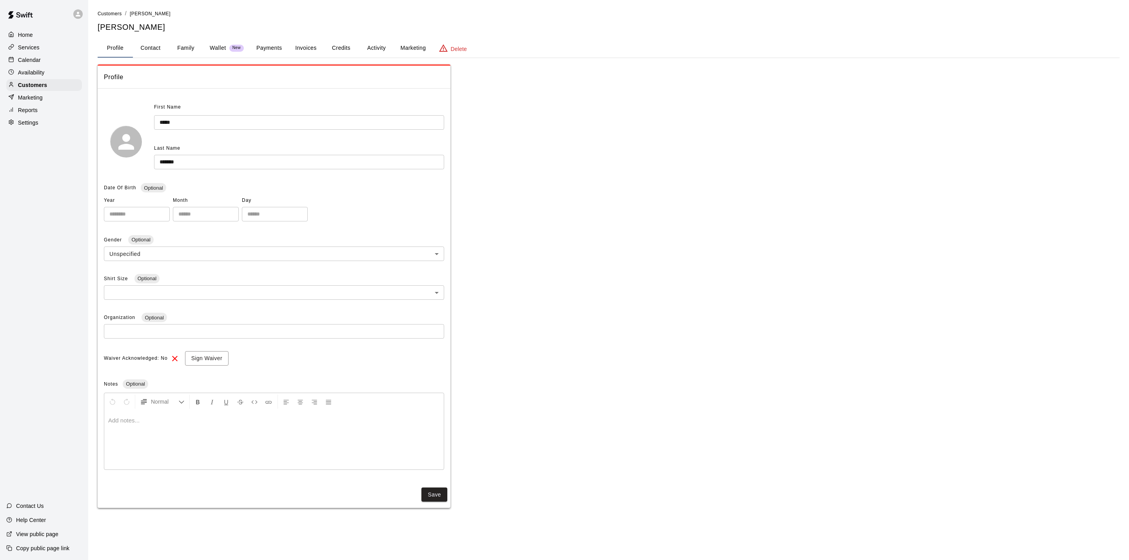
click at [264, 47] on button "Payments" at bounding box center [269, 48] width 38 height 19
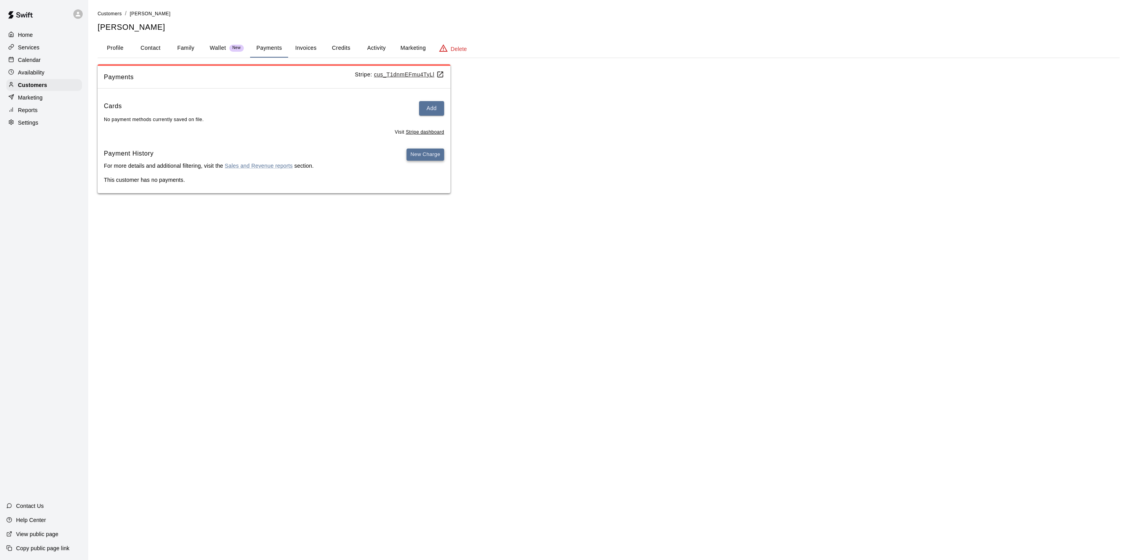
click at [413, 155] on button "New Charge" at bounding box center [425, 155] width 38 height 12
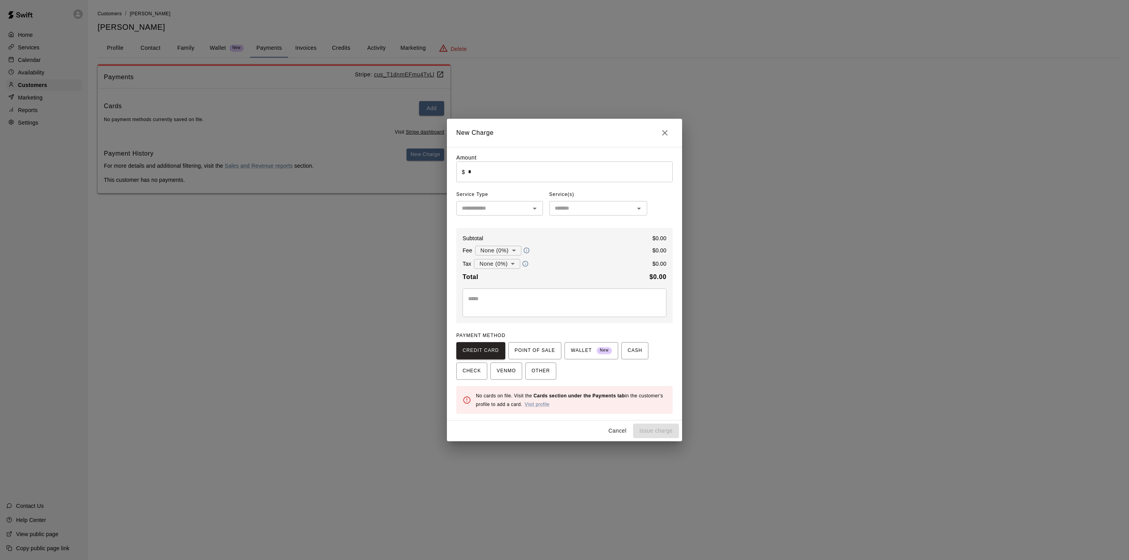
click at [511, 176] on input "*" at bounding box center [570, 171] width 205 height 21
click at [665, 136] on icon "Close" at bounding box center [664, 132] width 9 height 9
type input "*"
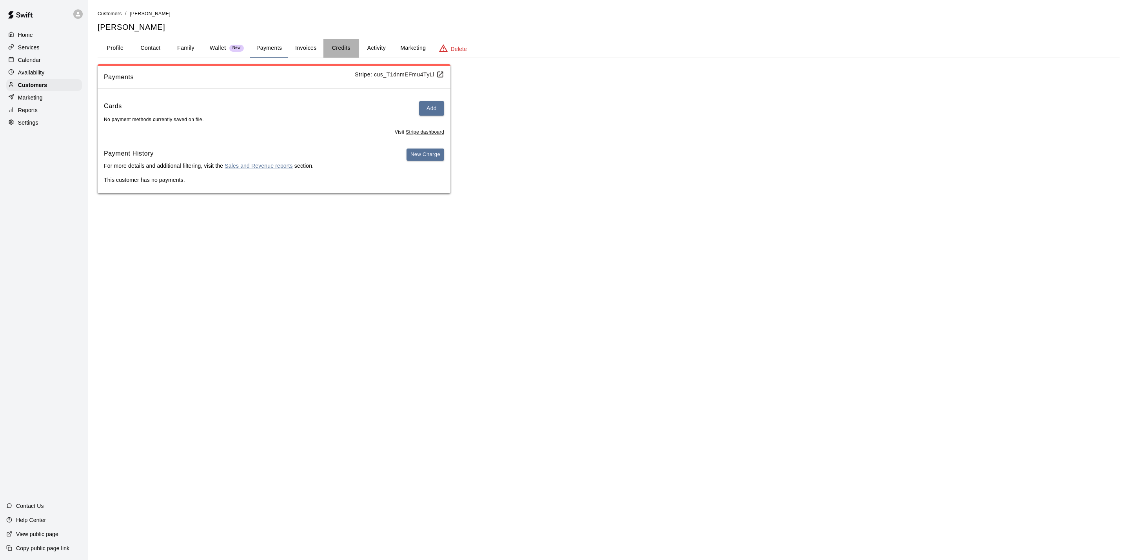
click at [330, 45] on button "Credits" at bounding box center [340, 48] width 35 height 19
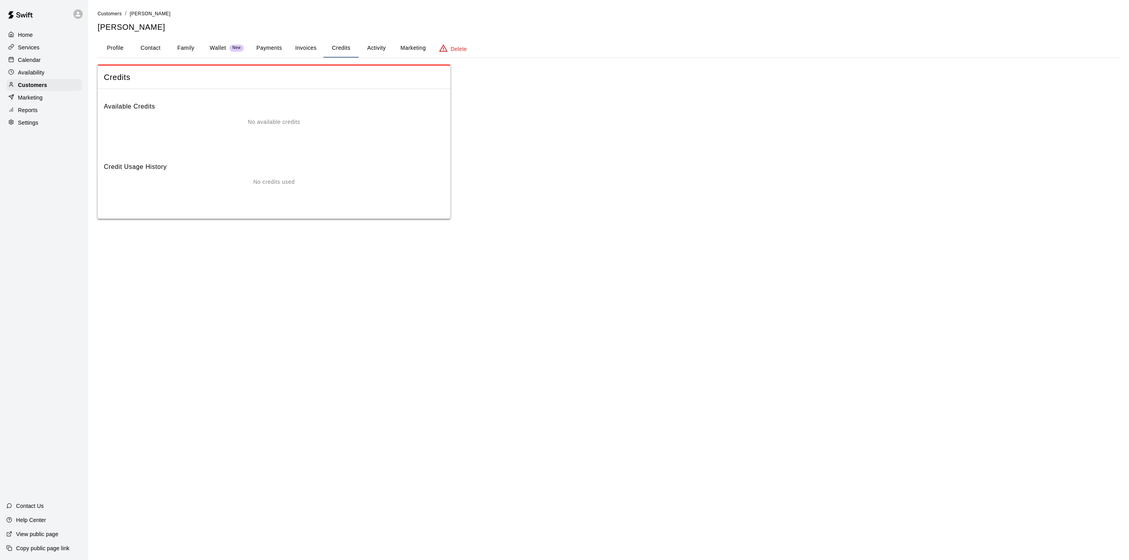
click at [365, 40] on button "Activity" at bounding box center [376, 48] width 35 height 19
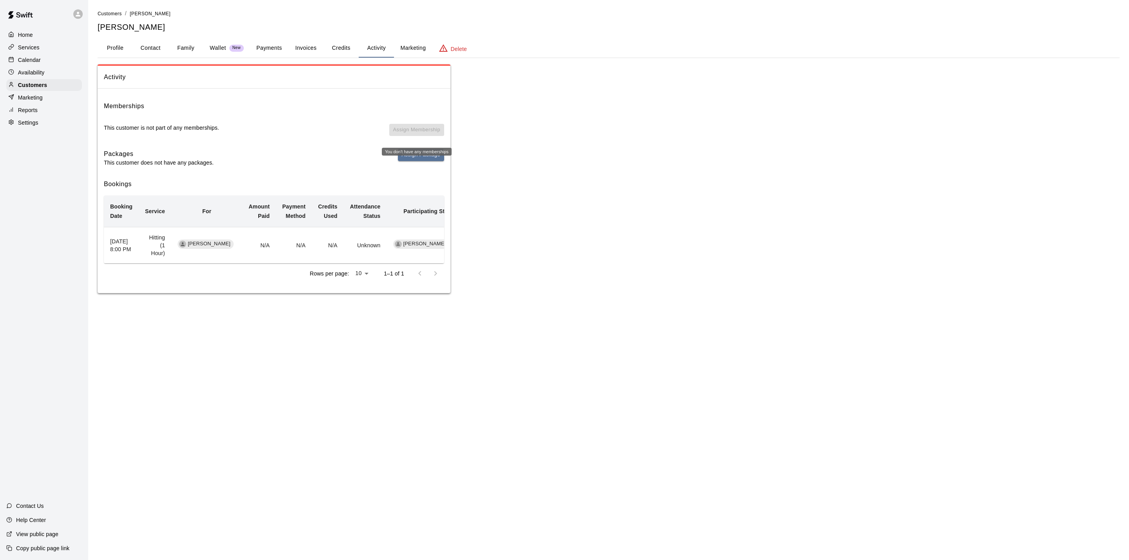
click at [415, 150] on div "You don't have any memberships" at bounding box center [417, 152] width 70 height 8
click at [415, 156] on div "You don't have any memberships" at bounding box center [417, 152] width 70 height 8
click at [421, 159] on button "Assign Package" at bounding box center [421, 155] width 46 height 12
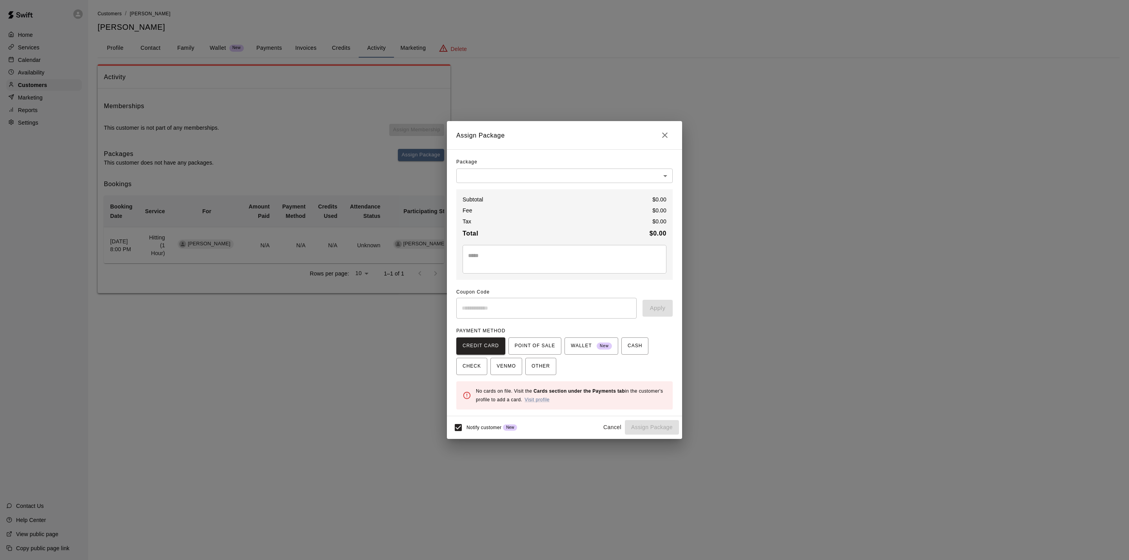
click at [543, 185] on div "Package ​ ​ Subtotal $ 0.00 Fee $ 0.00 Tax $ 0.00 Total $ 0.00 * ​ Coupon Code …" at bounding box center [564, 282] width 216 height 253
click at [547, 179] on body "Home Services Calendar Availability Customers Marketing Reports Settings Contac…" at bounding box center [564, 154] width 1129 height 309
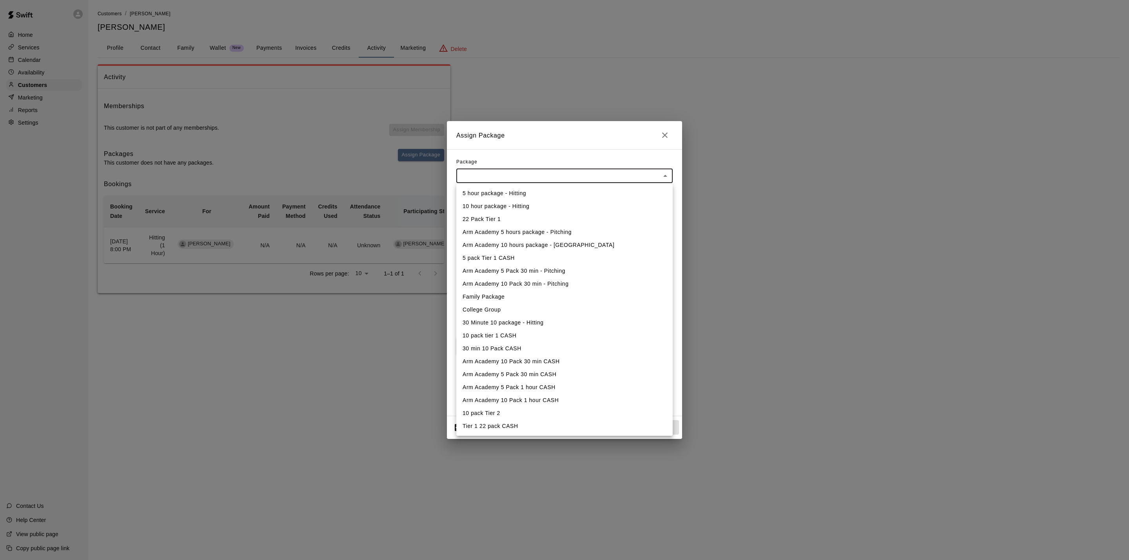
click at [548, 205] on li "10 hour package - Hitting" at bounding box center [564, 206] width 216 height 13
type input "**********"
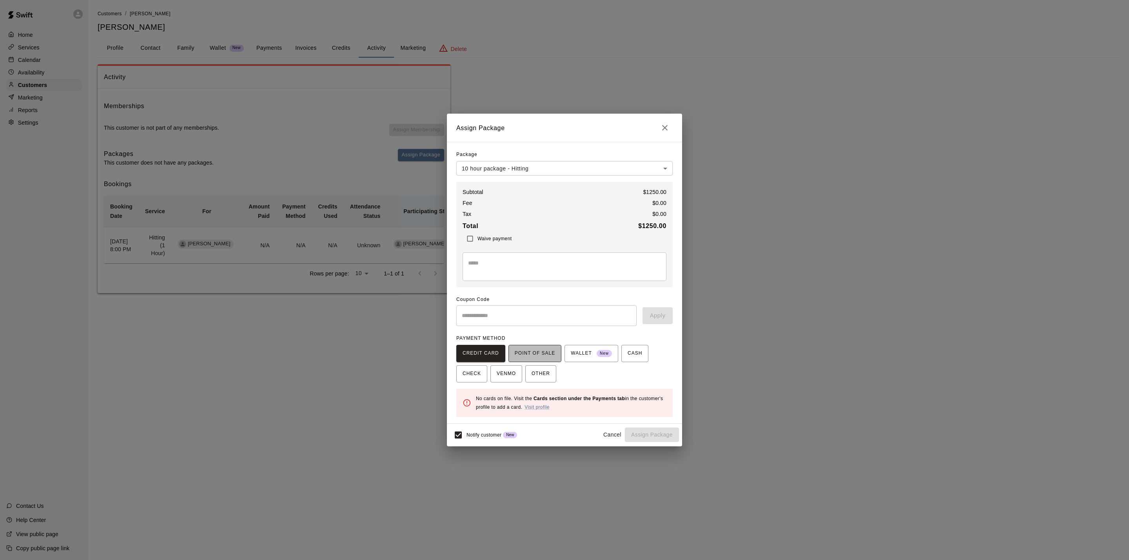
click at [550, 360] on button "POINT OF SALE" at bounding box center [534, 353] width 53 height 17
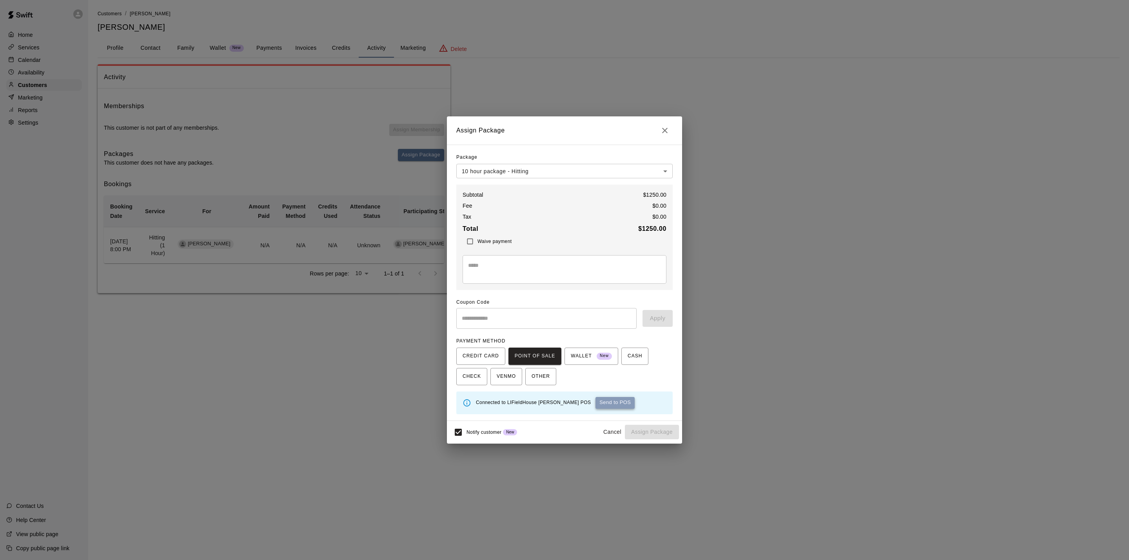
click at [595, 406] on button "Send to POS" at bounding box center [614, 403] width 39 height 12
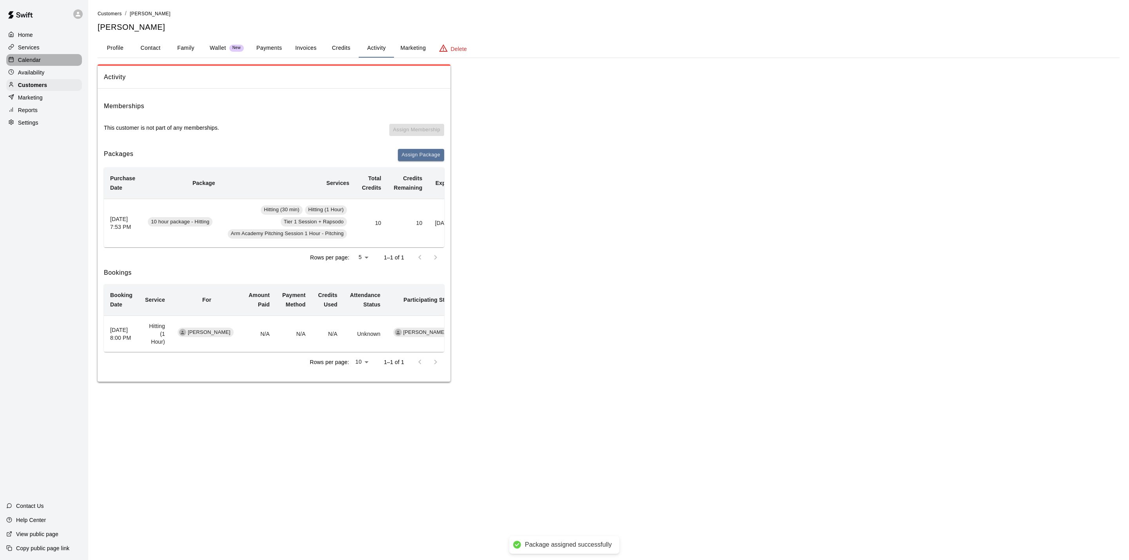
click at [46, 66] on div "Calendar" at bounding box center [44, 60] width 76 height 12
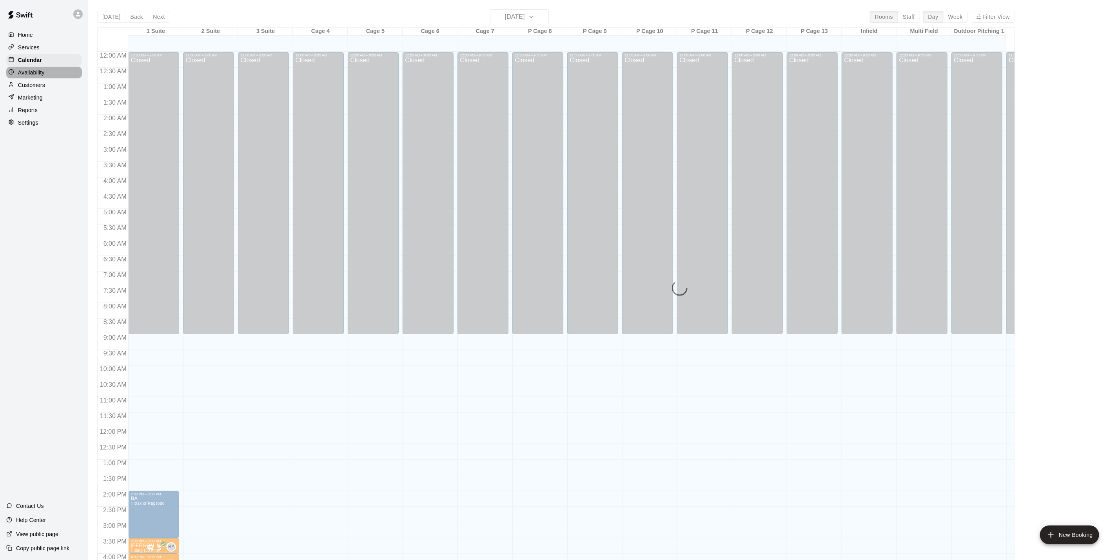
scroll to position [212, 0]
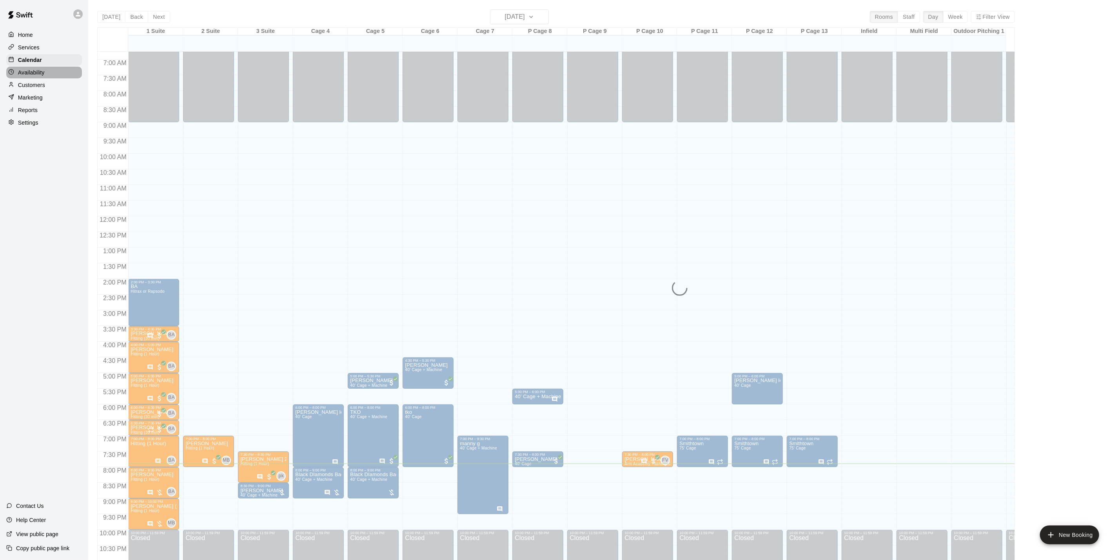
click at [45, 78] on div "Availability" at bounding box center [44, 73] width 76 height 12
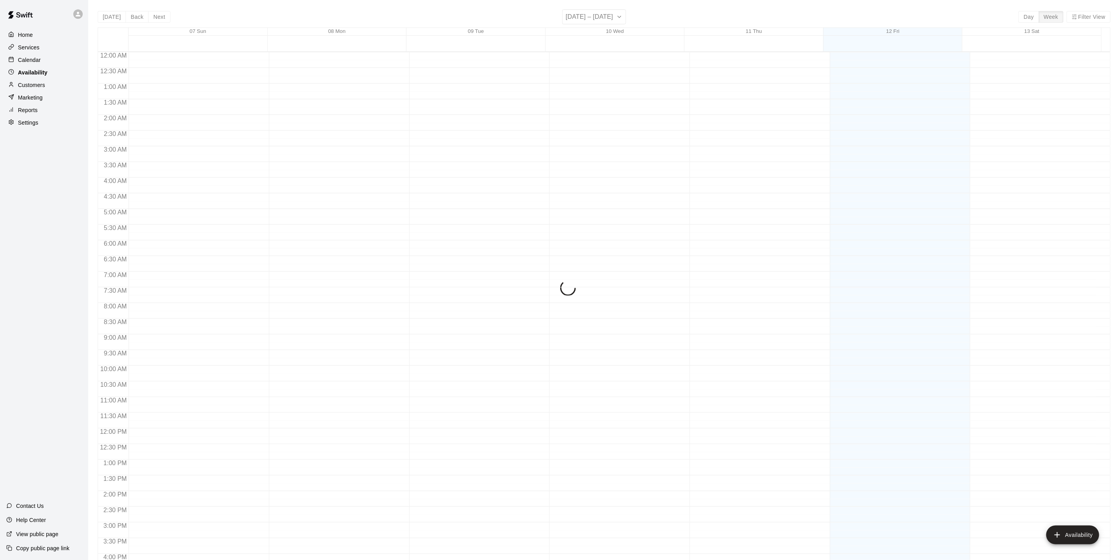
scroll to position [236, 0]
click at [45, 61] on div "Calendar" at bounding box center [44, 60] width 76 height 12
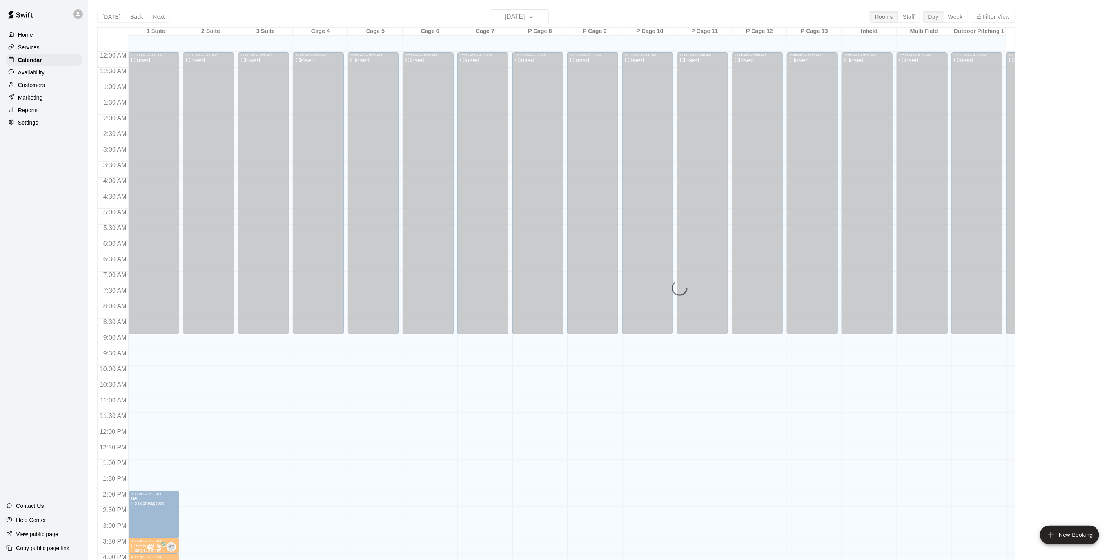
scroll to position [212, 0]
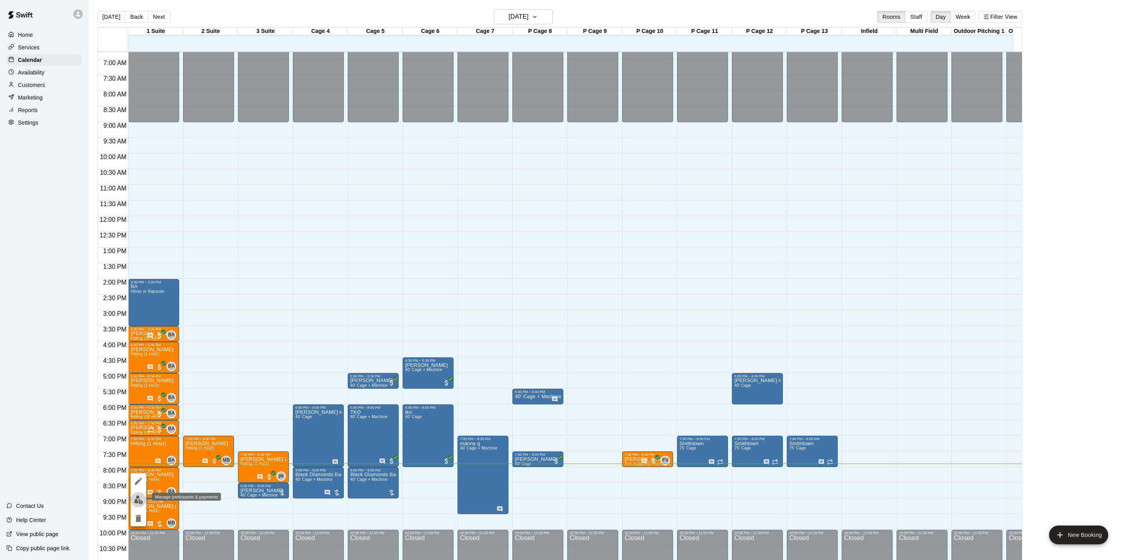
click at [135, 498] on img "edit" at bounding box center [138, 499] width 9 height 9
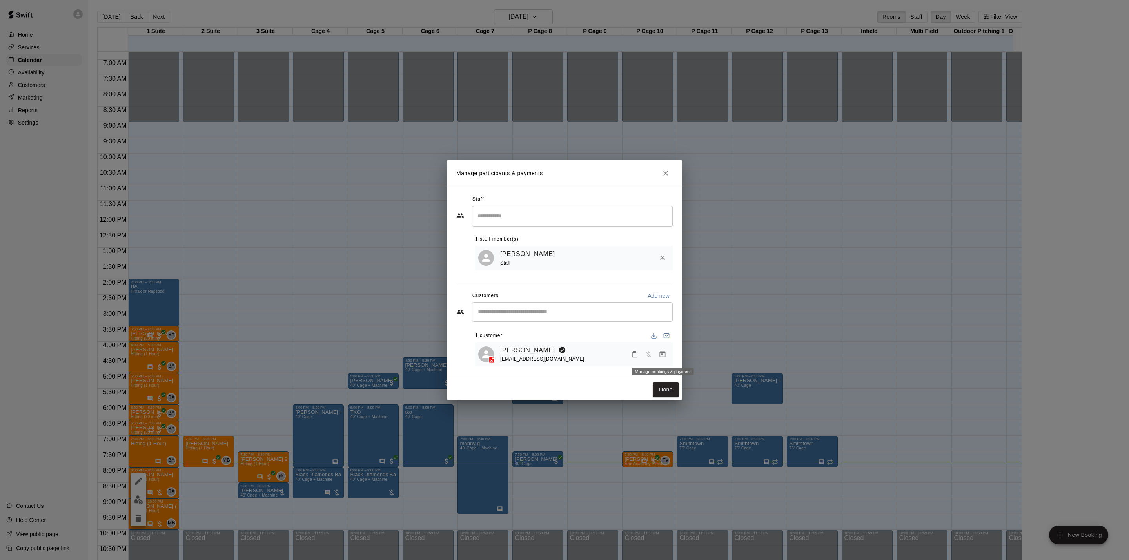
click at [661, 355] on icon "Manage bookings & payment" at bounding box center [662, 354] width 6 height 7
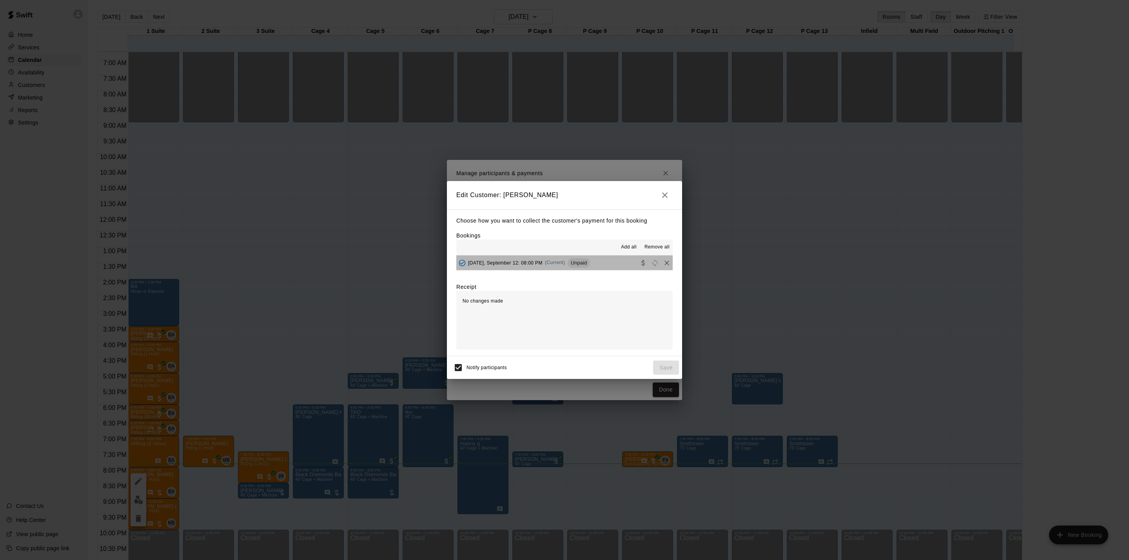
click at [591, 261] on button "[DATE], September 12: 08:00 PM (Current) Unpaid" at bounding box center [564, 262] width 216 height 14
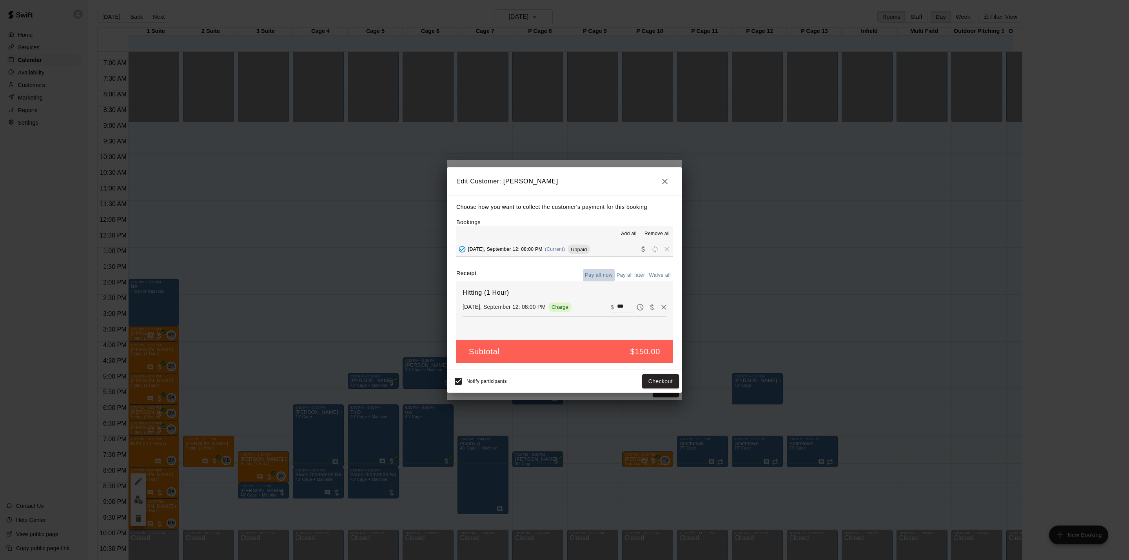
click at [607, 279] on button "Pay all now" at bounding box center [599, 275] width 32 height 12
click at [643, 370] on div "Choose how you want to collect the customer's payment for this booking Bookings…" at bounding box center [564, 283] width 235 height 174
click at [649, 384] on button "Checkout" at bounding box center [660, 381] width 37 height 14
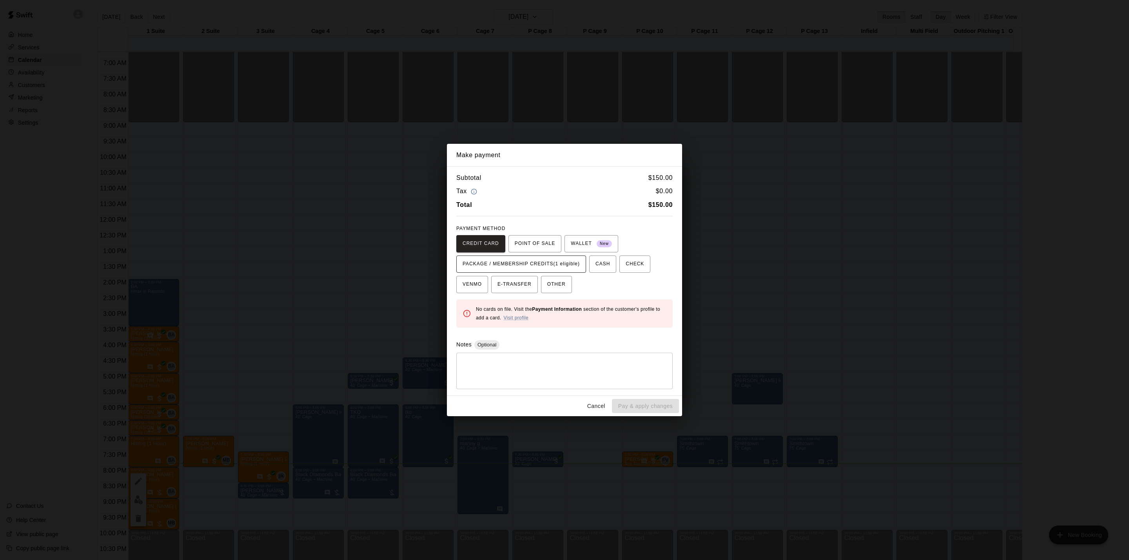
click at [537, 263] on span "PACKAGE / MEMBERSHIP CREDITS (1 eligible)" at bounding box center [520, 264] width 117 height 13
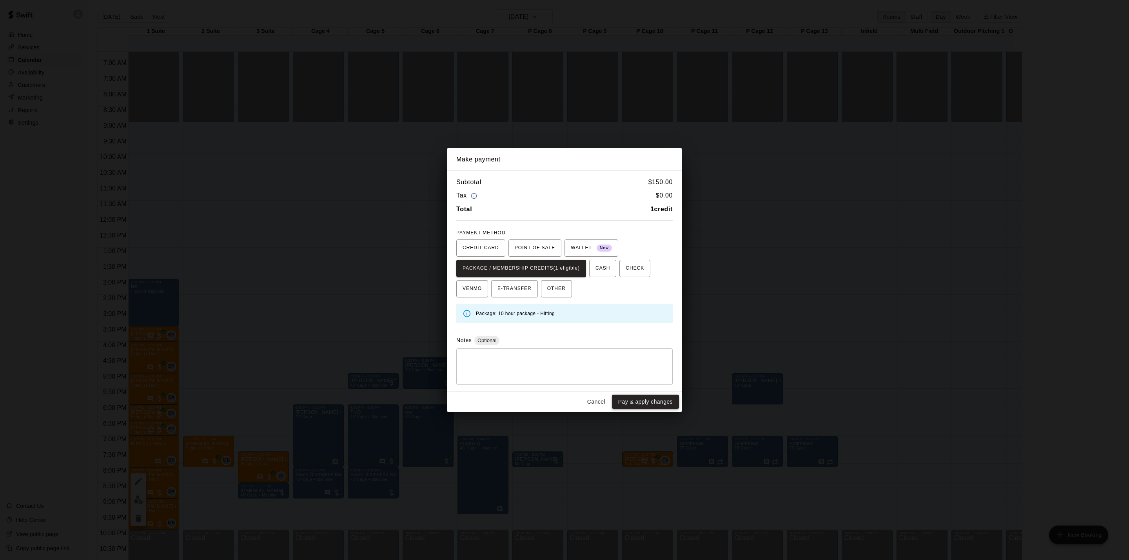
click at [650, 407] on button "Pay & apply changes" at bounding box center [645, 402] width 67 height 14
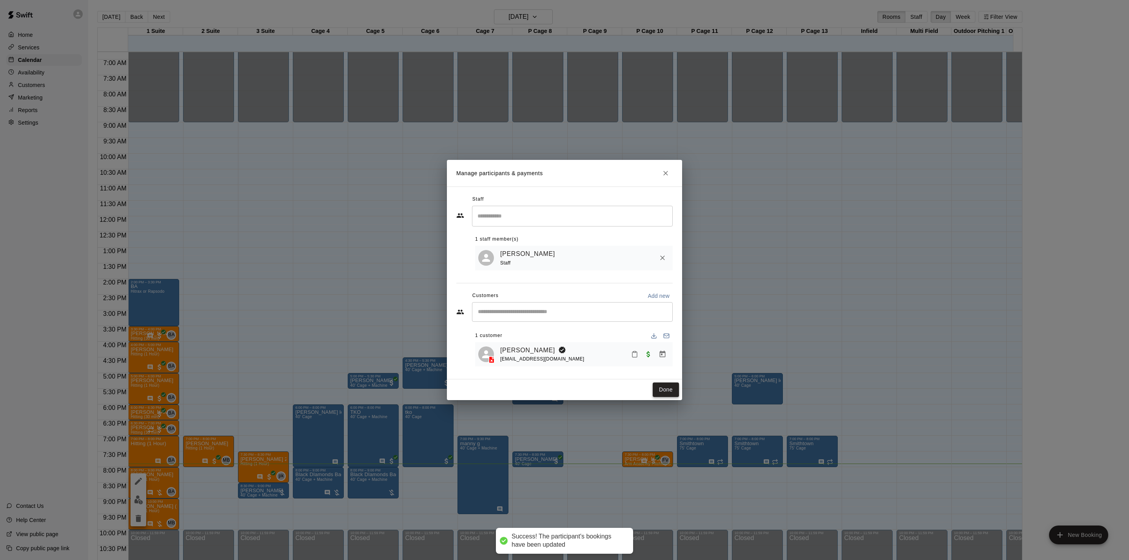
click at [656, 392] on button "Done" at bounding box center [665, 389] width 26 height 14
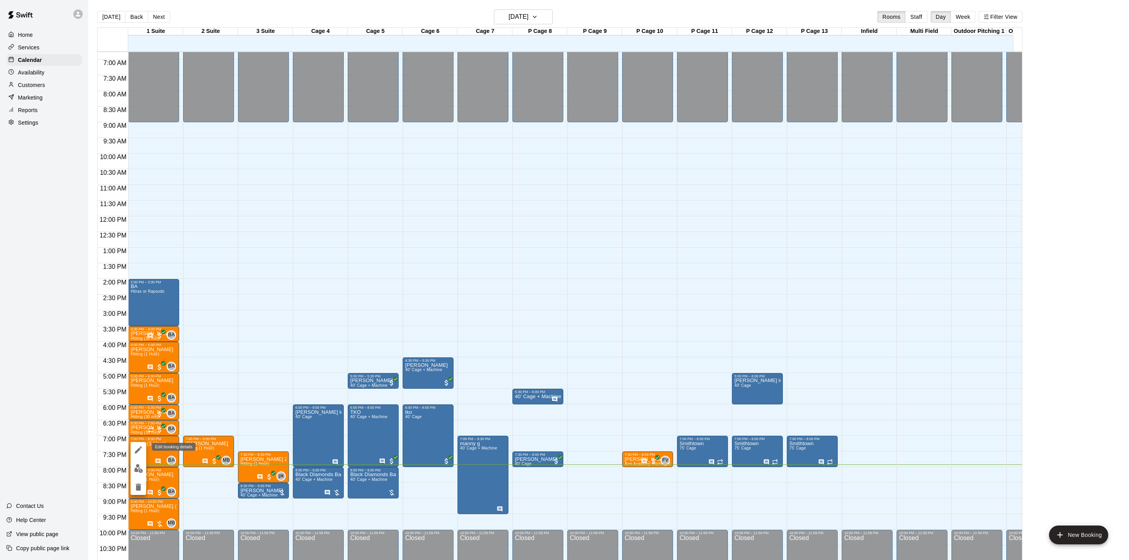
click at [138, 452] on icon "edit" at bounding box center [138, 449] width 9 height 9
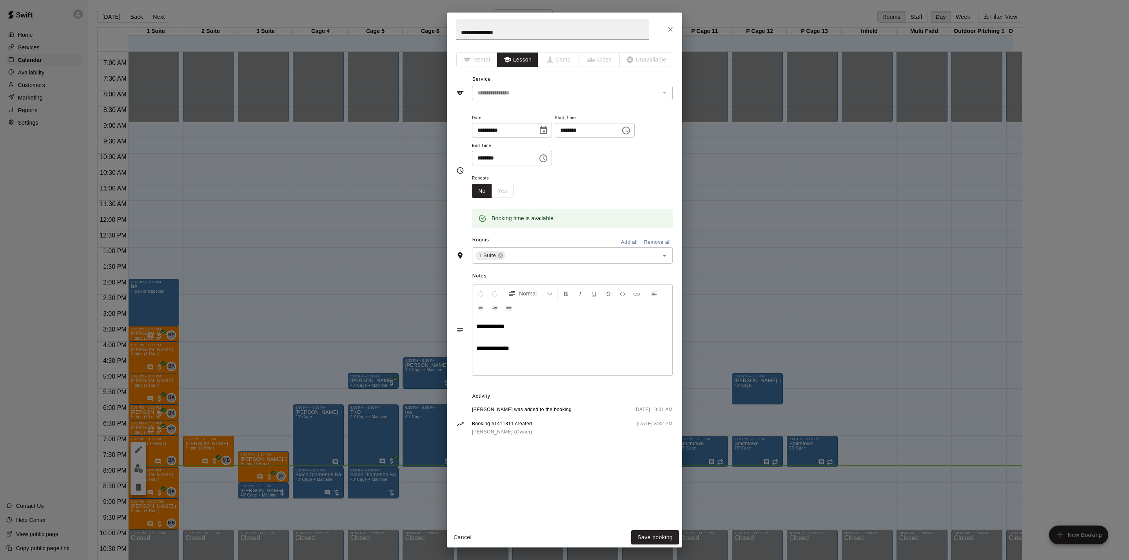
click at [163, 462] on div "**********" at bounding box center [564, 280] width 1129 height 560
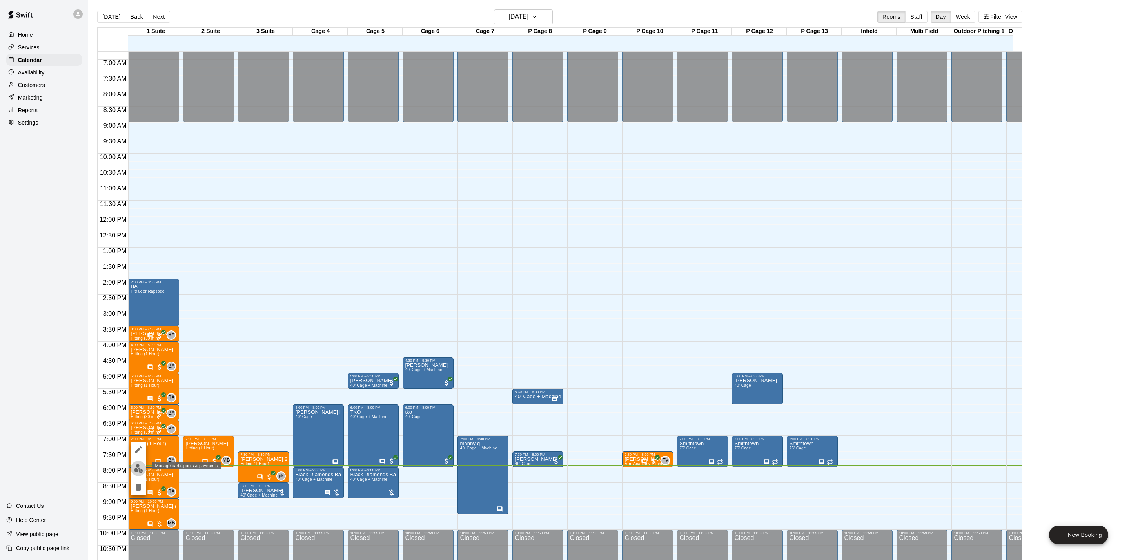
click at [140, 474] on button "edit" at bounding box center [138, 468] width 16 height 15
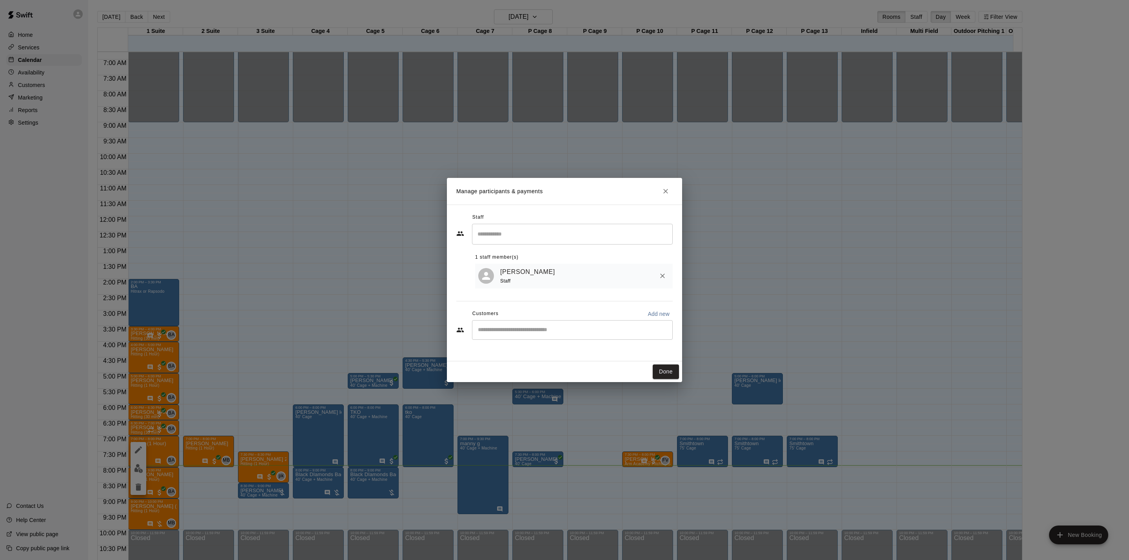
click at [538, 326] on div "​" at bounding box center [572, 330] width 201 height 20
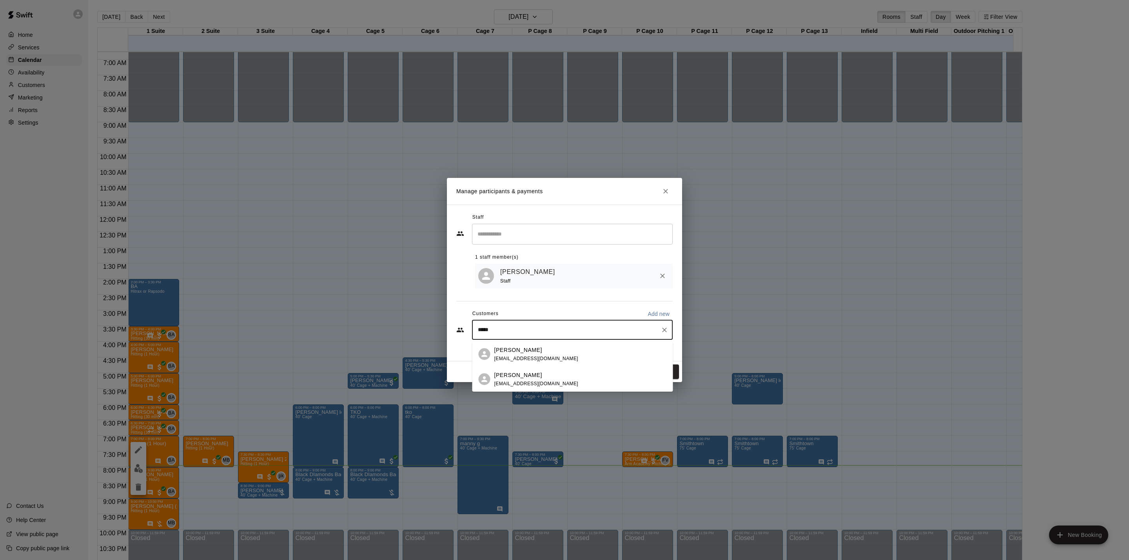
type input "****"
click at [565, 353] on div "[PERSON_NAME] [EMAIL_ADDRESS][DOMAIN_NAME]" at bounding box center [580, 354] width 172 height 17
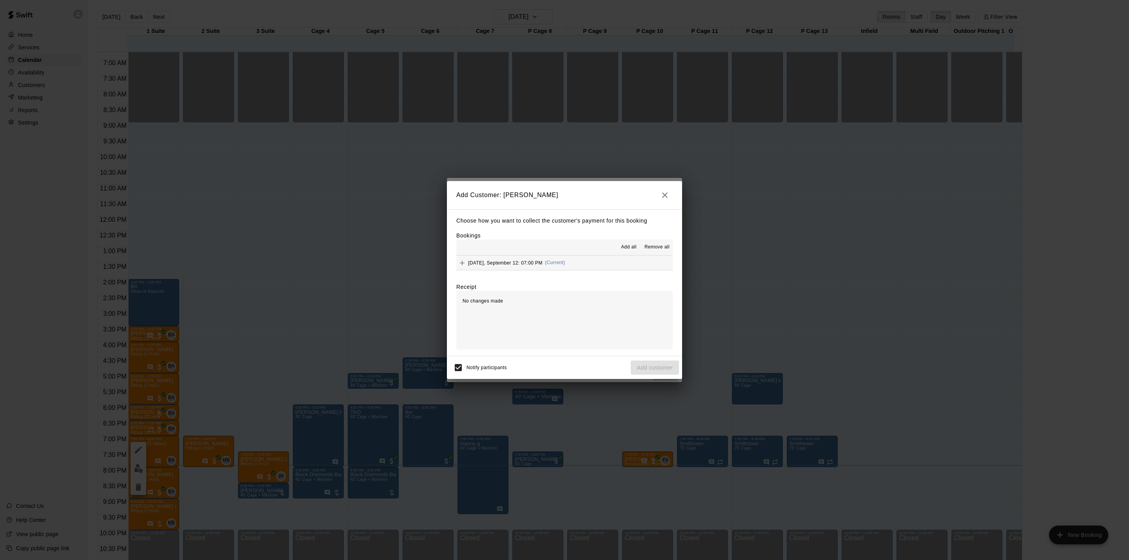
click at [569, 263] on button "[DATE], September 12: 07:00 PM (Current)" at bounding box center [564, 262] width 216 height 14
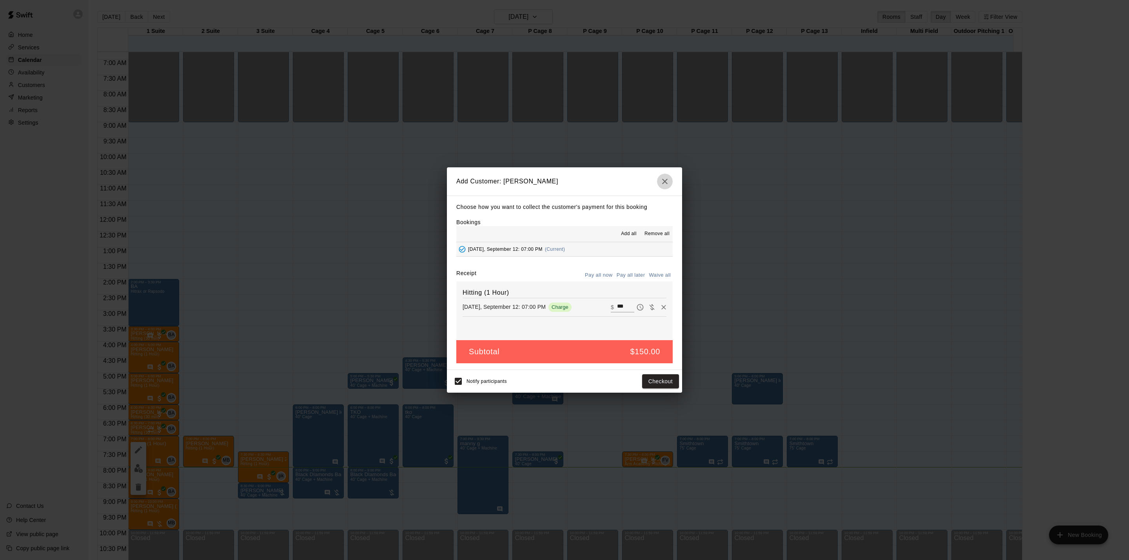
click at [662, 174] on button "button" at bounding box center [665, 182] width 16 height 16
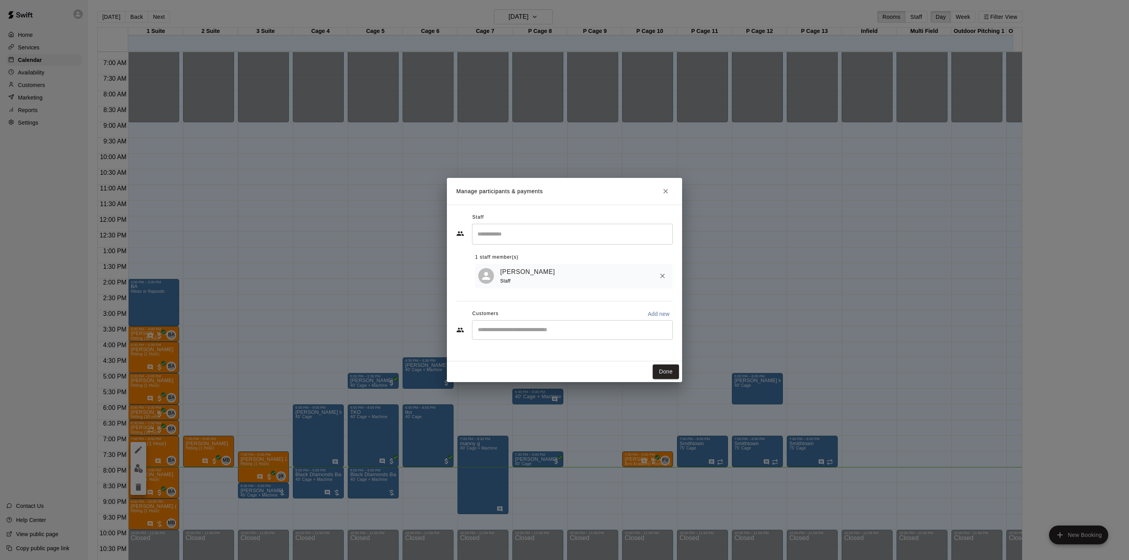
drag, startPoint x: 658, startPoint y: 190, endPoint x: 663, endPoint y: 188, distance: 6.1
click at [659, 189] on h2 "Manage participants & payments" at bounding box center [564, 191] width 235 height 27
click at [664, 188] on icon "Close" at bounding box center [665, 191] width 8 height 8
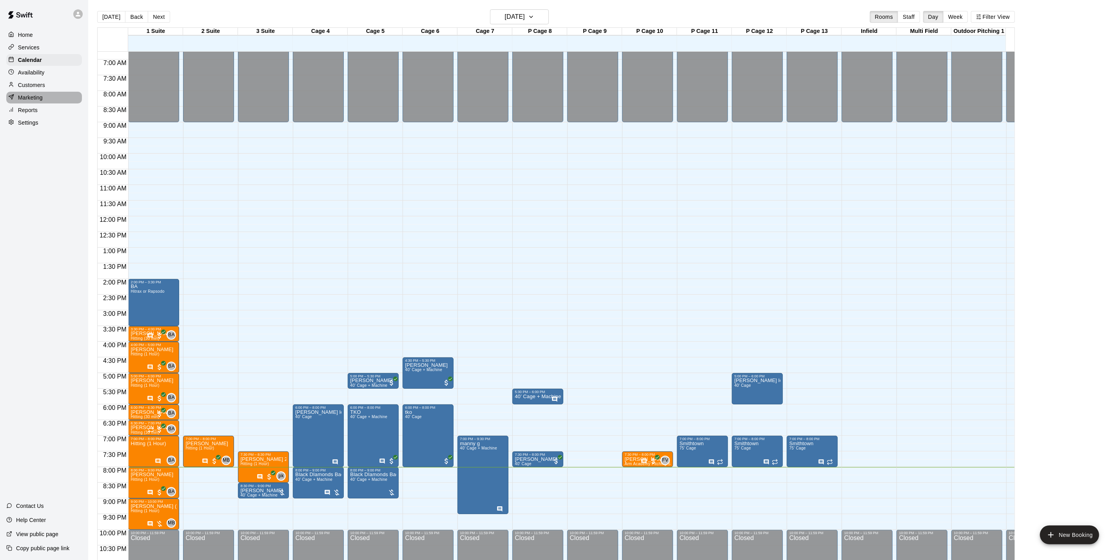
click at [43, 103] on div "Marketing" at bounding box center [44, 98] width 76 height 12
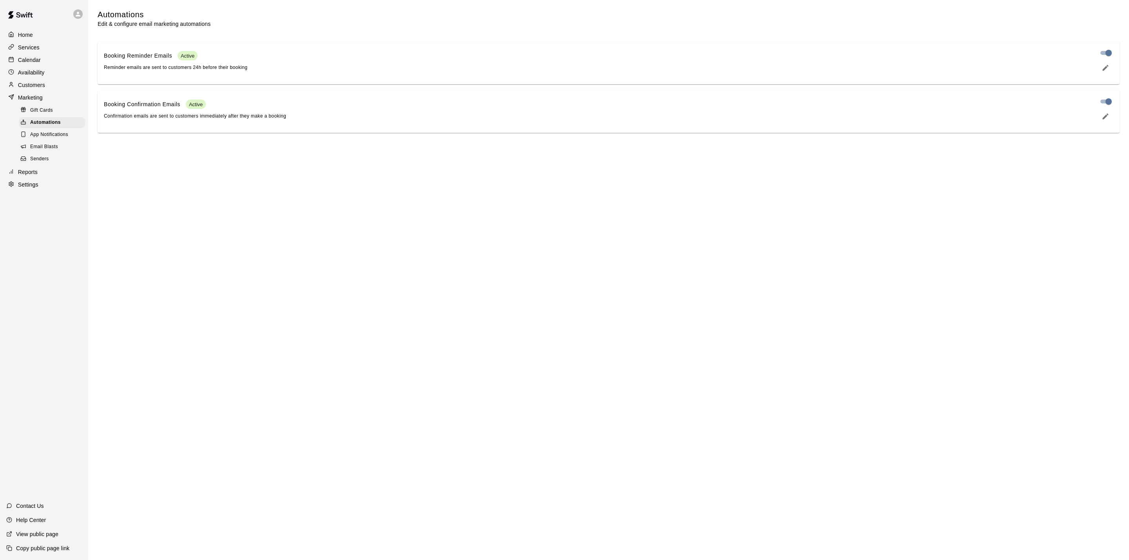
click at [46, 91] on div "Customers" at bounding box center [44, 85] width 76 height 12
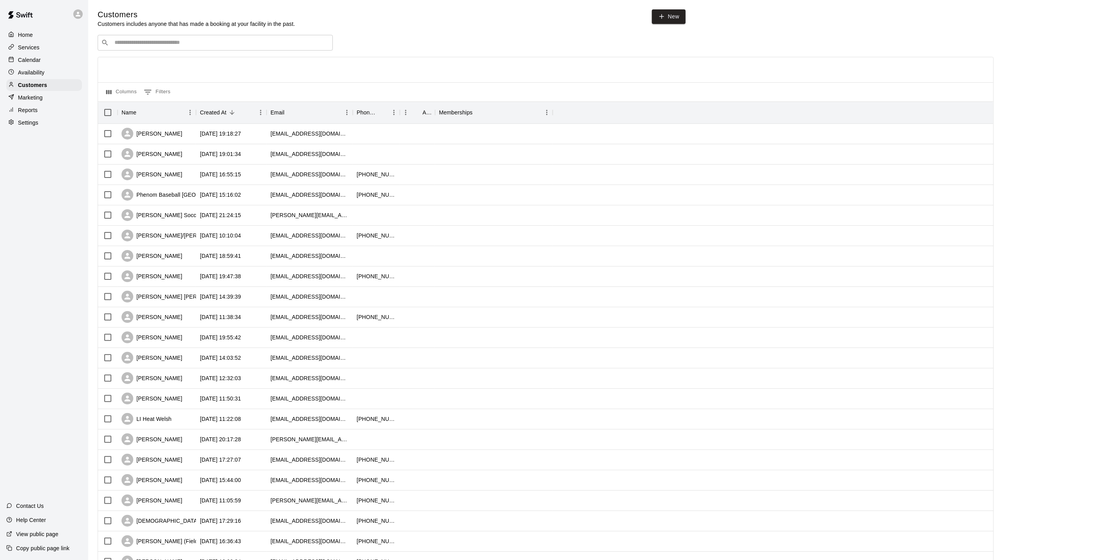
click at [193, 50] on div "​ ​" at bounding box center [215, 43] width 235 height 16
type input "****"
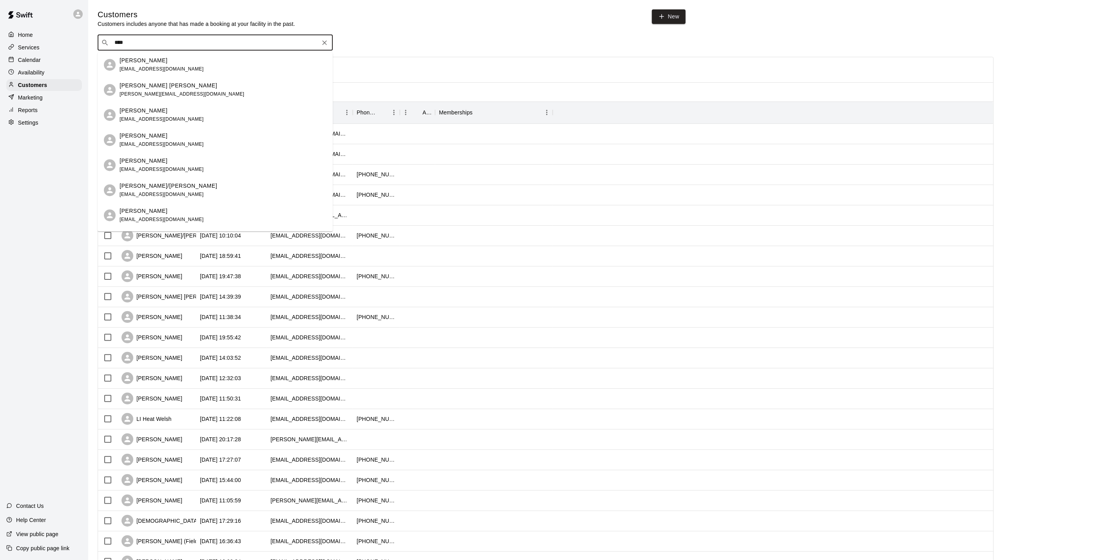
click at [158, 72] on div "[PERSON_NAME] [EMAIL_ADDRESS][DOMAIN_NAME]" at bounding box center [162, 64] width 84 height 17
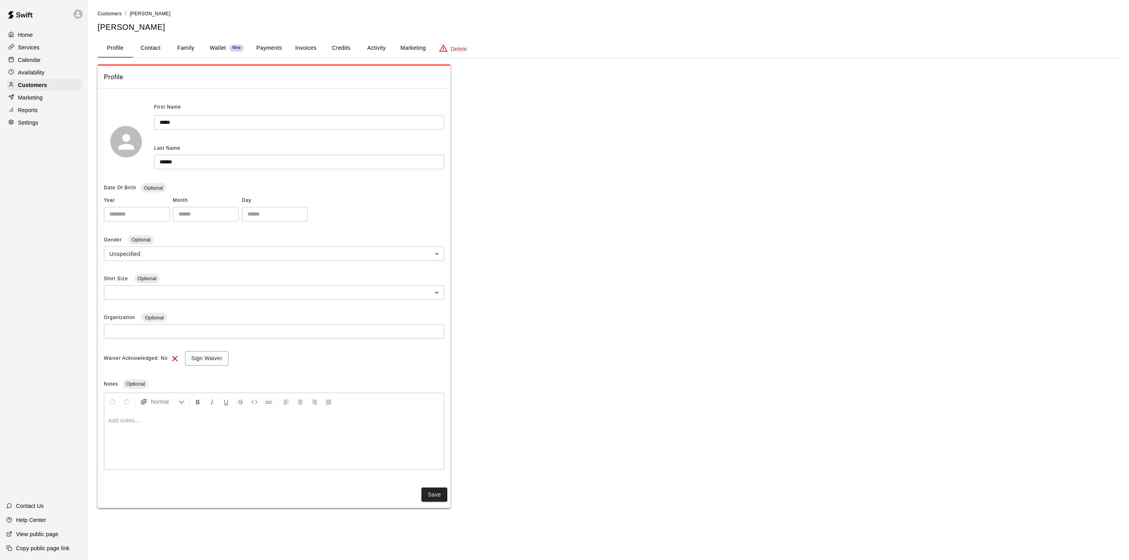
click at [277, 54] on button "Payments" at bounding box center [269, 48] width 38 height 19
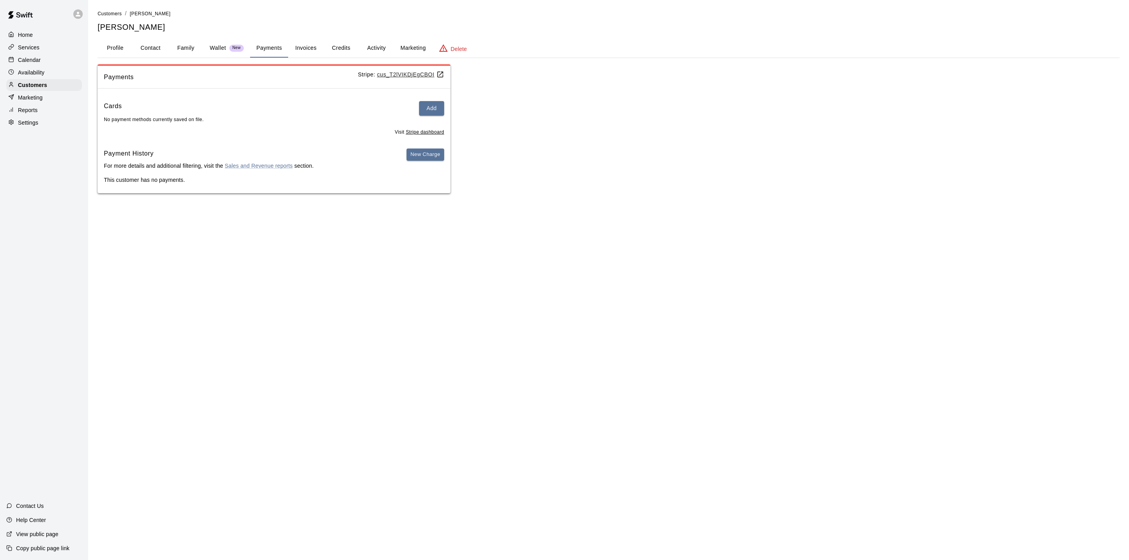
click at [308, 48] on button "Invoices" at bounding box center [305, 48] width 35 height 19
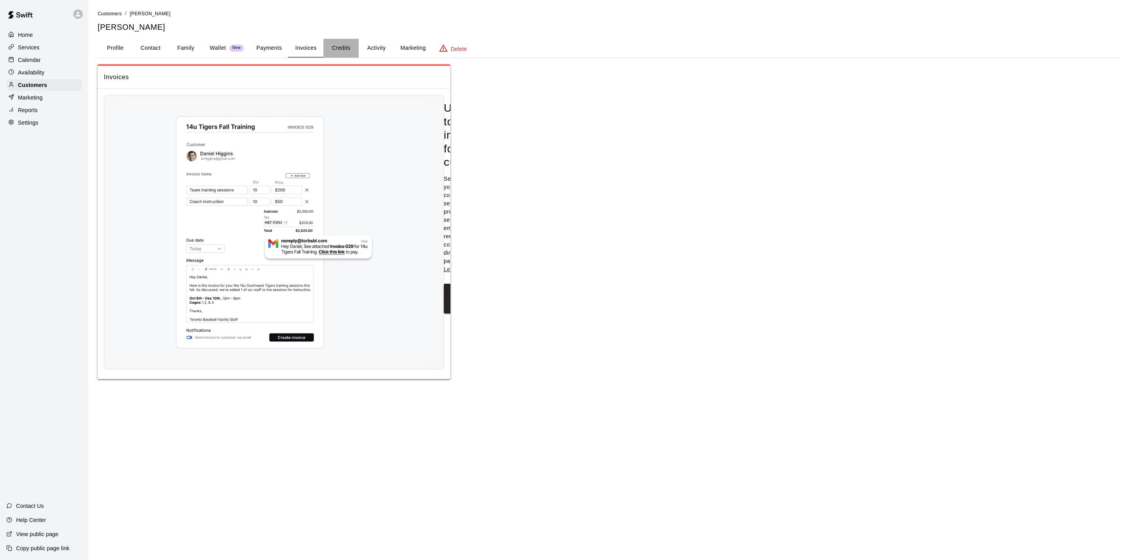
click at [328, 47] on button "Credits" at bounding box center [340, 48] width 35 height 19
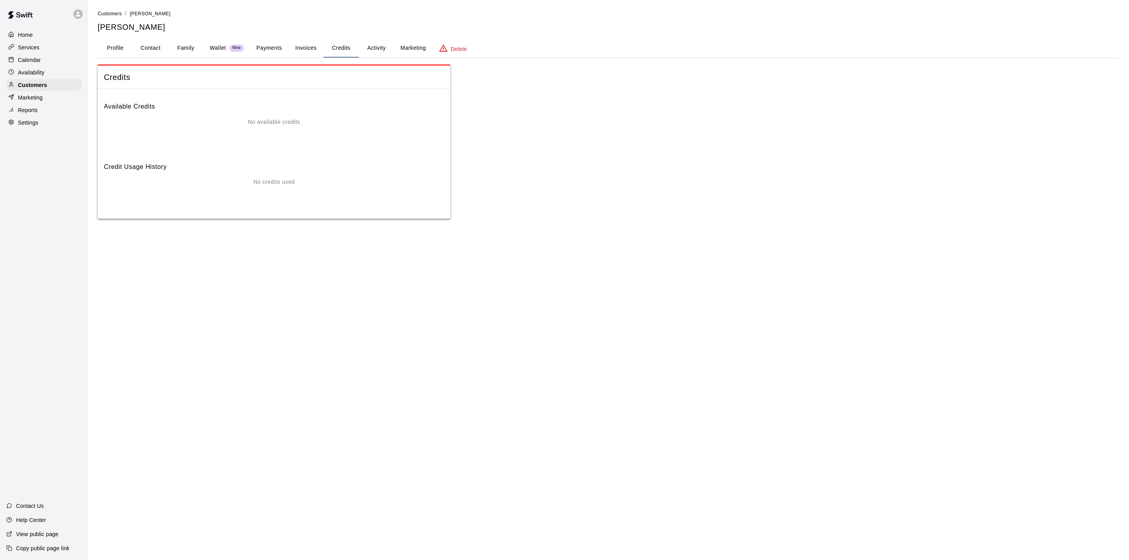
click at [370, 43] on button "Activity" at bounding box center [376, 48] width 35 height 19
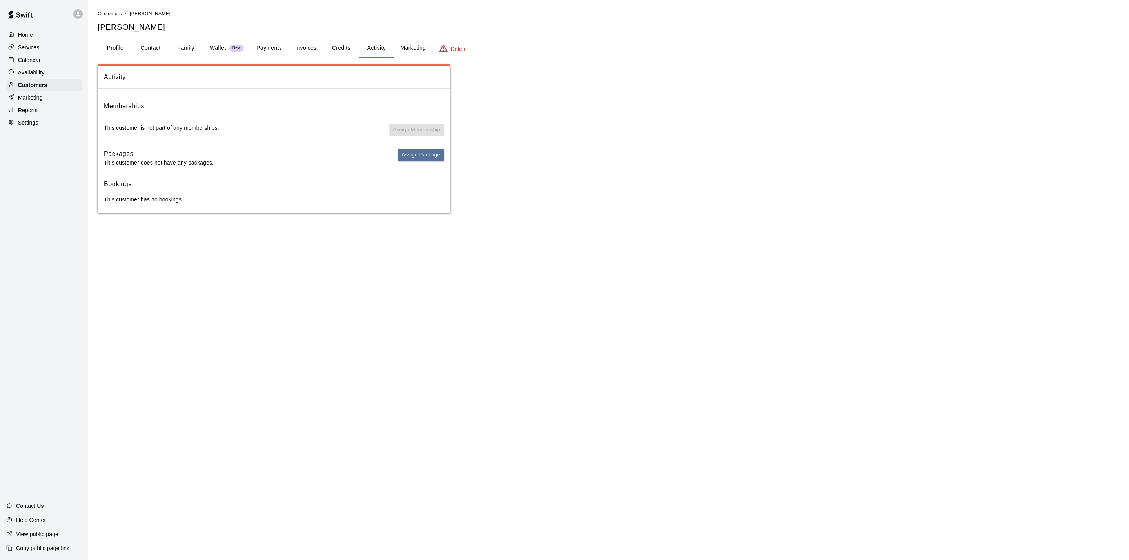
click at [424, 161] on span "Assign Package" at bounding box center [421, 158] width 46 height 18
click at [425, 152] on button "Assign Package" at bounding box center [421, 155] width 46 height 12
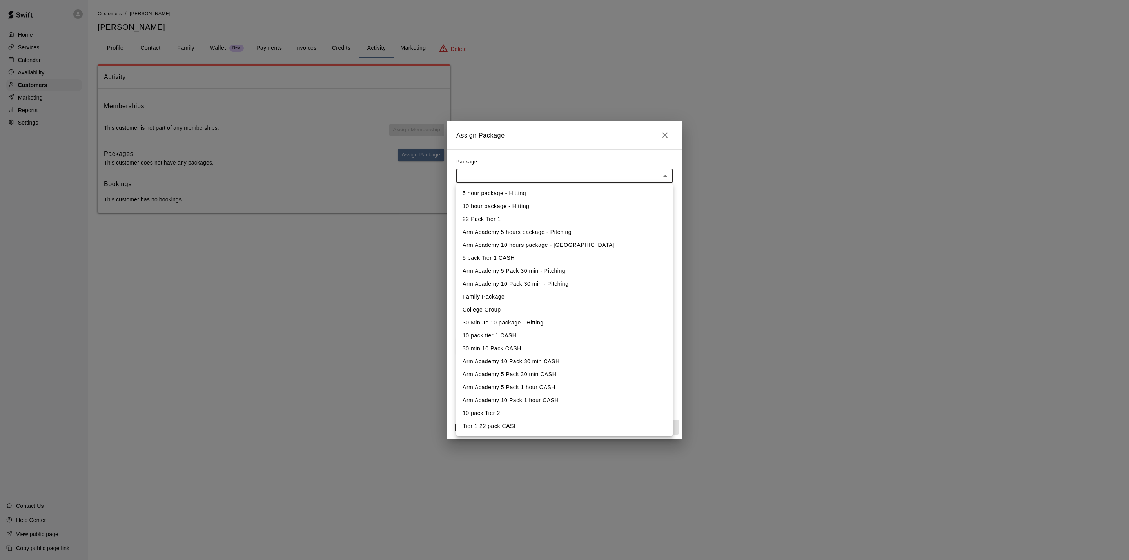
click at [530, 181] on body "Home Services Calendar Availability Customers Marketing Reports Settings Contac…" at bounding box center [564, 114] width 1129 height 228
click at [516, 206] on li "10 hour package - Hitting" at bounding box center [564, 206] width 216 height 13
type input "**********"
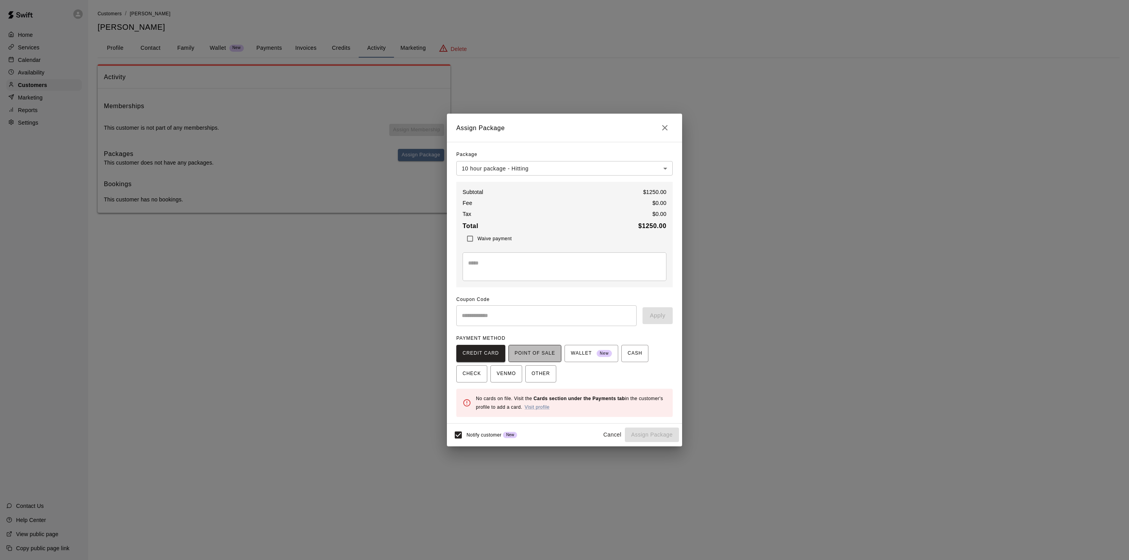
click at [541, 352] on span "POINT OF SALE" at bounding box center [534, 353] width 40 height 13
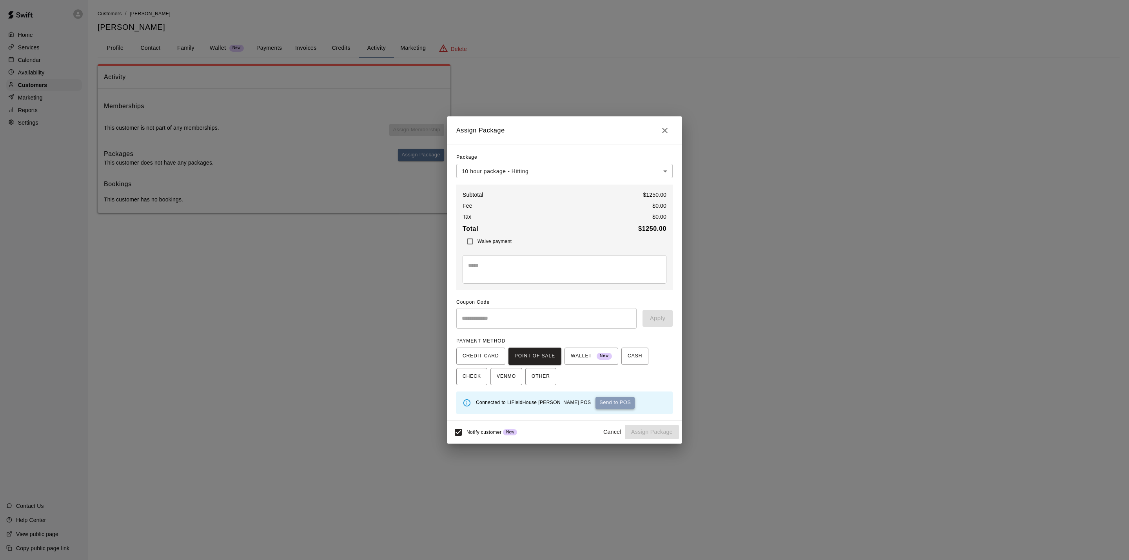
click at [595, 407] on button "Send to POS" at bounding box center [614, 403] width 39 height 12
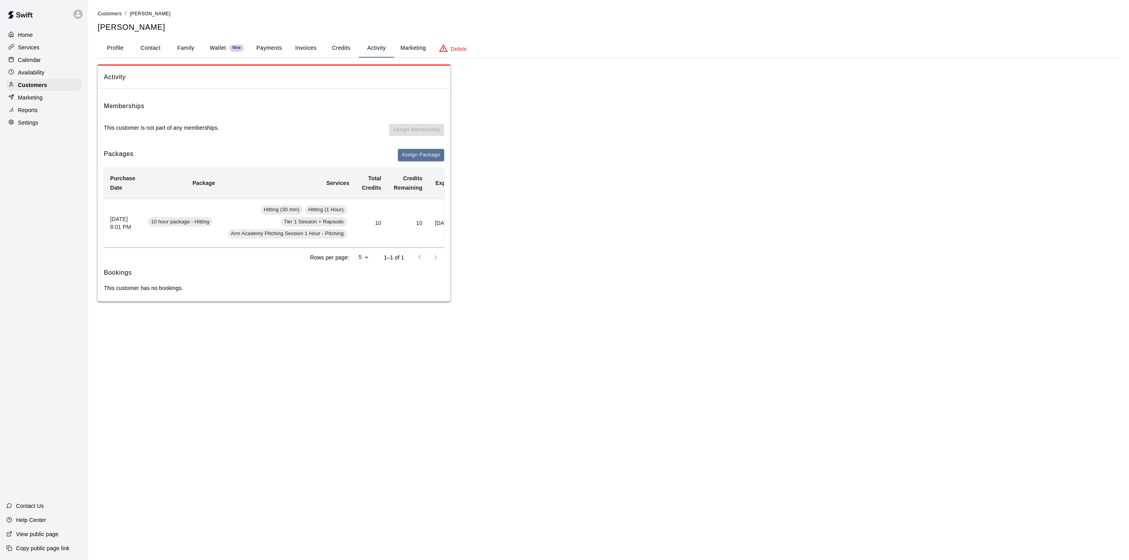
click at [47, 64] on div "Calendar" at bounding box center [44, 60] width 76 height 12
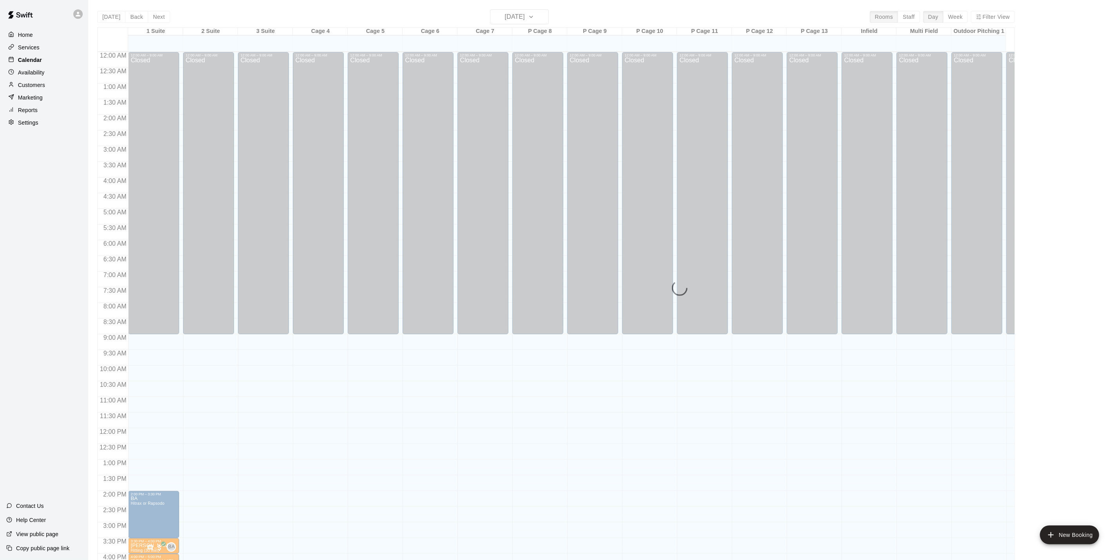
scroll to position [212, 0]
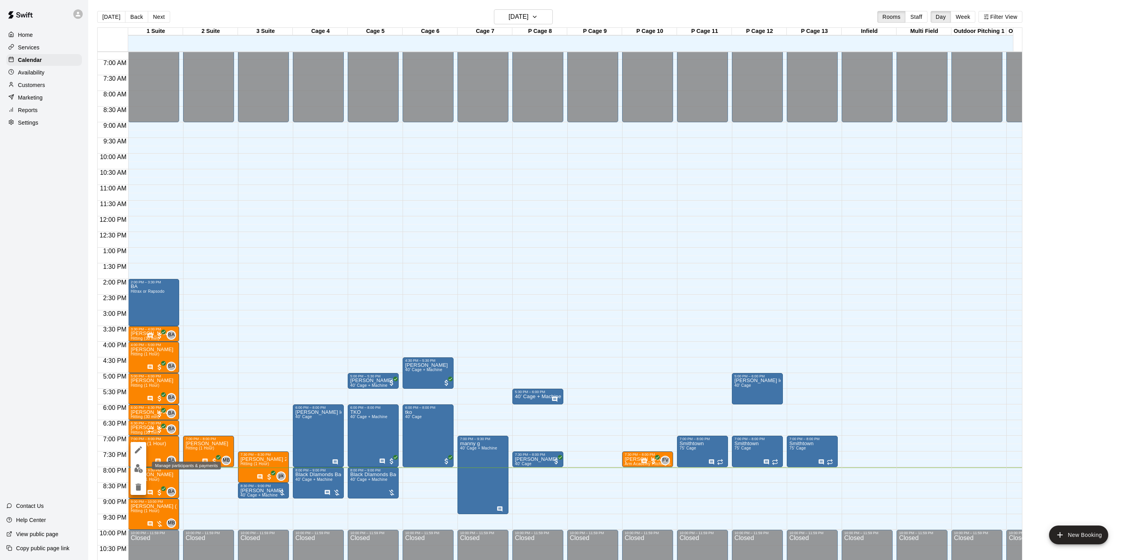
click at [136, 474] on button "edit" at bounding box center [138, 468] width 16 height 15
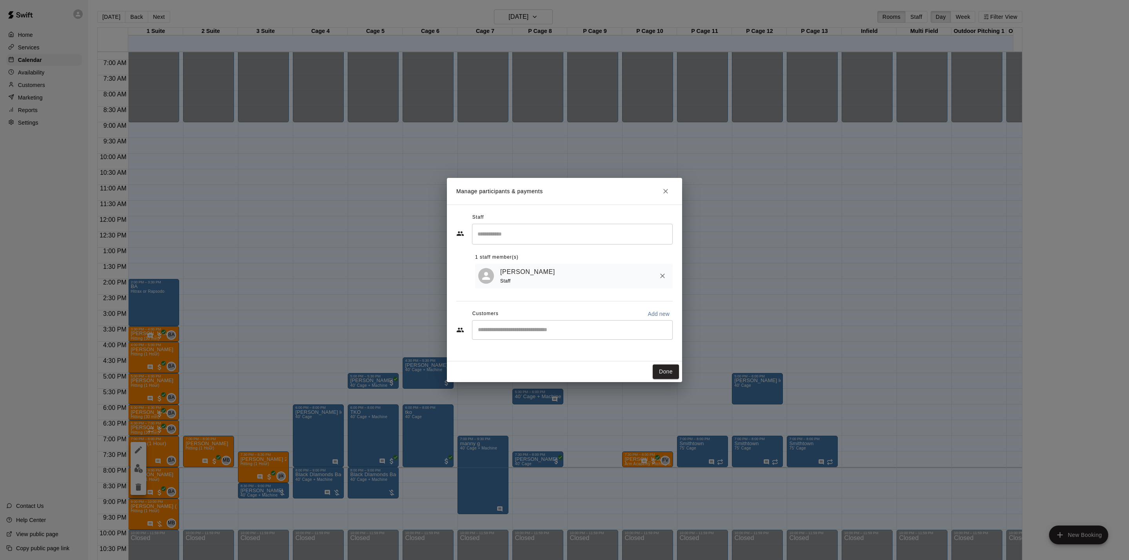
click at [520, 340] on div "​" at bounding box center [572, 330] width 201 height 20
type input "******"
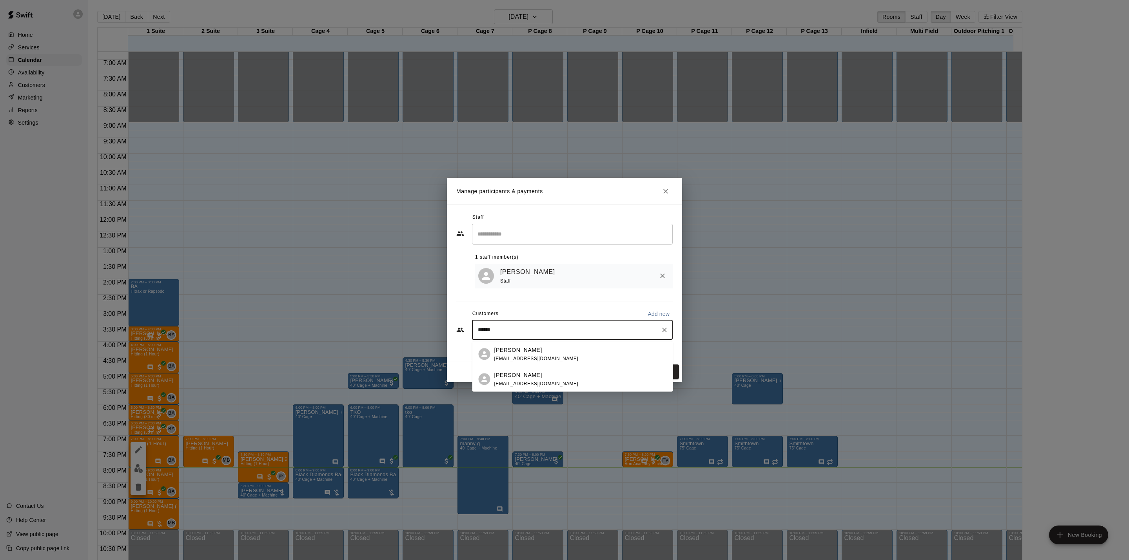
click at [538, 355] on span "[EMAIL_ADDRESS][DOMAIN_NAME]" at bounding box center [536, 357] width 84 height 5
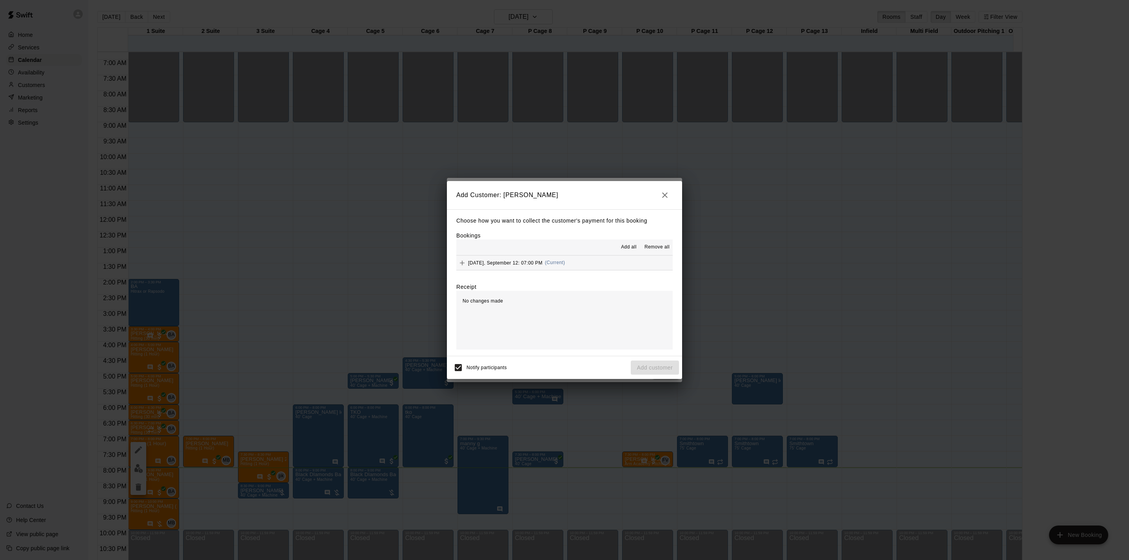
click at [611, 266] on button "[DATE], September 12: 07:00 PM (Current)" at bounding box center [564, 262] width 216 height 14
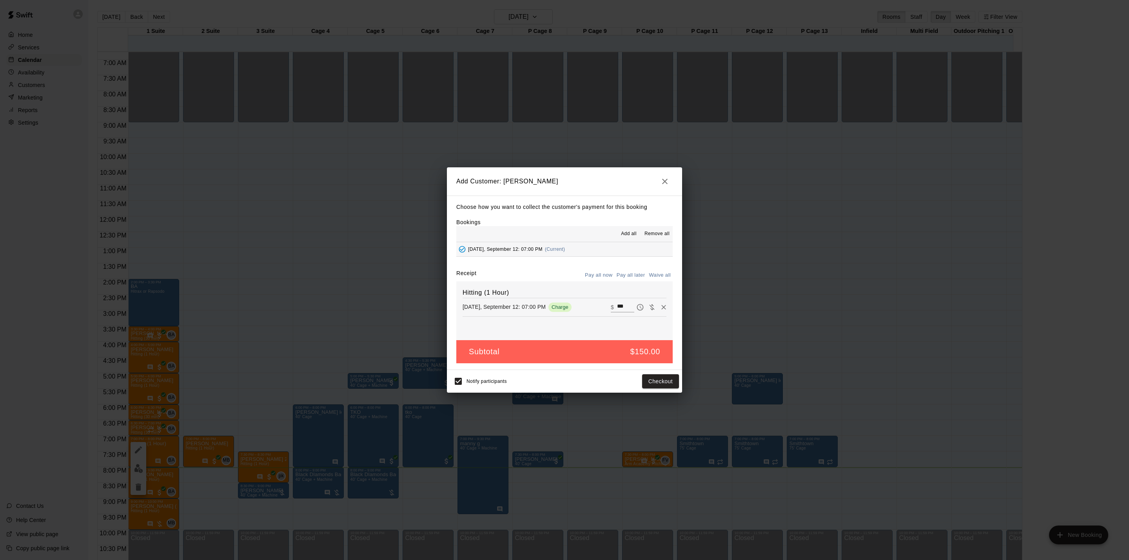
click at [602, 279] on button "Pay all now" at bounding box center [599, 275] width 32 height 12
click at [654, 380] on button "Checkout" at bounding box center [660, 381] width 37 height 14
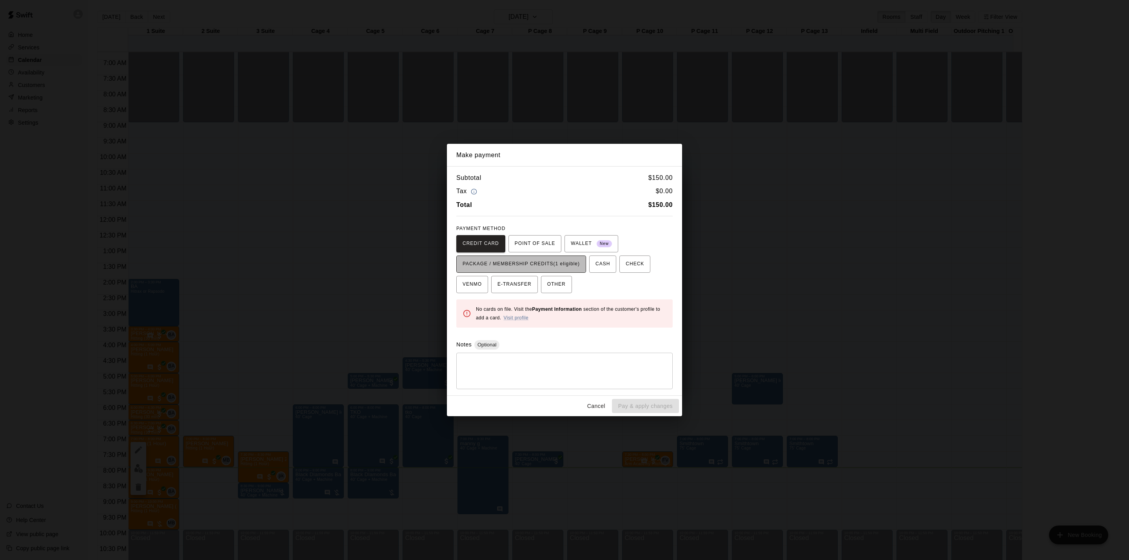
click at [542, 267] on span "PACKAGE / MEMBERSHIP CREDITS (1 eligible)" at bounding box center [520, 264] width 117 height 13
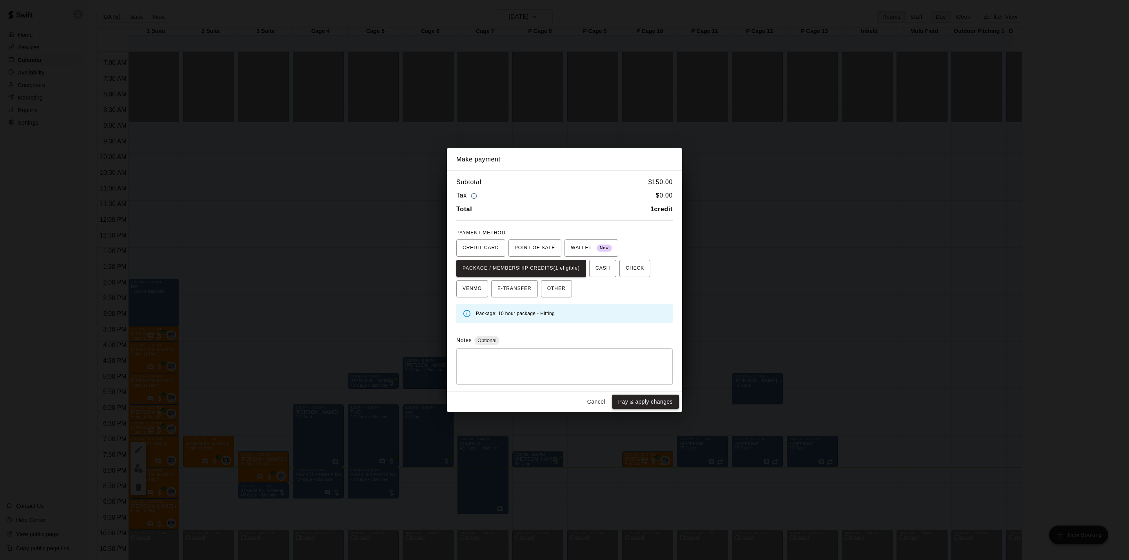
click at [667, 405] on button "Pay & apply changes" at bounding box center [645, 402] width 67 height 14
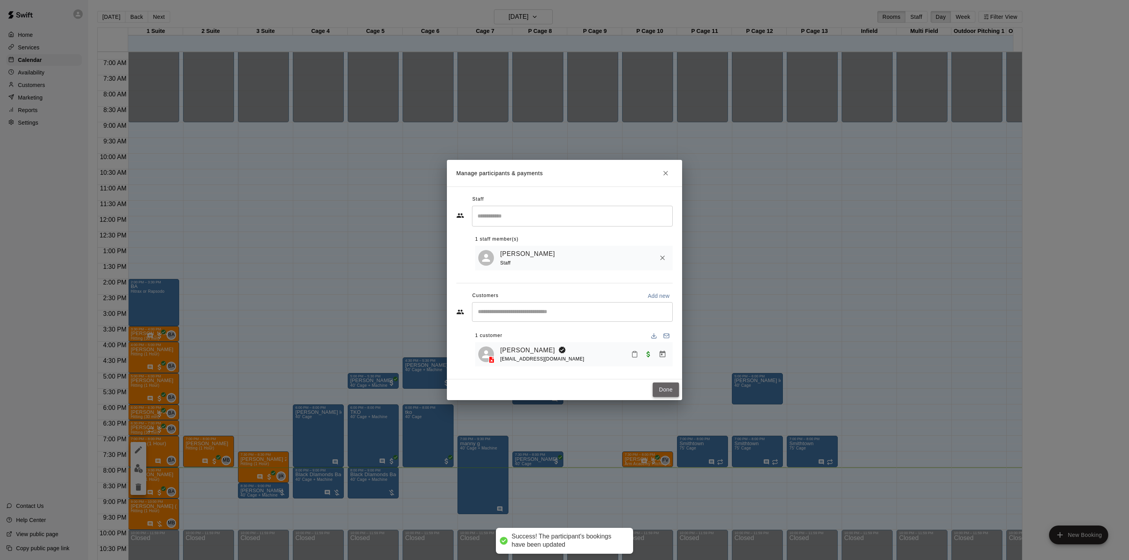
click at [672, 390] on button "Done" at bounding box center [665, 389] width 26 height 14
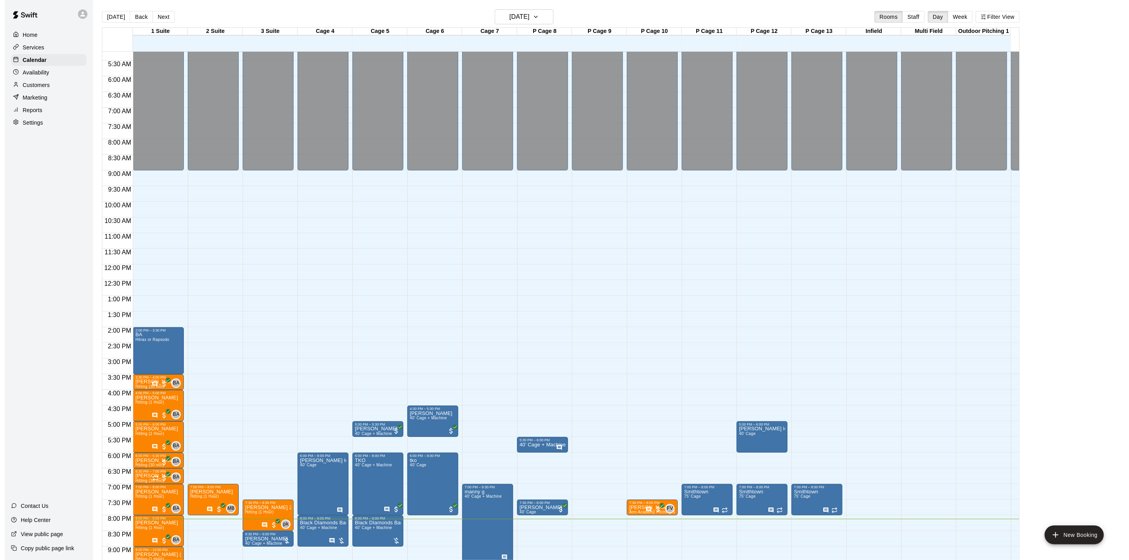
scroll to position [245, 0]
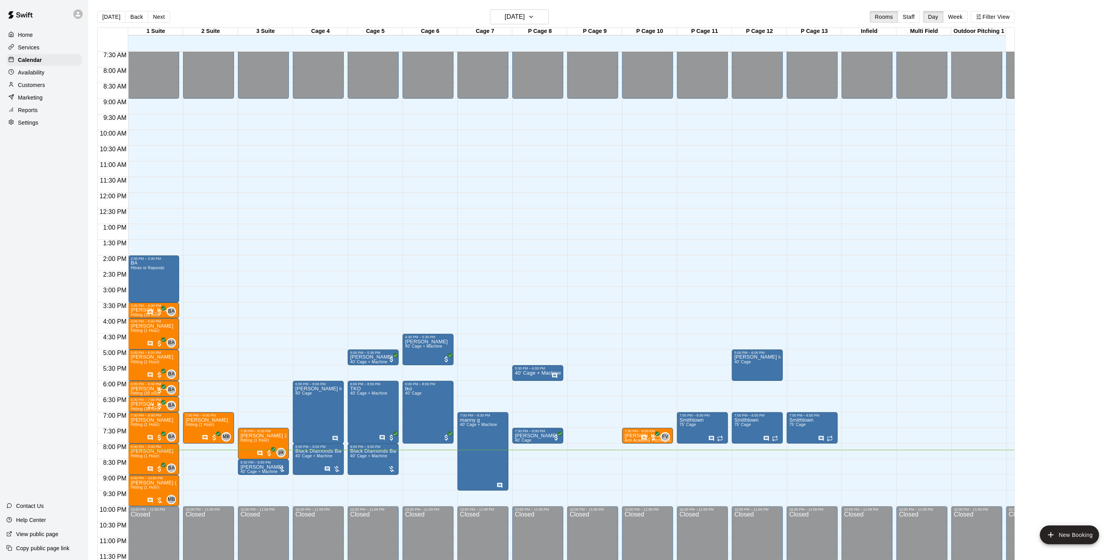
click at [403, 154] on div "12:00 AM – 9:00 AM Closed 4:30 PM – 5:30 PM [PERSON_NAME] 40’ Cage + Machine 6:…" at bounding box center [427, 193] width 51 height 752
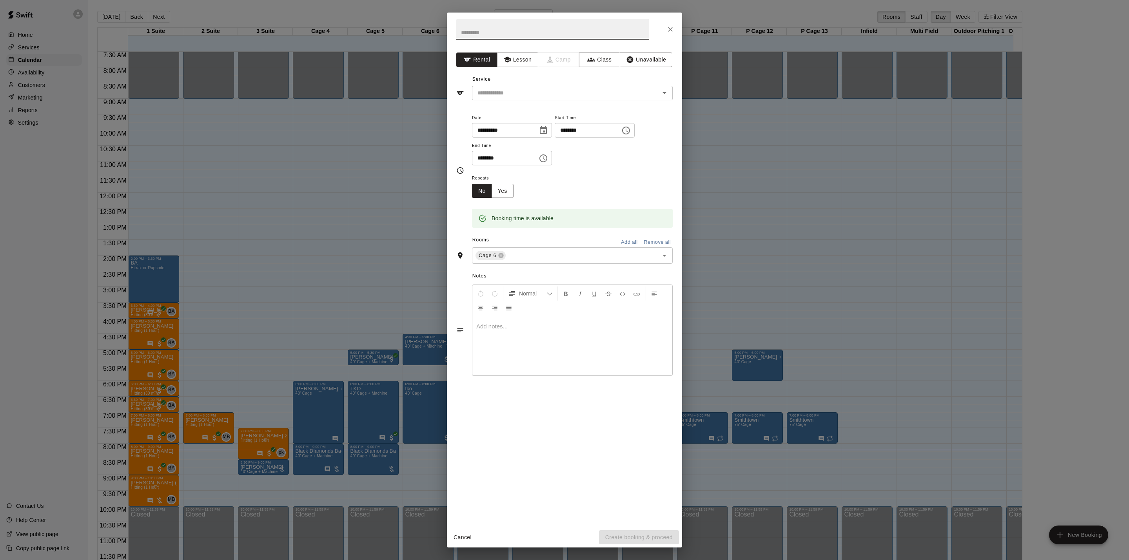
click at [668, 32] on icon "Close" at bounding box center [670, 29] width 8 height 8
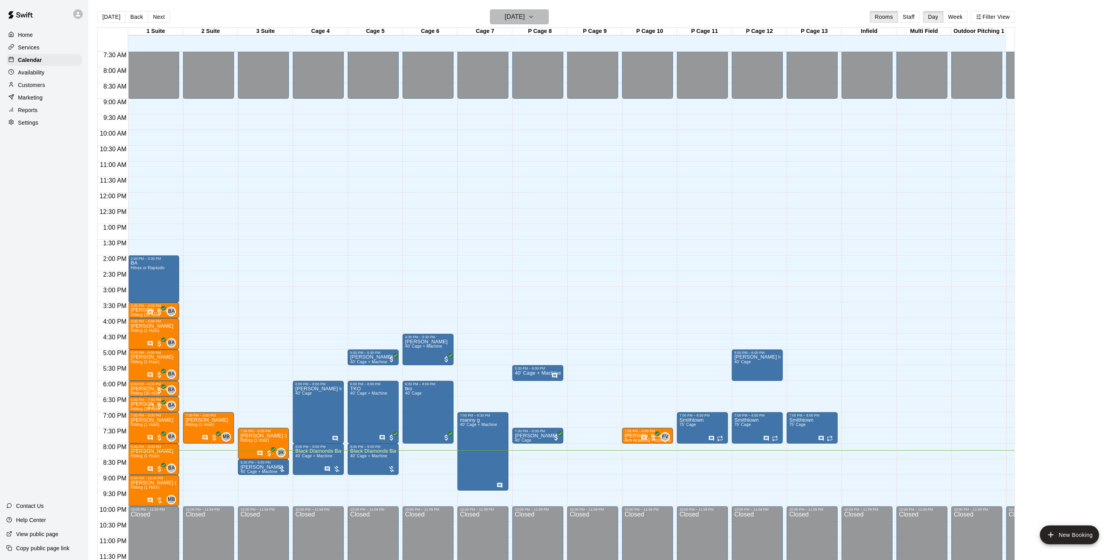
click at [511, 19] on h6 "[DATE]" at bounding box center [515, 16] width 20 height 11
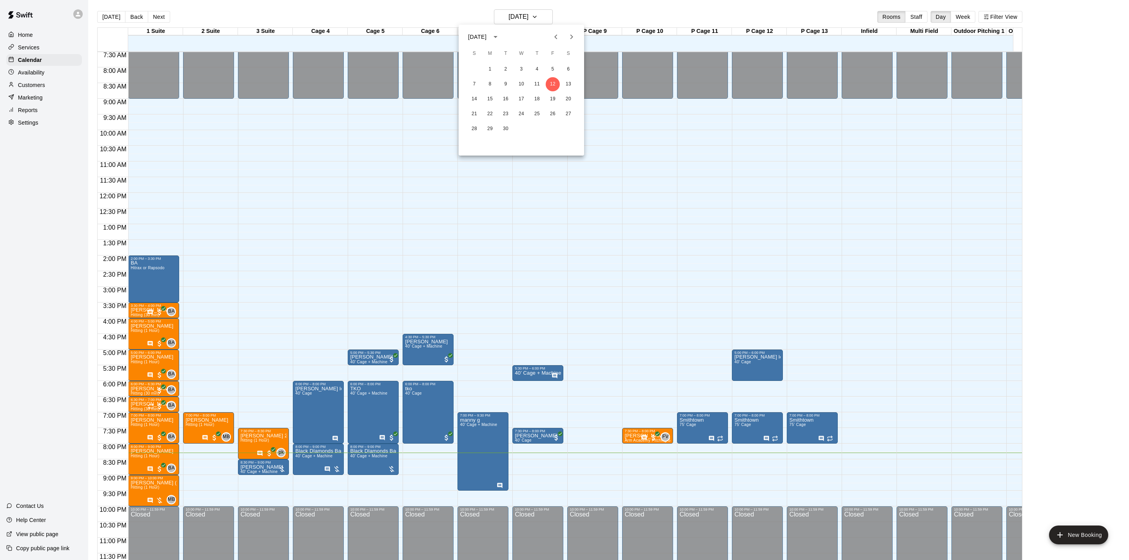
click at [486, 38] on div "[DATE]" at bounding box center [477, 37] width 18 height 8
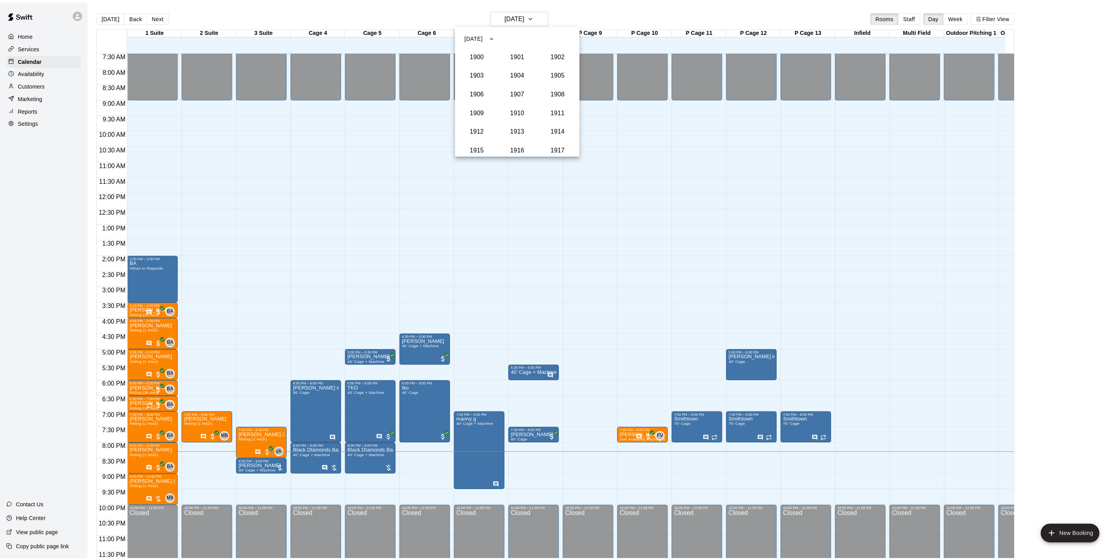
scroll to position [726, 0]
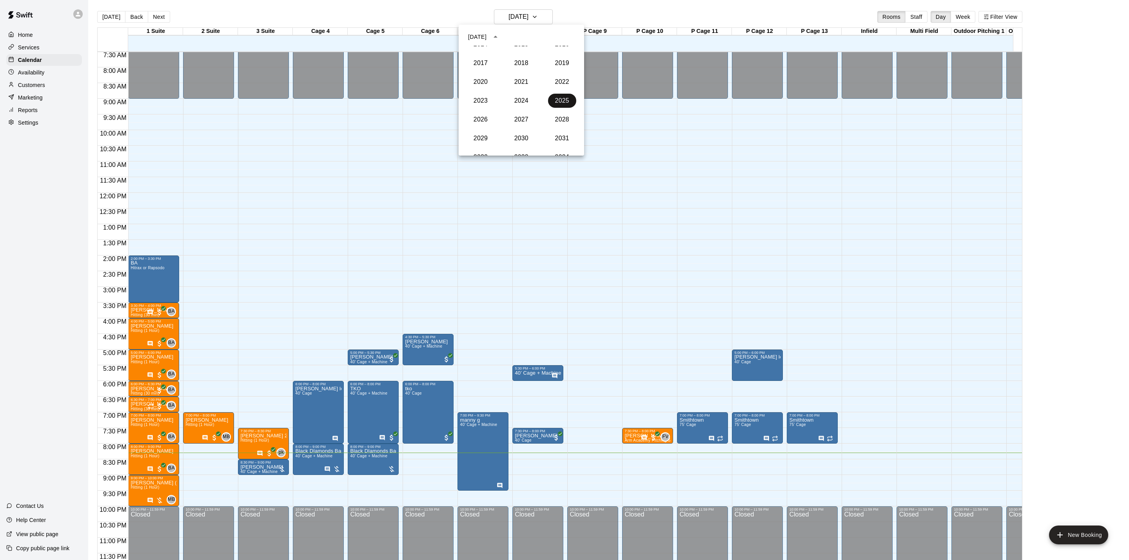
click at [556, 99] on button "2025" at bounding box center [562, 101] width 28 height 14
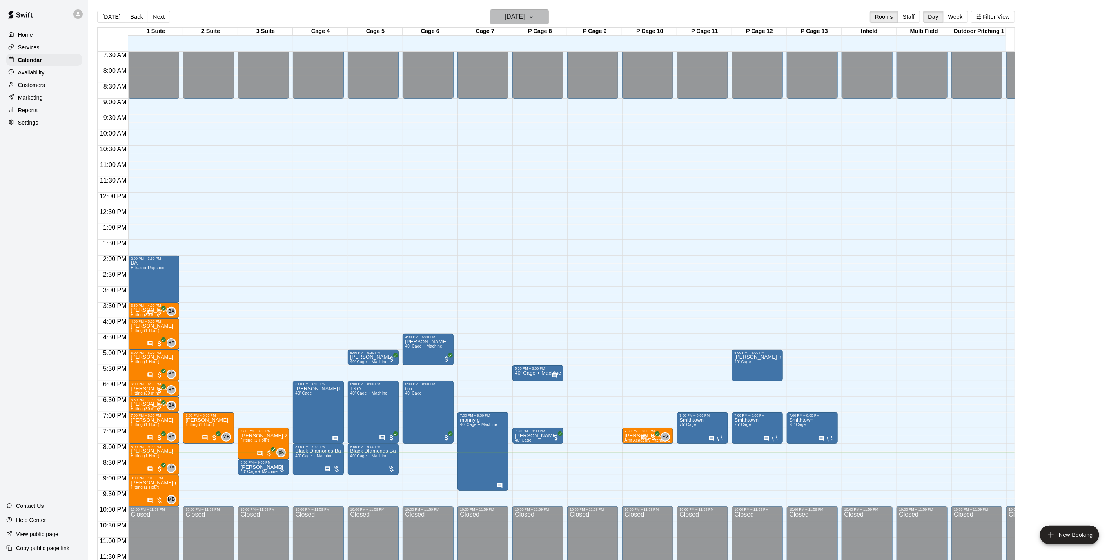
click at [548, 19] on button "[DATE]" at bounding box center [519, 16] width 59 height 15
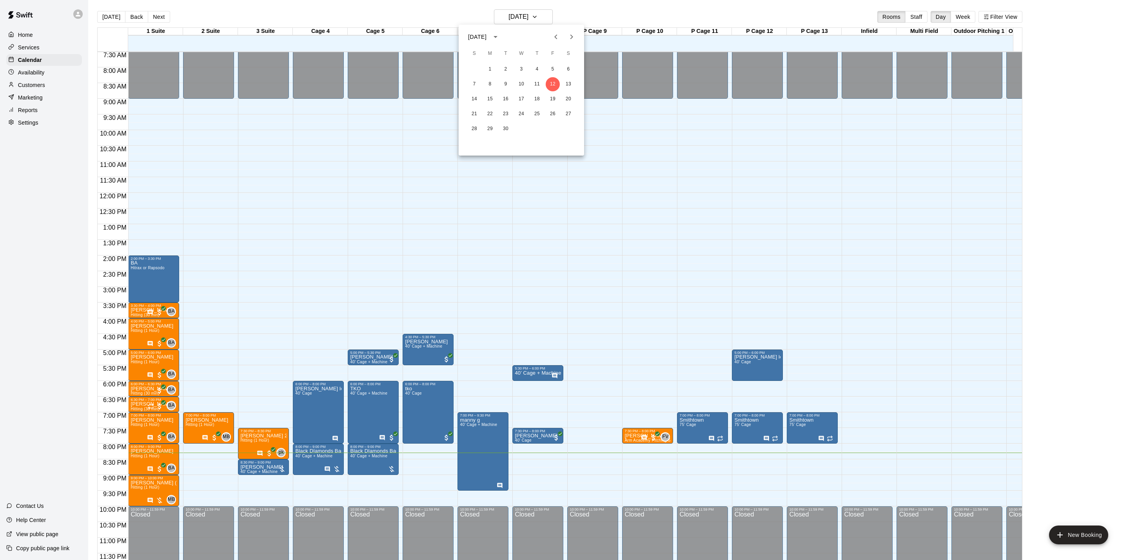
click at [572, 33] on icon "Next month" at bounding box center [571, 36] width 9 height 9
click at [514, 99] on button "17" at bounding box center [521, 99] width 14 height 14
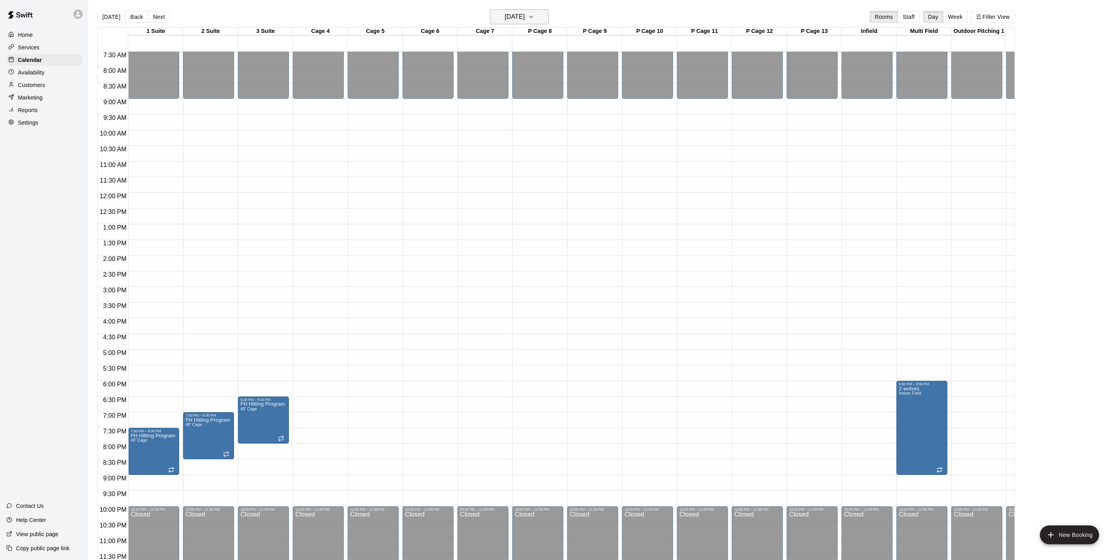
click at [535, 24] on button "[DATE]" at bounding box center [519, 16] width 59 height 15
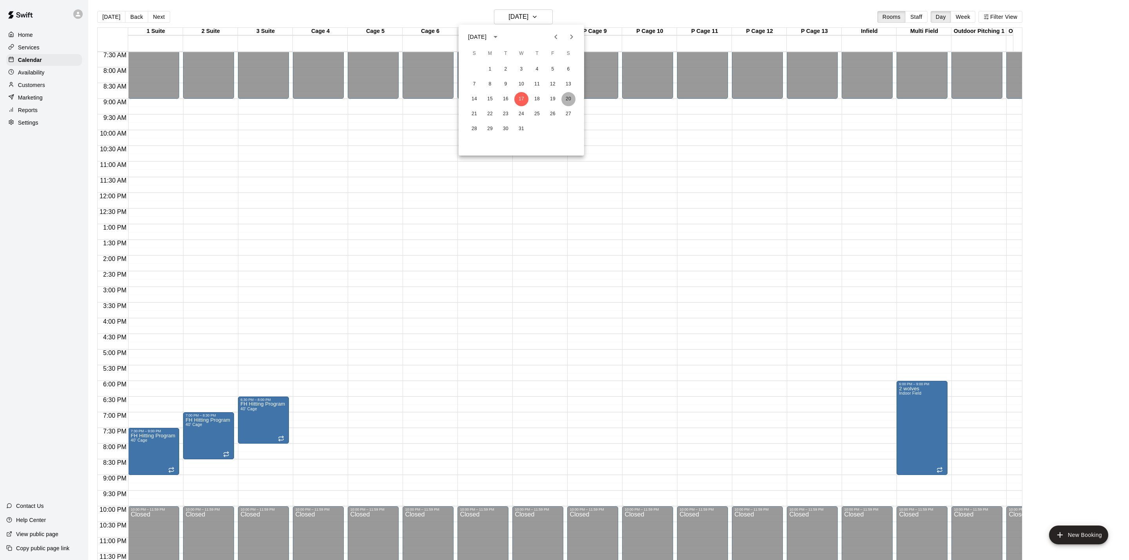
click at [565, 99] on button "20" at bounding box center [568, 99] width 14 height 14
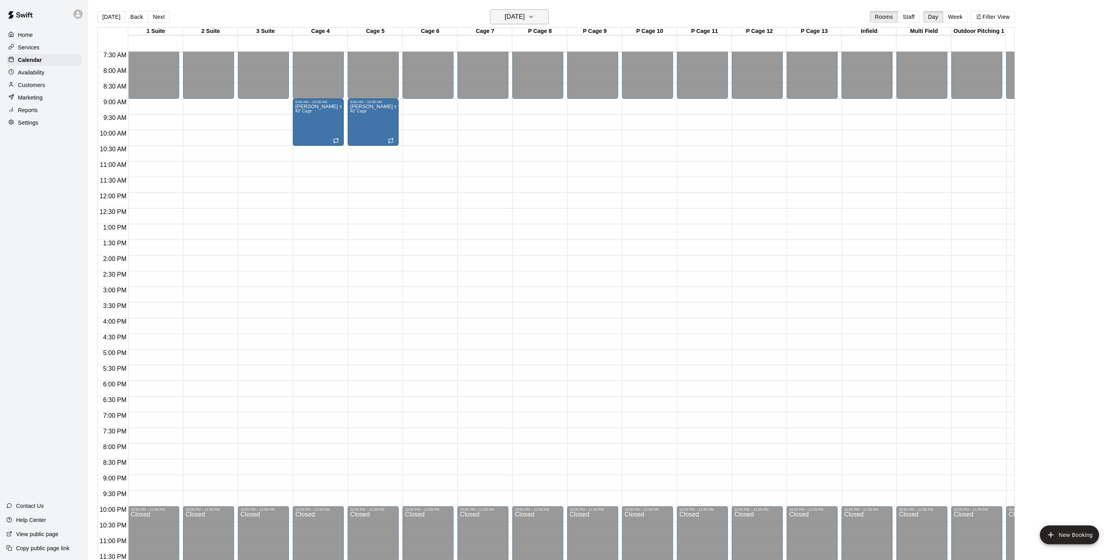
click at [525, 16] on h6 "[DATE]" at bounding box center [515, 16] width 20 height 11
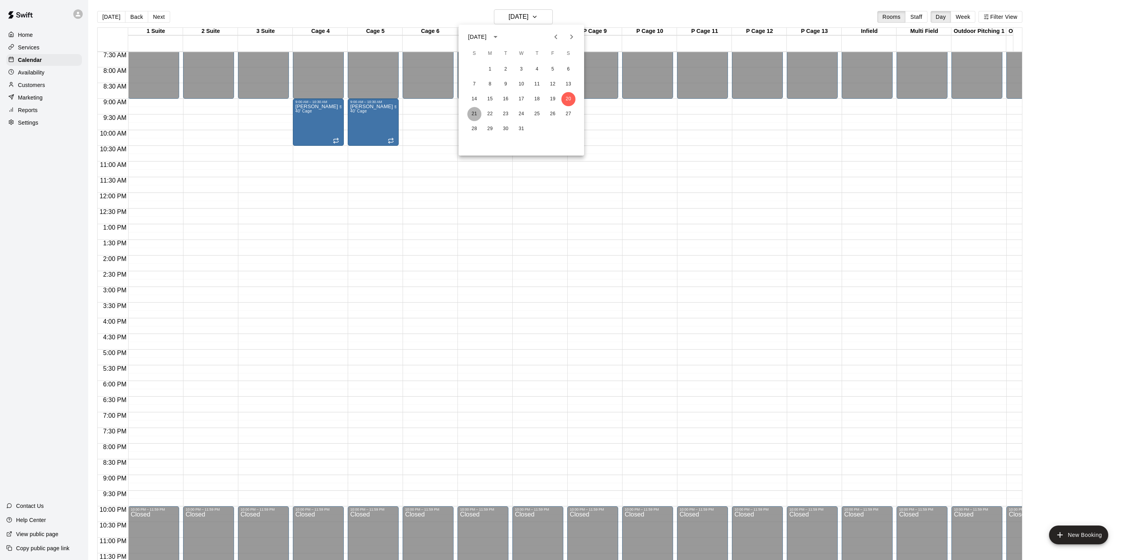
click at [473, 116] on button "21" at bounding box center [474, 114] width 14 height 14
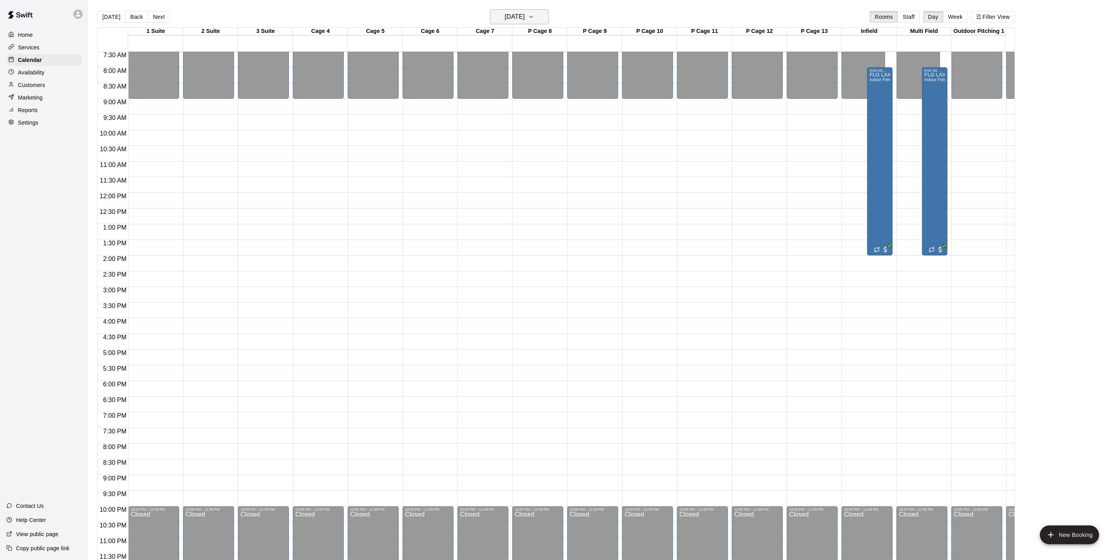
click at [525, 13] on h6 "[DATE]" at bounding box center [515, 16] width 20 height 11
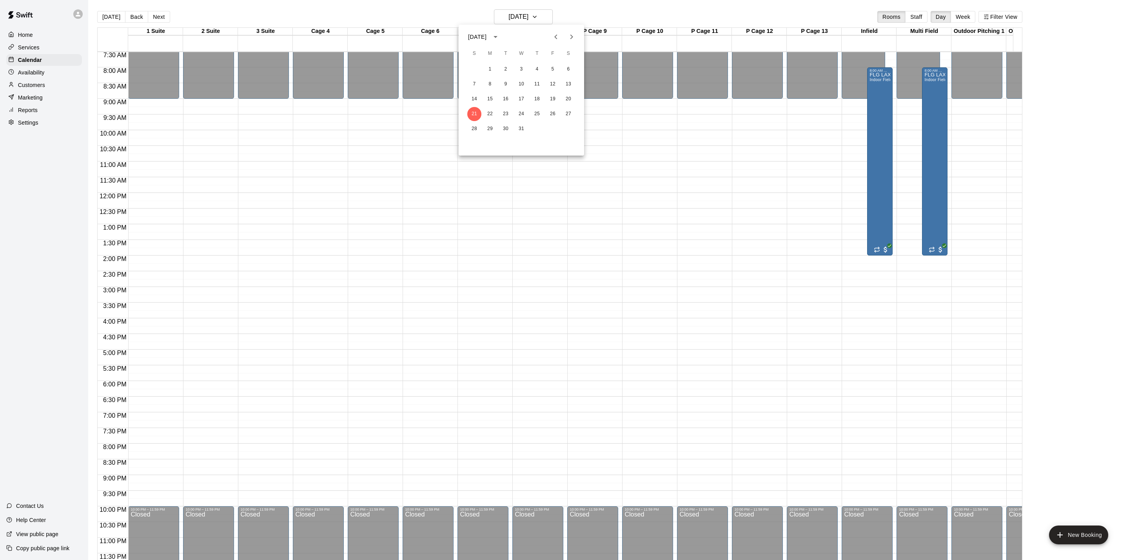
click at [551, 40] on icon "Previous month" at bounding box center [555, 36] width 9 height 9
click at [554, 39] on icon "Previous month" at bounding box center [555, 36] width 9 height 9
click at [555, 85] on button "12" at bounding box center [552, 84] width 14 height 14
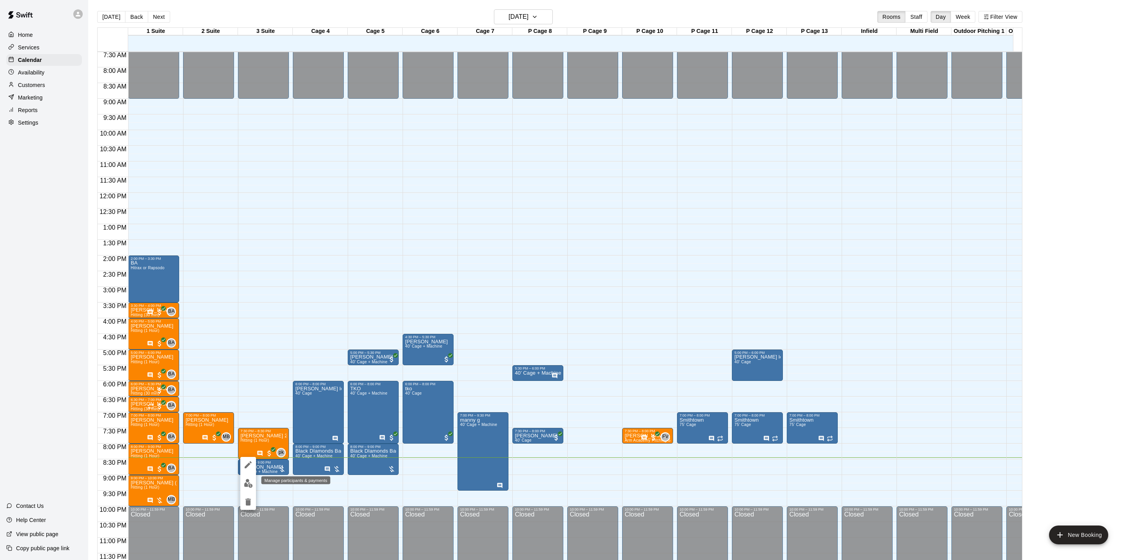
click at [249, 482] on img "edit" at bounding box center [248, 483] width 9 height 9
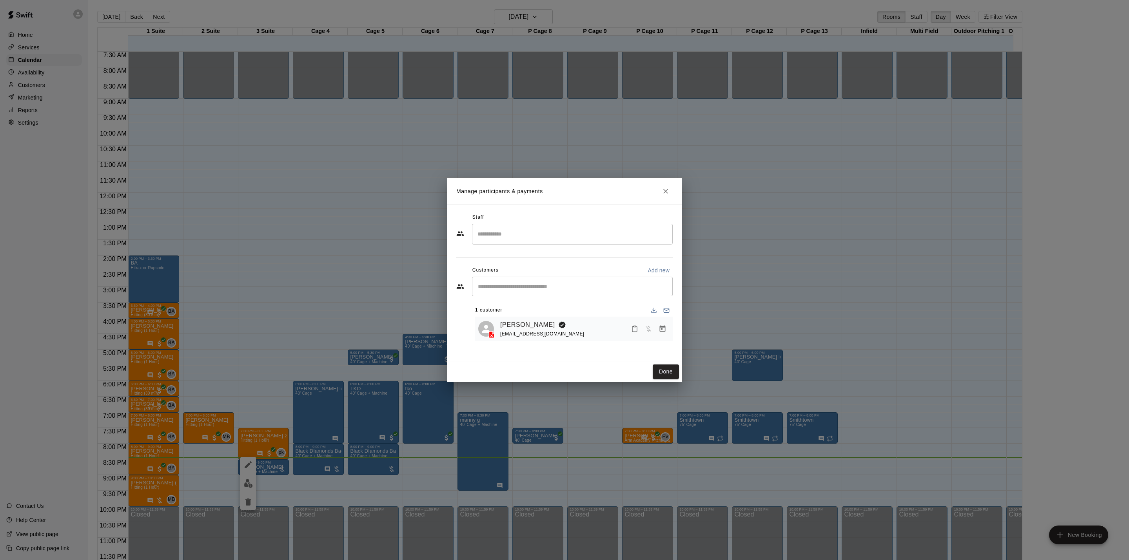
click at [665, 333] on icon "Manage bookings & payment" at bounding box center [662, 329] width 8 height 8
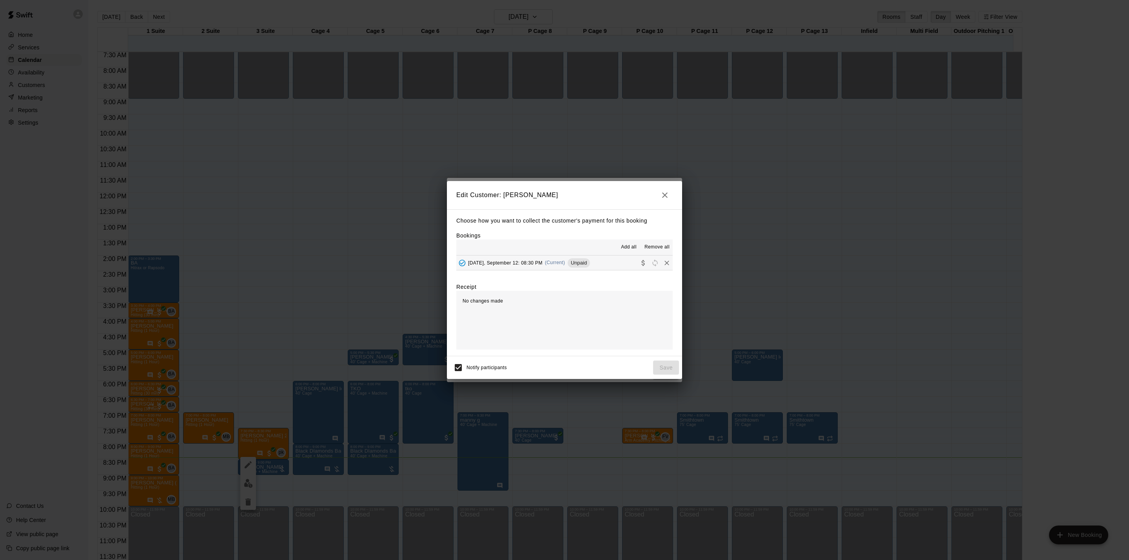
click at [622, 265] on button "[DATE], September 12: 08:30 PM (Current) Unpaid" at bounding box center [564, 262] width 216 height 14
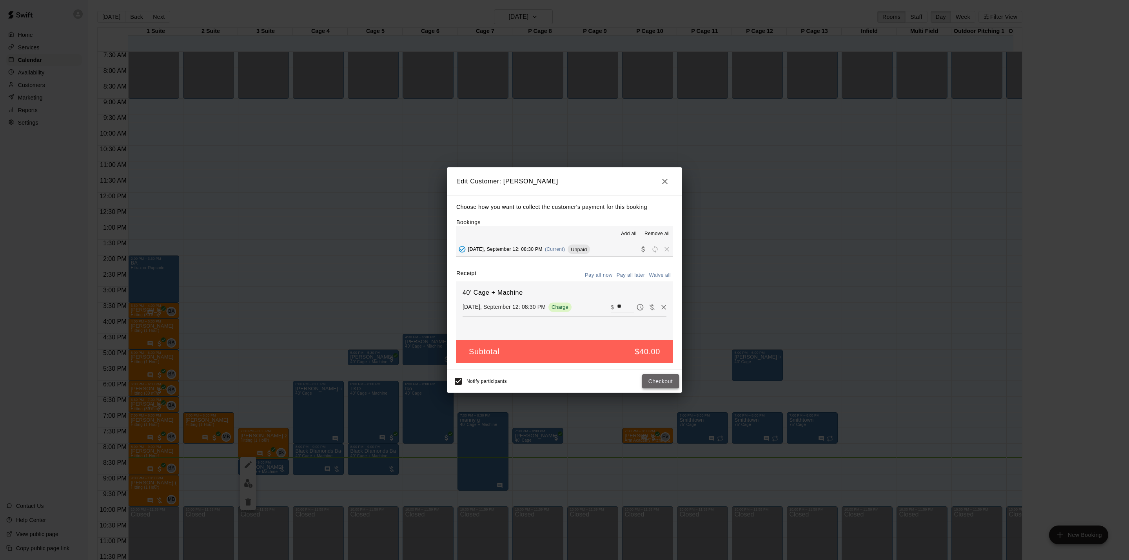
click at [655, 384] on button "Checkout" at bounding box center [660, 381] width 37 height 14
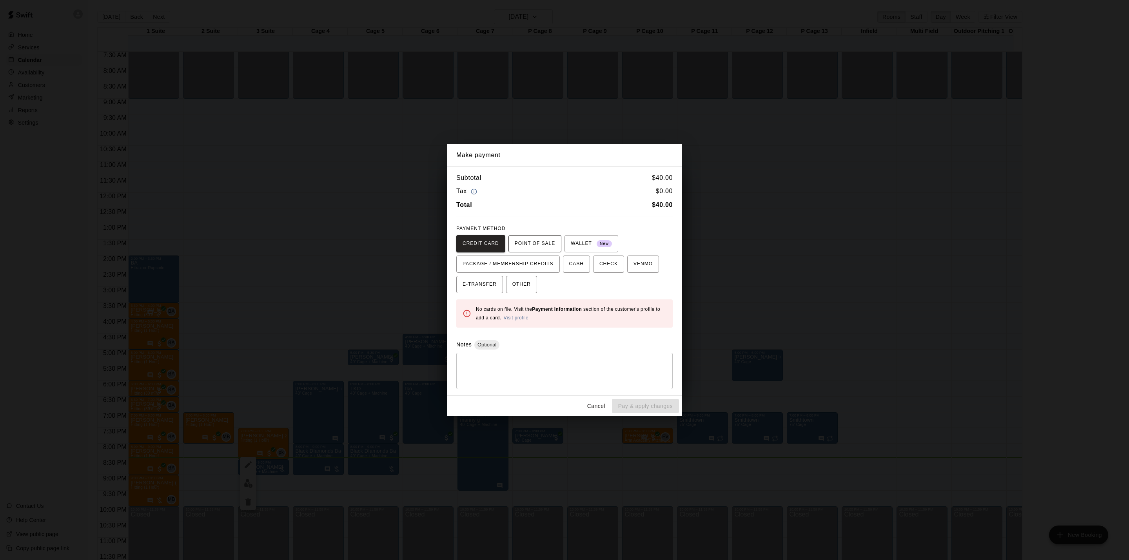
click at [532, 245] on span "POINT OF SALE" at bounding box center [534, 243] width 40 height 13
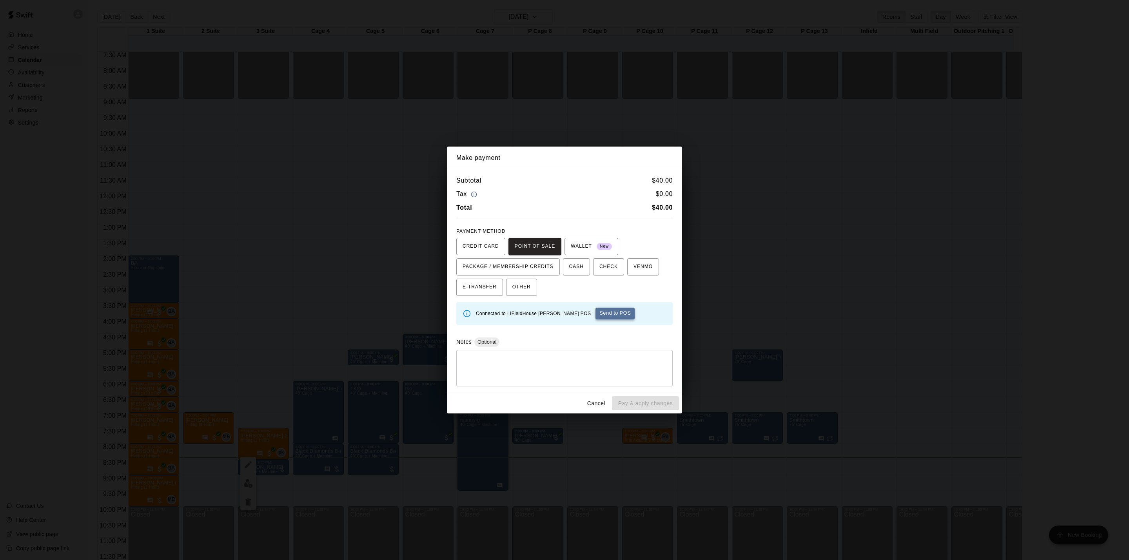
click at [595, 315] on button "Send to POS" at bounding box center [614, 314] width 39 height 12
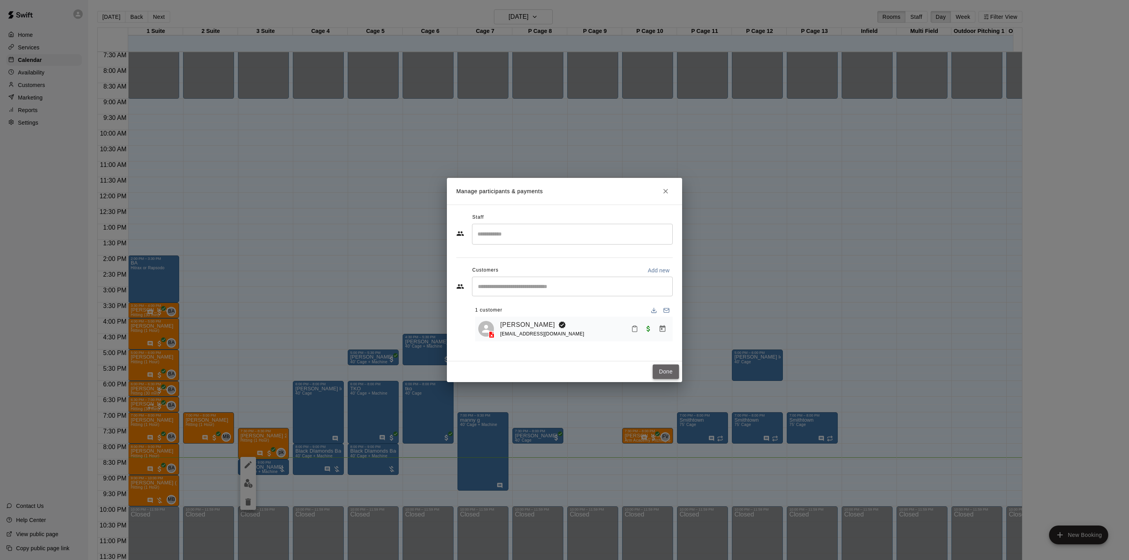
click at [667, 370] on button "Done" at bounding box center [665, 371] width 26 height 14
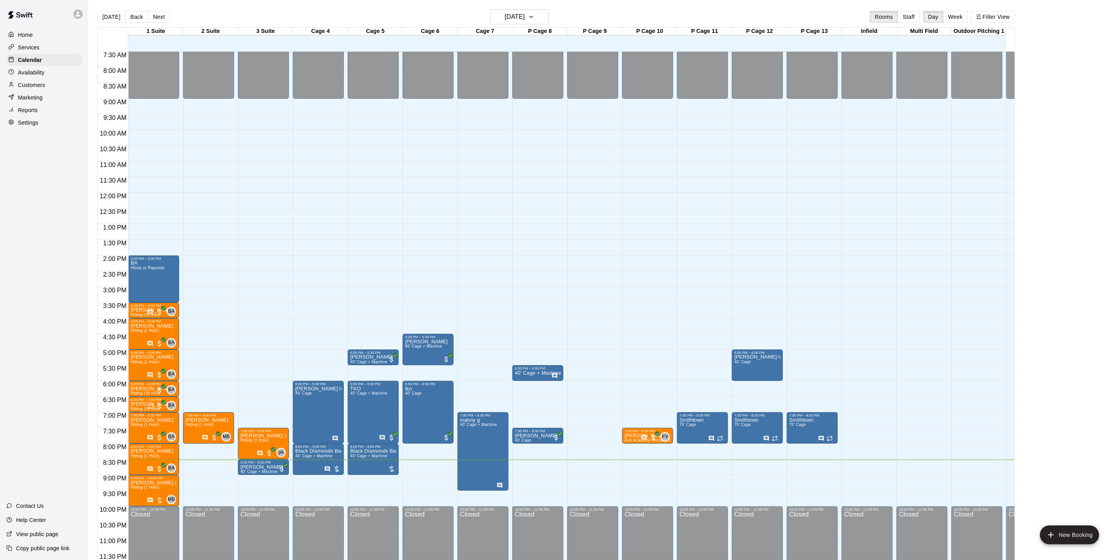
click at [40, 86] on p "Customers" at bounding box center [31, 85] width 27 height 8
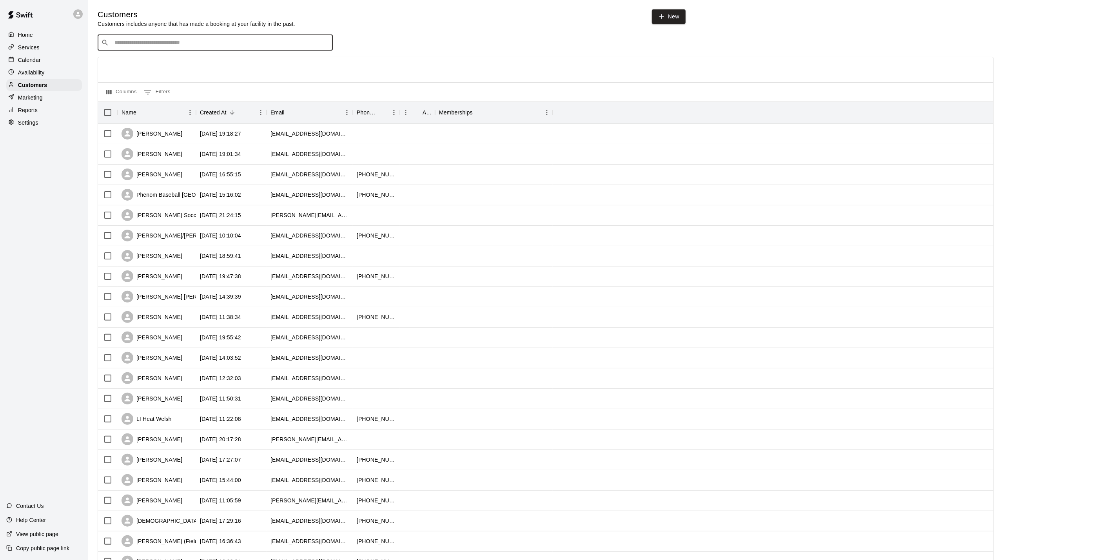
click at [240, 42] on input "Search customers by name or email" at bounding box center [220, 43] width 217 height 8
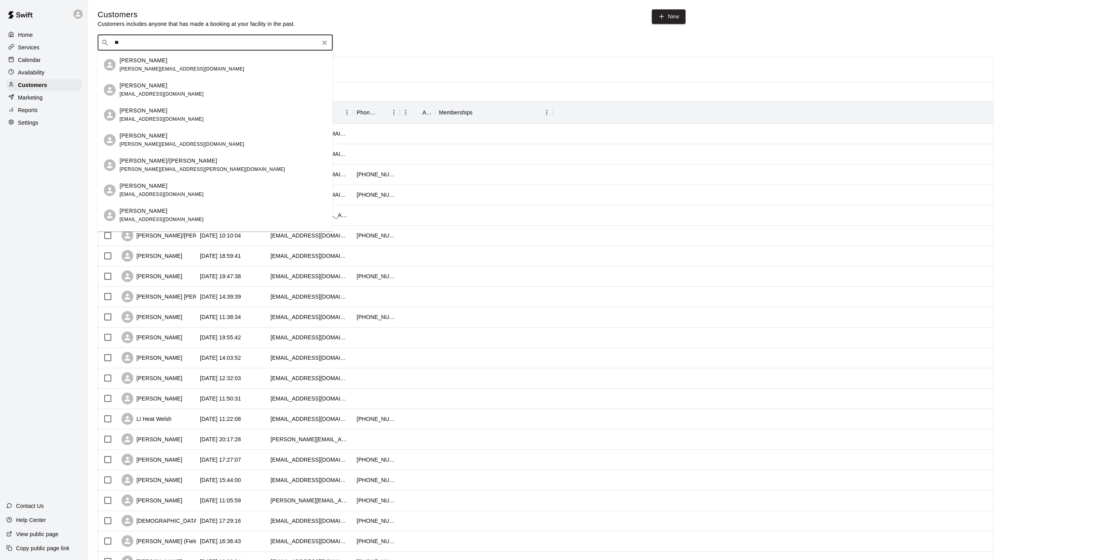
type input "*"
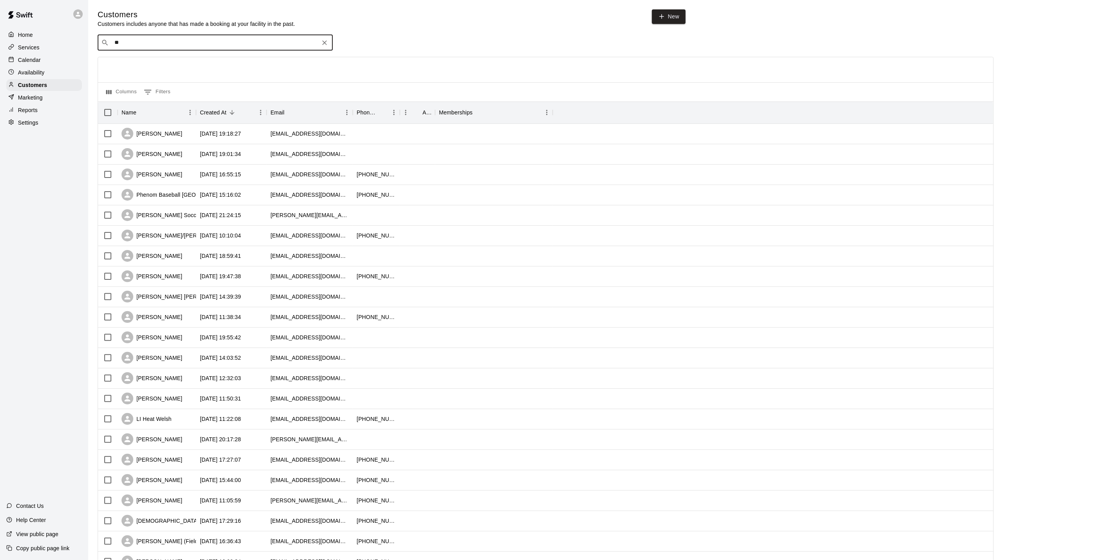
type input "*"
click at [667, 20] on link "New" at bounding box center [669, 16] width 34 height 14
select select "**"
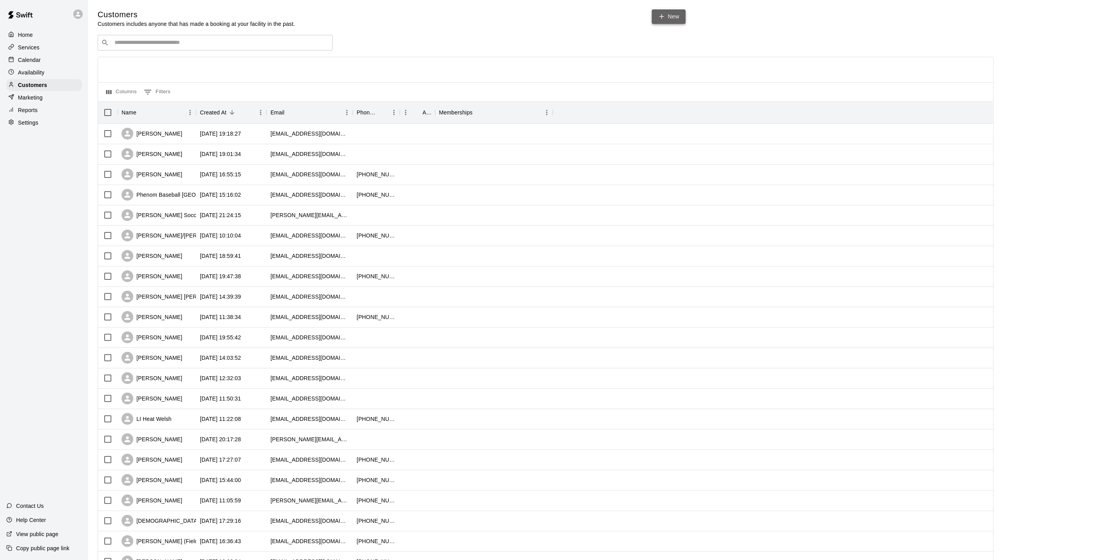
select select "**"
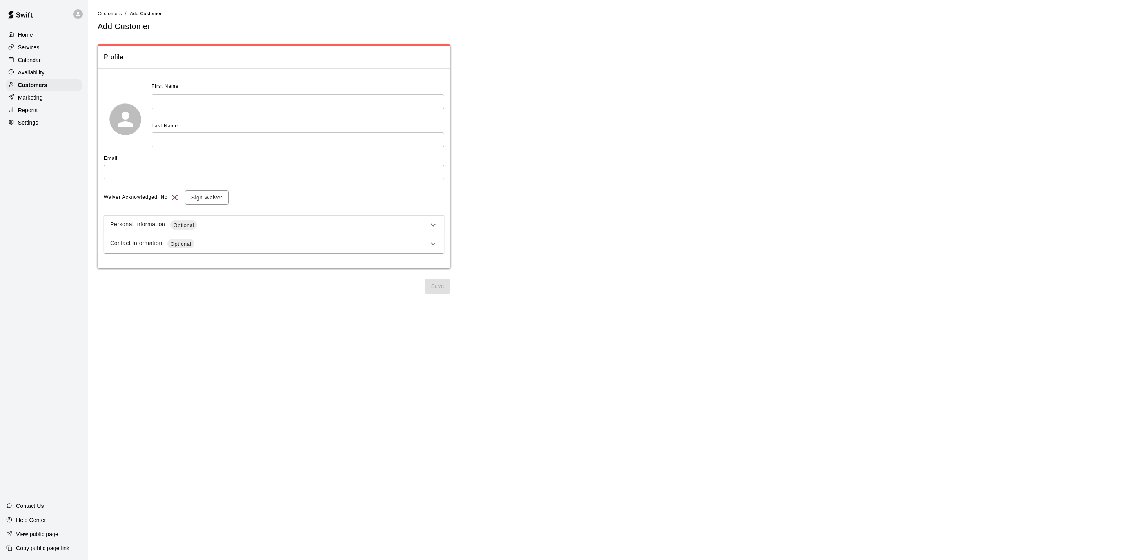
click at [270, 107] on div "First Name ​ Last Name ​" at bounding box center [298, 113] width 292 height 67
click at [269, 106] on input "text" at bounding box center [298, 101] width 292 height 14
type input "******"
click at [272, 143] on input "text" at bounding box center [298, 139] width 292 height 14
type input "******"
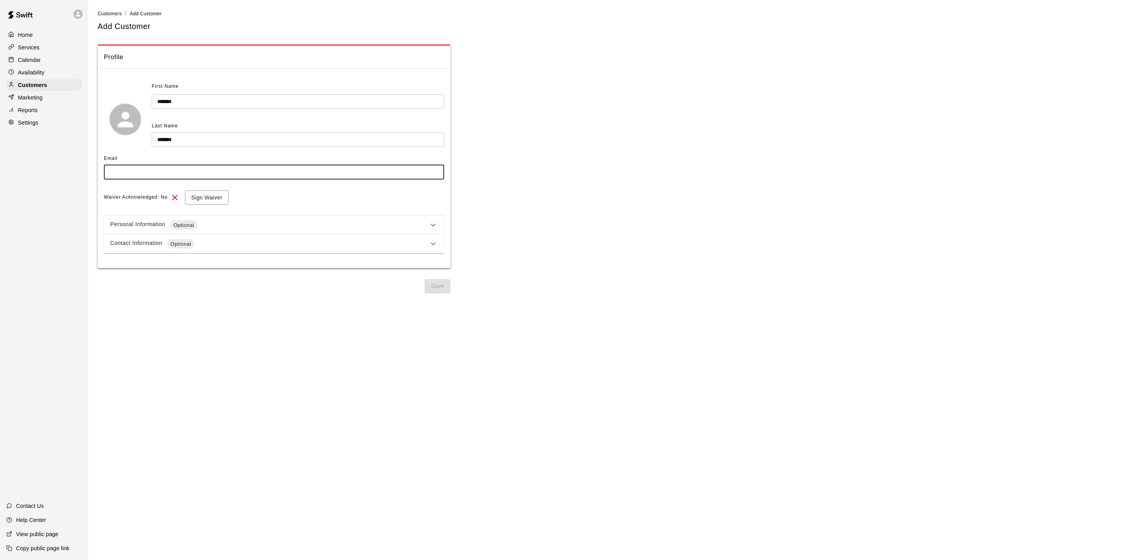
click at [227, 173] on input "text" at bounding box center [274, 172] width 340 height 14
type input "**********"
click at [227, 230] on div "Personal Information Optional" at bounding box center [274, 225] width 340 height 19
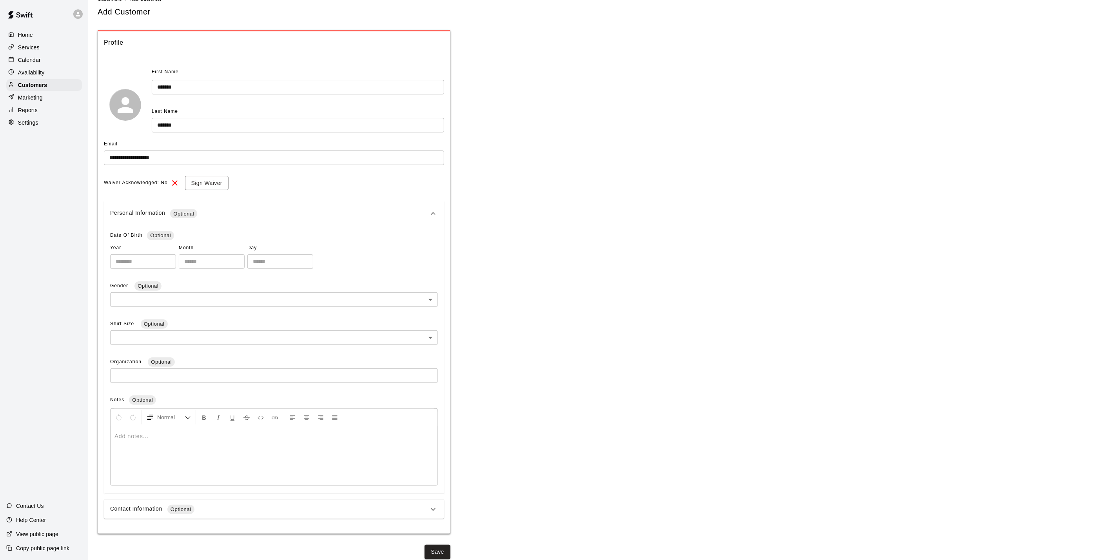
scroll to position [19, 0]
click at [436, 542] on button "Save" at bounding box center [437, 547] width 26 height 14
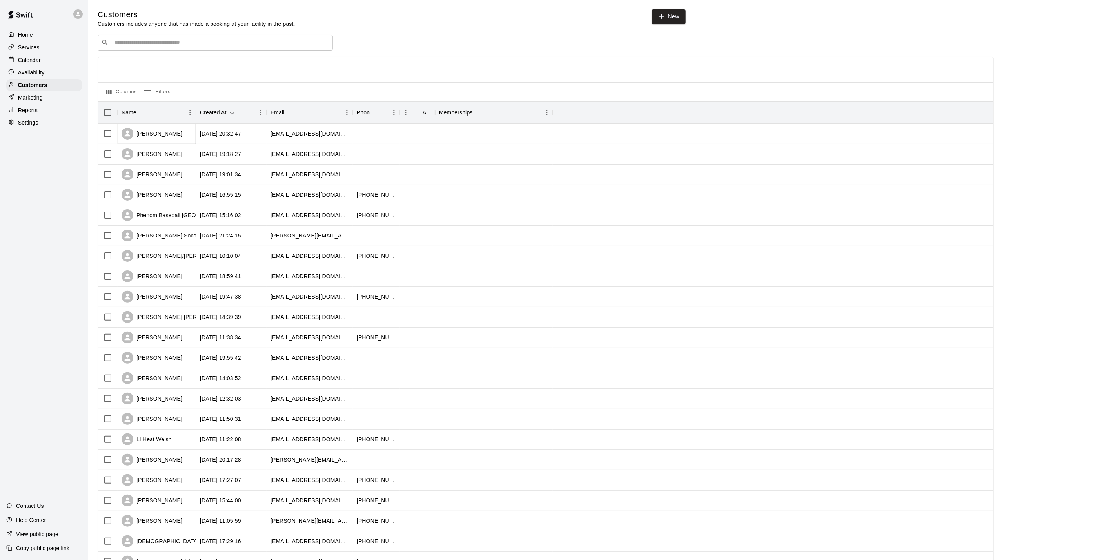
click at [174, 136] on div "[PERSON_NAME]" at bounding box center [157, 134] width 78 height 20
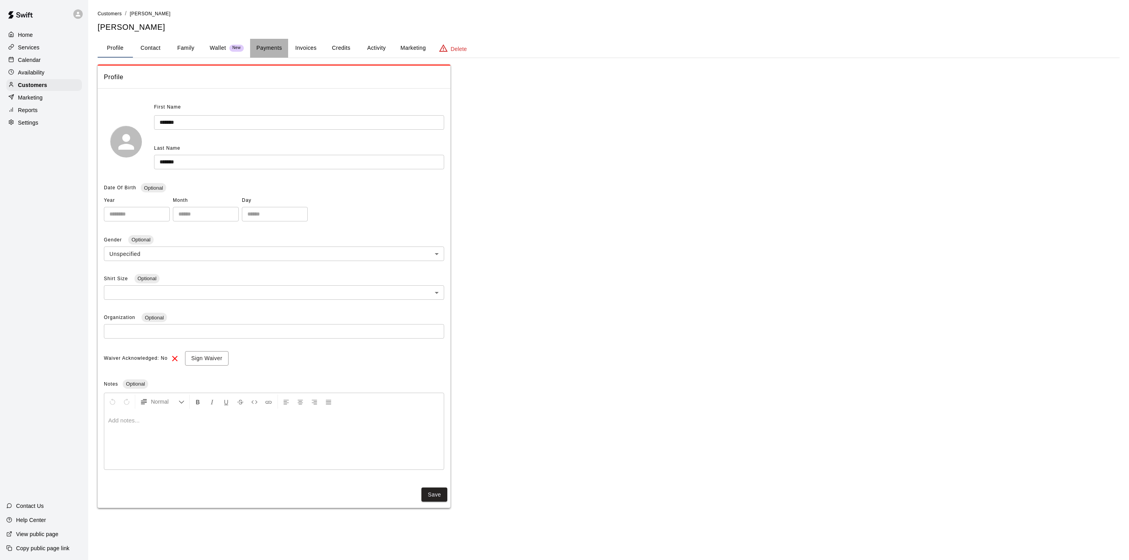
click at [284, 43] on button "Payments" at bounding box center [269, 48] width 38 height 19
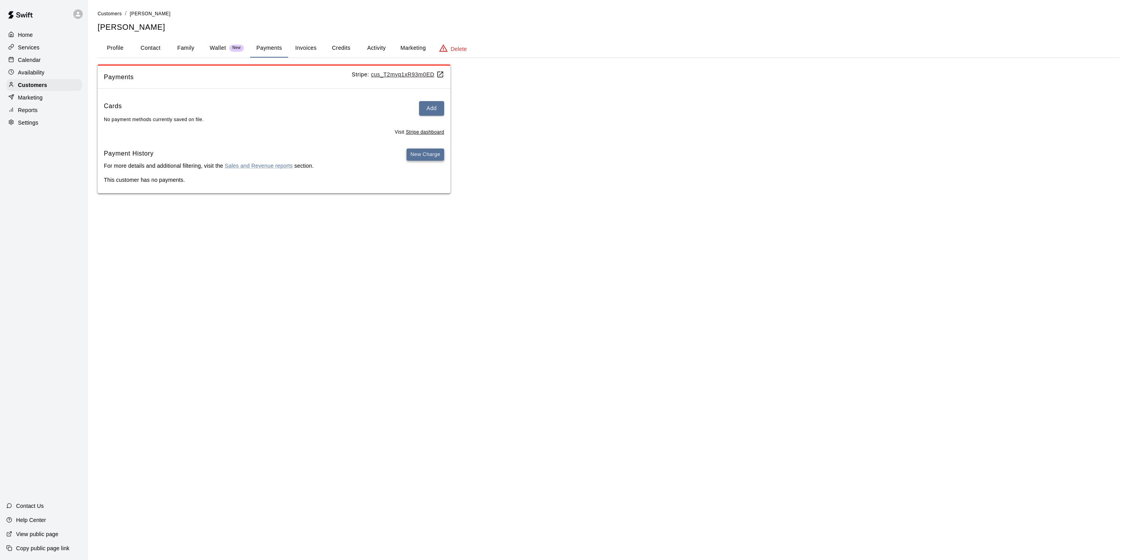
click at [426, 158] on button "New Charge" at bounding box center [425, 155] width 38 height 12
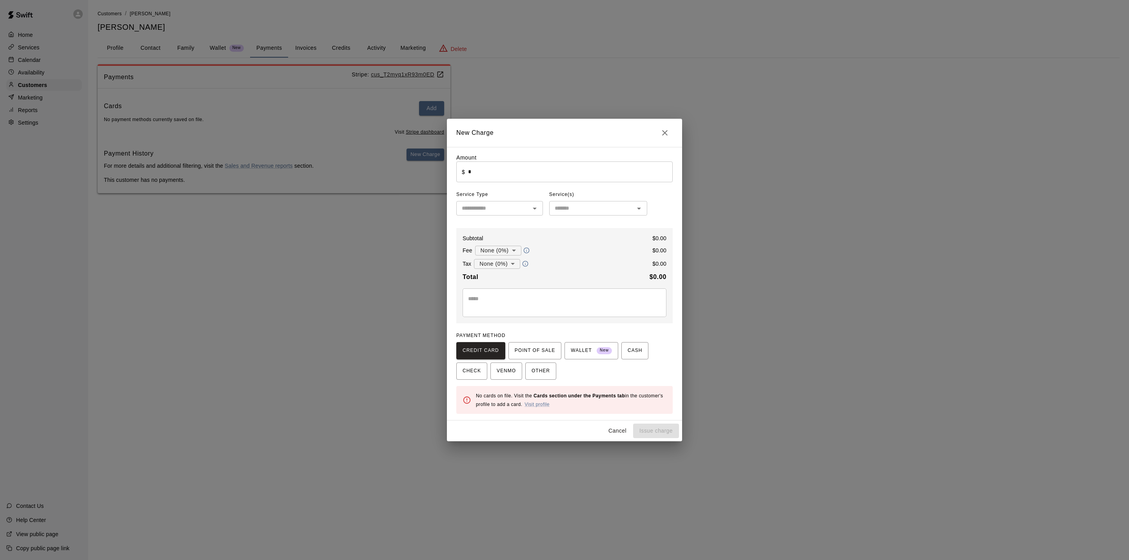
click at [550, 172] on input "*" at bounding box center [570, 171] width 205 height 21
type input "******"
click at [520, 205] on input "text" at bounding box center [492, 208] width 69 height 10
click at [504, 226] on li "Rentals" at bounding box center [499, 227] width 87 height 13
type input "*******"
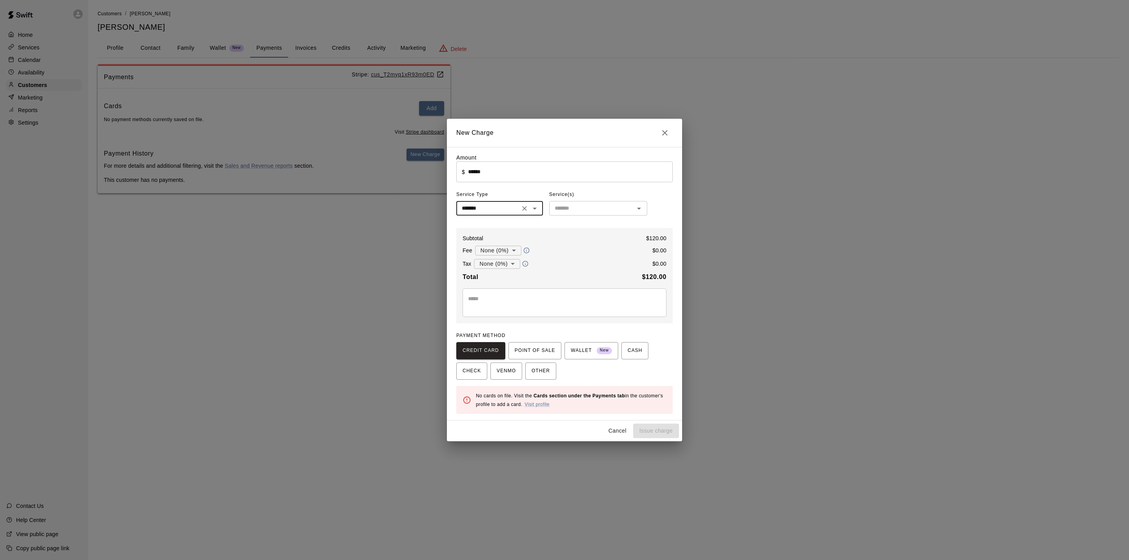
click at [561, 213] on input "text" at bounding box center [591, 208] width 80 height 10
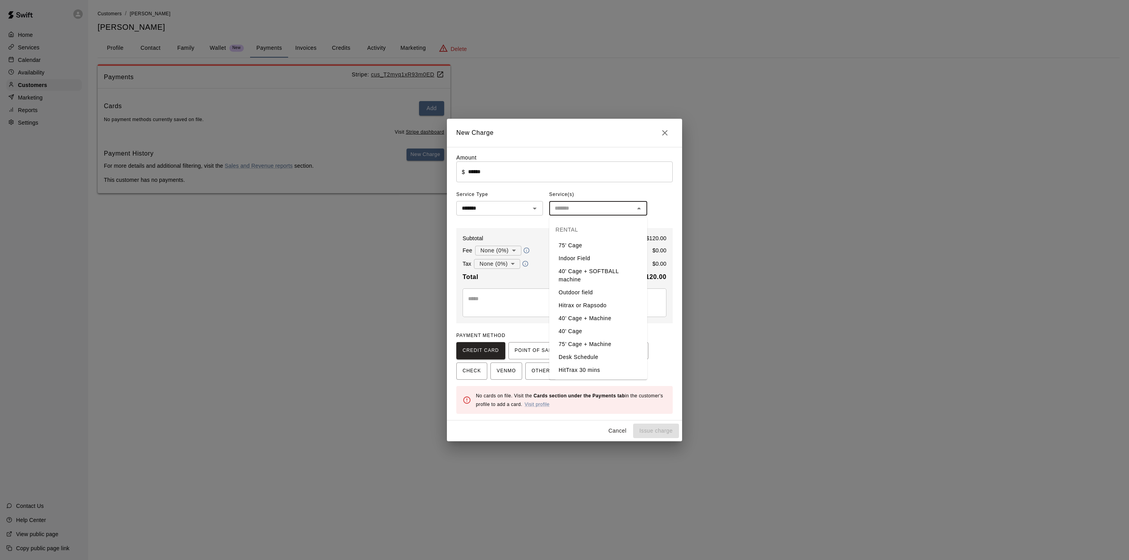
click at [581, 328] on li "40' Cage" at bounding box center [598, 331] width 98 height 13
type input "********"
click at [533, 357] on span "POINT OF SALE" at bounding box center [534, 350] width 40 height 13
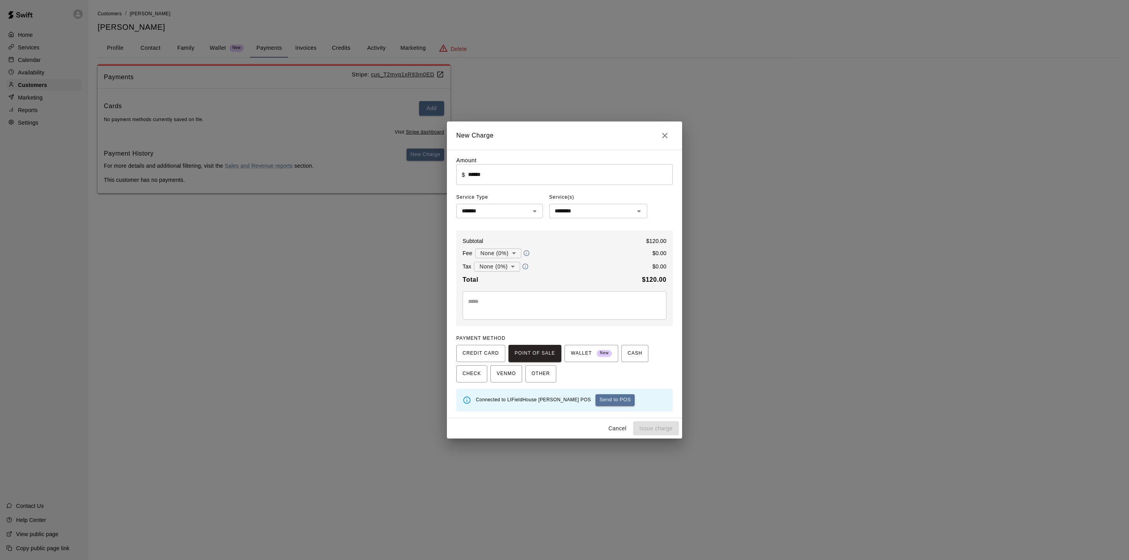
click at [598, 408] on div "Connected to LIFieldHouse [PERSON_NAME] POS Send to POS" at bounding box center [571, 400] width 190 height 18
click at [596, 405] on button "Send to POS" at bounding box center [614, 400] width 39 height 12
type input "*"
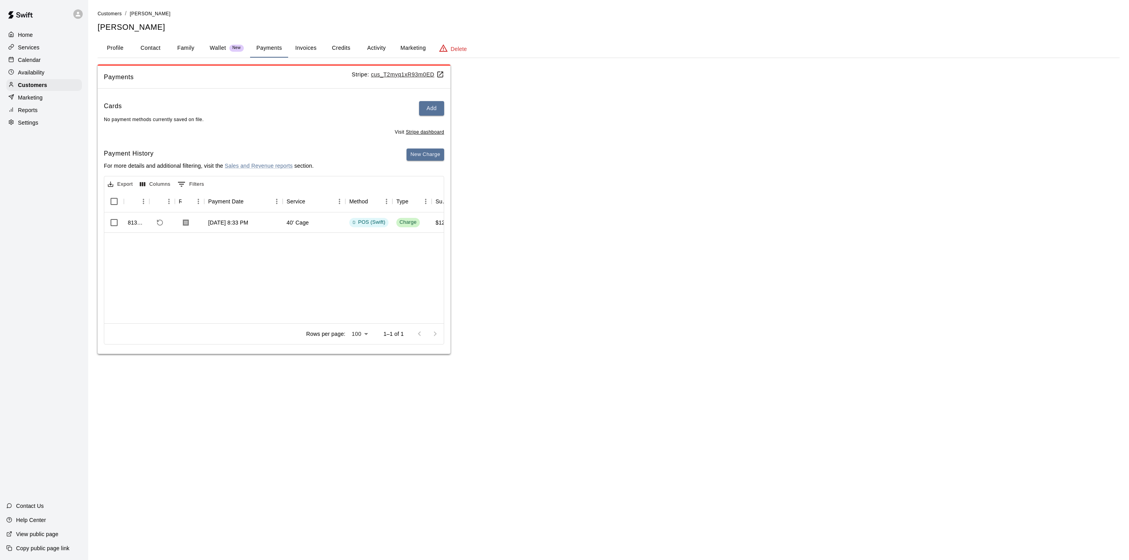
click at [38, 101] on p "Marketing" at bounding box center [30, 98] width 25 height 8
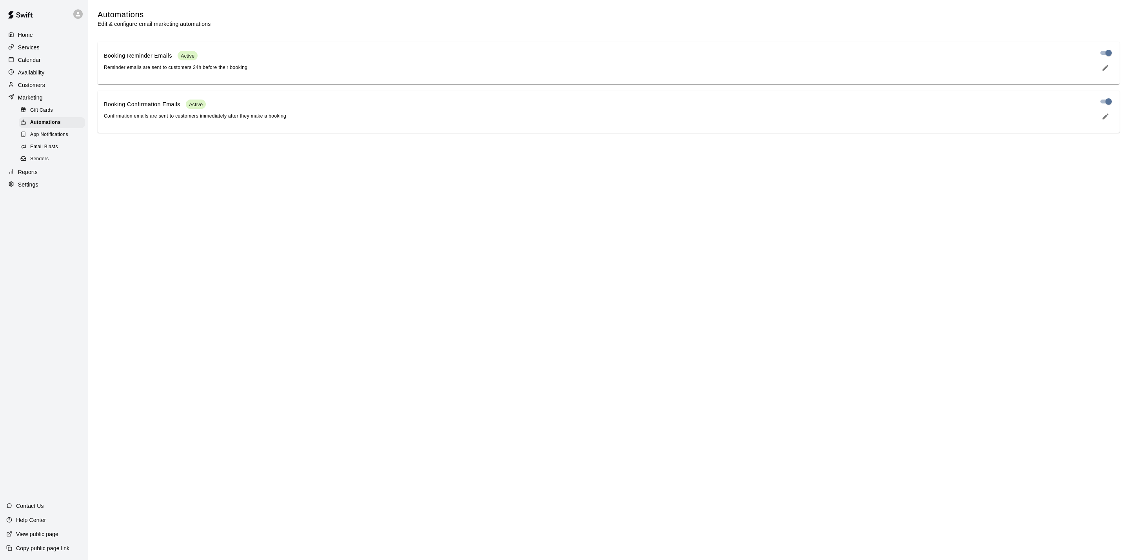
click at [33, 63] on p "Calendar" at bounding box center [29, 60] width 23 height 8
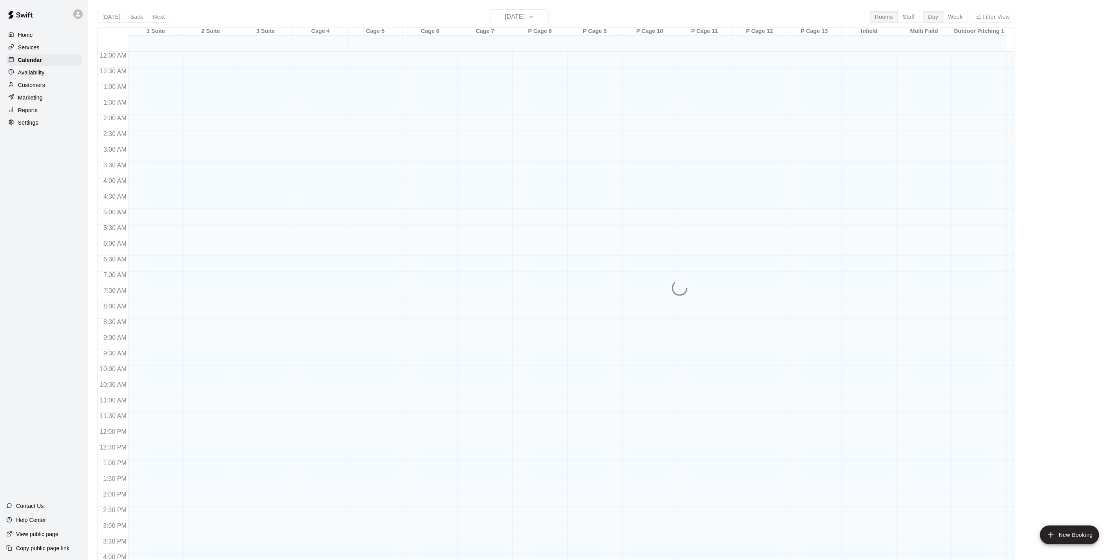
scroll to position [212, 0]
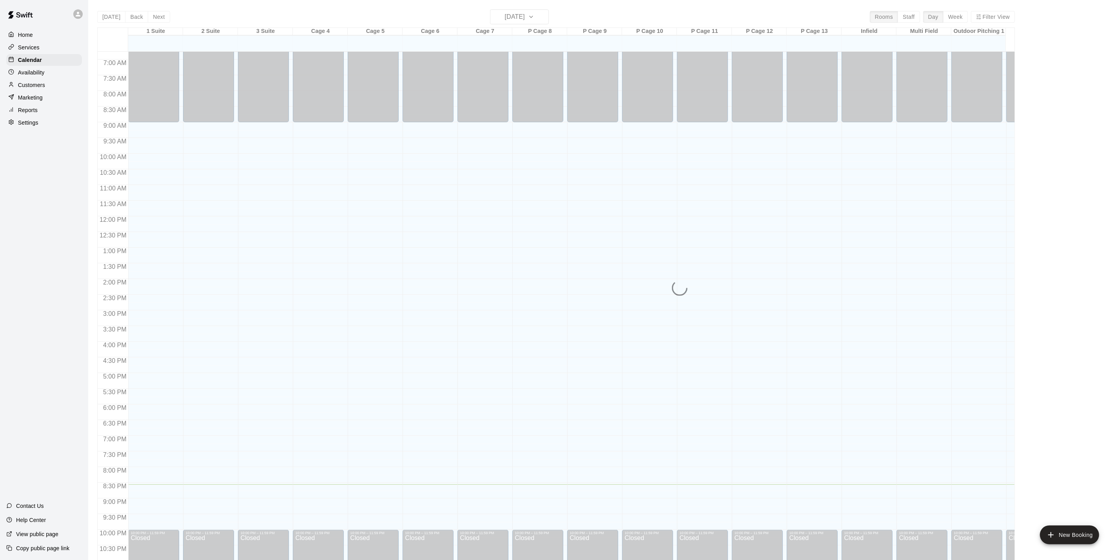
click at [31, 78] on div "Availability" at bounding box center [44, 73] width 76 height 12
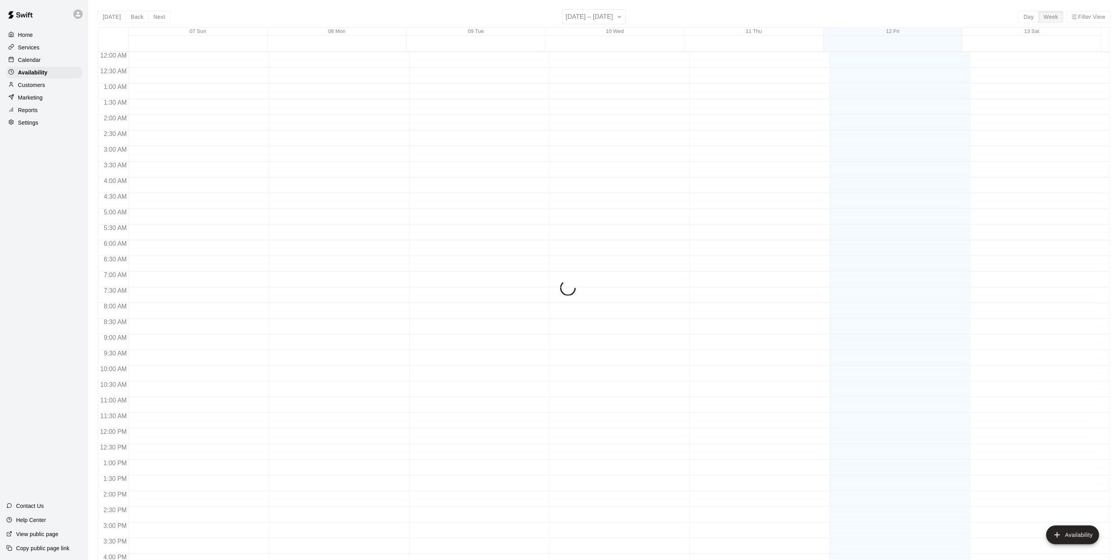
scroll to position [236, 0]
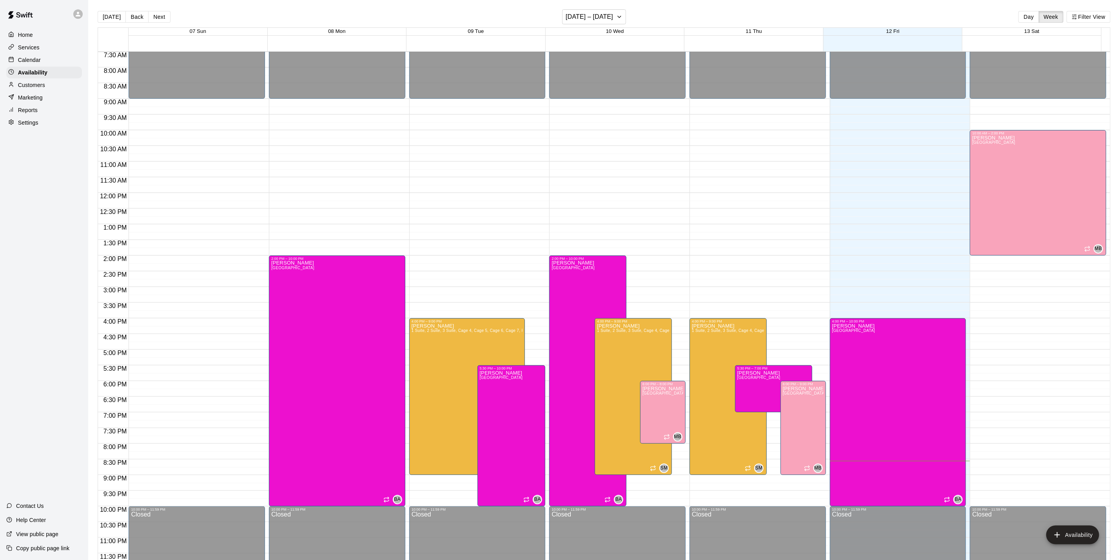
click at [34, 89] on p "Customers" at bounding box center [31, 85] width 27 height 8
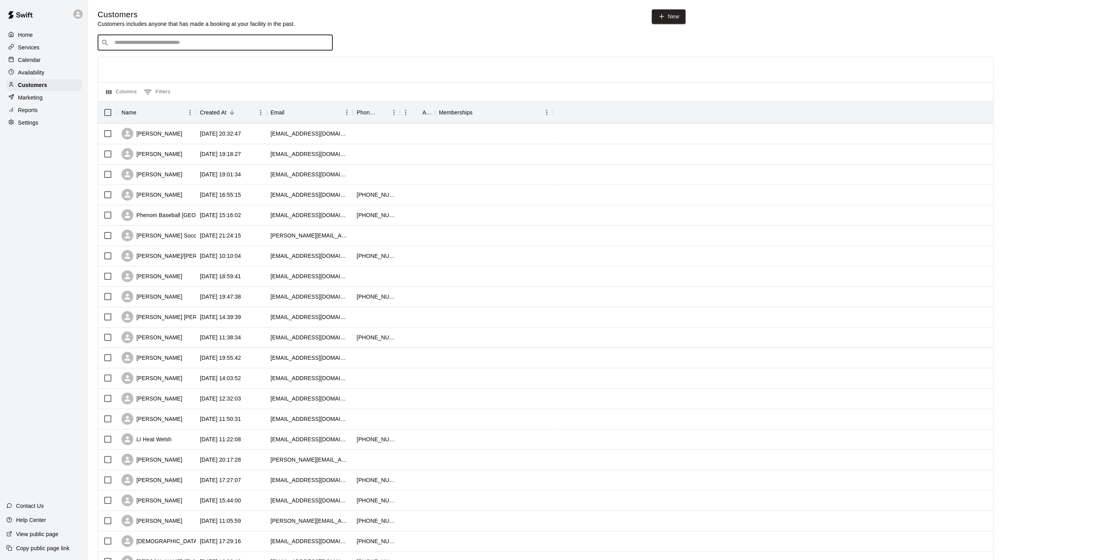
click at [303, 45] on input "Search customers by name or email" at bounding box center [220, 43] width 217 height 8
type input "********"
click at [223, 72] on div "[PERSON_NAME] [EMAIL_ADDRESS][DOMAIN_NAME]" at bounding box center [223, 64] width 207 height 17
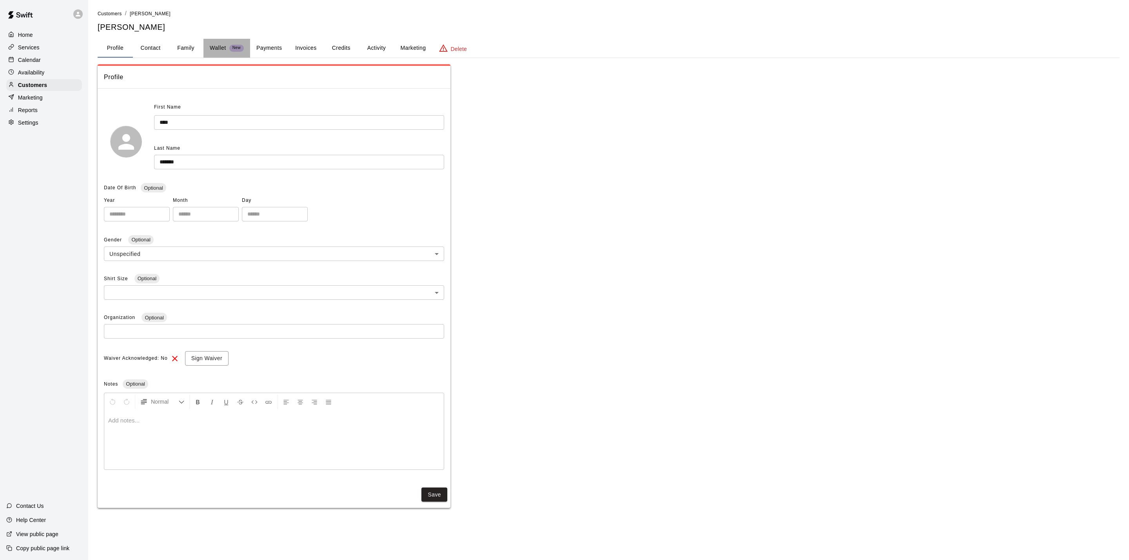
click at [247, 46] on button "Wallet New" at bounding box center [226, 48] width 47 height 19
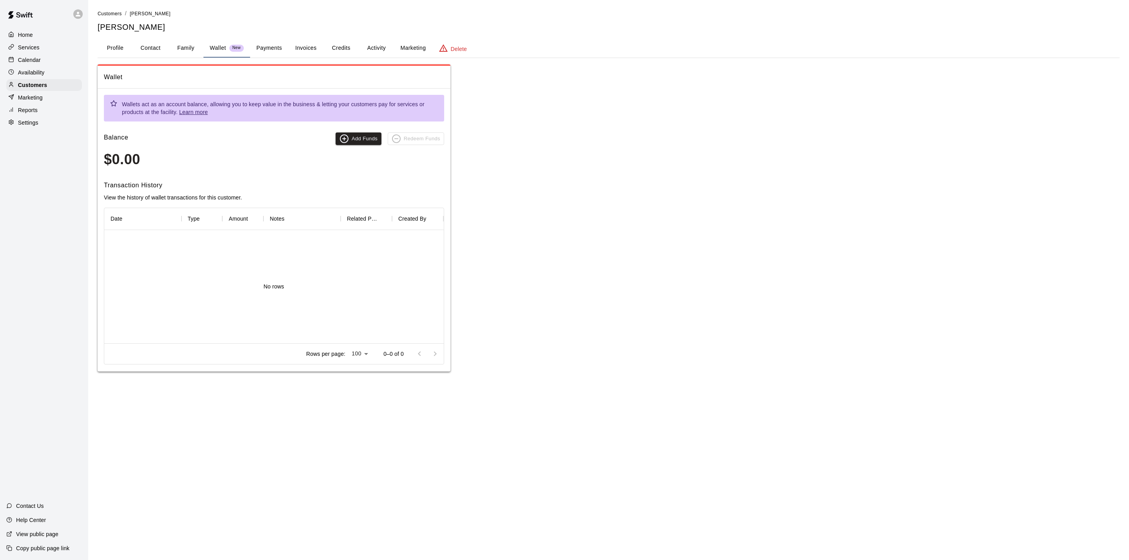
click at [268, 41] on button "Payments" at bounding box center [269, 48] width 38 height 19
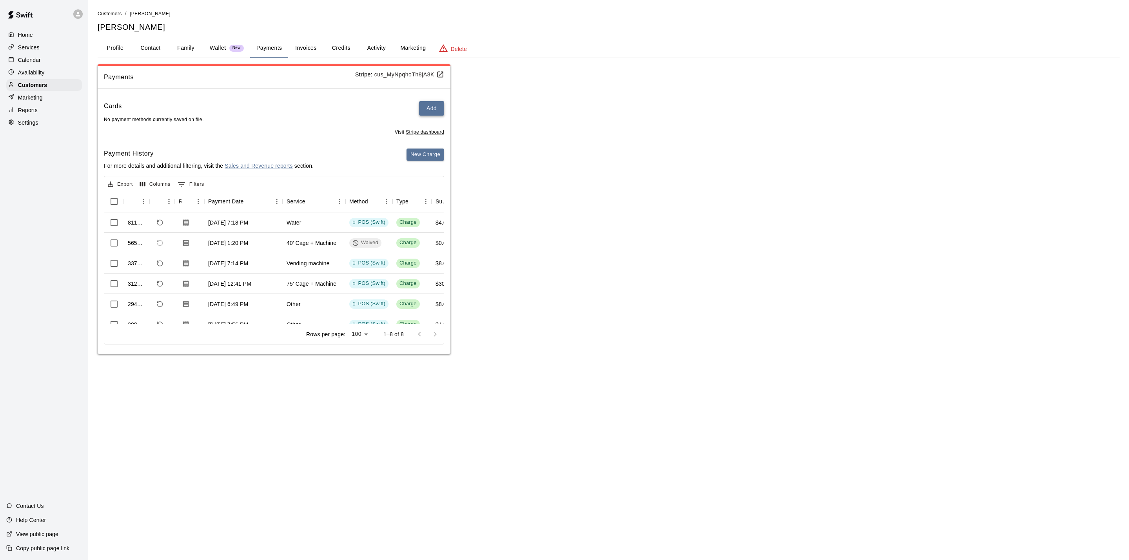
click at [434, 109] on button "Add" at bounding box center [431, 108] width 25 height 14
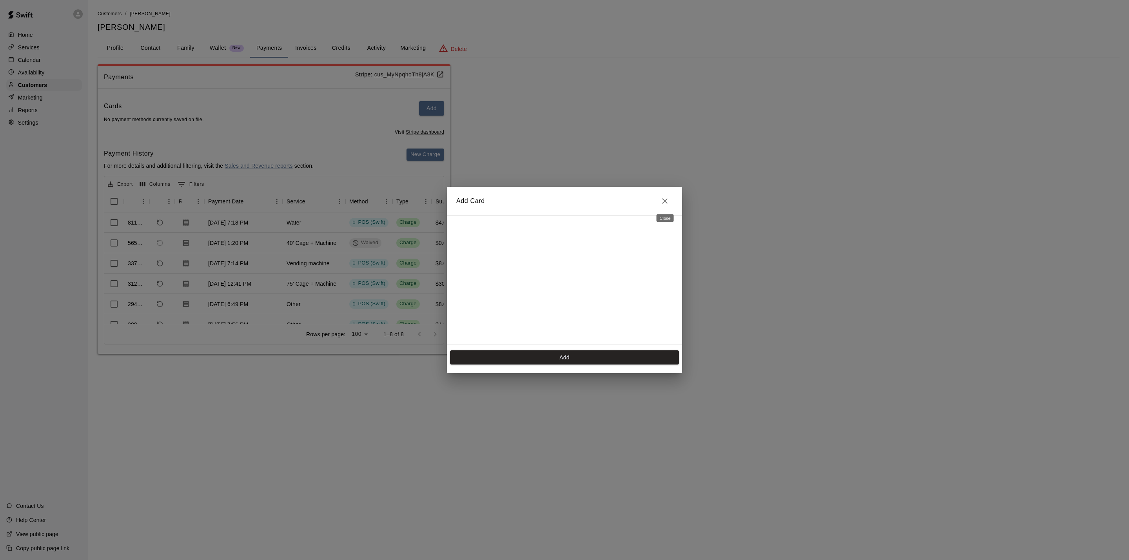
drag, startPoint x: 663, startPoint y: 197, endPoint x: 618, endPoint y: 194, distance: 45.5
click at [663, 196] on icon "Close" at bounding box center [664, 200] width 9 height 9
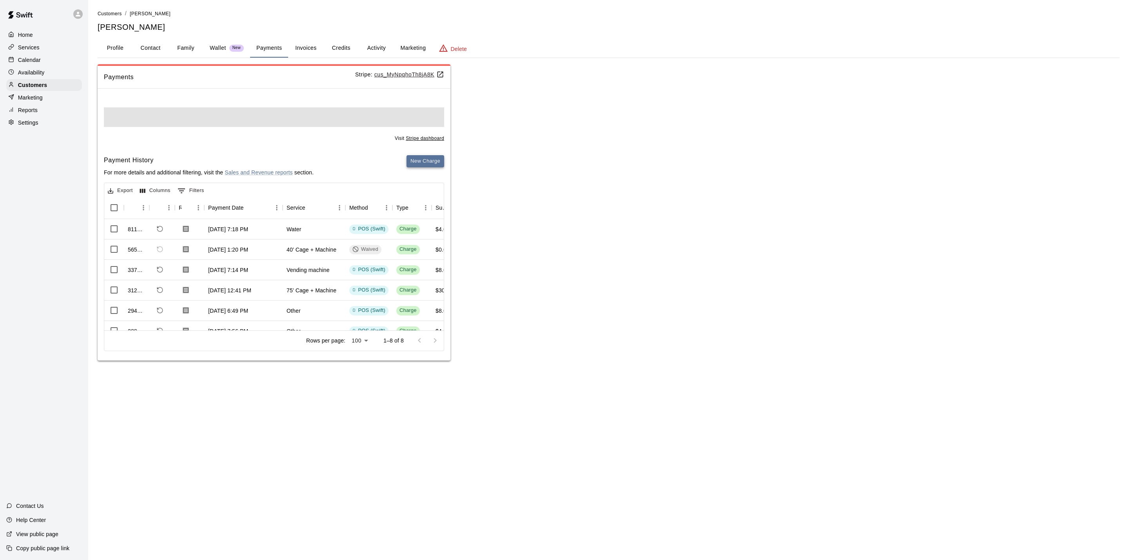
click at [430, 166] on div "New Charge" at bounding box center [425, 168] width 38 height 27
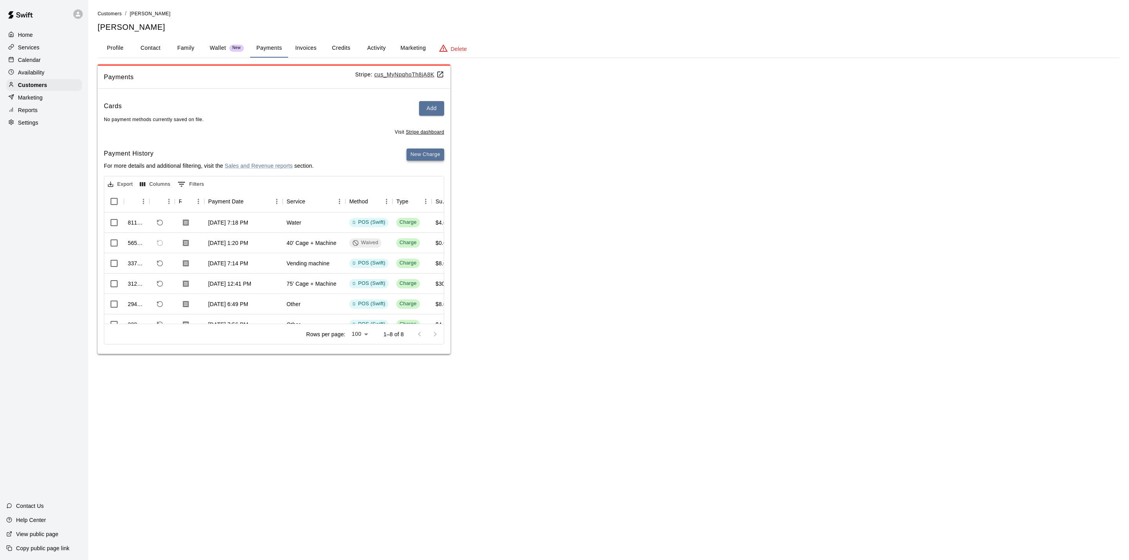
click at [432, 152] on button "New Charge" at bounding box center [425, 155] width 38 height 12
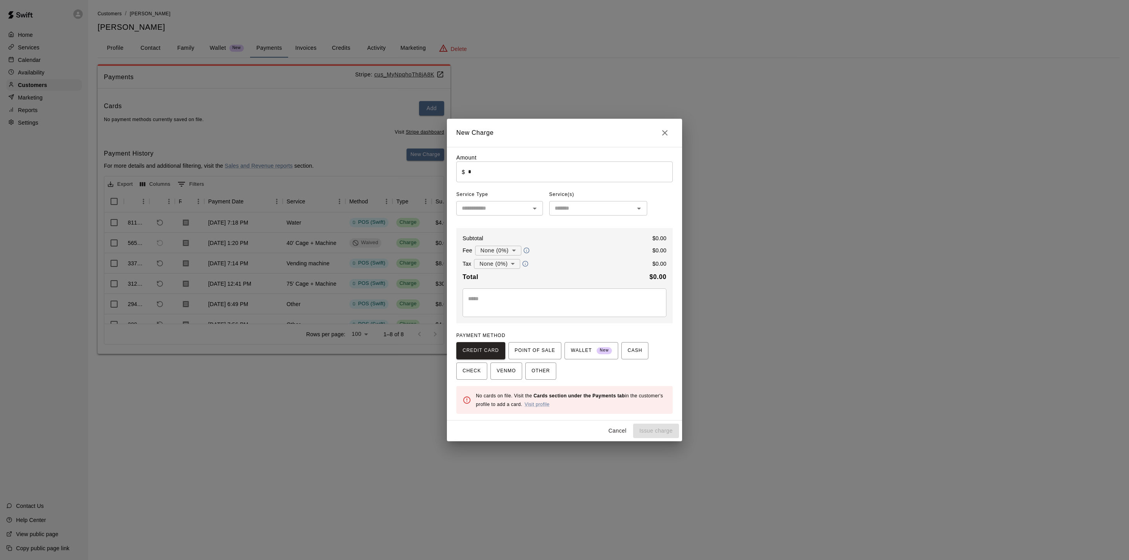
click at [514, 185] on div "Amount ​ $ * ​ Service Type ​ Service(s) ​ Subtotal $ 0.00 Fee None (0%) * ​ $ …" at bounding box center [564, 284] width 216 height 260
click at [513, 180] on input "*" at bounding box center [570, 171] width 205 height 21
type input "*"
type input "****"
click at [527, 208] on input "text" at bounding box center [492, 208] width 69 height 10
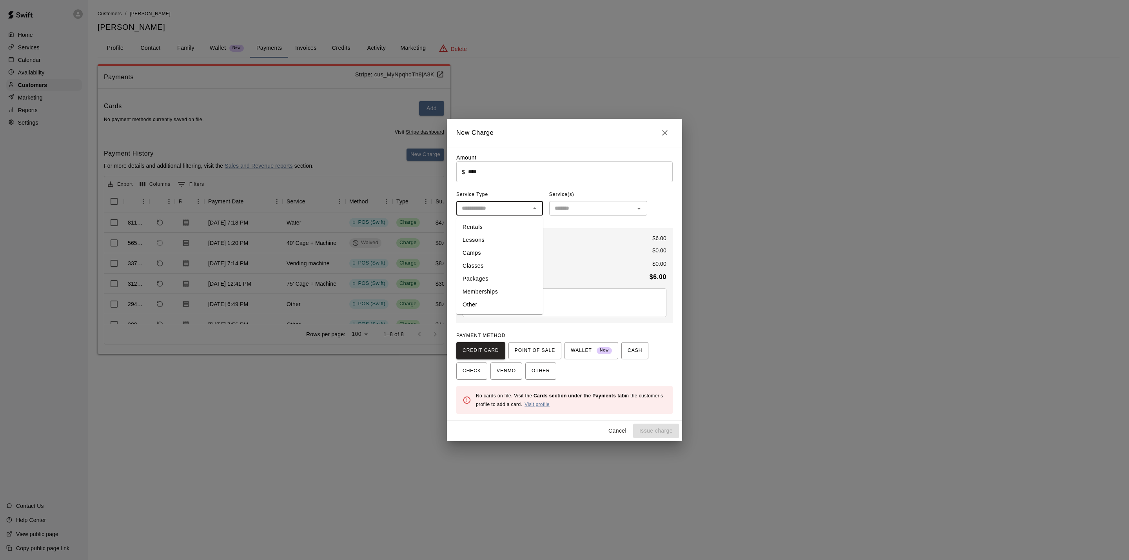
click at [489, 306] on li "Other" at bounding box center [499, 304] width 87 height 13
type input "*****"
click at [581, 219] on div "Amount ​ $ **** ​ Service Type ***** ​ Service(s) Manage Options ​ Subtotal $ 6…" at bounding box center [564, 284] width 216 height 260
click at [582, 216] on div "​" at bounding box center [598, 208] width 98 height 14
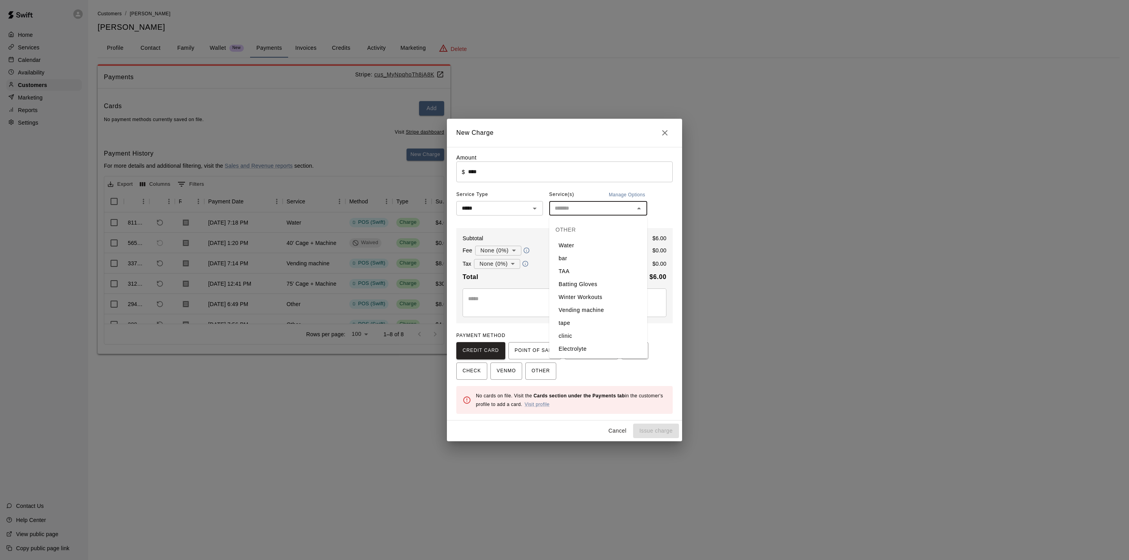
click at [580, 247] on li "Water" at bounding box center [598, 245] width 98 height 13
type input "*****"
click at [536, 347] on span "POINT OF SALE" at bounding box center [534, 350] width 40 height 13
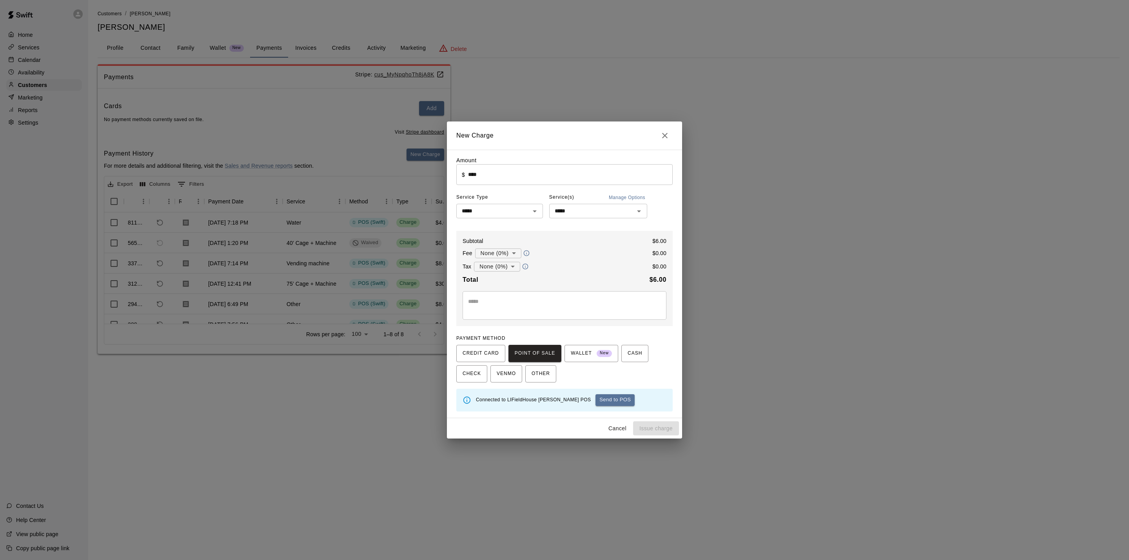
click at [595, 403] on button "Send to POS" at bounding box center [614, 400] width 39 height 12
type input "*"
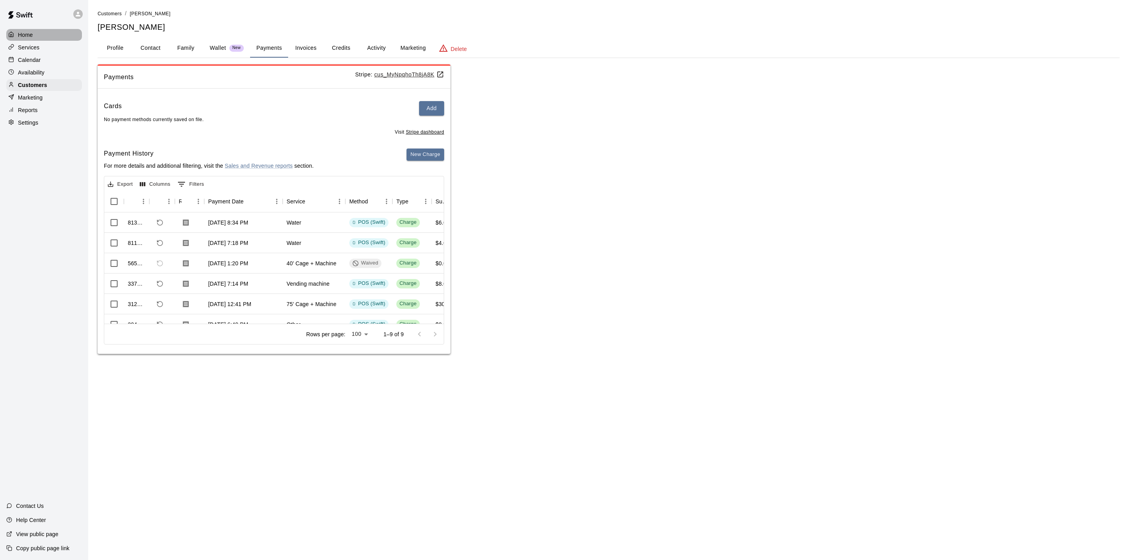
click at [48, 34] on div "Home" at bounding box center [44, 35] width 76 height 12
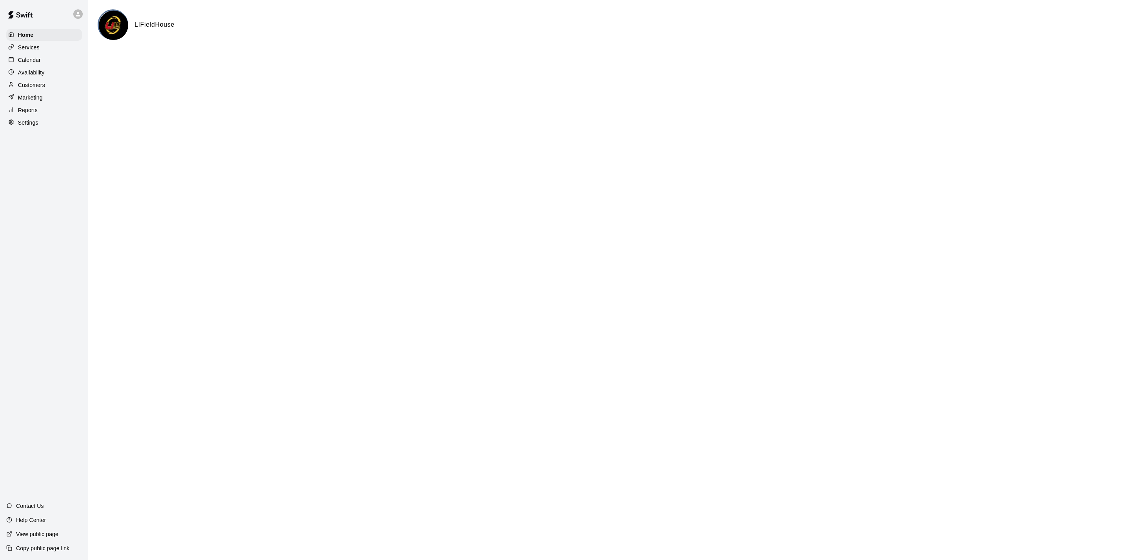
click at [29, 62] on p "Calendar" at bounding box center [29, 60] width 23 height 8
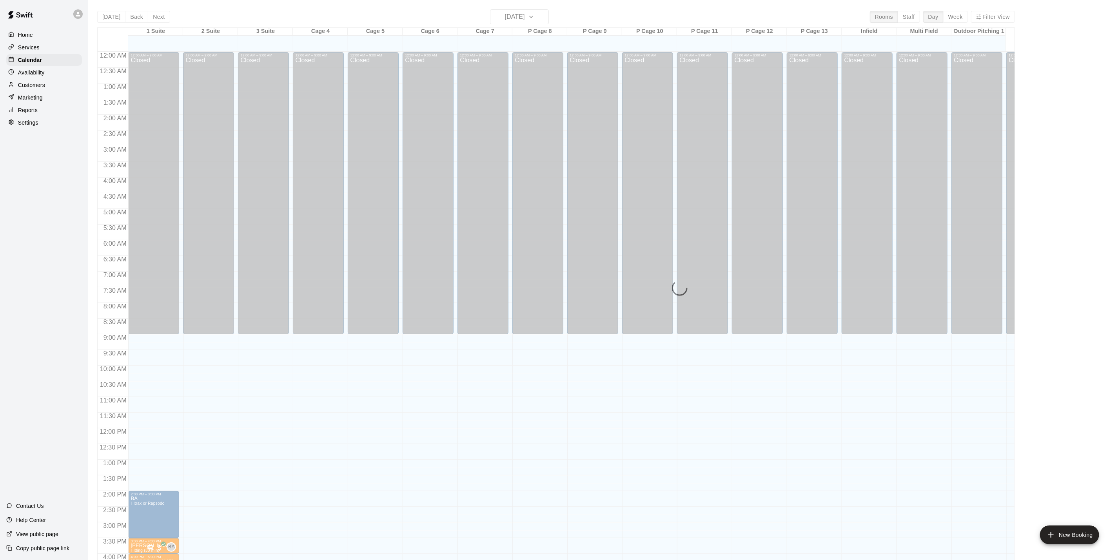
scroll to position [212, 0]
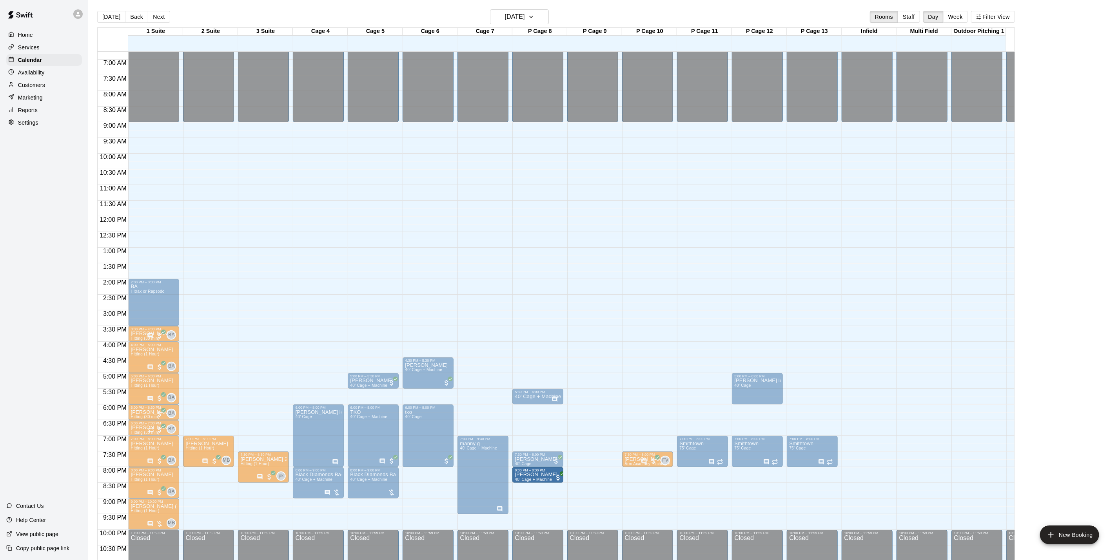
drag, startPoint x: 261, startPoint y: 498, endPoint x: 534, endPoint y: 487, distance: 272.9
click at [534, 487] on div "12:00 AM 12:30 AM 1:00 AM 1:30 AM 2:00 AM 2:30 AM 3:00 AM 3:30 AM 4:00 AM 4:30 …" at bounding box center [556, 310] width 917 height 518
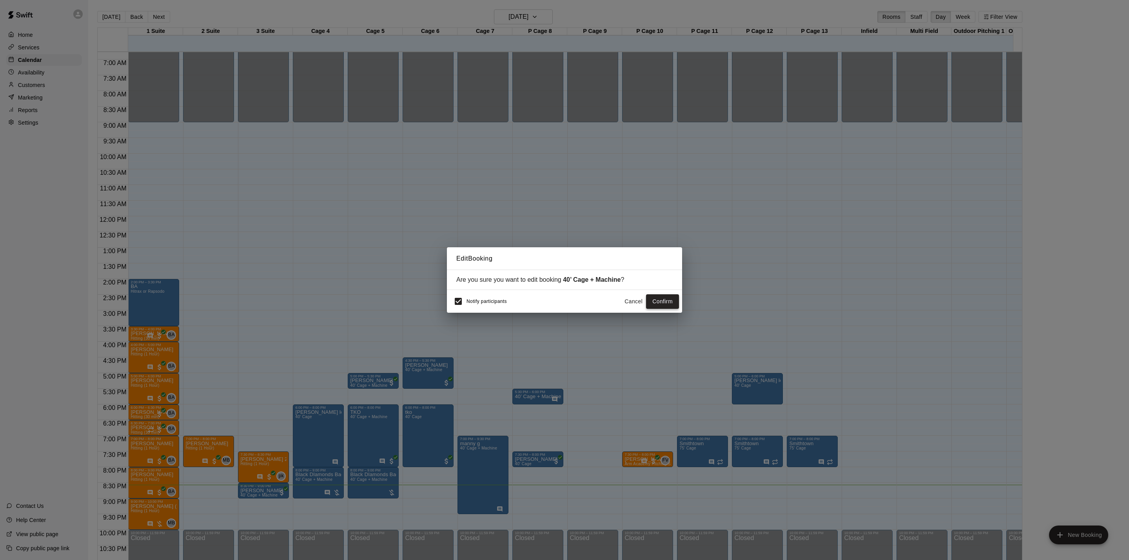
click at [656, 303] on button "Confirm" at bounding box center [662, 301] width 33 height 14
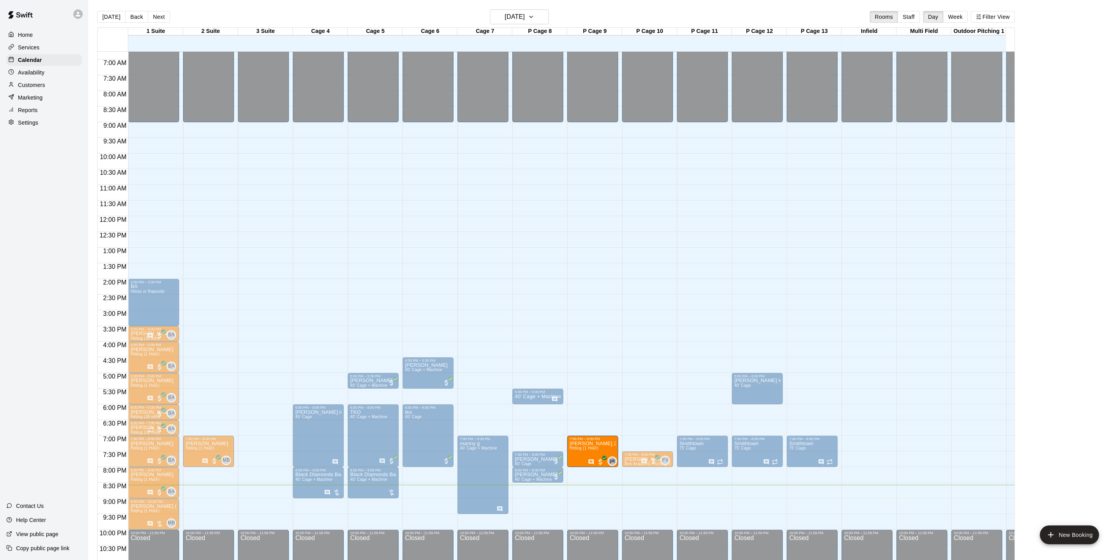
drag, startPoint x: 254, startPoint y: 461, endPoint x: 580, endPoint y: 453, distance: 326.1
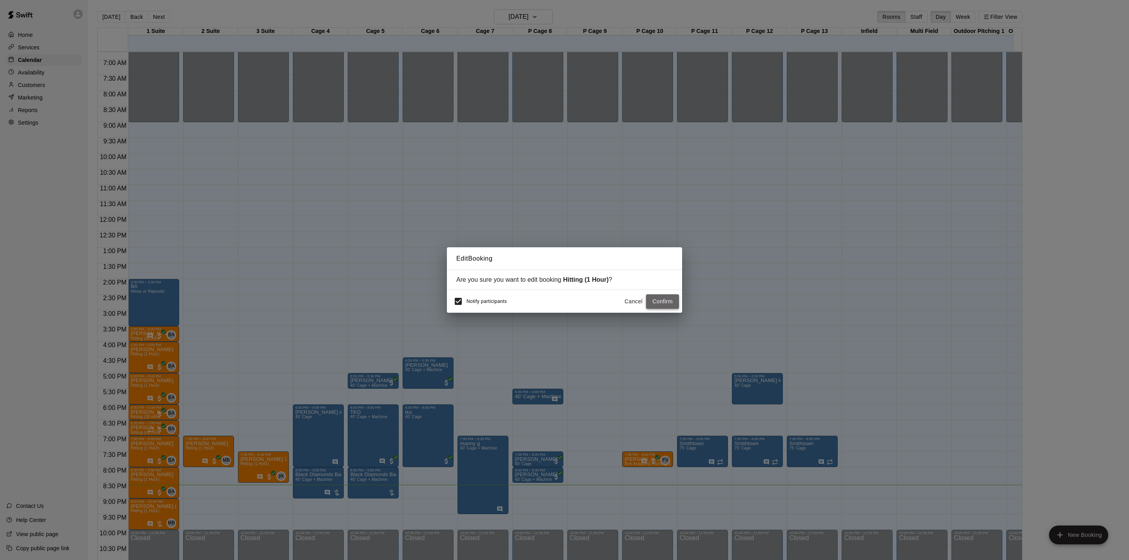
click at [658, 306] on button "Confirm" at bounding box center [662, 301] width 33 height 14
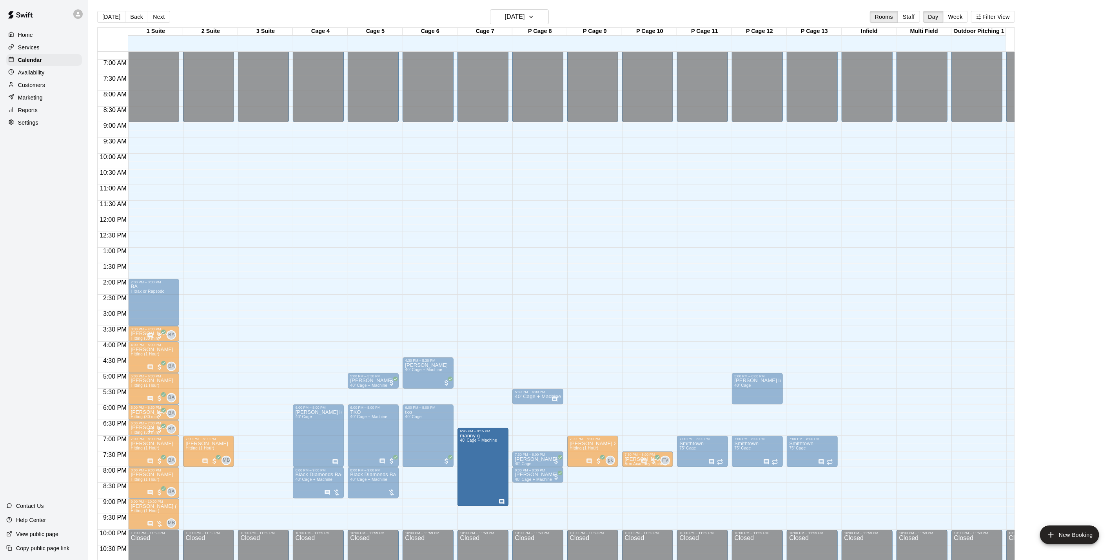
drag, startPoint x: 480, startPoint y: 457, endPoint x: 458, endPoint y: 453, distance: 22.7
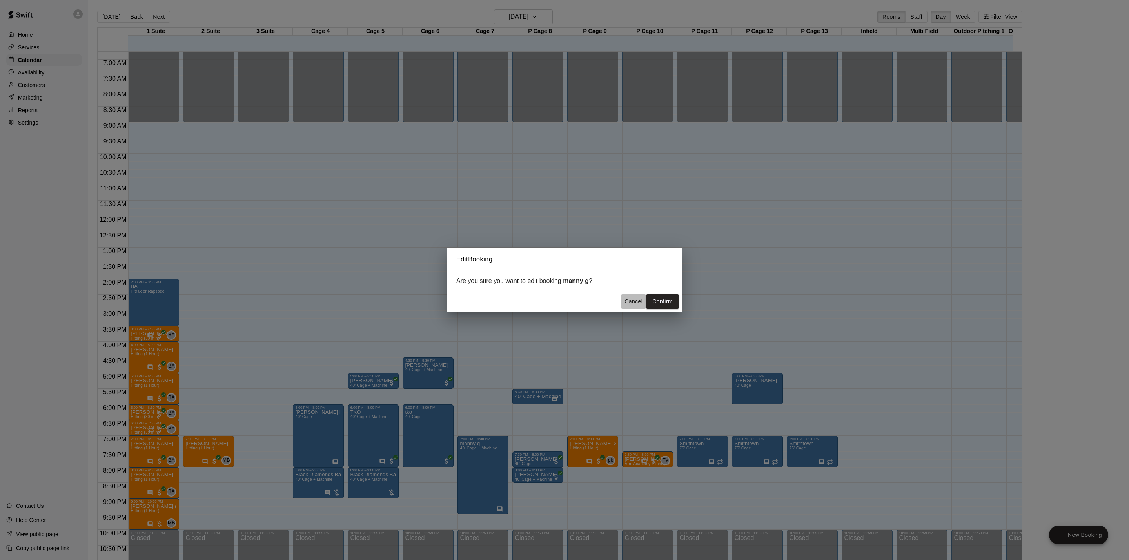
click at [632, 304] on button "Cancel" at bounding box center [633, 301] width 25 height 14
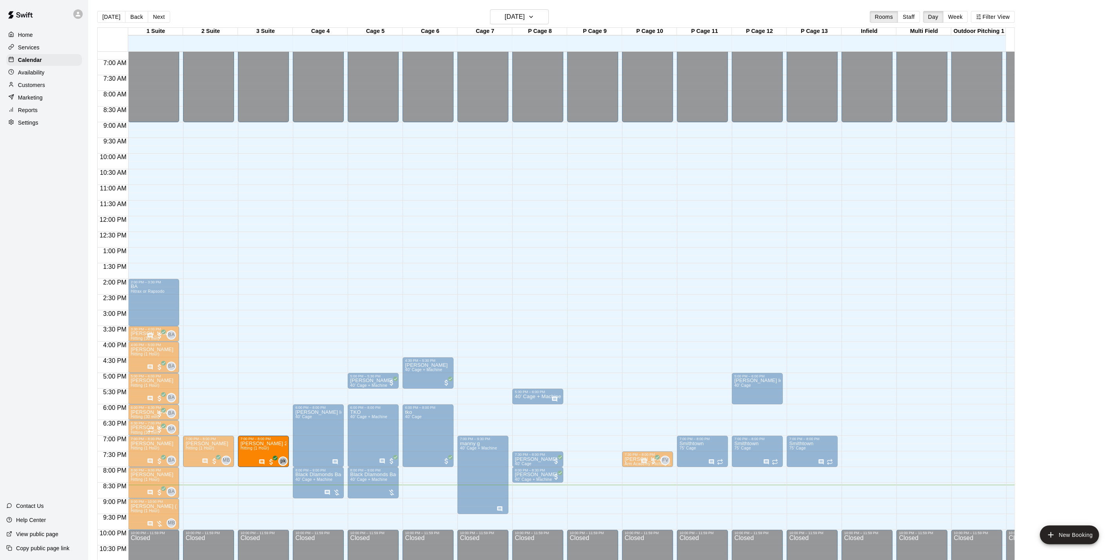
drag, startPoint x: 599, startPoint y: 442, endPoint x: 257, endPoint y: 445, distance: 341.3
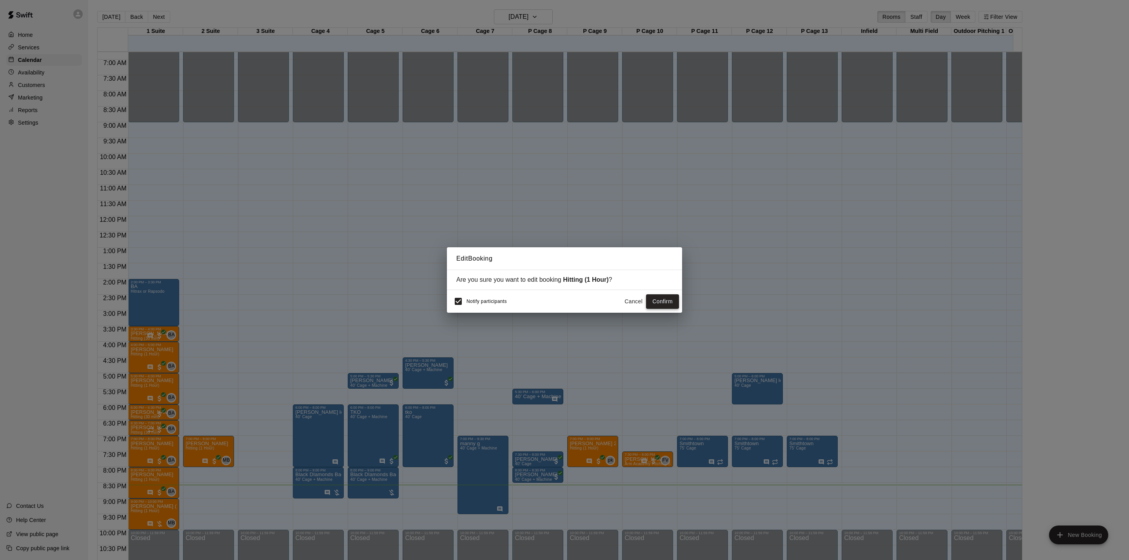
click at [672, 308] on button "Confirm" at bounding box center [662, 301] width 33 height 14
click at [663, 303] on div "Cancel Confirm" at bounding box center [650, 301] width 58 height 14
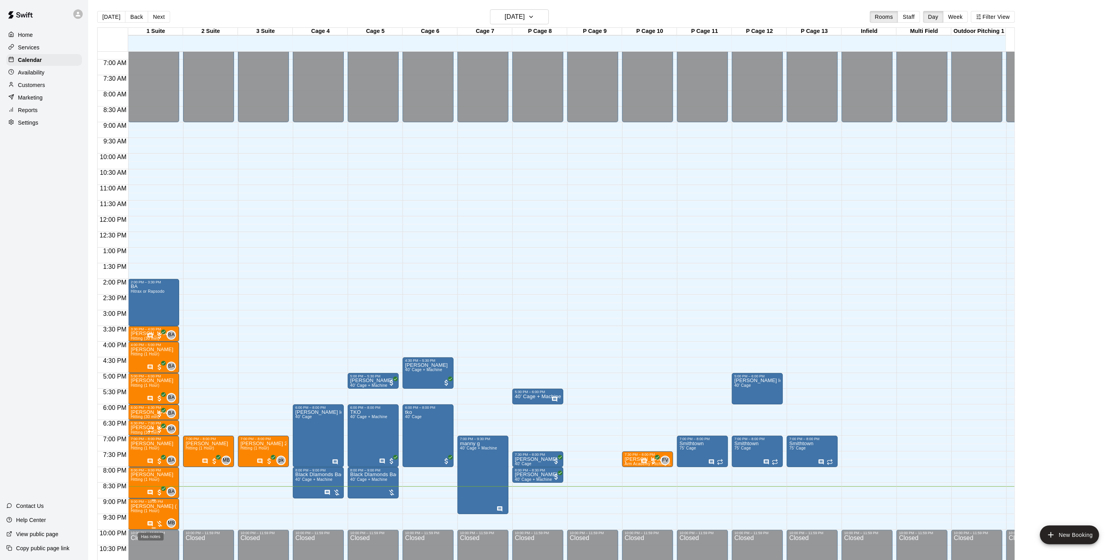
click at [152, 522] on icon "Has notes" at bounding box center [150, 523] width 5 height 5
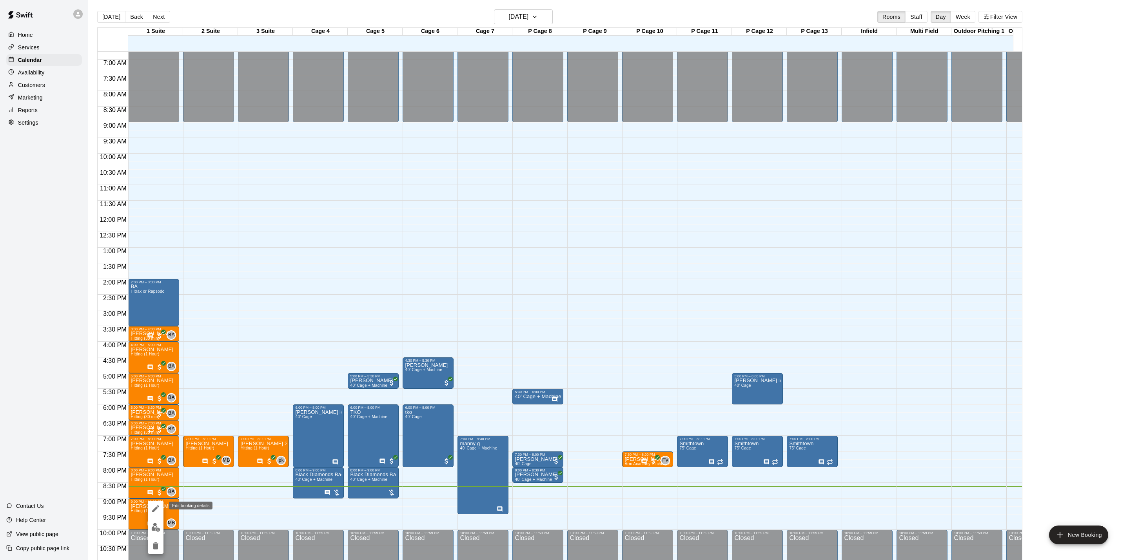
click at [154, 514] on button "edit" at bounding box center [156, 509] width 16 height 16
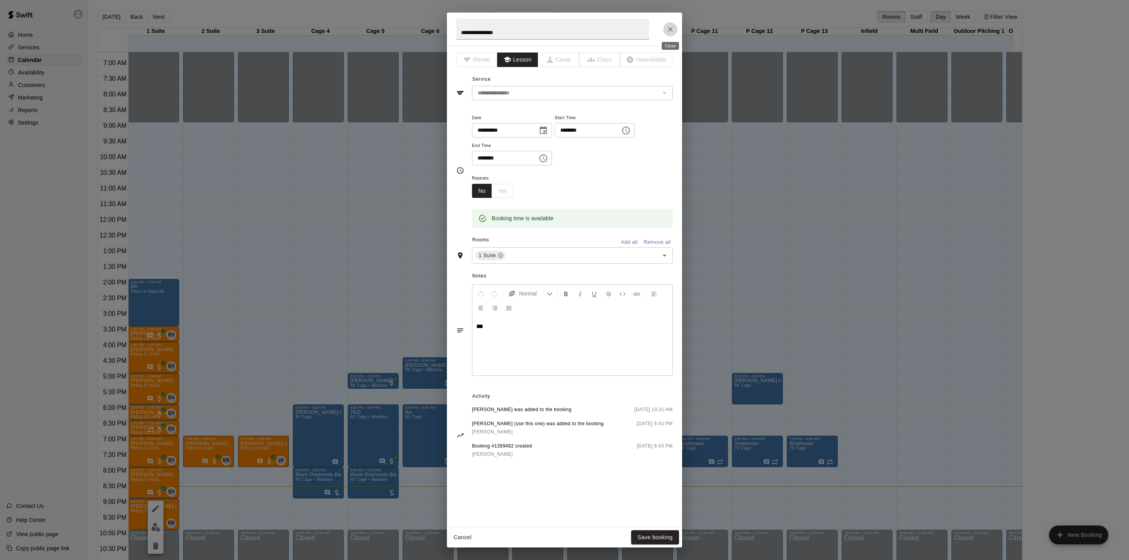
click at [670, 31] on icon "Close" at bounding box center [670, 29] width 8 height 8
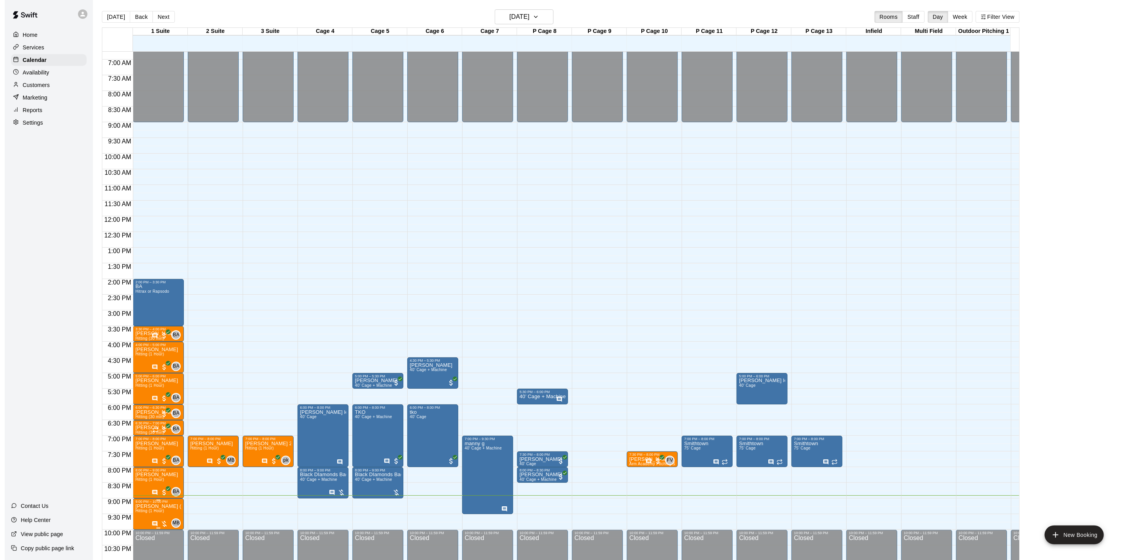
scroll to position [245, 0]
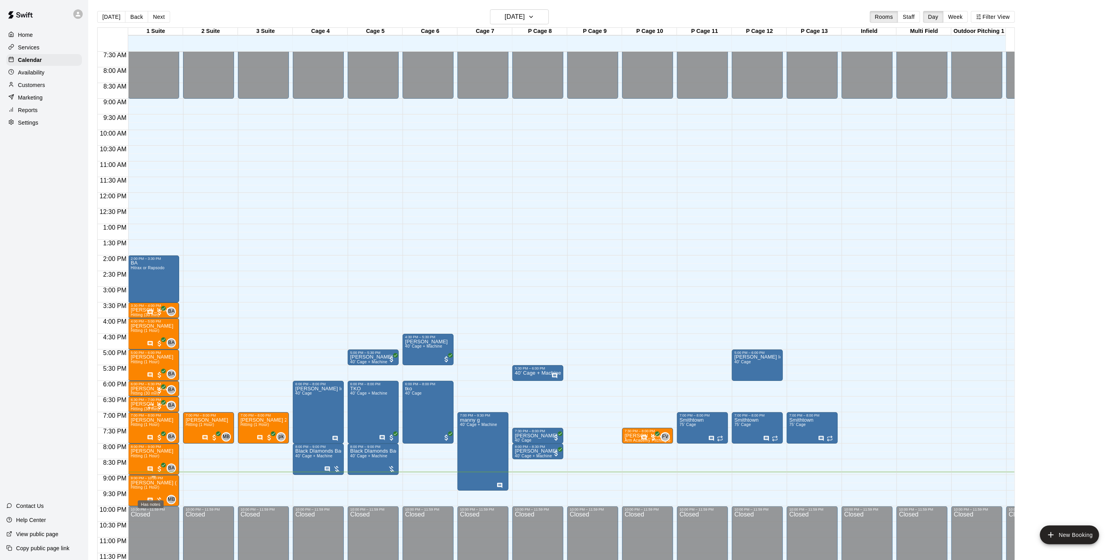
click at [149, 497] on icon "Has notes" at bounding box center [150, 500] width 6 height 6
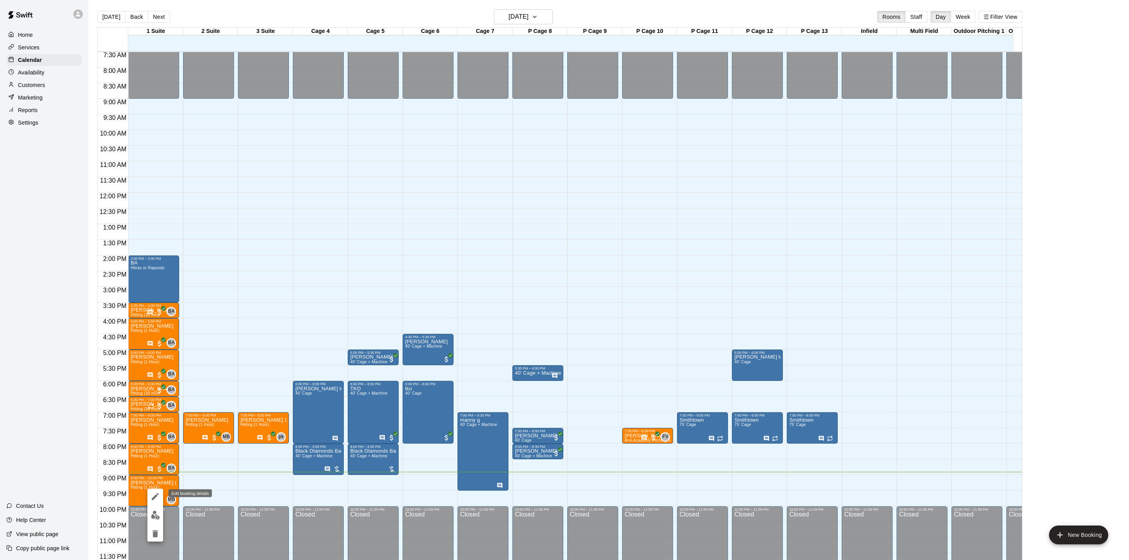
click at [155, 502] on button "edit" at bounding box center [155, 497] width 16 height 16
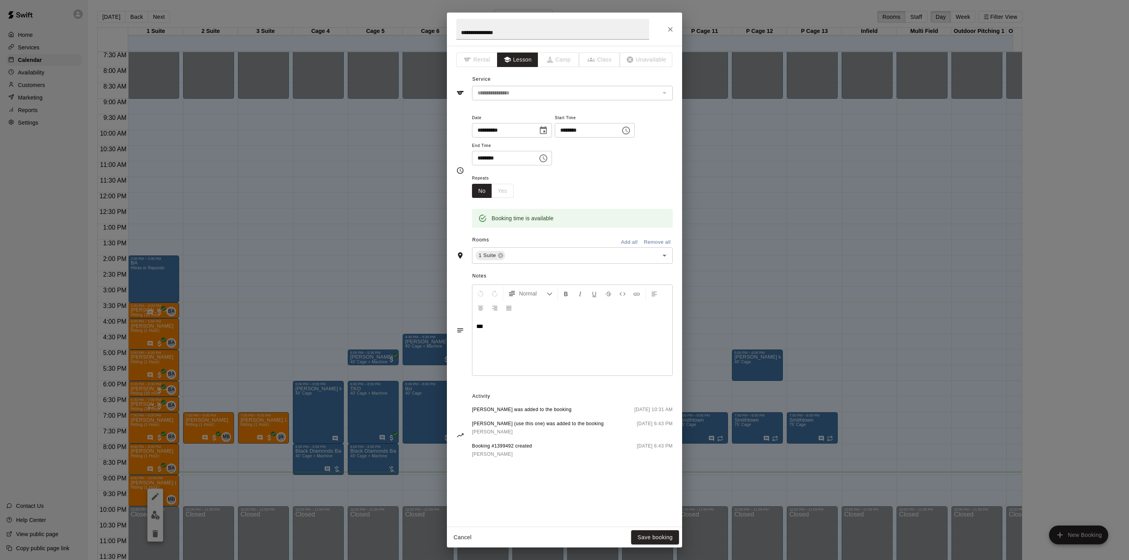
click at [668, 31] on icon "Close" at bounding box center [670, 29] width 5 height 5
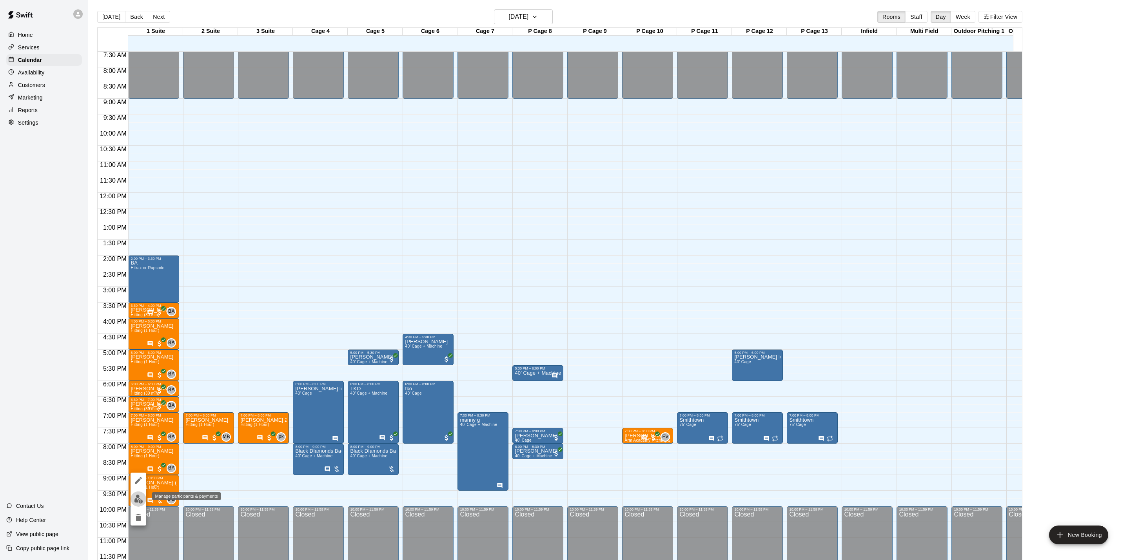
click at [140, 499] on img "edit" at bounding box center [138, 499] width 9 height 9
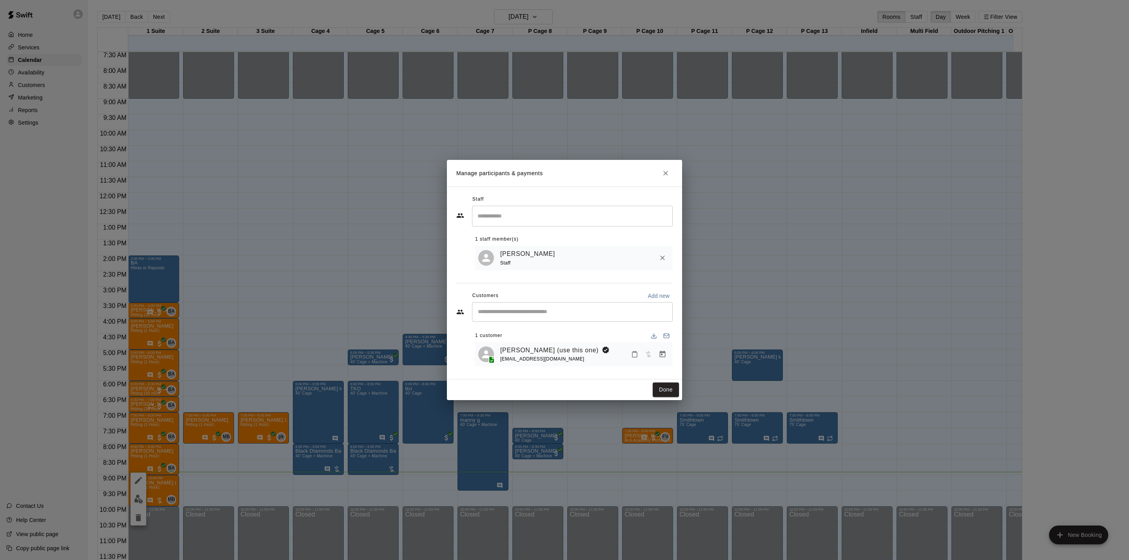
click at [661, 354] on icon "Manage bookings & payment" at bounding box center [662, 354] width 6 height 7
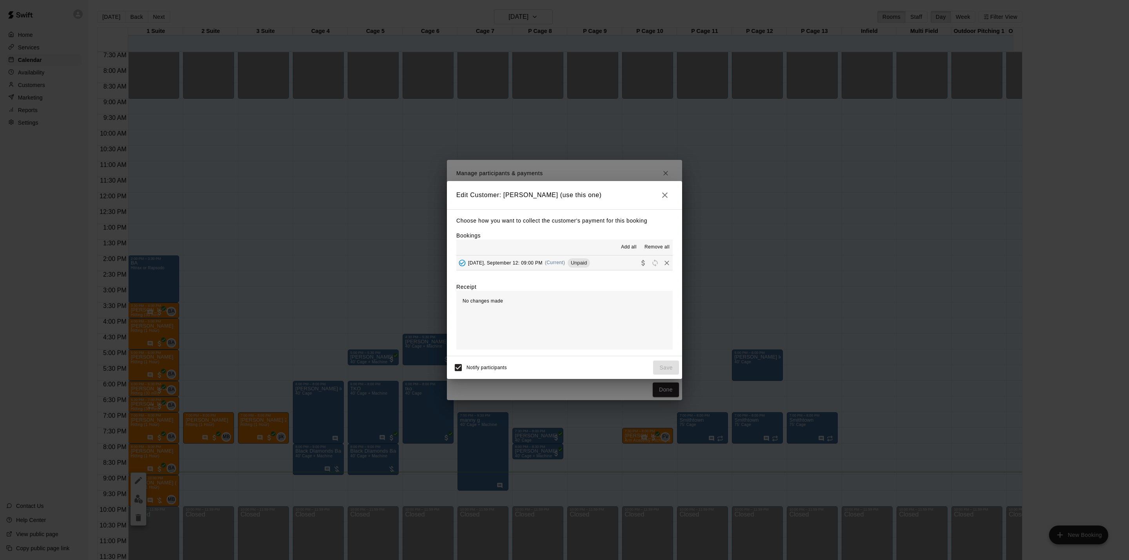
click at [612, 265] on button "[DATE], September 12: 09:00 PM (Current) Unpaid" at bounding box center [564, 262] width 216 height 14
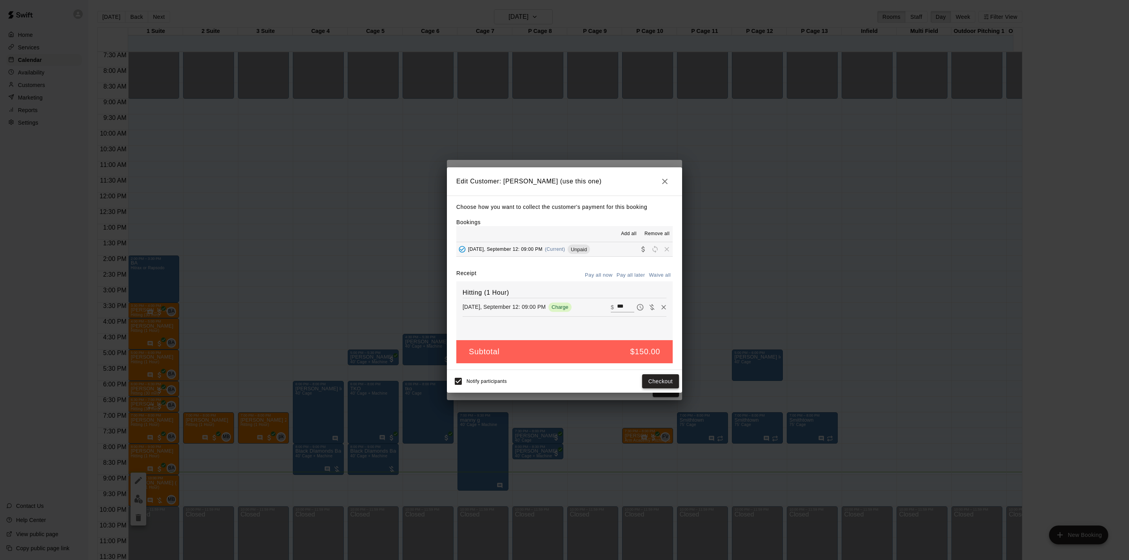
click at [658, 386] on button "Checkout" at bounding box center [660, 381] width 37 height 14
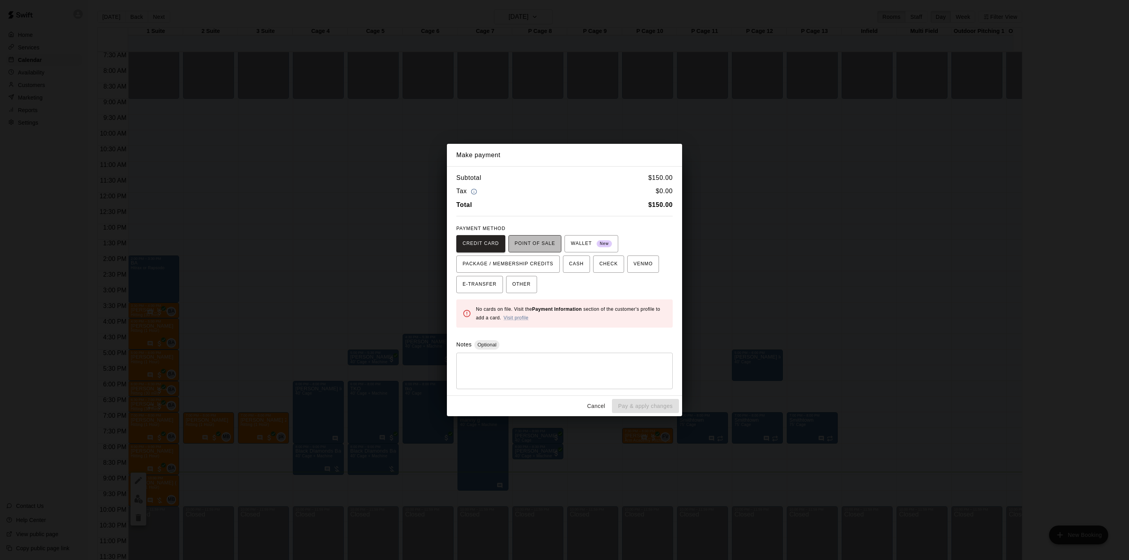
click at [547, 245] on span "POINT OF SALE" at bounding box center [534, 243] width 40 height 13
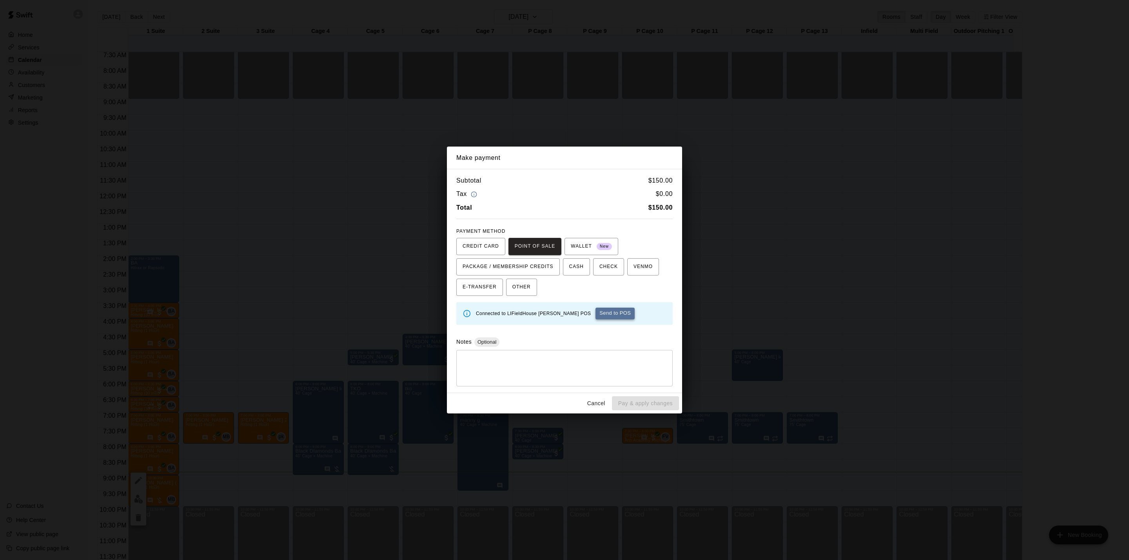
click at [595, 314] on button "Send to POS" at bounding box center [614, 314] width 39 height 12
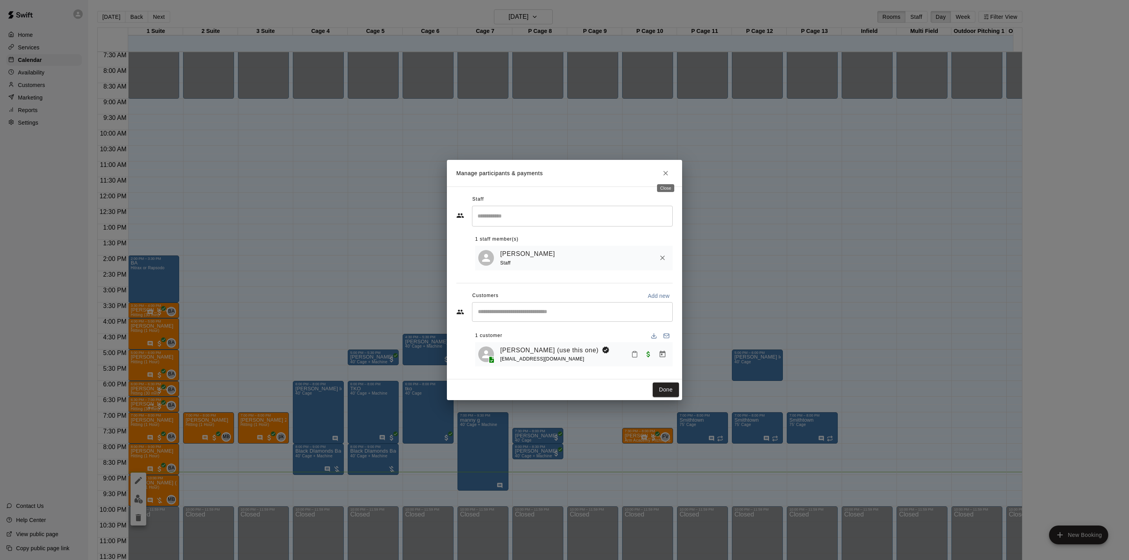
click at [669, 168] on button "Close" at bounding box center [665, 173] width 14 height 14
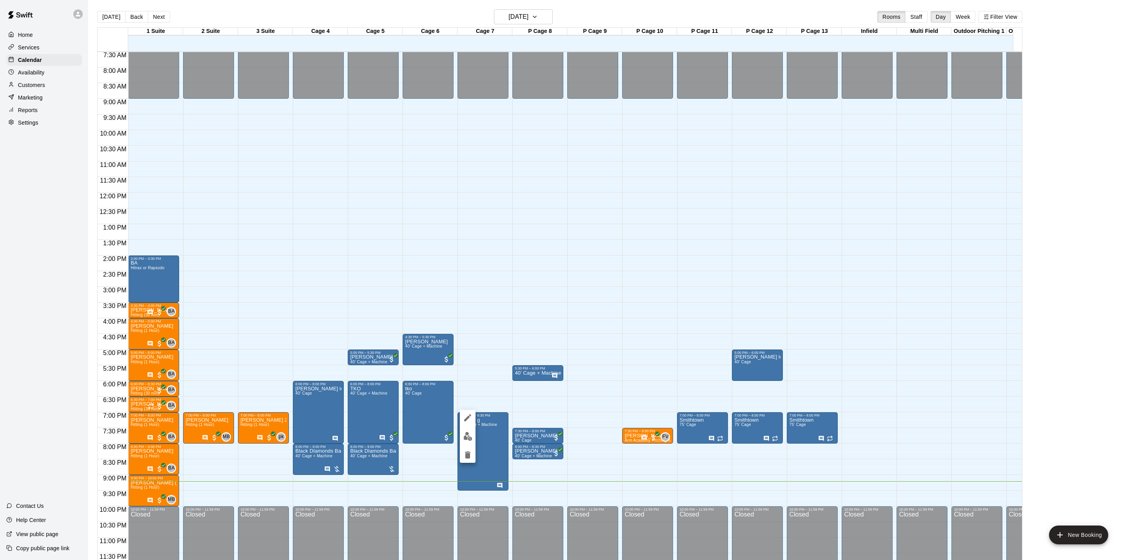
click at [464, 419] on icon "edit" at bounding box center [467, 417] width 9 height 9
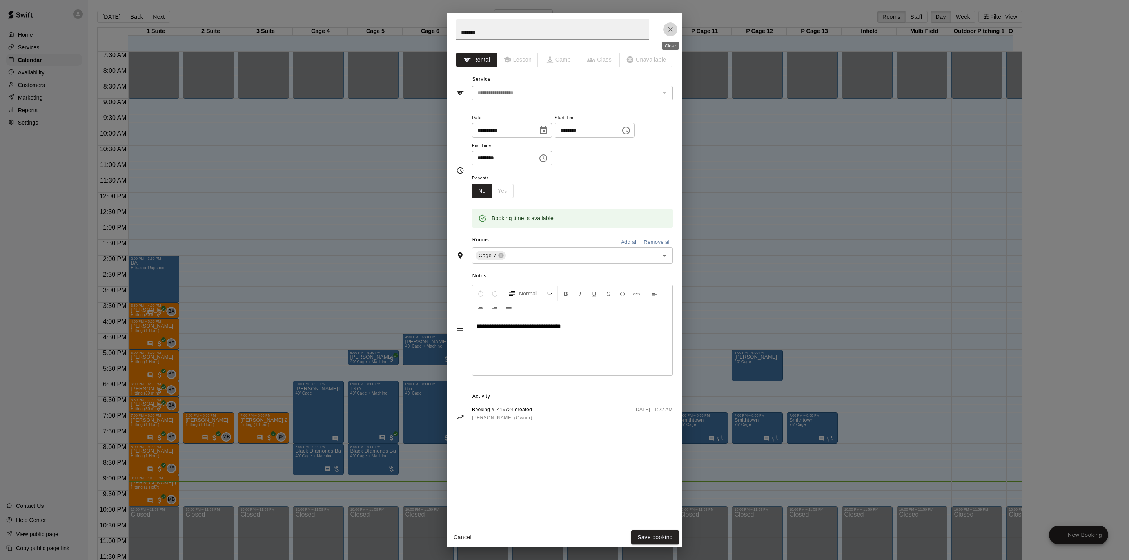
click at [667, 31] on icon "Close" at bounding box center [670, 29] width 8 height 8
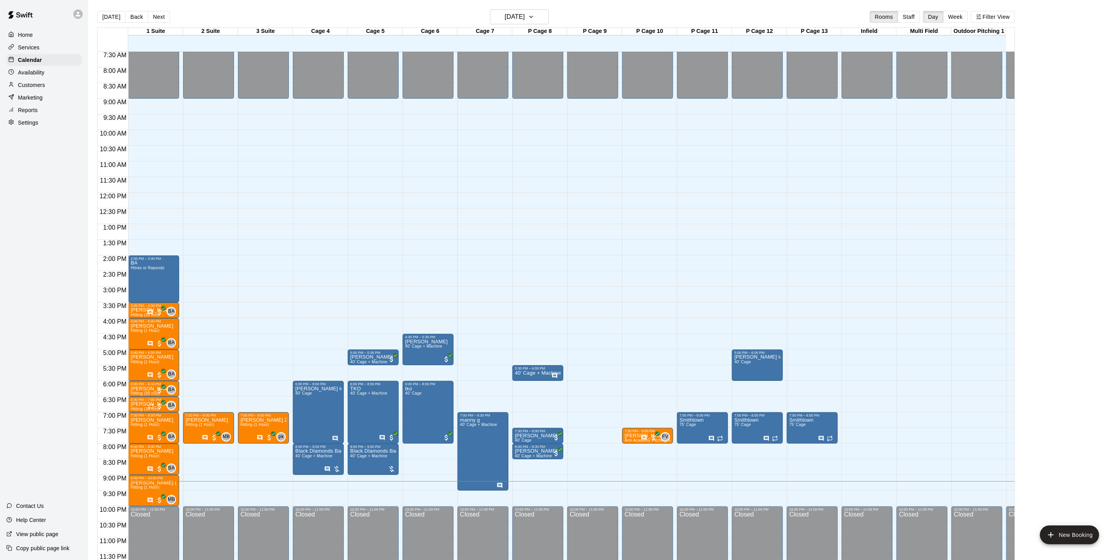
click at [42, 89] on p "Customers" at bounding box center [31, 85] width 27 height 8
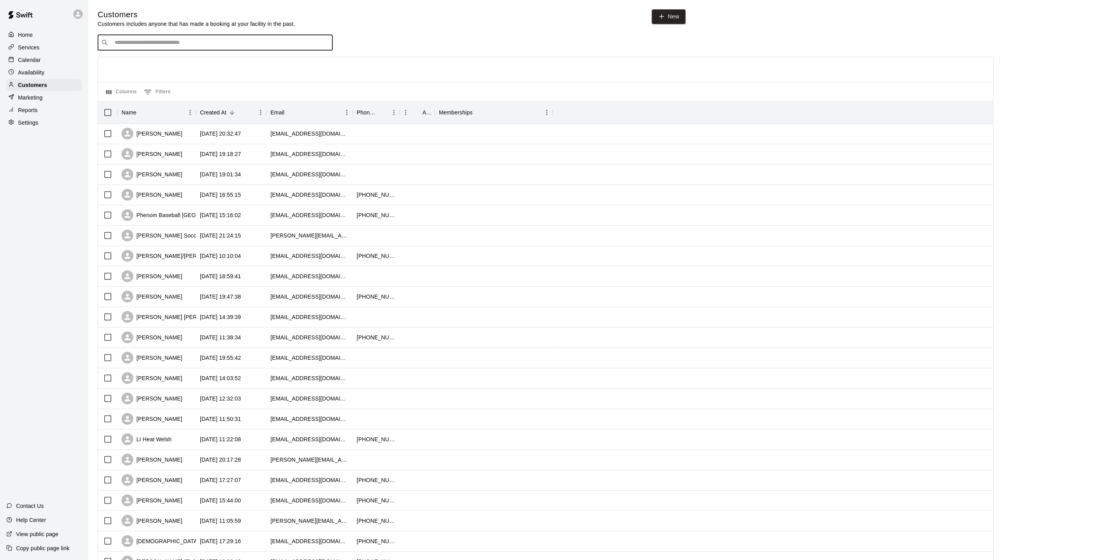
click at [172, 46] on input "Search customers by name or email" at bounding box center [220, 43] width 217 height 8
type input "*****"
click at [228, 57] on div "[PERSON_NAME] [EMAIL_ADDRESS][DOMAIN_NAME]" at bounding box center [223, 64] width 207 height 17
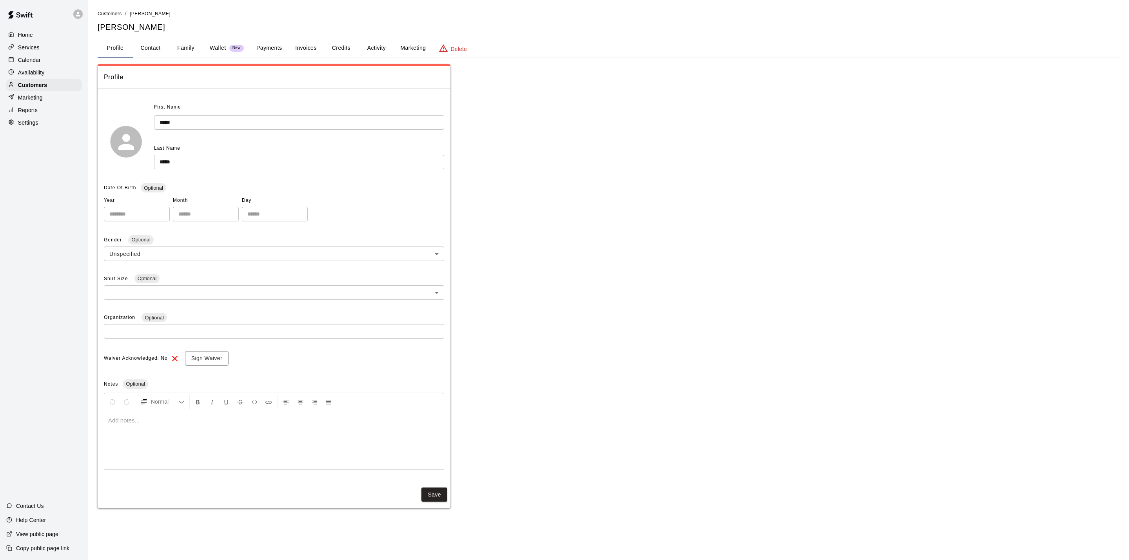
click at [268, 45] on button "Payments" at bounding box center [269, 48] width 38 height 19
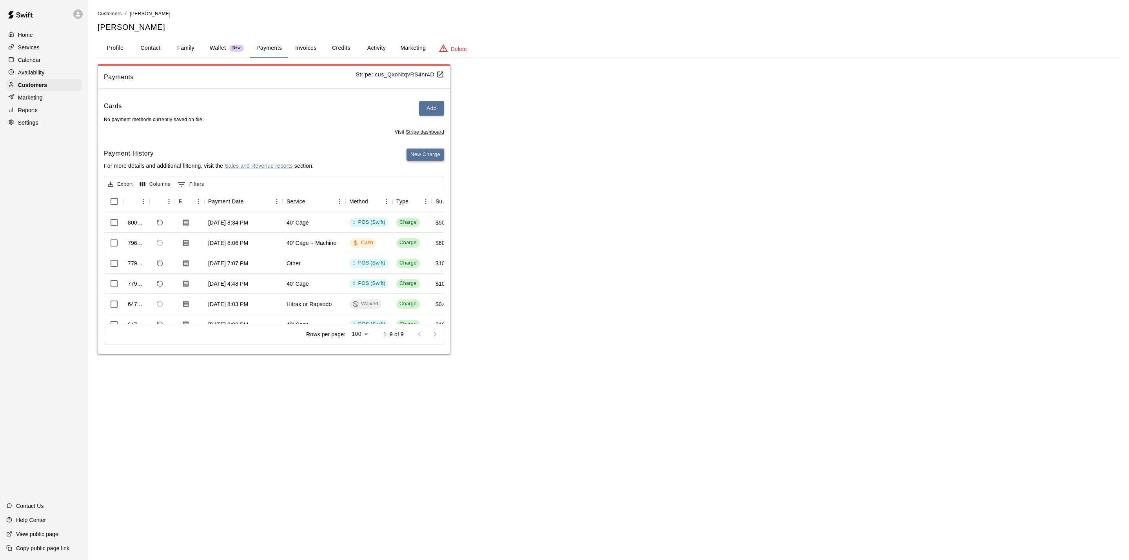
click at [427, 157] on button "New Charge" at bounding box center [425, 155] width 38 height 12
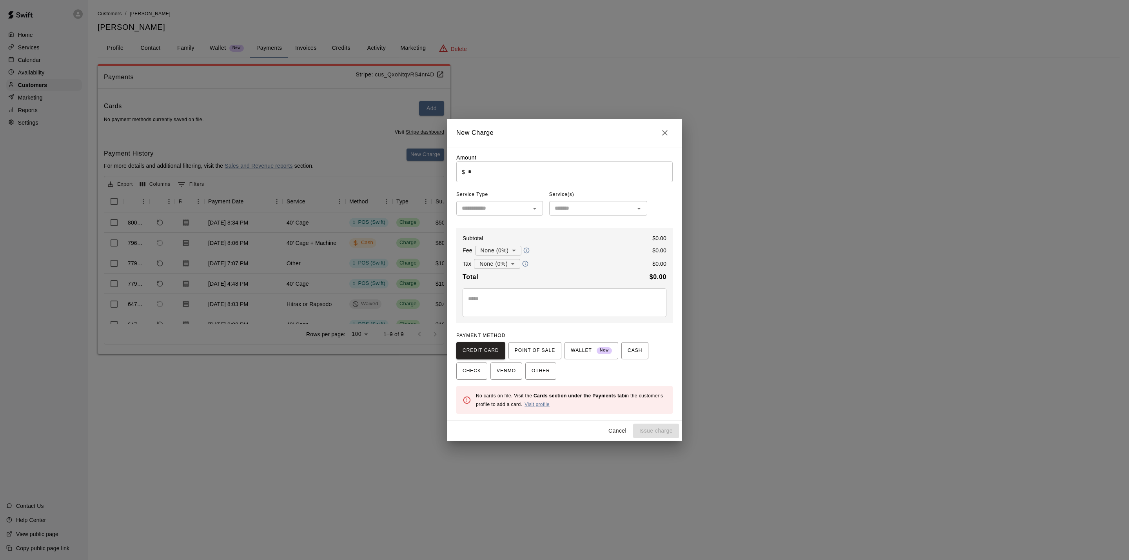
click at [533, 181] on input "*" at bounding box center [570, 171] width 205 height 21
click at [540, 347] on span "POINT OF SALE" at bounding box center [534, 350] width 40 height 13
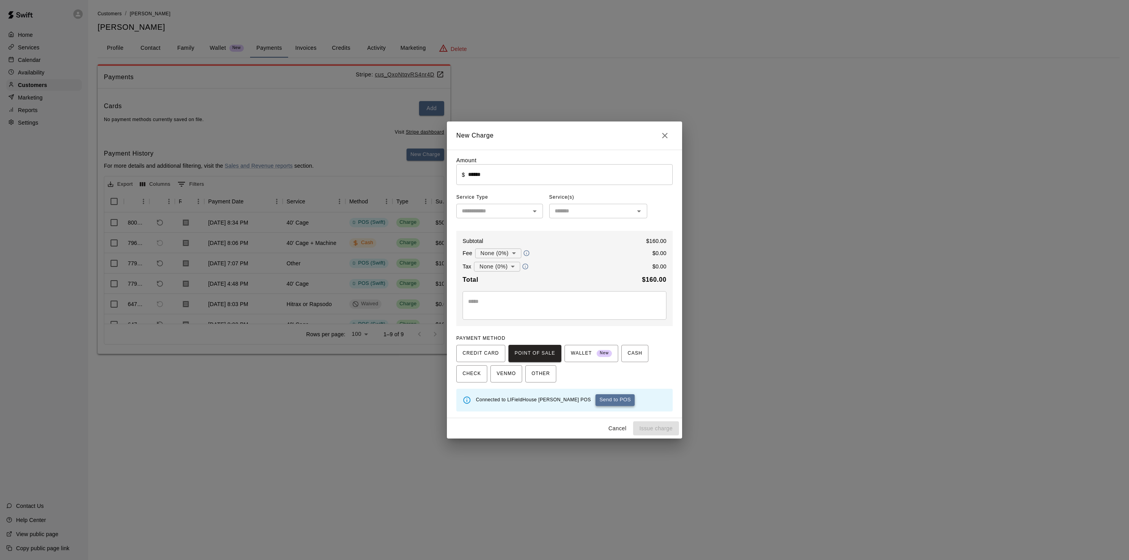
click at [595, 400] on button "Send to POS" at bounding box center [614, 400] width 39 height 12
type input "*"
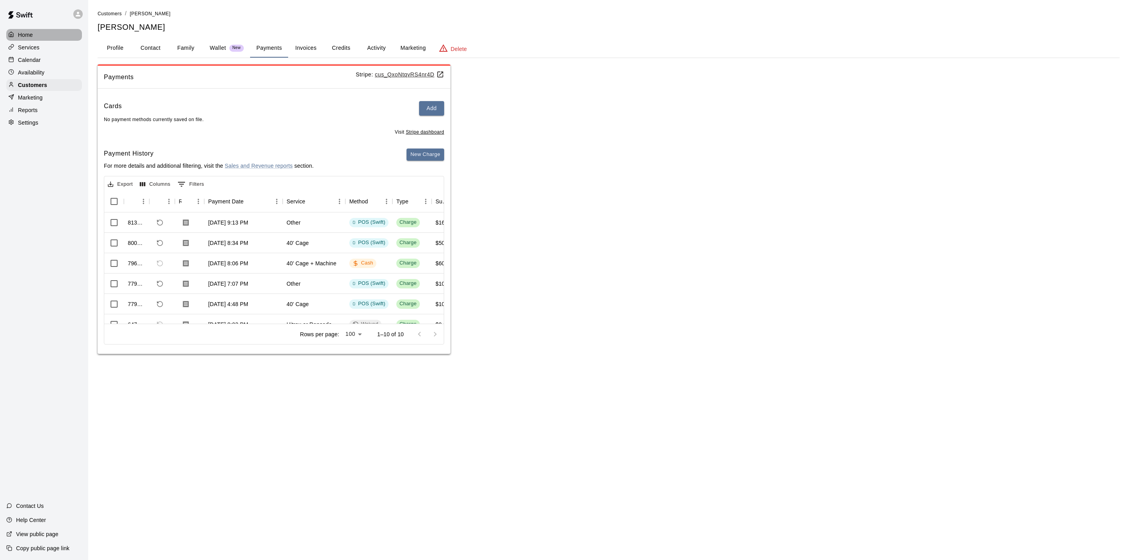
click at [21, 37] on p "Home" at bounding box center [25, 35] width 15 height 8
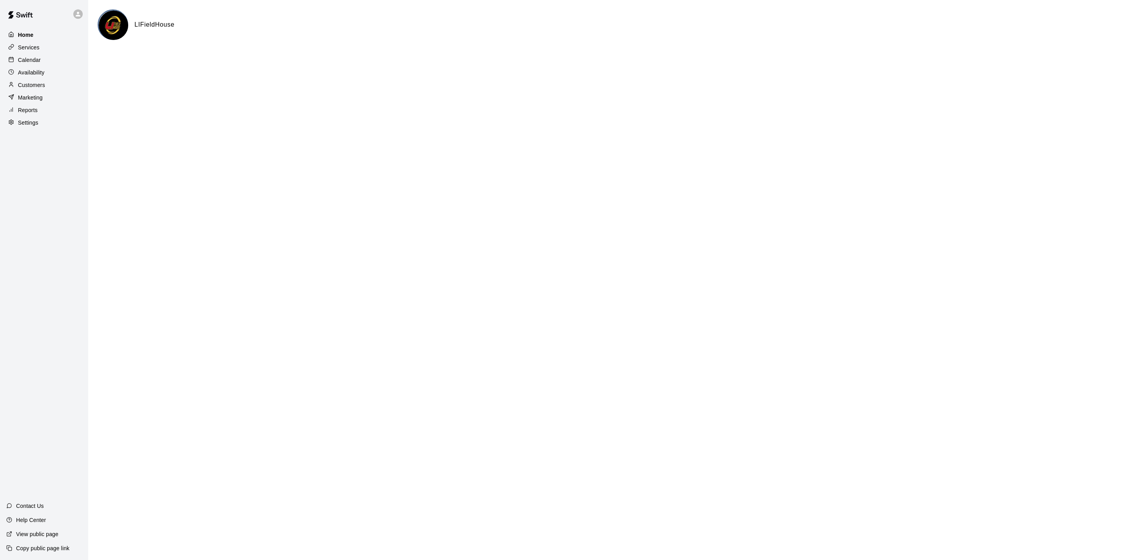
click at [57, 34] on div "Home" at bounding box center [44, 35] width 76 height 12
click at [34, 63] on p "Calendar" at bounding box center [29, 60] width 23 height 8
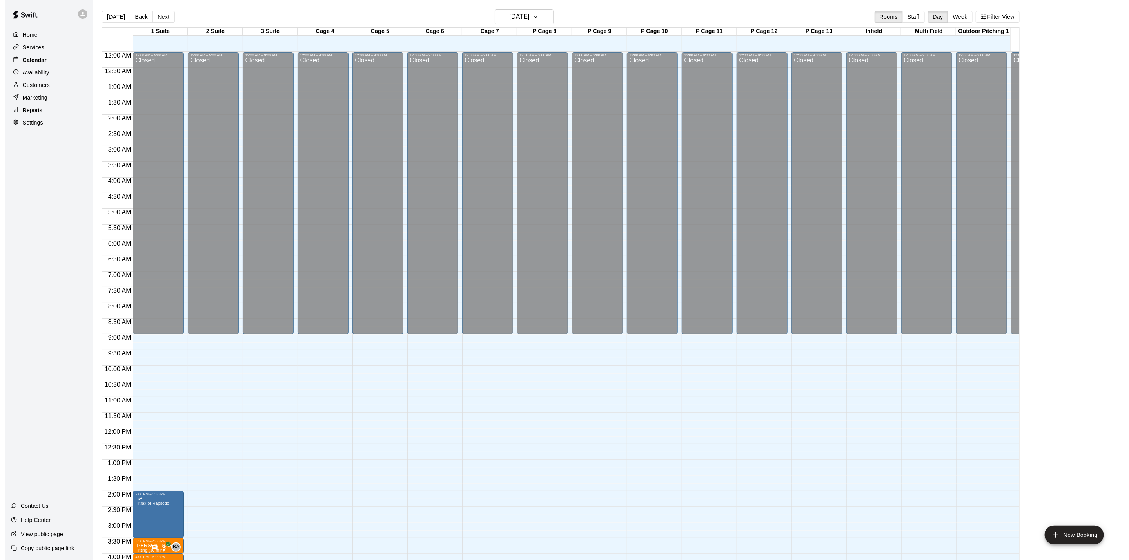
scroll to position [212, 0]
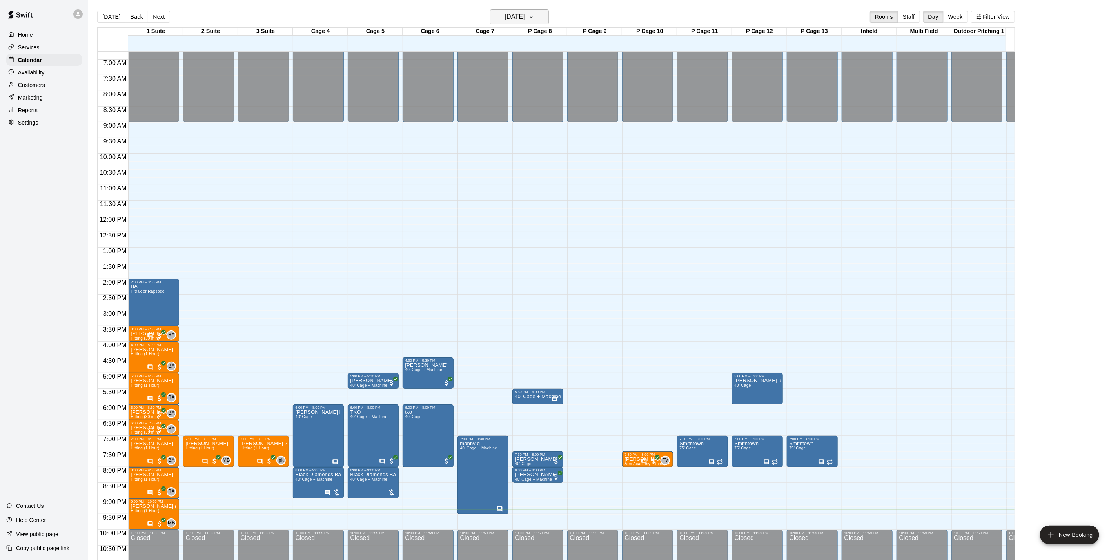
click at [505, 13] on h6 "[DATE]" at bounding box center [515, 16] width 20 height 11
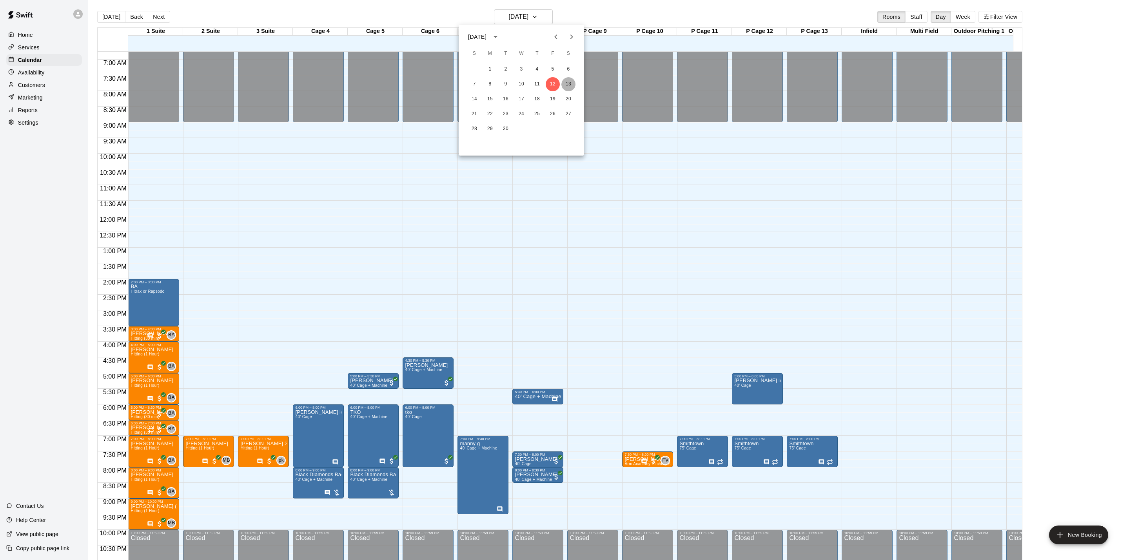
click at [574, 82] on button "13" at bounding box center [568, 84] width 14 height 14
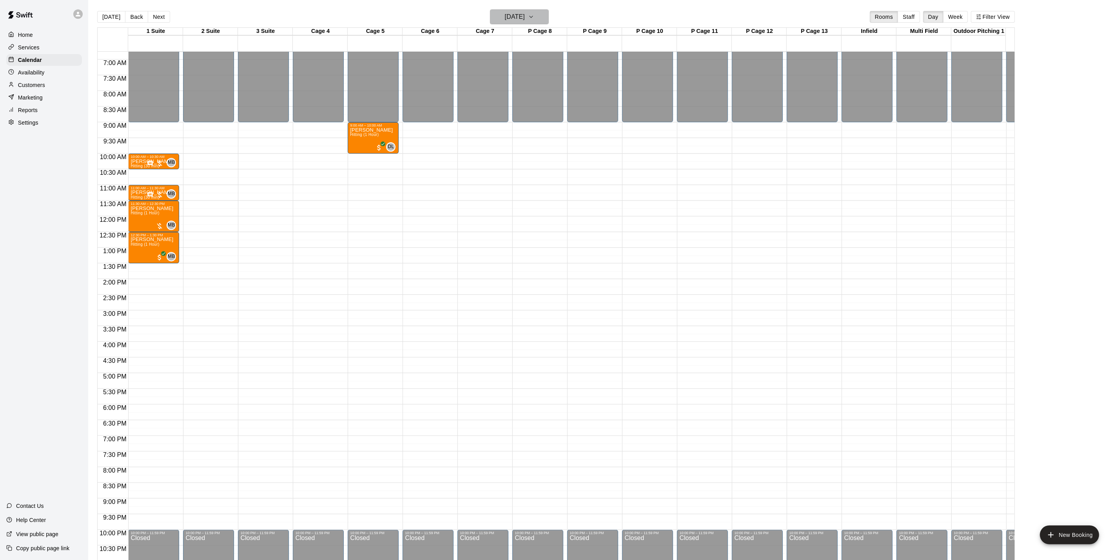
click at [525, 19] on h6 "[DATE]" at bounding box center [515, 16] width 20 height 11
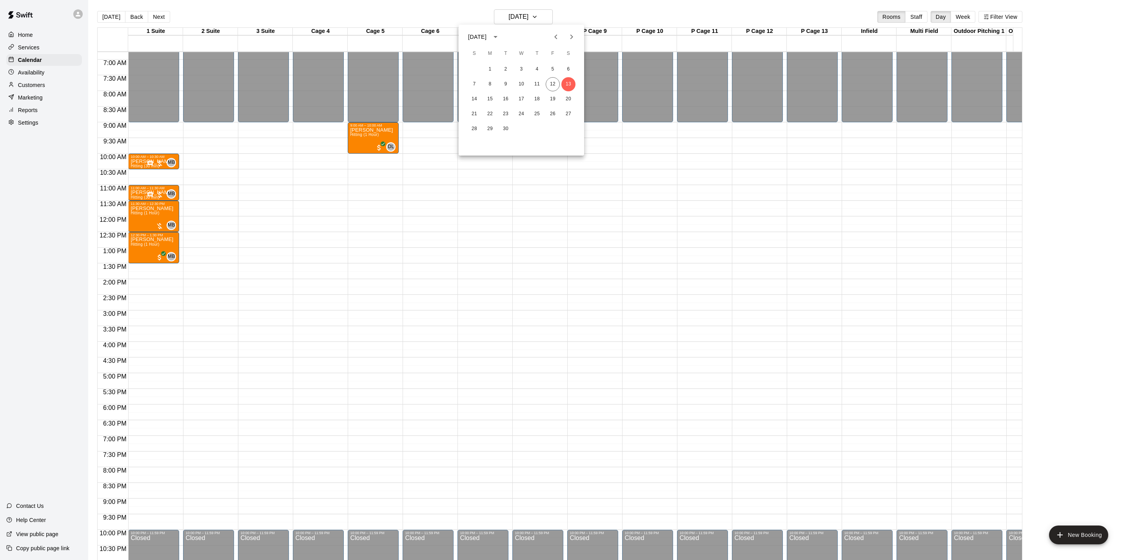
click at [569, 35] on icon "Next month" at bounding box center [571, 36] width 9 height 9
click at [551, 67] on button "3" at bounding box center [552, 69] width 14 height 14
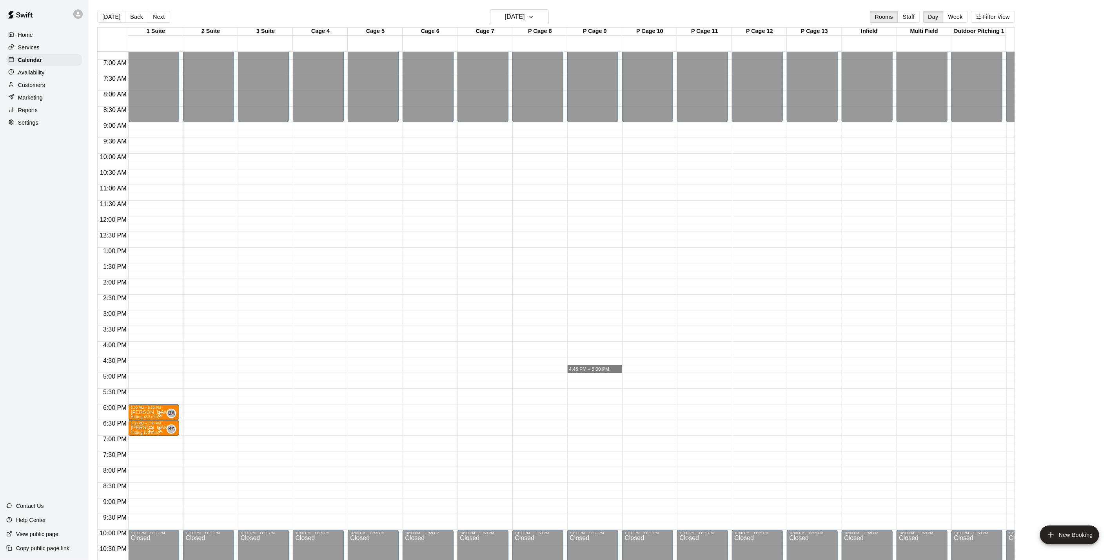
drag, startPoint x: 583, startPoint y: 366, endPoint x: 557, endPoint y: 367, distance: 25.9
click at [557, 367] on div "12:00 AM 12:30 AM 1:00 AM 1:30 AM 2:00 AM 2:30 AM 3:00 AM 3:30 AM 4:00 AM 4:30 …" at bounding box center [556, 310] width 917 height 518
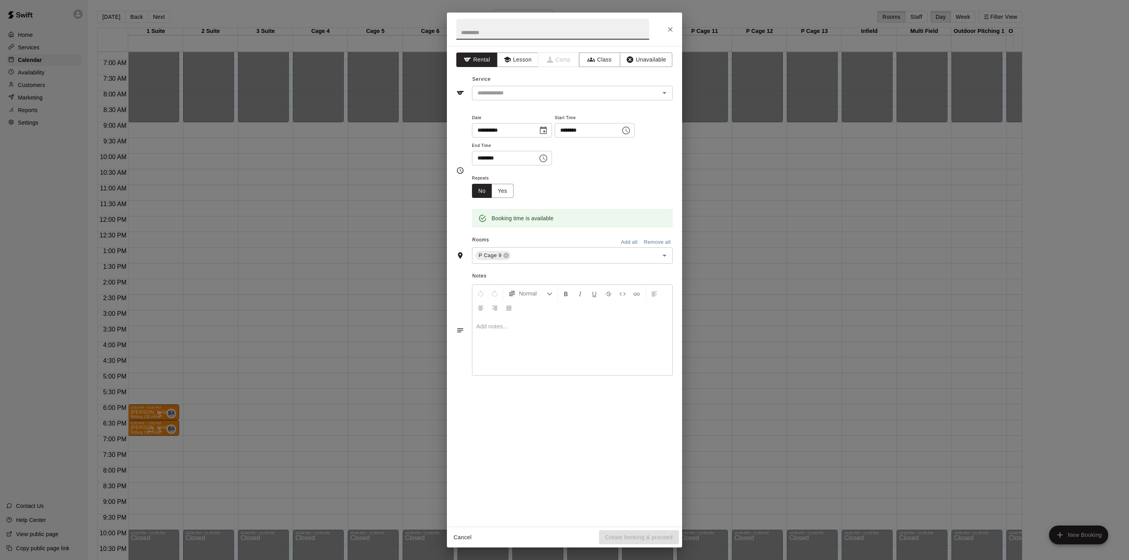
click at [665, 30] on button "Close" at bounding box center [670, 29] width 14 height 14
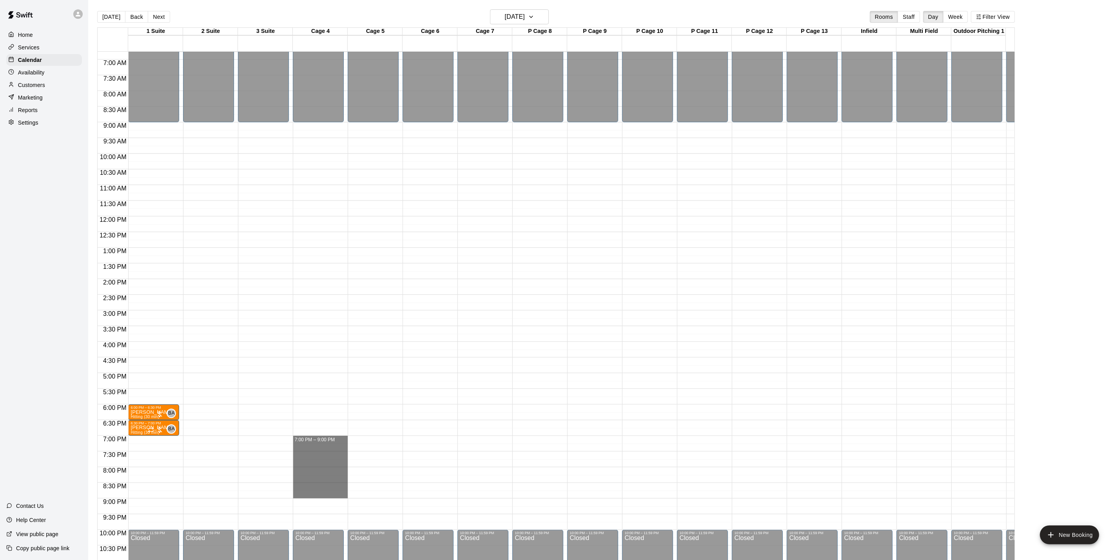
drag, startPoint x: 322, startPoint y: 439, endPoint x: 320, endPoint y: 493, distance: 54.1
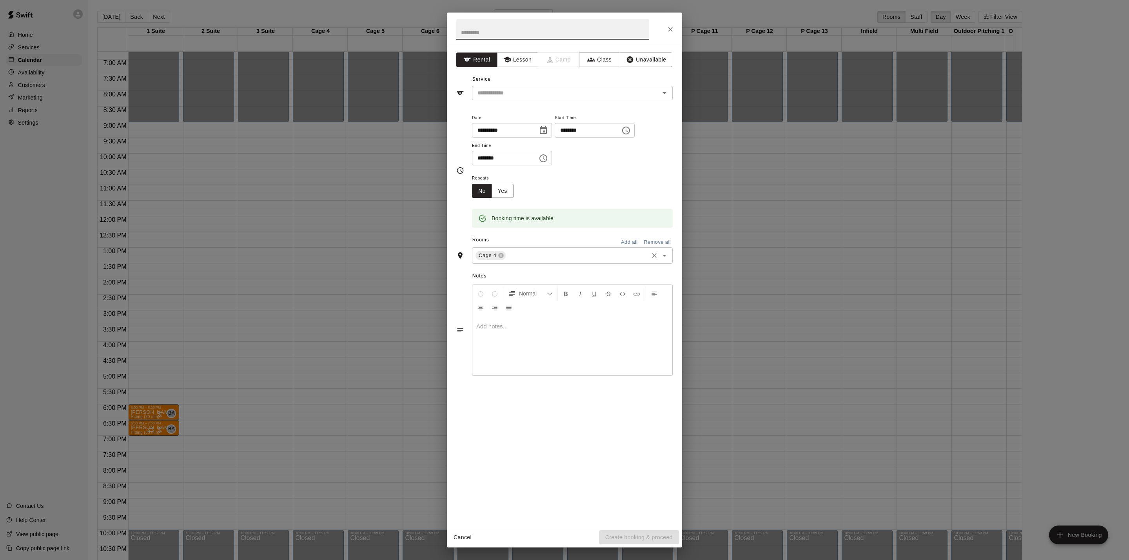
click at [514, 259] on input "text" at bounding box center [577, 256] width 140 height 10
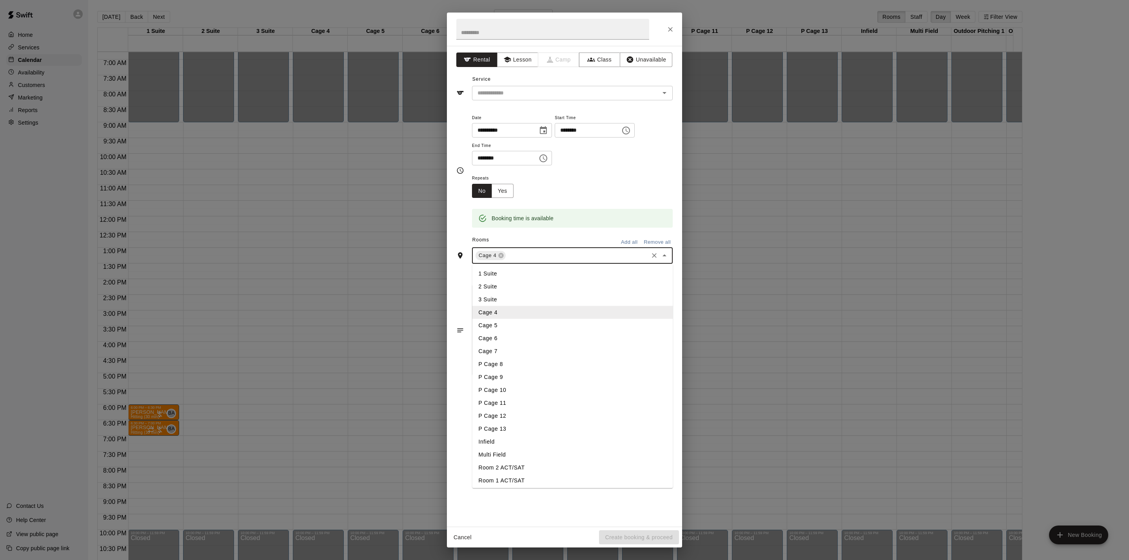
click at [516, 326] on li "Cage 5" at bounding box center [572, 325] width 201 height 13
click at [511, 89] on input "text" at bounding box center [560, 93] width 173 height 10
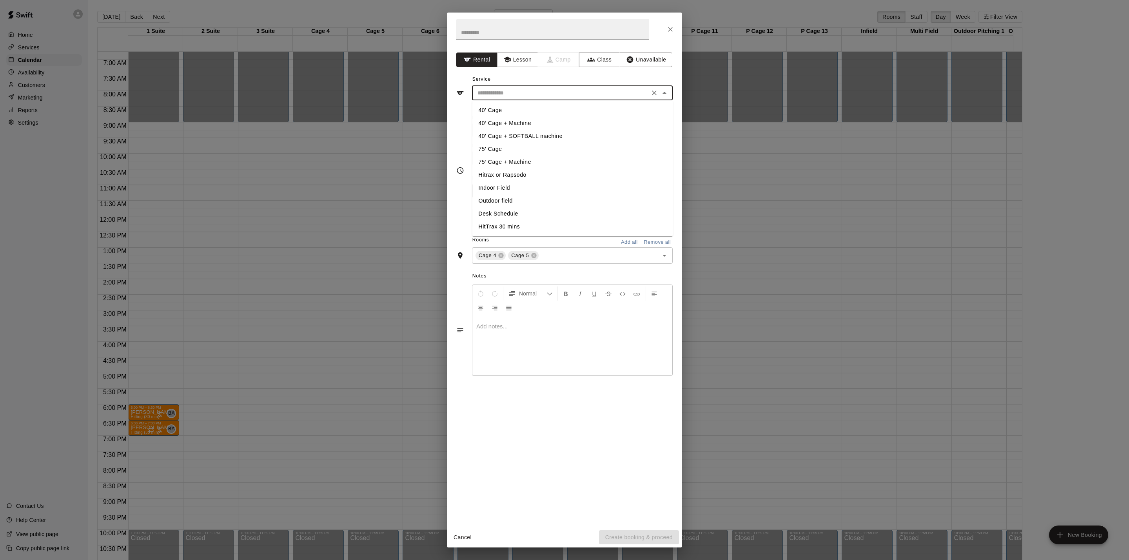
click at [520, 118] on li "40’ Cage + Machine" at bounding box center [572, 123] width 201 height 13
type input "**********"
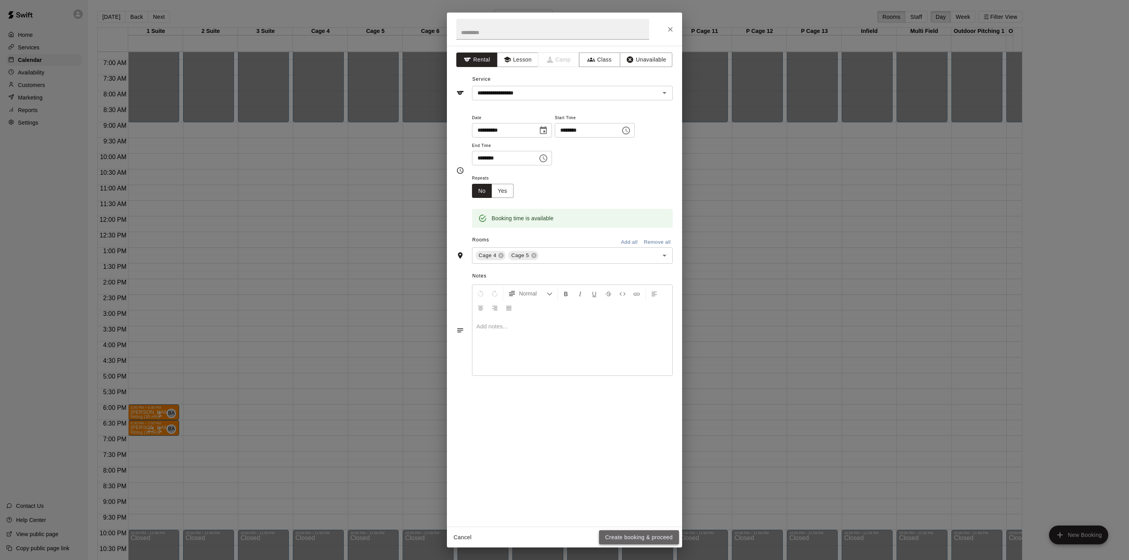
click at [665, 536] on button "Create booking & proceed" at bounding box center [639, 537] width 80 height 14
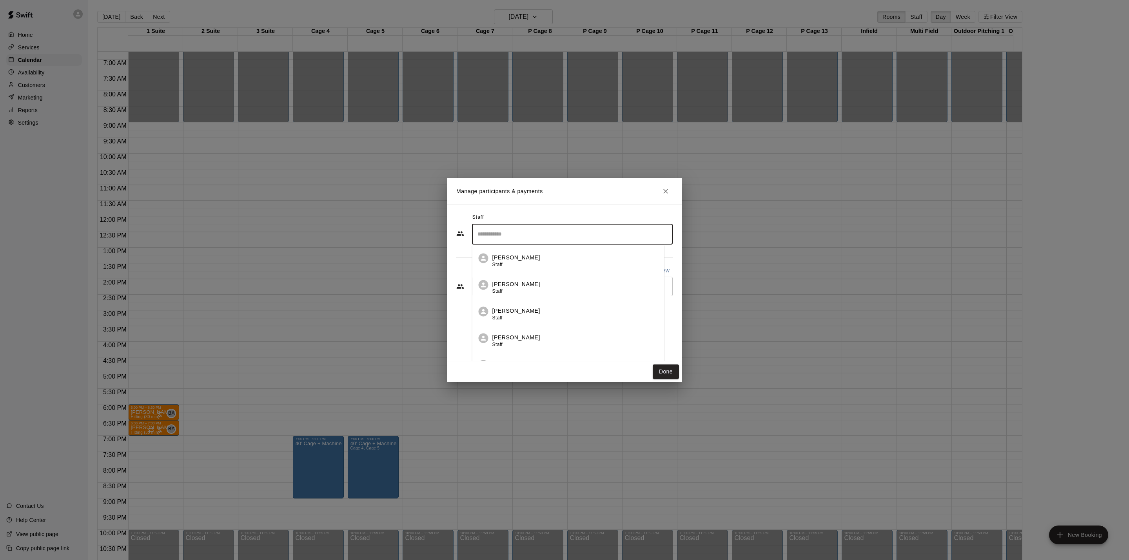
click at [521, 230] on input "Search staff" at bounding box center [572, 234] width 194 height 14
type input "*"
click at [583, 207] on div "Staff ​ Customers Add new ​" at bounding box center [564, 283] width 235 height 157
click at [539, 284] on input "Start typing to search customers..." at bounding box center [572, 287] width 194 height 8
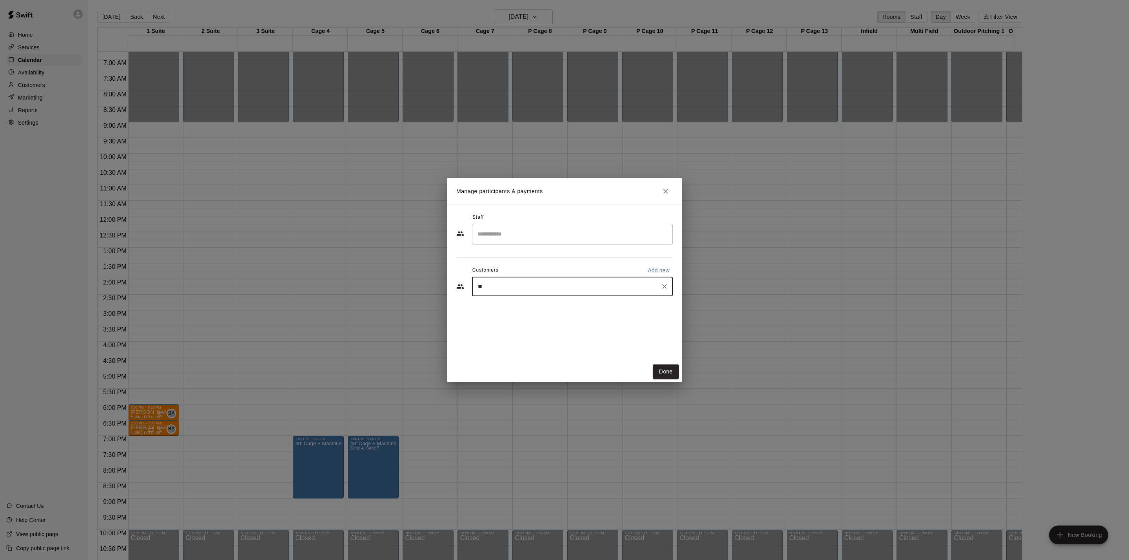
type input "***"
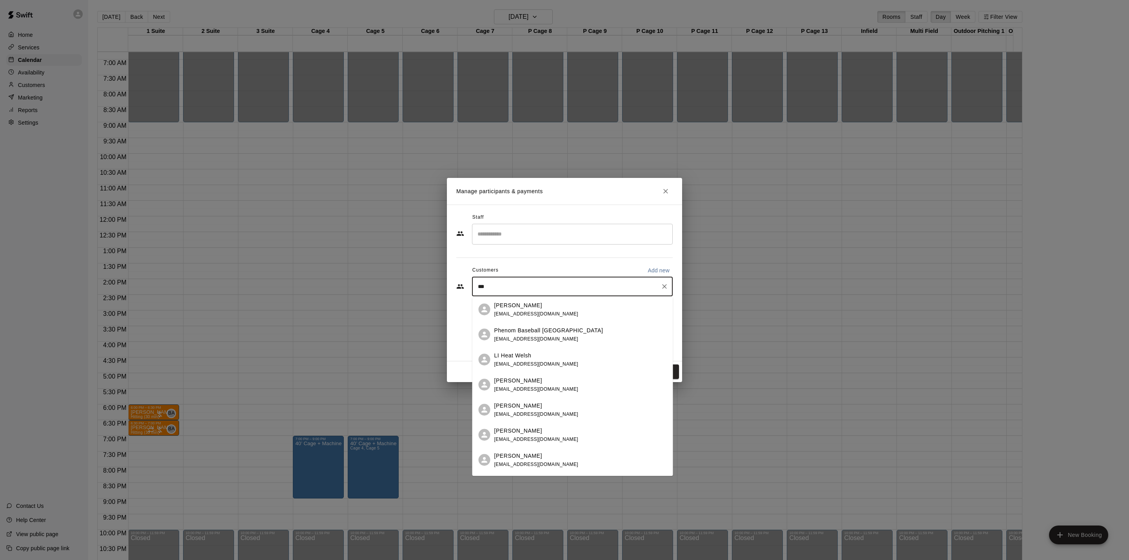
click at [534, 328] on p "Phenom Baseball [GEOGRAPHIC_DATA]" at bounding box center [548, 330] width 109 height 8
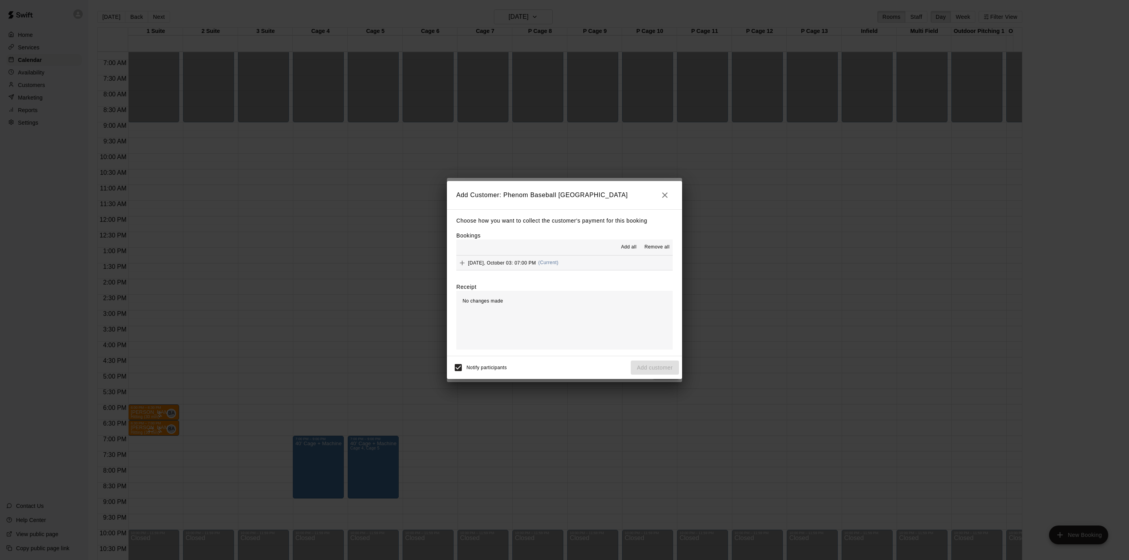
click at [585, 270] on button "Friday, October 03: 07:00 PM (Current)" at bounding box center [564, 262] width 216 height 14
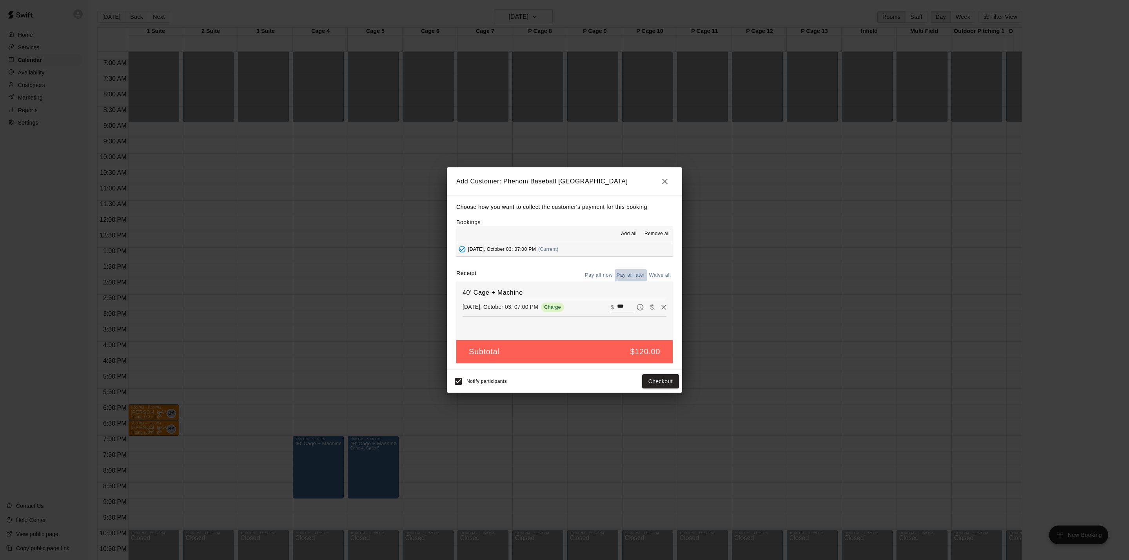
click at [616, 274] on button "Pay all later" at bounding box center [630, 275] width 33 height 12
click at [645, 379] on button "Add customer" at bounding box center [654, 381] width 48 height 14
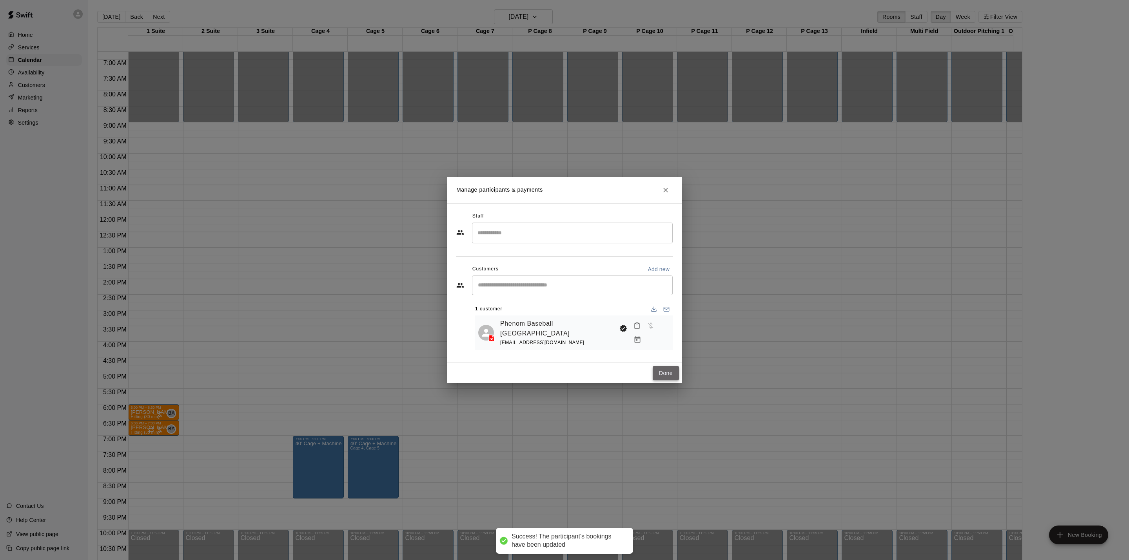
click at [661, 375] on button "Done" at bounding box center [665, 373] width 26 height 14
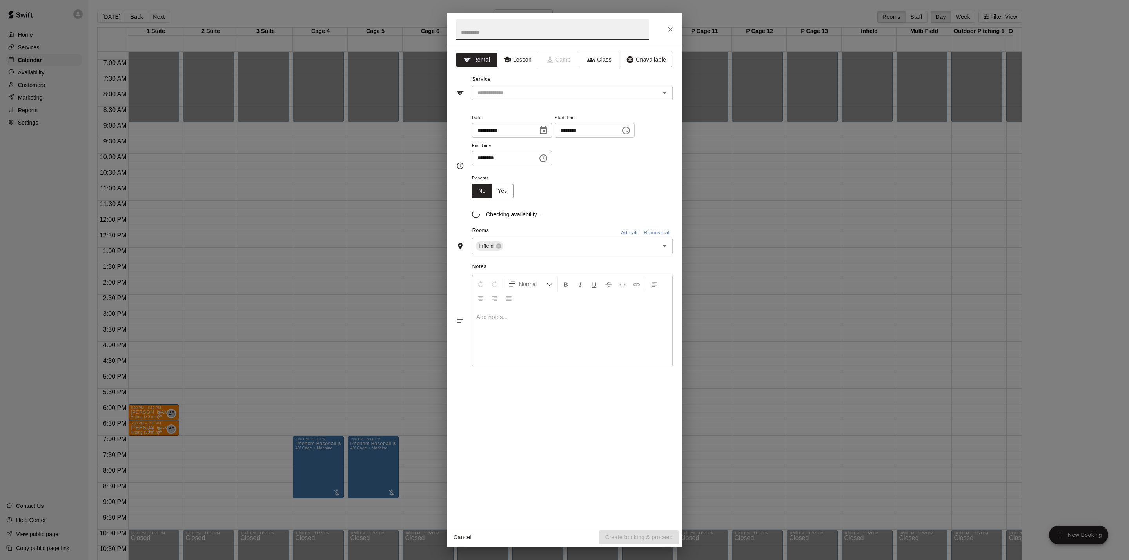
click at [663, 25] on div at bounding box center [564, 29] width 235 height 33
click at [665, 25] on button "Close" at bounding box center [670, 29] width 14 height 14
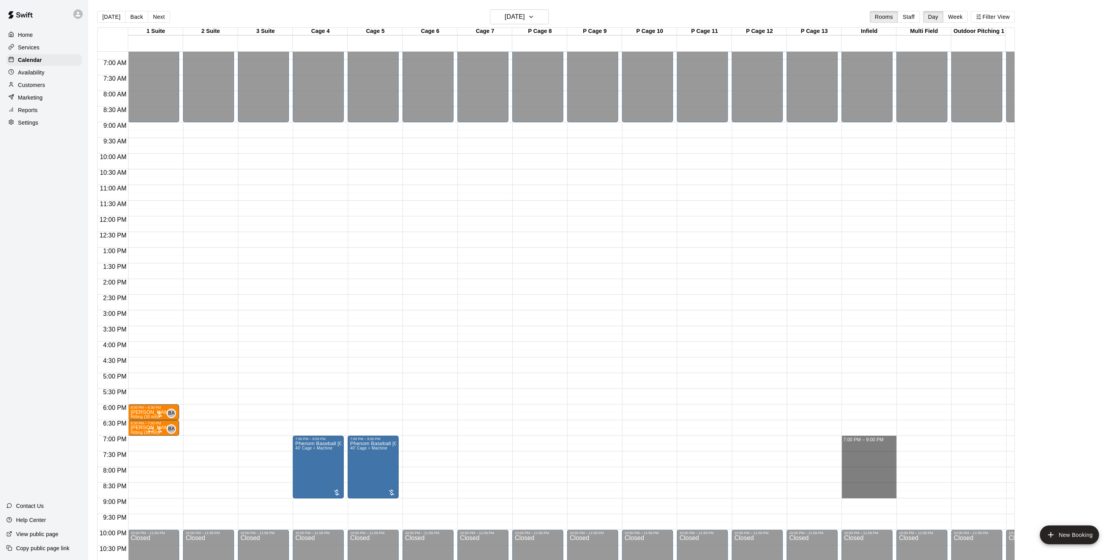
drag, startPoint x: 854, startPoint y: 437, endPoint x: 851, endPoint y: 492, distance: 55.3
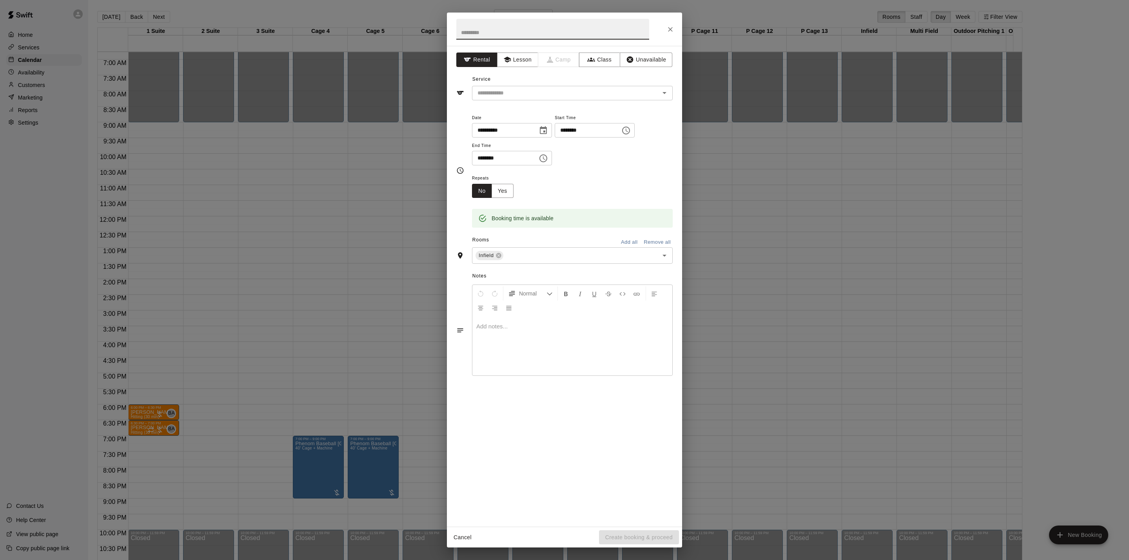
click at [519, 103] on div "**********" at bounding box center [564, 286] width 235 height 481
click at [519, 98] on input "text" at bounding box center [560, 93] width 173 height 10
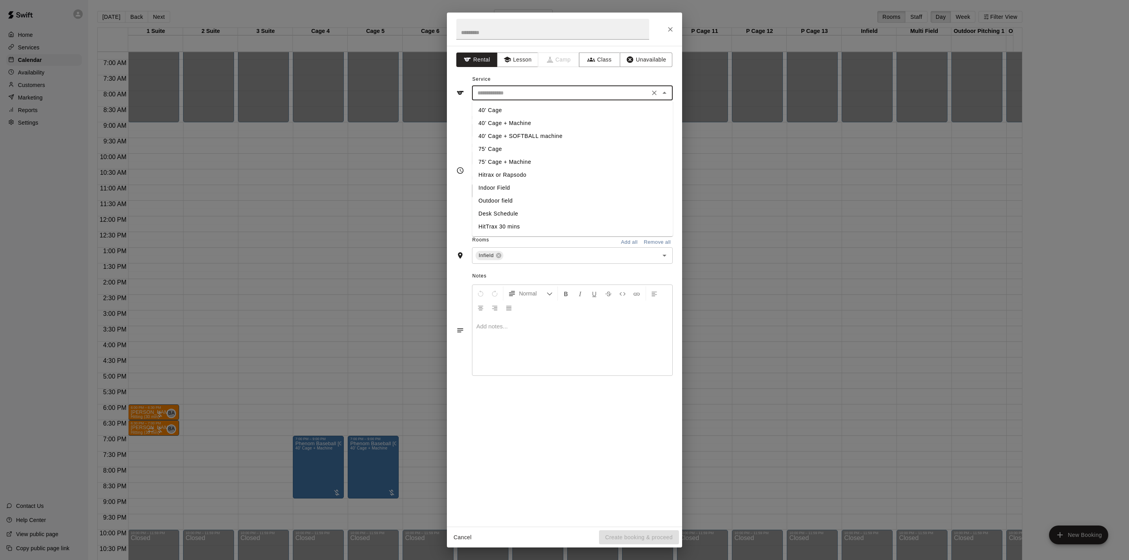
click at [517, 201] on li "Outdoor field" at bounding box center [572, 200] width 201 height 13
type input "**********"
click at [550, 98] on input "**********" at bounding box center [560, 93] width 173 height 10
click at [540, 78] on div "**********" at bounding box center [564, 86] width 216 height 27
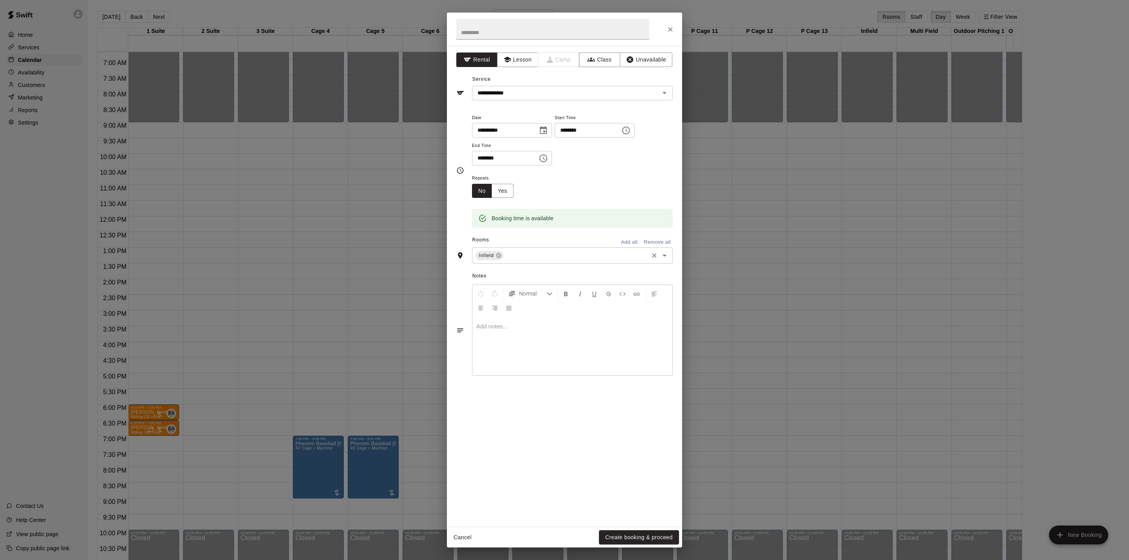
click at [518, 253] on input "text" at bounding box center [575, 256] width 143 height 10
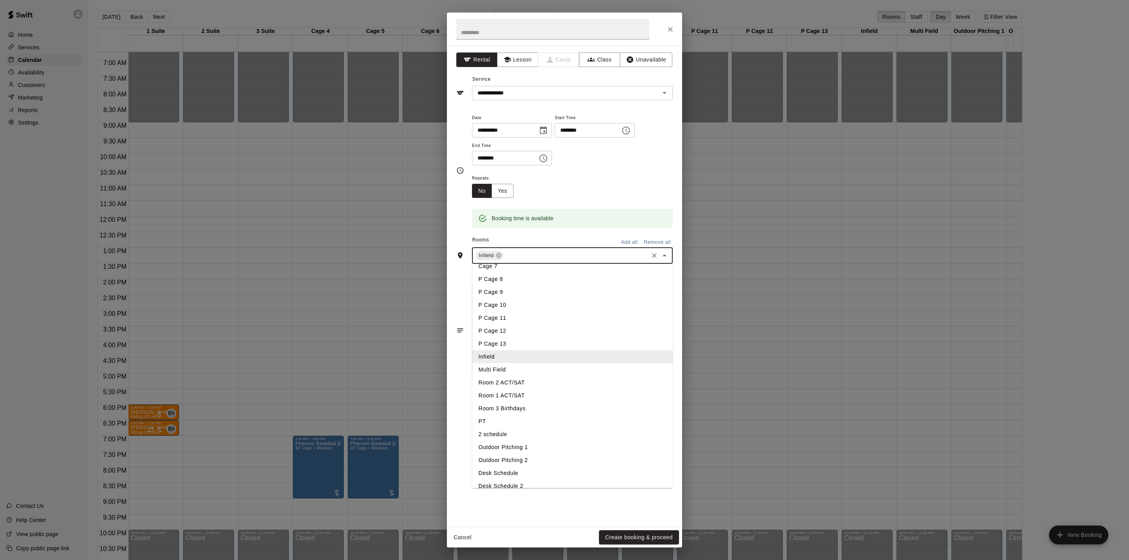
scroll to position [92, 0]
click at [592, 439] on li "Outdoor Pitching 1" at bounding box center [572, 440] width 201 height 13
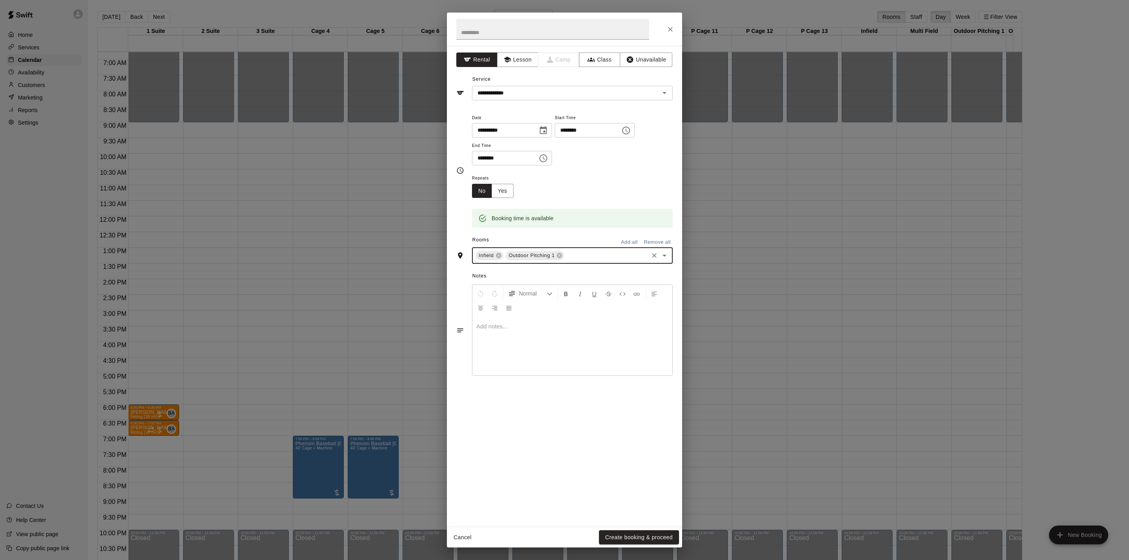
click at [587, 255] on input "text" at bounding box center [606, 256] width 82 height 10
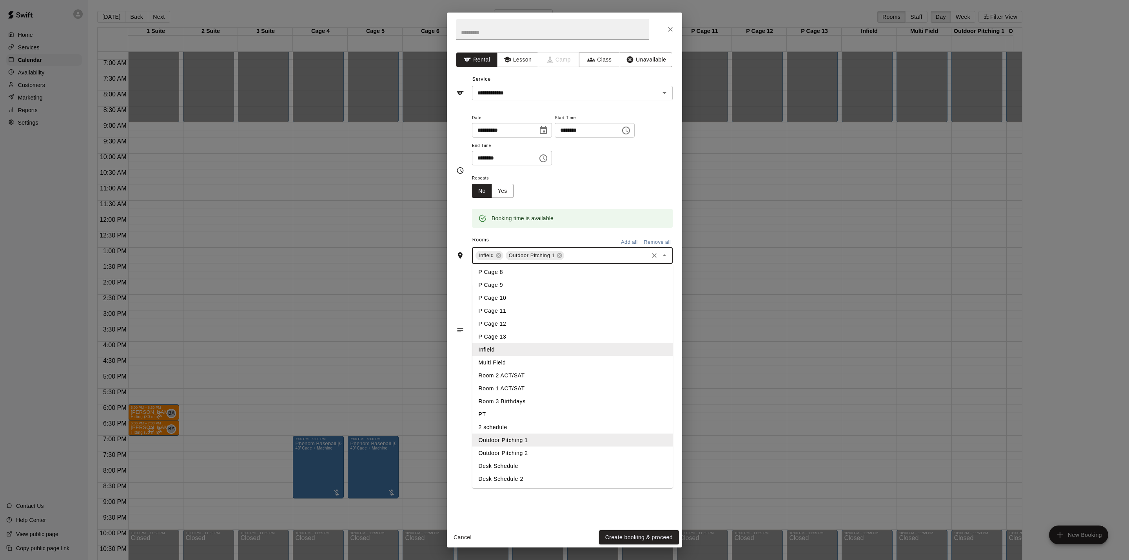
click at [528, 449] on li "Outdoor Pitching 2" at bounding box center [572, 453] width 201 height 13
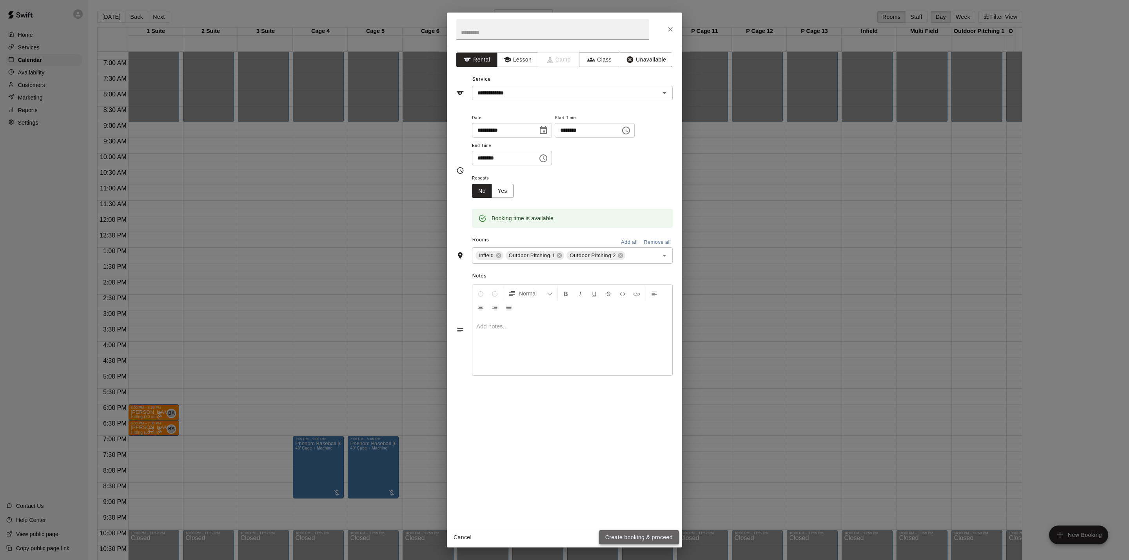
click at [611, 532] on button "Create booking & proceed" at bounding box center [639, 537] width 80 height 14
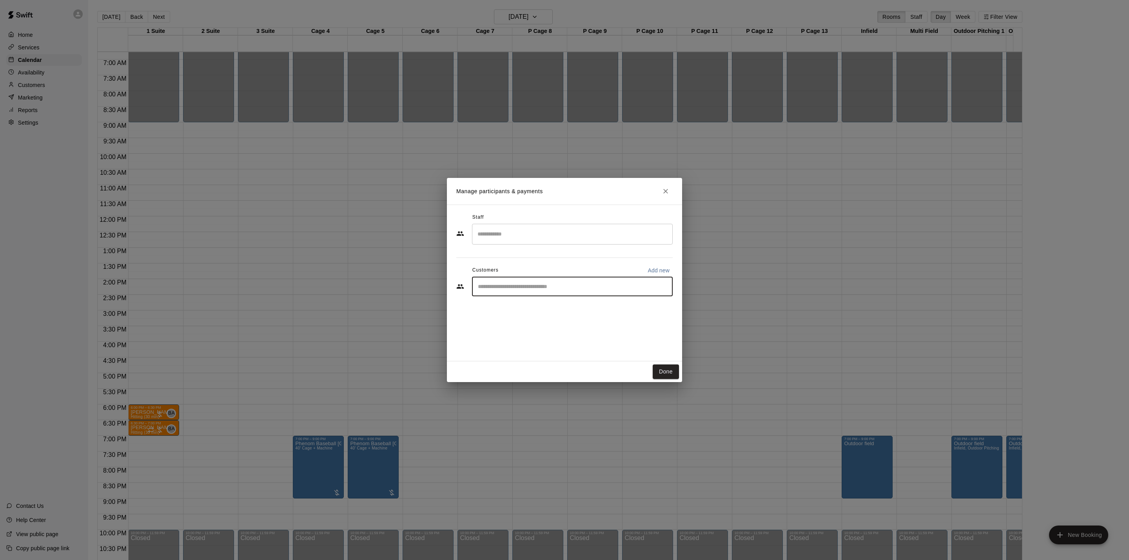
click at [533, 289] on input "Start typing to search customers..." at bounding box center [572, 287] width 194 height 8
type input "****"
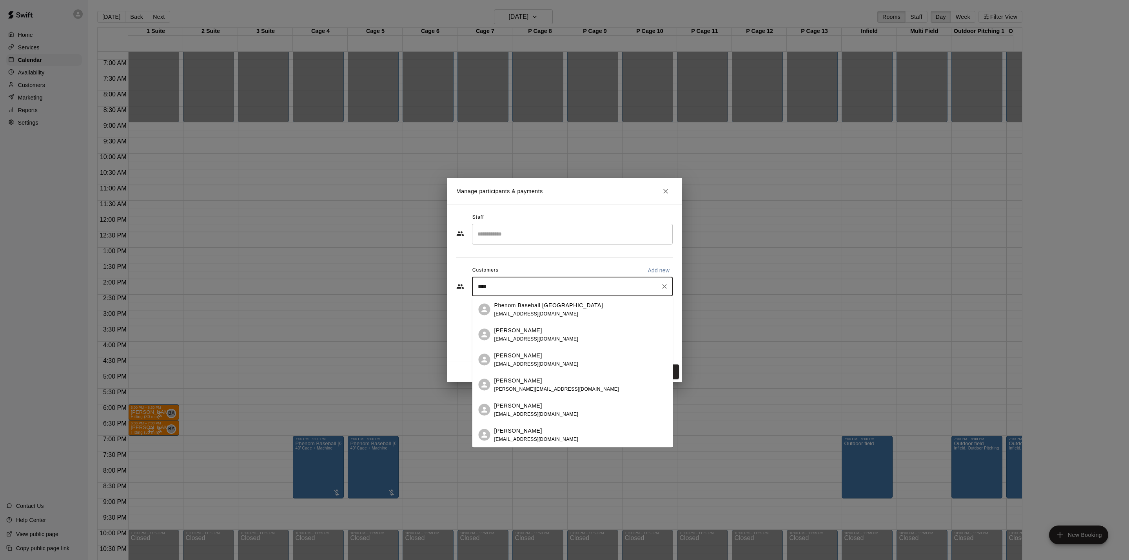
click at [536, 306] on p "Phenom Baseball [GEOGRAPHIC_DATA]" at bounding box center [548, 305] width 109 height 8
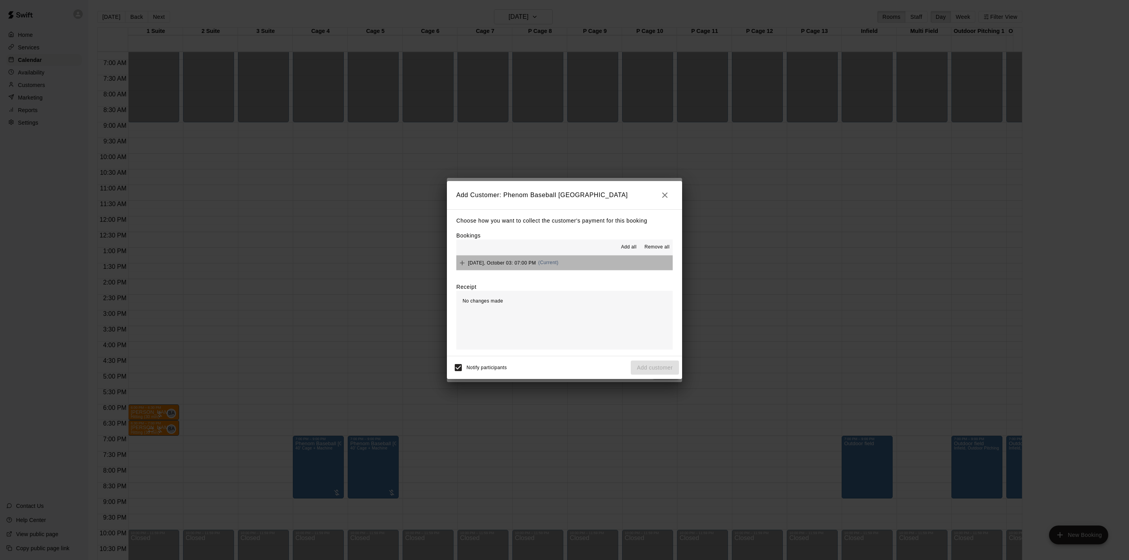
click at [613, 268] on button "Friday, October 03: 07:00 PM (Current)" at bounding box center [564, 262] width 216 height 14
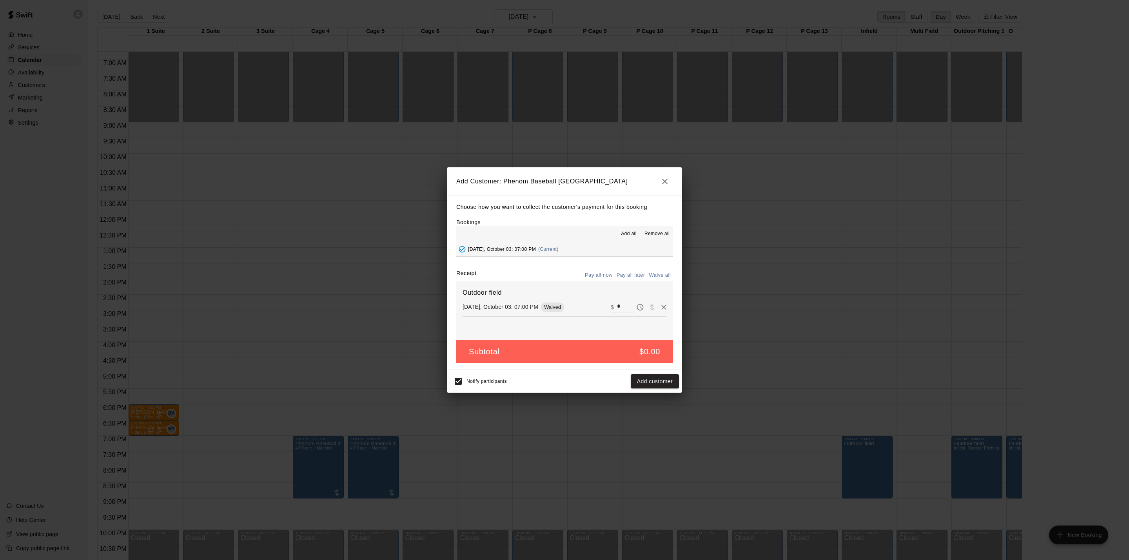
click at [635, 270] on button "Pay all later" at bounding box center [630, 275] width 33 height 12
drag, startPoint x: 662, startPoint y: 379, endPoint x: 622, endPoint y: 280, distance: 106.7
click at [622, 280] on div "Add Customer: Phenom Baseball Armenia Choose how you want to collect the custom…" at bounding box center [564, 279] width 235 height 225
click at [624, 276] on button "Pay all later" at bounding box center [630, 275] width 33 height 12
click at [655, 391] on div "Notify participants Add customer" at bounding box center [564, 381] width 235 height 23
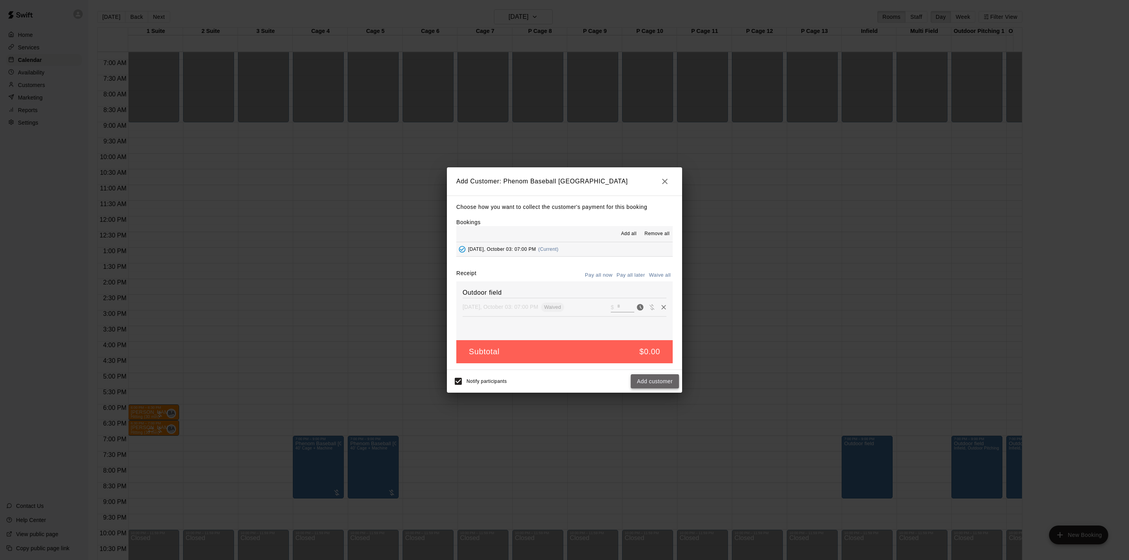
click at [656, 377] on button "Add customer" at bounding box center [654, 381] width 48 height 14
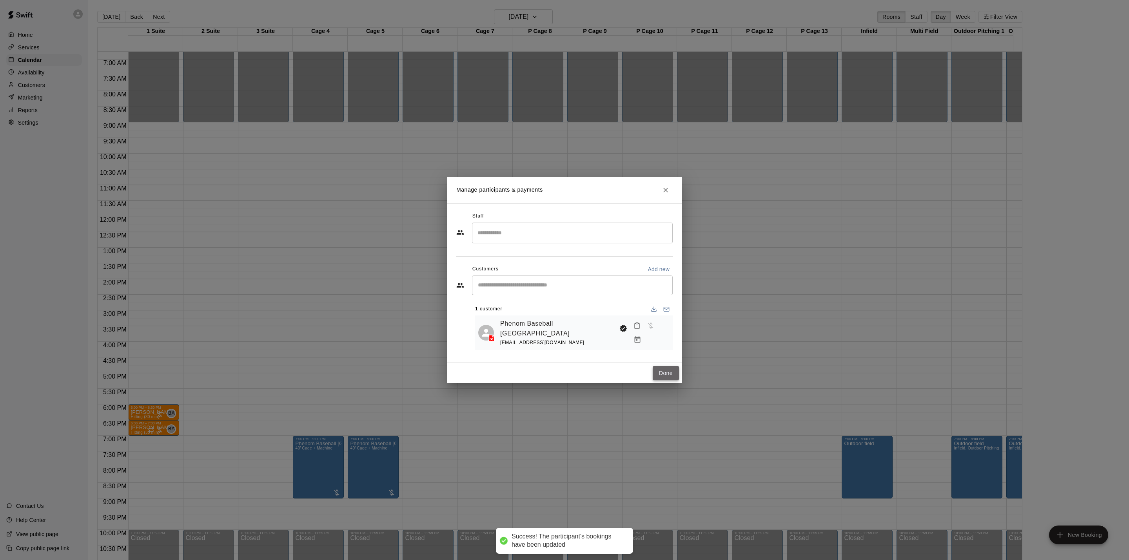
click at [657, 366] on button "Done" at bounding box center [665, 373] width 26 height 14
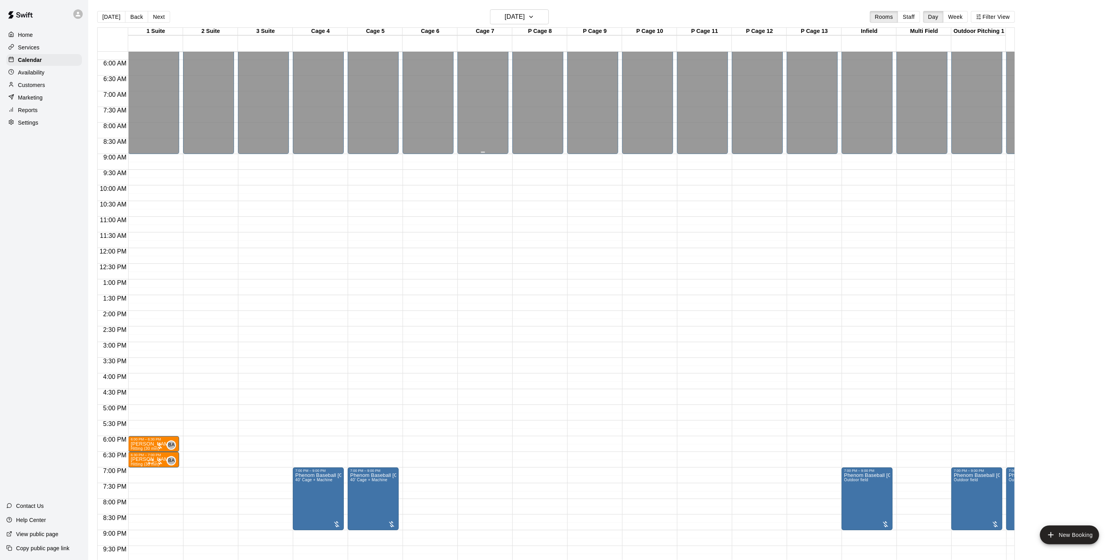
scroll to position [68, 0]
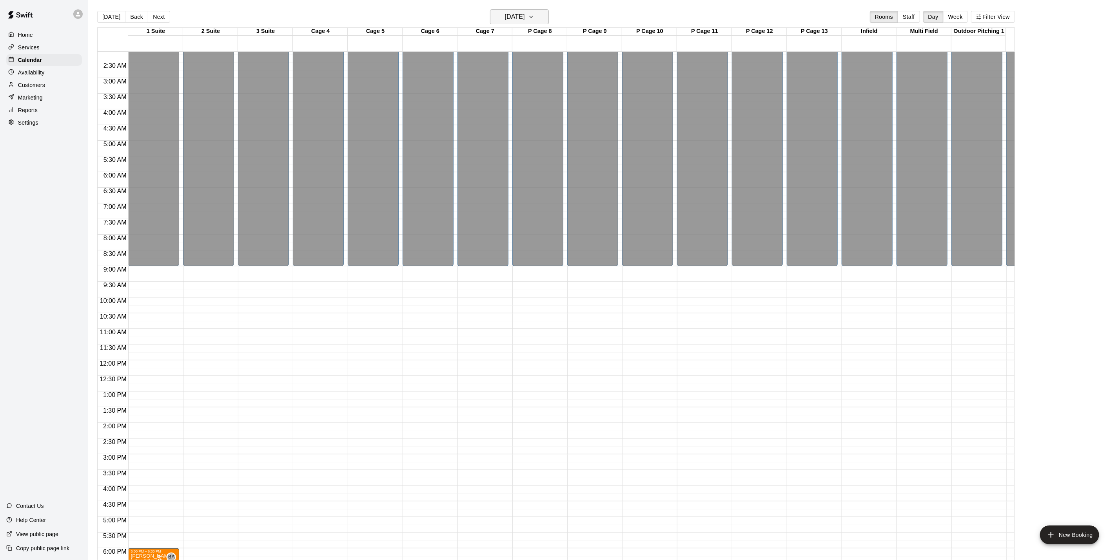
click at [521, 11] on h6 "[DATE]" at bounding box center [515, 16] width 20 height 11
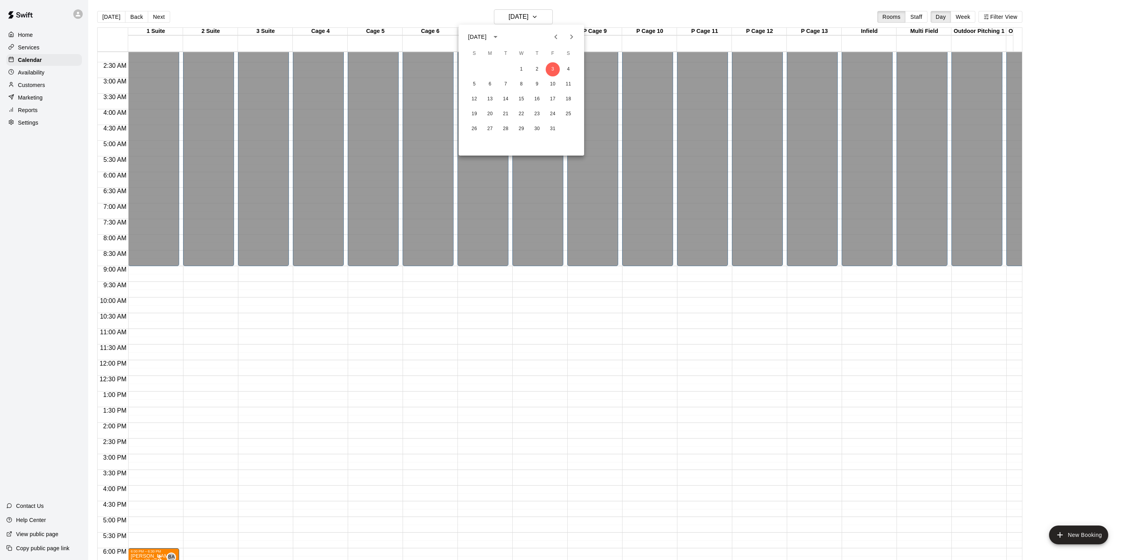
click at [554, 42] on button "Previous month" at bounding box center [556, 37] width 16 height 16
click at [554, 78] on button "12" at bounding box center [552, 84] width 14 height 14
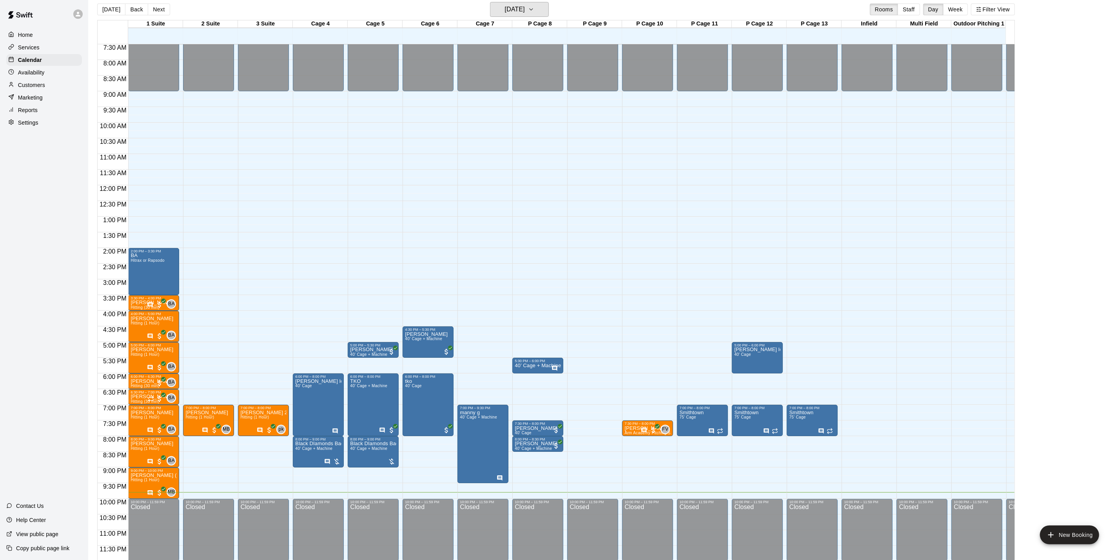
scroll to position [0, 0]
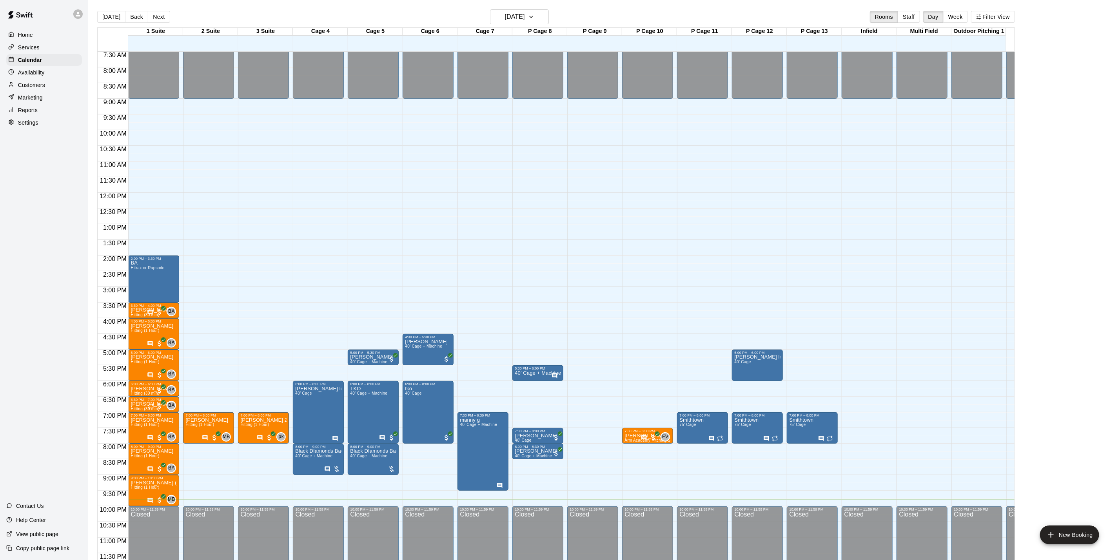
click at [512, 9] on main "Today Back Next Friday Sep 12 Rooms Staff Day Week Filter View 1 Suite 12 Fri 2…" at bounding box center [603, 286] width 1031 height 572
click at [515, 20] on h6 "[DATE]" at bounding box center [515, 16] width 20 height 11
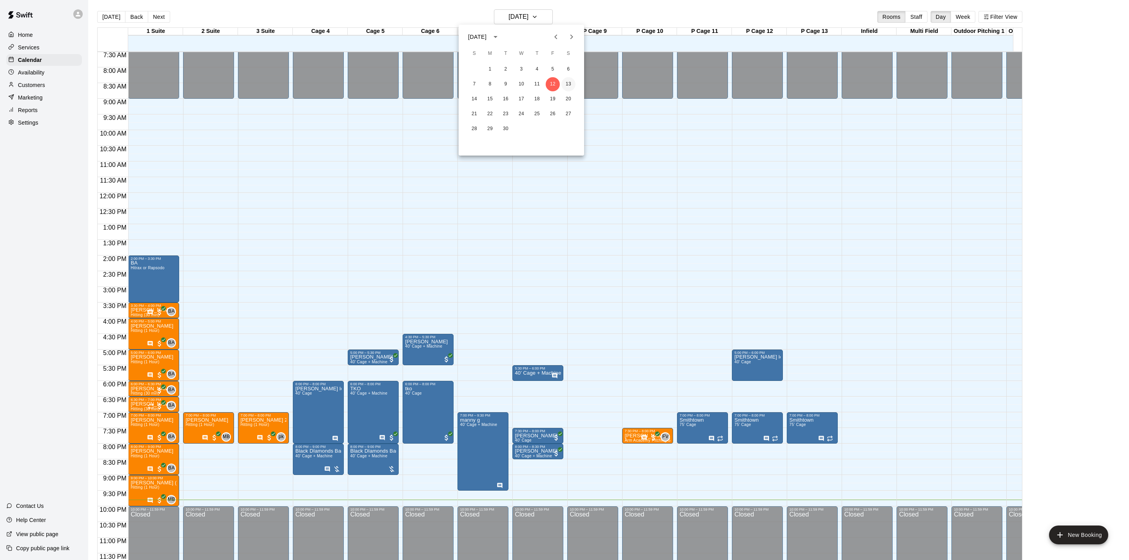
click at [567, 91] on button "13" at bounding box center [568, 84] width 14 height 14
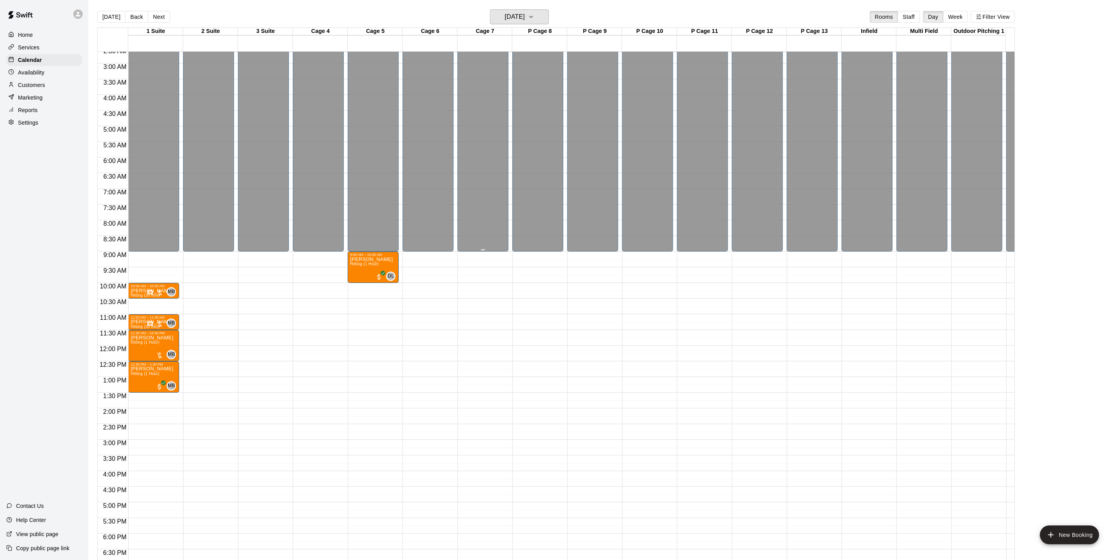
scroll to position [9, 0]
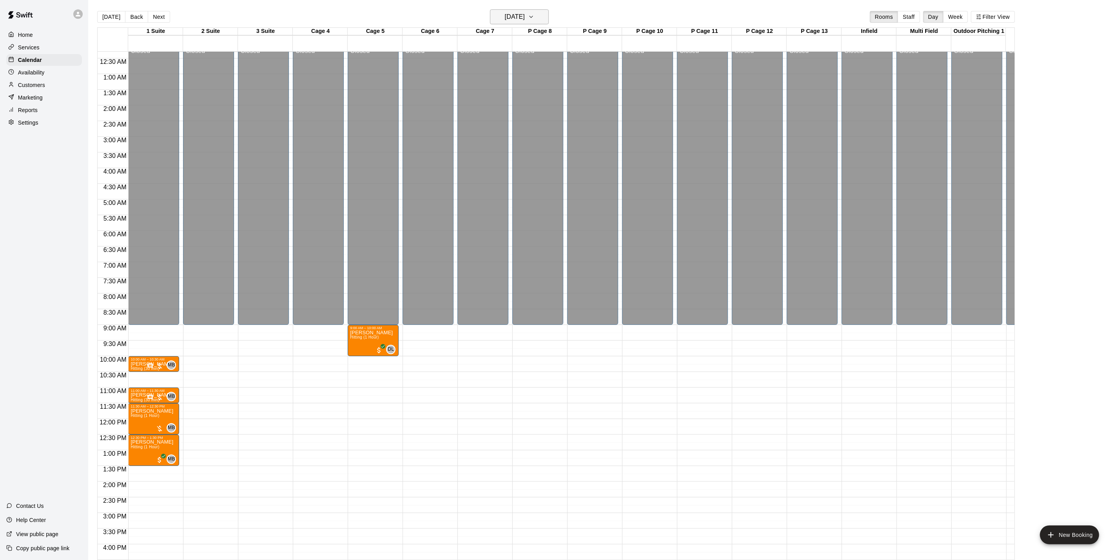
click at [513, 20] on h6 "[DATE]" at bounding box center [515, 16] width 20 height 11
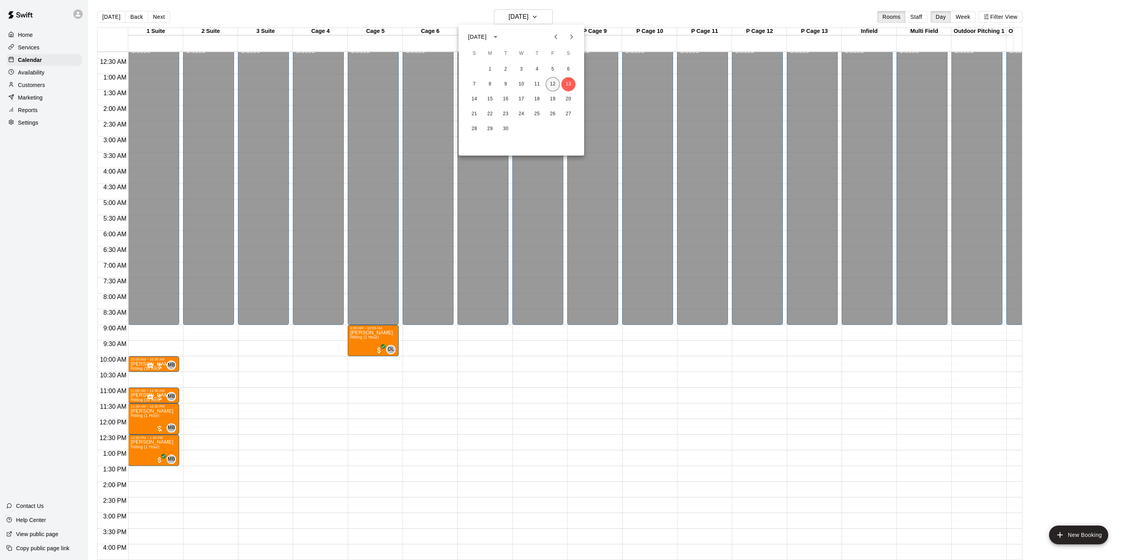
click at [554, 83] on button "12" at bounding box center [552, 84] width 14 height 14
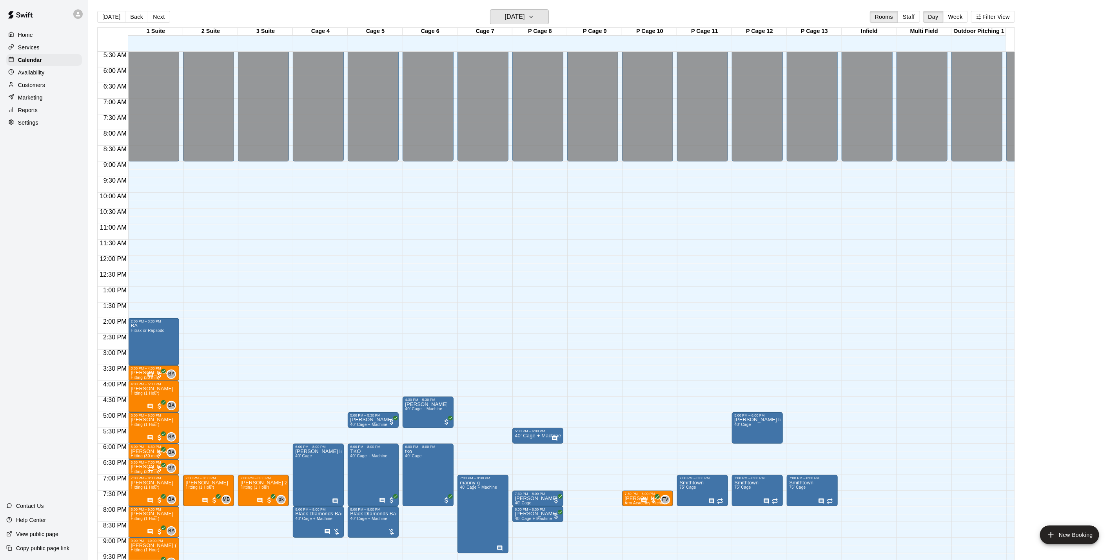
scroll to position [245, 0]
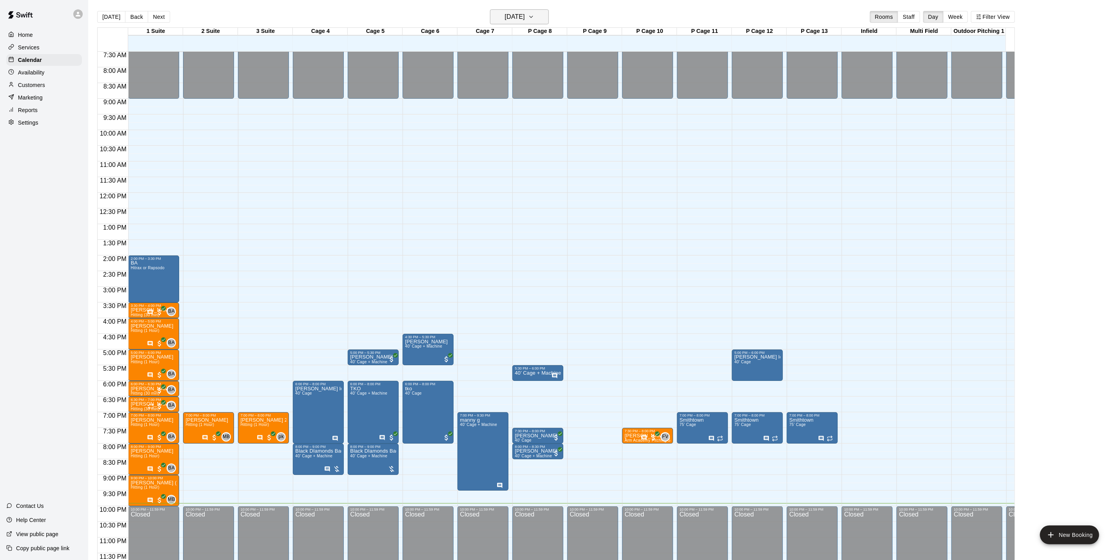
click at [513, 13] on h6 "[DATE]" at bounding box center [515, 16] width 20 height 11
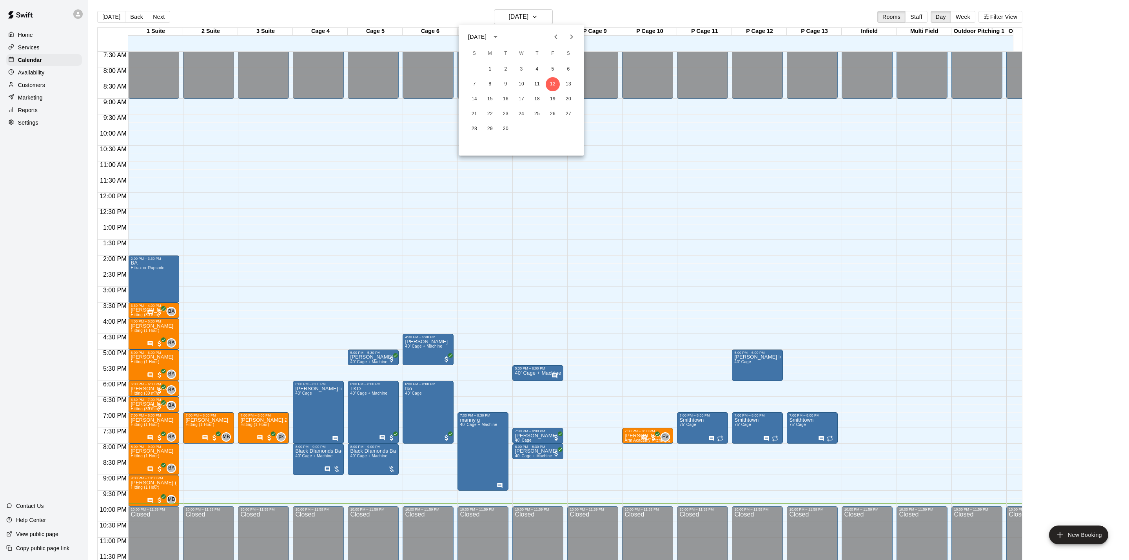
click at [561, 86] on div "7 8 9 10 11 12 13" at bounding box center [520, 84] width 125 height 14
click at [567, 84] on button "13" at bounding box center [568, 84] width 14 height 14
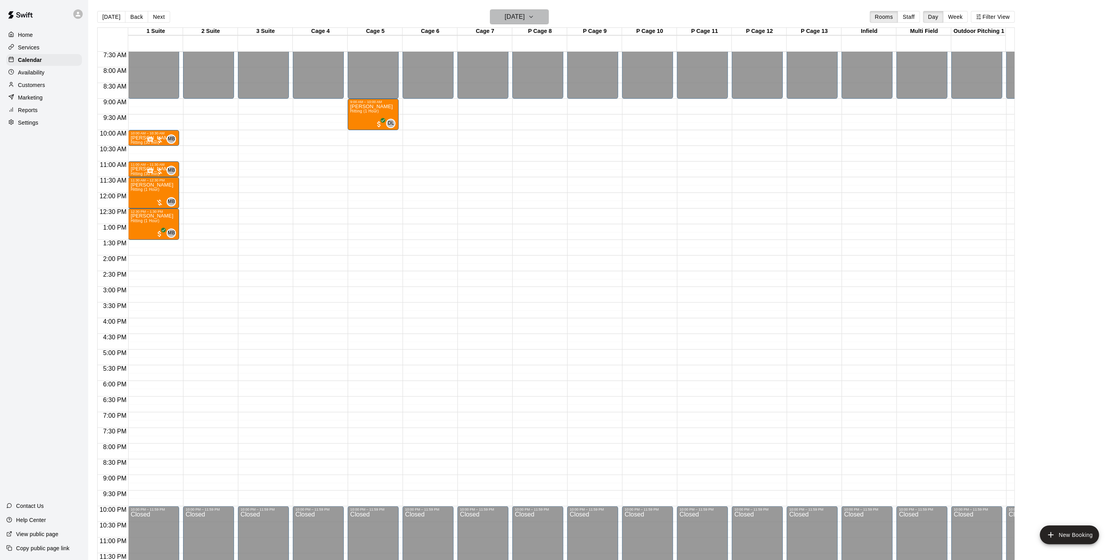
click at [516, 13] on h6 "[DATE]" at bounding box center [515, 16] width 20 height 11
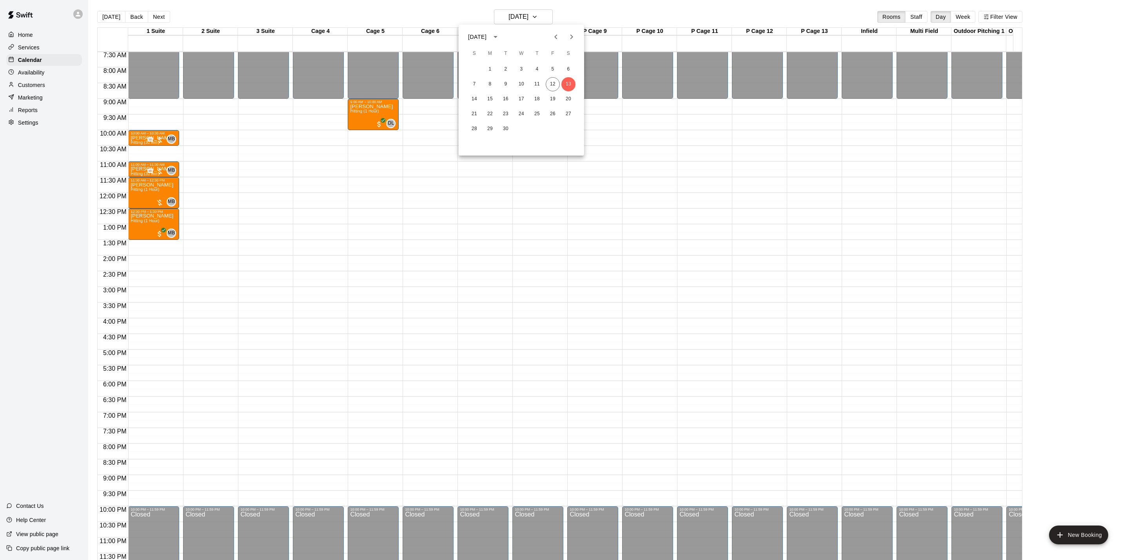
click at [493, 107] on div "21 22 23 24 25 26 27" at bounding box center [520, 114] width 125 height 14
click at [492, 103] on button "15" at bounding box center [490, 99] width 14 height 14
